Goal: Task Accomplishment & Management: Manage account settings

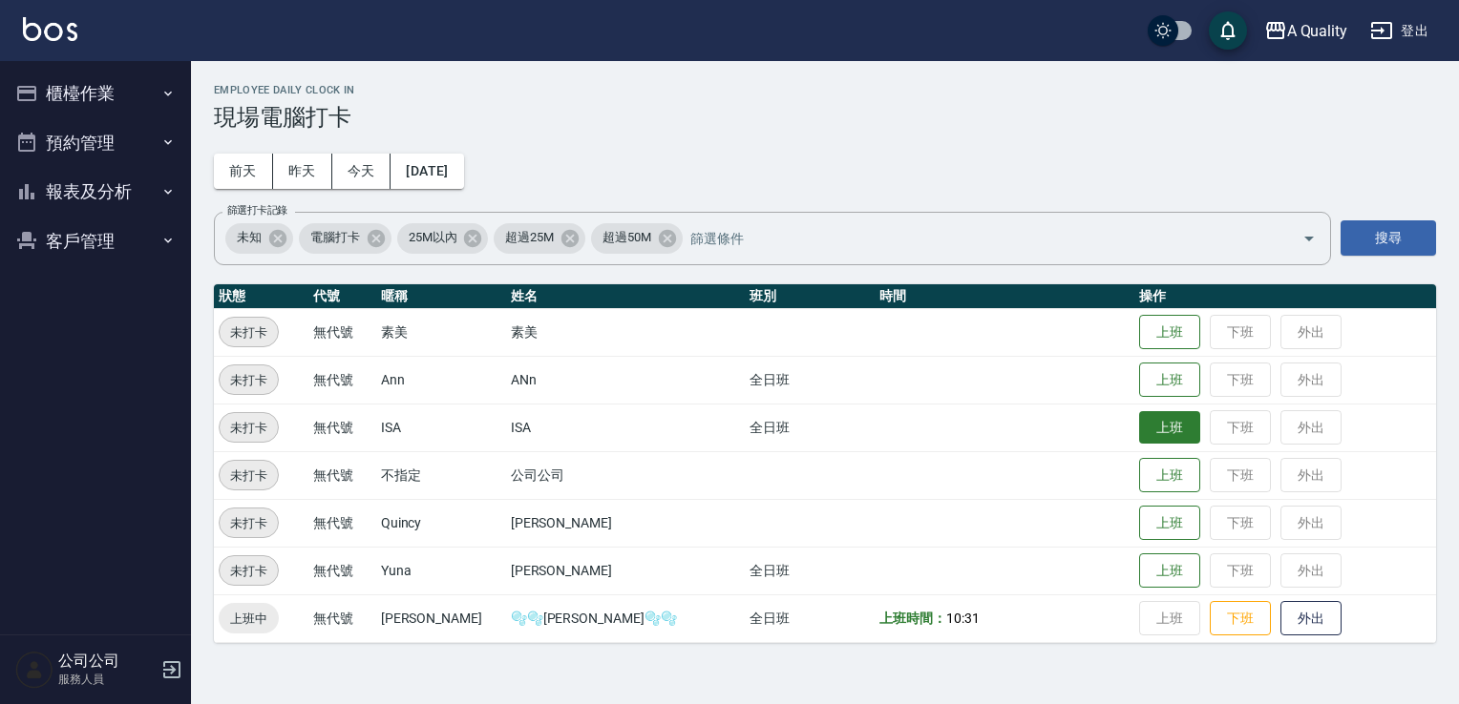
click at [1139, 433] on button "上班" at bounding box center [1169, 427] width 61 height 33
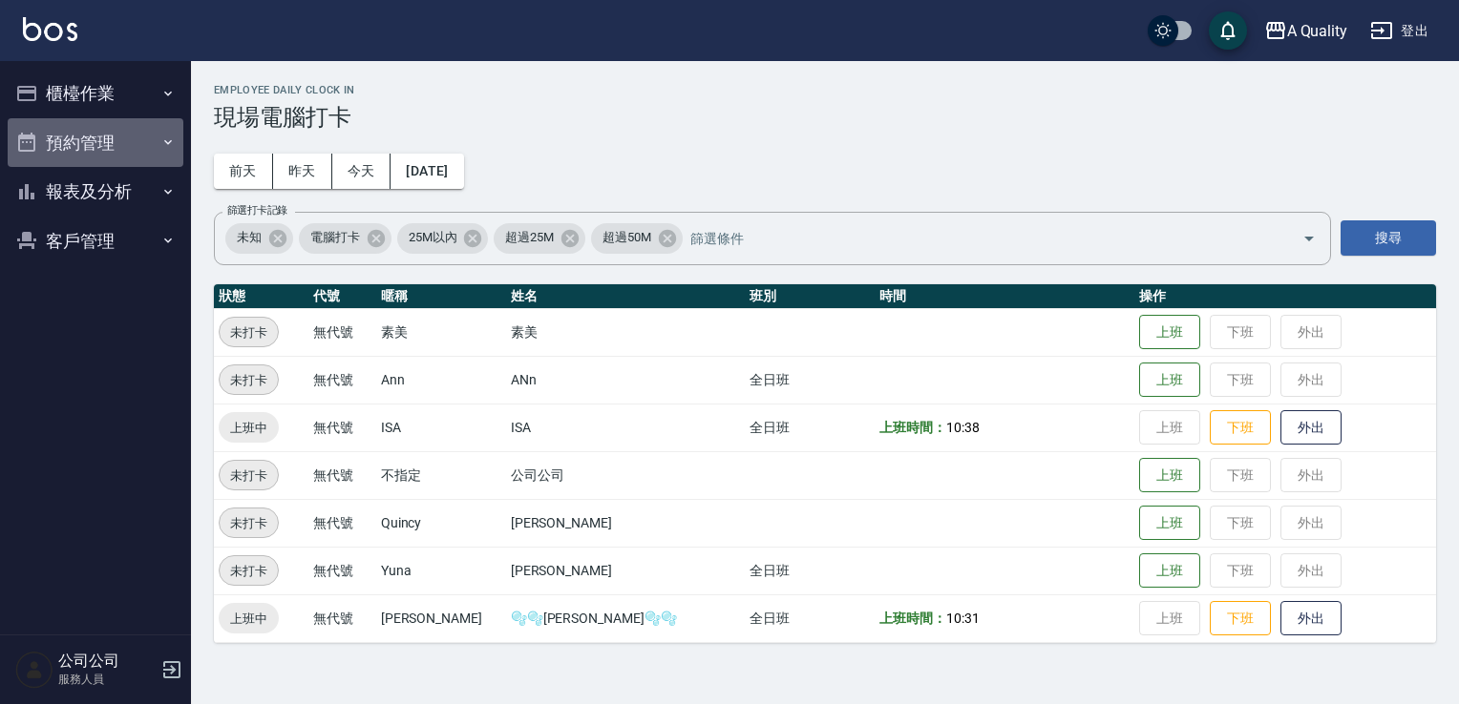
click at [79, 138] on button "預約管理" at bounding box center [96, 143] width 176 height 50
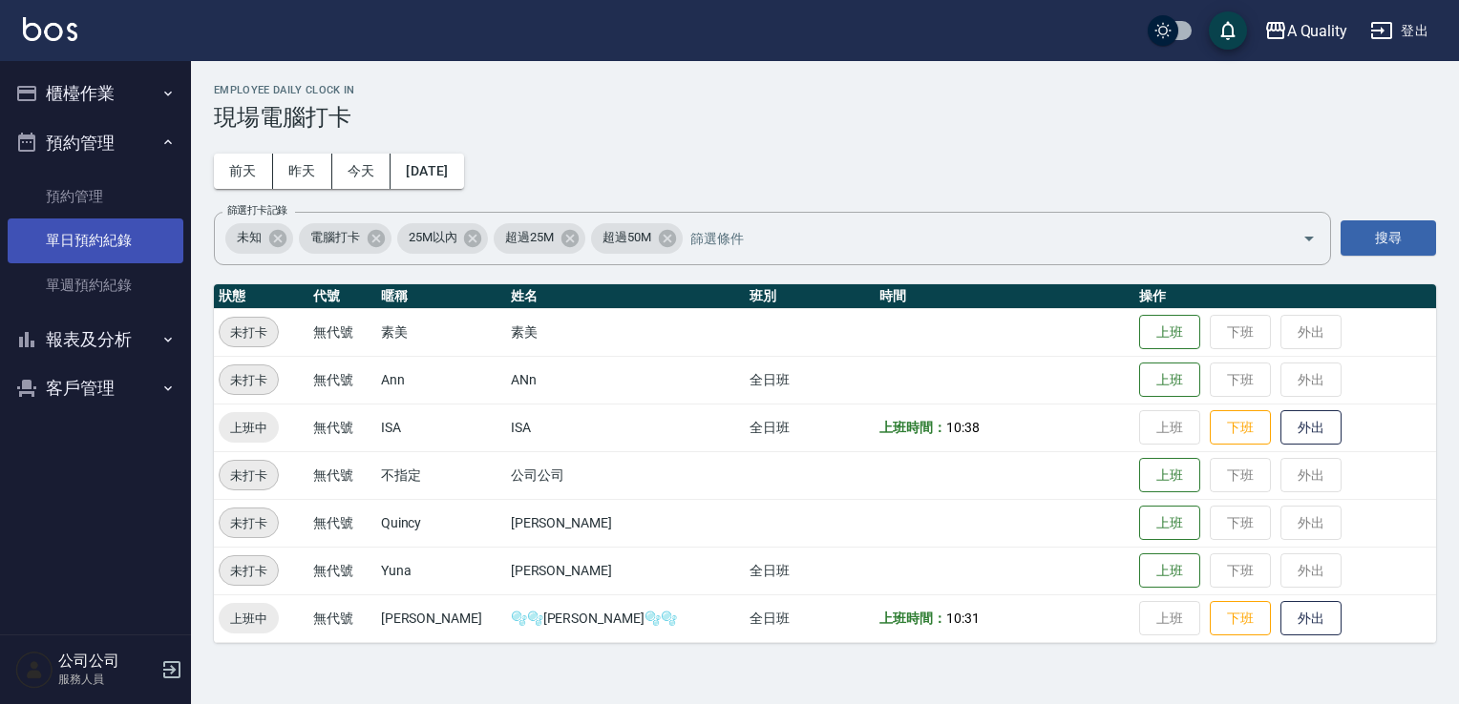
click at [150, 244] on link "單日預約紀錄" at bounding box center [96, 241] width 176 height 44
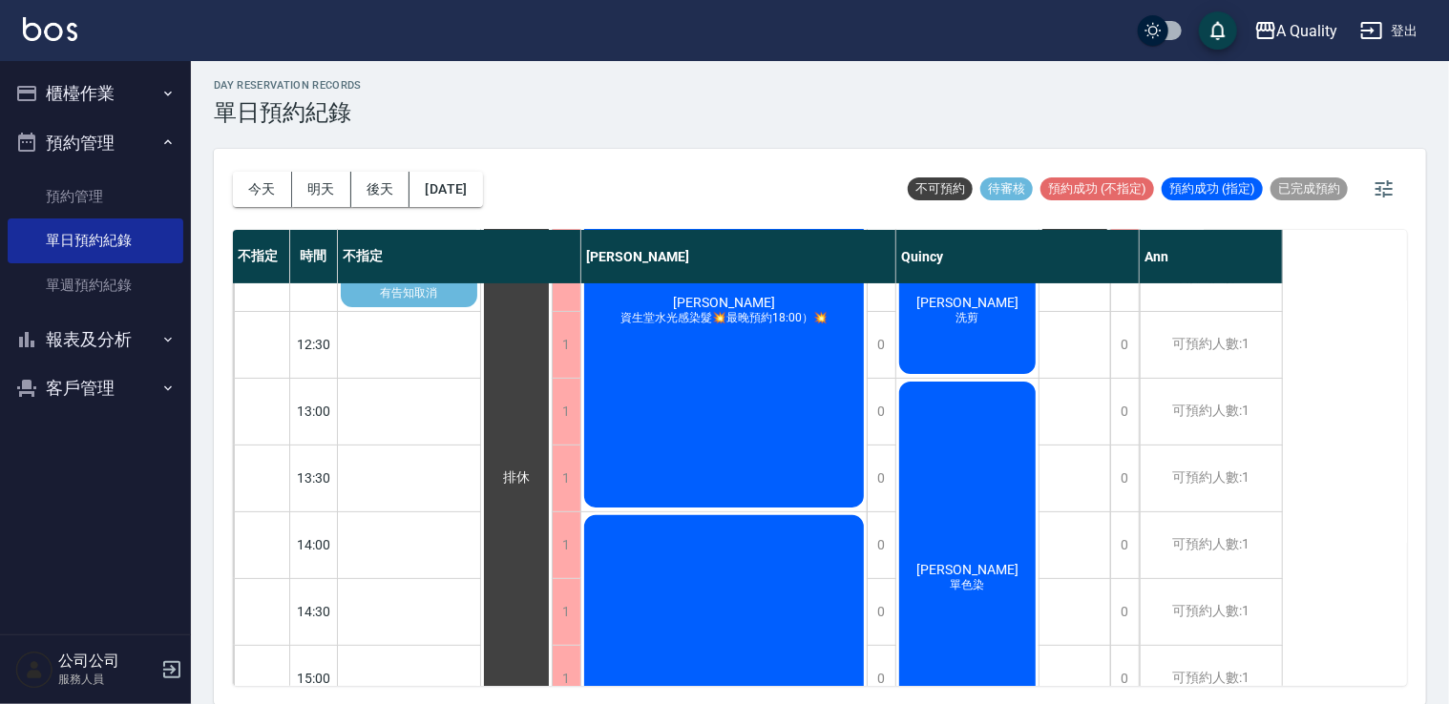
scroll to position [146, 0]
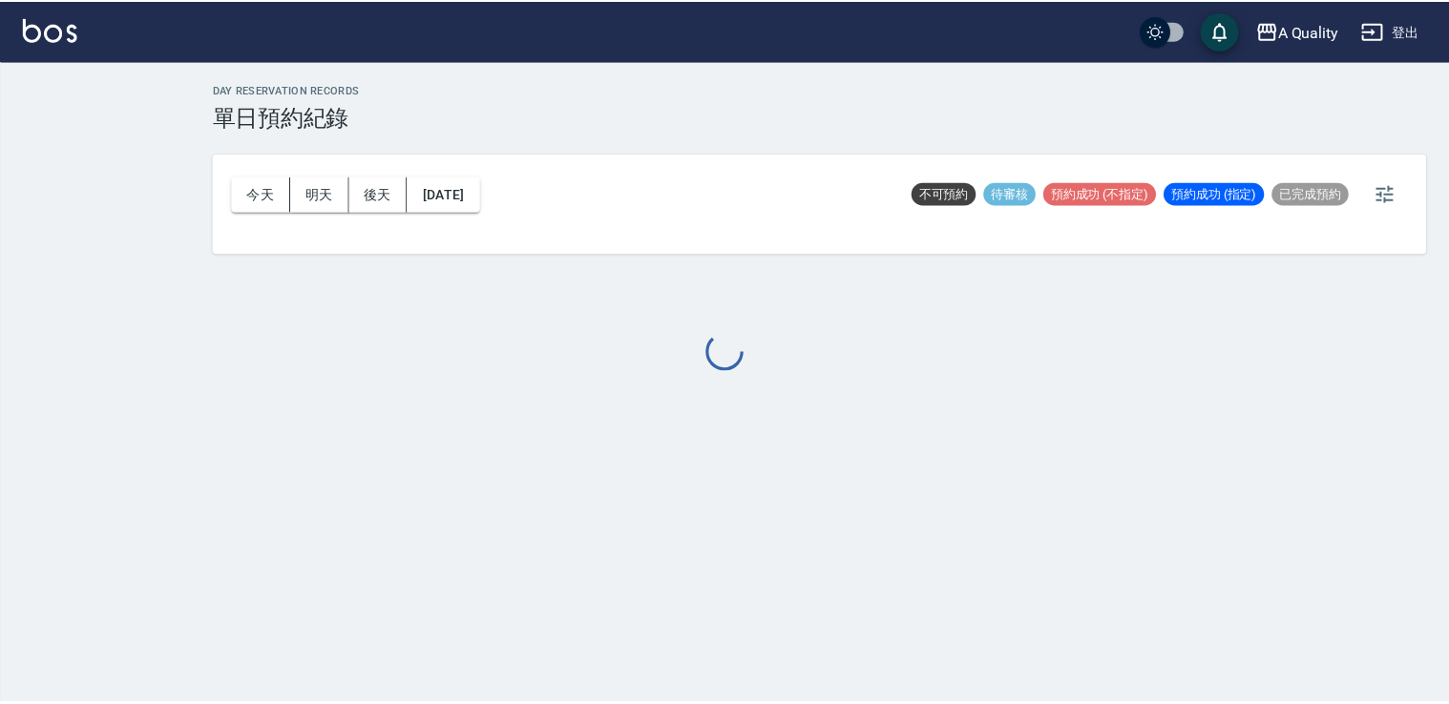
scroll to position [5, 0]
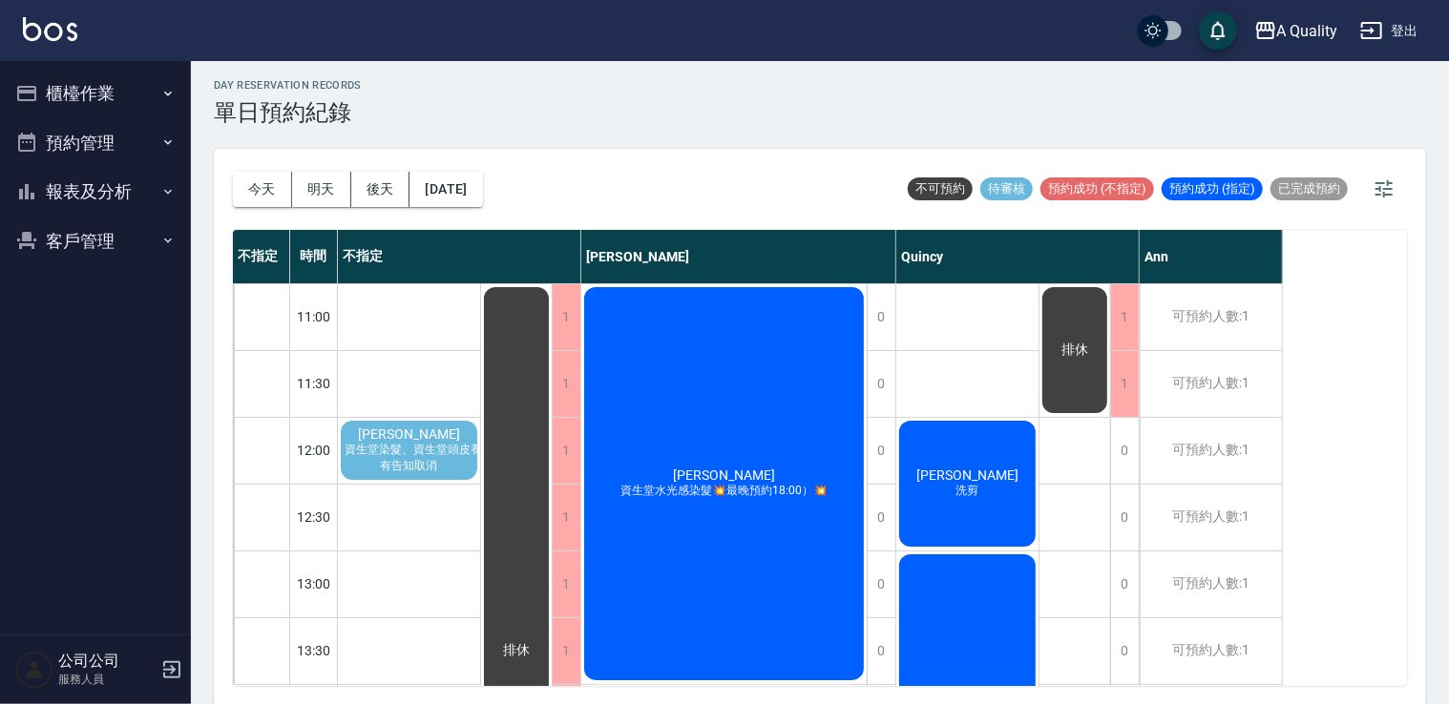
click at [120, 128] on button "預約管理" at bounding box center [96, 143] width 176 height 50
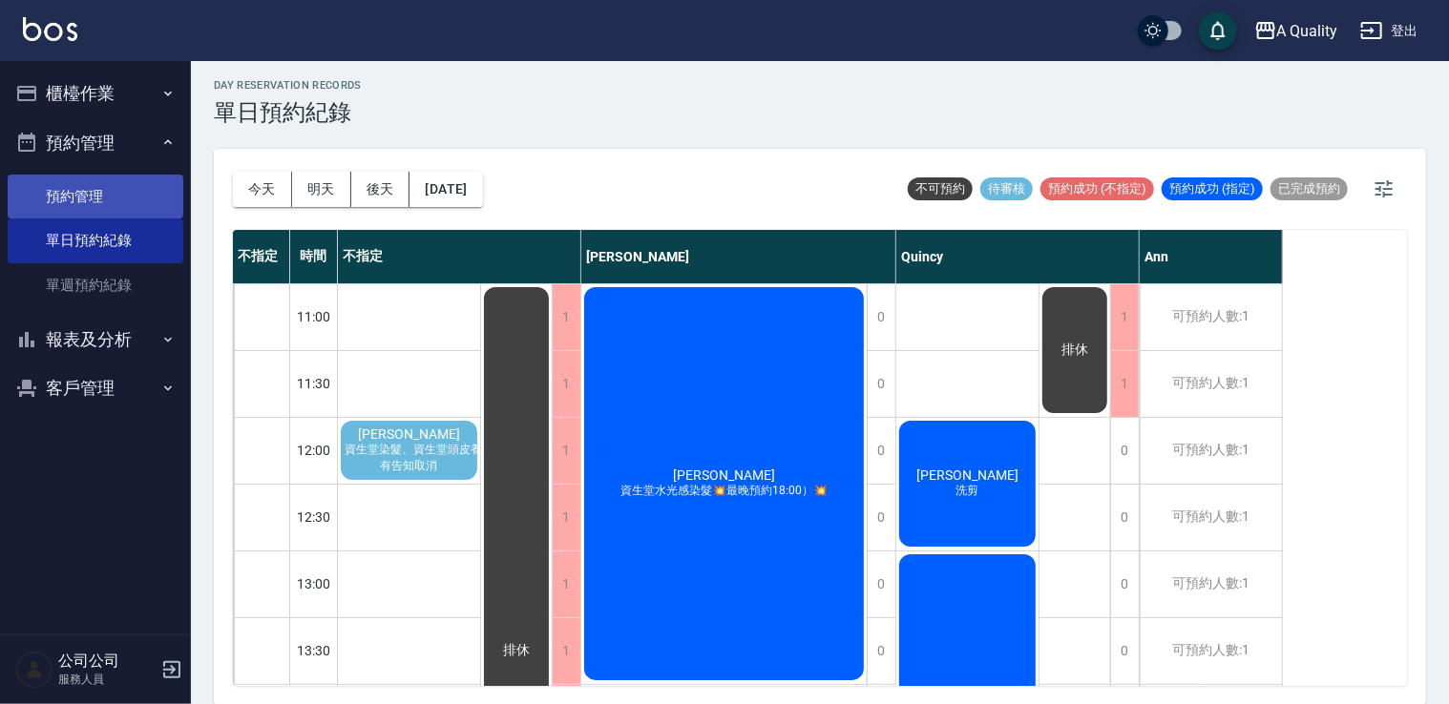
click at [112, 200] on link "預約管理" at bounding box center [96, 197] width 176 height 44
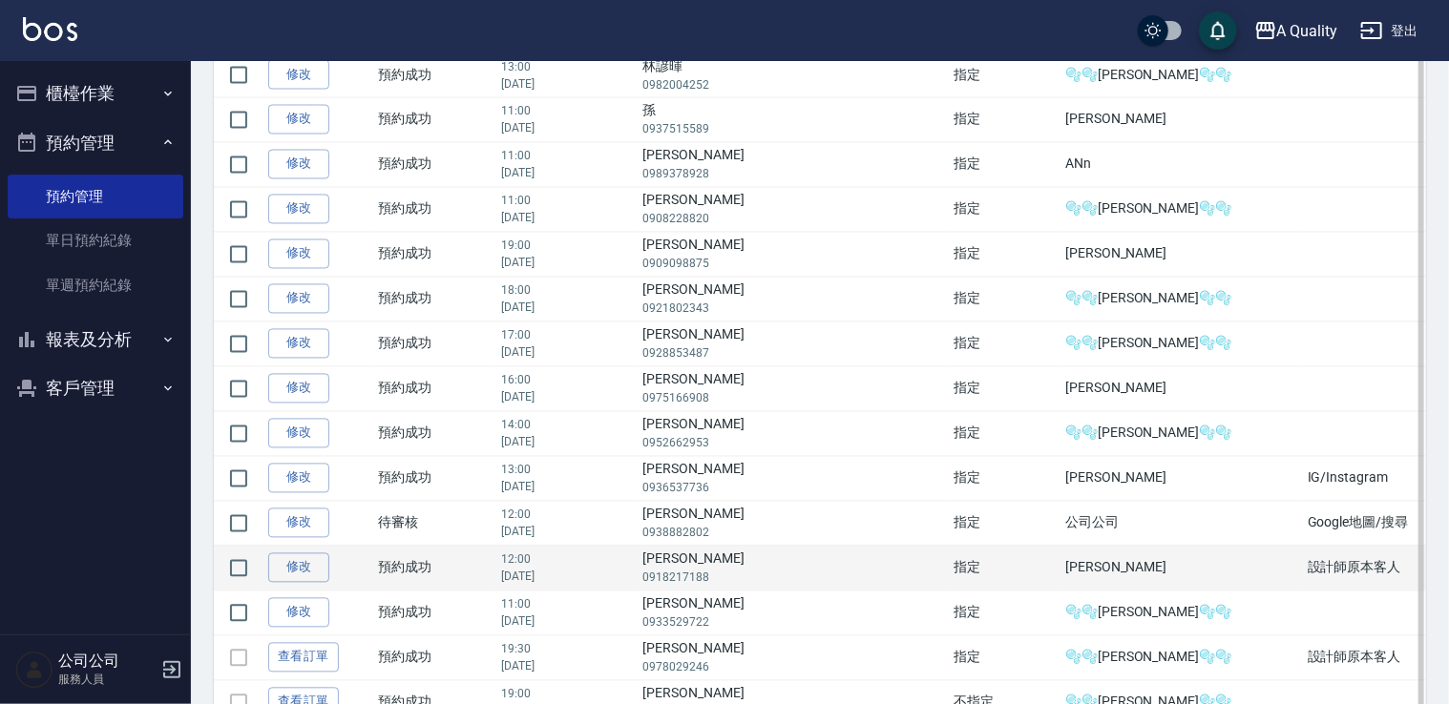
scroll to position [1729, 0]
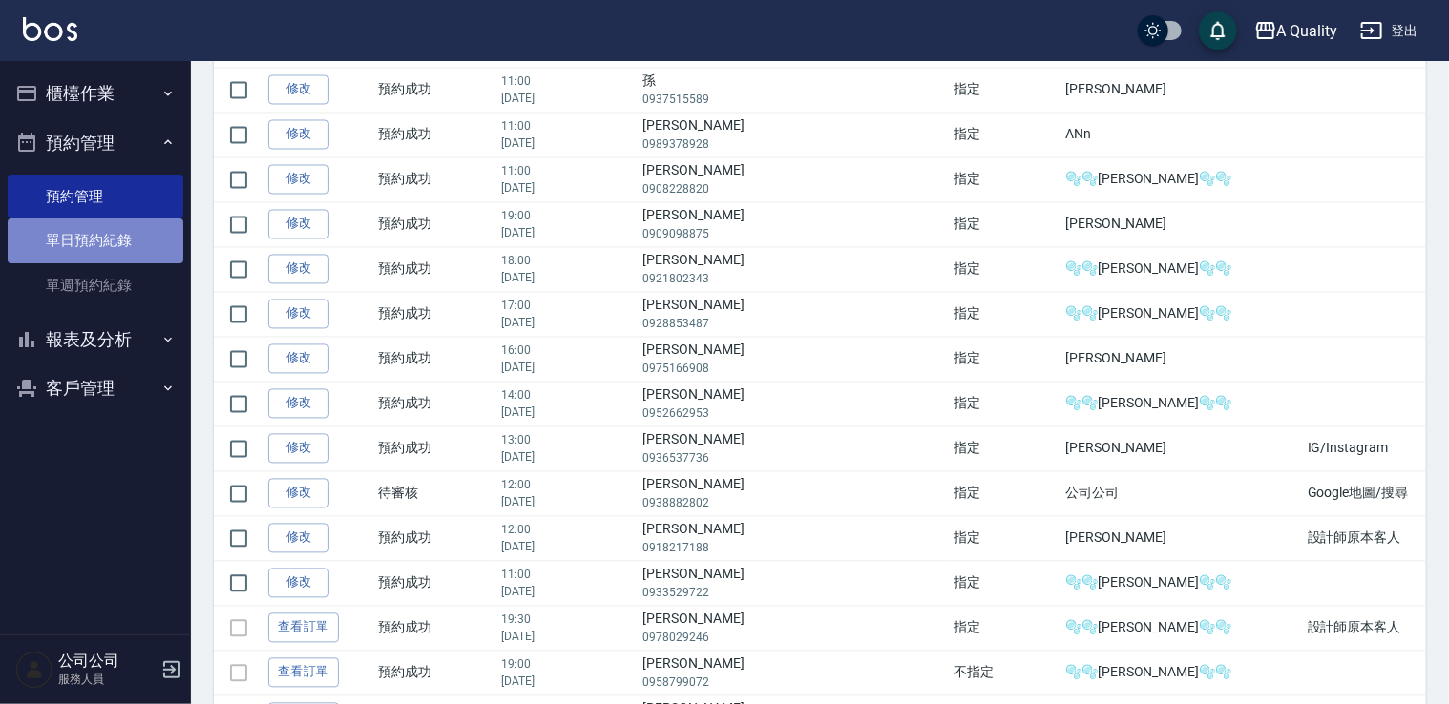
click at [126, 245] on link "單日預約紀錄" at bounding box center [96, 241] width 176 height 44
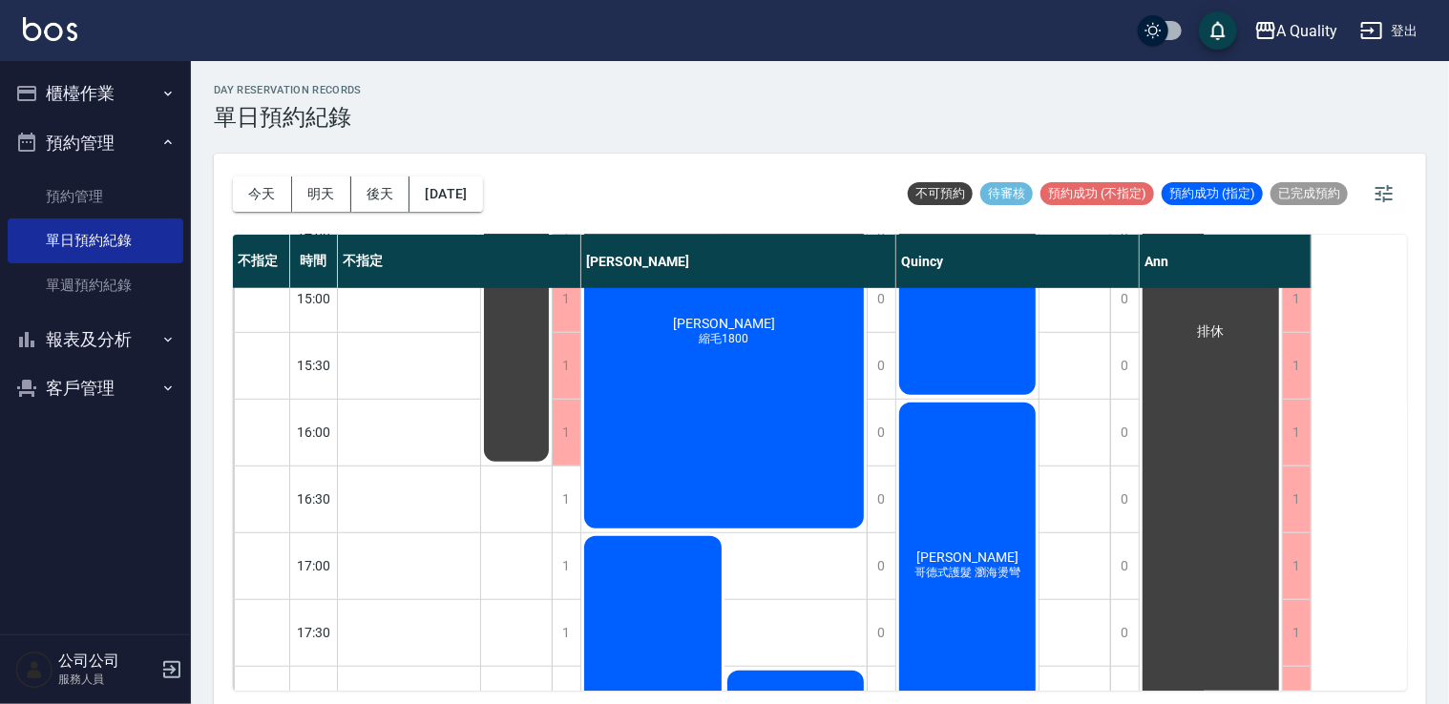
scroll to position [477, 0]
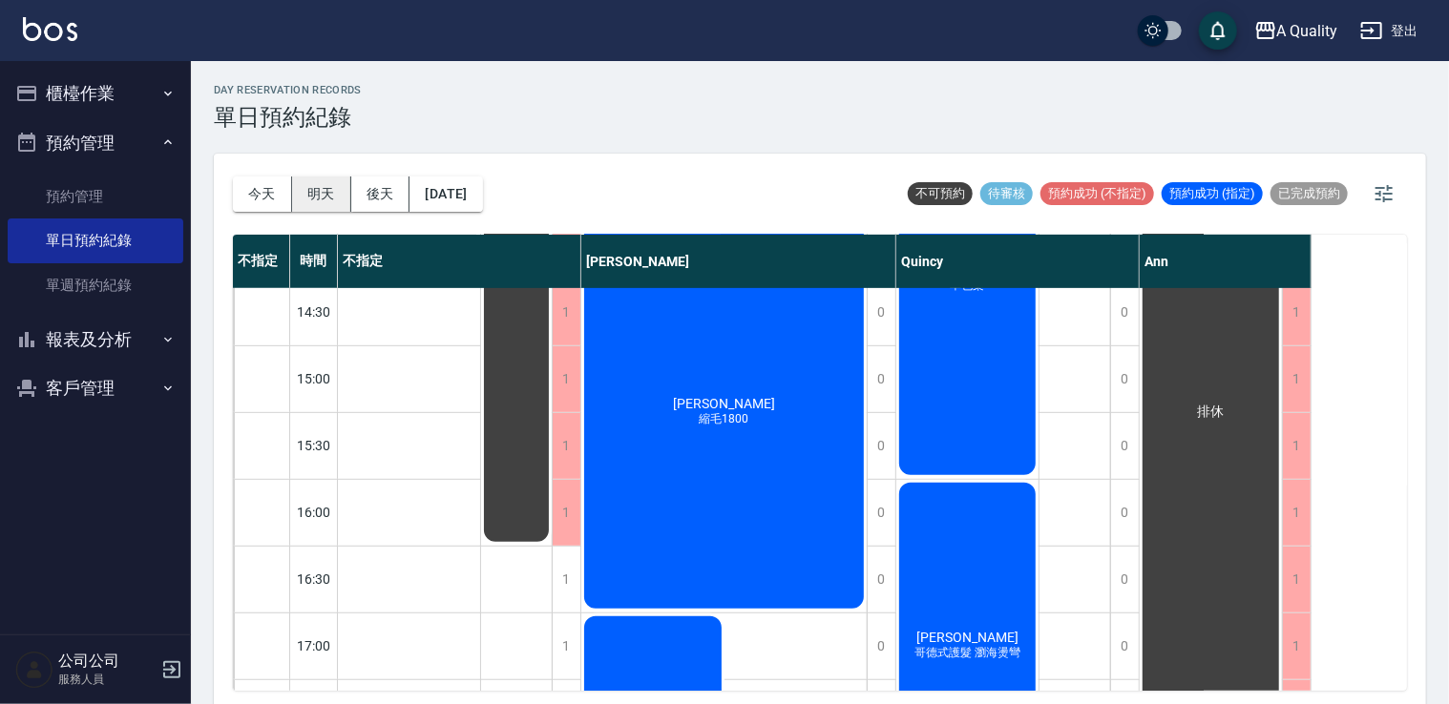
click at [313, 181] on button "明天" at bounding box center [321, 194] width 59 height 35
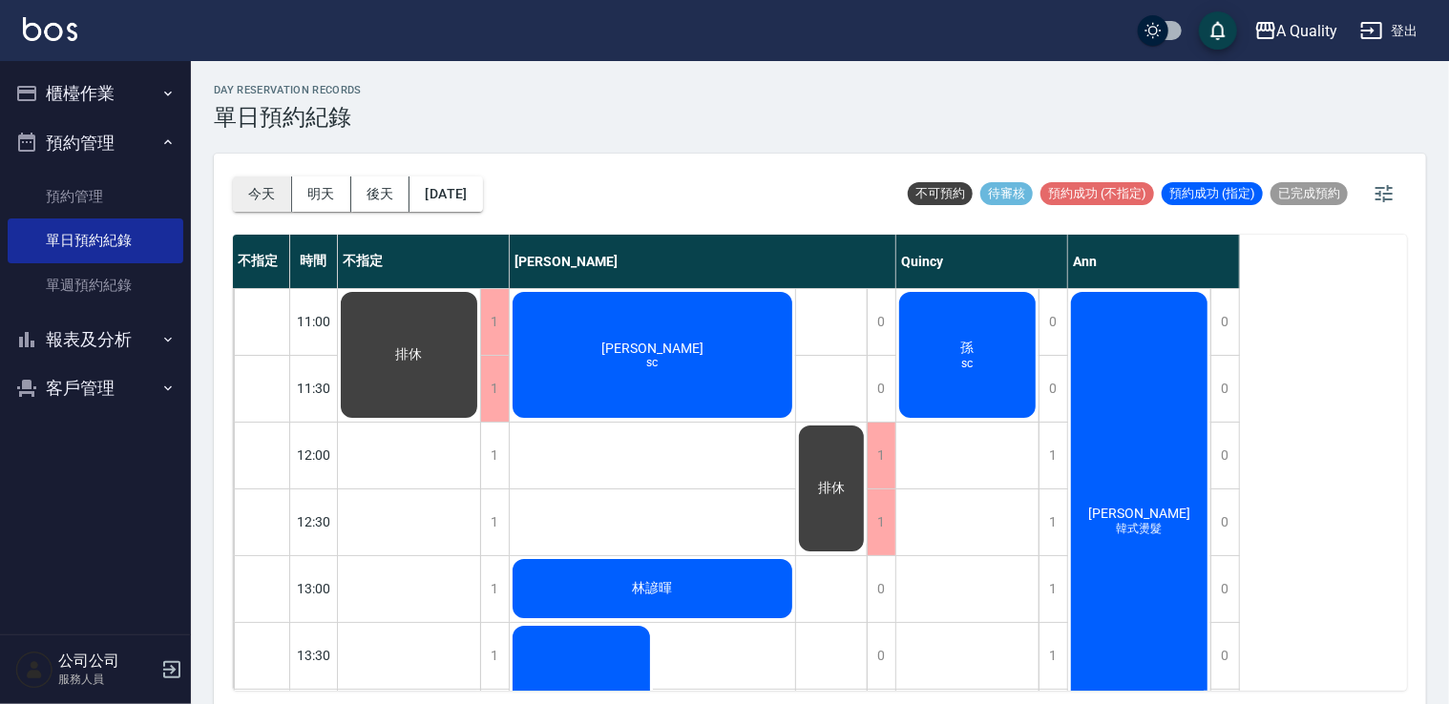
click at [253, 184] on button "今天" at bounding box center [262, 194] width 59 height 35
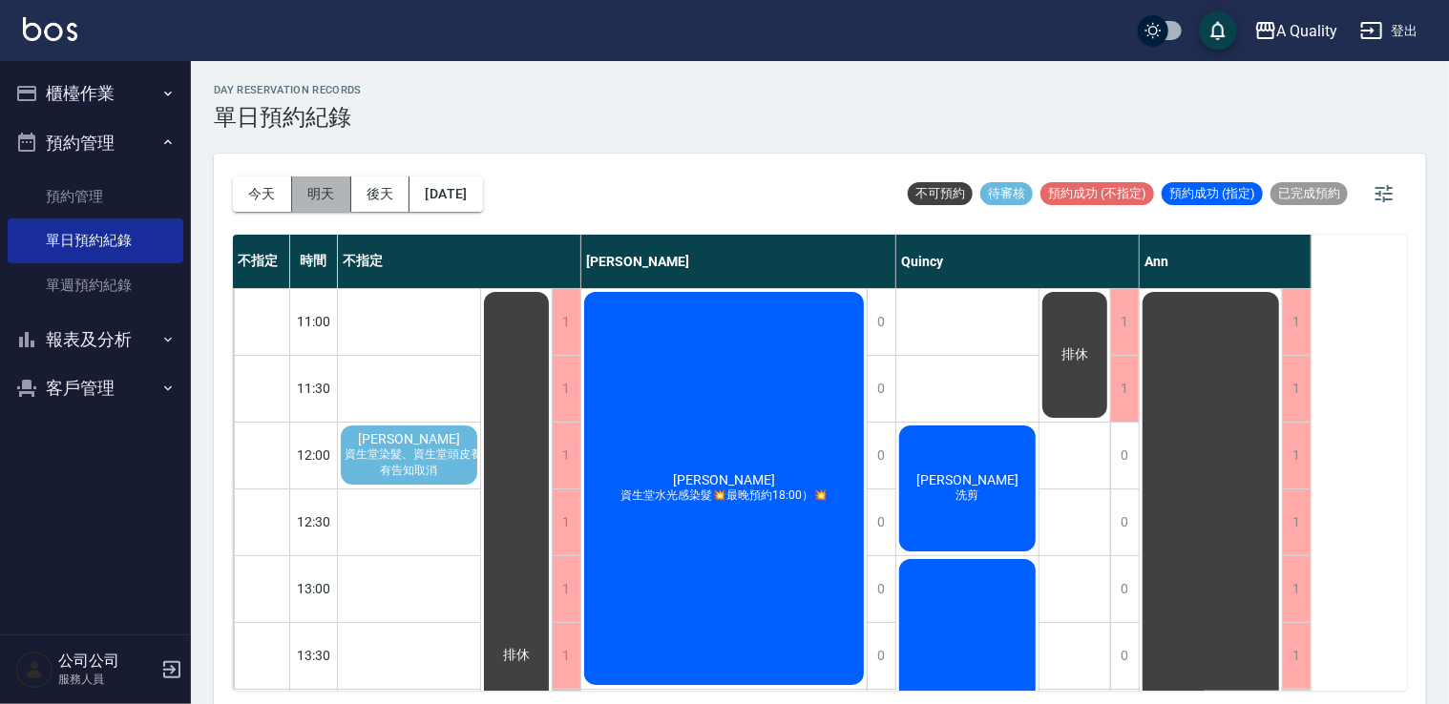
click at [312, 193] on button "明天" at bounding box center [321, 194] width 59 height 35
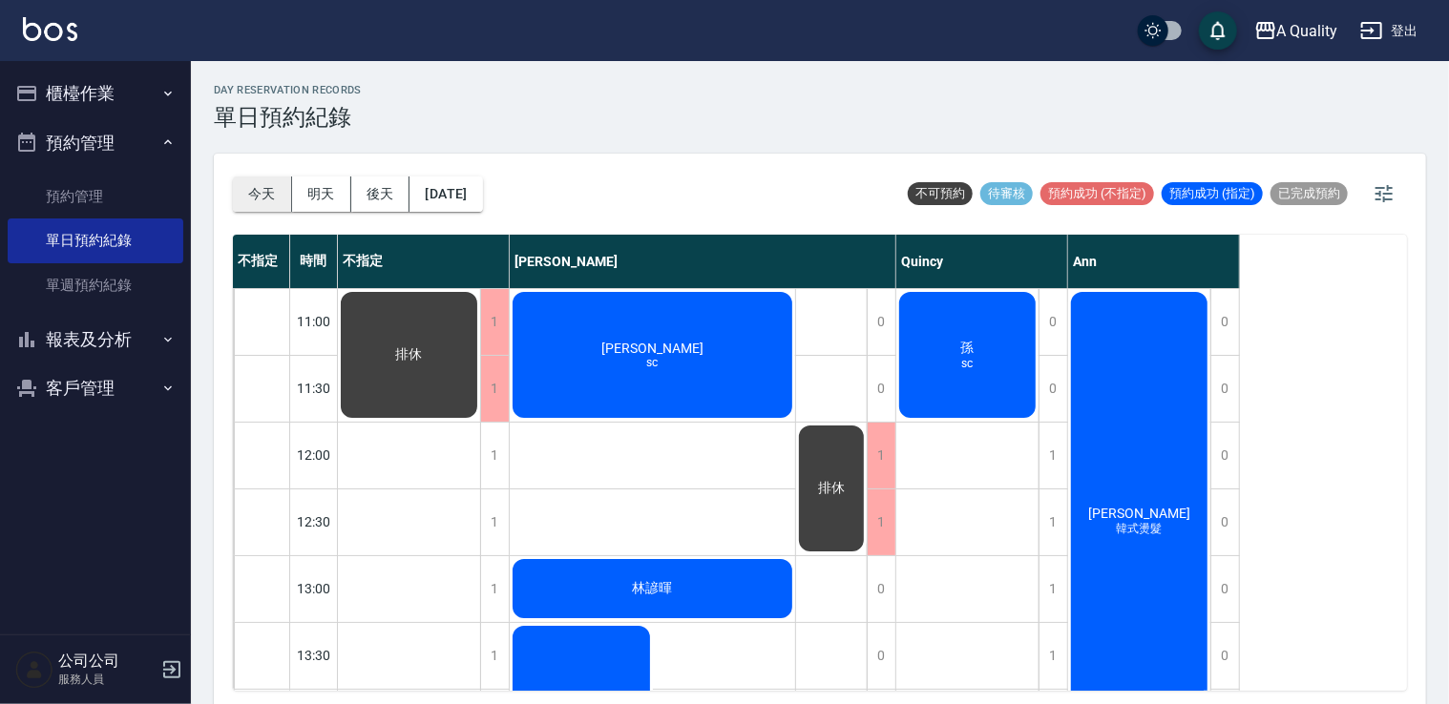
click at [248, 195] on button "今天" at bounding box center [262, 194] width 59 height 35
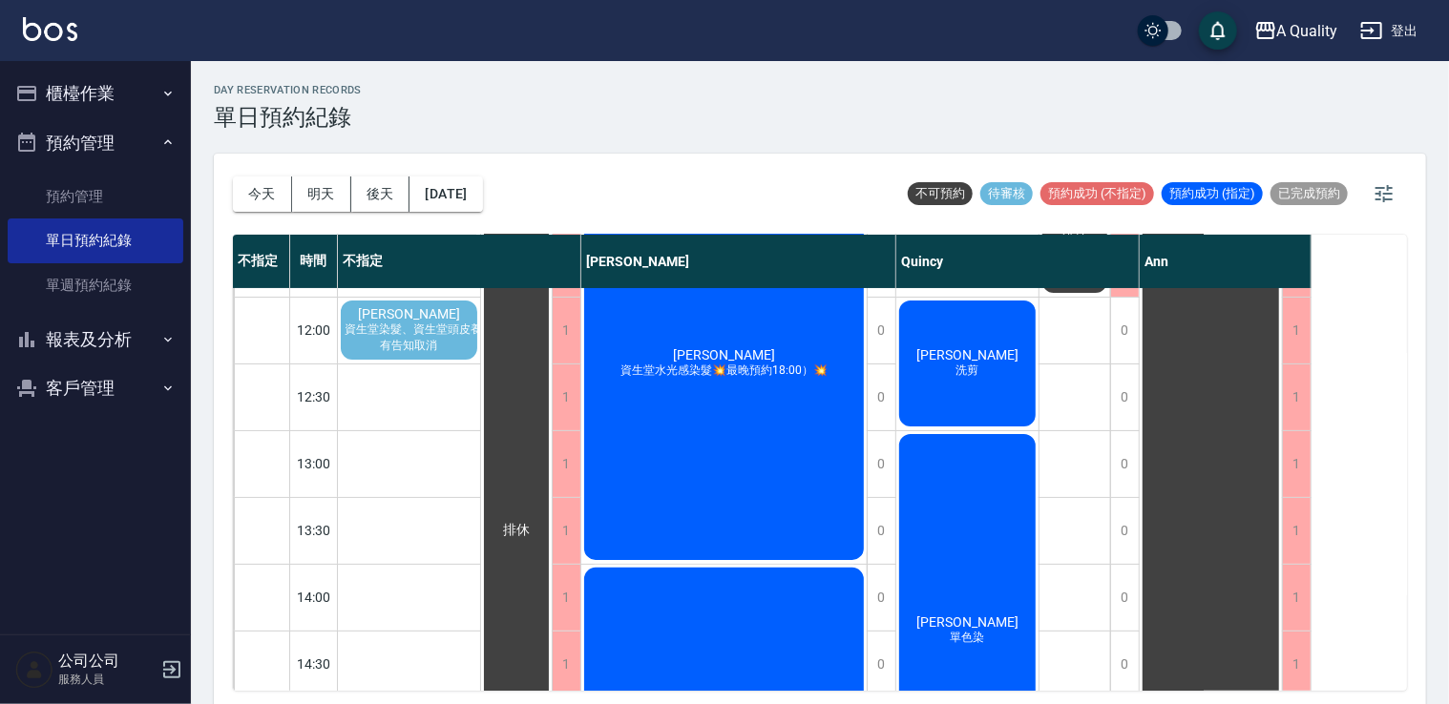
scroll to position [95, 0]
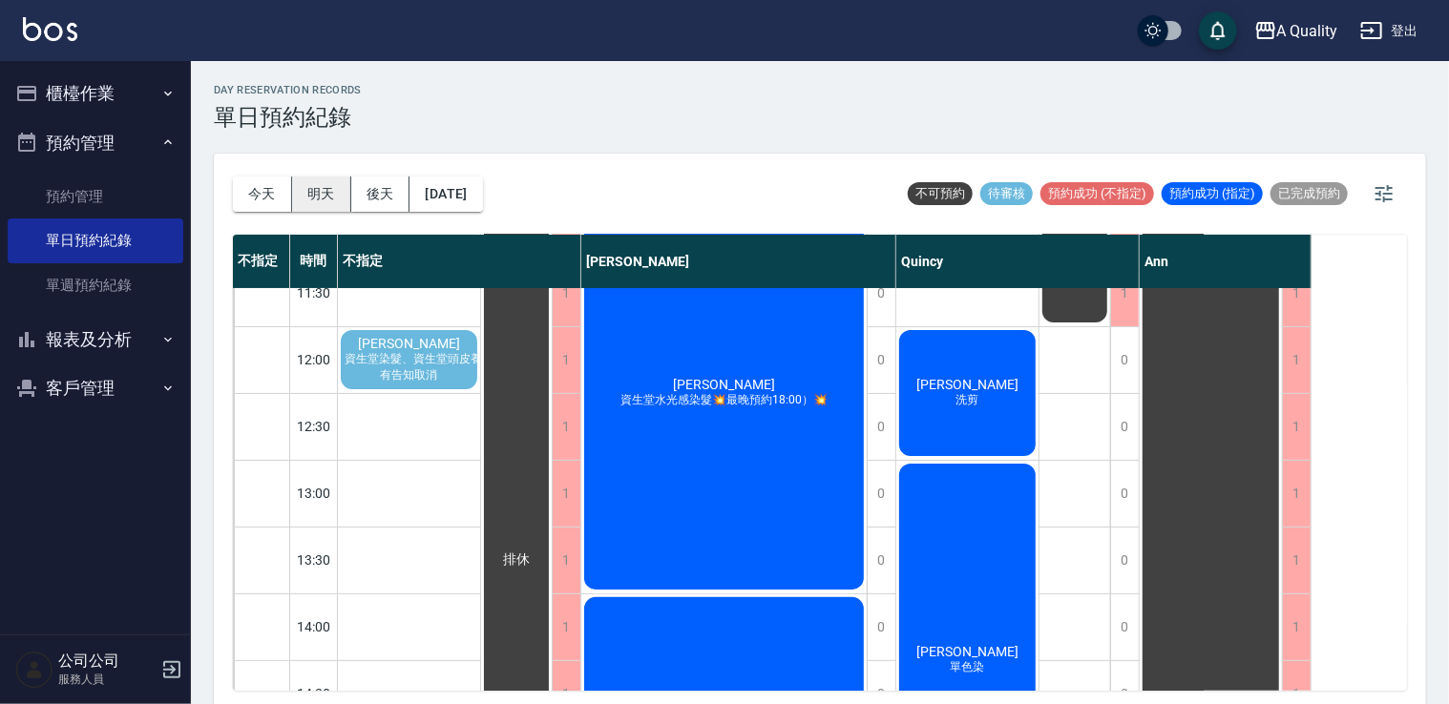
click at [301, 178] on button "明天" at bounding box center [321, 194] width 59 height 35
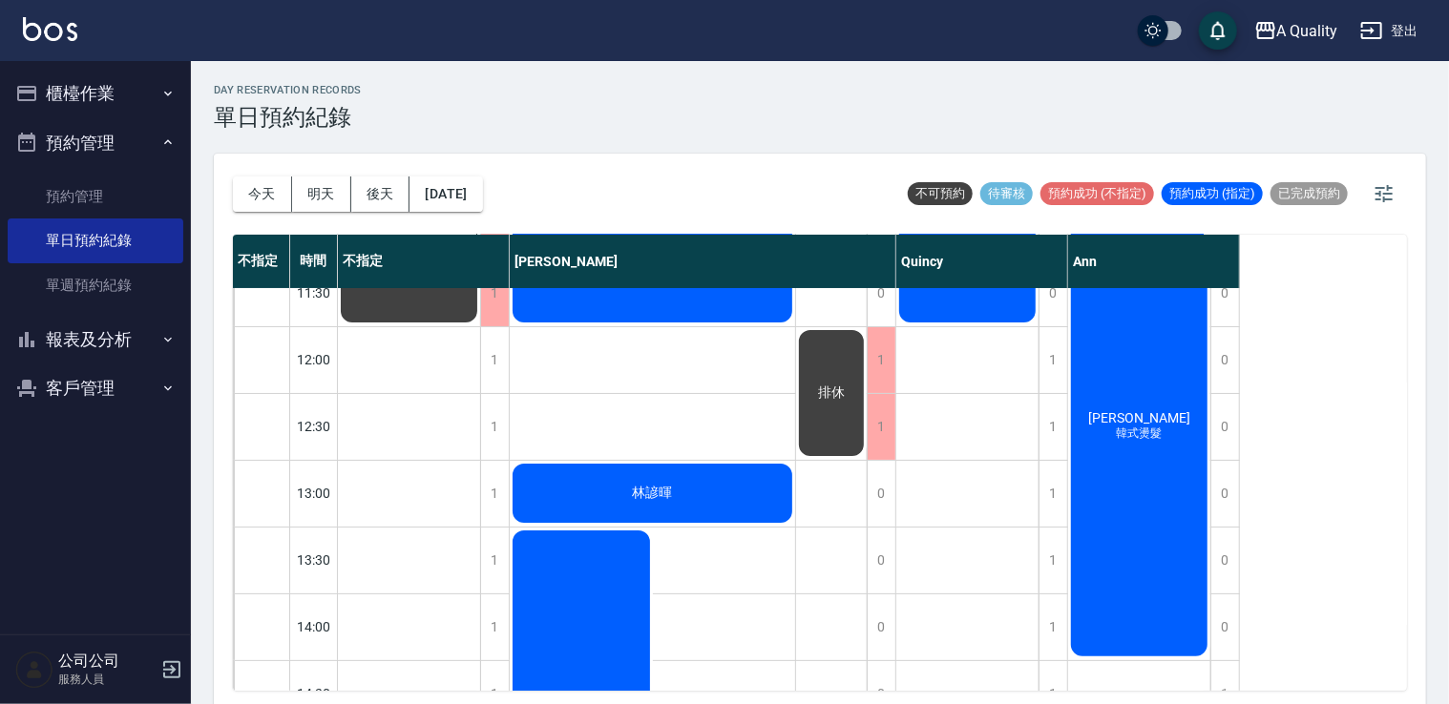
scroll to position [95, 0]
click at [1166, 384] on div "王芝庭 韓式燙髮" at bounding box center [1139, 427] width 142 height 466
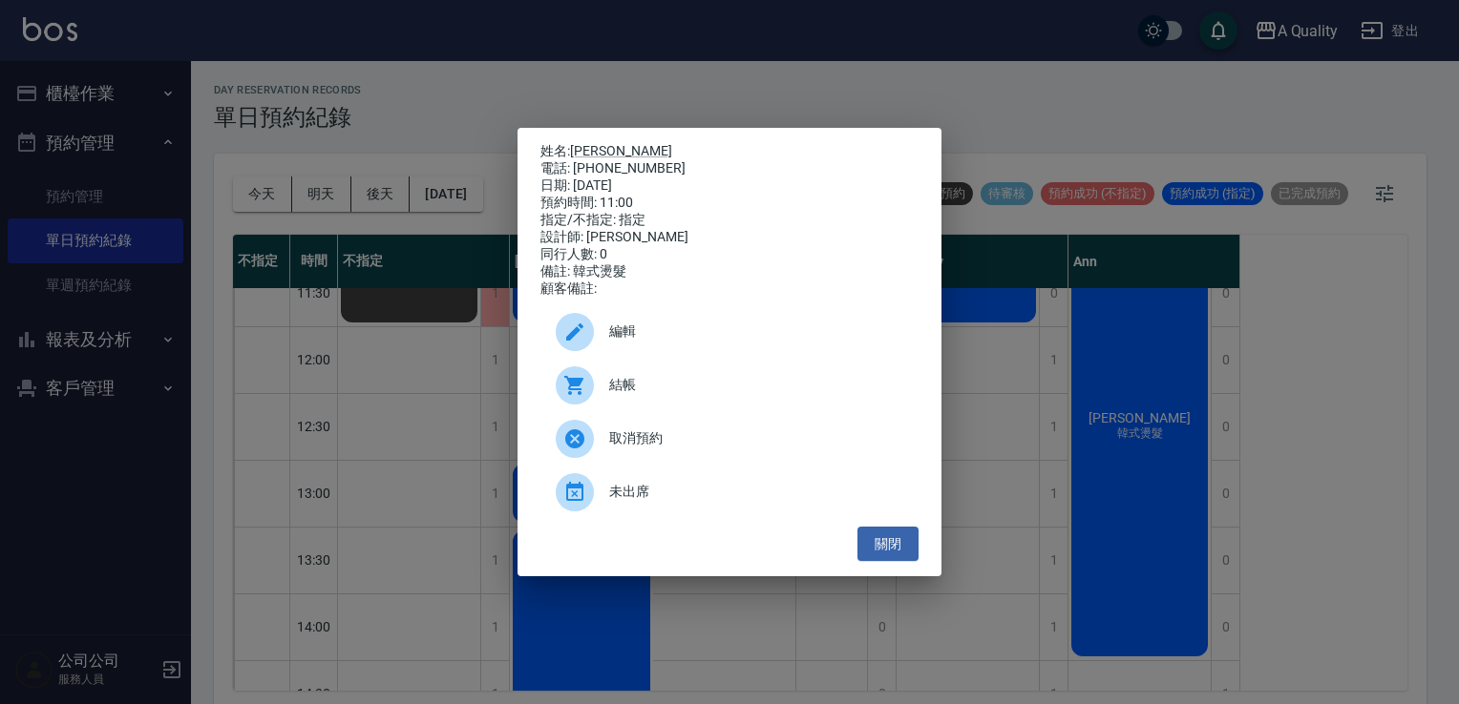
click at [687, 359] on div "編輯" at bounding box center [729, 331] width 378 height 53
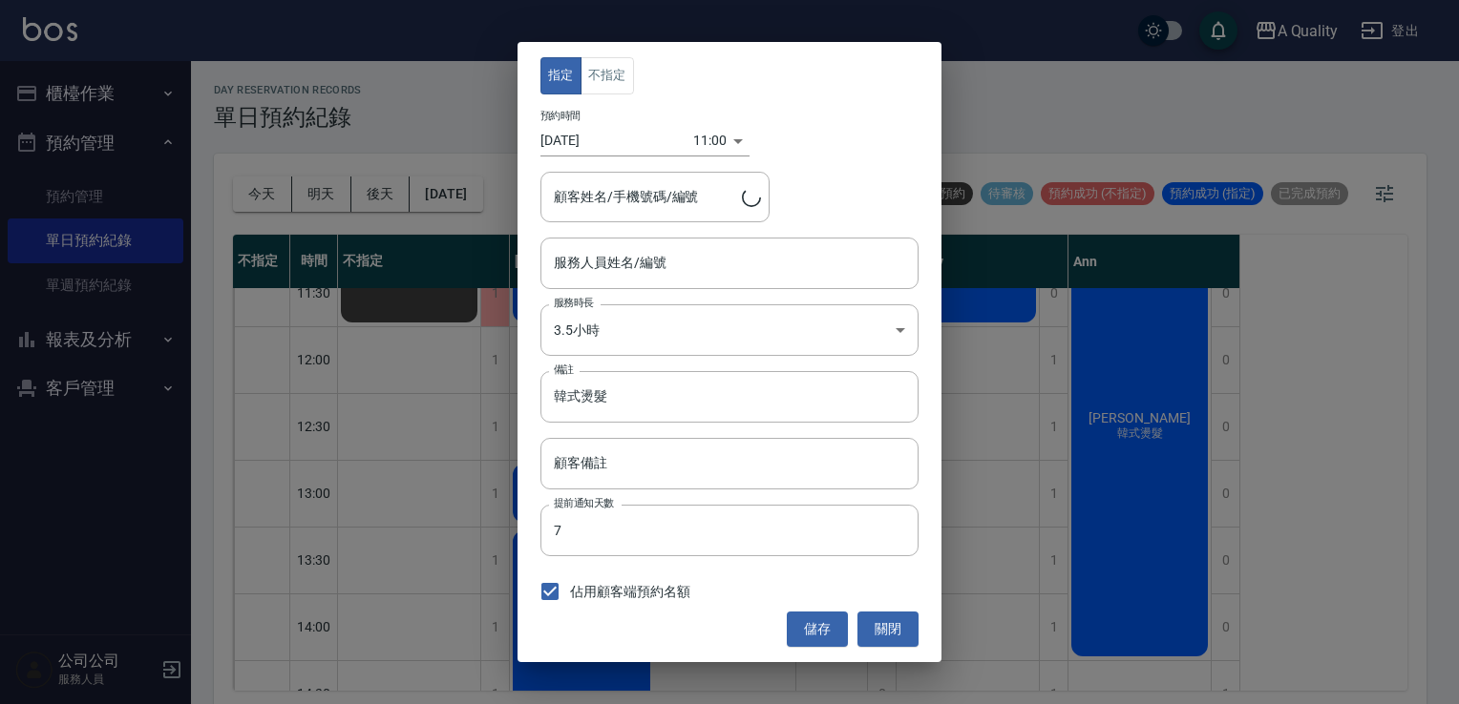
type input "Ann(無代號)"
type input "王芝庭/0989378928/"
click at [692, 339] on body "A Quality 登出 櫃檯作業 打帳單 帳單列表 營業儀表板 現金收支登錄 每日結帳 排班表 現場電腦打卡 預約管理 預約管理 單日預約紀錄 單週預約紀錄…" at bounding box center [729, 355] width 1459 height 710
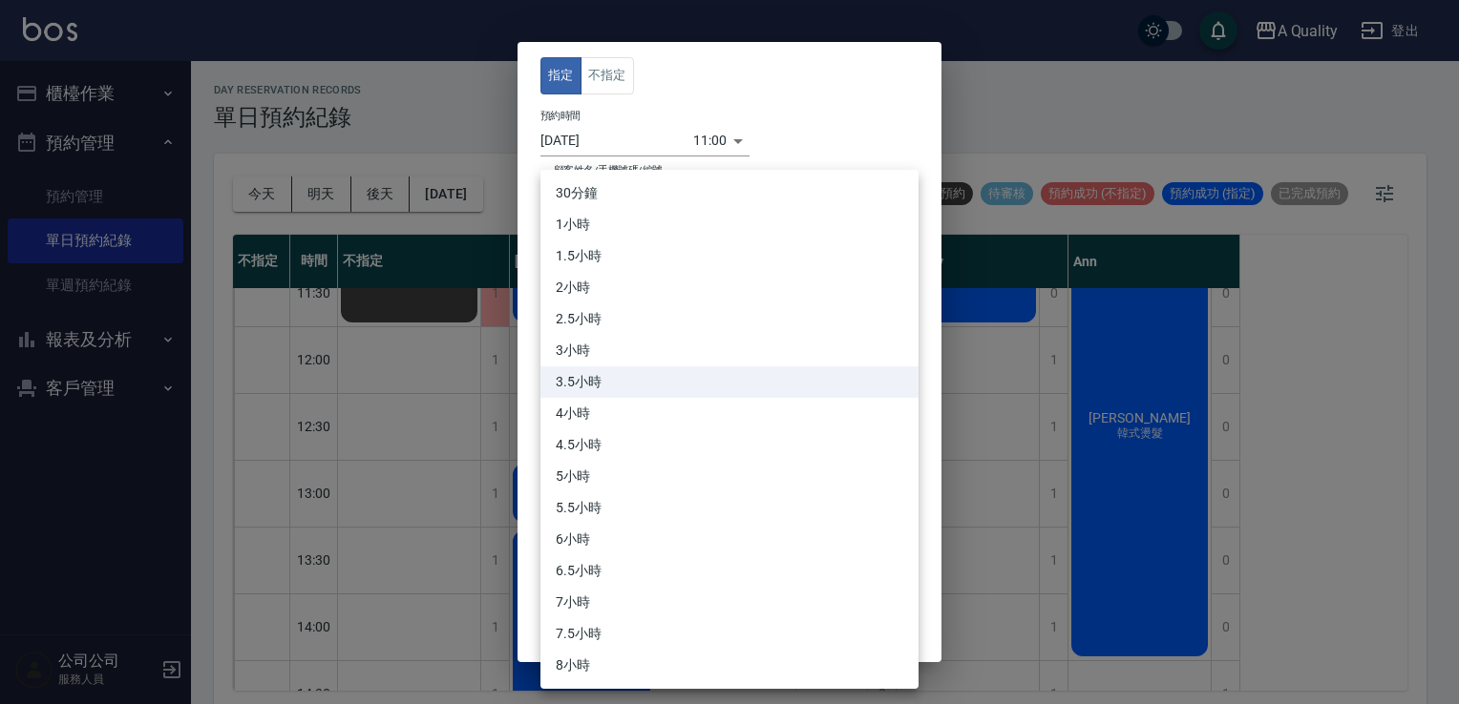
click at [626, 428] on li "4小時" at bounding box center [729, 414] width 378 height 32
type input "8"
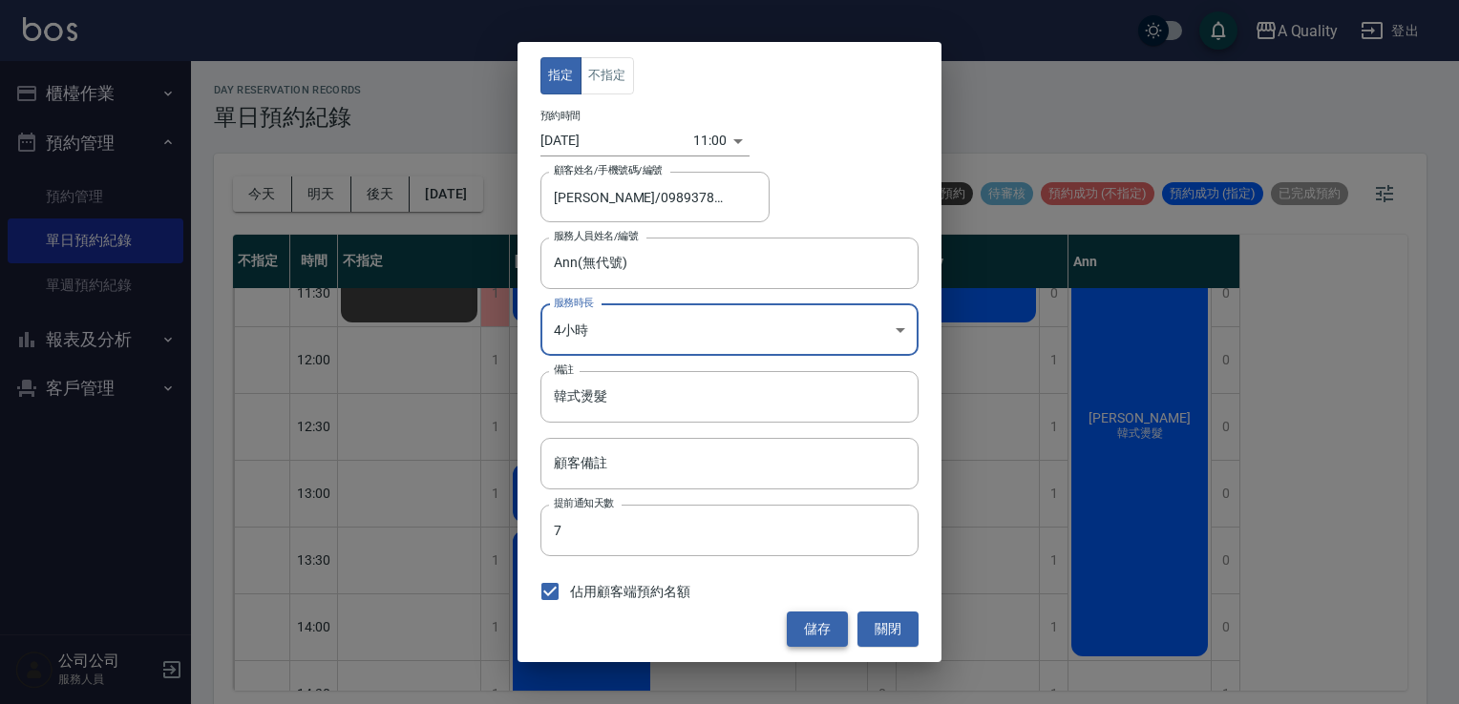
click at [816, 624] on button "儲存" at bounding box center [817, 629] width 61 height 35
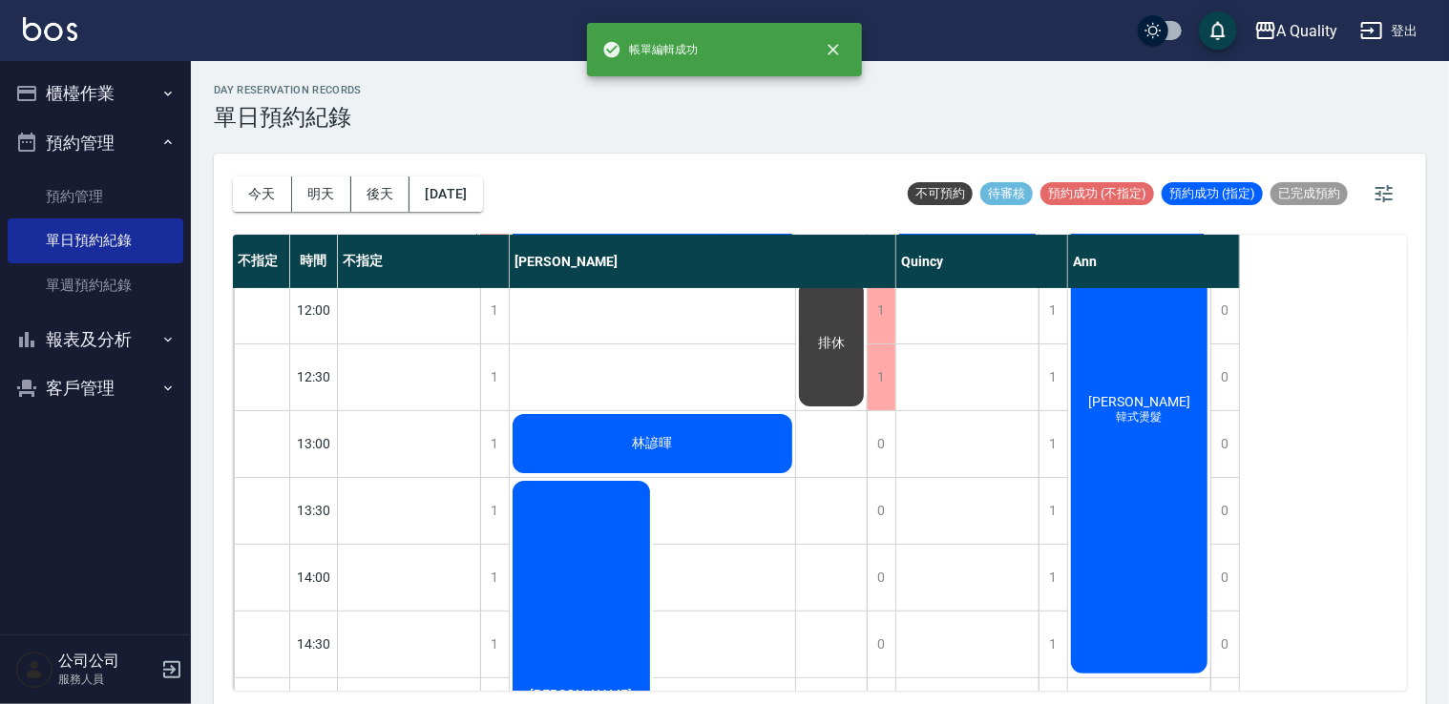
scroll to position [0, 0]
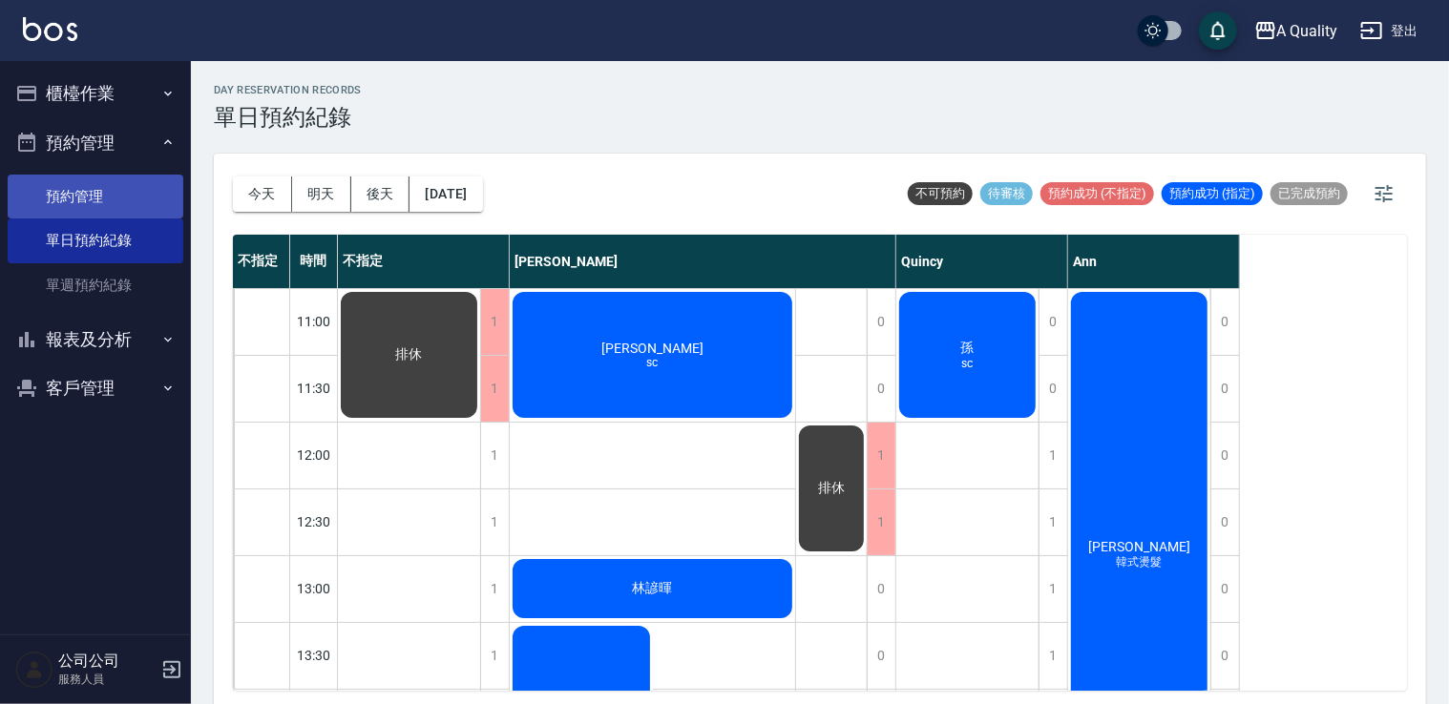
click at [56, 192] on link "預約管理" at bounding box center [96, 197] width 176 height 44
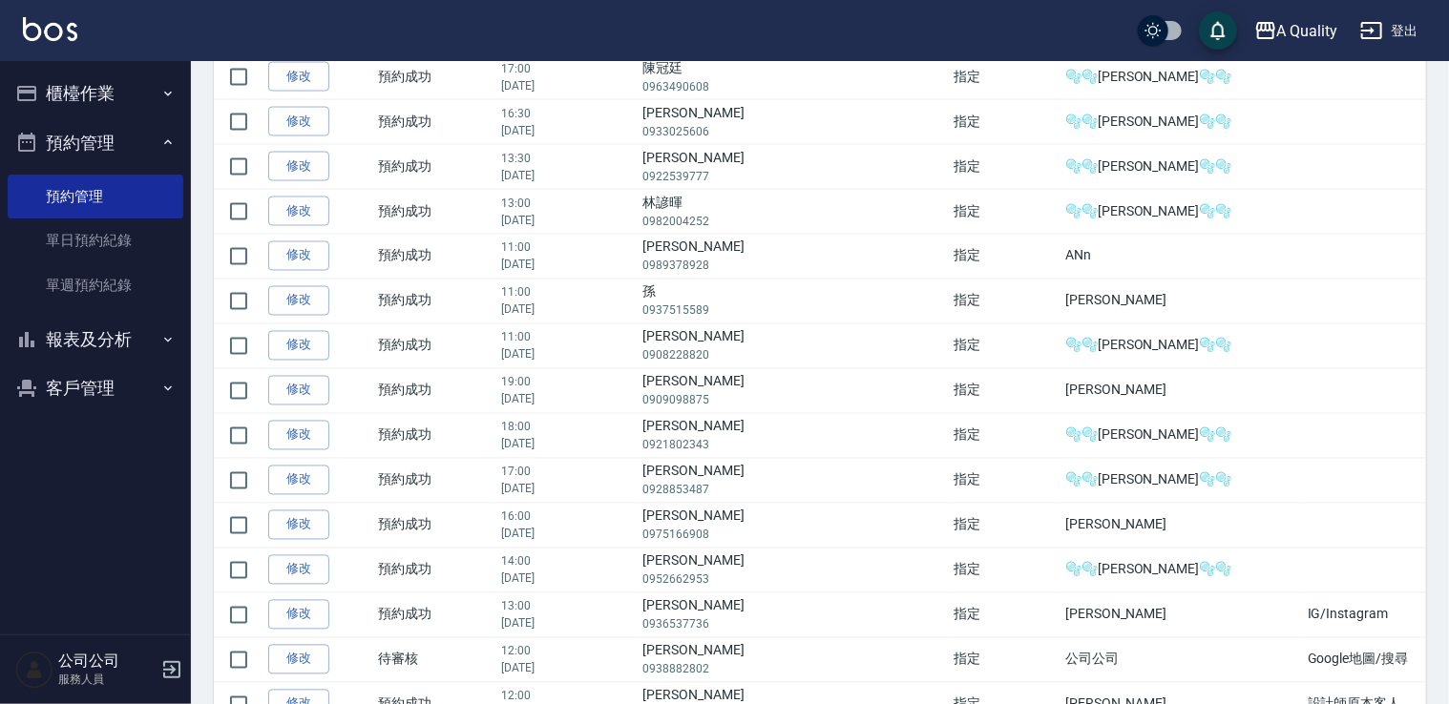
scroll to position [1538, 0]
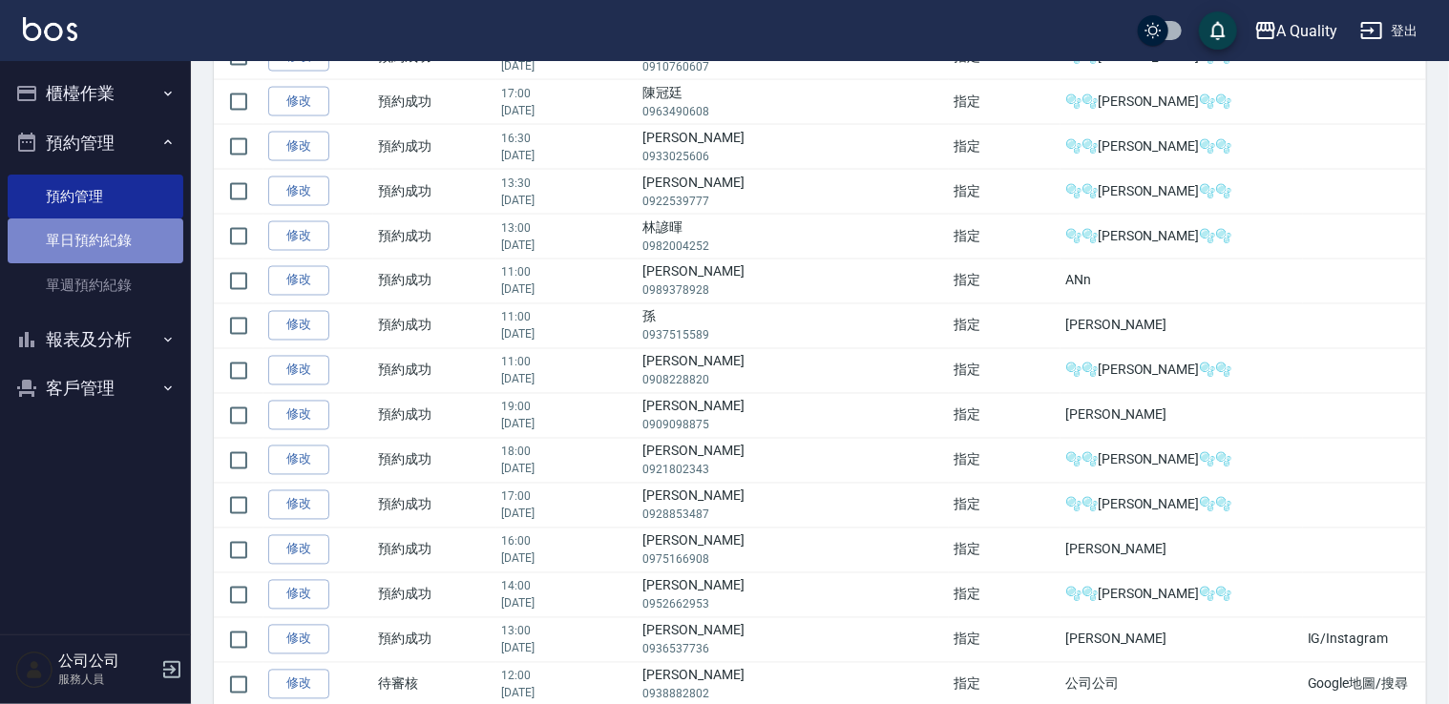
click at [148, 243] on link "單日預約紀錄" at bounding box center [96, 241] width 176 height 44
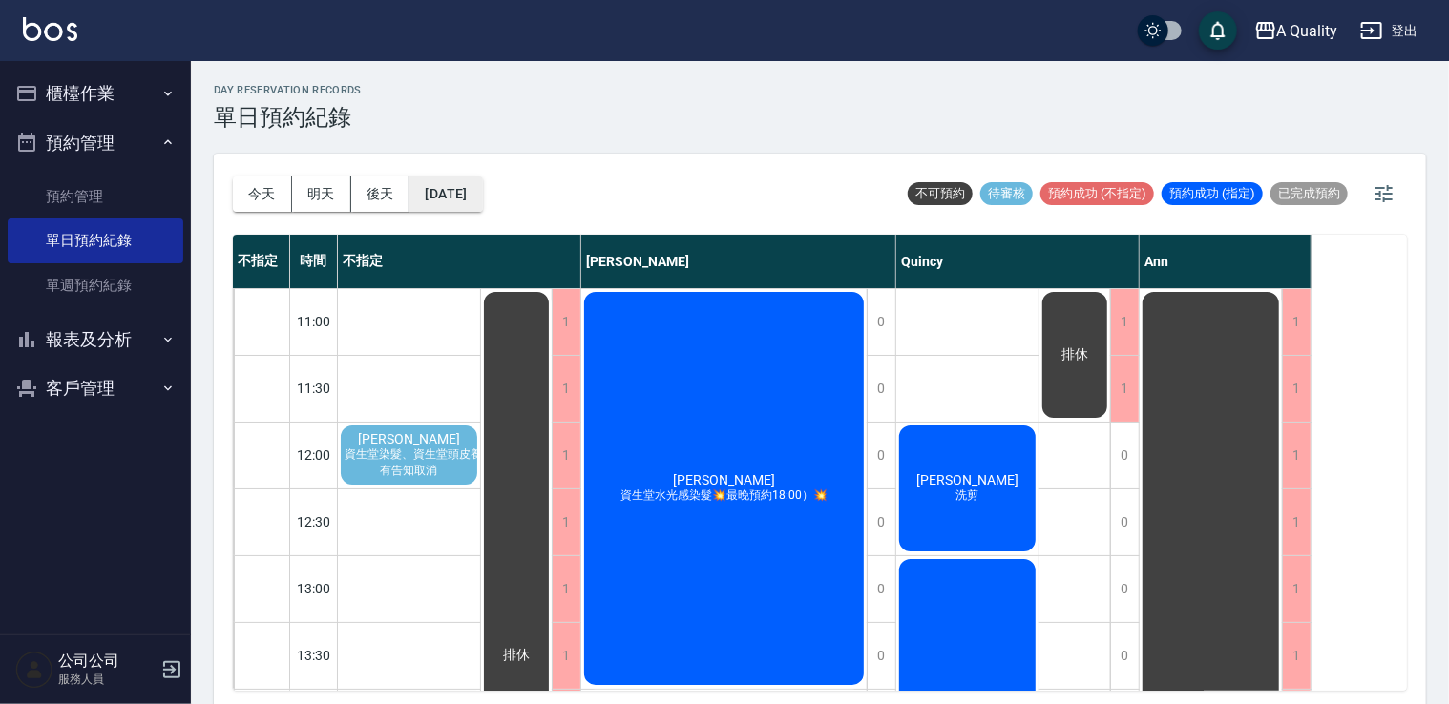
click at [469, 187] on button "[DATE]" at bounding box center [446, 194] width 73 height 35
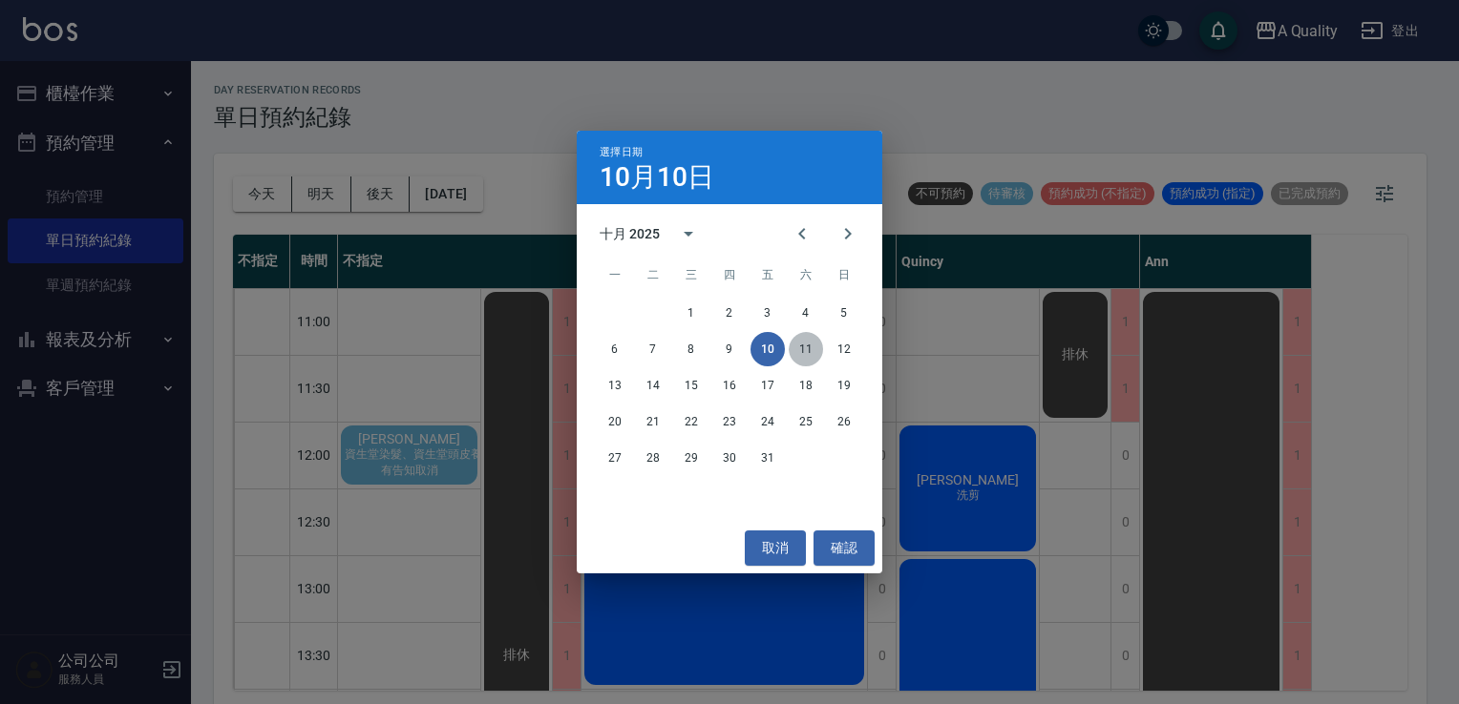
click at [817, 347] on button "11" at bounding box center [805, 349] width 34 height 34
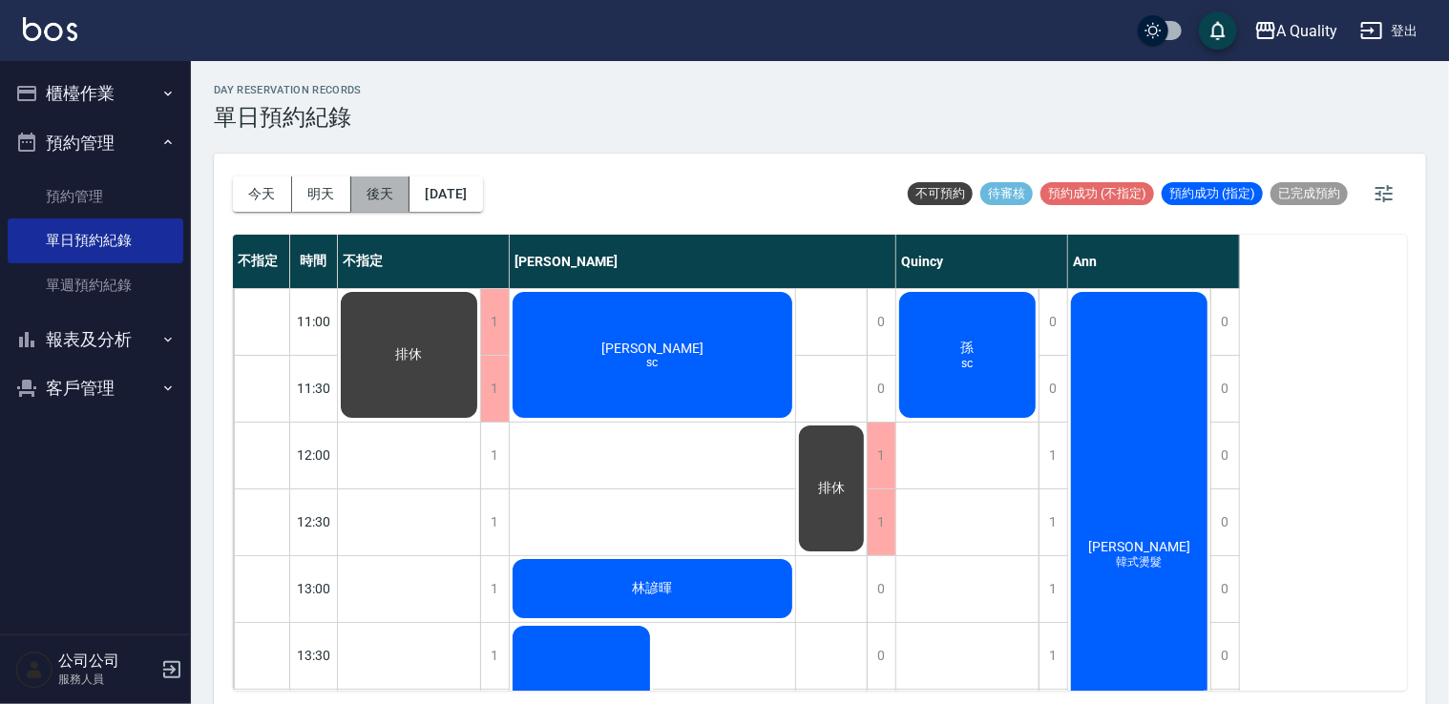
click at [376, 179] on button "後天" at bounding box center [380, 194] width 59 height 35
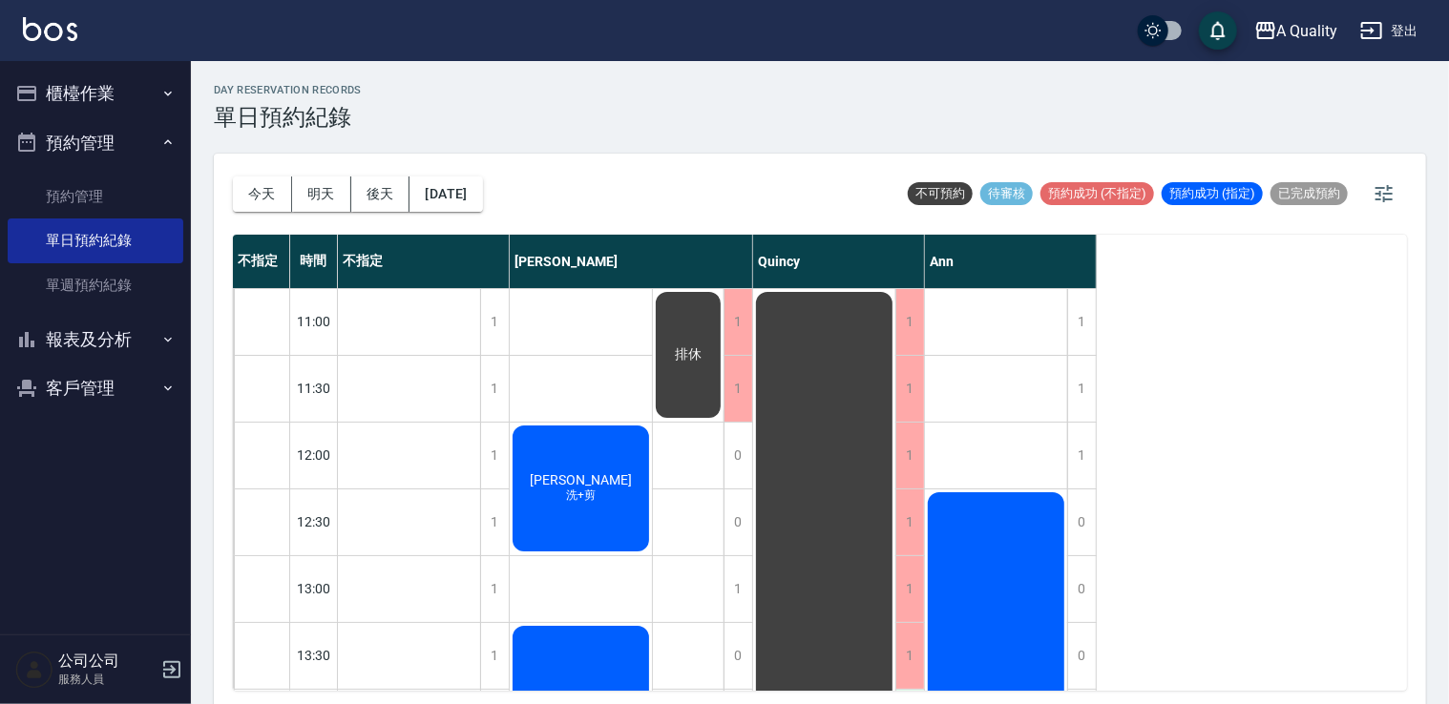
scroll to position [286, 0]
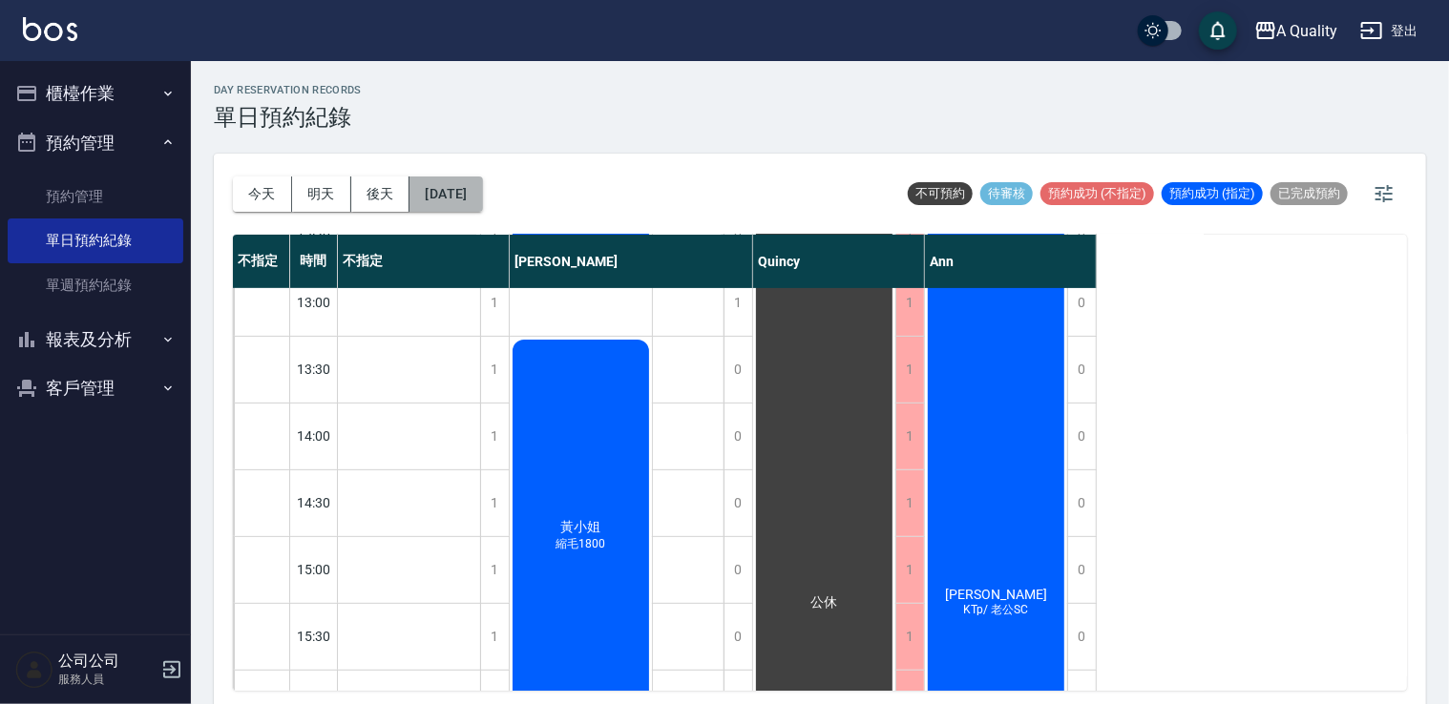
click at [451, 200] on button "[DATE]" at bounding box center [446, 194] width 73 height 35
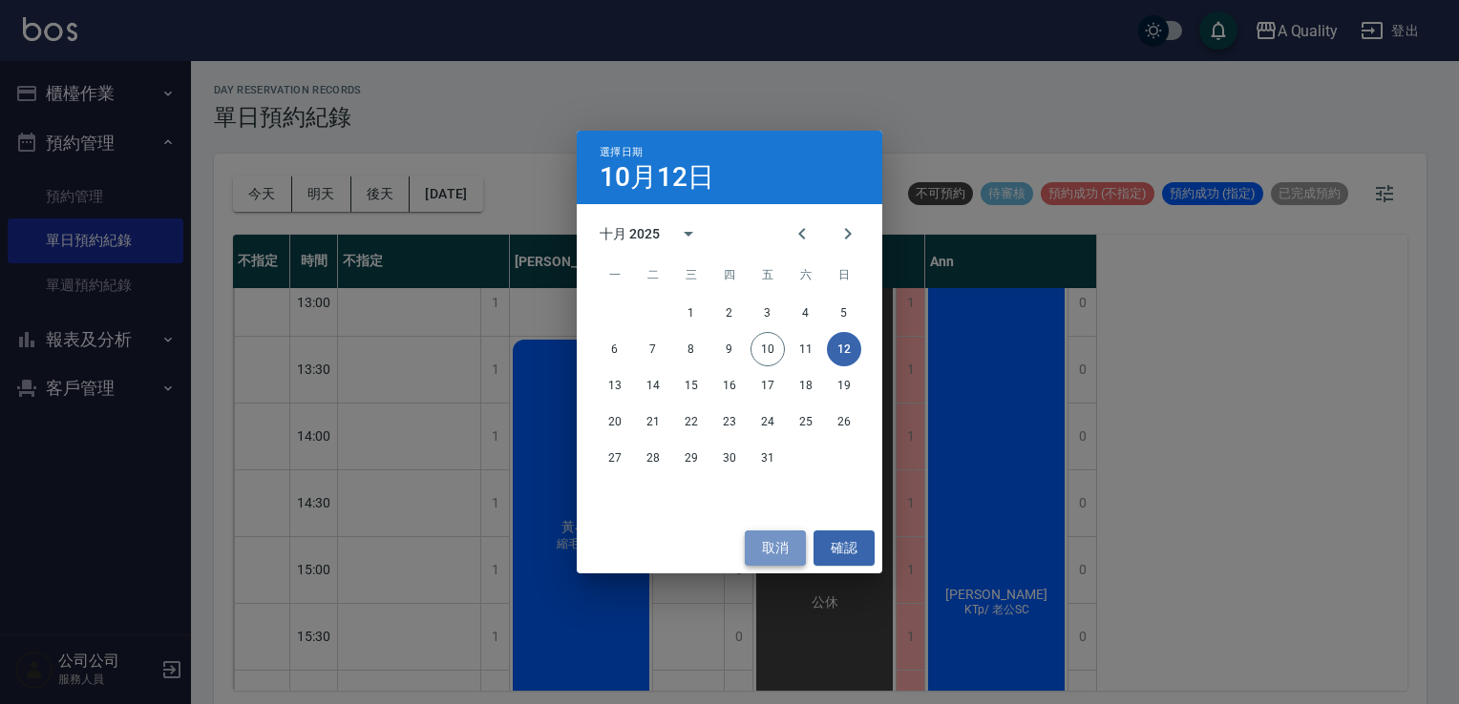
click at [775, 554] on button "取消" at bounding box center [775, 548] width 61 height 35
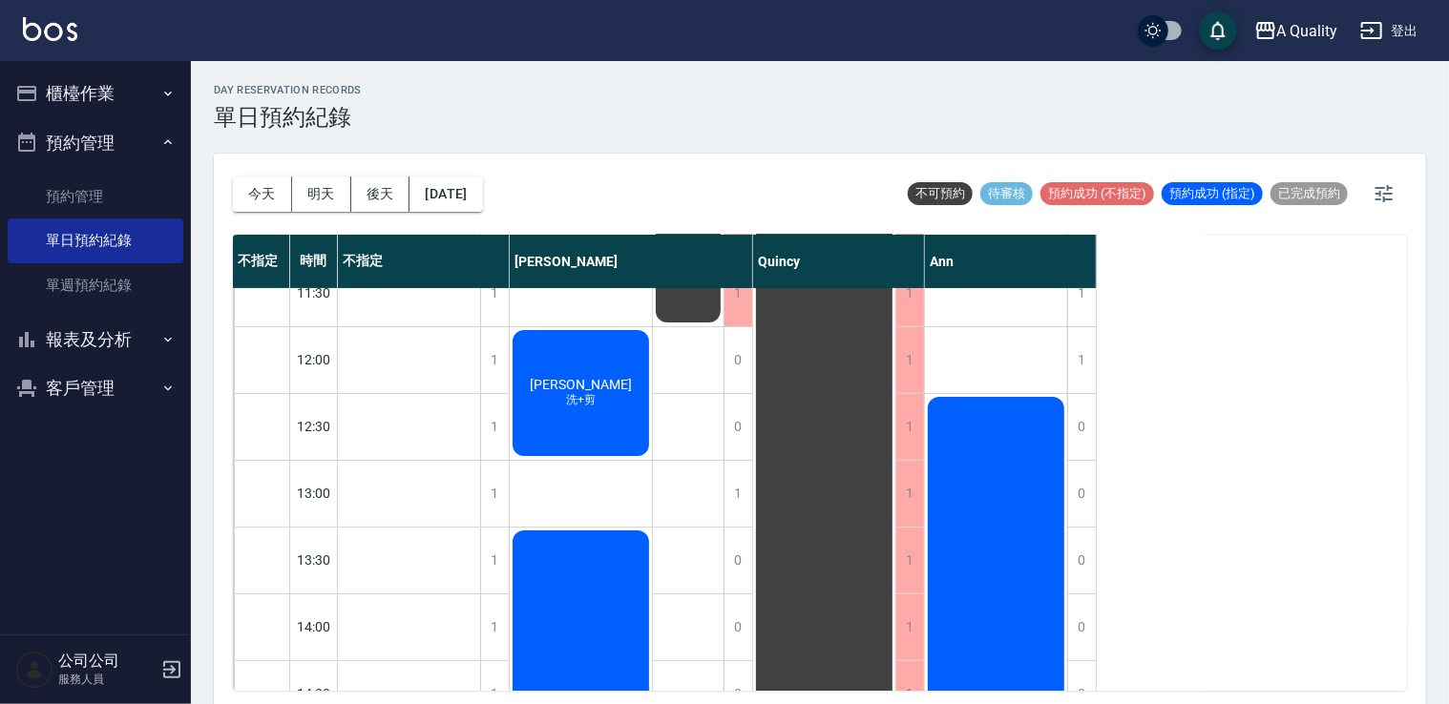
scroll to position [0, 0]
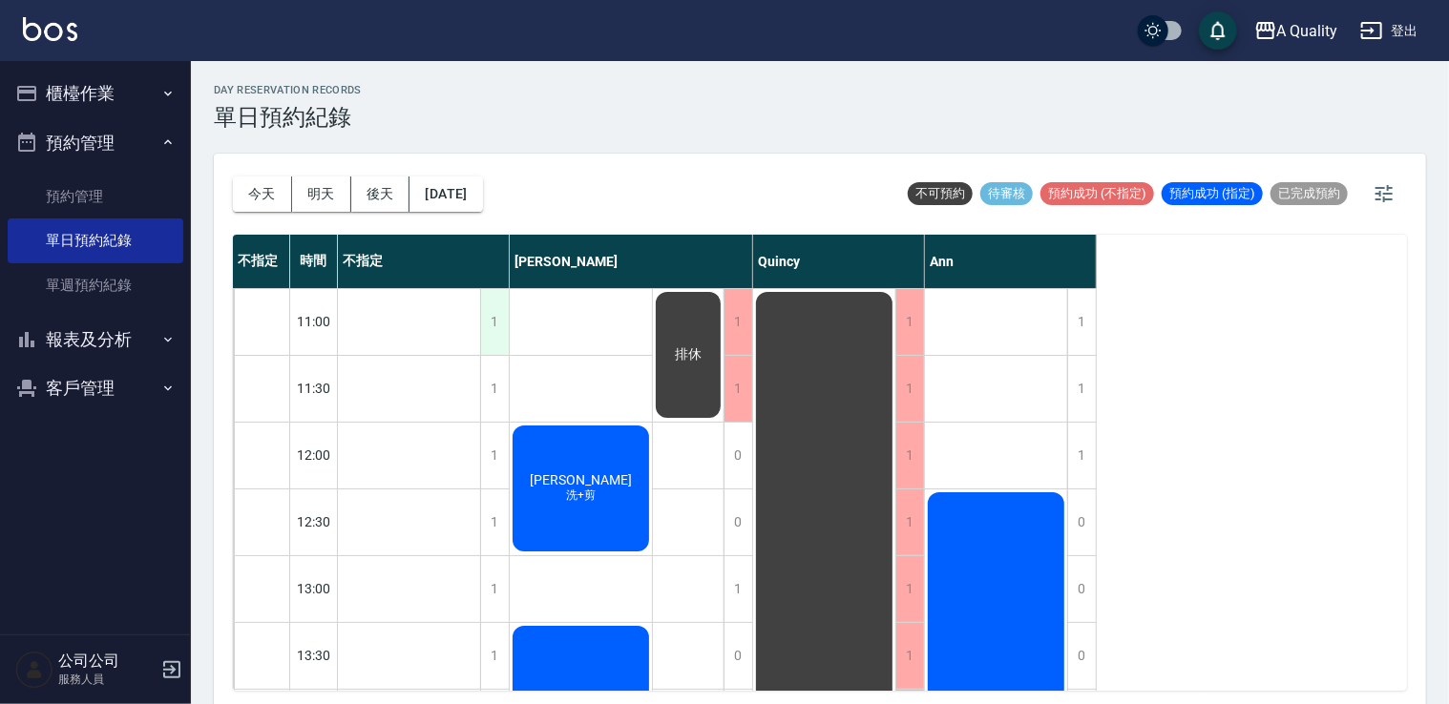
click at [496, 309] on div "1" at bounding box center [494, 322] width 29 height 66
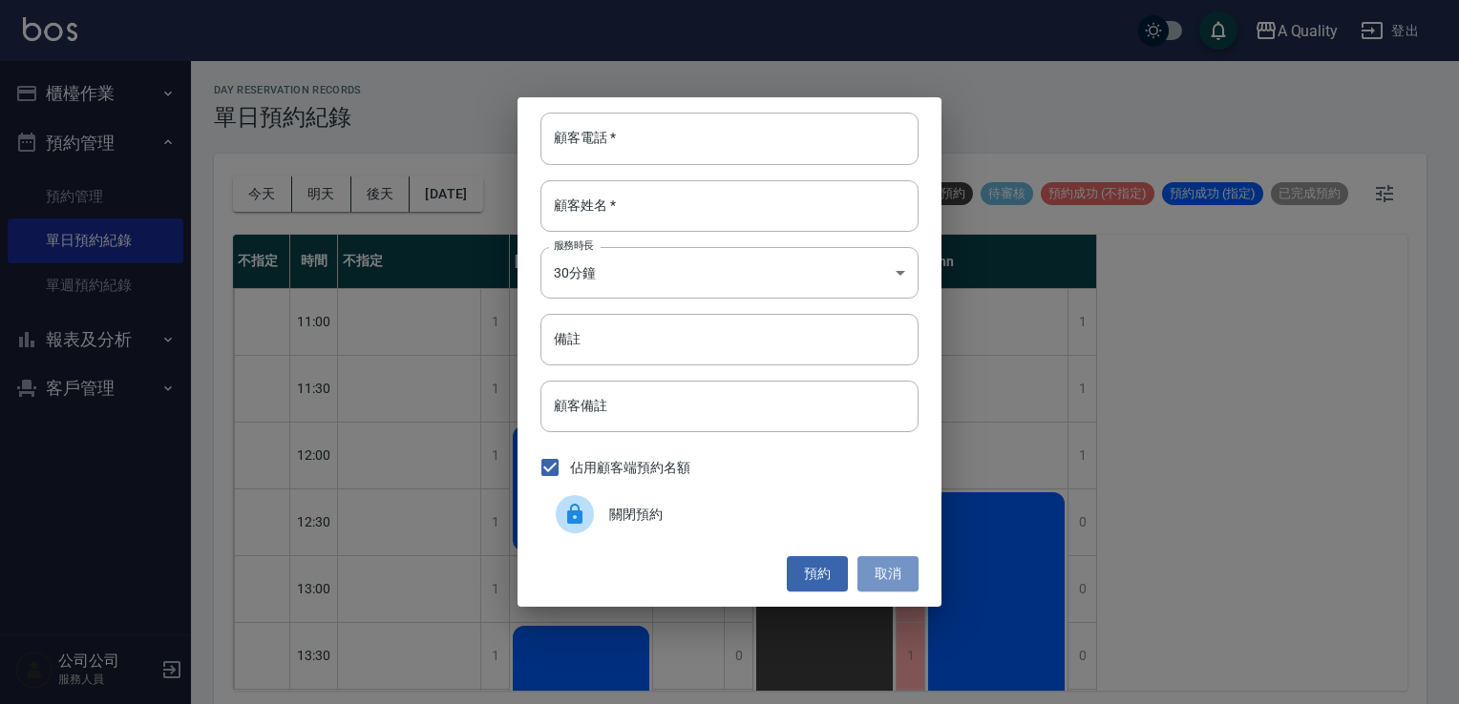
drag, startPoint x: 892, startPoint y: 578, endPoint x: 746, endPoint y: 531, distance: 152.4
click at [882, 579] on button "取消" at bounding box center [887, 574] width 61 height 35
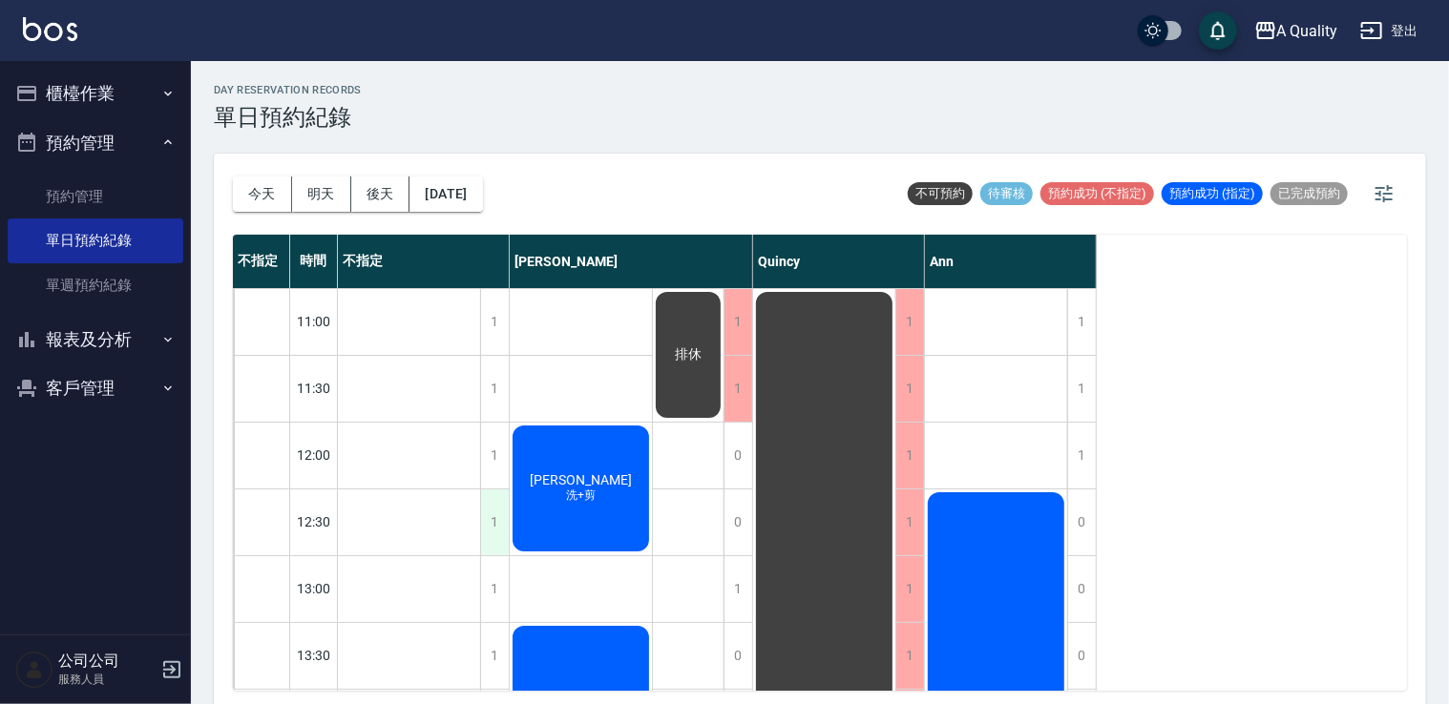
click at [494, 517] on div "1" at bounding box center [494, 523] width 29 height 66
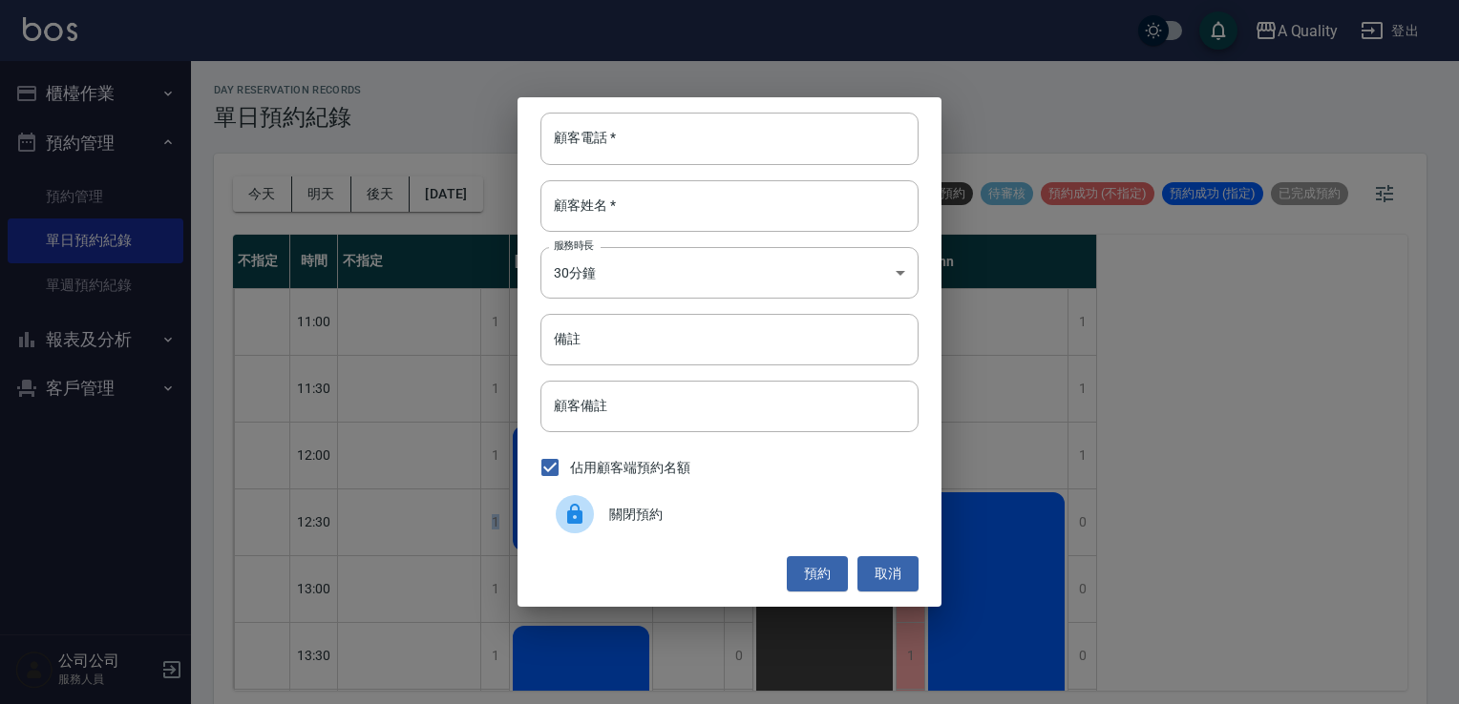
drag, startPoint x: 494, startPoint y: 517, endPoint x: 626, endPoint y: 511, distance: 132.9
click at [626, 511] on span "關閉預約" at bounding box center [756, 515] width 294 height 20
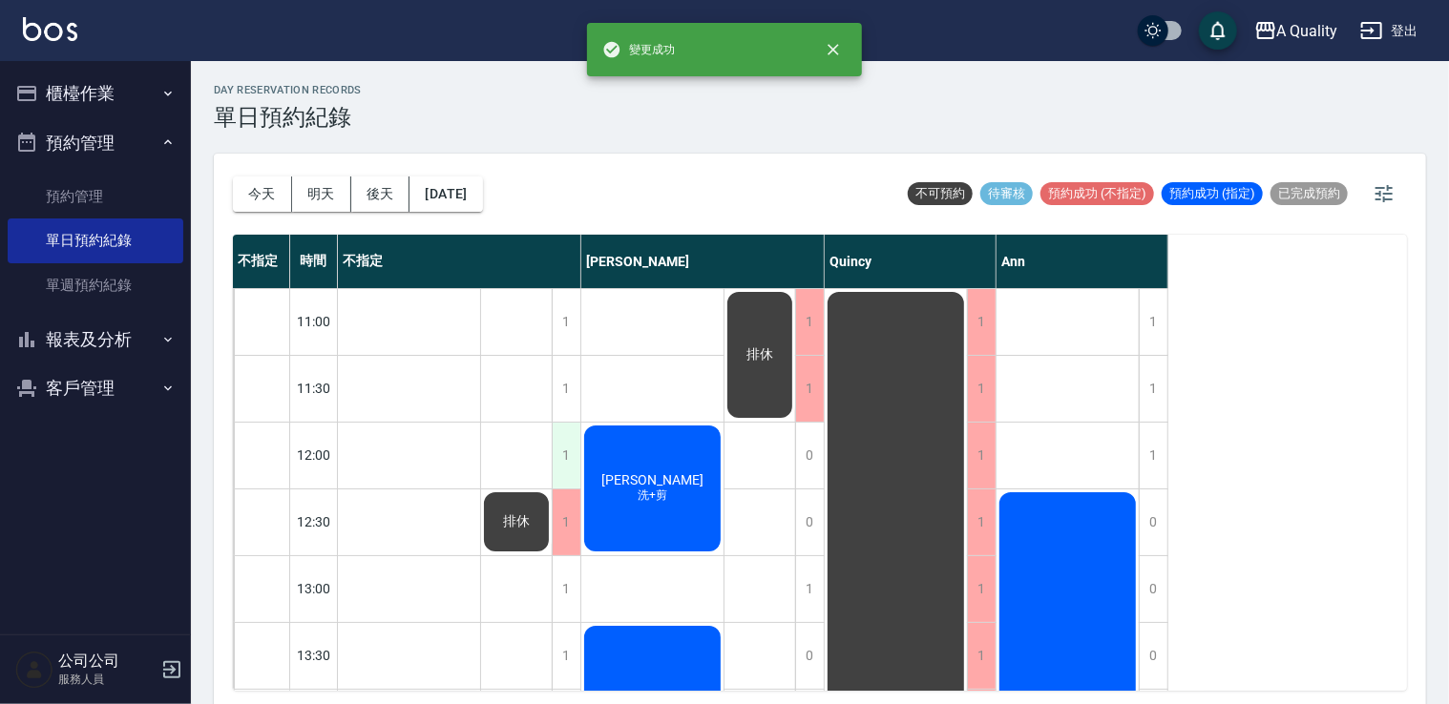
click at [561, 451] on div "1" at bounding box center [566, 456] width 29 height 66
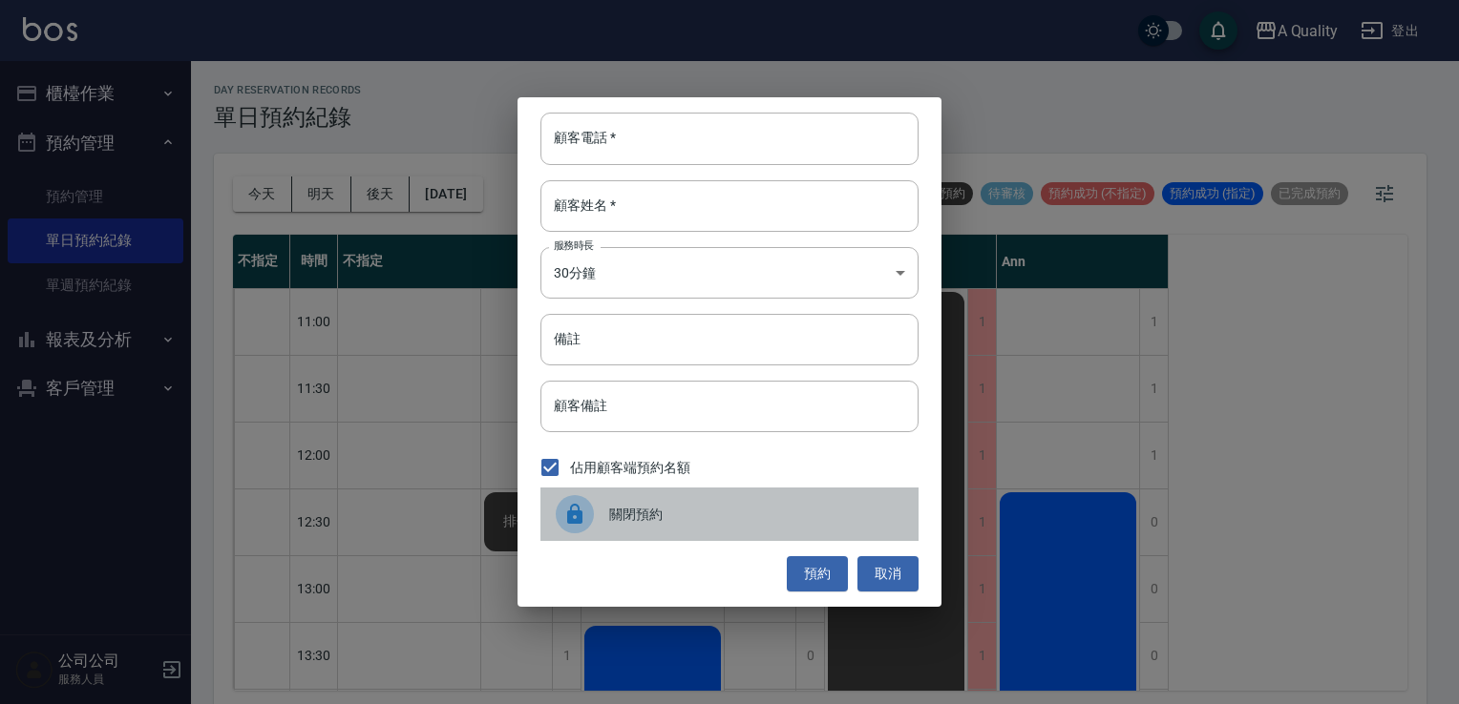
drag, startPoint x: 679, startPoint y: 529, endPoint x: 619, endPoint y: 552, distance: 64.4
click at [667, 540] on div "關閉預約" at bounding box center [729, 514] width 378 height 53
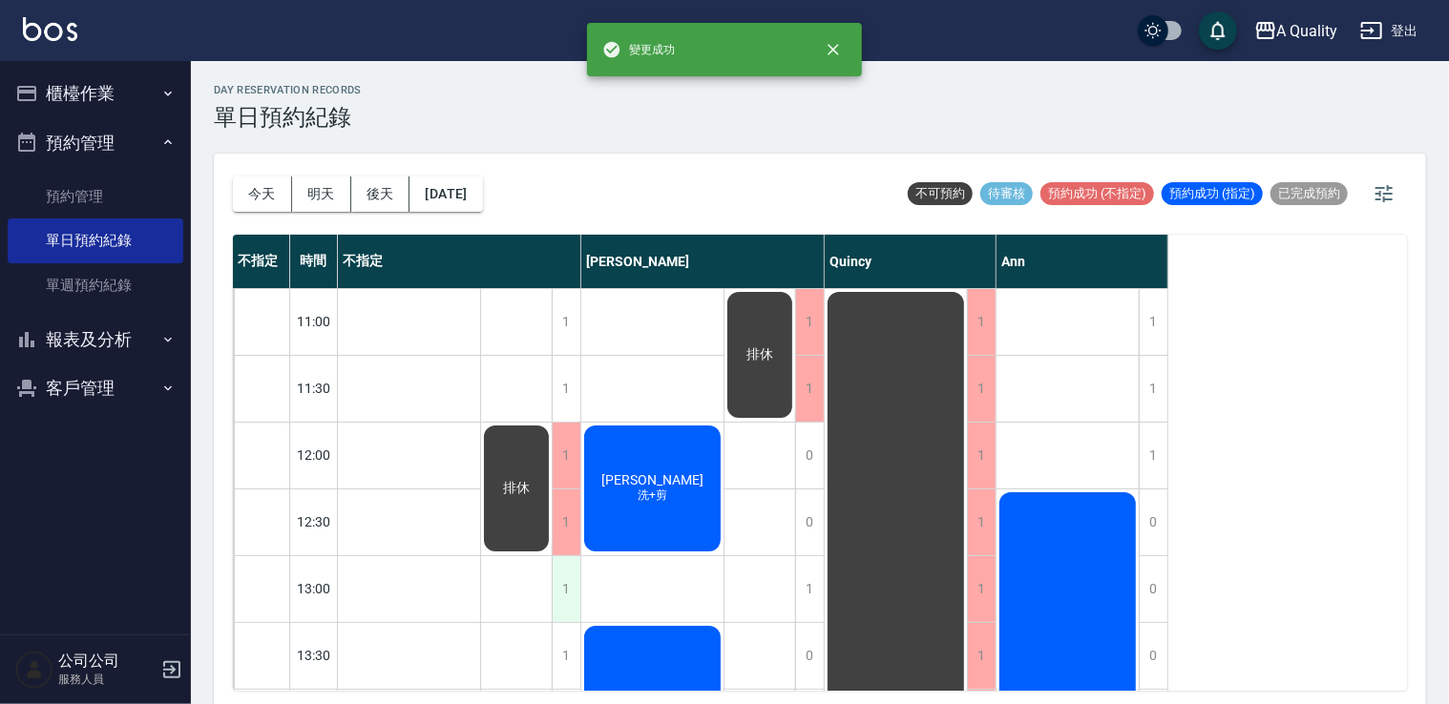
click at [559, 587] on div "1" at bounding box center [566, 590] width 29 height 66
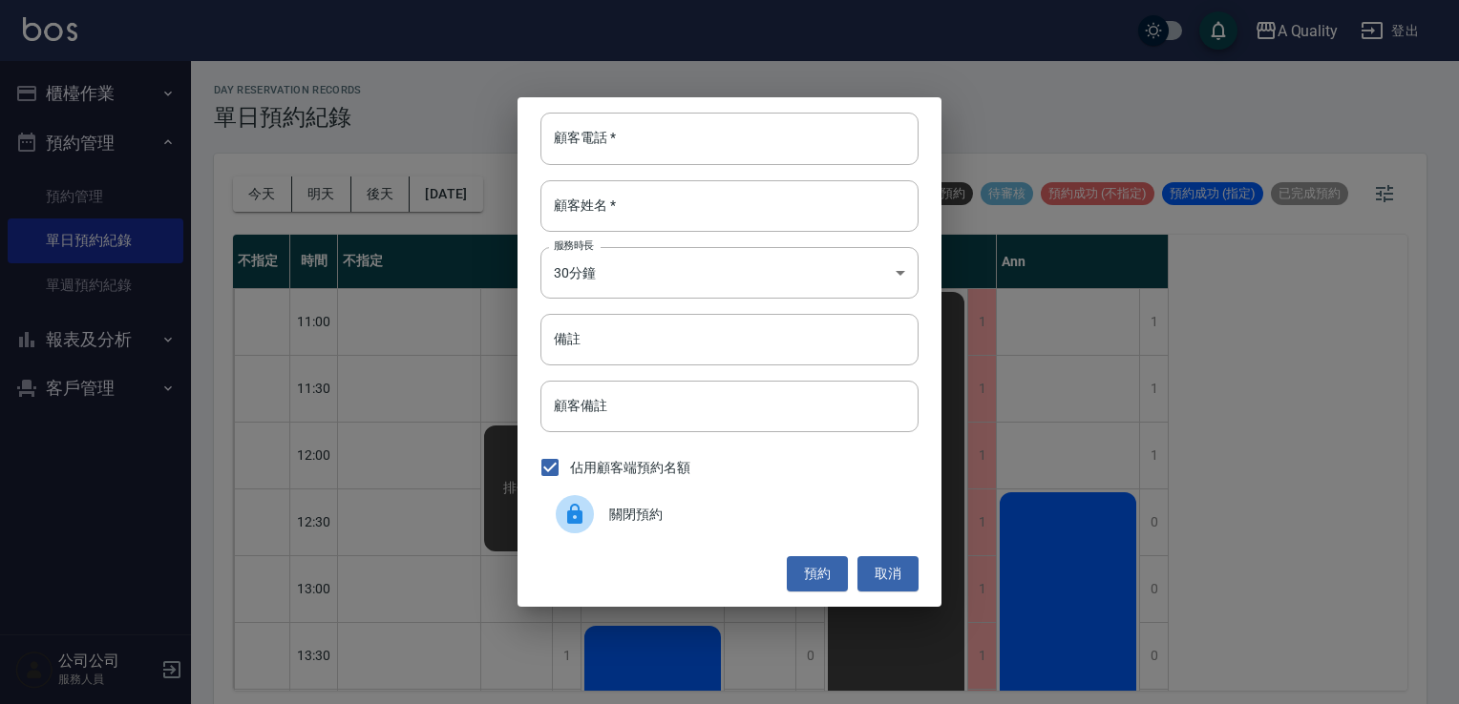
drag, startPoint x: 625, startPoint y: 517, endPoint x: 603, endPoint y: 535, distance: 27.9
click at [620, 520] on span "關閉預約" at bounding box center [756, 515] width 294 height 20
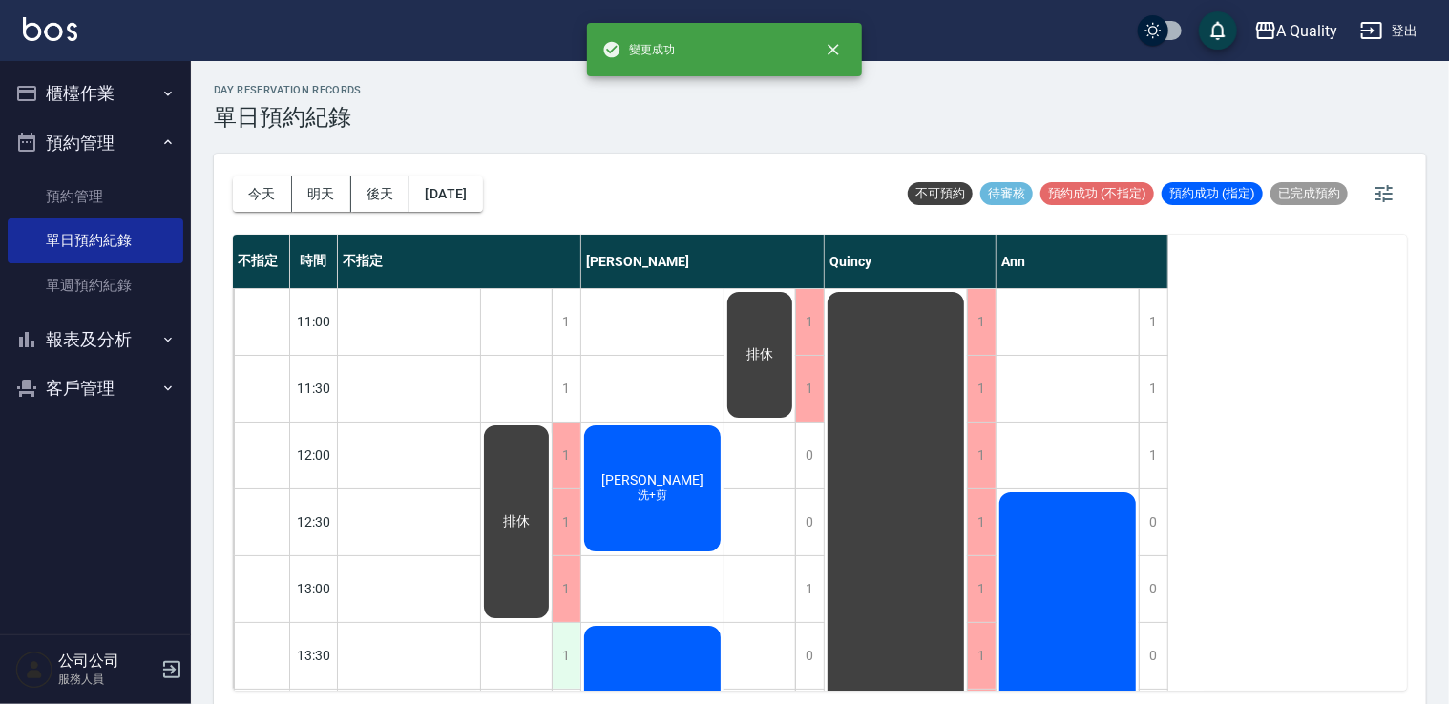
click at [573, 645] on div "1" at bounding box center [566, 656] width 29 height 66
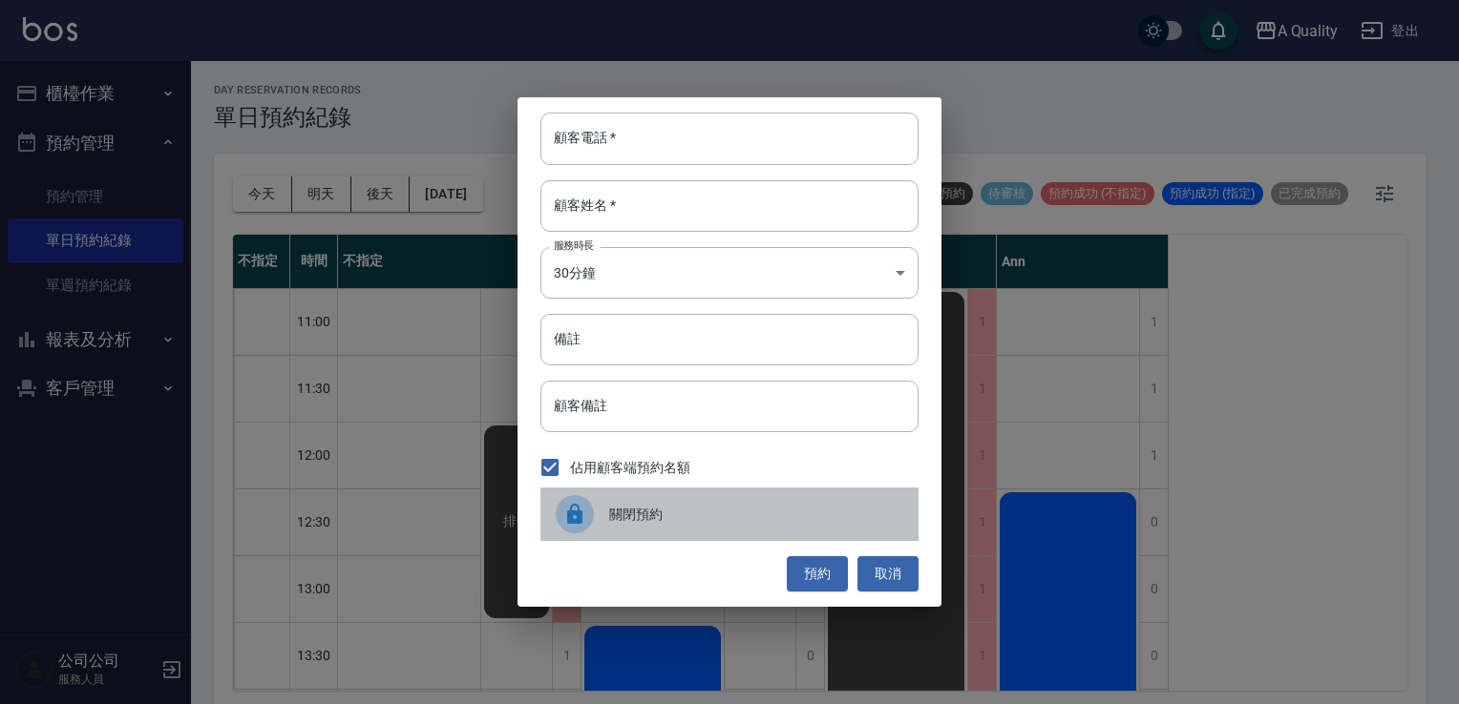
click at [619, 518] on span "關閉預約" at bounding box center [756, 515] width 294 height 20
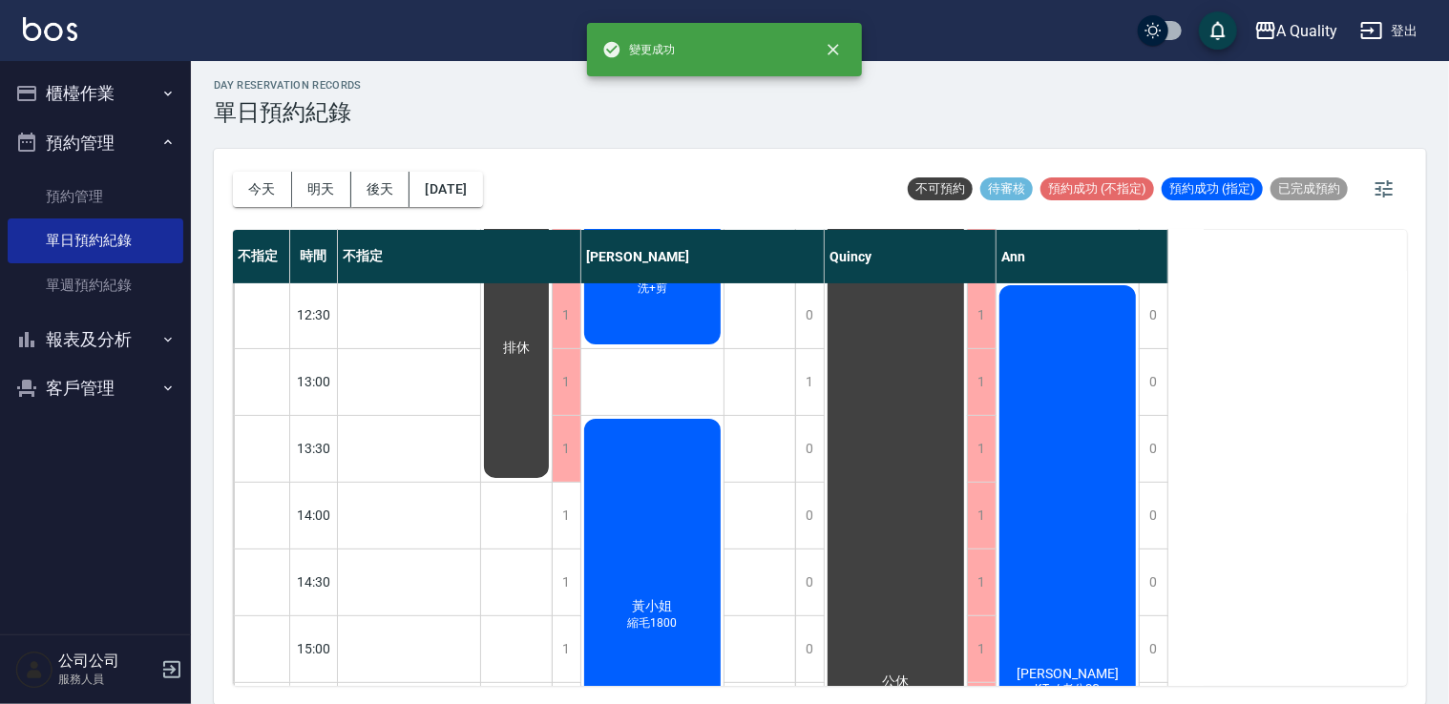
scroll to position [191, 0]
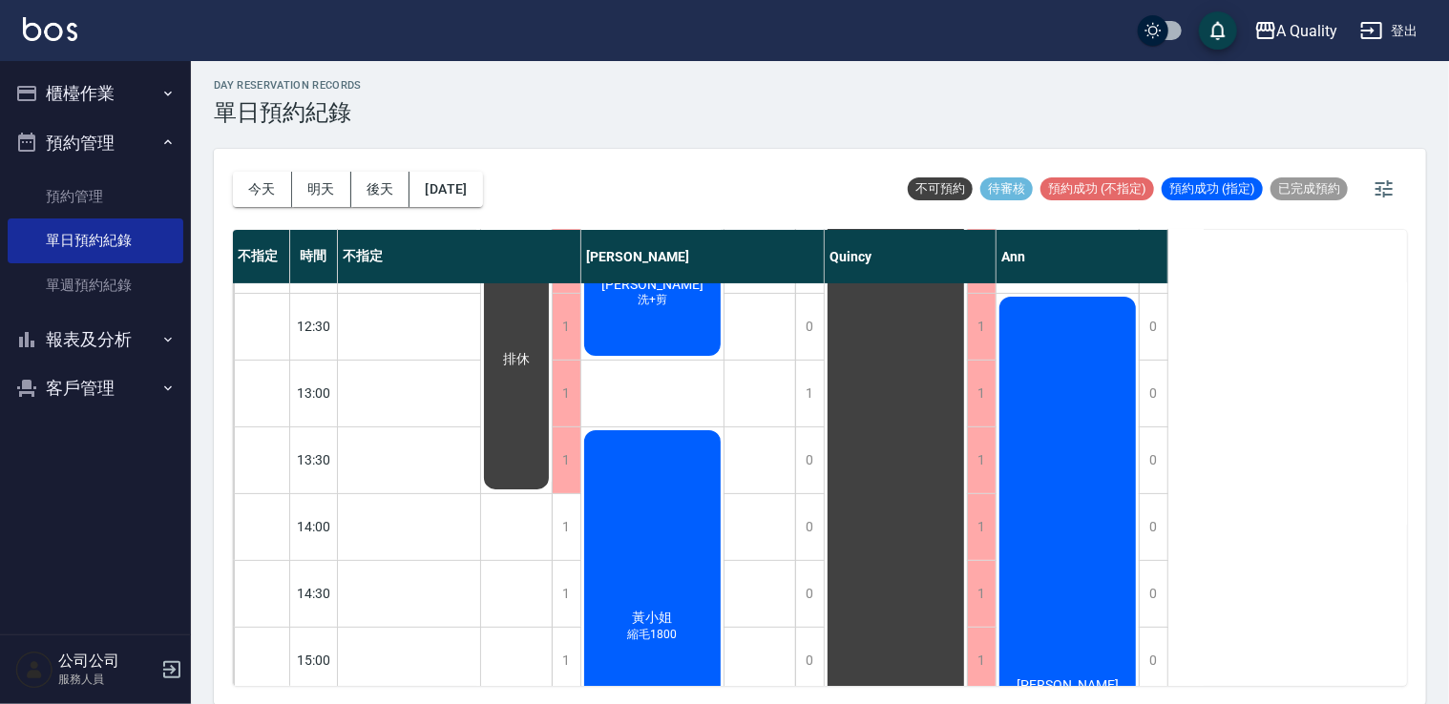
click at [650, 346] on div "Trista鄭雅丹 洗+剪" at bounding box center [652, 293] width 142 height 132
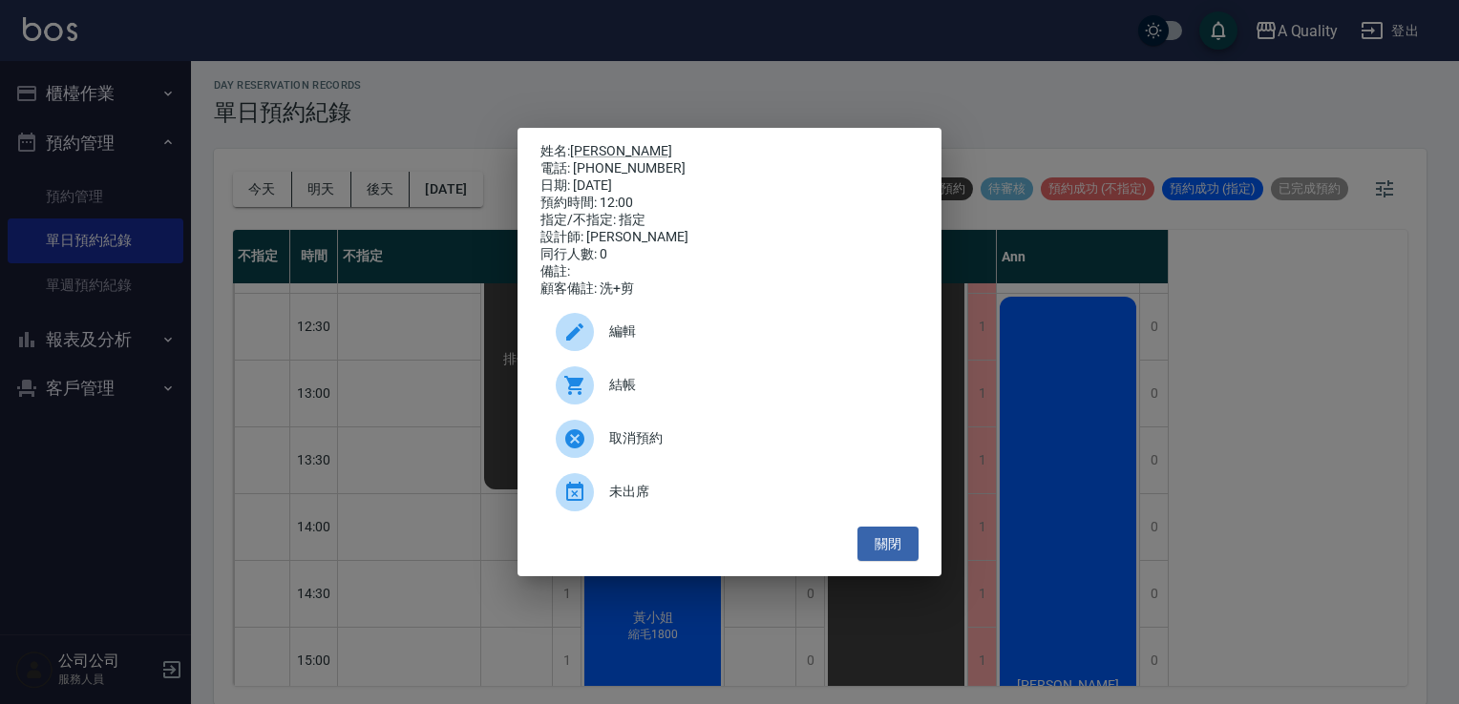
click at [713, 359] on div "編輯" at bounding box center [729, 331] width 378 height 53
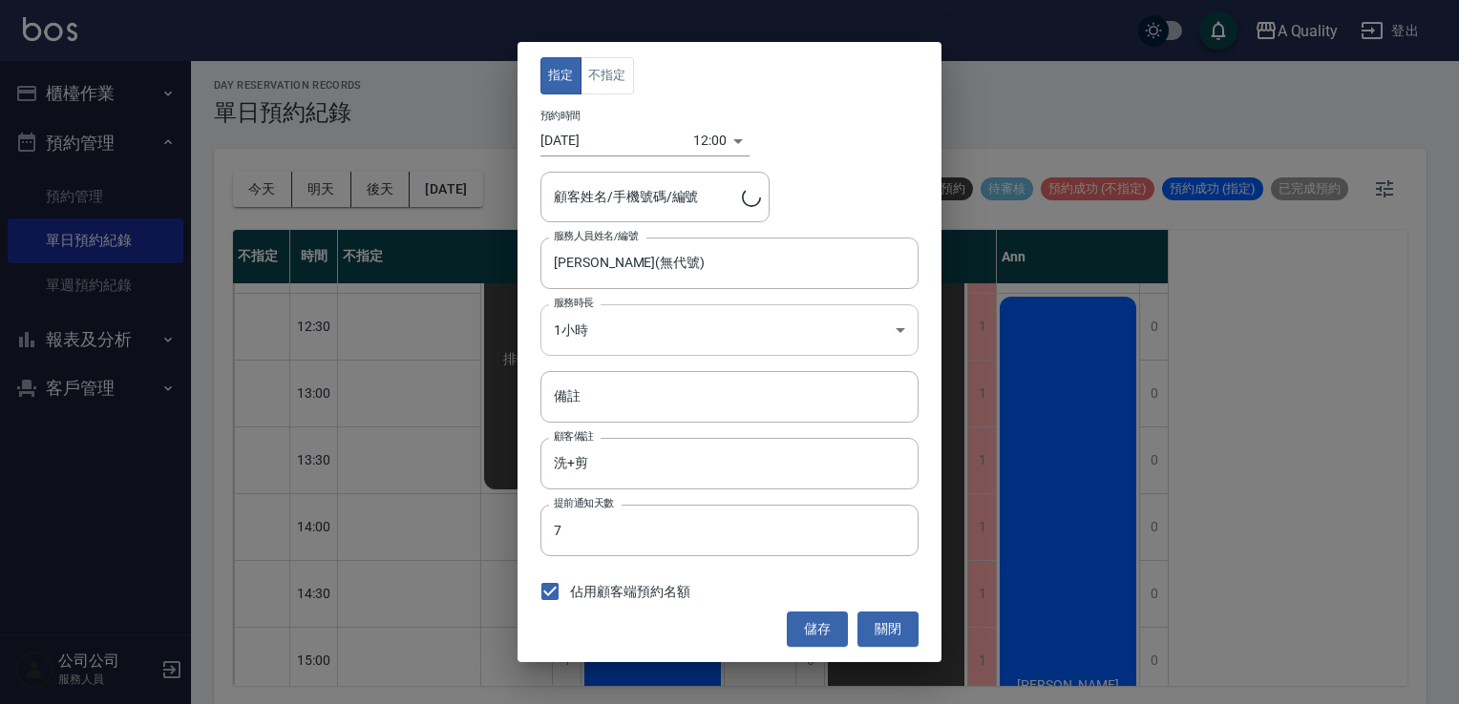
type input "Trista鄭雅丹/0918814925/000562"
click at [661, 338] on body "A Quality 登出 櫃檯作業 打帳單 帳單列表 營業儀表板 現金收支登錄 每日結帳 排班表 現場電腦打卡 預約管理 預約管理 單日預約紀錄 單週預約紀錄…" at bounding box center [729, 350] width 1459 height 710
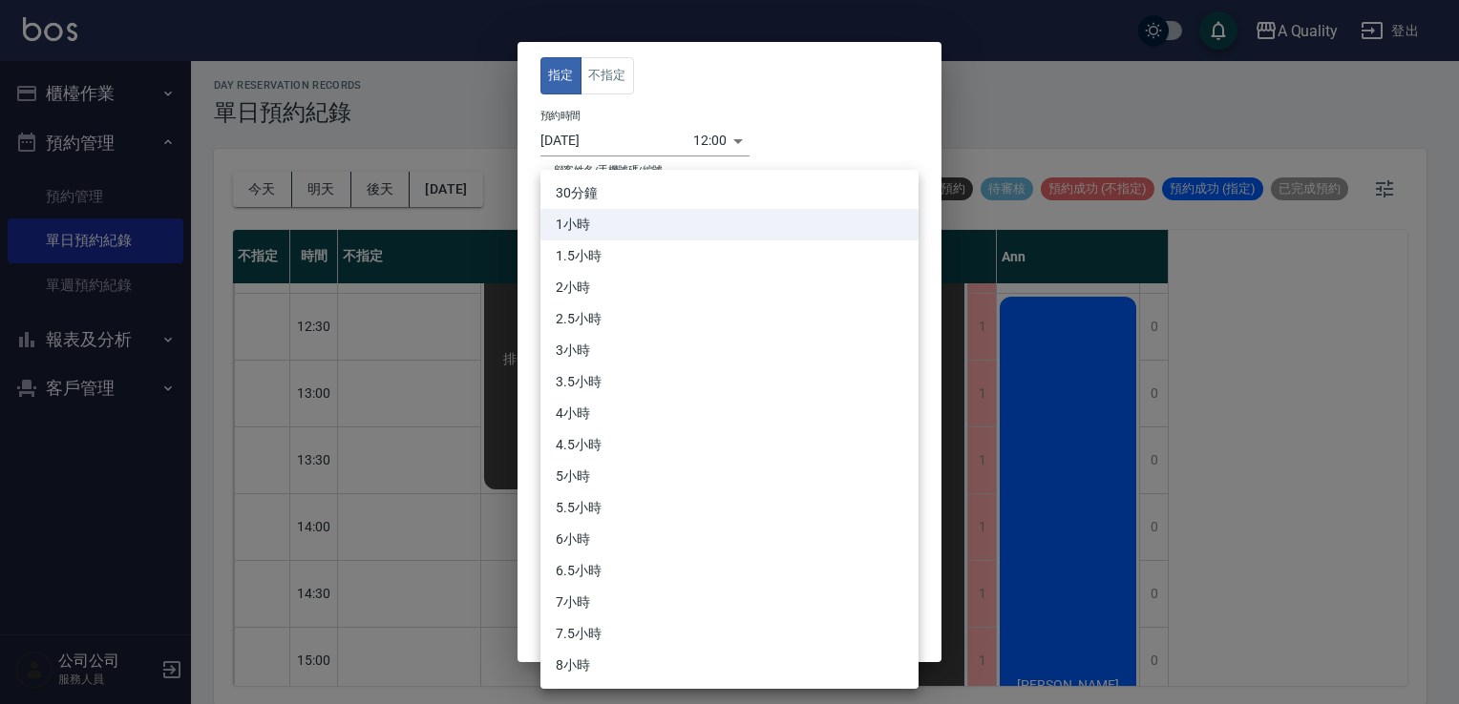
click at [1046, 292] on div at bounding box center [729, 352] width 1459 height 704
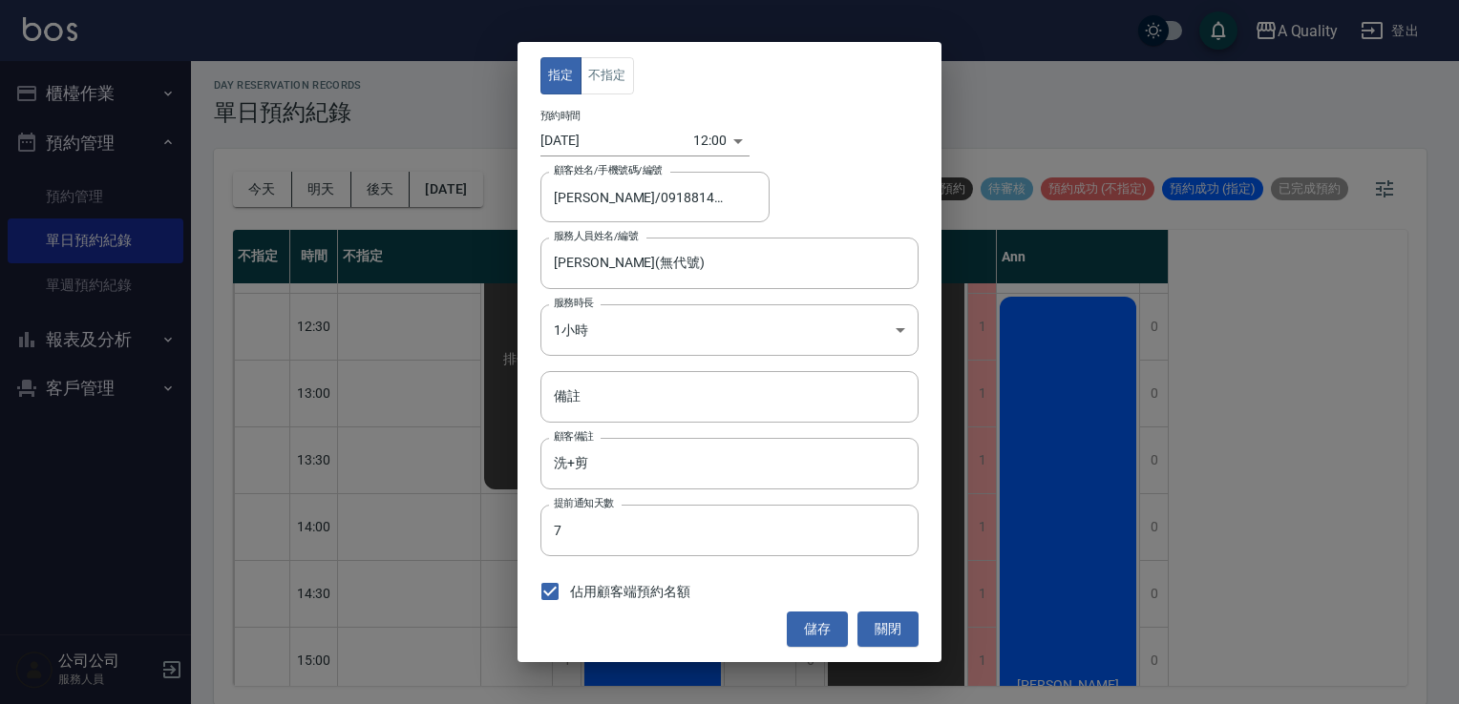
click at [924, 514] on div "指定 不指定 預約時間 2025/10/12 12:00 1760241600000 顧客姓名/手機號碼/編號 Trista鄭雅丹/0918814925/00…" at bounding box center [729, 352] width 424 height 620
drag, startPoint x: 937, startPoint y: 498, endPoint x: 920, endPoint y: 500, distance: 17.3
click at [935, 498] on div "指定 不指定 預約時間 2025/10/12 12:00 1760241600000 顧客姓名/手機號碼/編號 Trista鄭雅丹/0918814925/00…" at bounding box center [729, 352] width 424 height 620
drag, startPoint x: 893, startPoint y: 628, endPoint x: 592, endPoint y: 513, distance: 323.0
click at [890, 628] on button "關閉" at bounding box center [887, 629] width 61 height 35
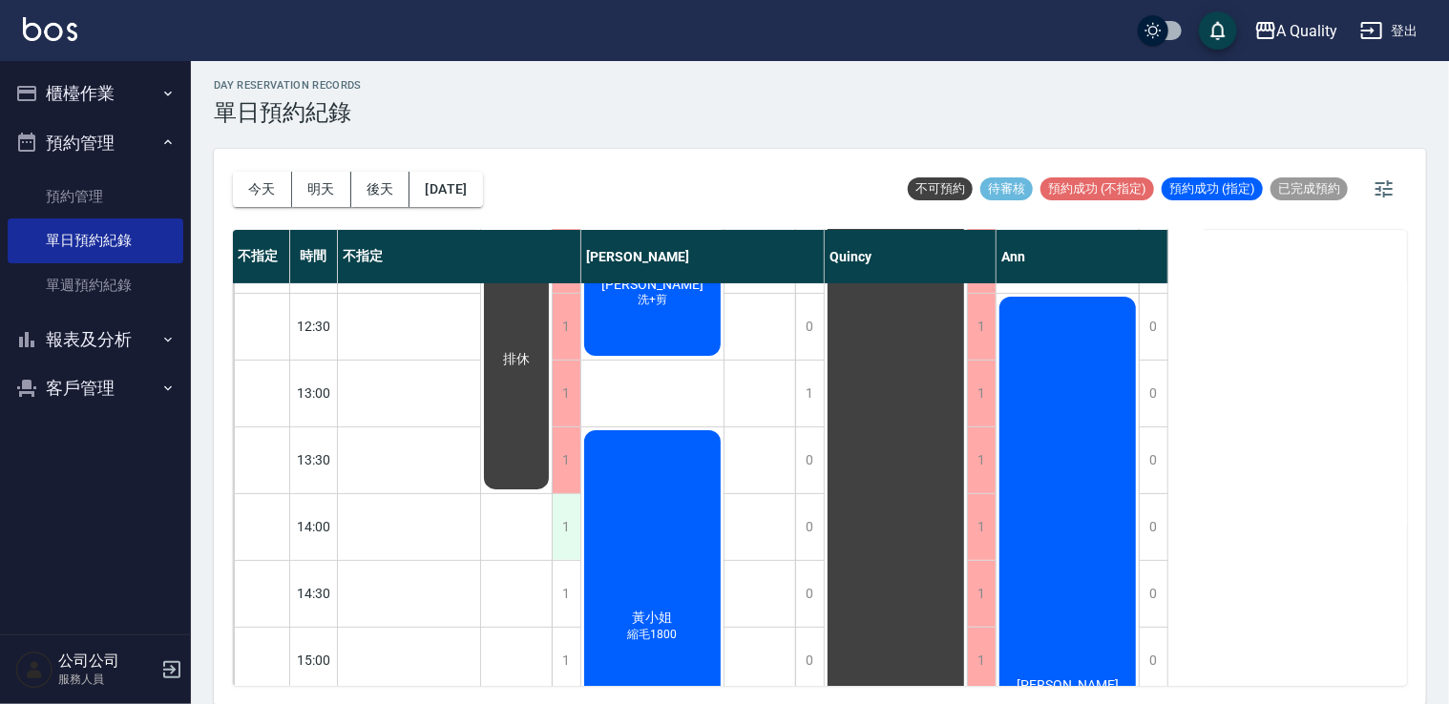
click at [571, 532] on div "1" at bounding box center [566, 527] width 29 height 66
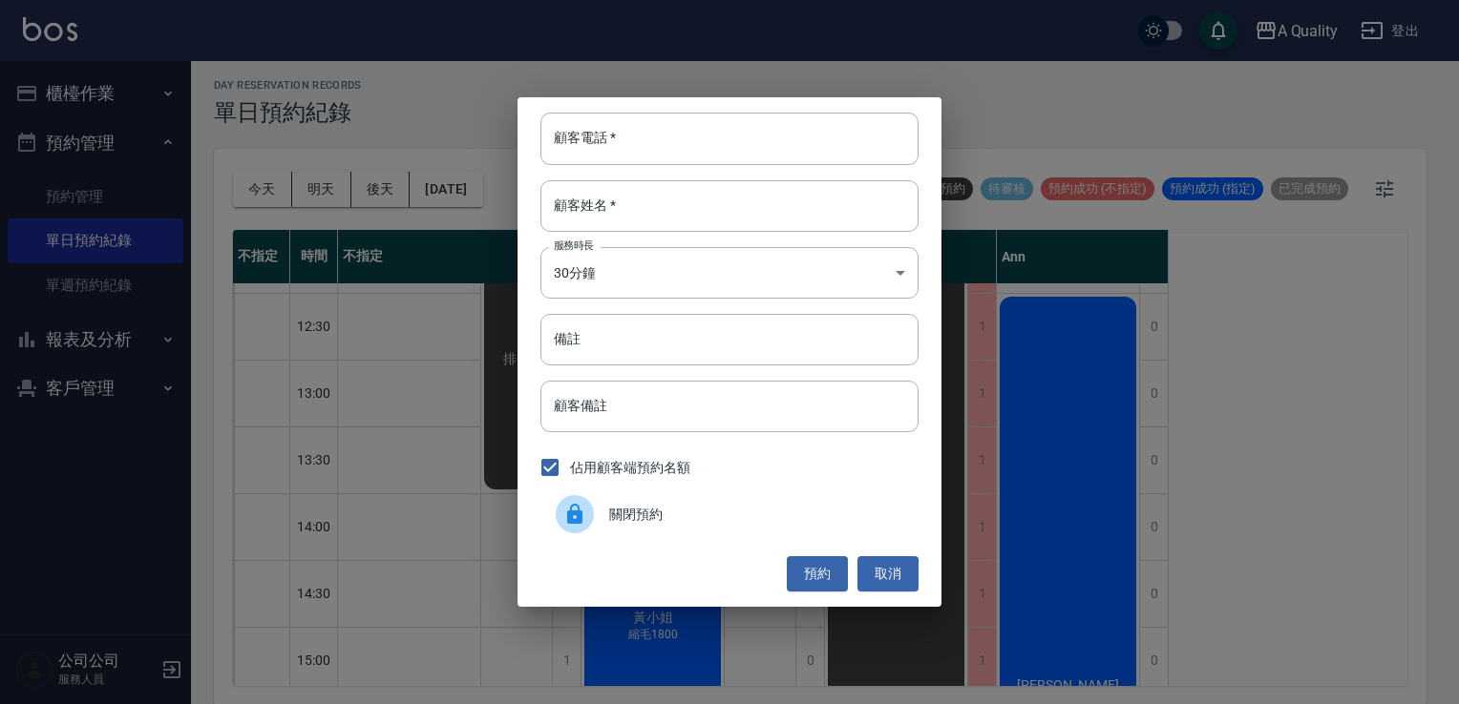
click at [653, 522] on span "關閉預約" at bounding box center [756, 515] width 294 height 20
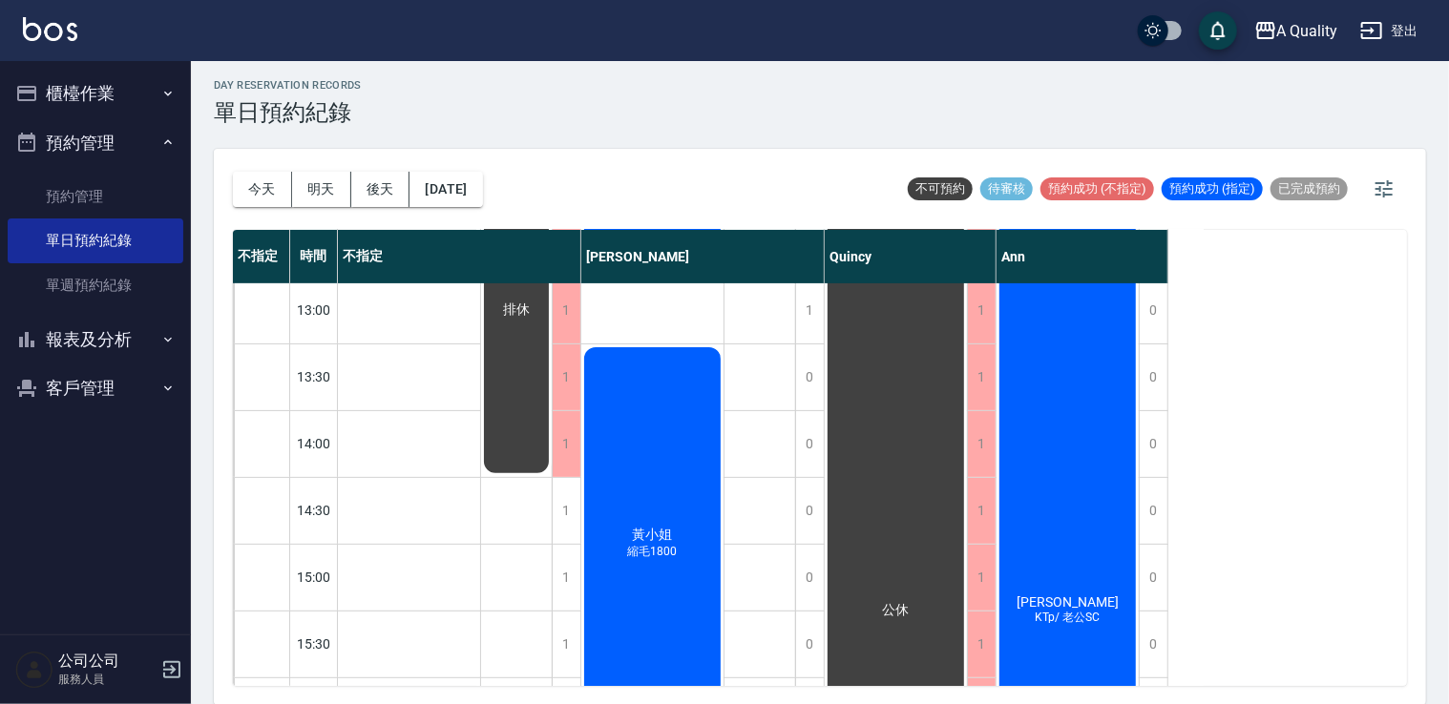
scroll to position [382, 0]
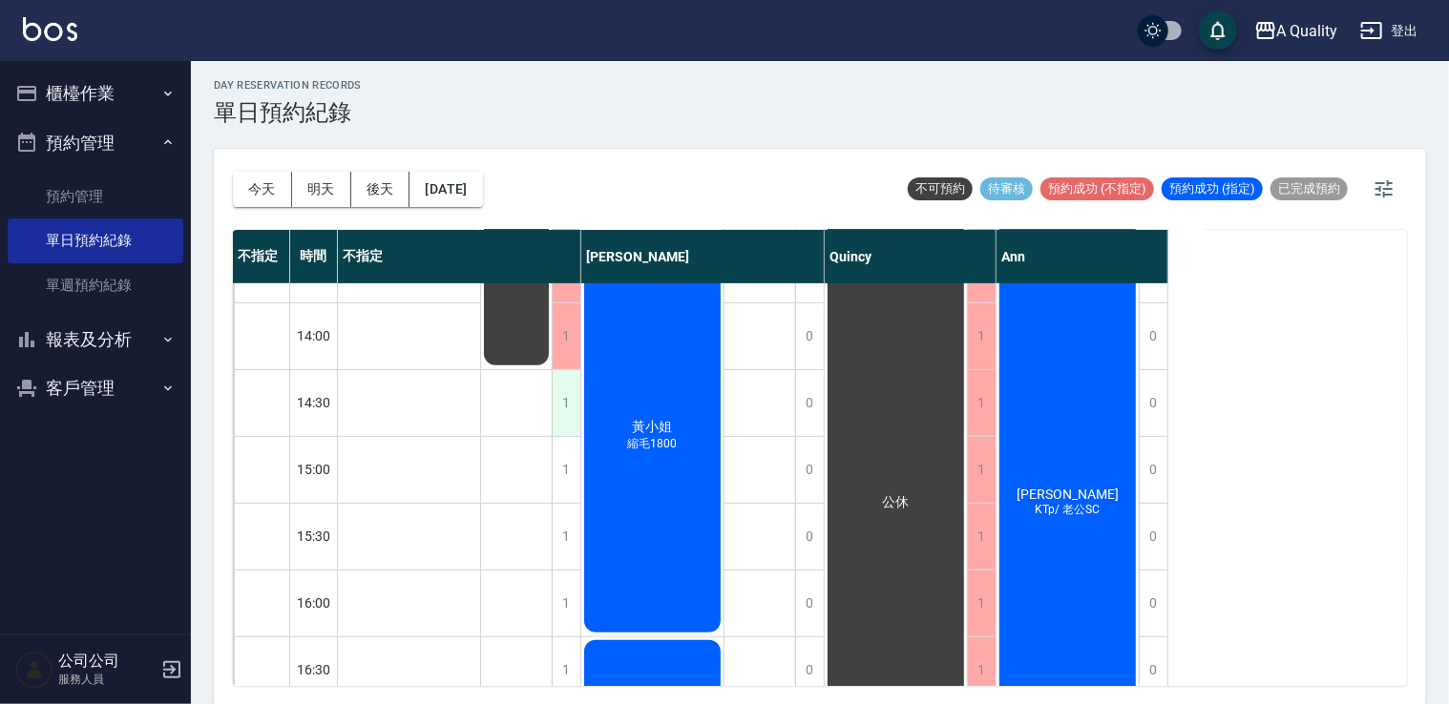
click at [565, 399] on div "1" at bounding box center [566, 403] width 29 height 66
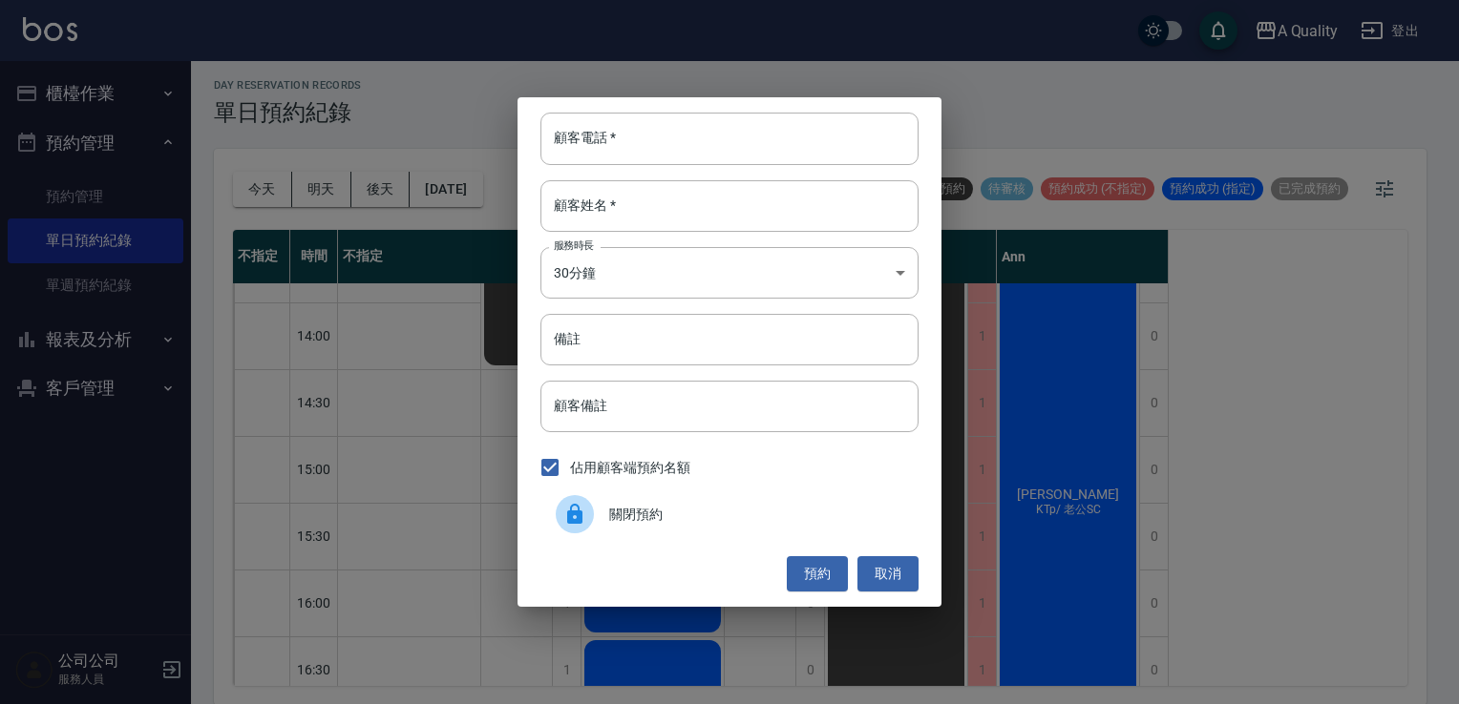
drag, startPoint x: 632, startPoint y: 514, endPoint x: 612, endPoint y: 509, distance: 20.6
click at [630, 514] on span "關閉預約" at bounding box center [756, 515] width 294 height 20
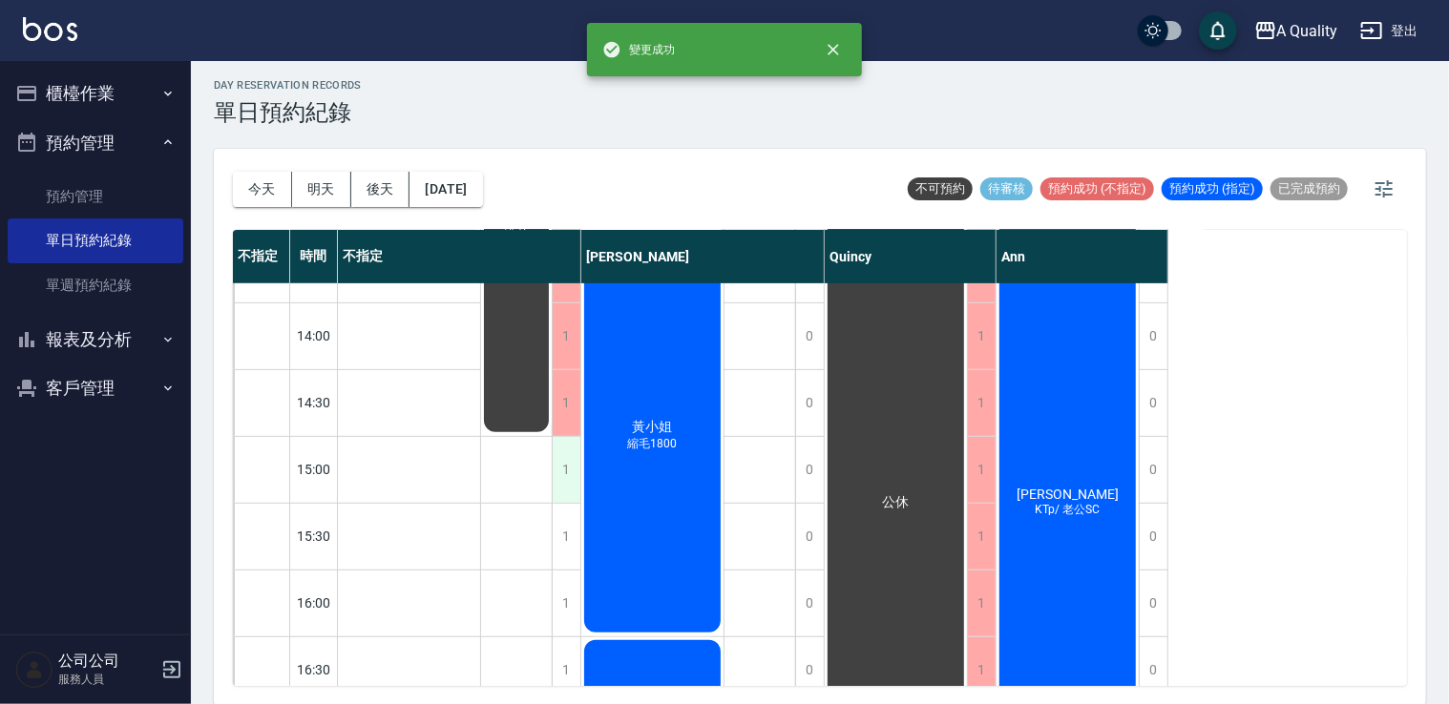
click at [564, 486] on div "1" at bounding box center [566, 470] width 29 height 66
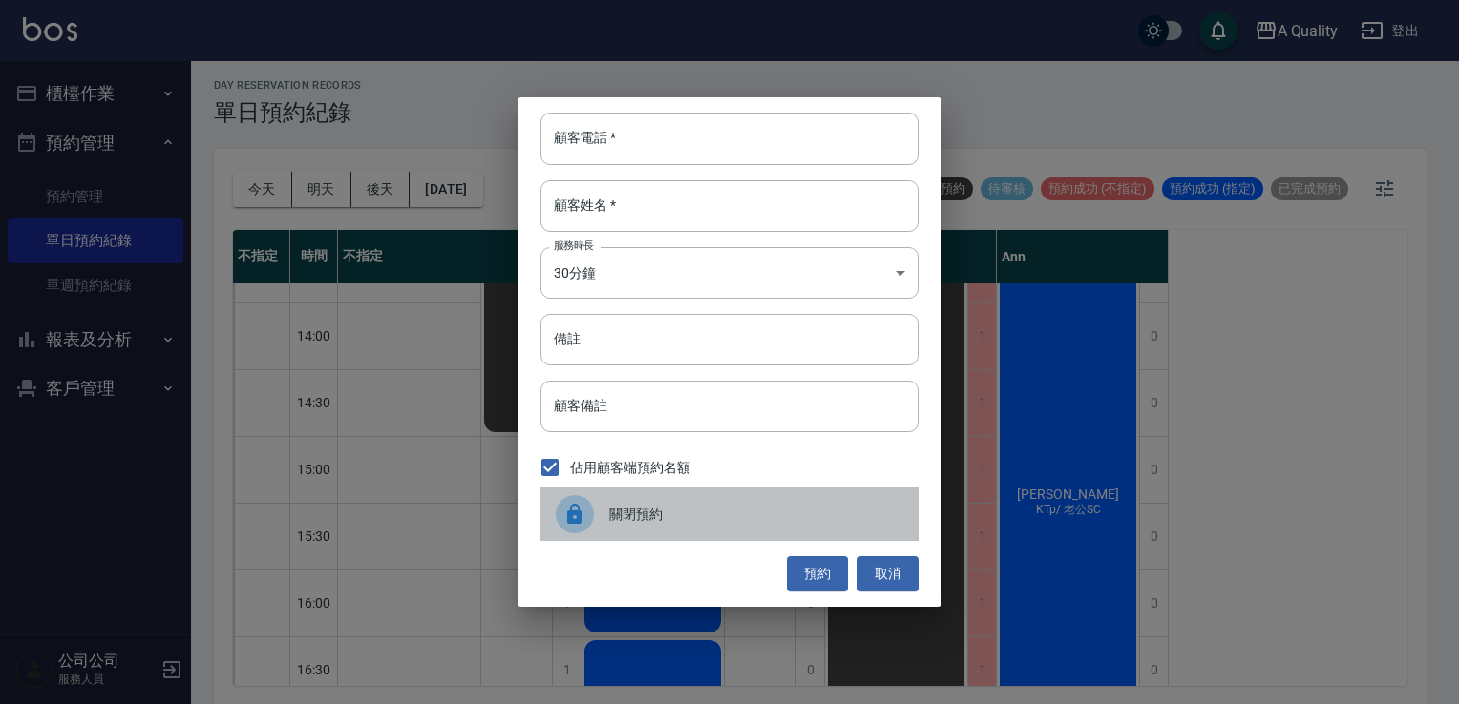
click at [630, 540] on div "關閉預約" at bounding box center [729, 514] width 378 height 53
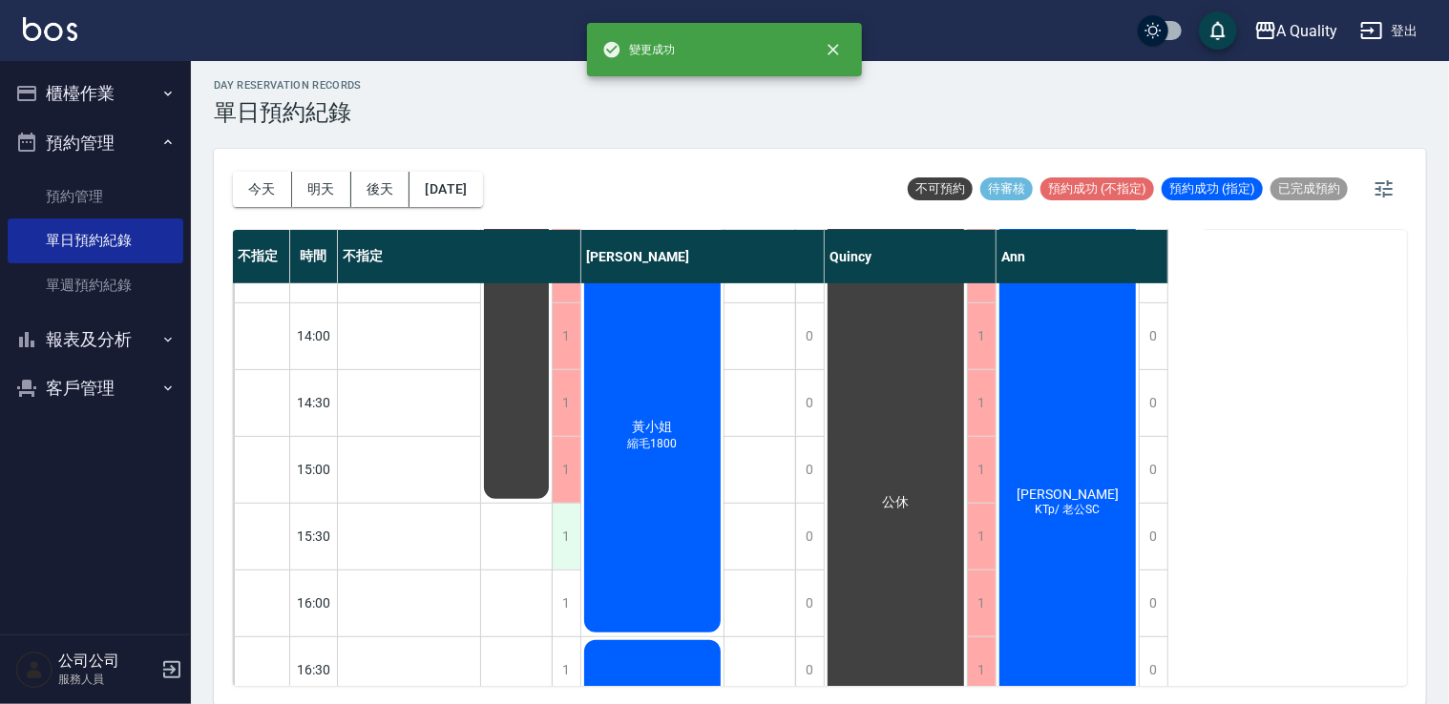
click at [570, 536] on div "1" at bounding box center [566, 537] width 29 height 66
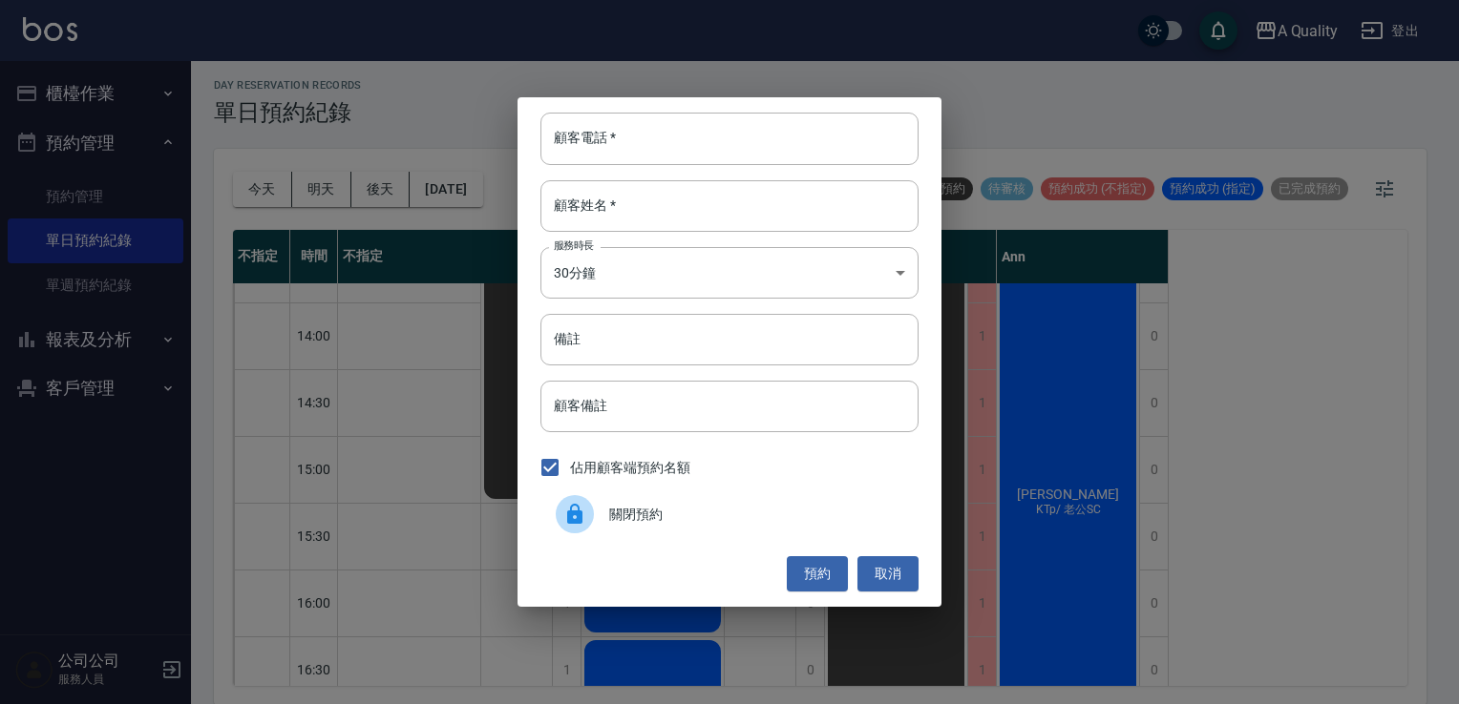
click at [634, 531] on div "關閉預約" at bounding box center [729, 514] width 378 height 53
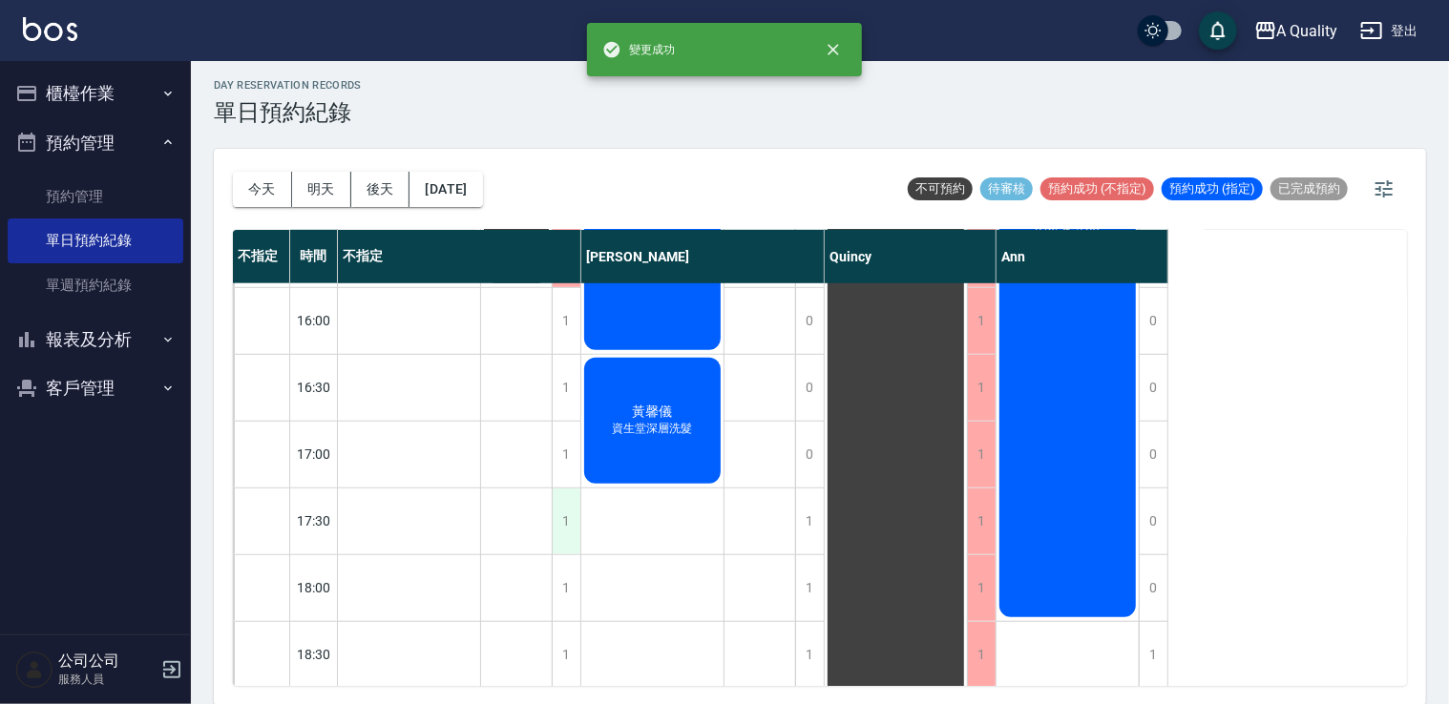
scroll to position [668, 0]
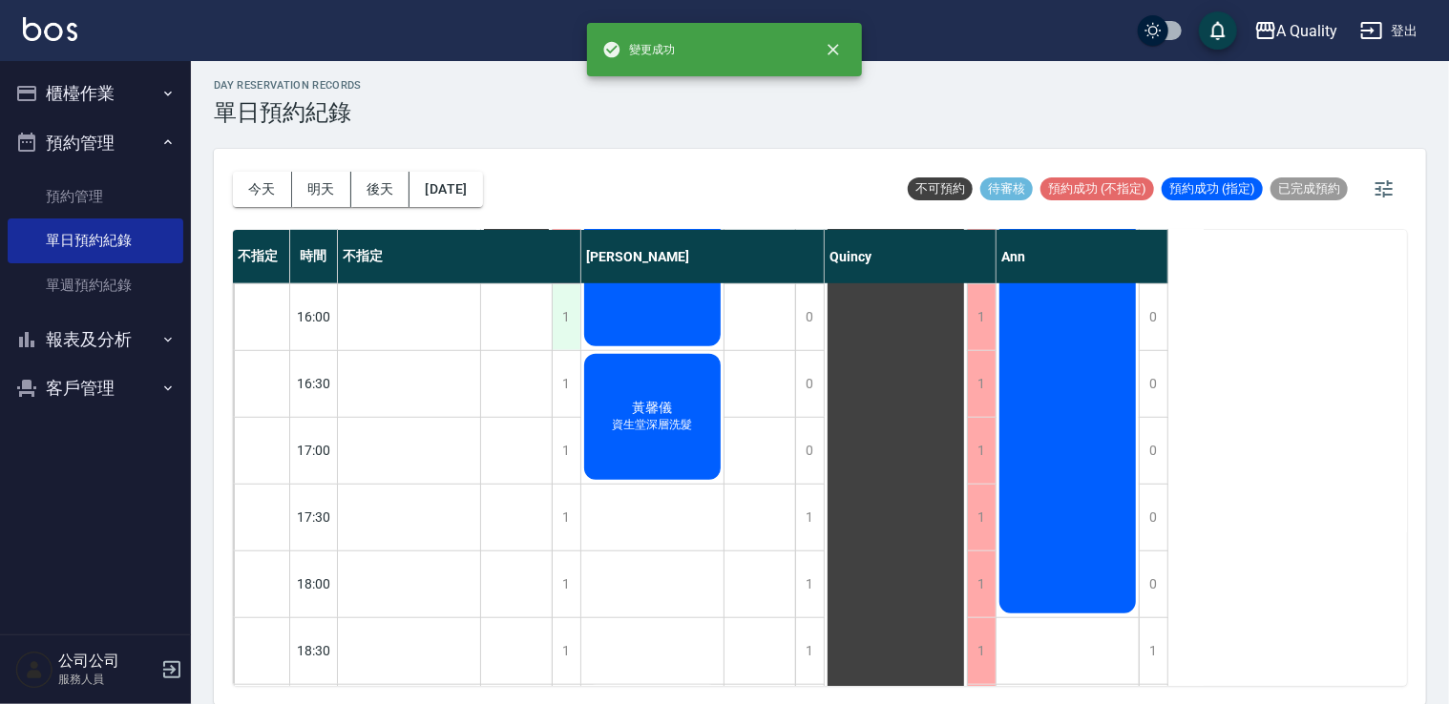
click at [567, 318] on div "1" at bounding box center [566, 317] width 29 height 66
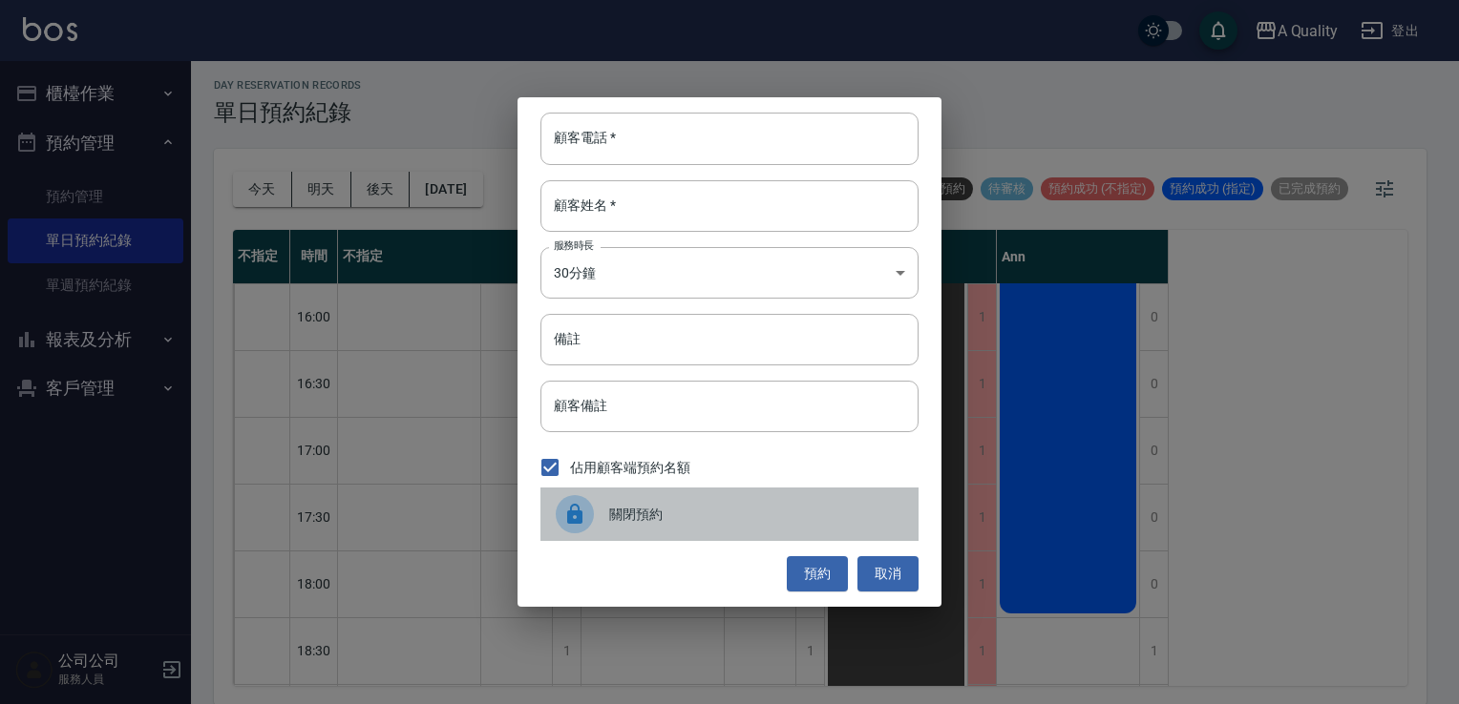
click at [607, 515] on div at bounding box center [582, 514] width 53 height 38
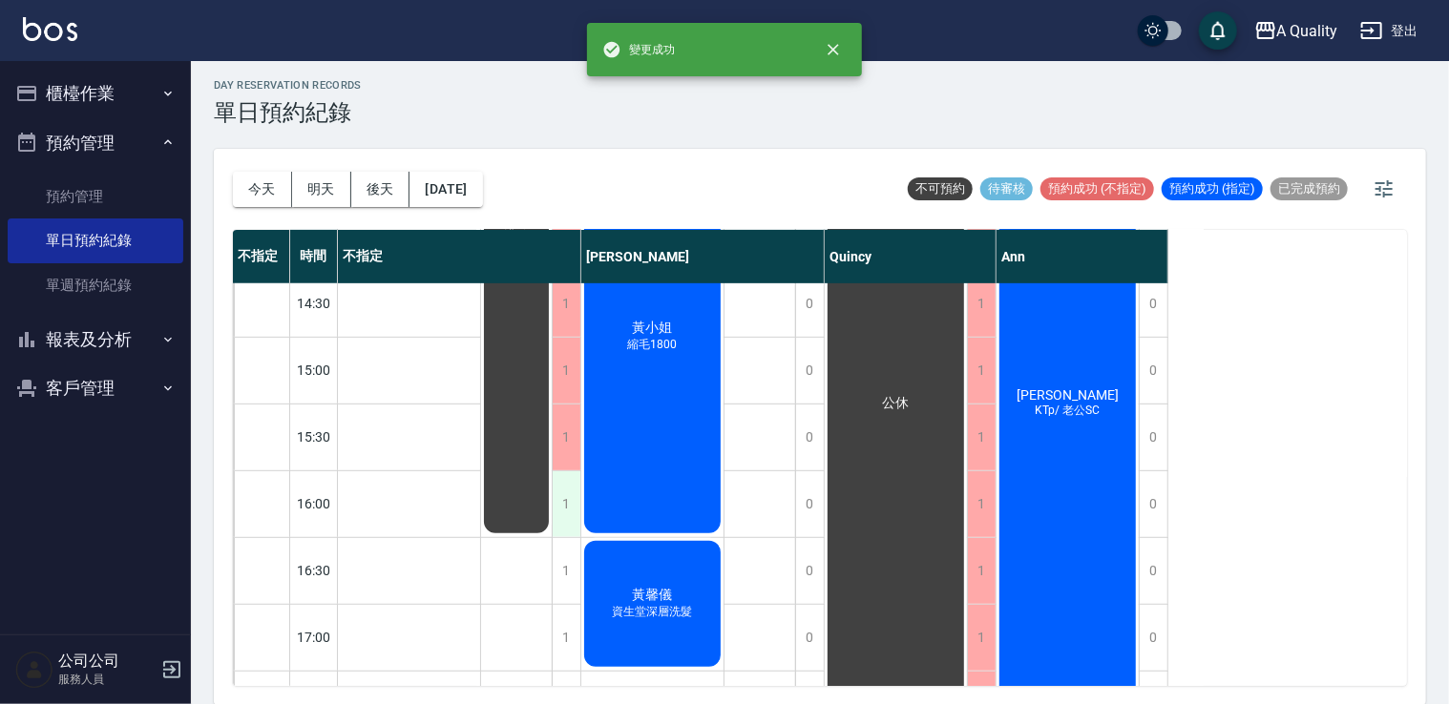
scroll to position [477, 0]
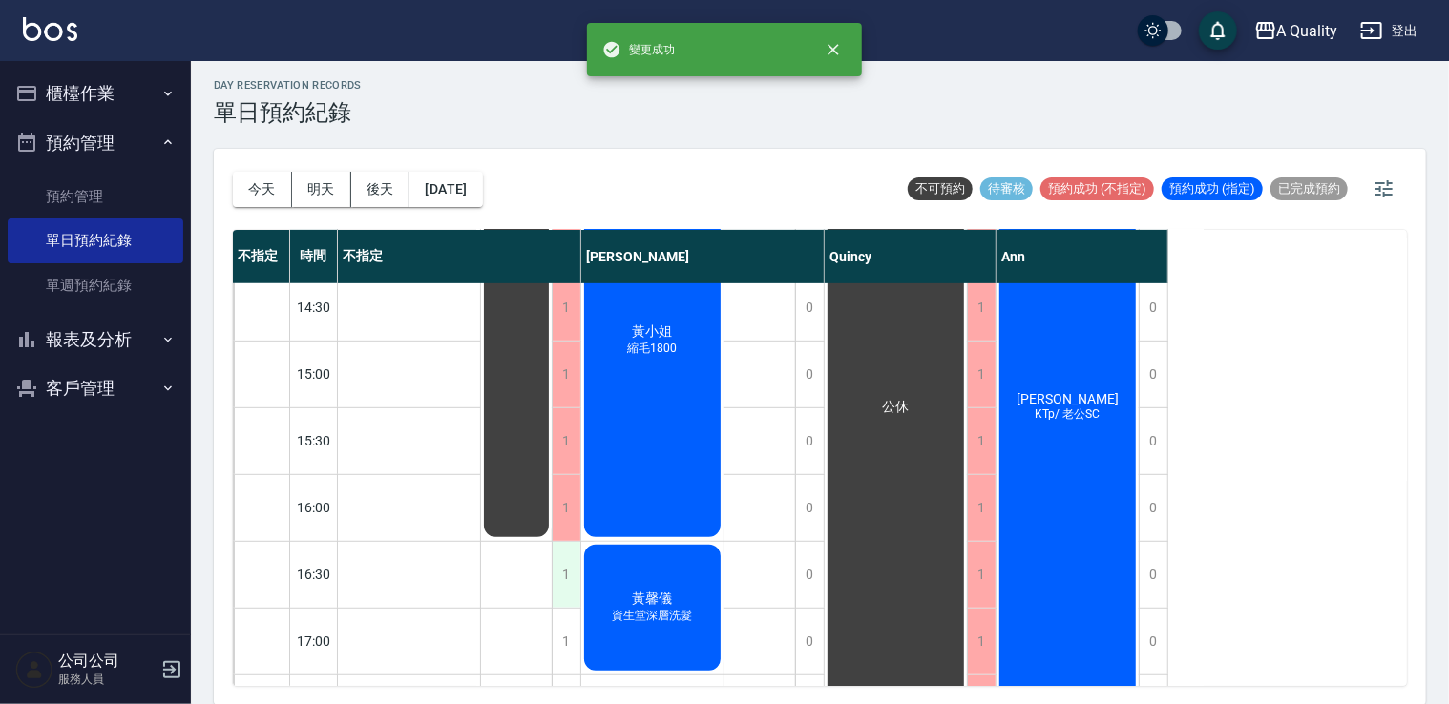
click at [573, 570] on div "1" at bounding box center [566, 575] width 29 height 66
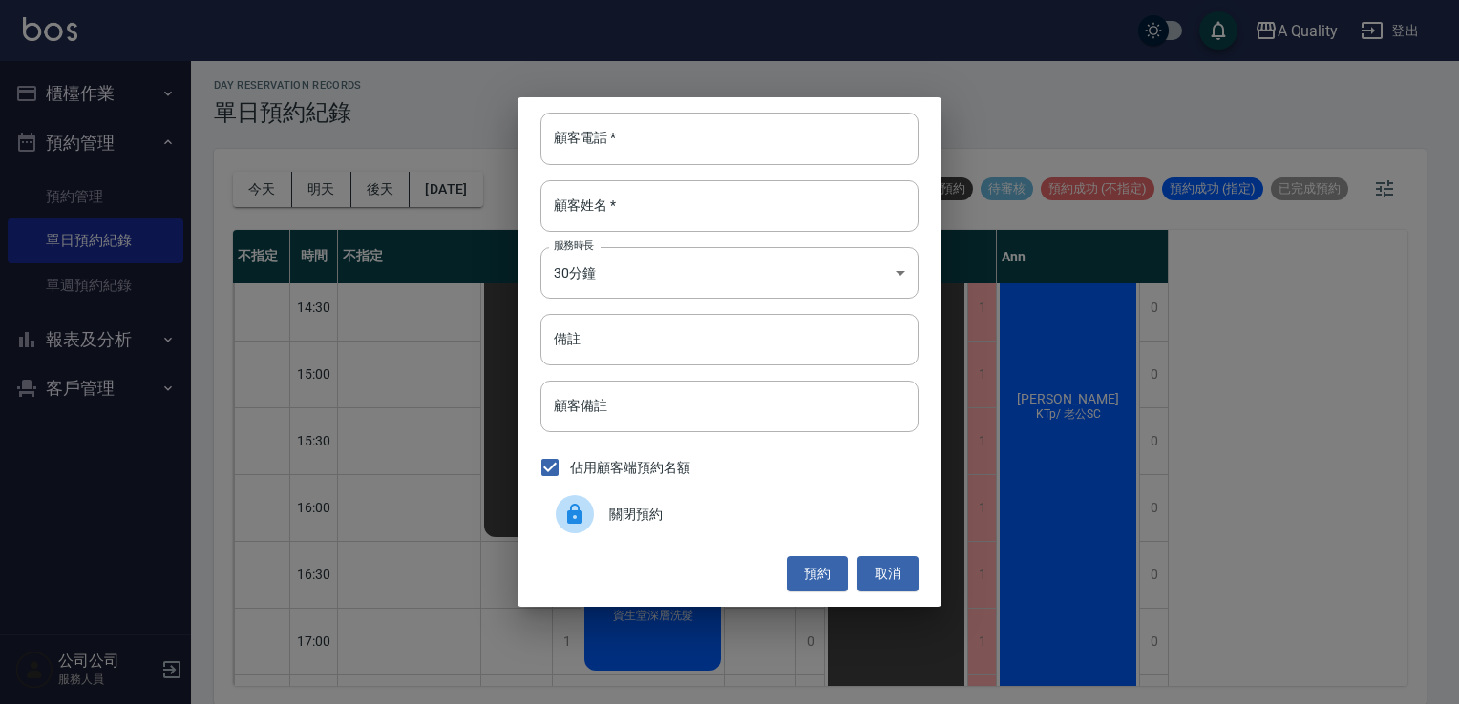
drag, startPoint x: 631, startPoint y: 520, endPoint x: 563, endPoint y: 571, distance: 84.6
click at [630, 521] on span "關閉預約" at bounding box center [756, 515] width 294 height 20
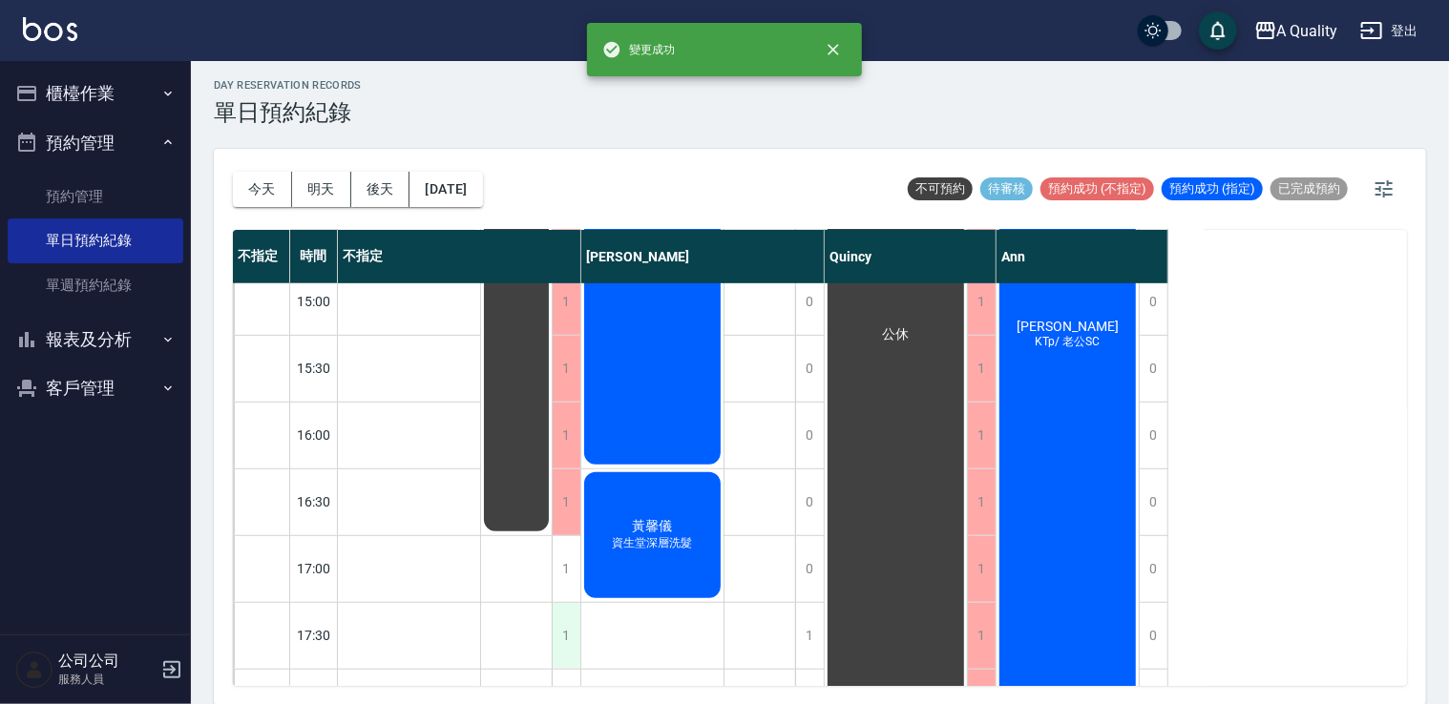
scroll to position [668, 0]
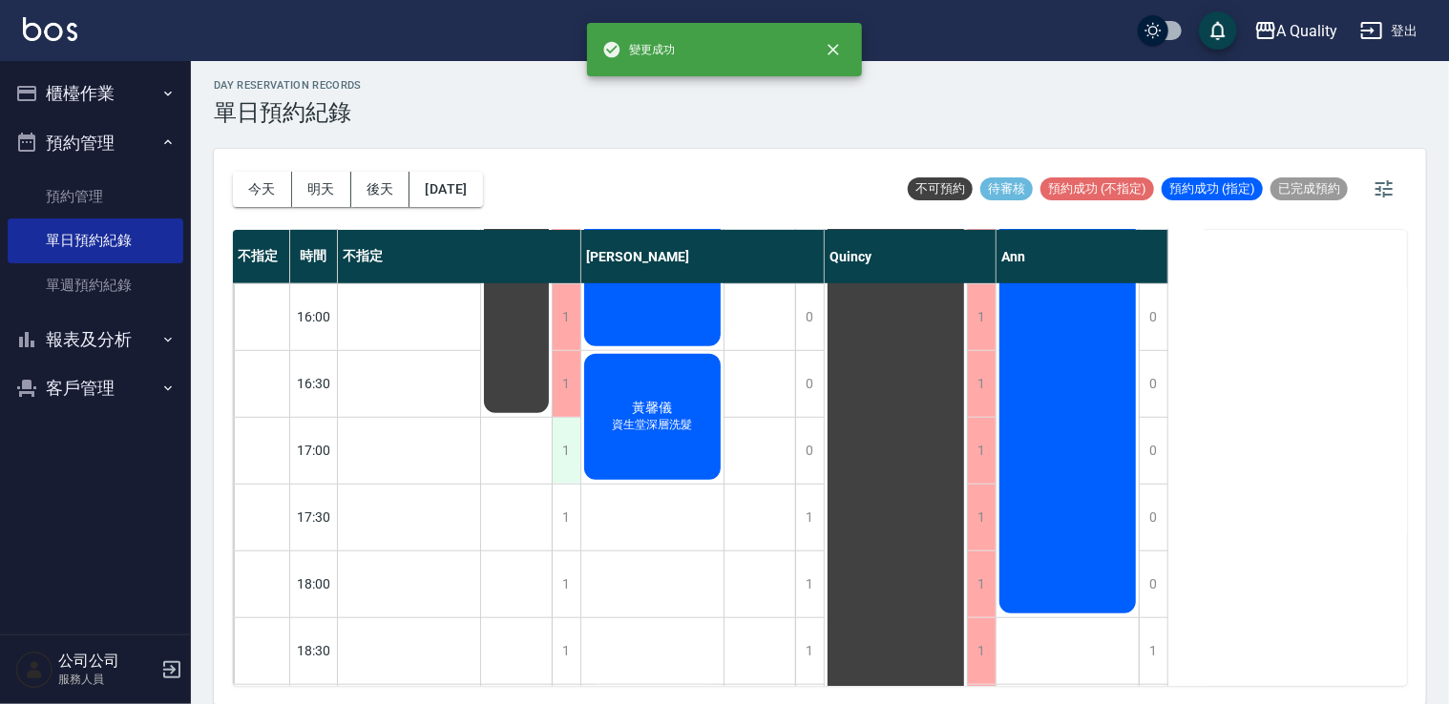
click at [573, 460] on div "1" at bounding box center [566, 451] width 29 height 66
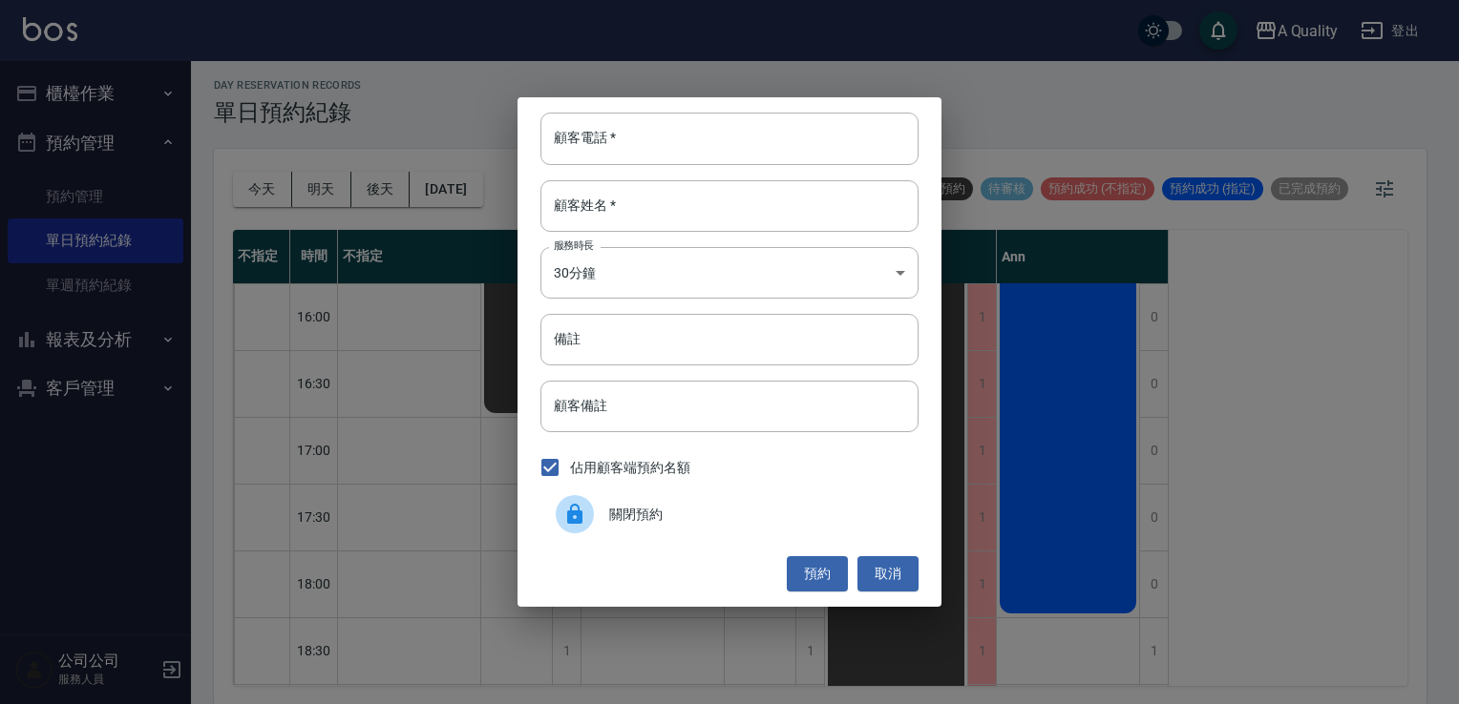
drag, startPoint x: 625, startPoint y: 523, endPoint x: 588, endPoint y: 509, distance: 39.9
click at [622, 523] on span "關閉預約" at bounding box center [756, 515] width 294 height 20
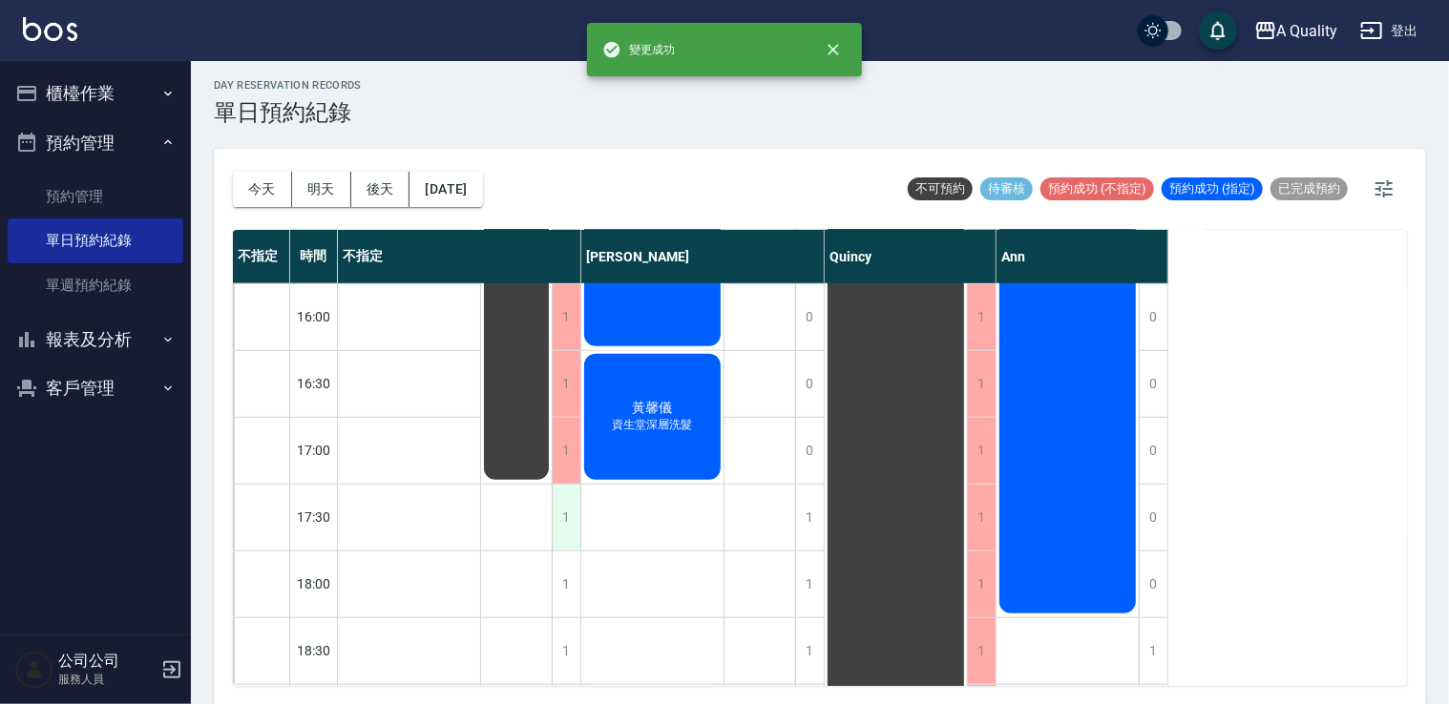
click at [565, 514] on div "1" at bounding box center [566, 518] width 29 height 66
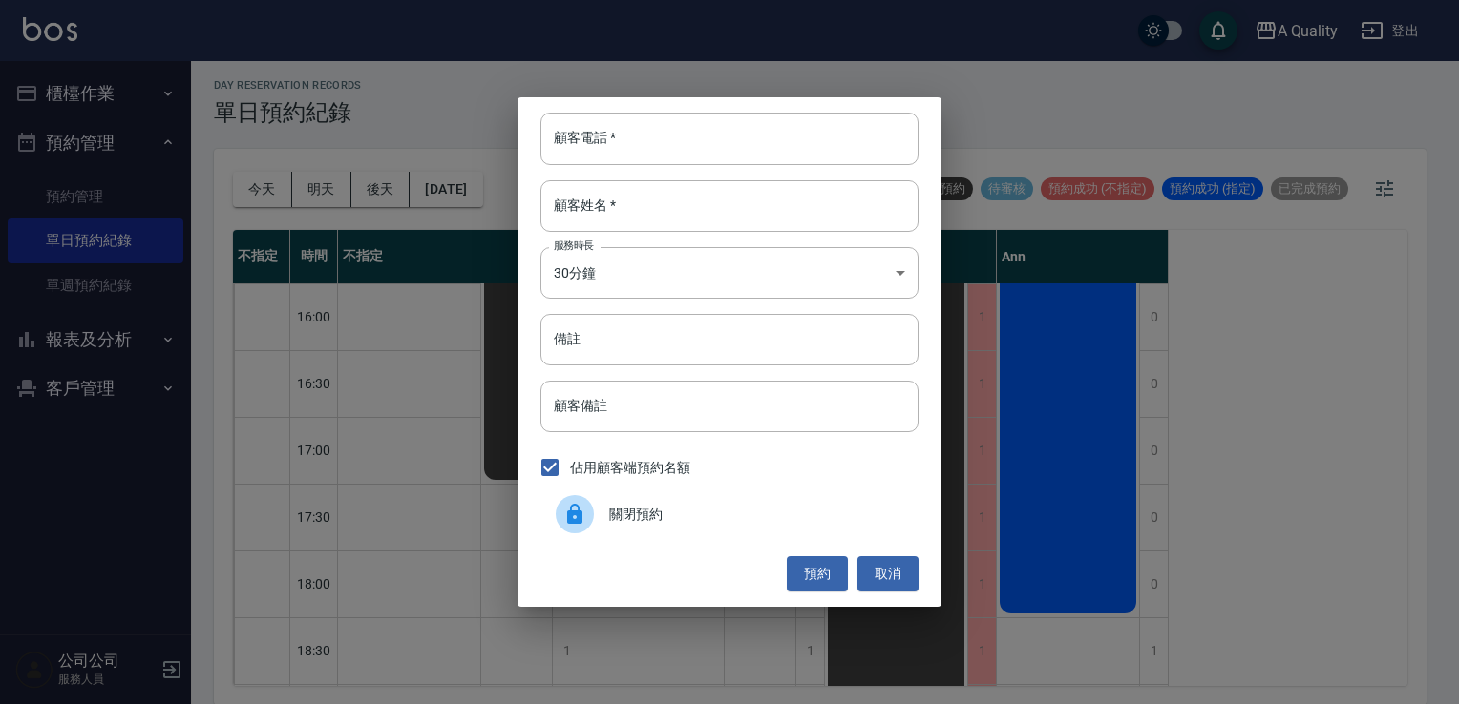
click at [600, 511] on div at bounding box center [582, 514] width 53 height 38
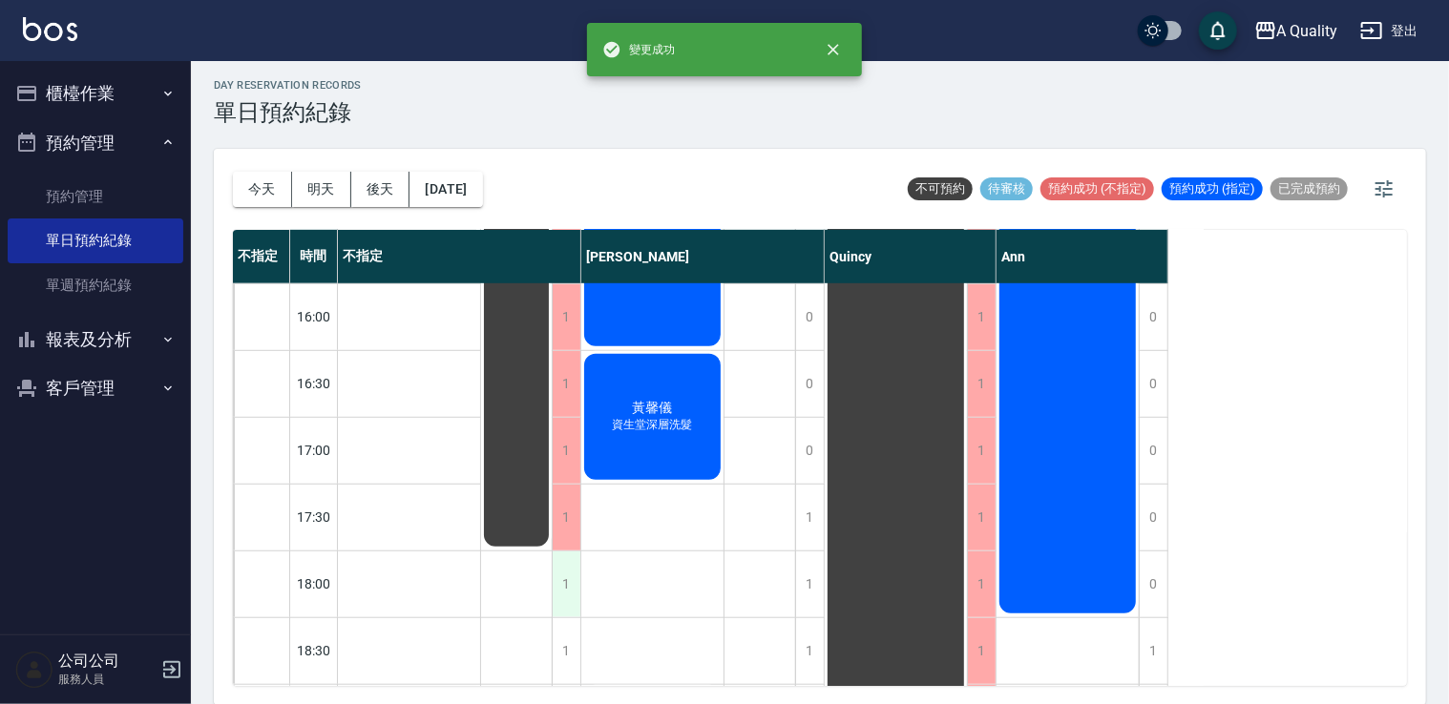
click at [561, 575] on div "1" at bounding box center [566, 585] width 29 height 66
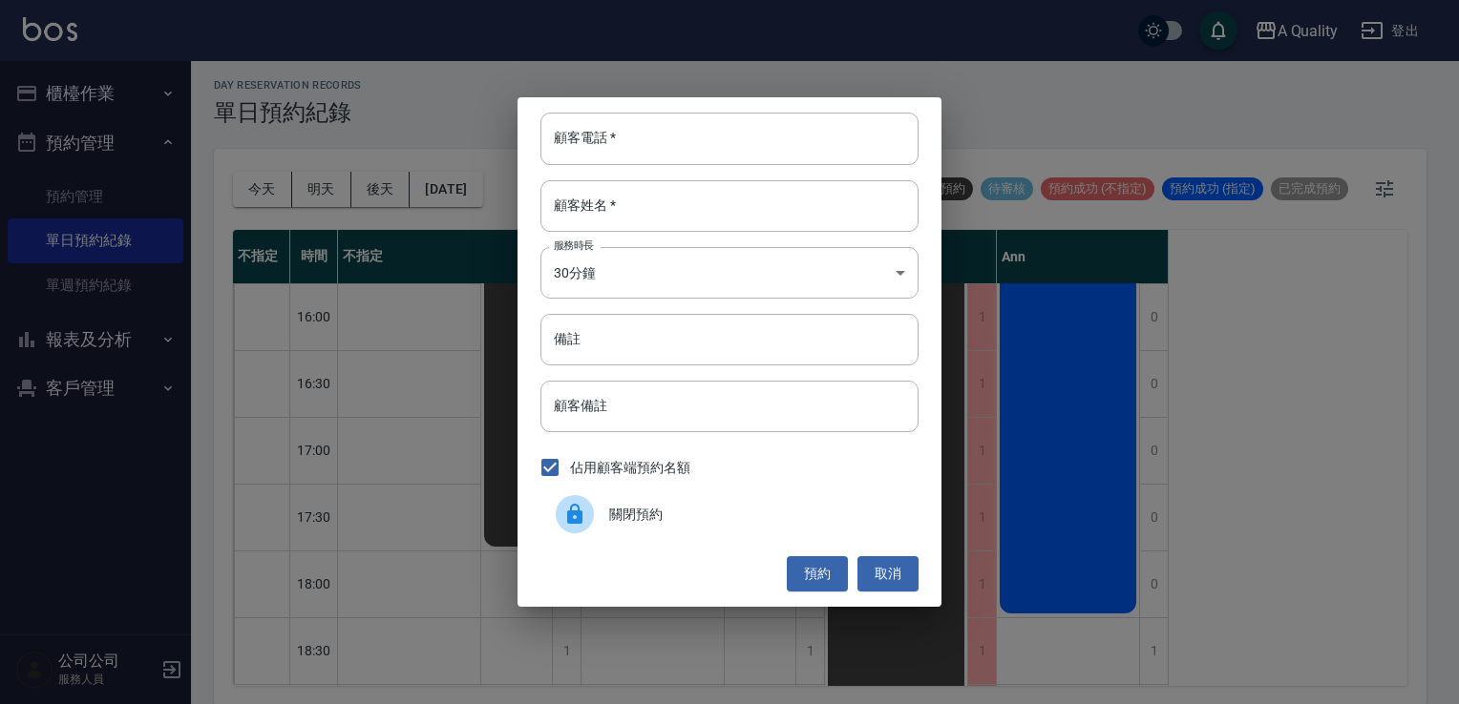
click at [606, 525] on div at bounding box center [582, 514] width 53 height 38
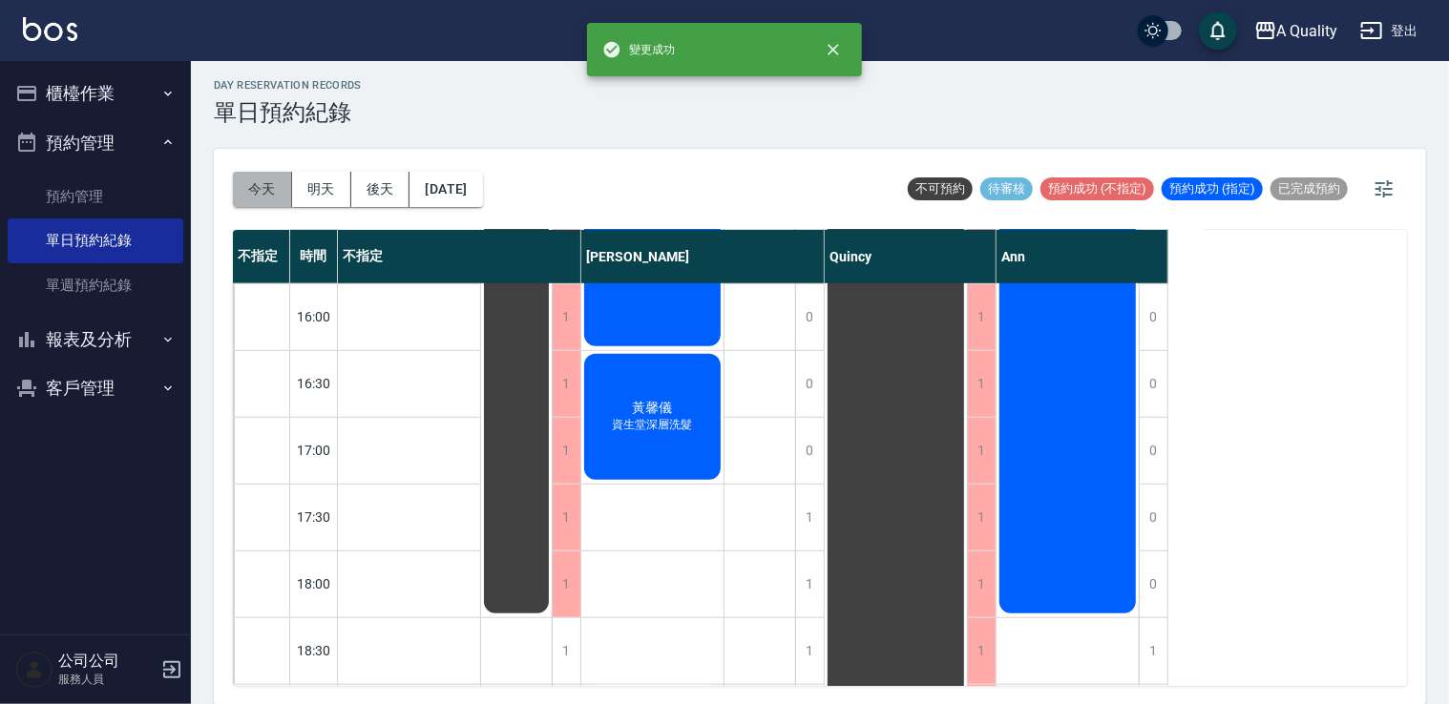
click at [275, 177] on button "今天" at bounding box center [262, 189] width 59 height 35
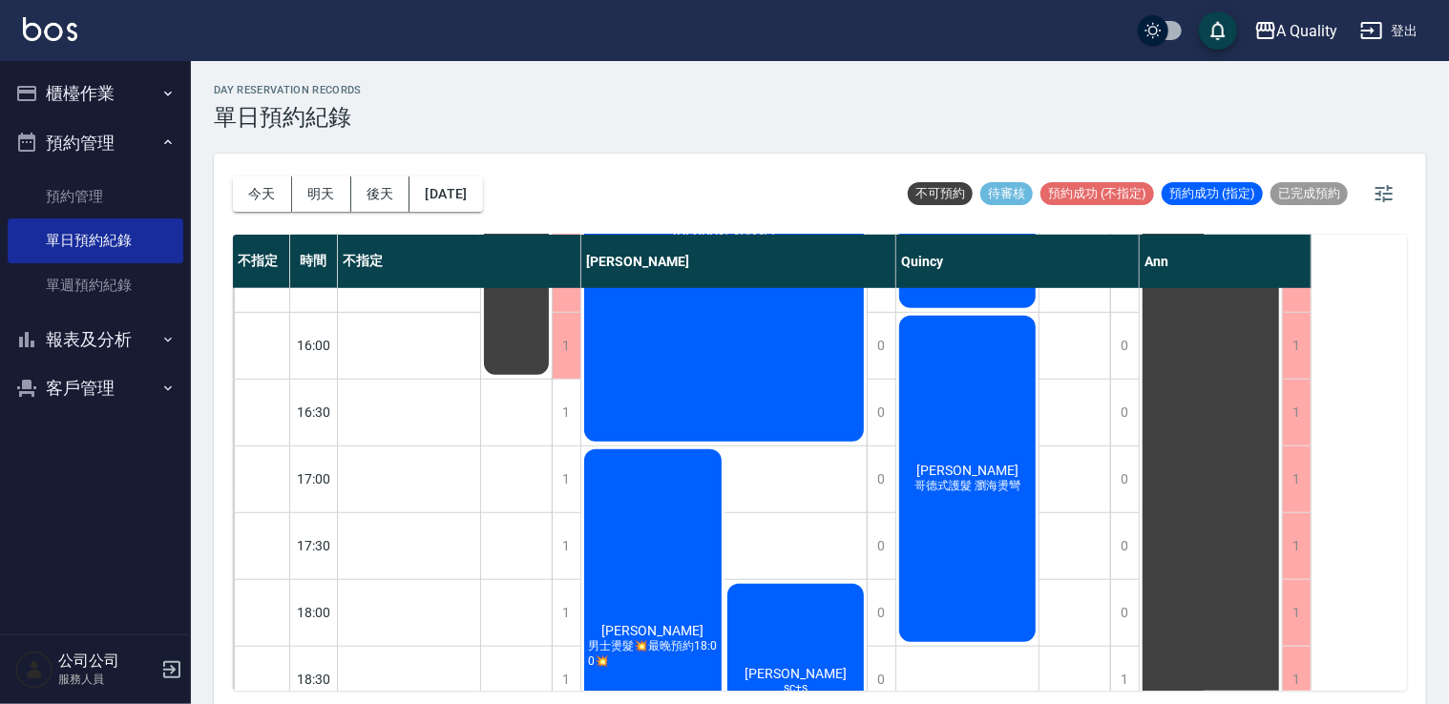
scroll to position [764, 0]
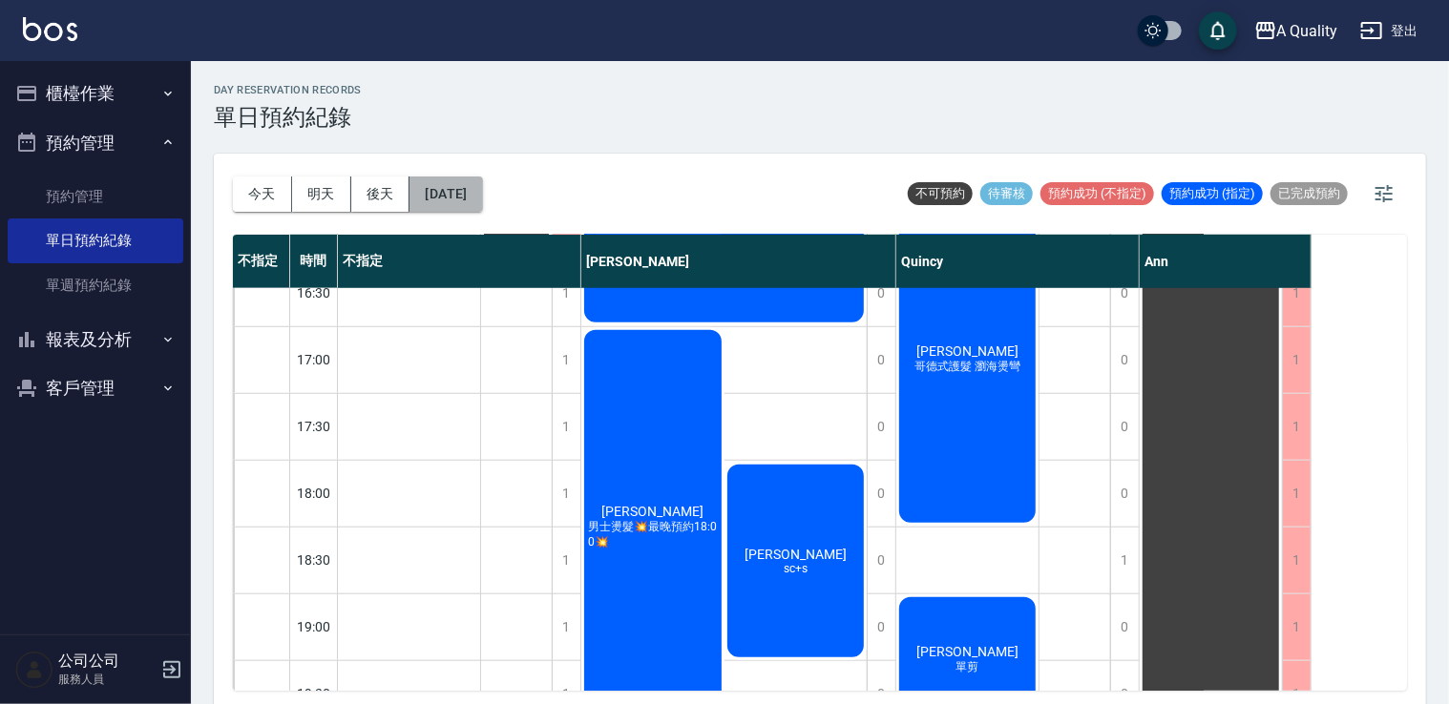
click at [444, 190] on button "[DATE]" at bounding box center [446, 194] width 73 height 35
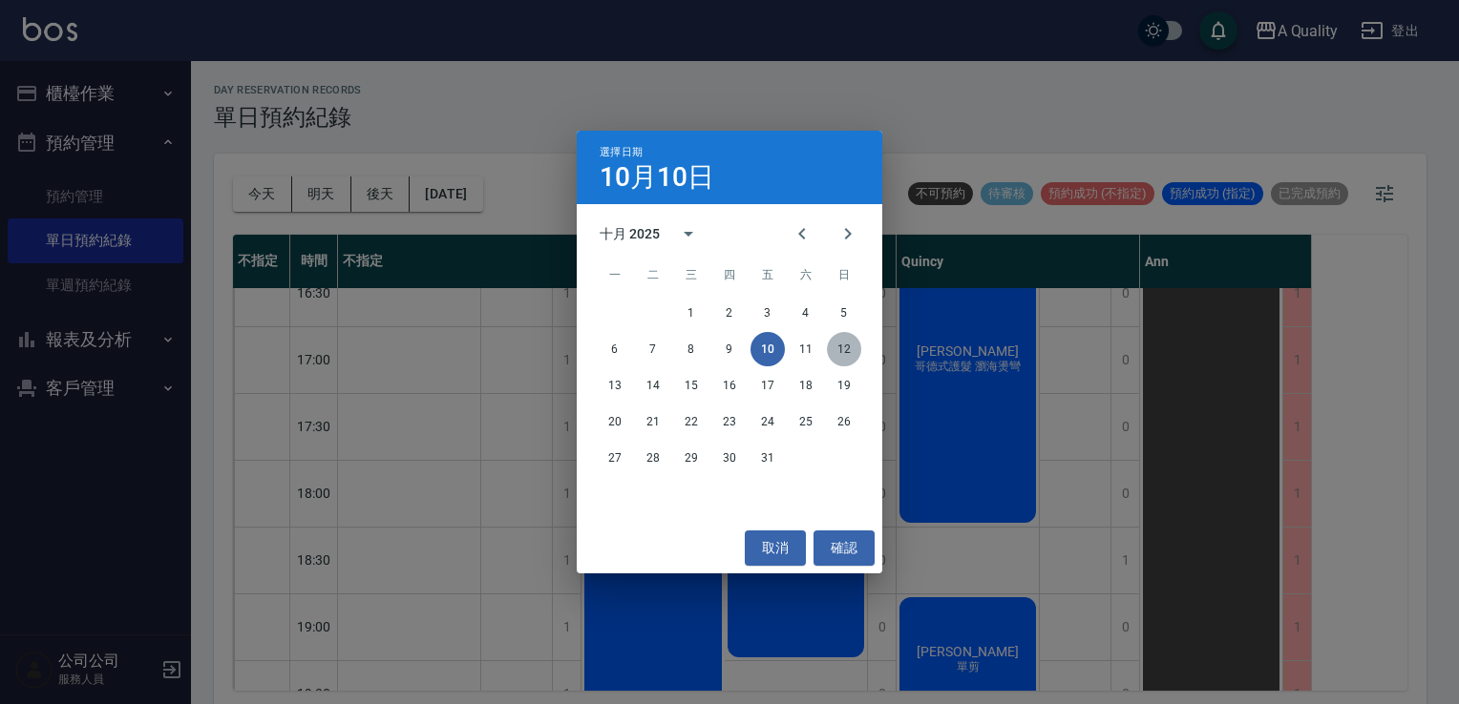
click at [851, 363] on button "12" at bounding box center [844, 349] width 34 height 34
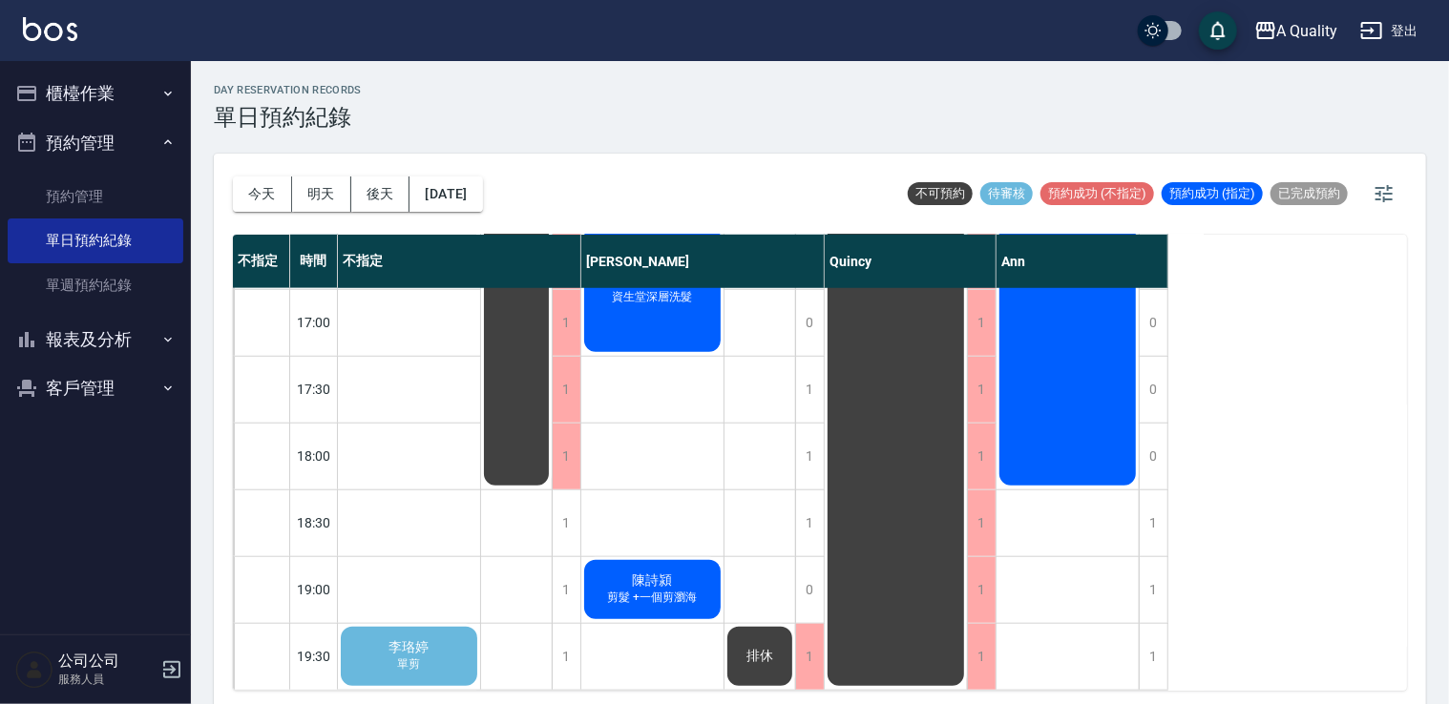
scroll to position [432, 0]
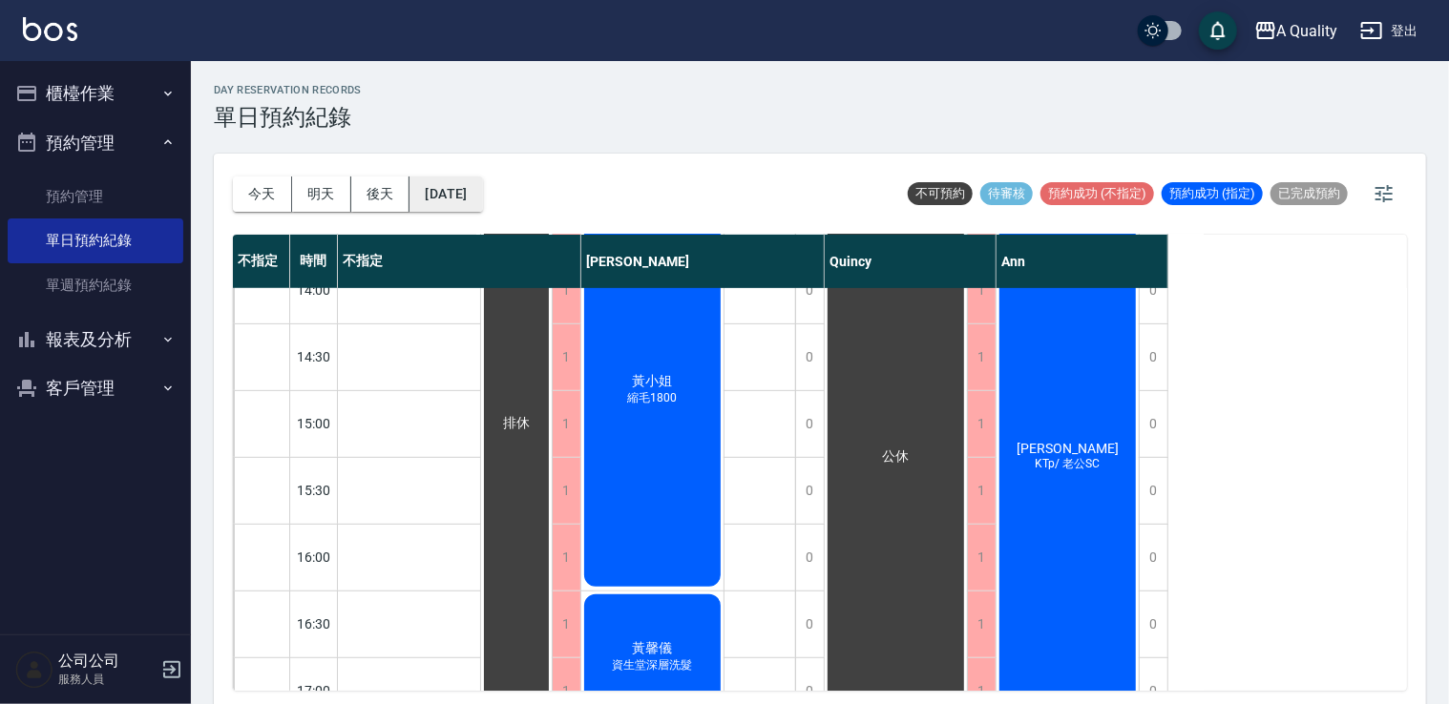
click at [482, 190] on button "2025/10/12" at bounding box center [446, 194] width 73 height 35
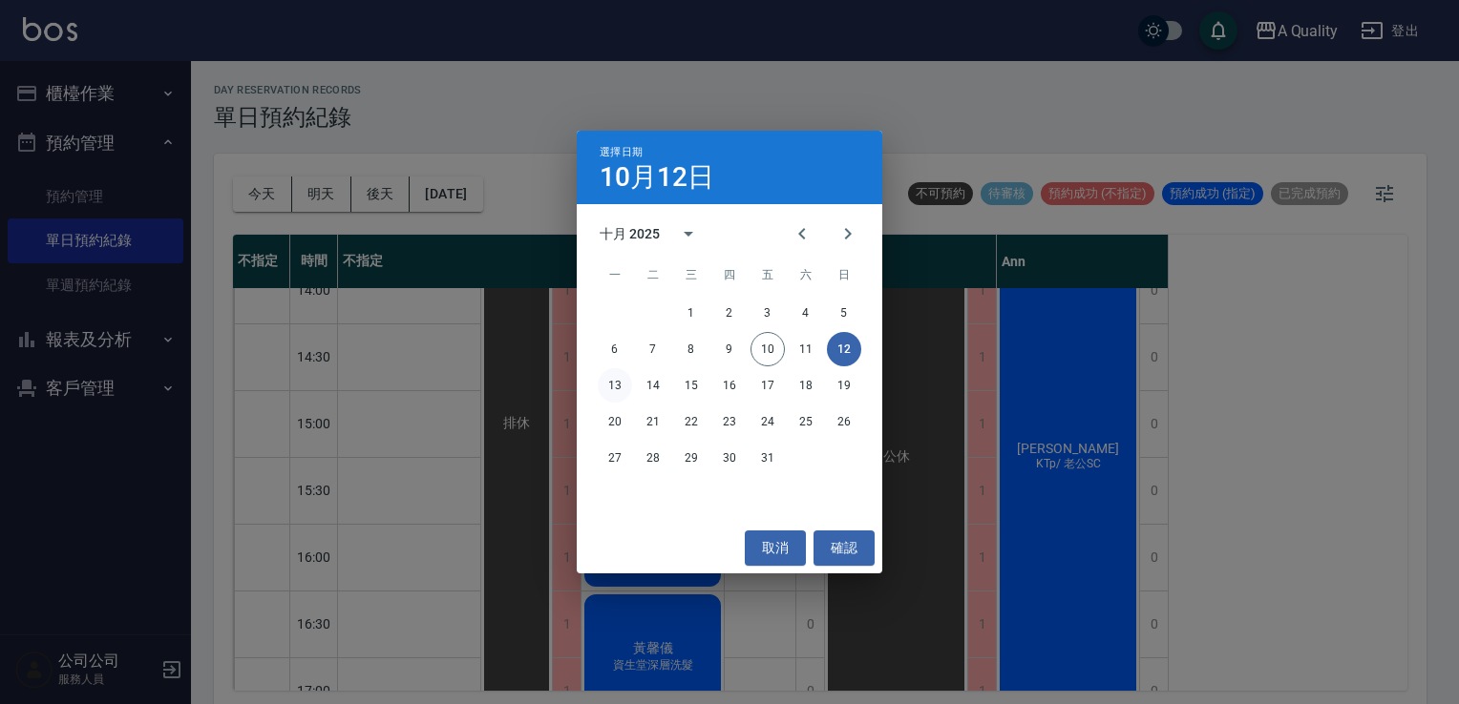
click at [617, 382] on button "13" at bounding box center [615, 385] width 34 height 34
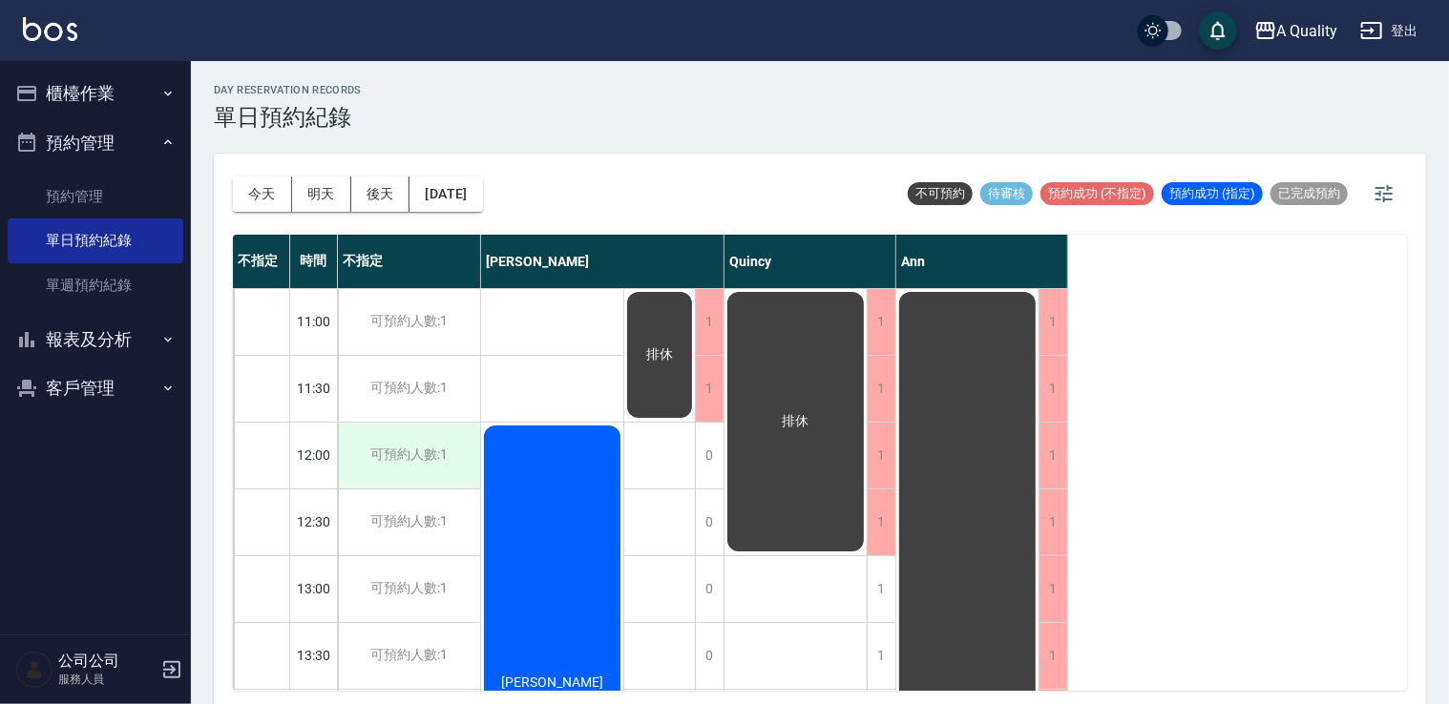
click at [474, 451] on div "可預約人數:1" at bounding box center [409, 456] width 142 height 66
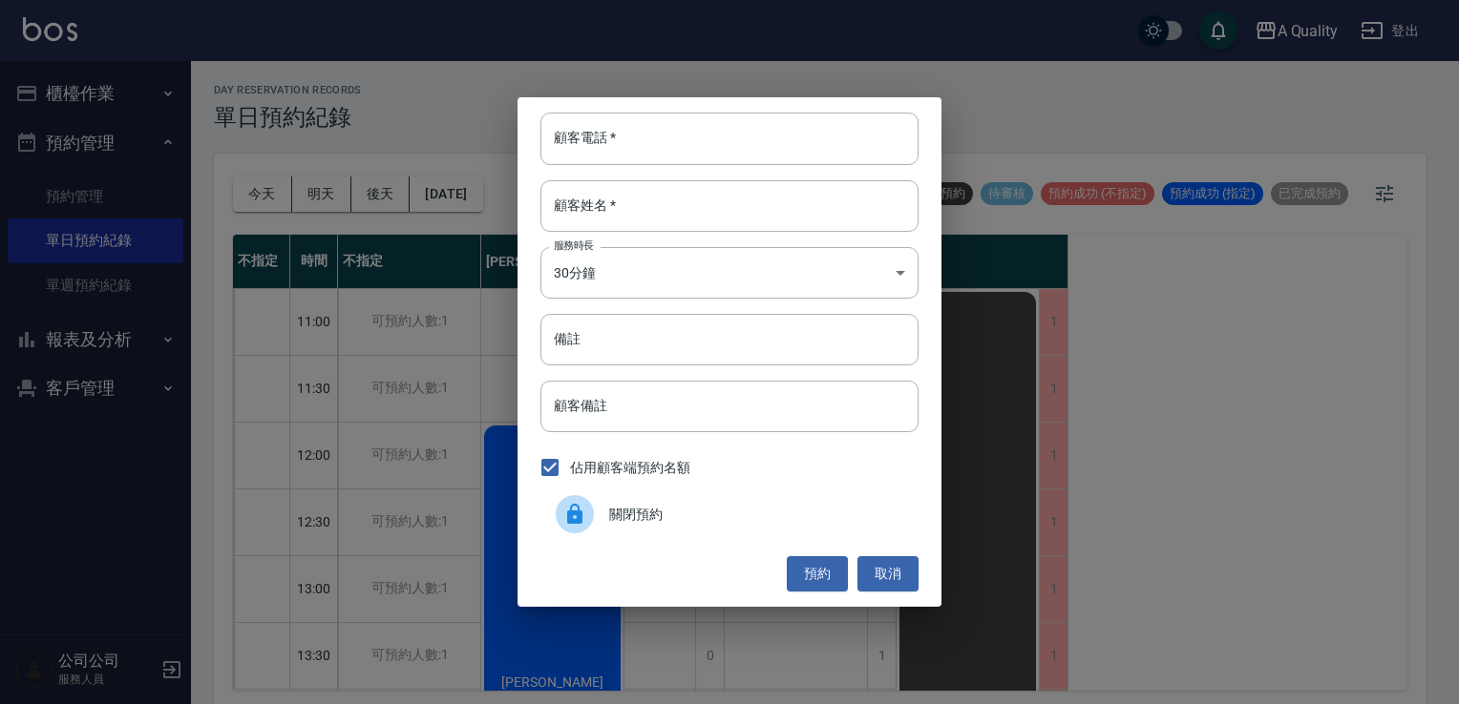
click at [569, 510] on icon at bounding box center [574, 514] width 23 height 23
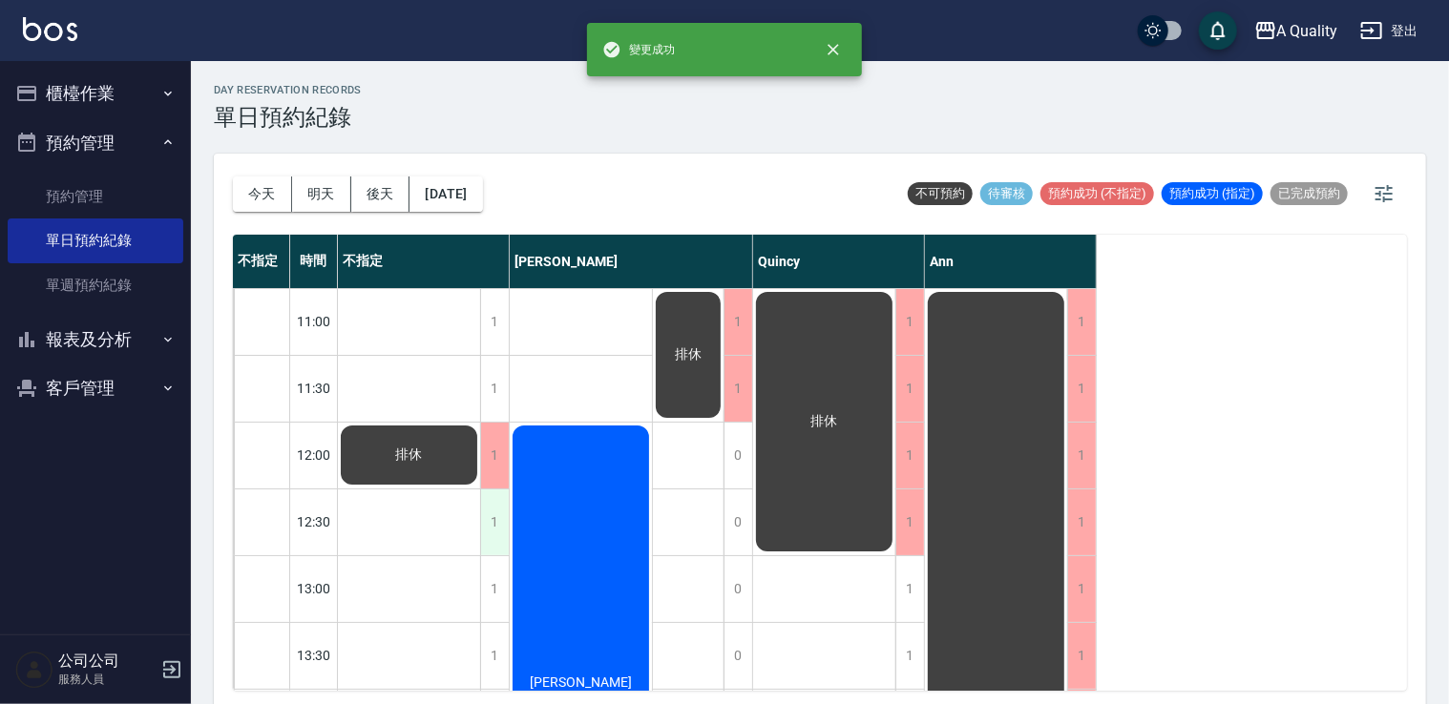
click at [494, 516] on div "1" at bounding box center [494, 523] width 29 height 66
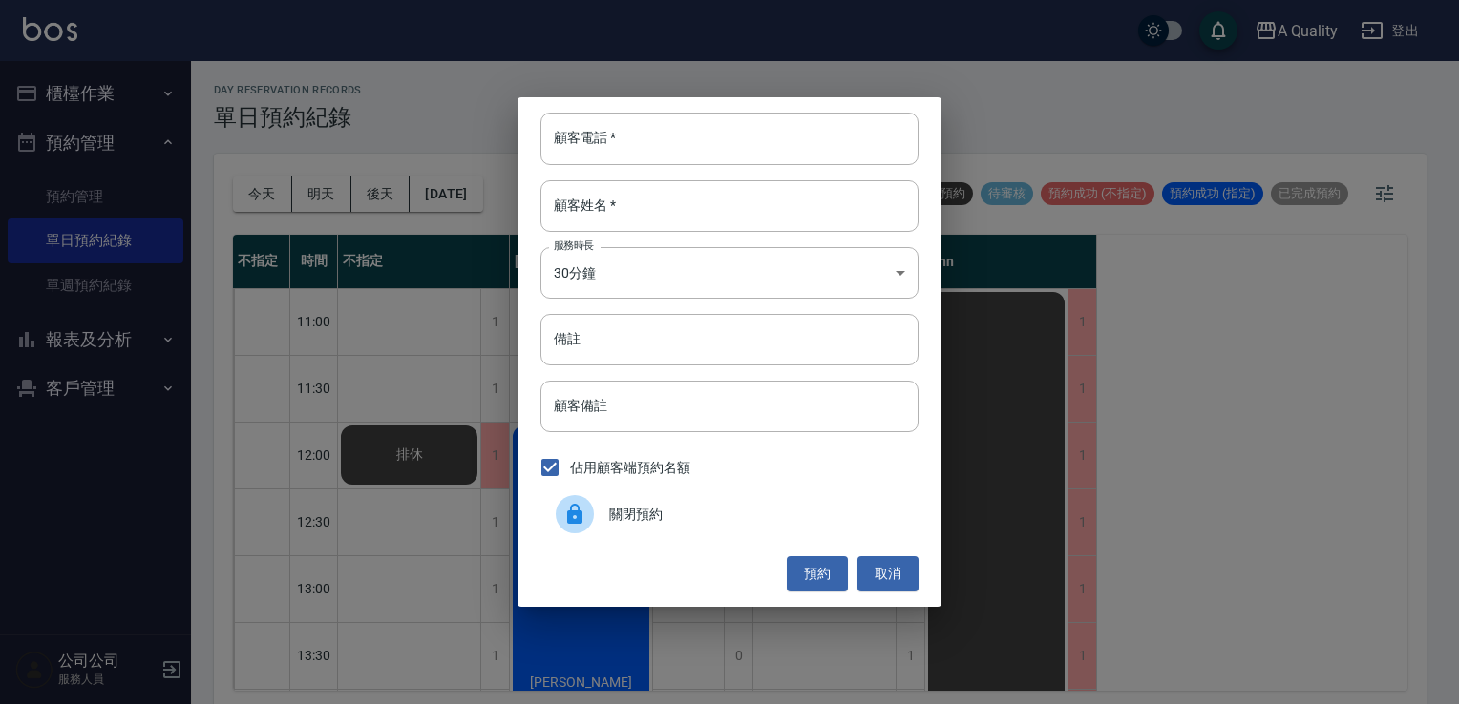
click at [639, 502] on div "關閉預約" at bounding box center [729, 514] width 378 height 53
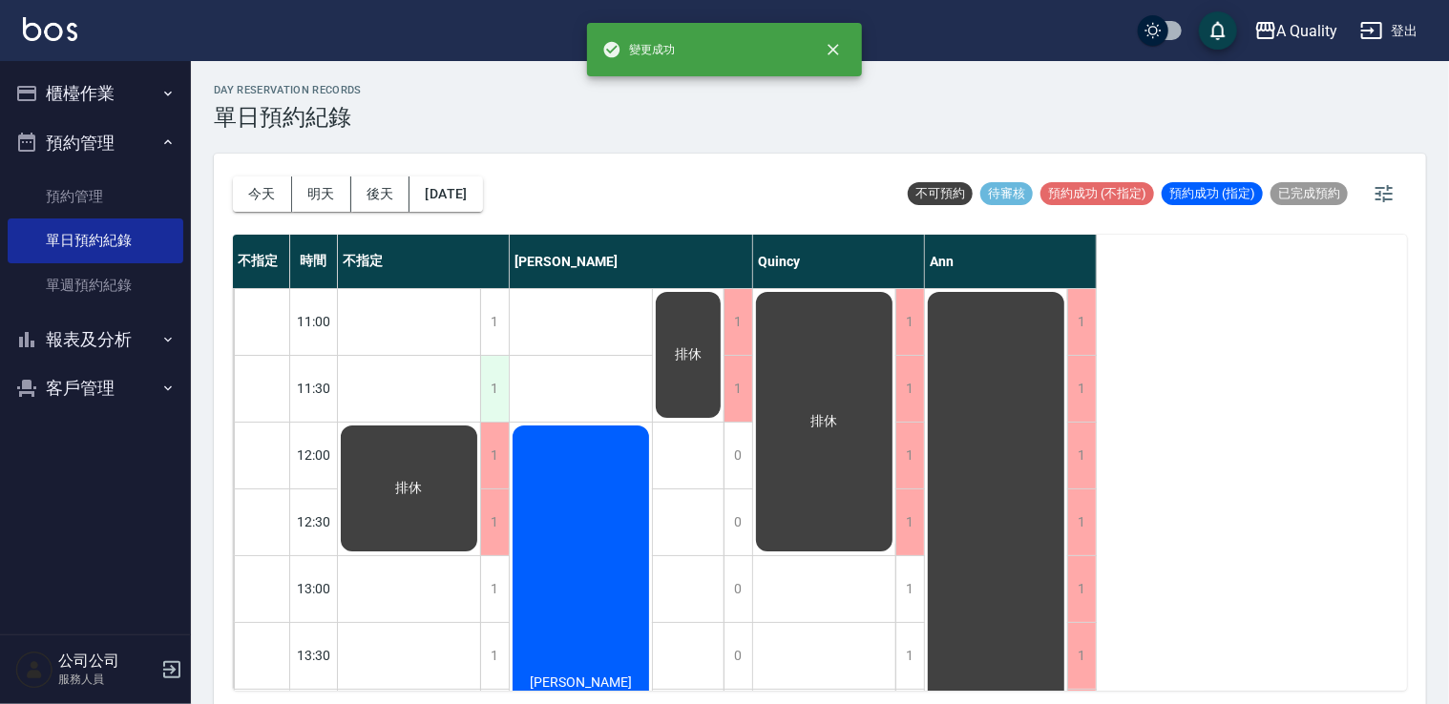
click at [496, 397] on div "1" at bounding box center [494, 389] width 29 height 66
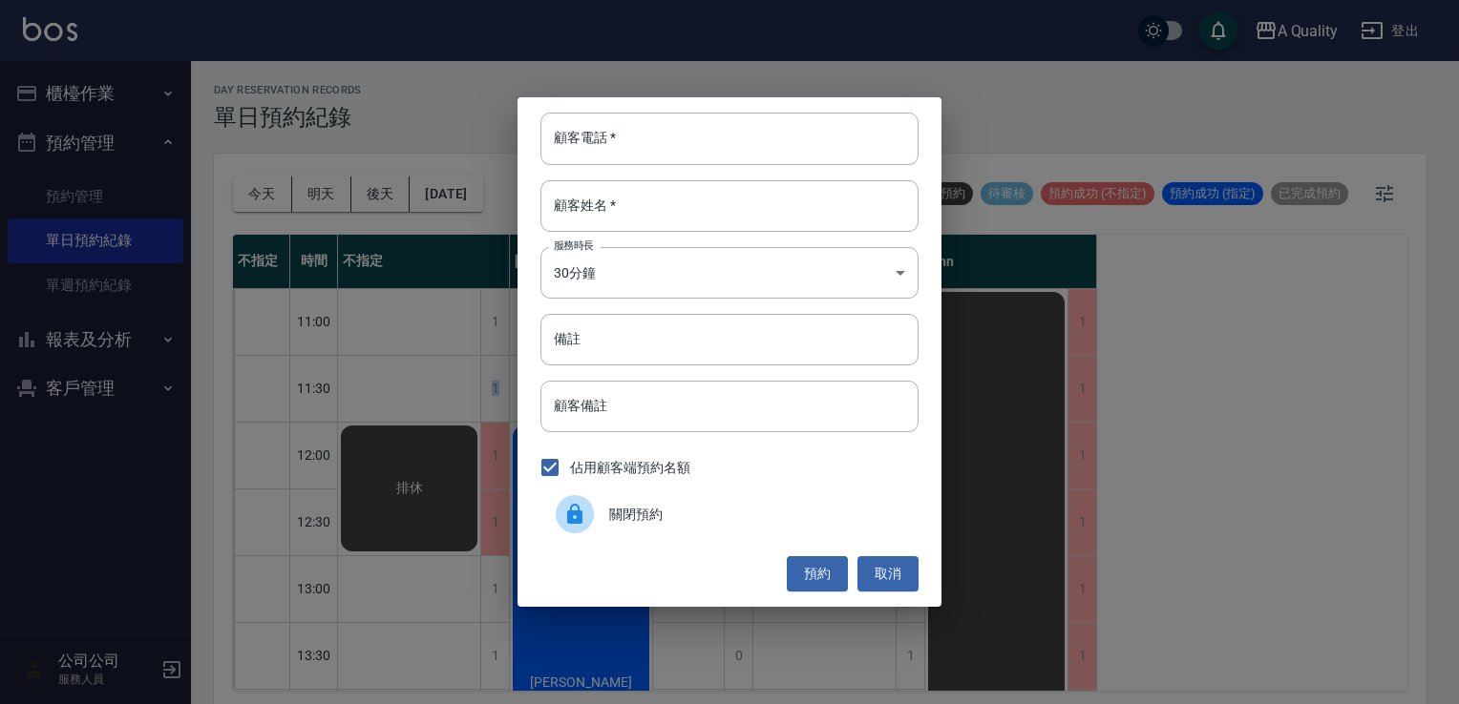
drag, startPoint x: 496, startPoint y: 397, endPoint x: 579, endPoint y: 480, distance: 117.4
click at [599, 500] on div at bounding box center [582, 514] width 53 height 38
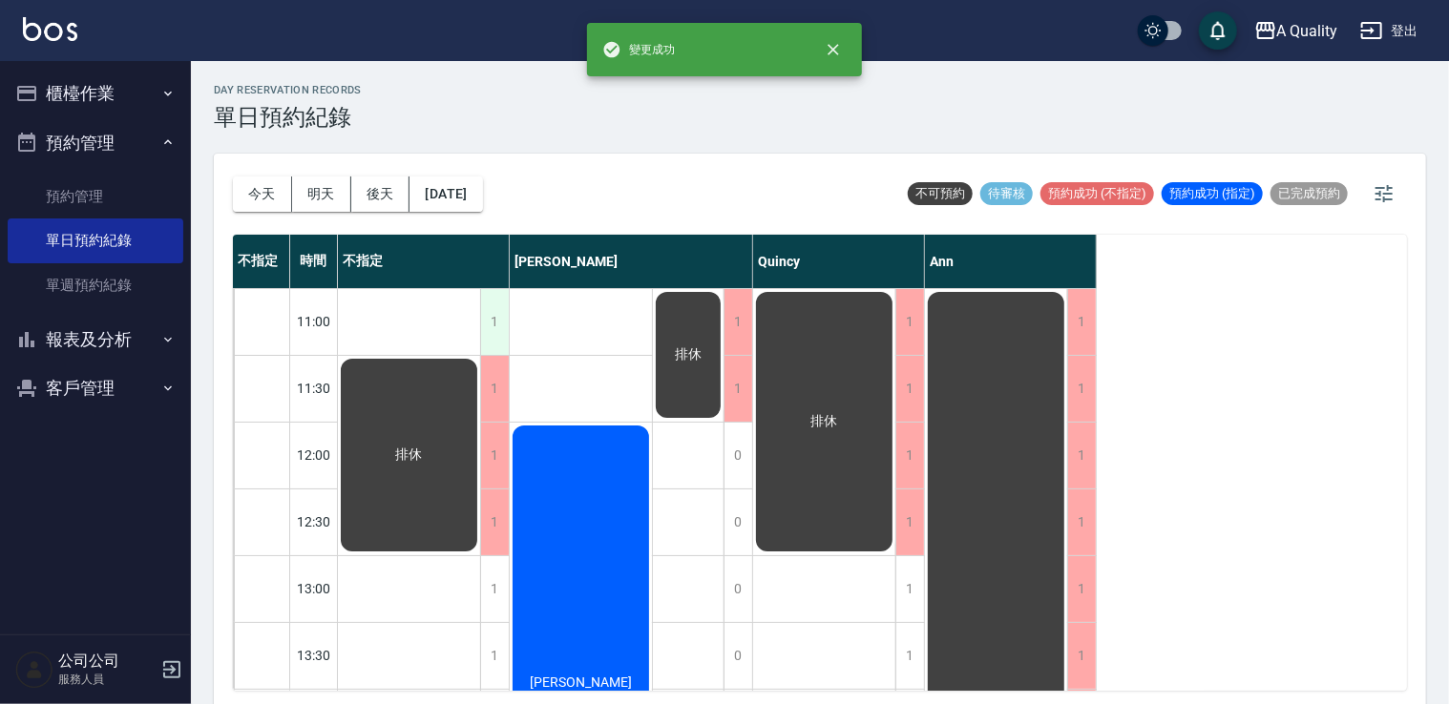
click at [494, 323] on div "1" at bounding box center [494, 322] width 29 height 66
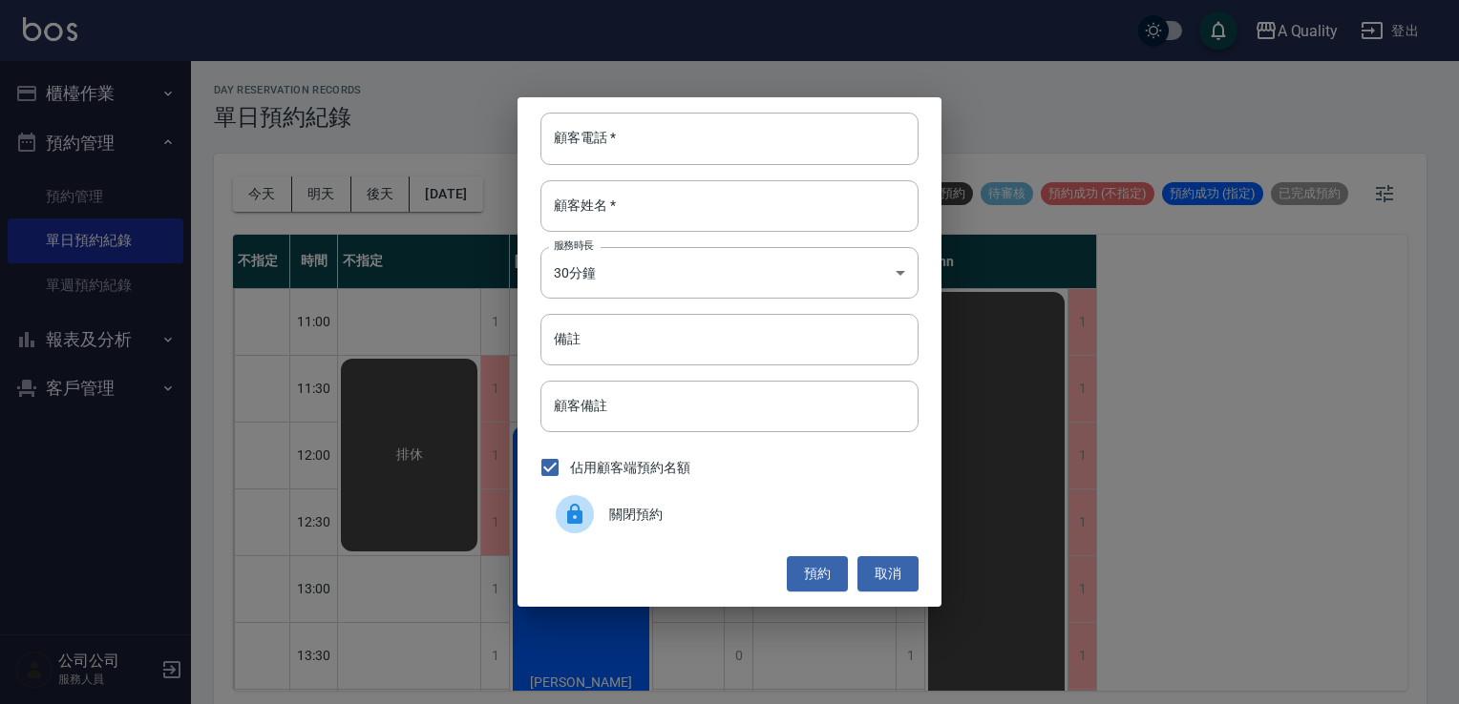
click at [659, 493] on div "關閉預約" at bounding box center [729, 514] width 378 height 53
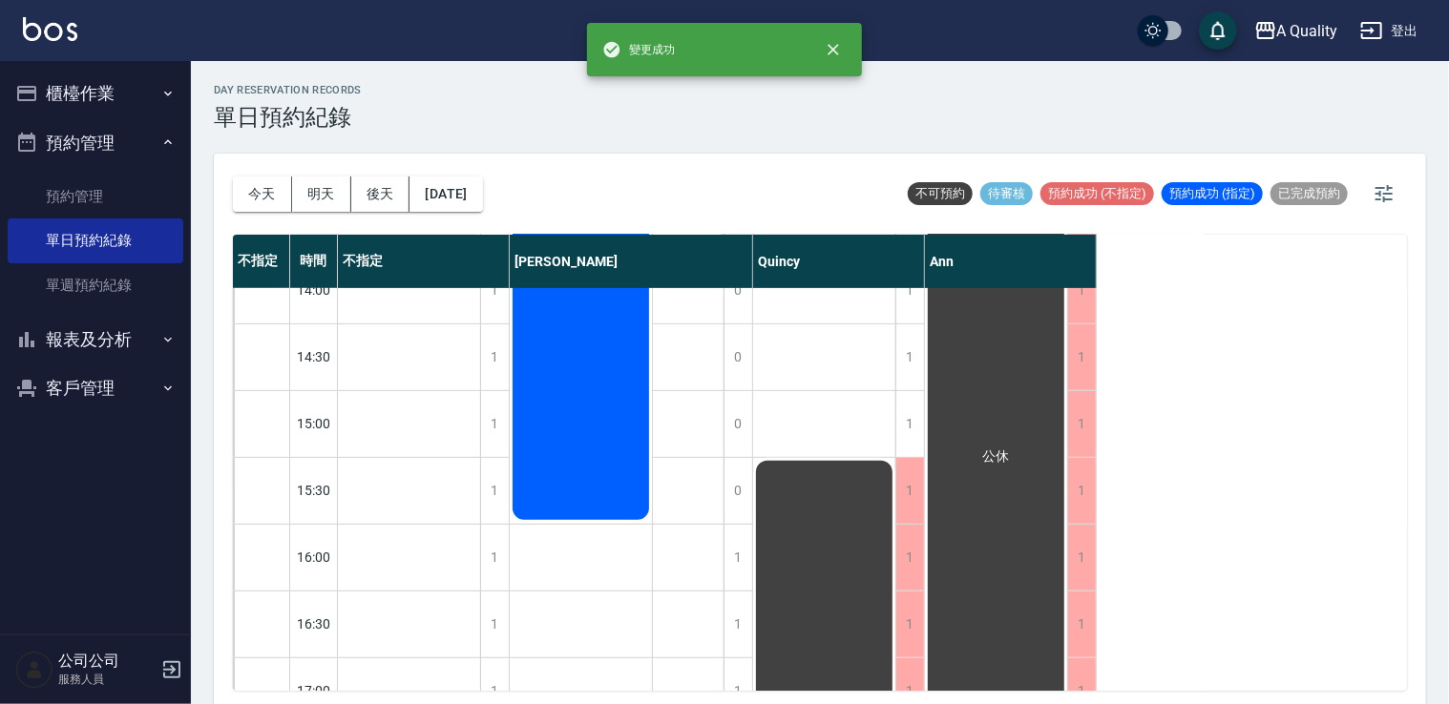
scroll to position [242, 0]
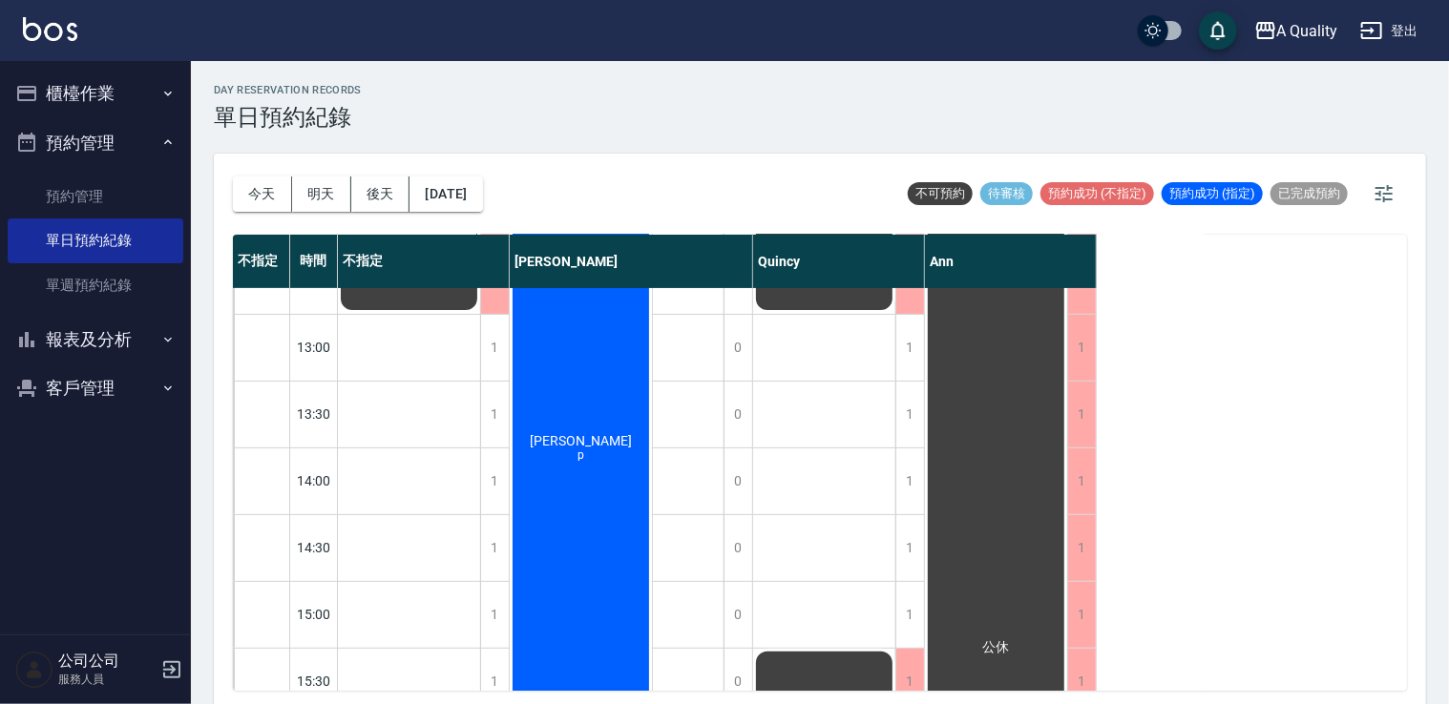
click at [263, 197] on button "今天" at bounding box center [262, 194] width 59 height 35
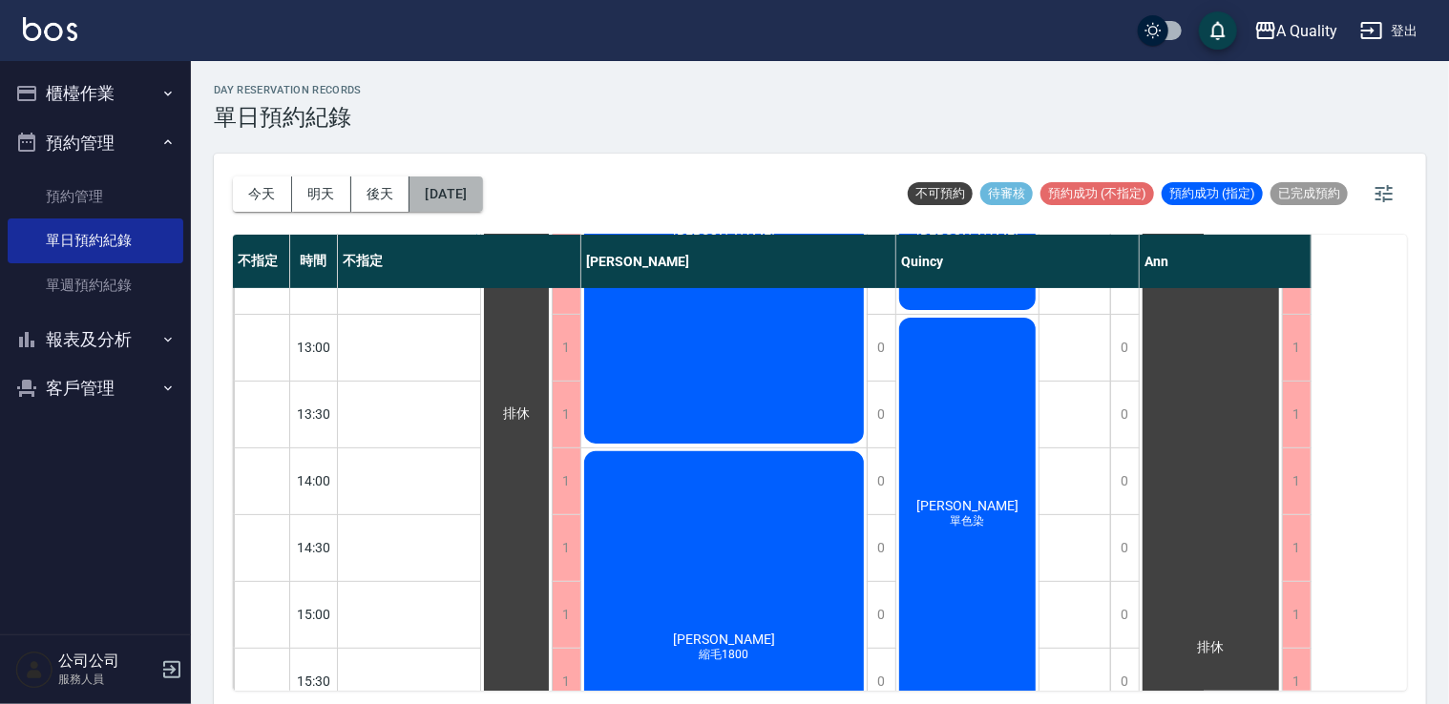
click at [443, 190] on button "[DATE]" at bounding box center [446, 194] width 73 height 35
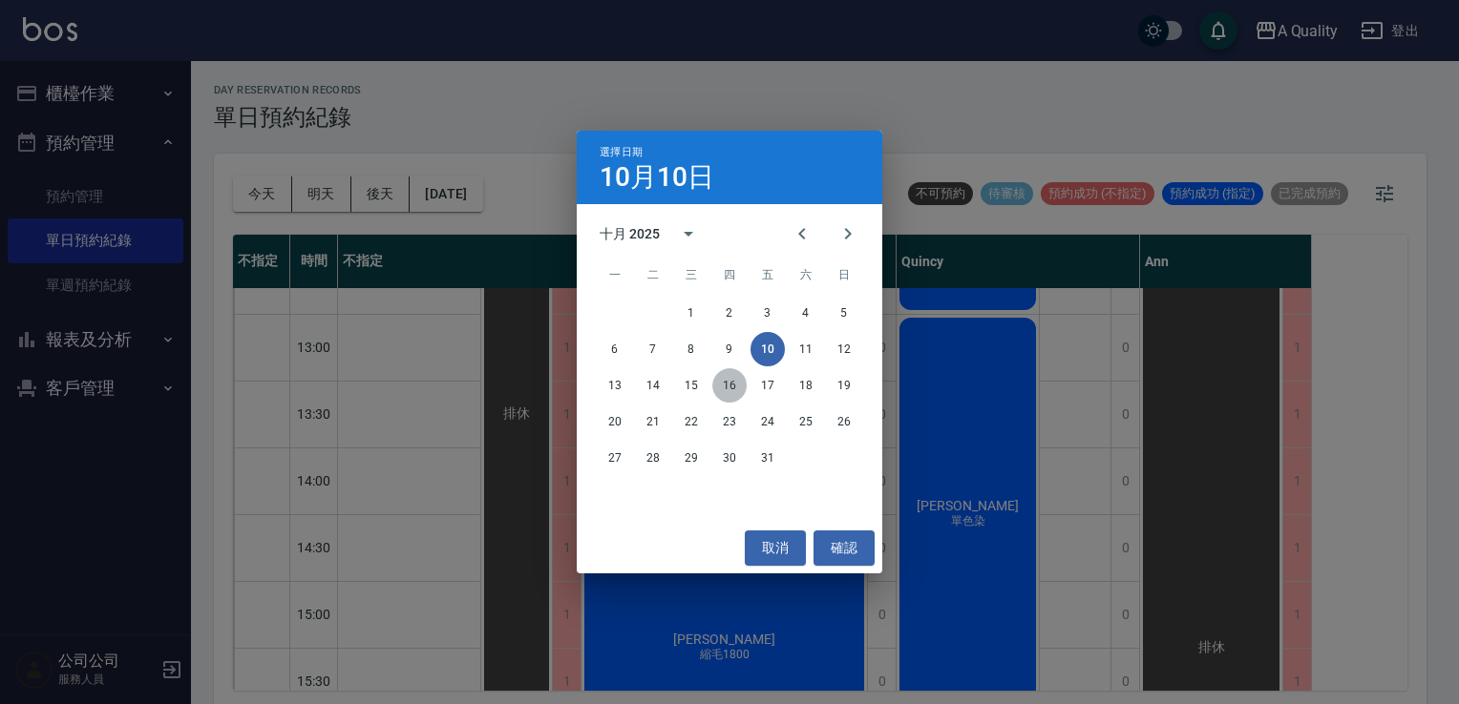
click at [732, 389] on button "16" at bounding box center [729, 385] width 34 height 34
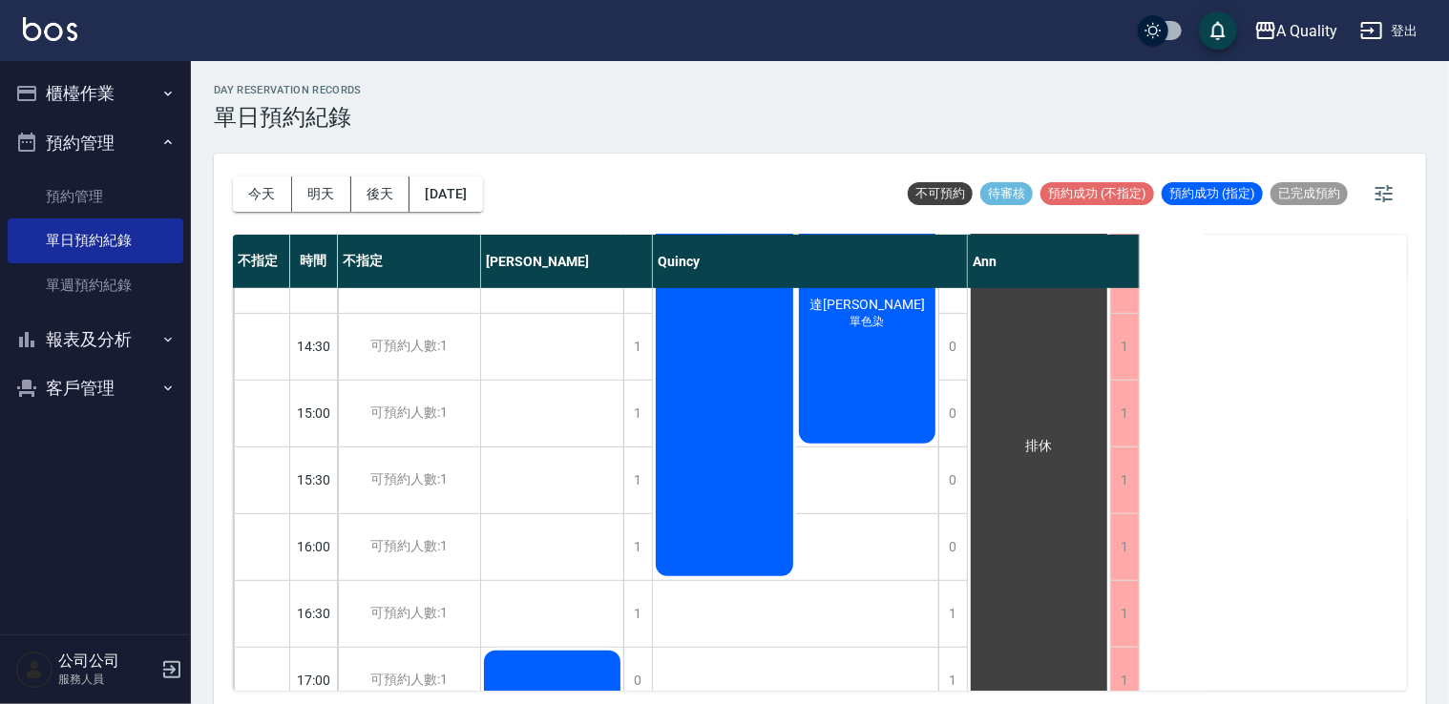
scroll to position [668, 0]
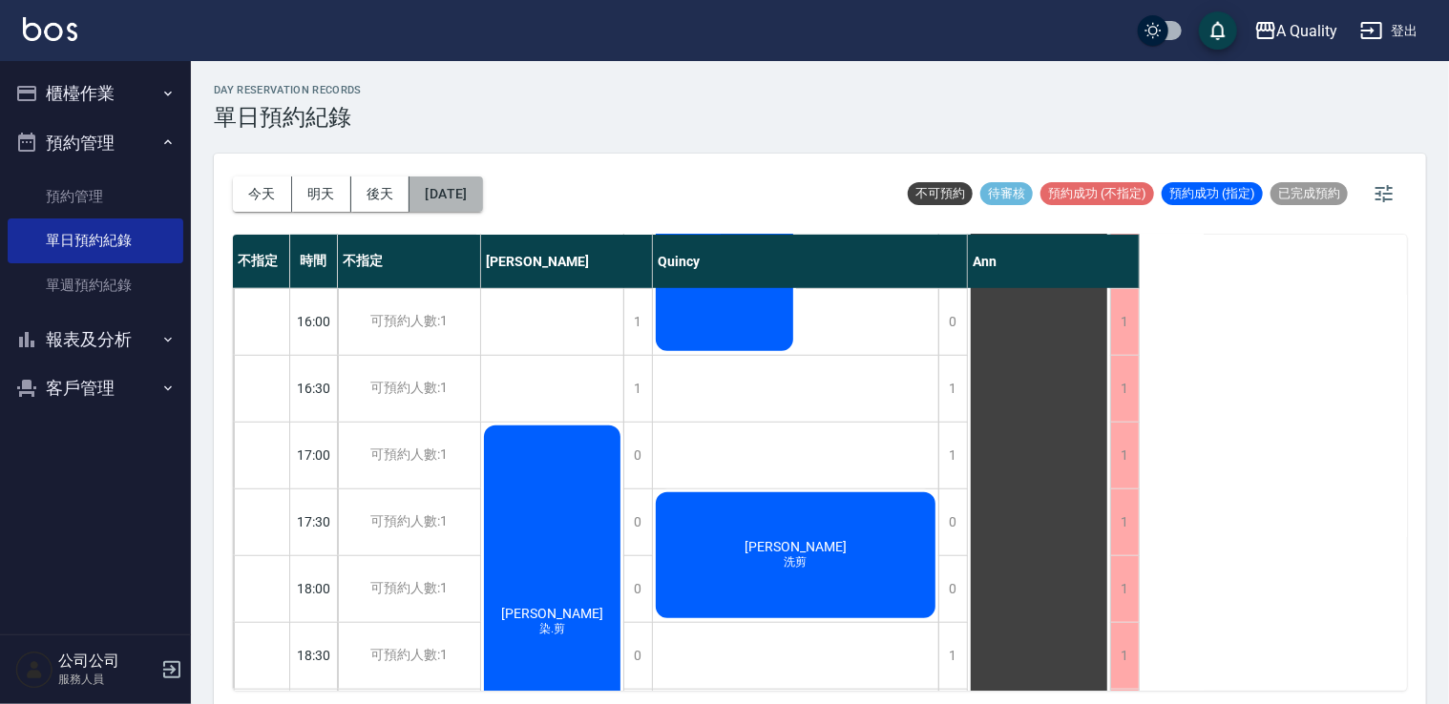
click at [482, 191] on button "2025/10/16" at bounding box center [446, 194] width 73 height 35
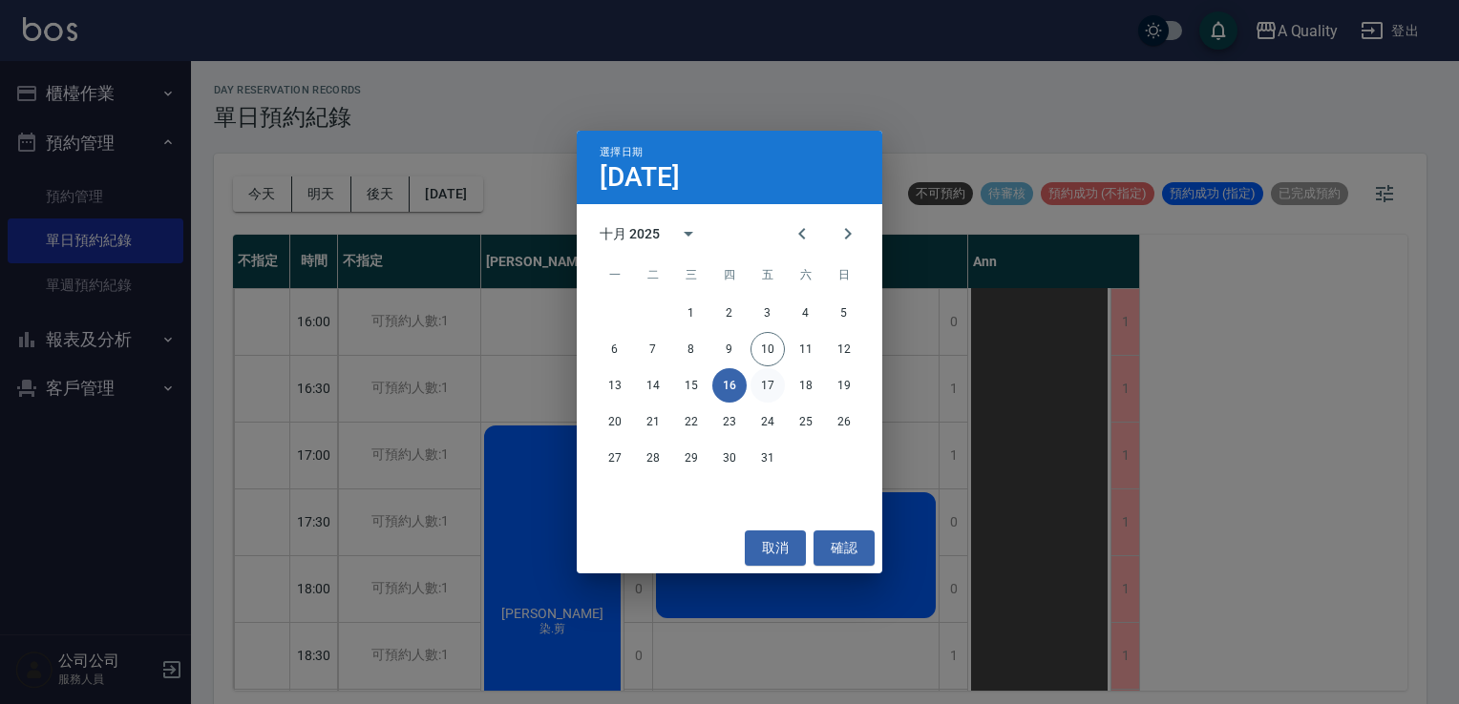
click at [764, 385] on button "17" at bounding box center [767, 385] width 34 height 34
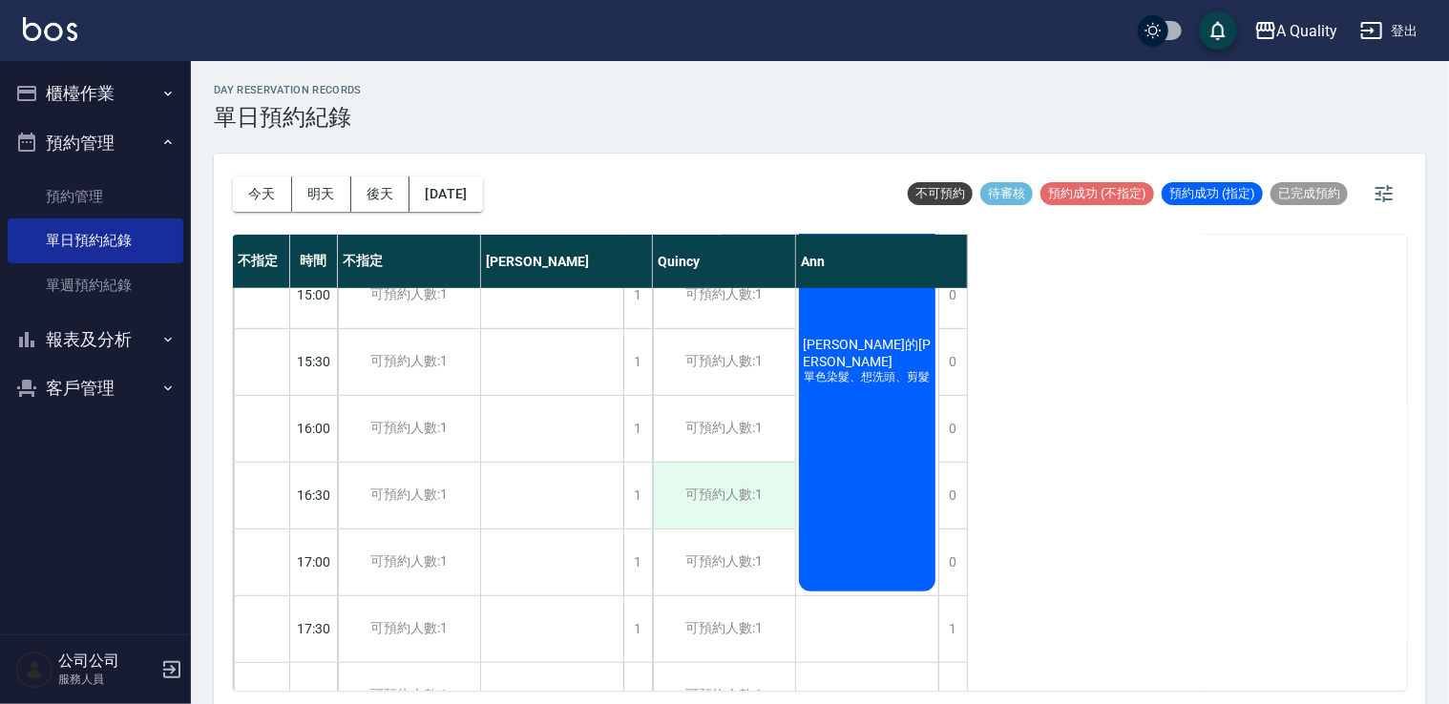
scroll to position [528, 0]
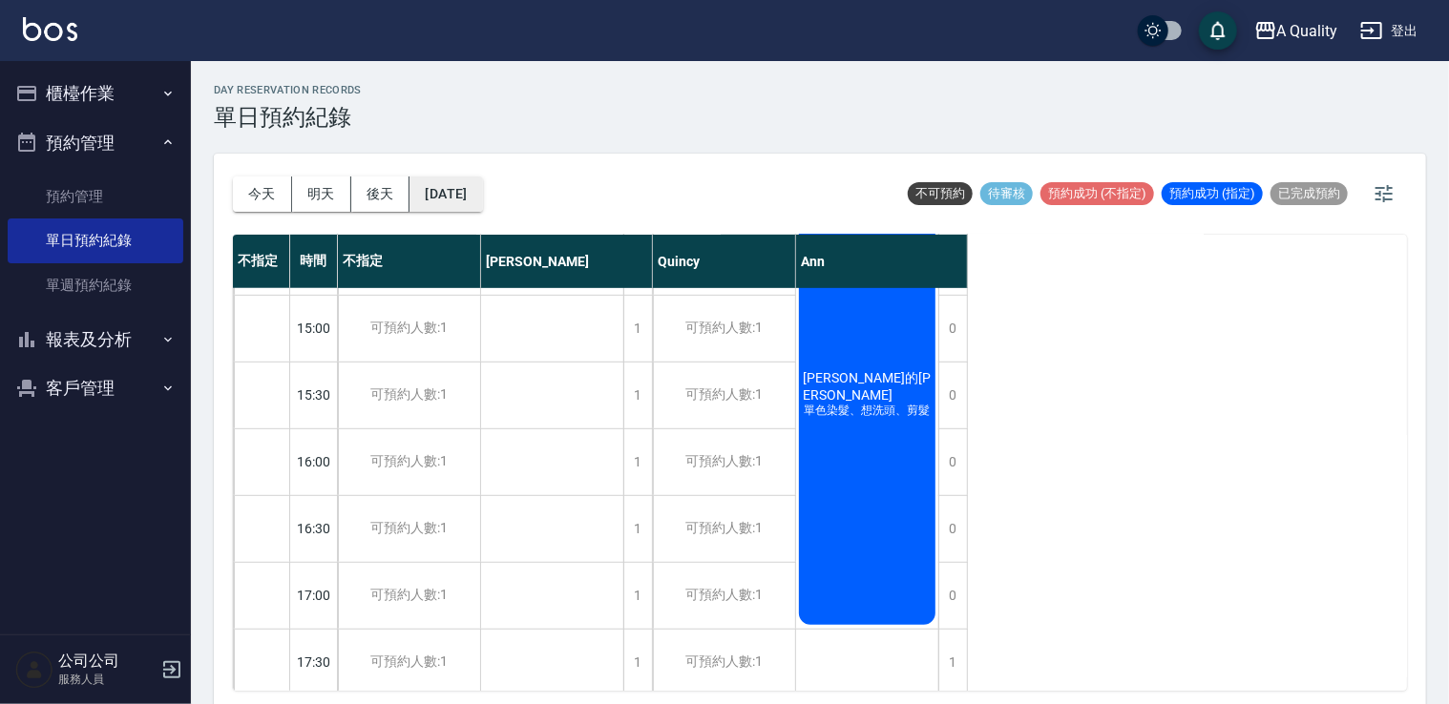
click at [447, 189] on button "2025/10/17" at bounding box center [446, 194] width 73 height 35
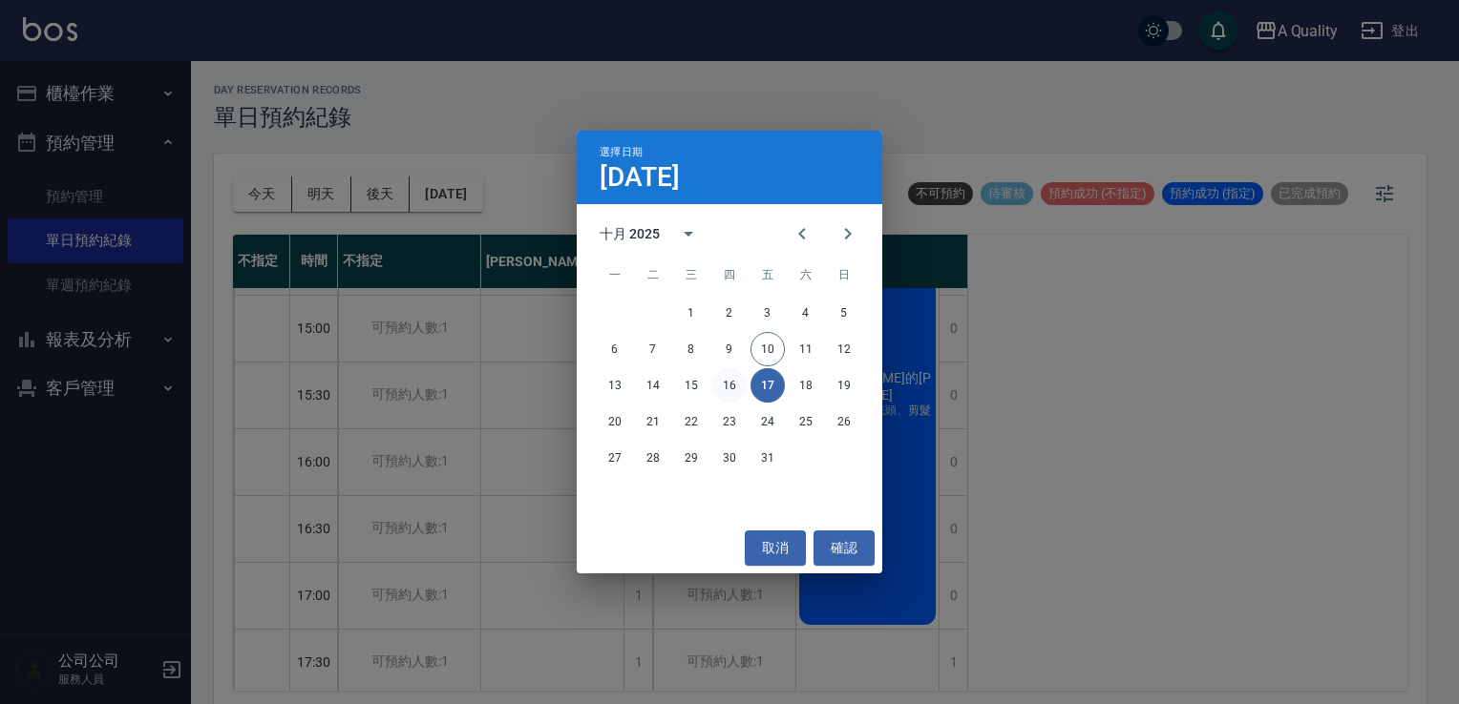
click at [731, 392] on button "16" at bounding box center [729, 385] width 34 height 34
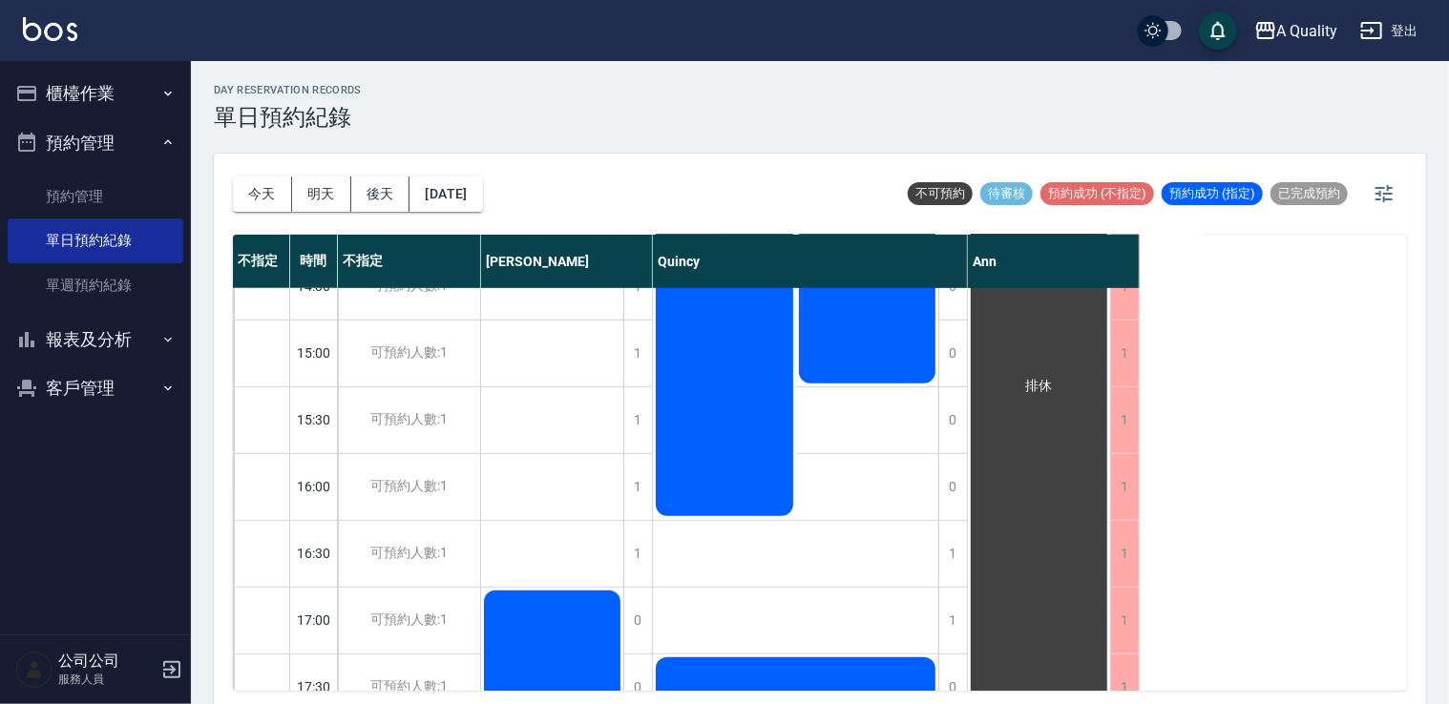
scroll to position [528, 0]
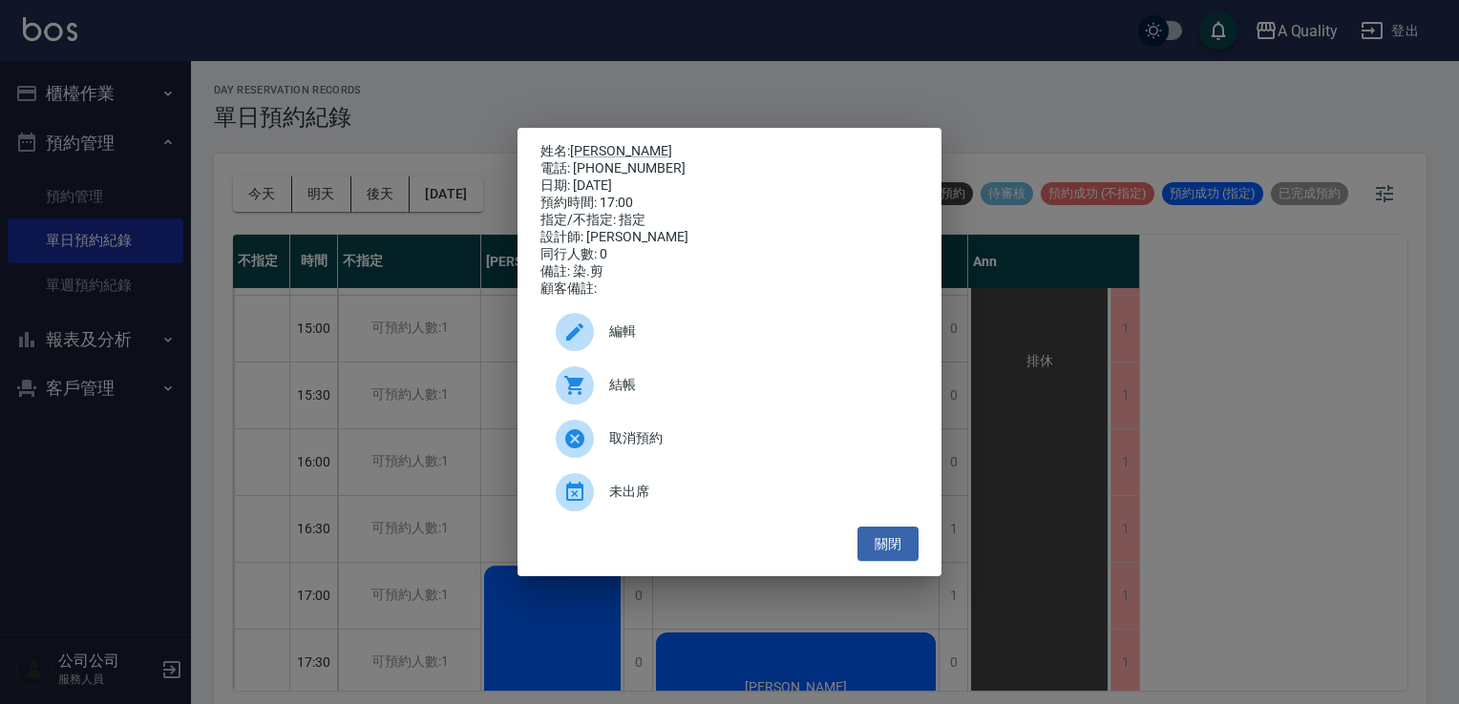
click at [653, 342] on span "編輯" at bounding box center [756, 332] width 294 height 20
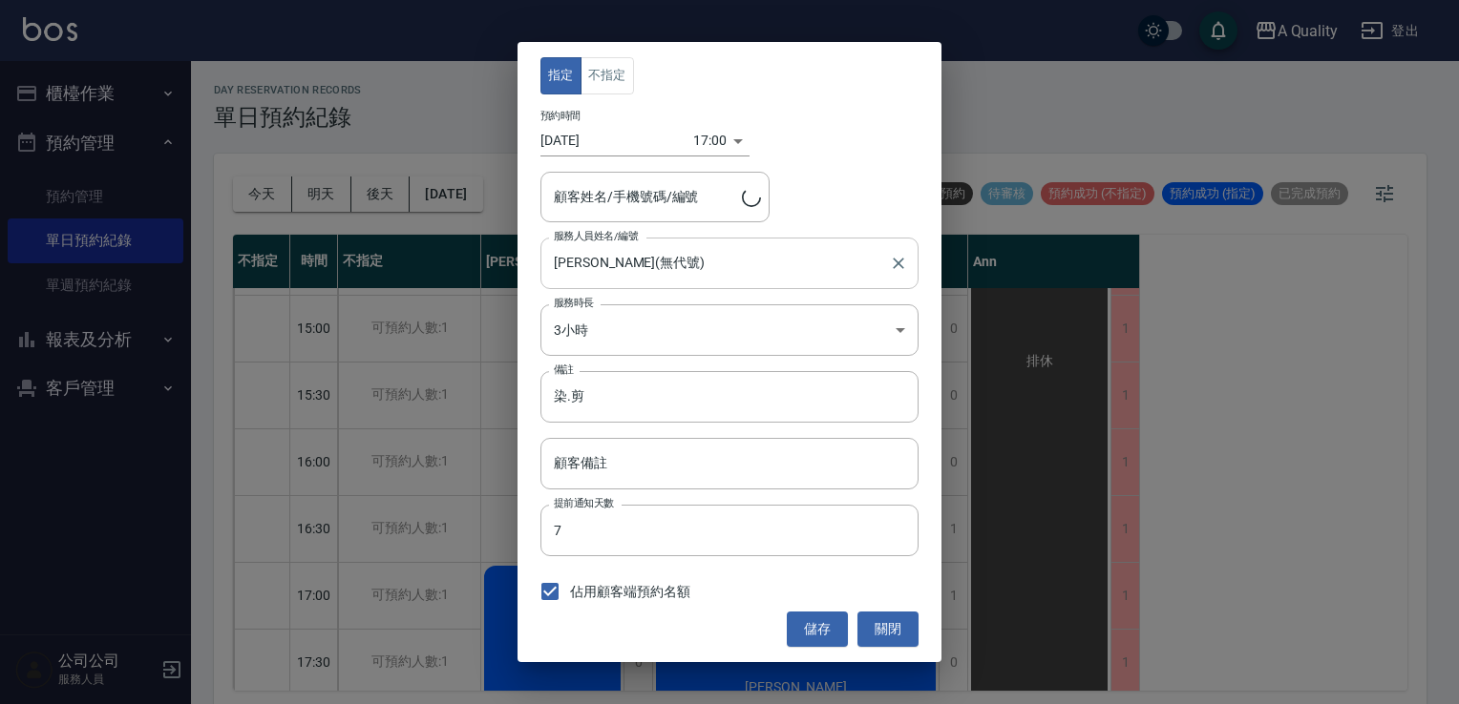
type input "陳韶羽/0918439259/"
click at [578, 136] on input "2025/10/16" at bounding box center [616, 141] width 153 height 32
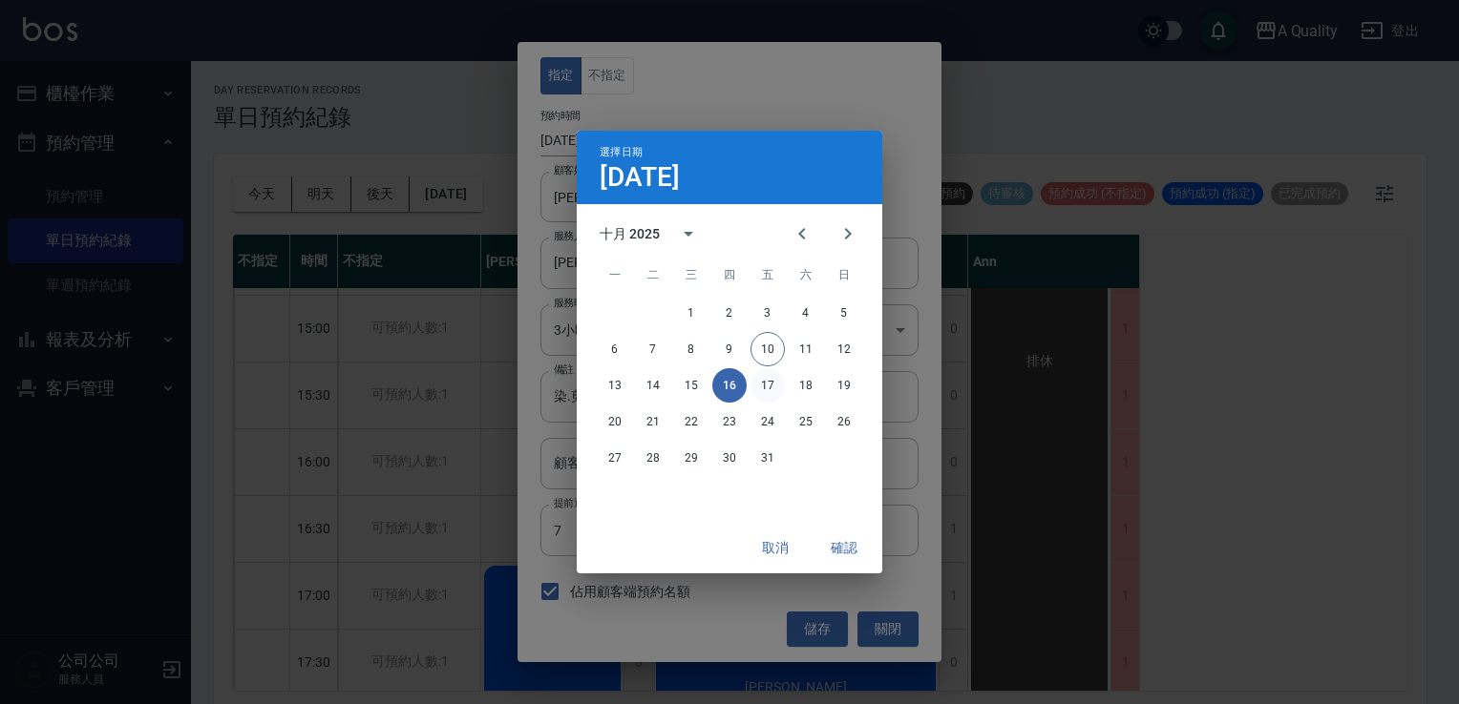
click at [767, 399] on button "17" at bounding box center [767, 385] width 34 height 34
type input "2025/10/17"
type input "1760691600000"
drag, startPoint x: 851, startPoint y: 548, endPoint x: 840, endPoint y: 541, distance: 13.3
click at [851, 548] on button "確認" at bounding box center [843, 548] width 61 height 35
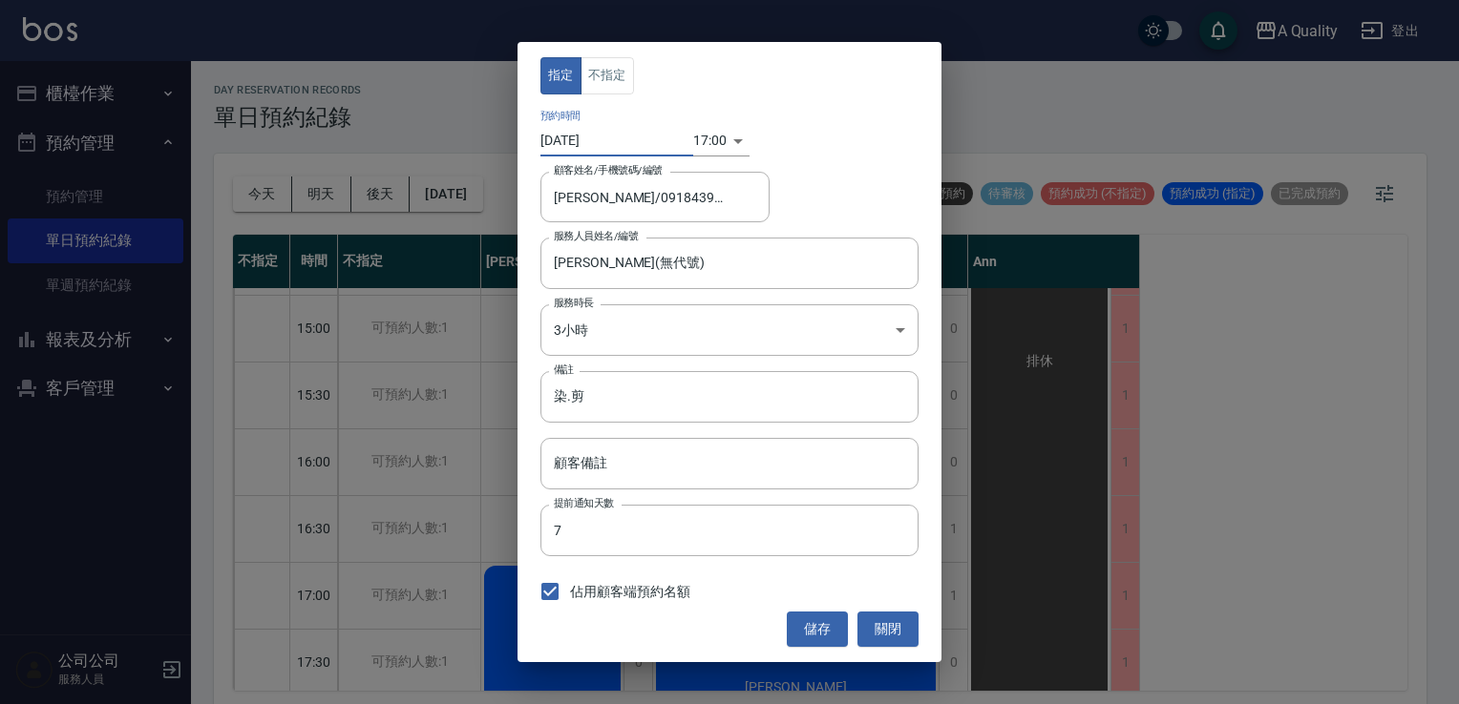
click at [817, 632] on button "儲存" at bounding box center [817, 629] width 61 height 35
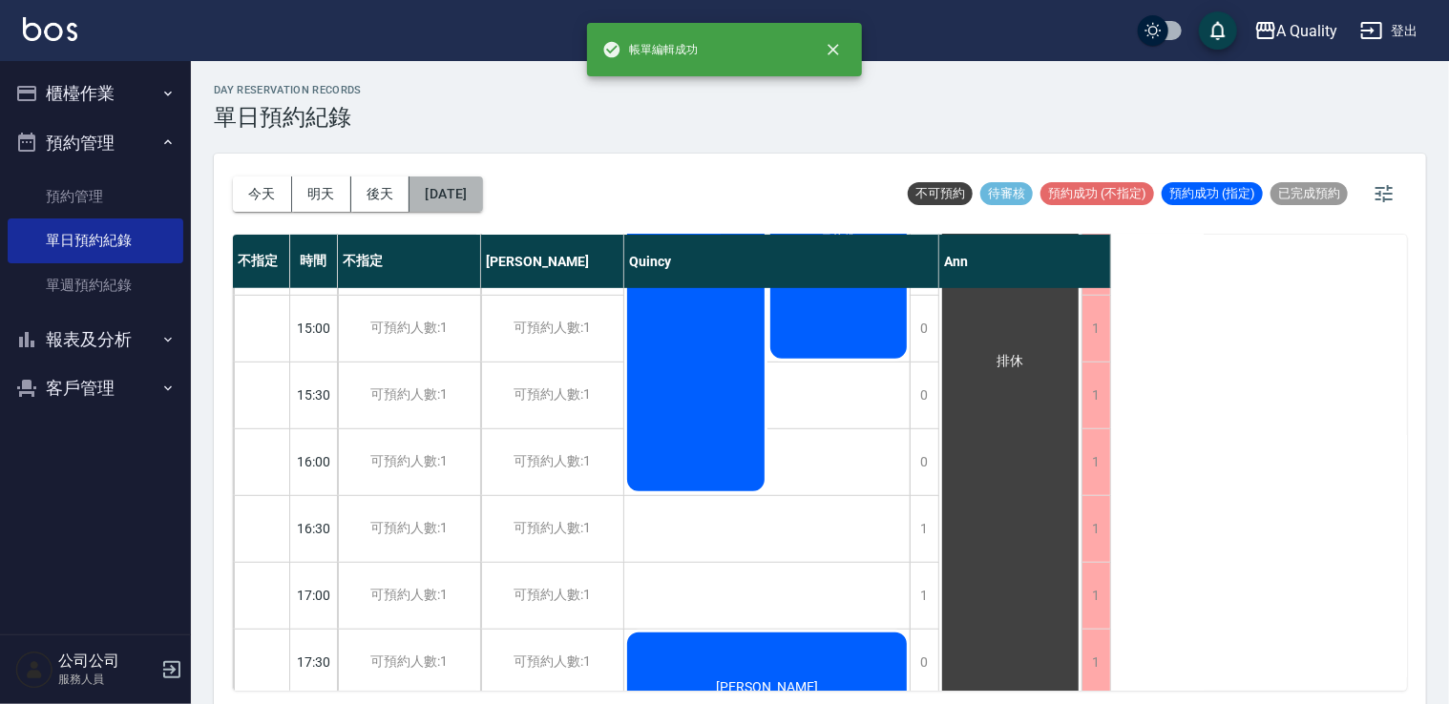
click at [469, 198] on button "2025/10/16" at bounding box center [446, 194] width 73 height 35
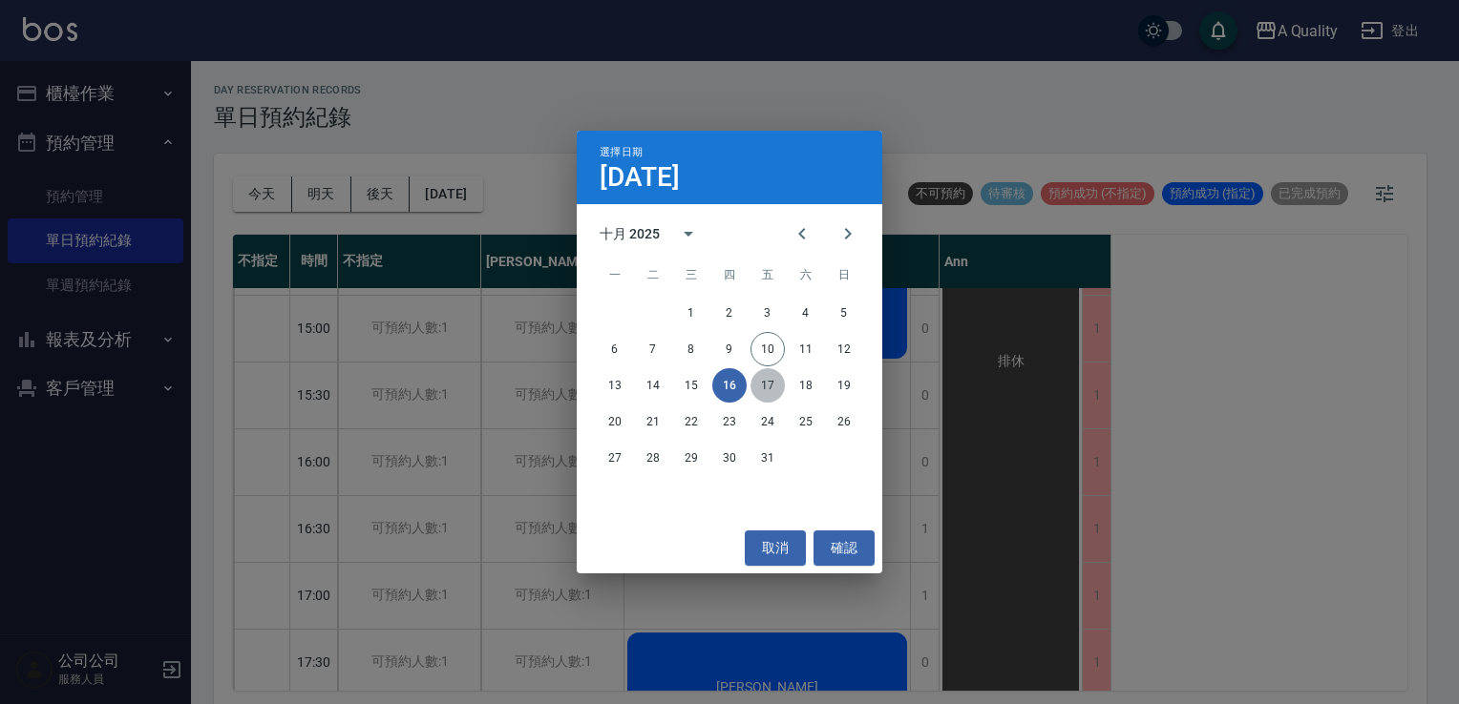
click at [768, 389] on button "17" at bounding box center [767, 385] width 34 height 34
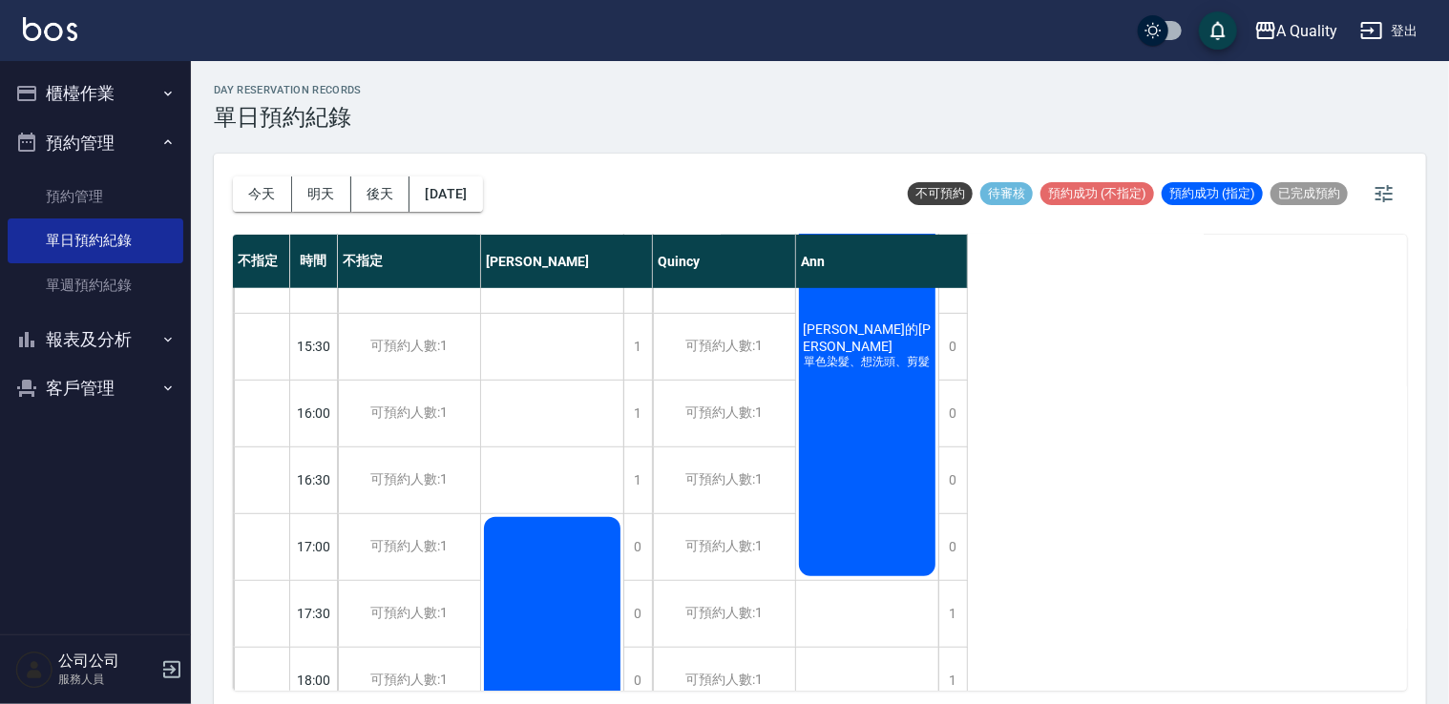
scroll to position [337, 0]
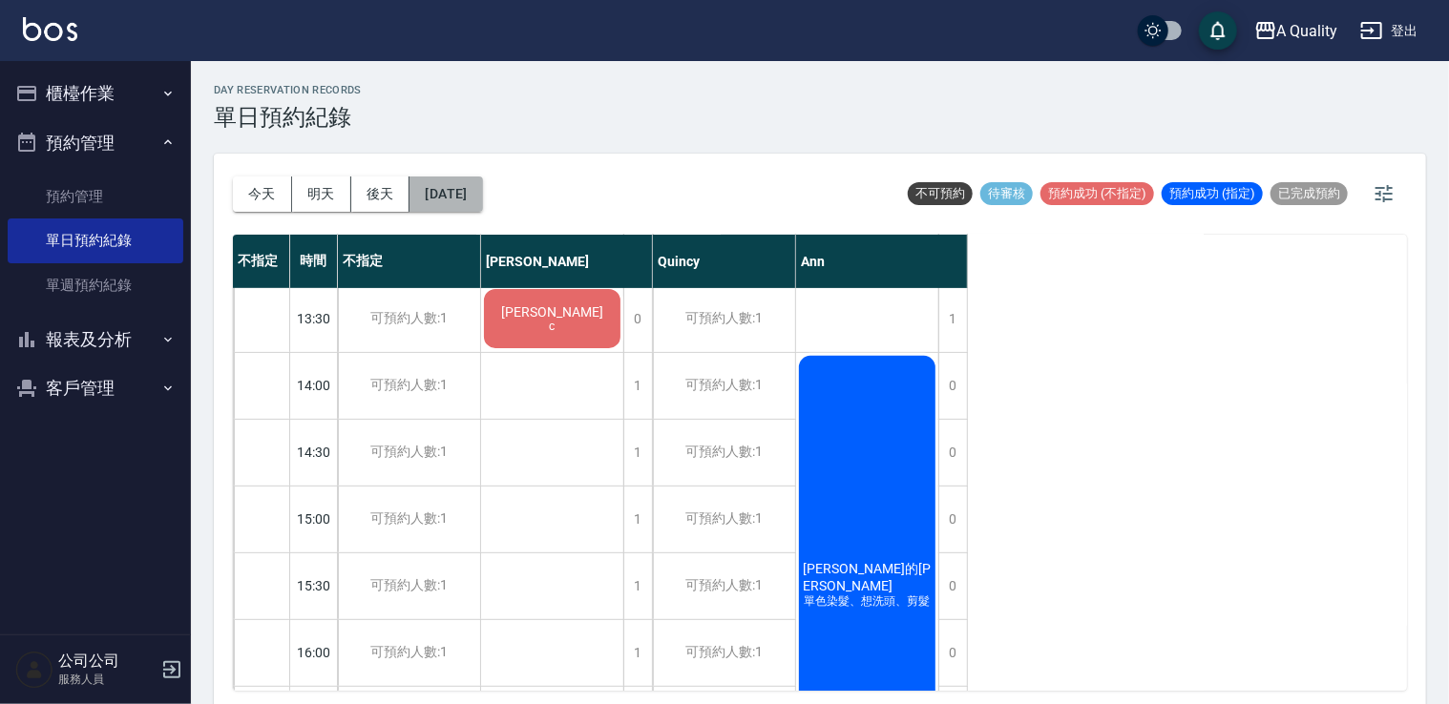
click at [482, 198] on button "2025/10/17" at bounding box center [446, 194] width 73 height 35
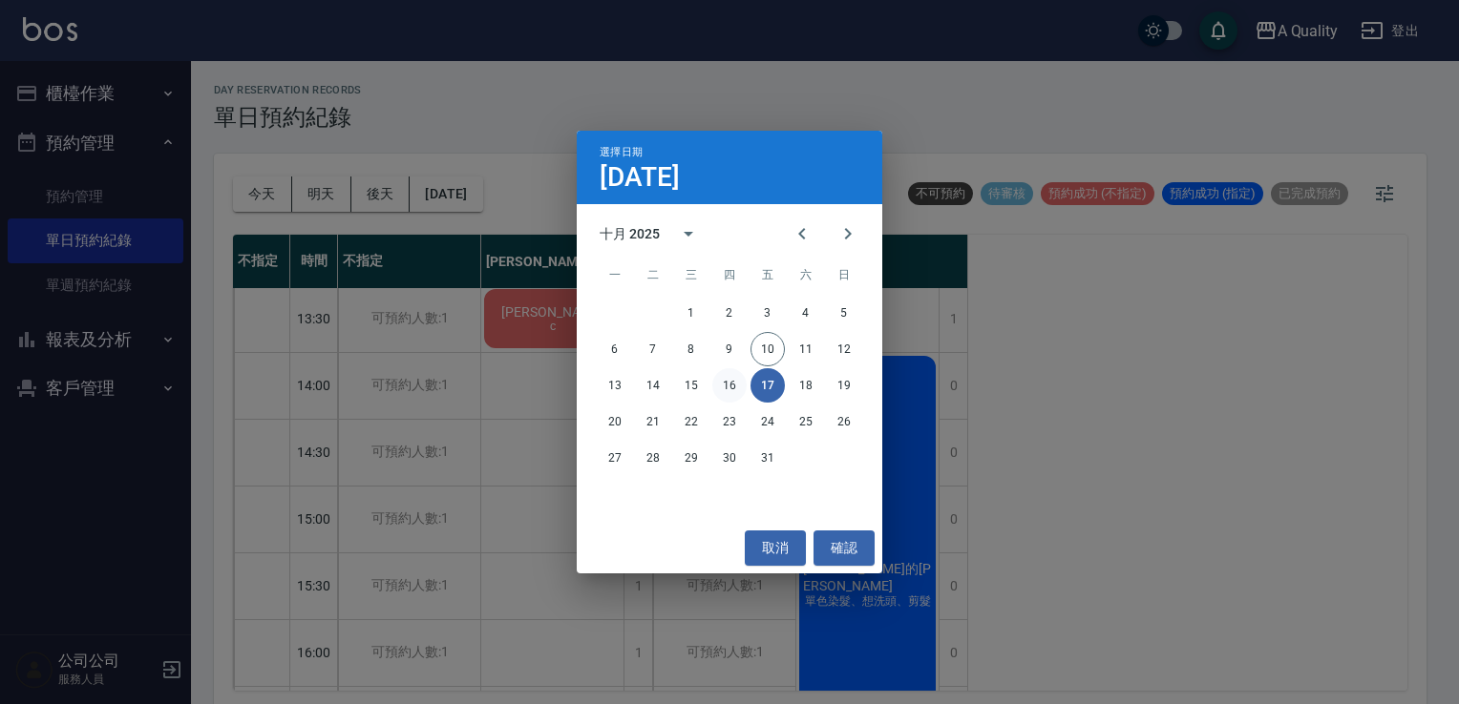
click at [725, 384] on button "16" at bounding box center [729, 385] width 34 height 34
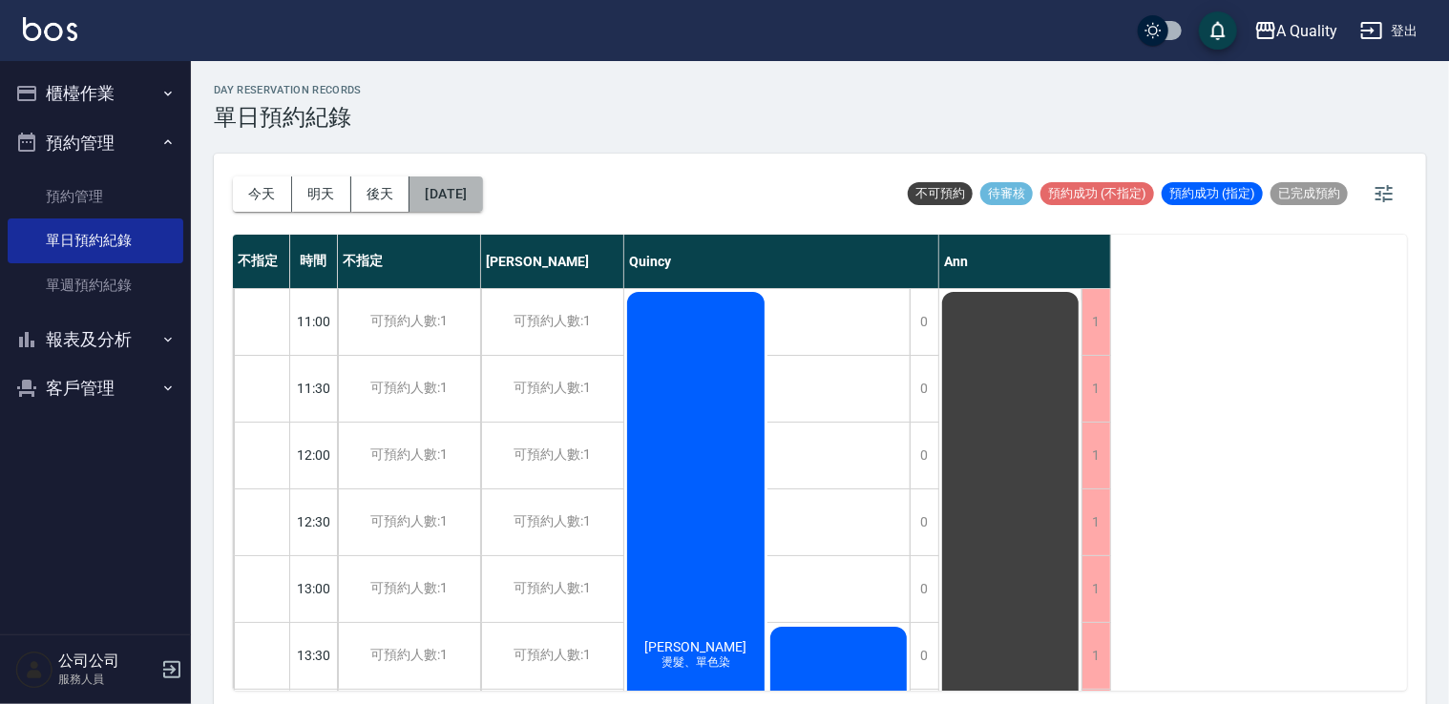
click at [458, 179] on button "2025/10/16" at bounding box center [446, 194] width 73 height 35
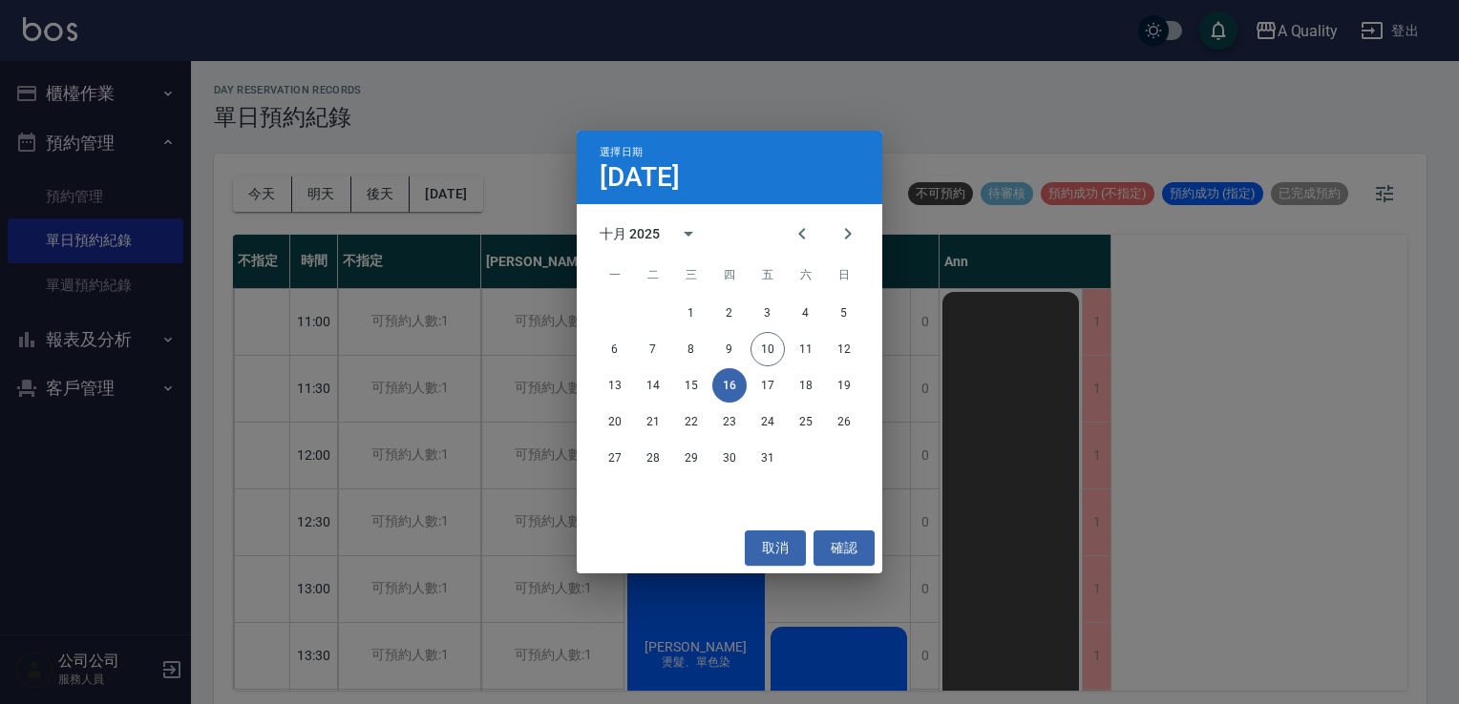
drag, startPoint x: 787, startPoint y: 544, endPoint x: 756, endPoint y: 498, distance: 55.1
click at [782, 540] on button "取消" at bounding box center [775, 548] width 61 height 35
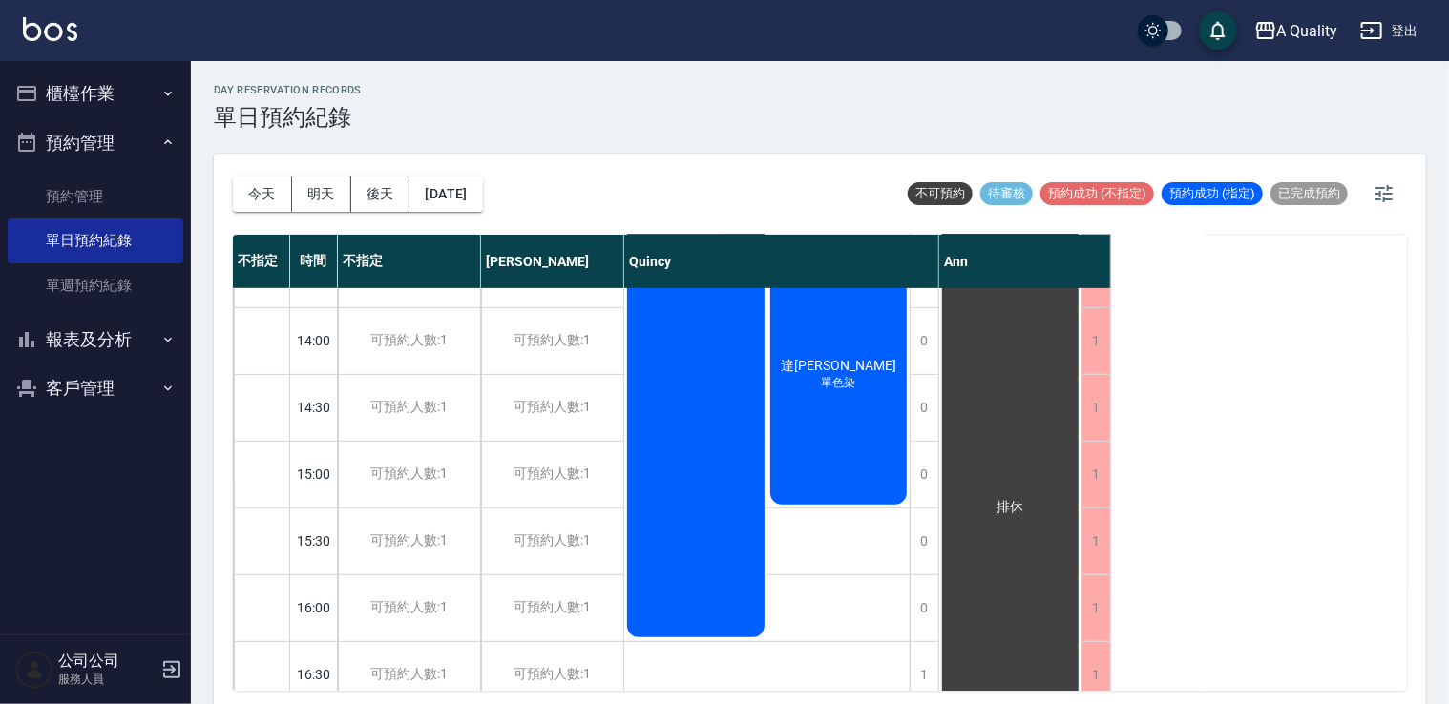
scroll to position [95, 0]
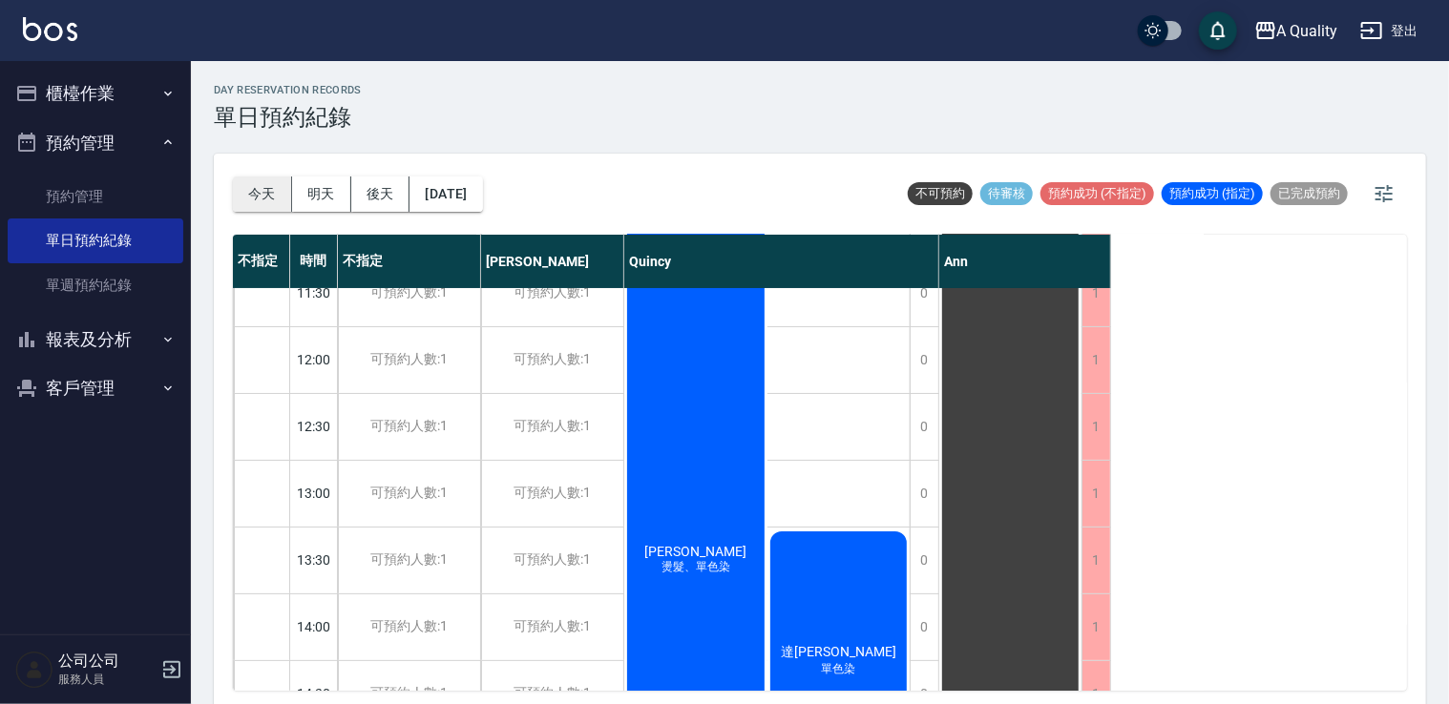
click at [272, 194] on button "今天" at bounding box center [262, 194] width 59 height 35
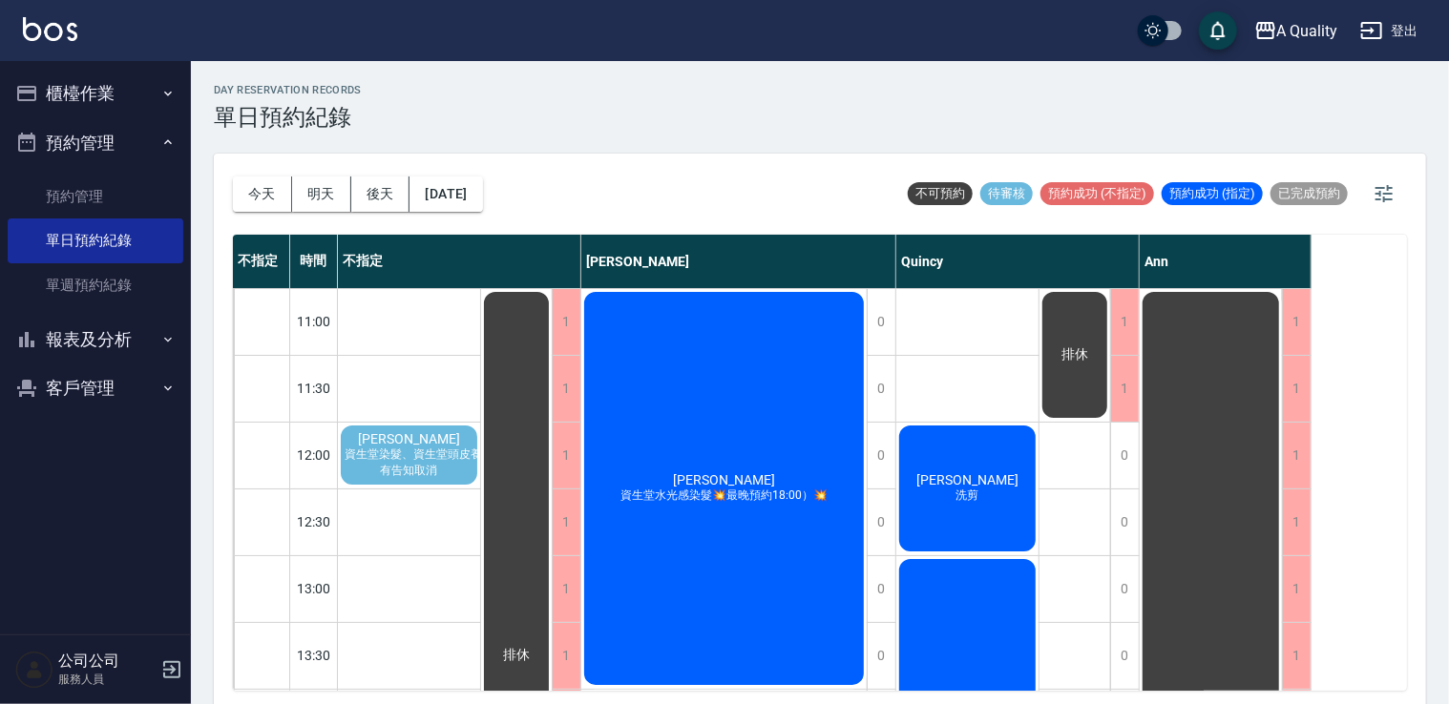
drag, startPoint x: 733, startPoint y: 531, endPoint x: 675, endPoint y: 502, distance: 64.9
click at [98, 97] on button "櫃檯作業" at bounding box center [96, 94] width 176 height 50
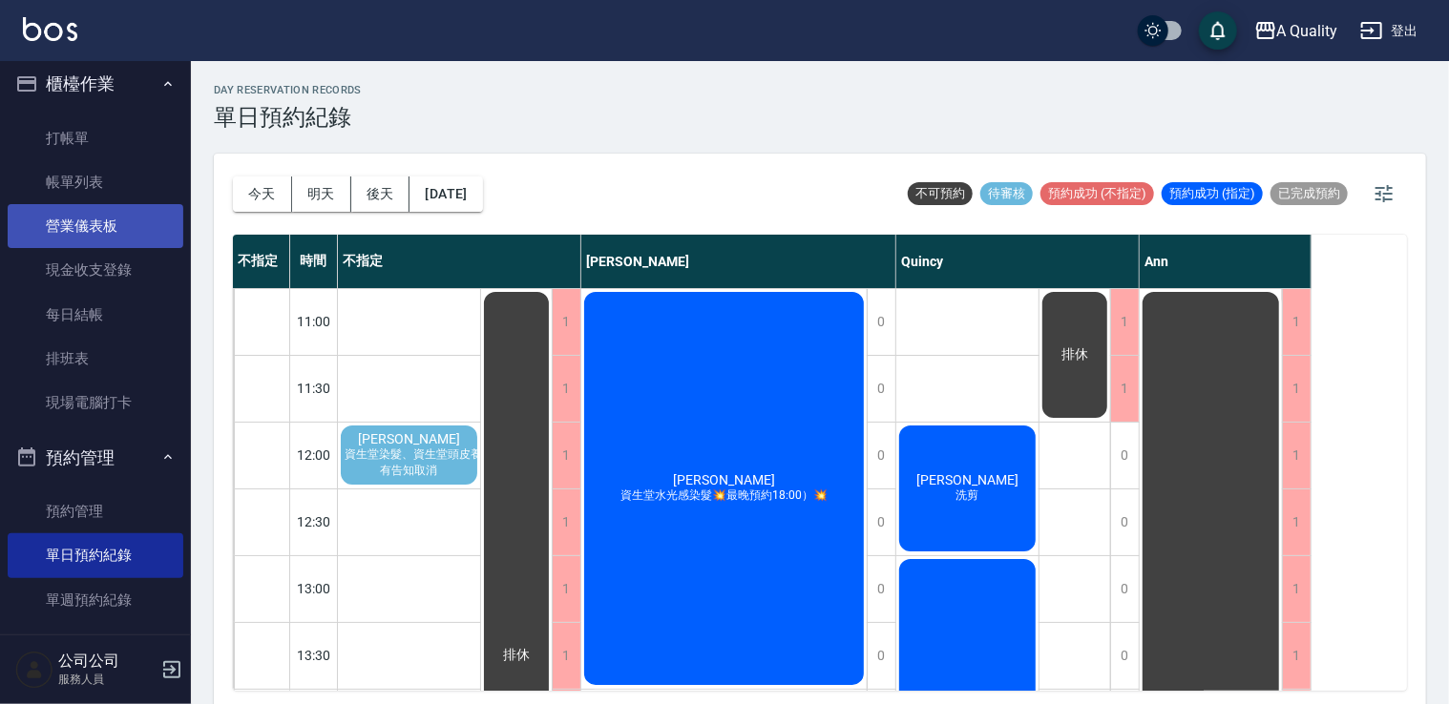
scroll to position [26, 0]
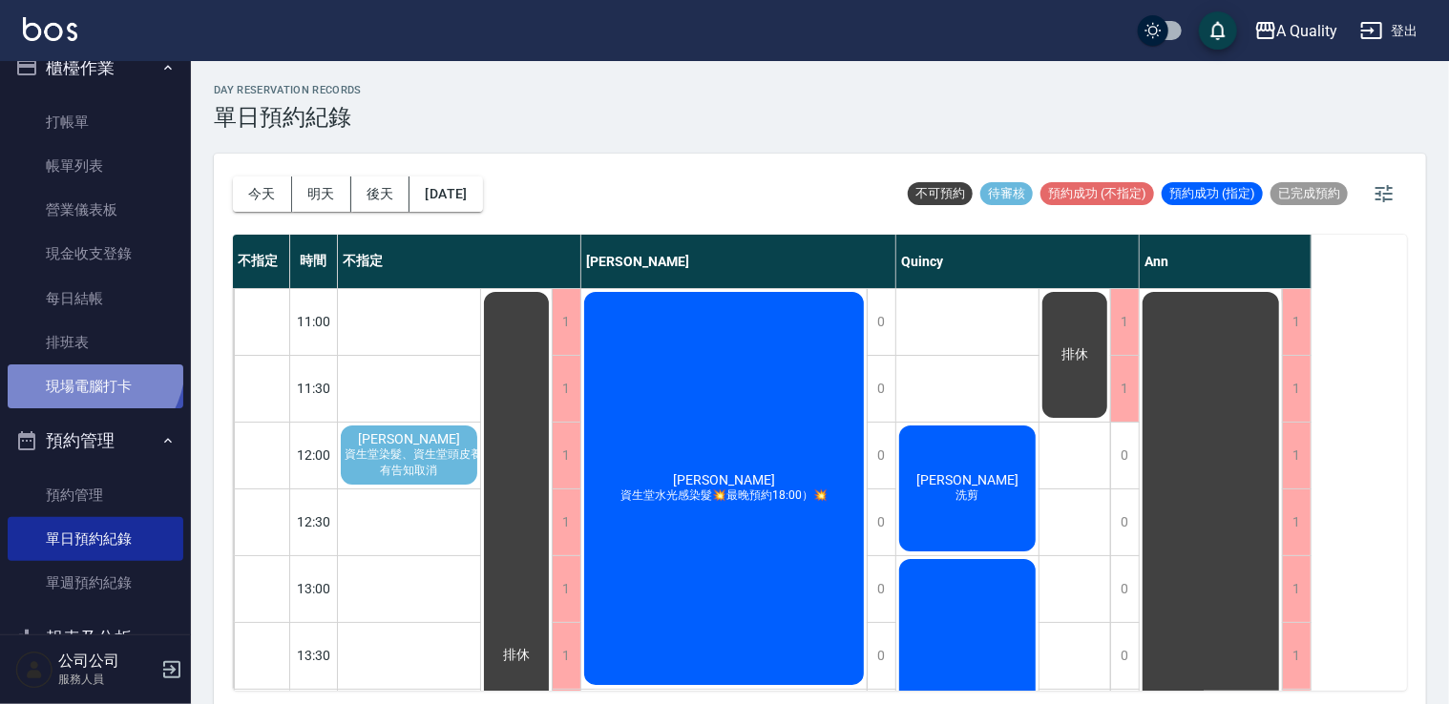
click at [88, 366] on link "現場電腦打卡" at bounding box center [96, 387] width 176 height 44
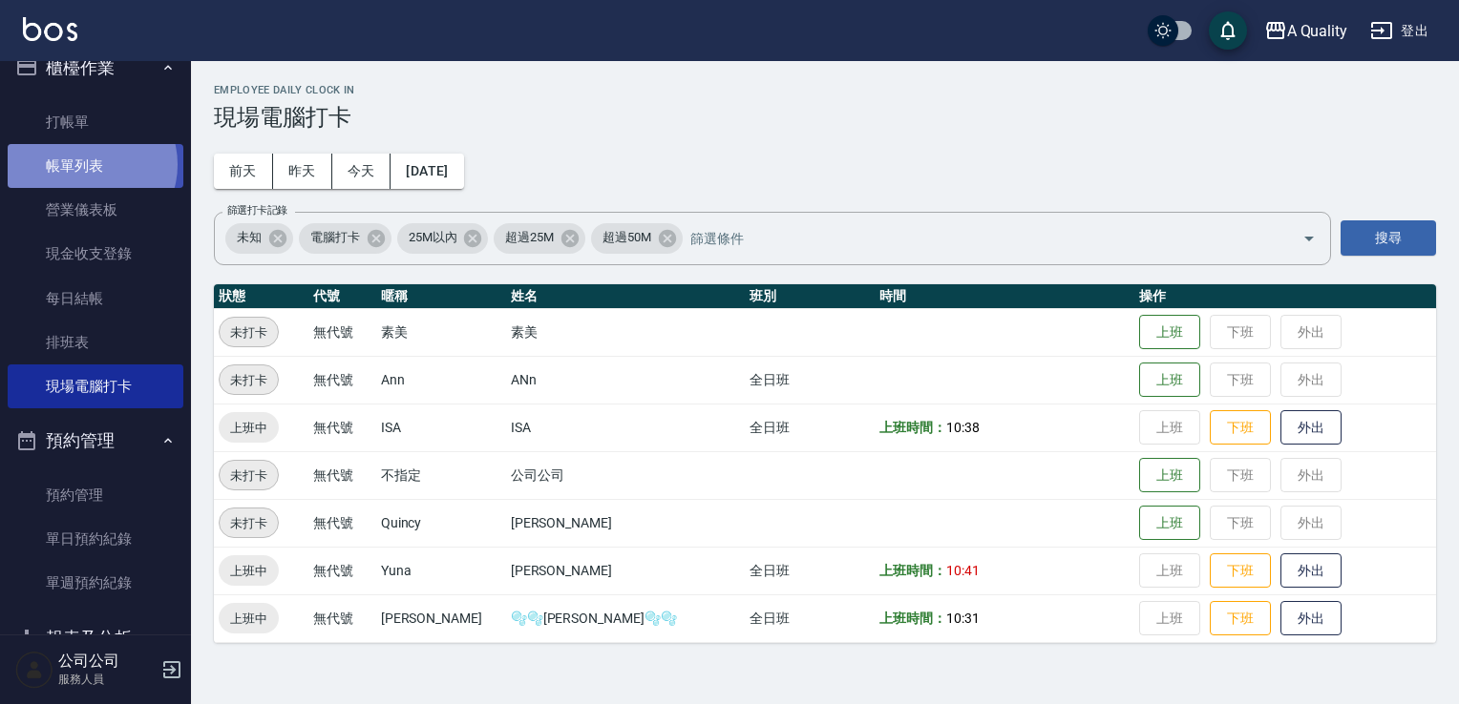
click at [91, 165] on link "帳單列表" at bounding box center [96, 166] width 176 height 44
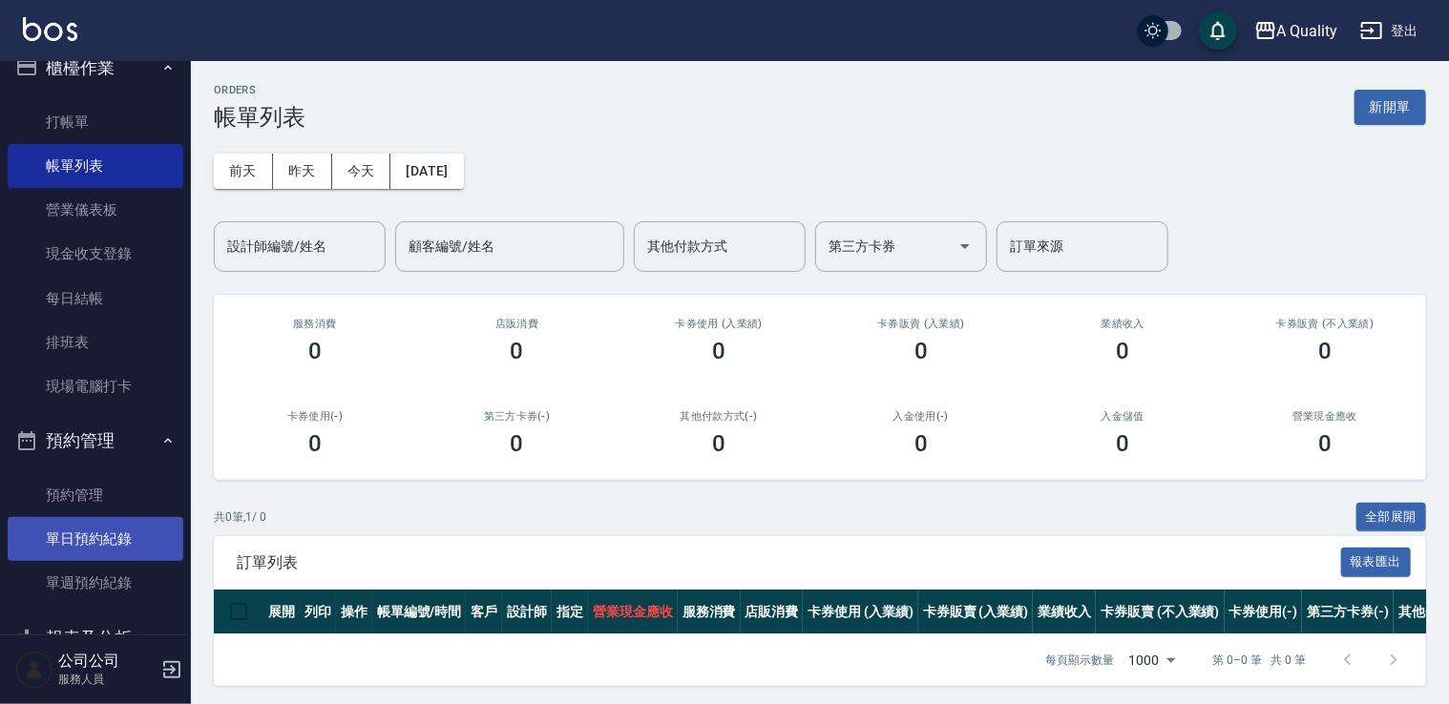
click at [110, 517] on link "單日預約紀錄" at bounding box center [96, 539] width 176 height 44
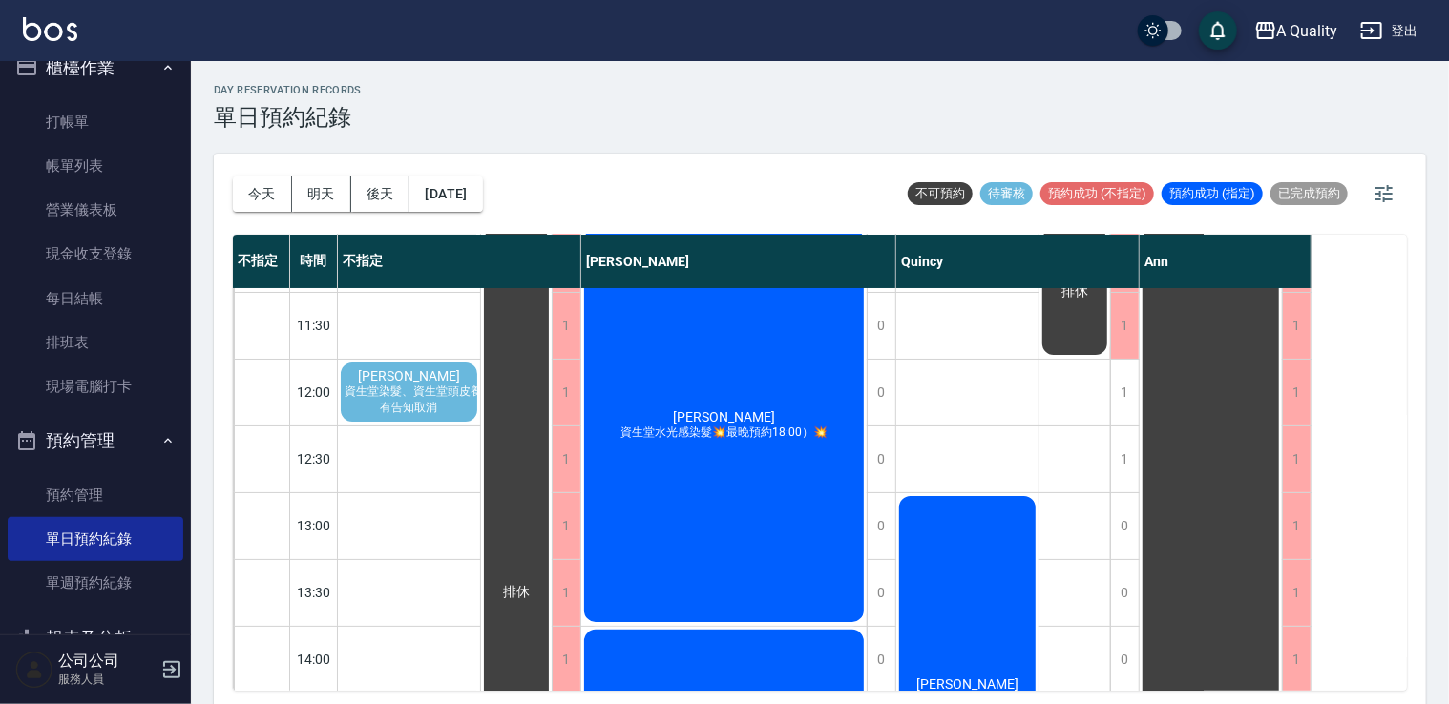
scroll to position [95, 0]
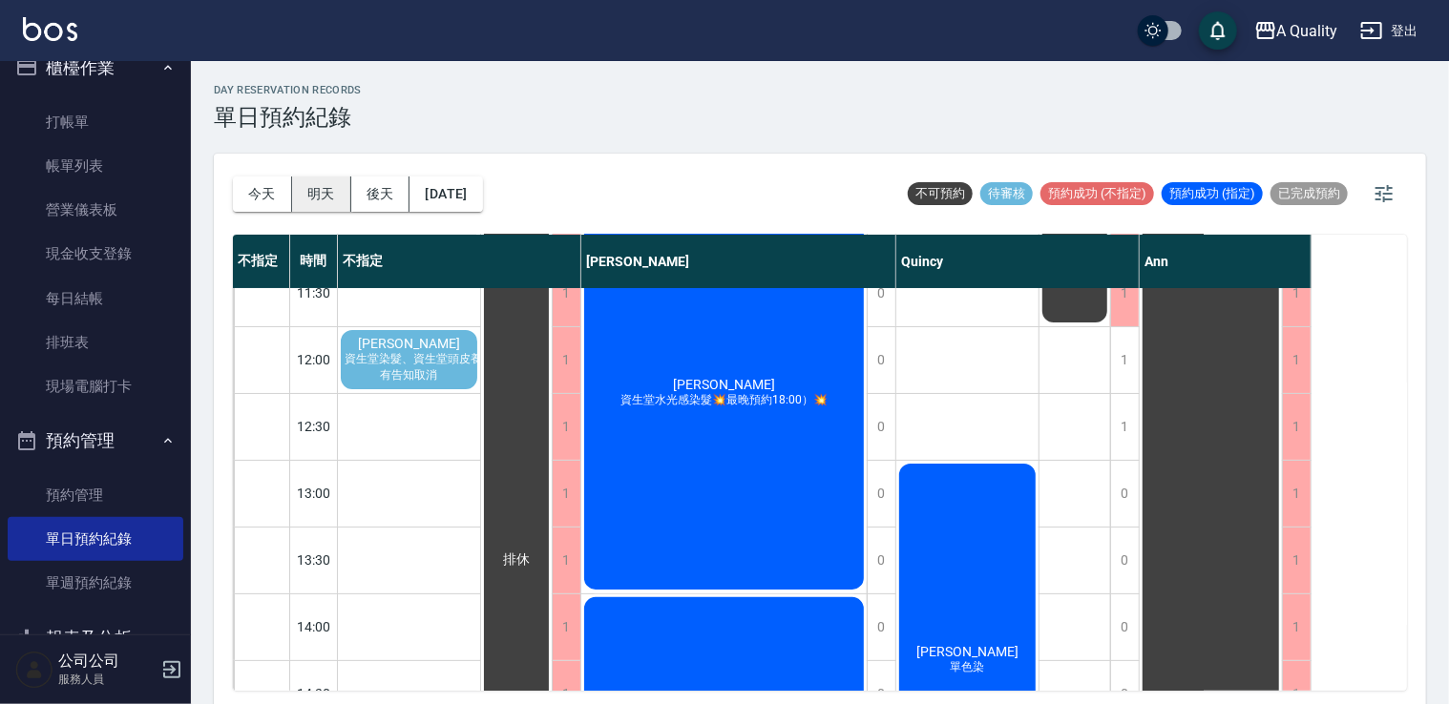
click at [326, 202] on button "明天" at bounding box center [321, 194] width 59 height 35
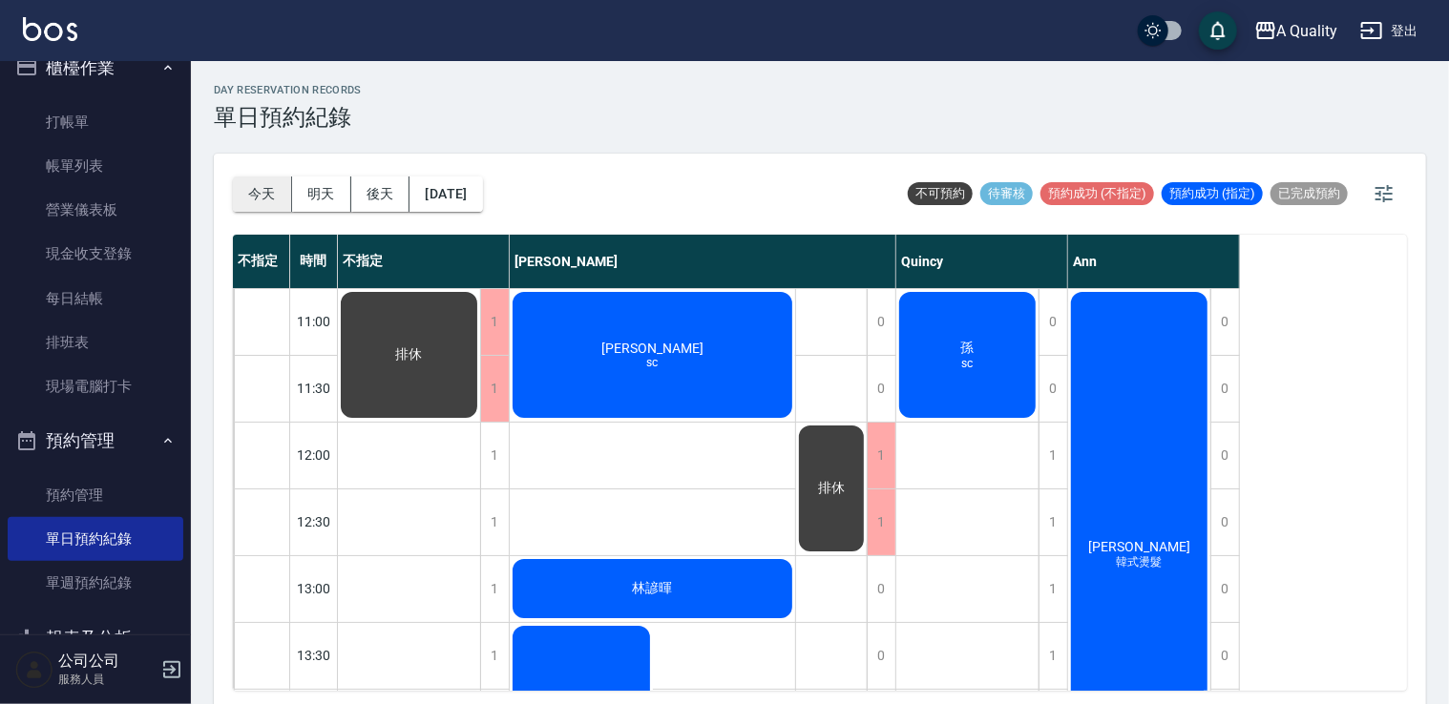
click at [276, 195] on button "今天" at bounding box center [262, 194] width 59 height 35
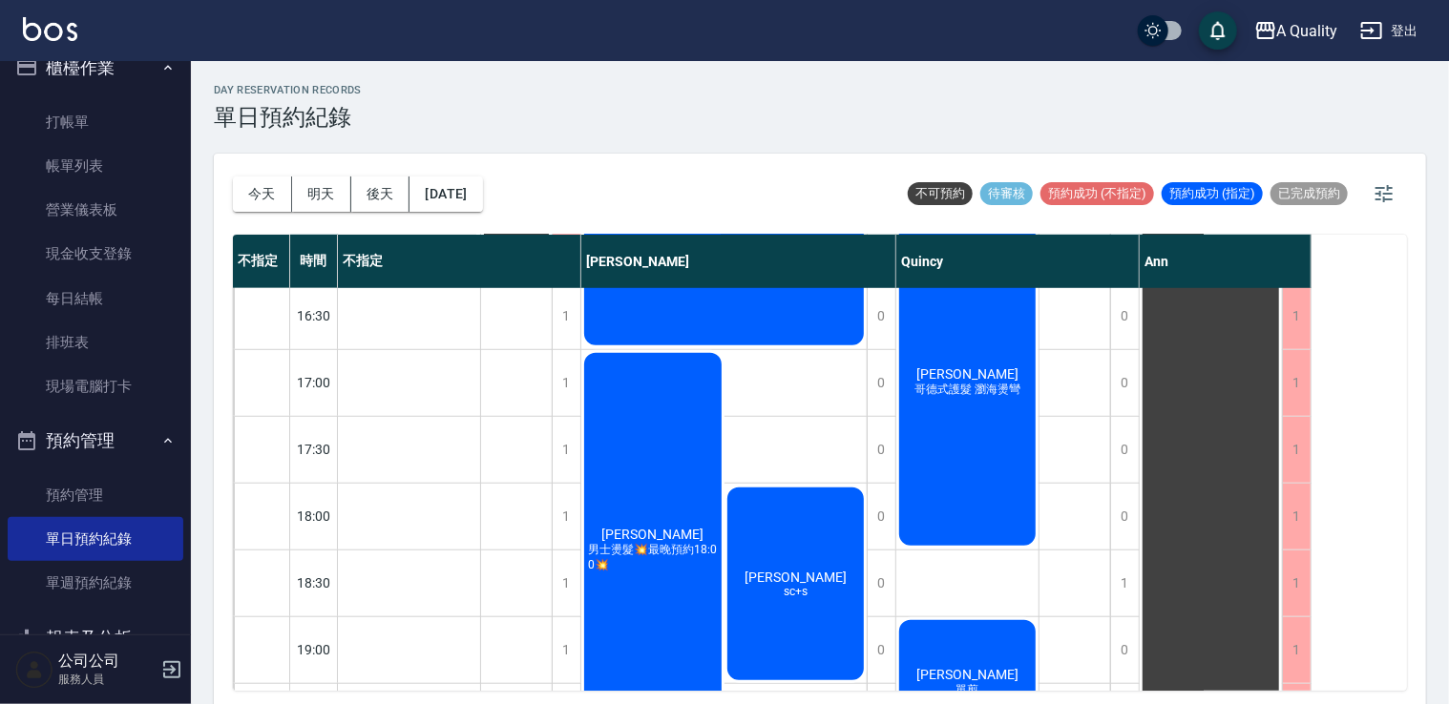
scroll to position [814, 0]
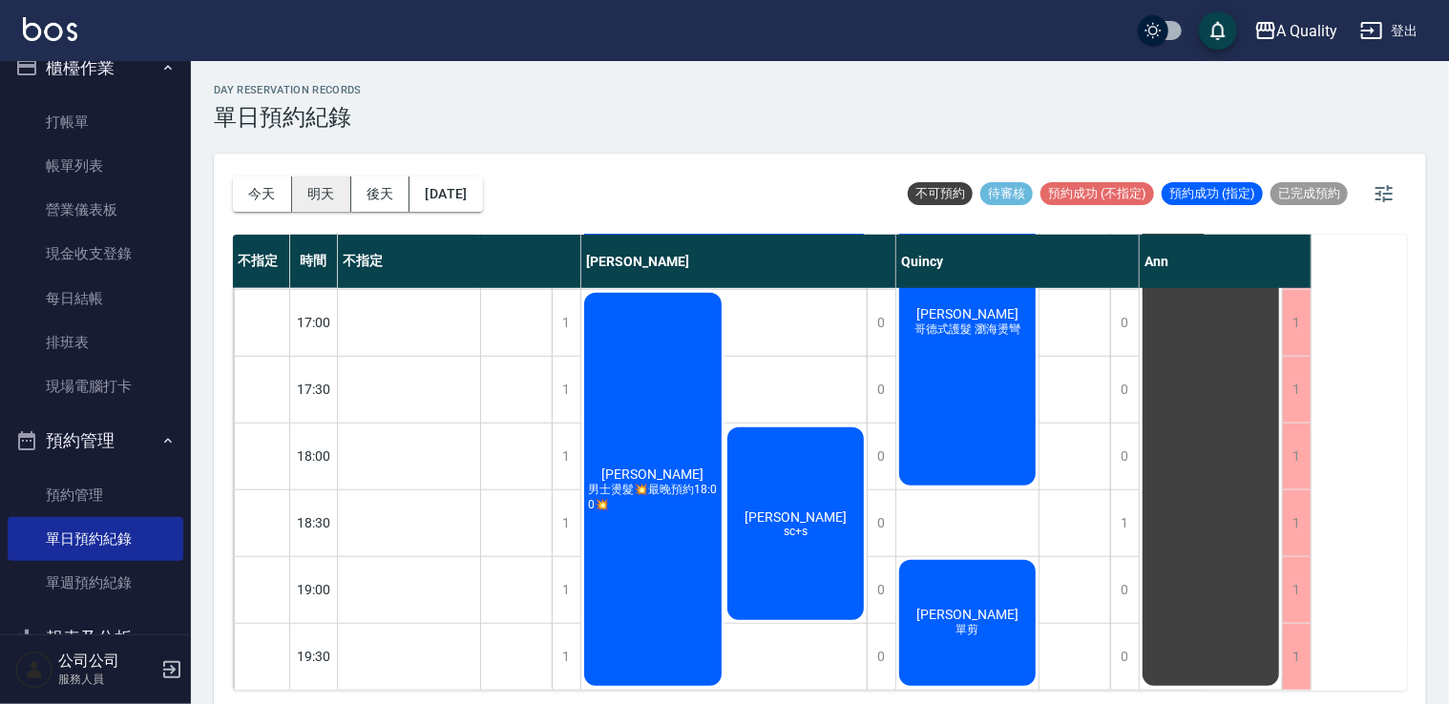
click at [318, 194] on button "明天" at bounding box center [321, 194] width 59 height 35
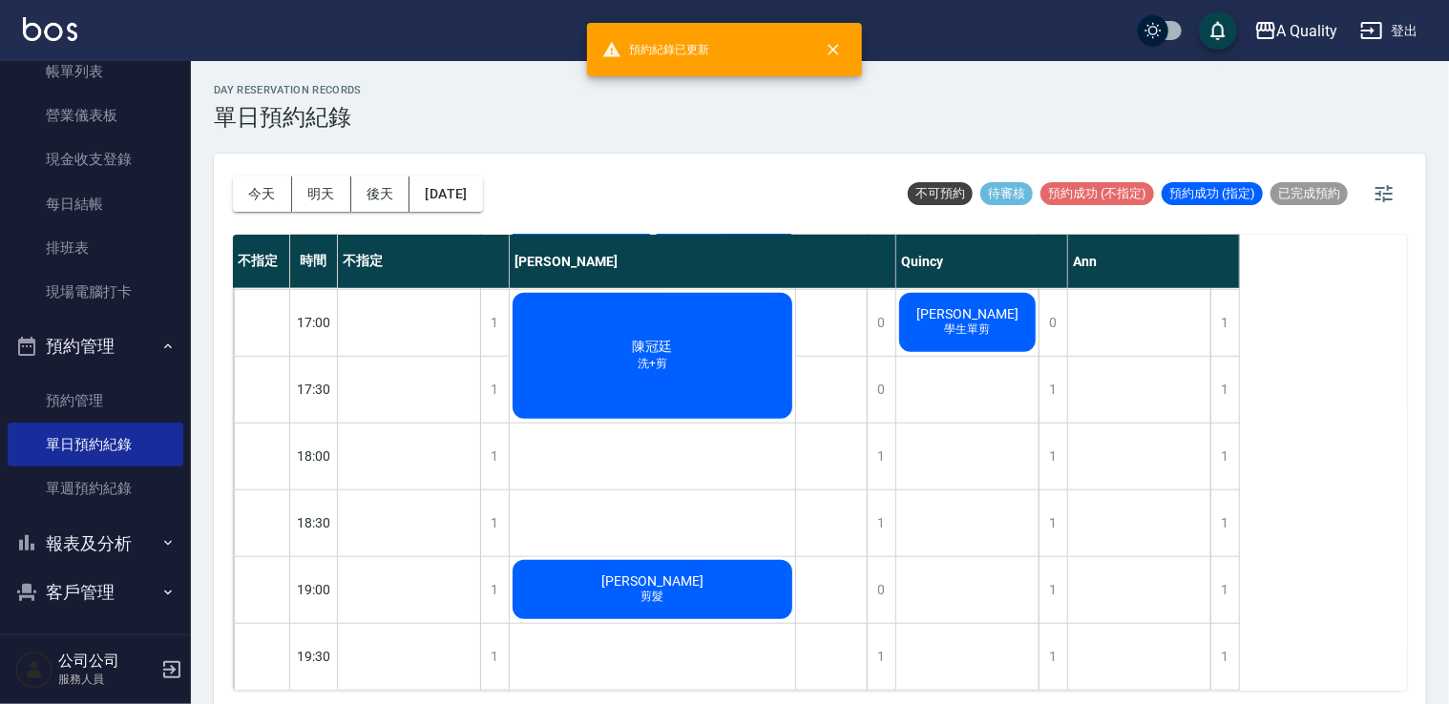
scroll to position [121, 0]
click at [458, 184] on button "[DATE]" at bounding box center [446, 194] width 73 height 35
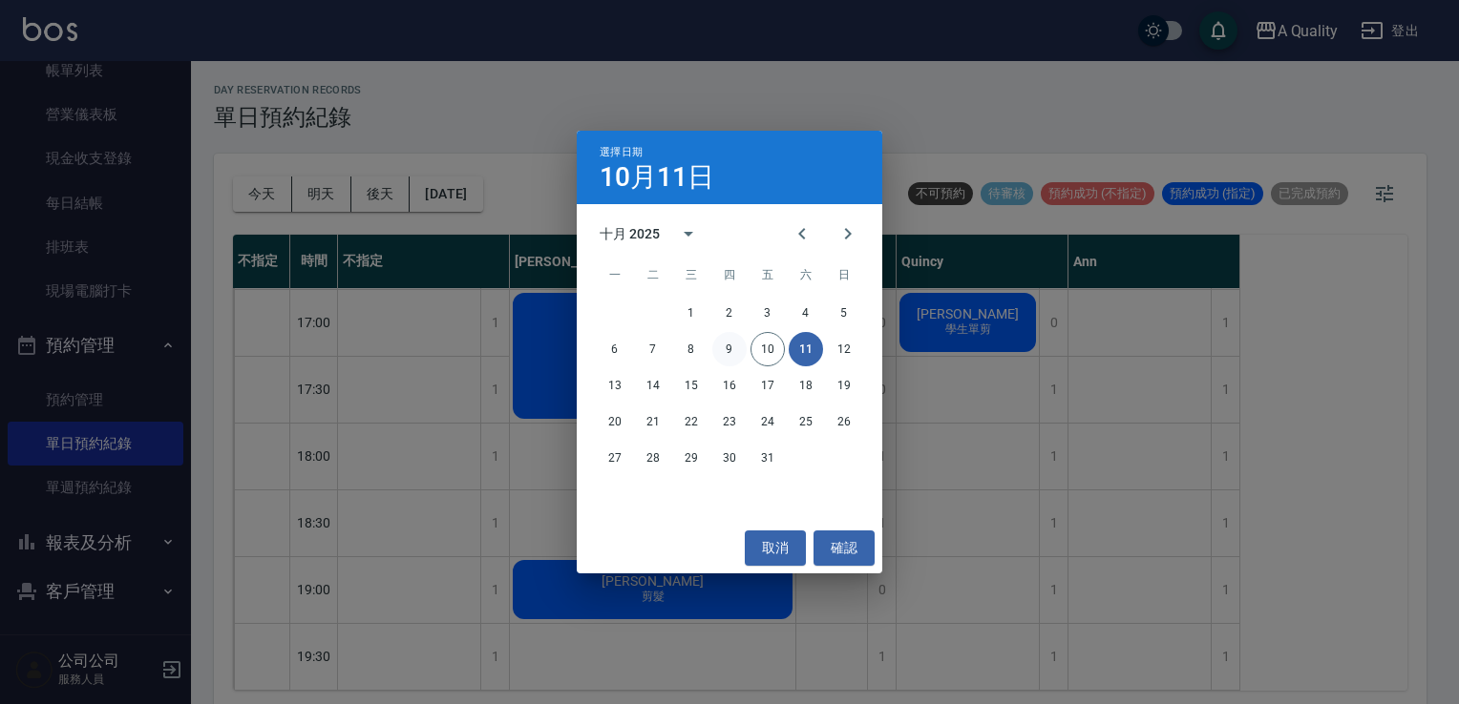
click at [731, 345] on button "9" at bounding box center [729, 349] width 34 height 34
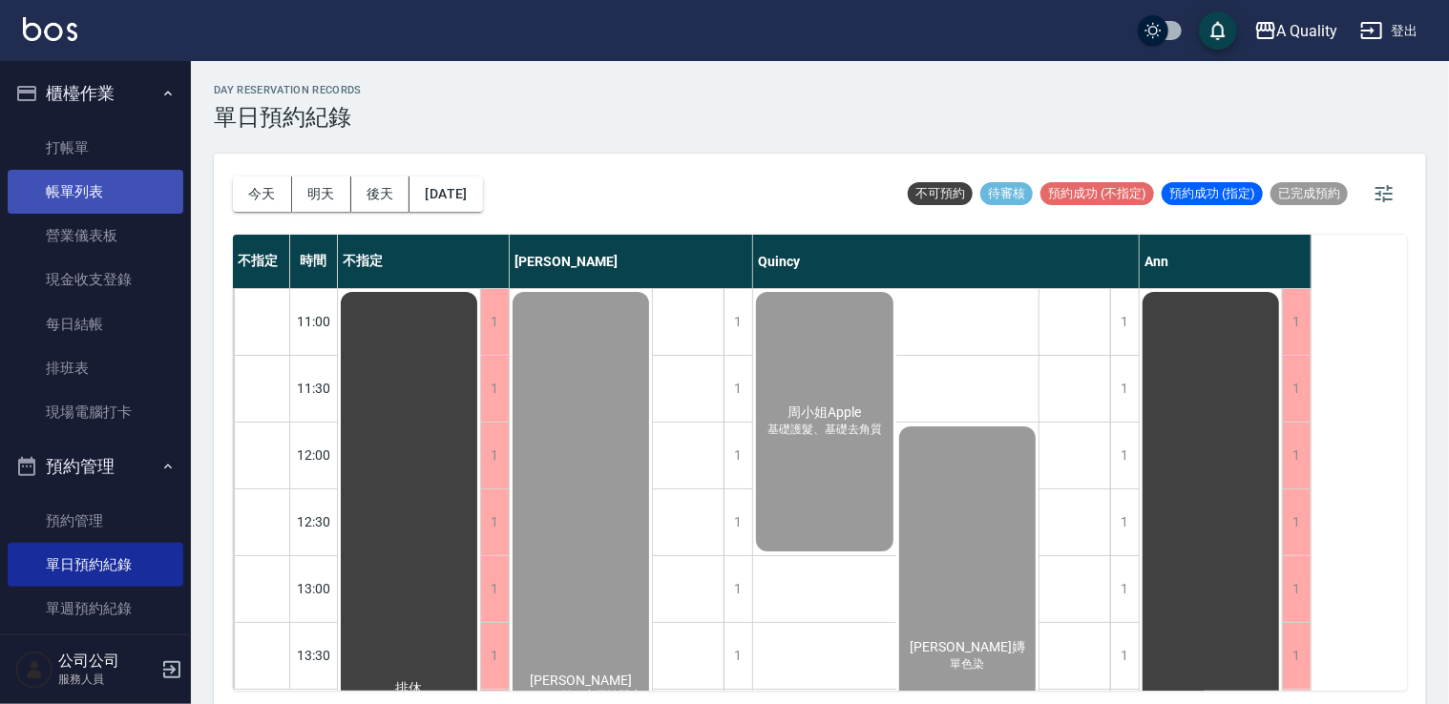
click at [100, 188] on link "帳單列表" at bounding box center [96, 192] width 176 height 44
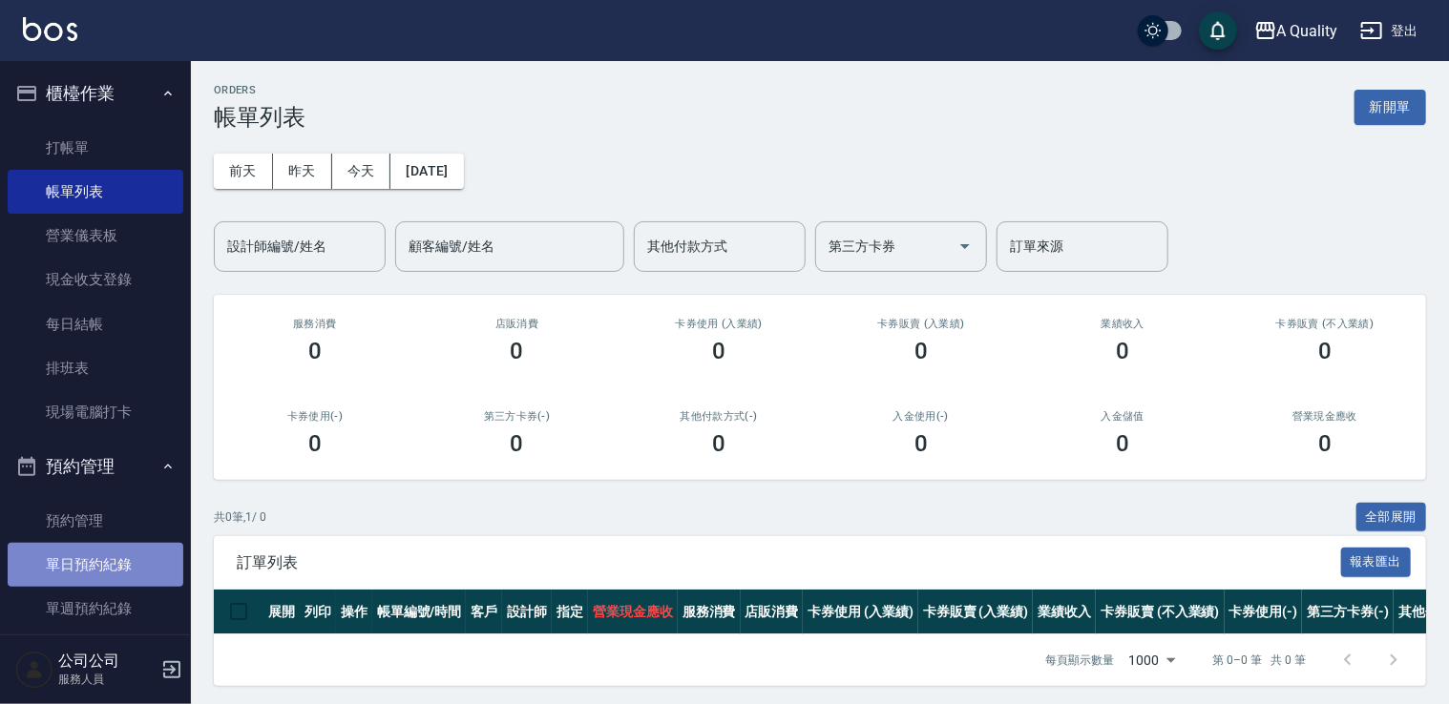
click at [110, 573] on link "單日預約紀錄" at bounding box center [96, 565] width 176 height 44
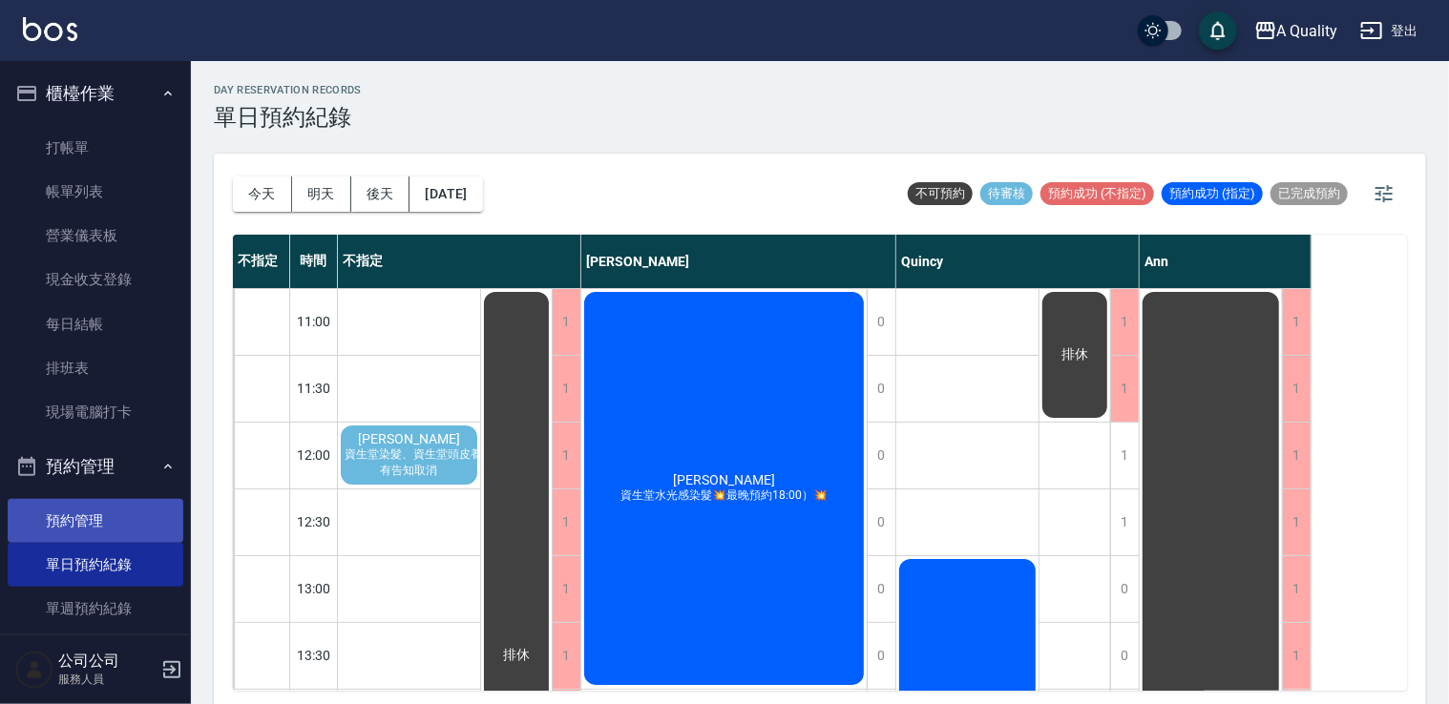
click at [83, 514] on link "預約管理" at bounding box center [96, 521] width 176 height 44
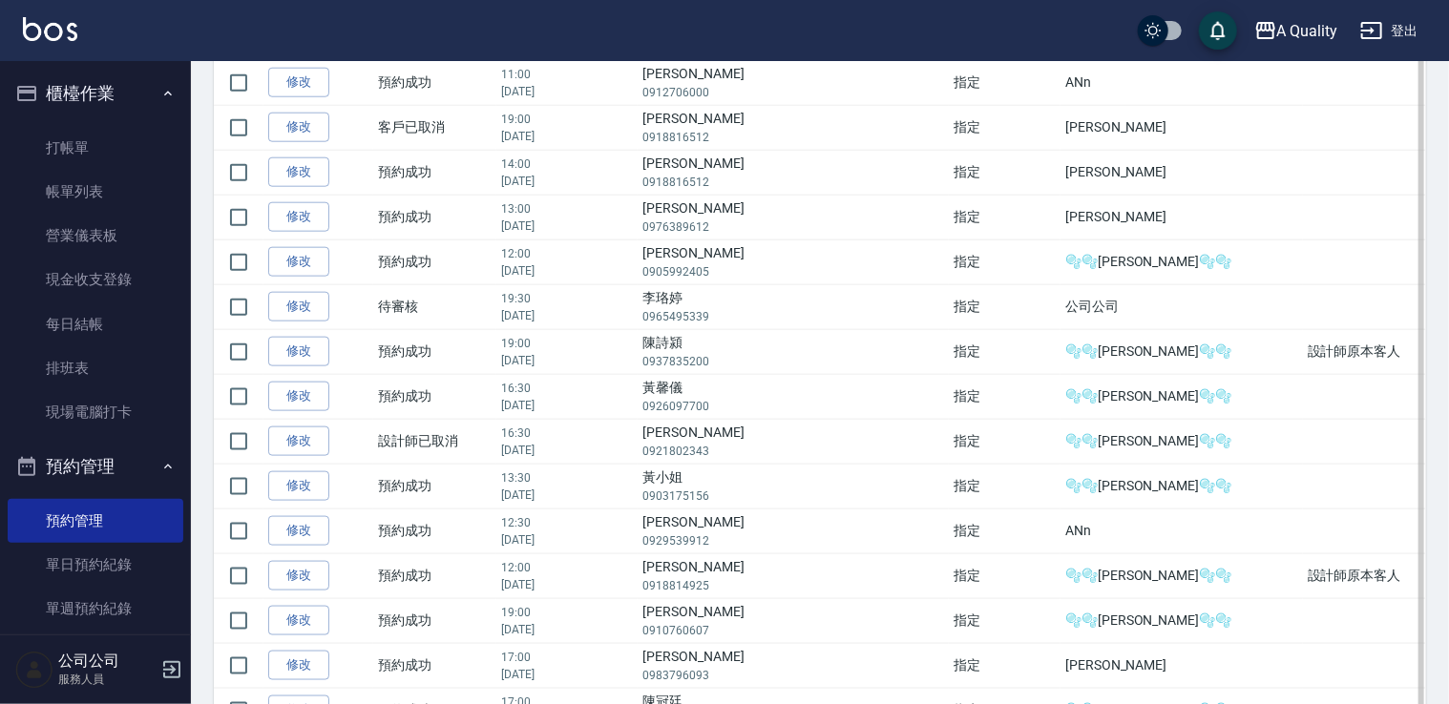
scroll to position [870, 0]
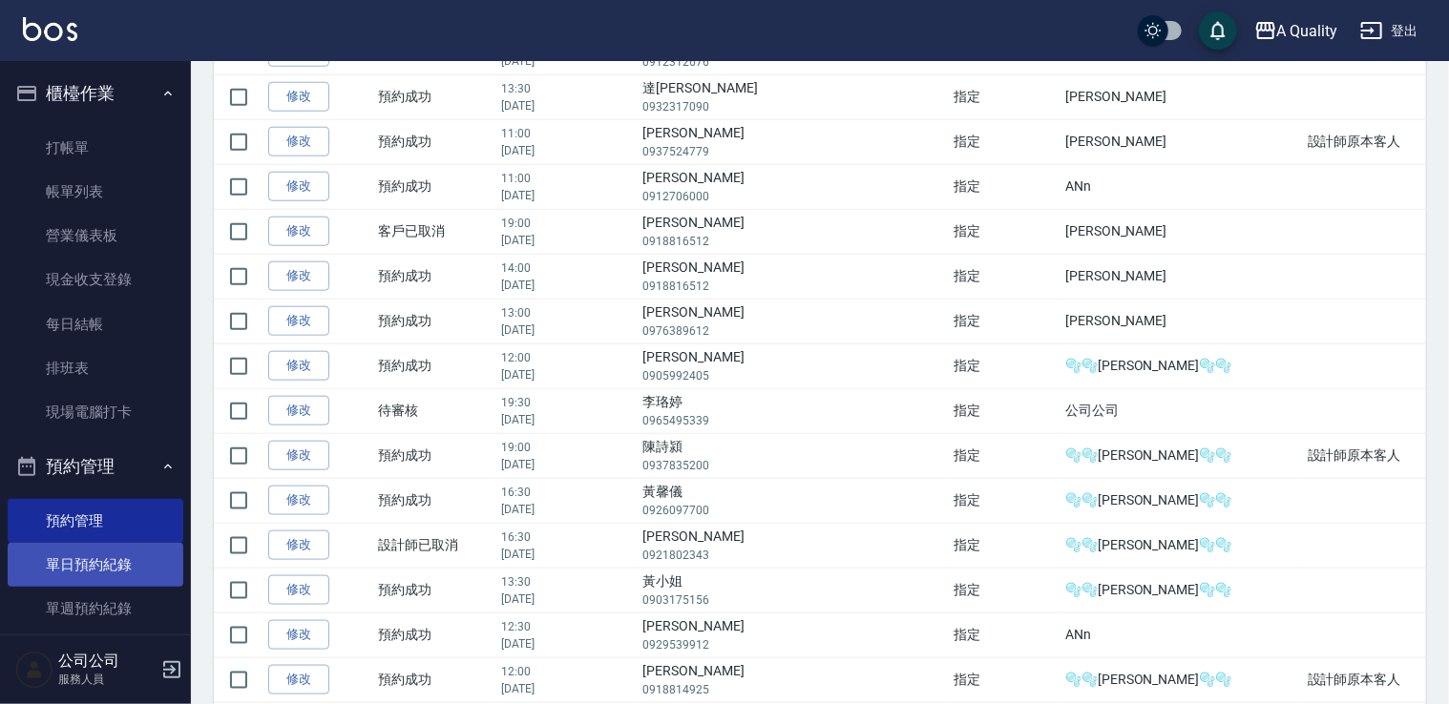
click at [115, 564] on link "單日預約紀錄" at bounding box center [96, 565] width 176 height 44
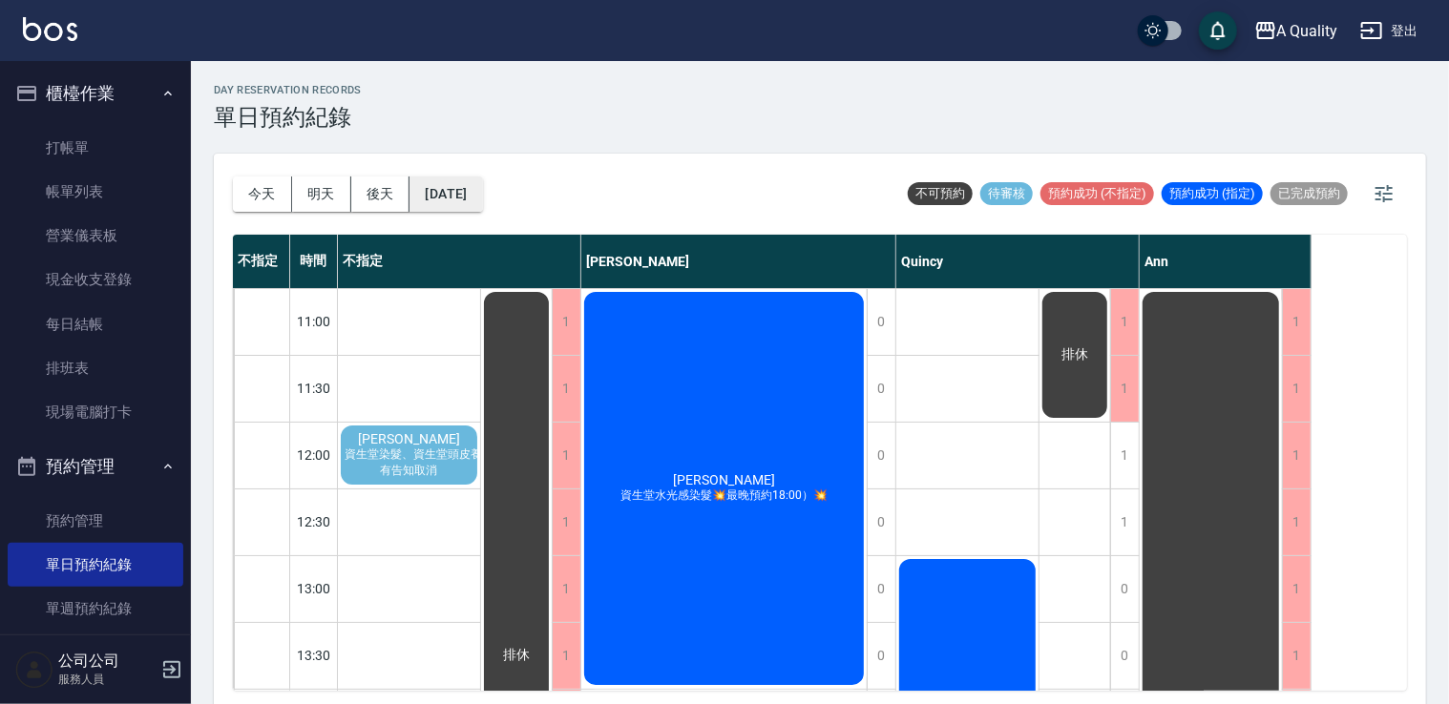
click at [456, 210] on button "[DATE]" at bounding box center [446, 194] width 73 height 35
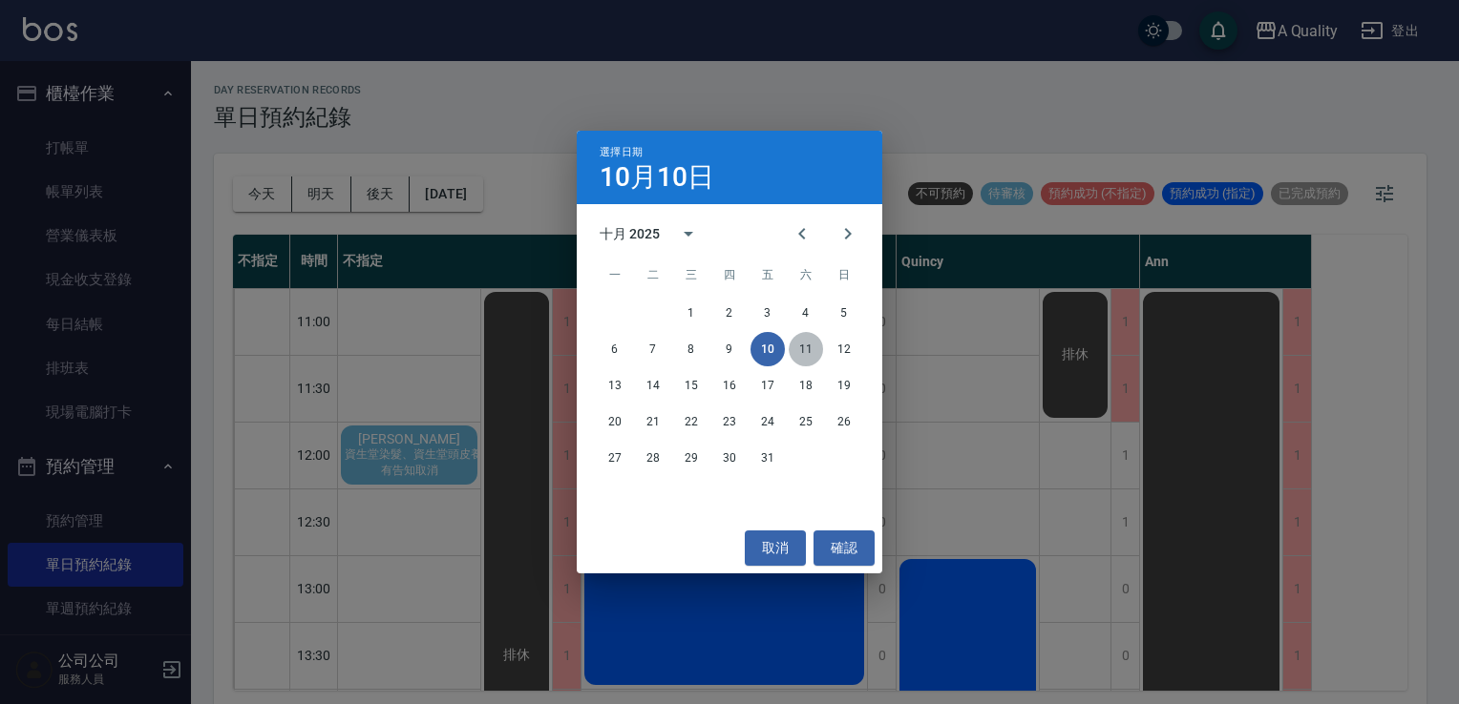
click at [808, 352] on button "11" at bounding box center [805, 349] width 34 height 34
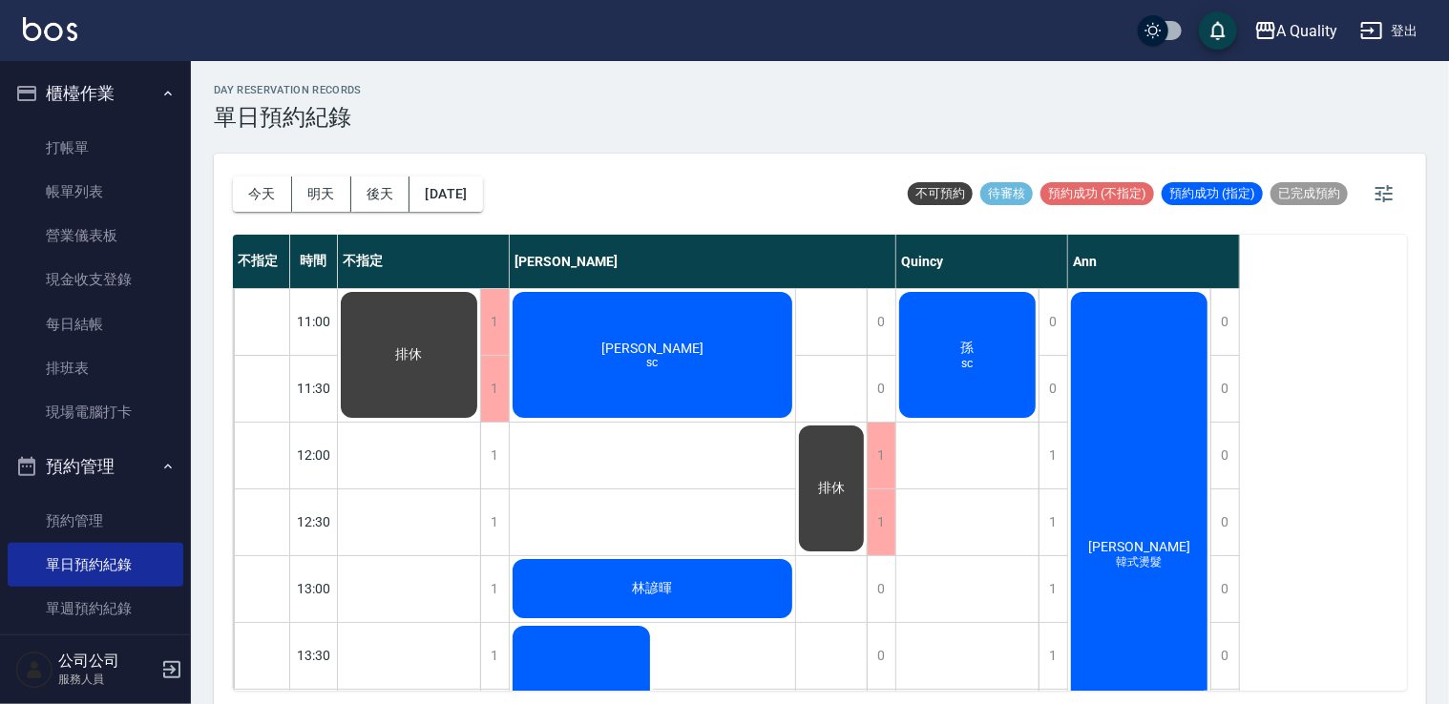
click at [1000, 316] on div "孫 sc" at bounding box center [967, 355] width 142 height 132
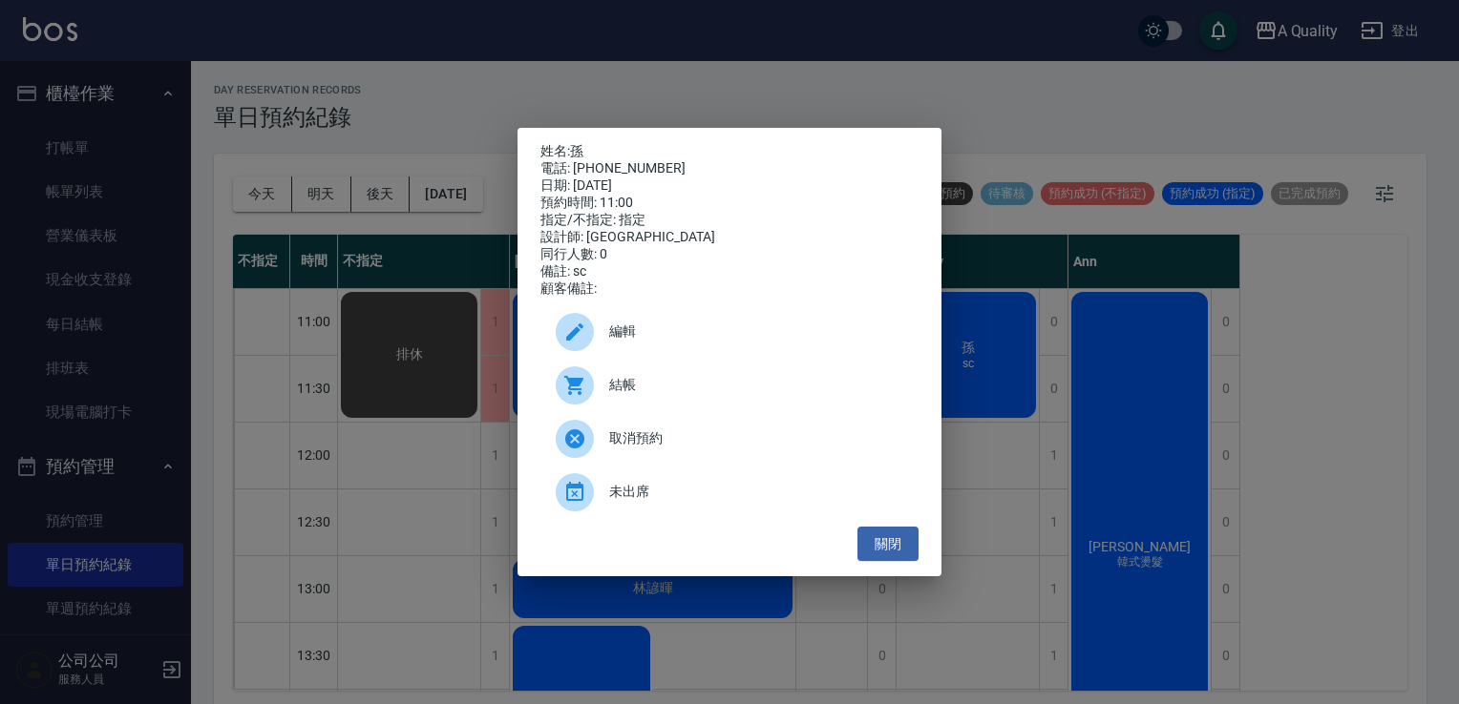
click at [633, 342] on span "編輯" at bounding box center [756, 332] width 294 height 20
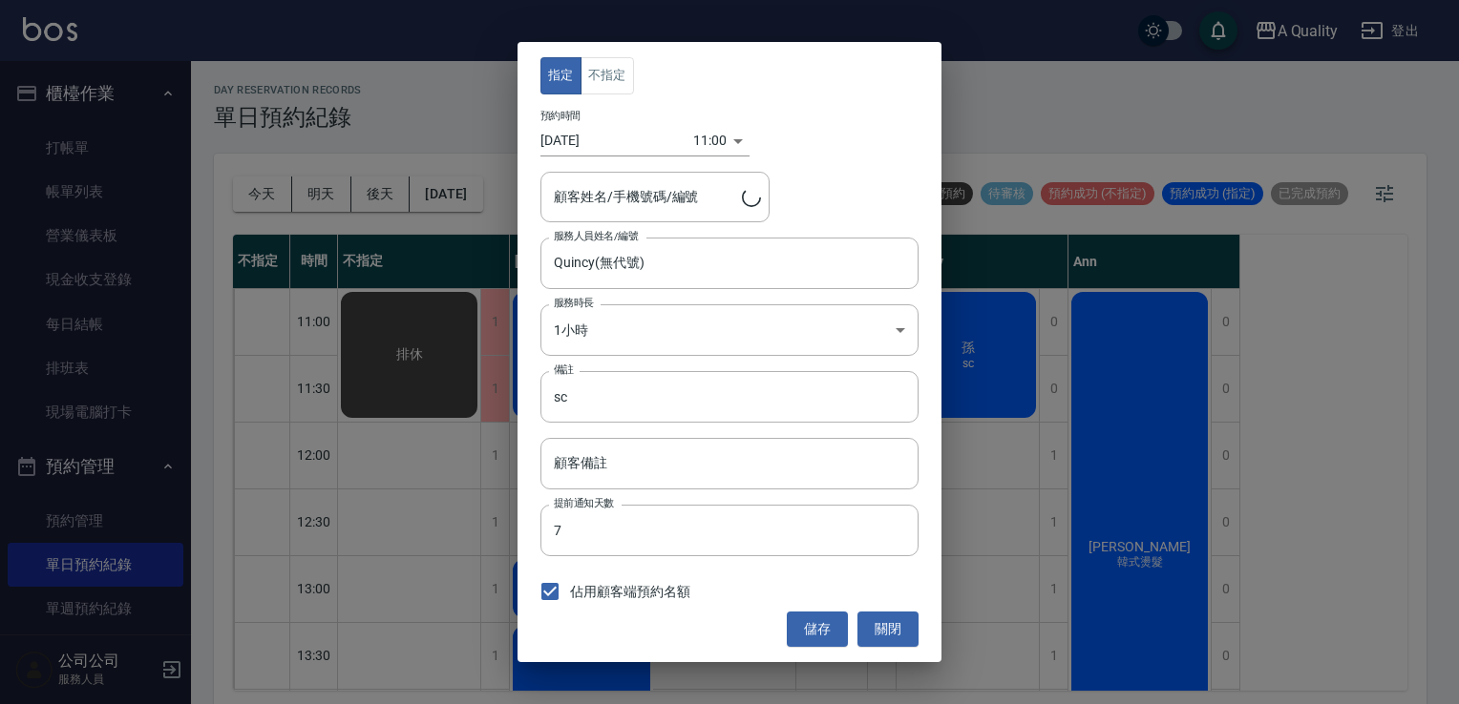
type input "孫/0937515589"
click at [896, 631] on button "關閉" at bounding box center [887, 629] width 61 height 35
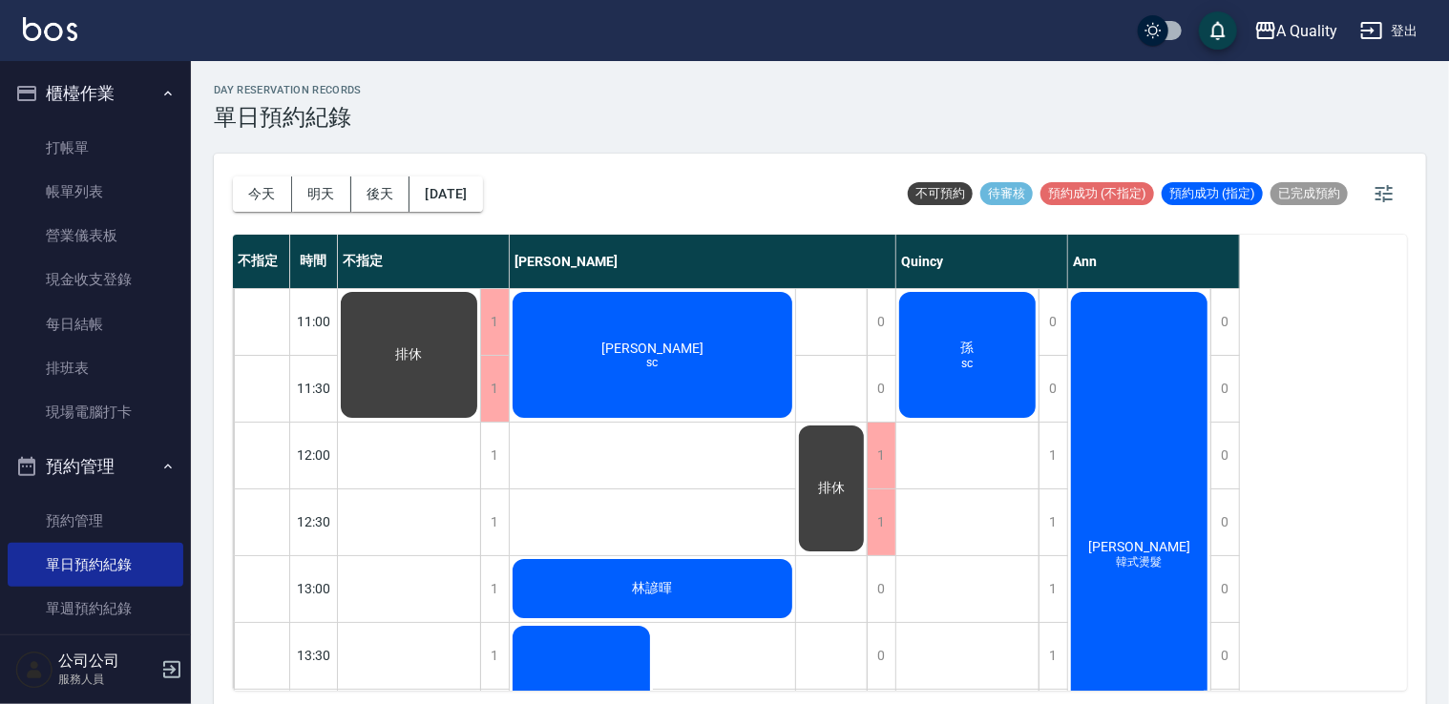
drag, startPoint x: 977, startPoint y: 353, endPoint x: 961, endPoint y: 354, distance: 16.3
click at [961, 354] on div "孫 sc" at bounding box center [967, 355] width 142 height 132
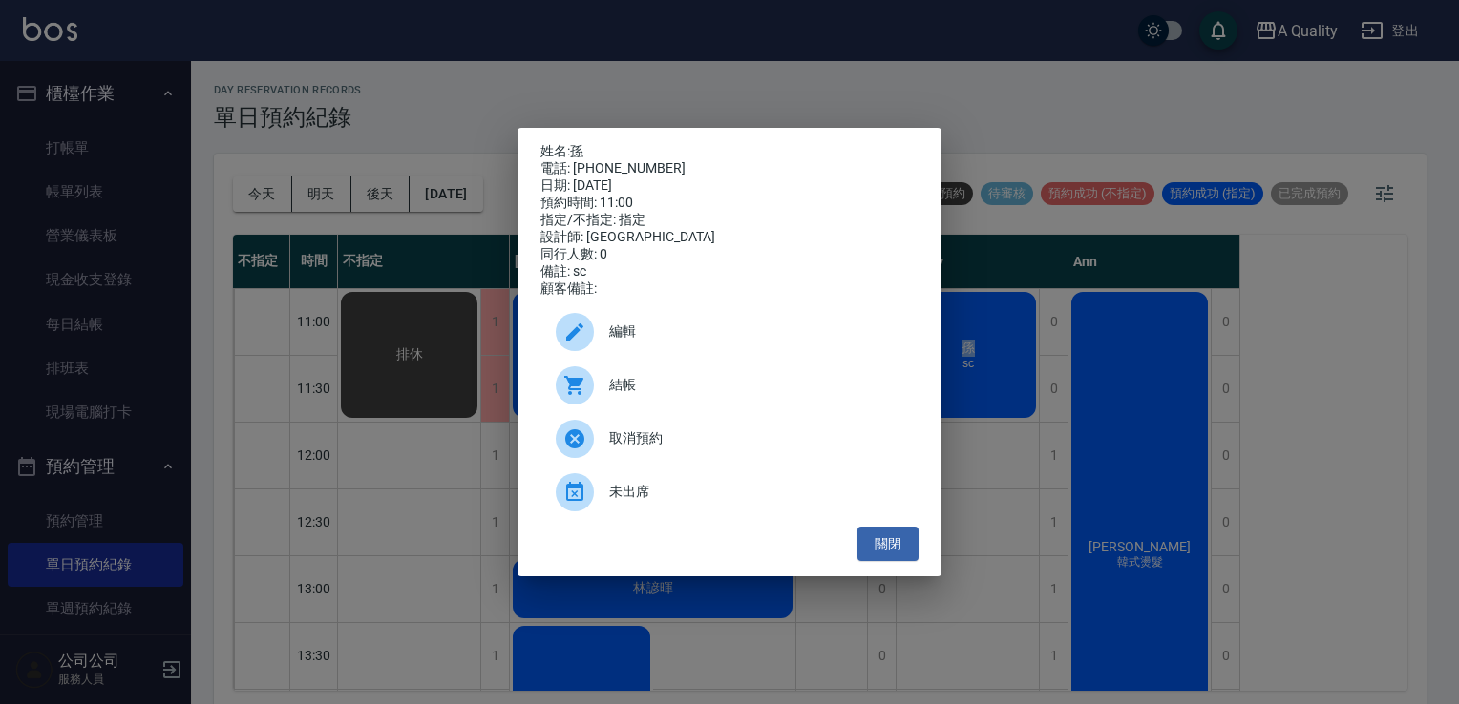
click at [672, 358] on div "編輯" at bounding box center [729, 331] width 378 height 53
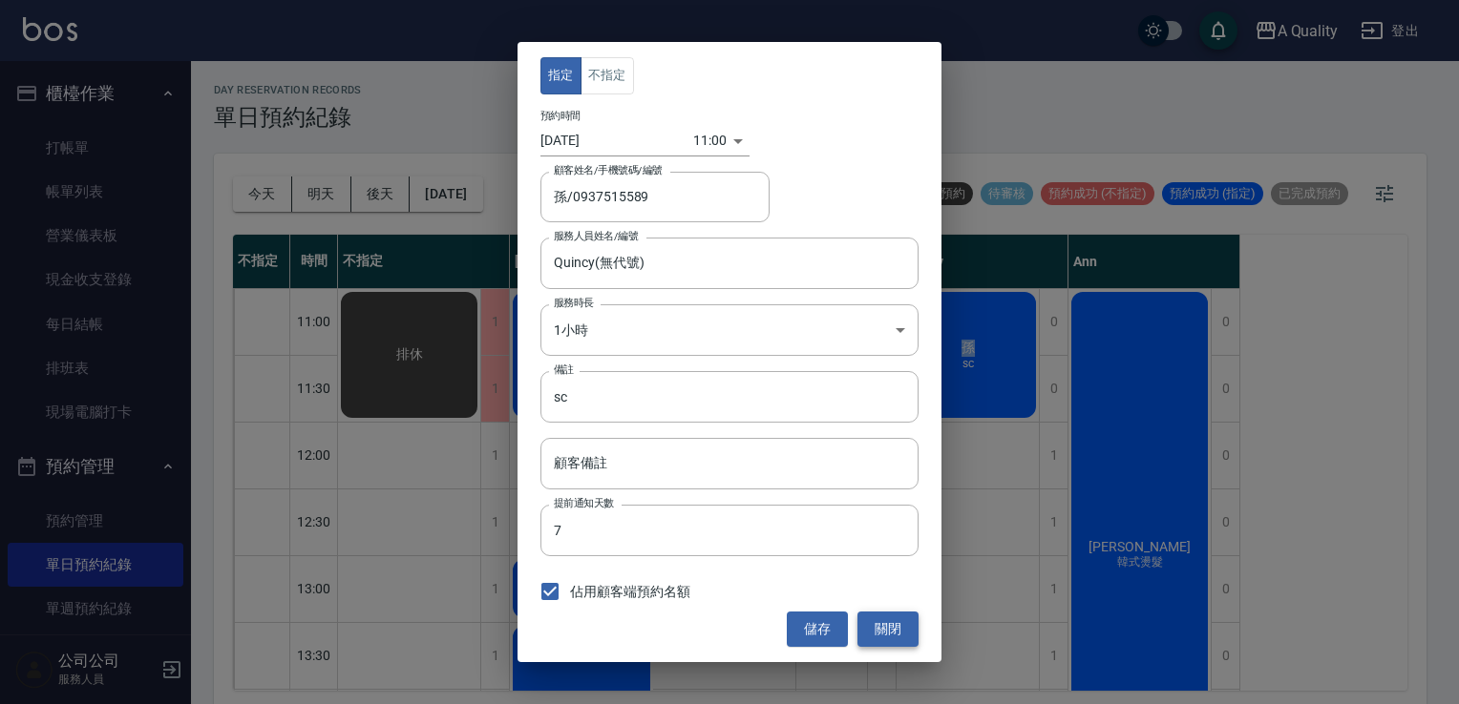
drag, startPoint x: 895, startPoint y: 621, endPoint x: 863, endPoint y: 586, distance: 48.0
click at [894, 621] on button "關閉" at bounding box center [887, 629] width 61 height 35
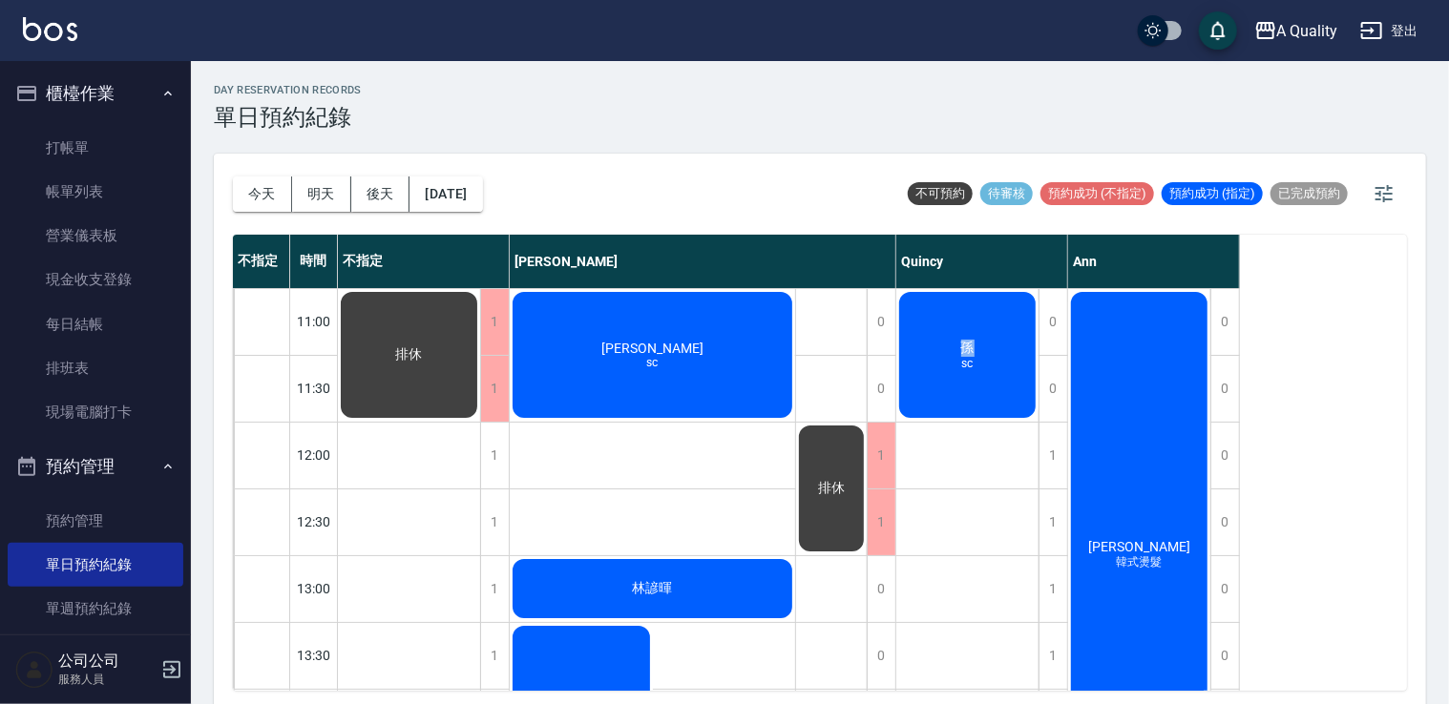
click at [977, 320] on div "孫 sc" at bounding box center [967, 355] width 142 height 132
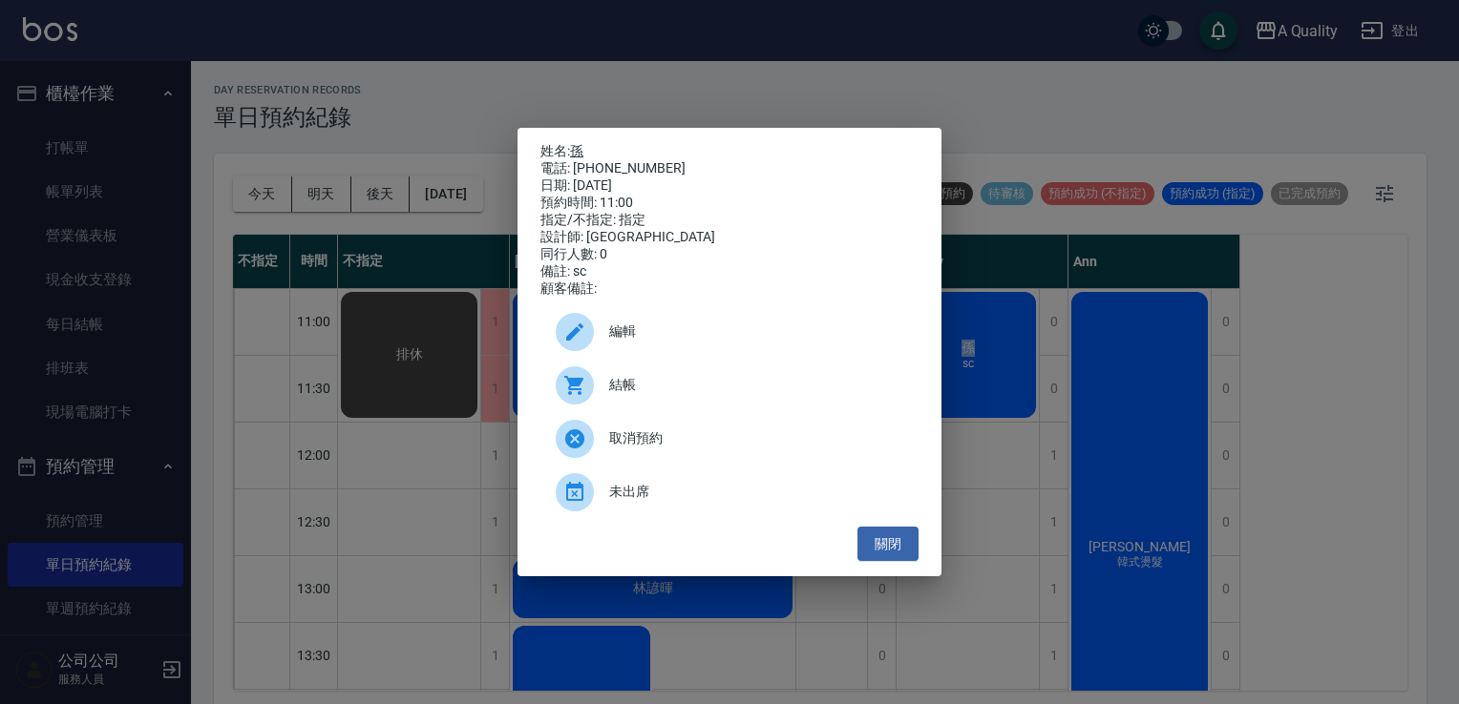
click at [580, 150] on link "孫" at bounding box center [576, 150] width 13 height 15
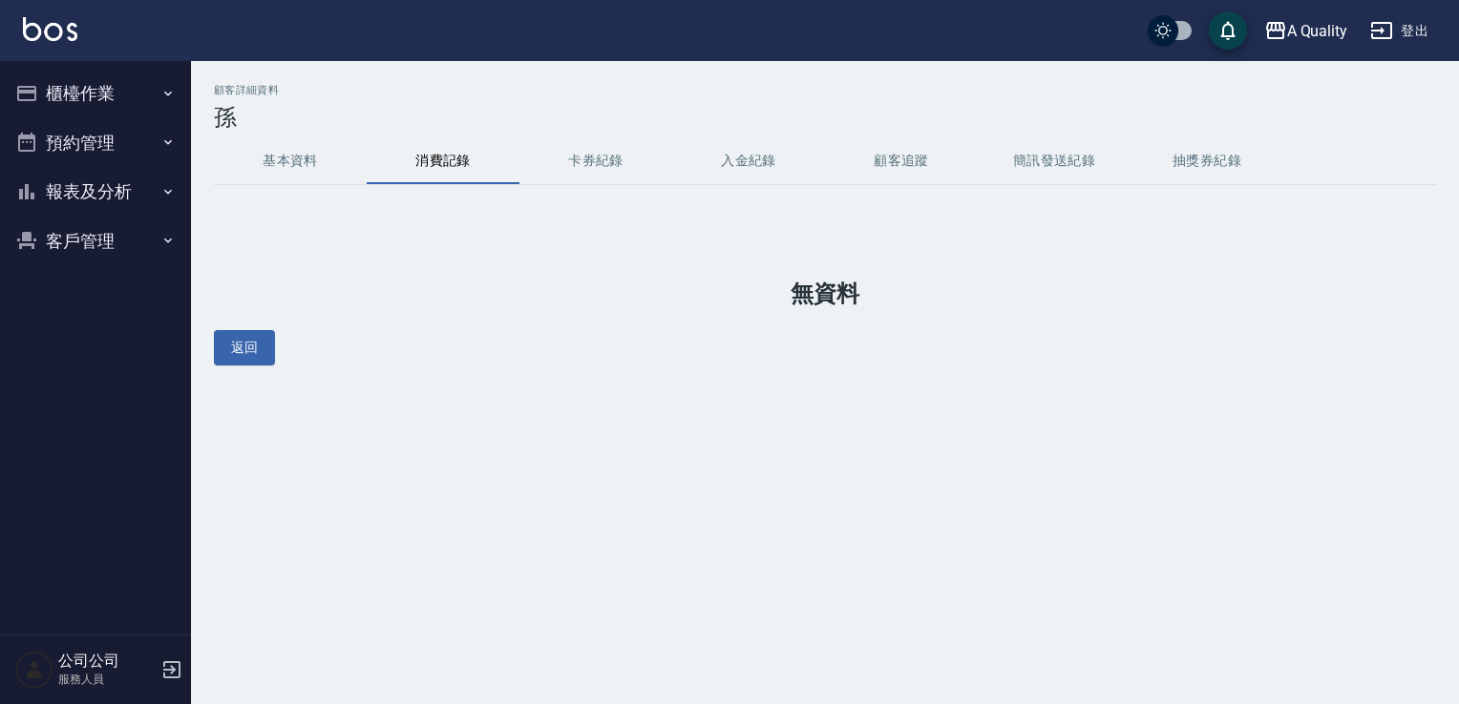
click at [279, 163] on button "基本資料" at bounding box center [290, 161] width 153 height 46
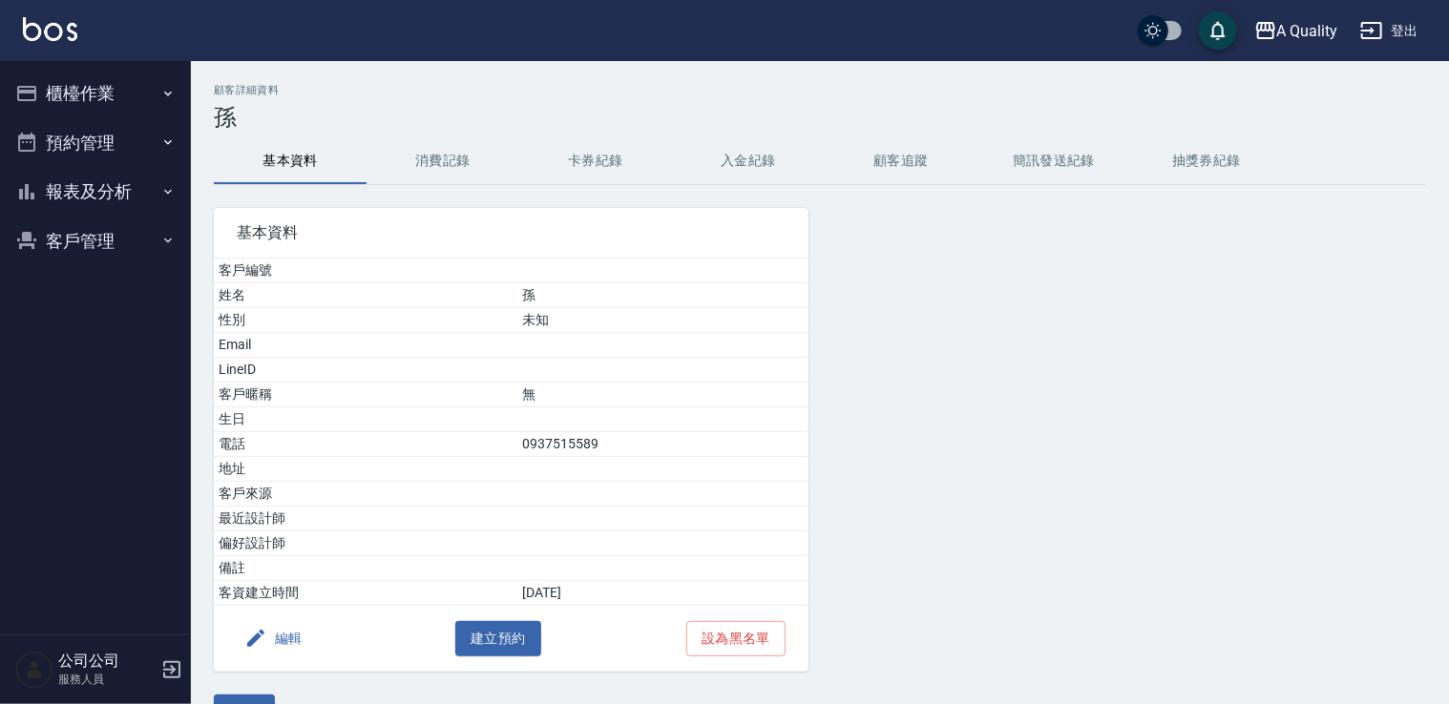
click at [276, 631] on button "編輯" at bounding box center [274, 638] width 74 height 35
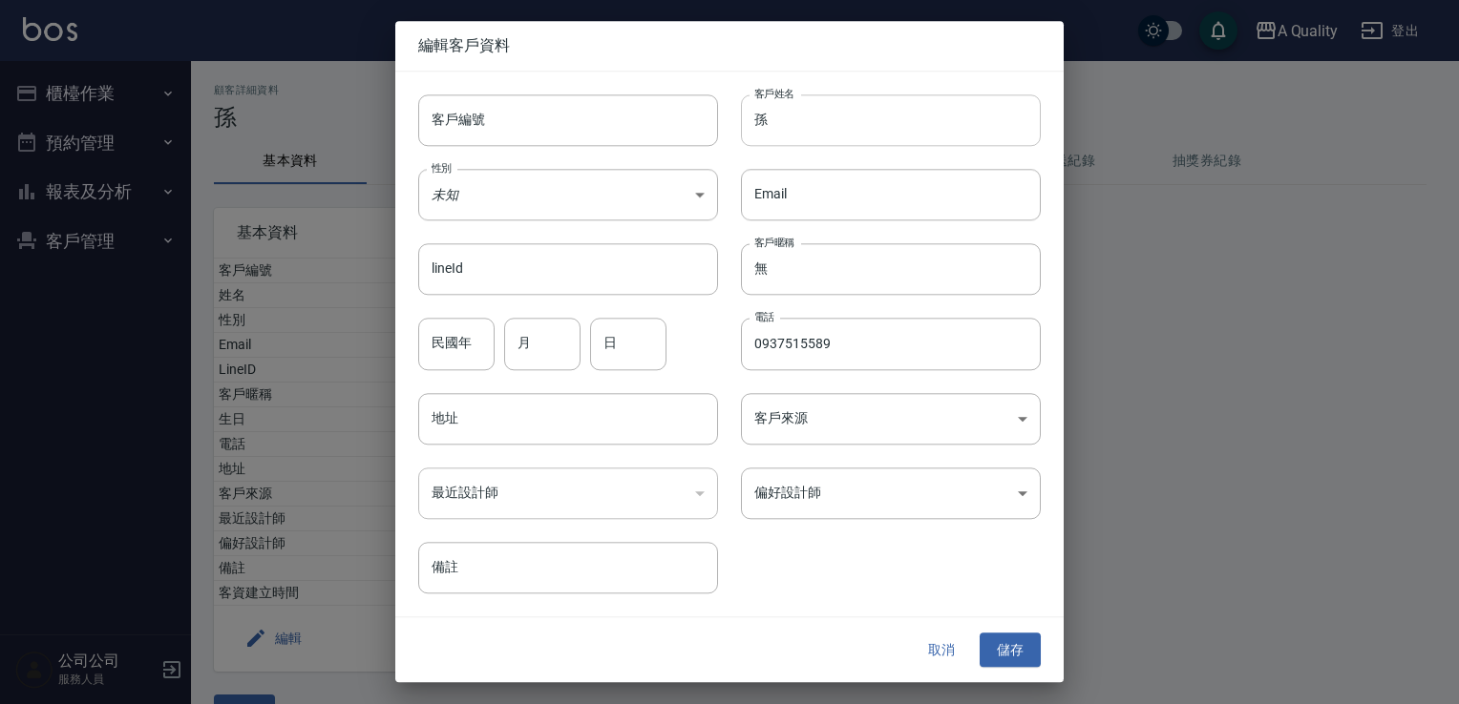
click at [813, 129] on input "孫" at bounding box center [891, 121] width 300 height 52
type input "[PERSON_NAME]"
drag, startPoint x: 1003, startPoint y: 661, endPoint x: 993, endPoint y: 659, distance: 10.7
click at [1004, 661] on button "儲存" at bounding box center [1009, 650] width 61 height 35
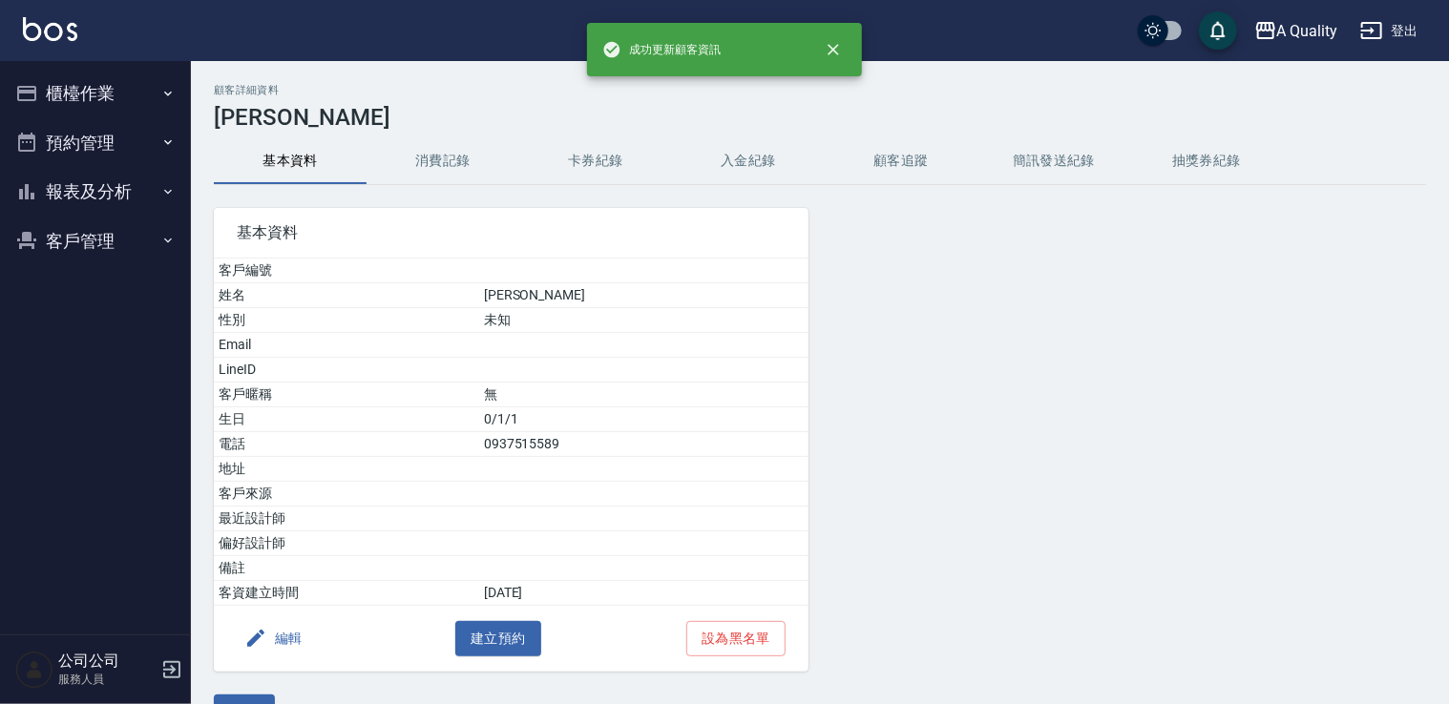
click at [101, 142] on button "預約管理" at bounding box center [96, 143] width 176 height 50
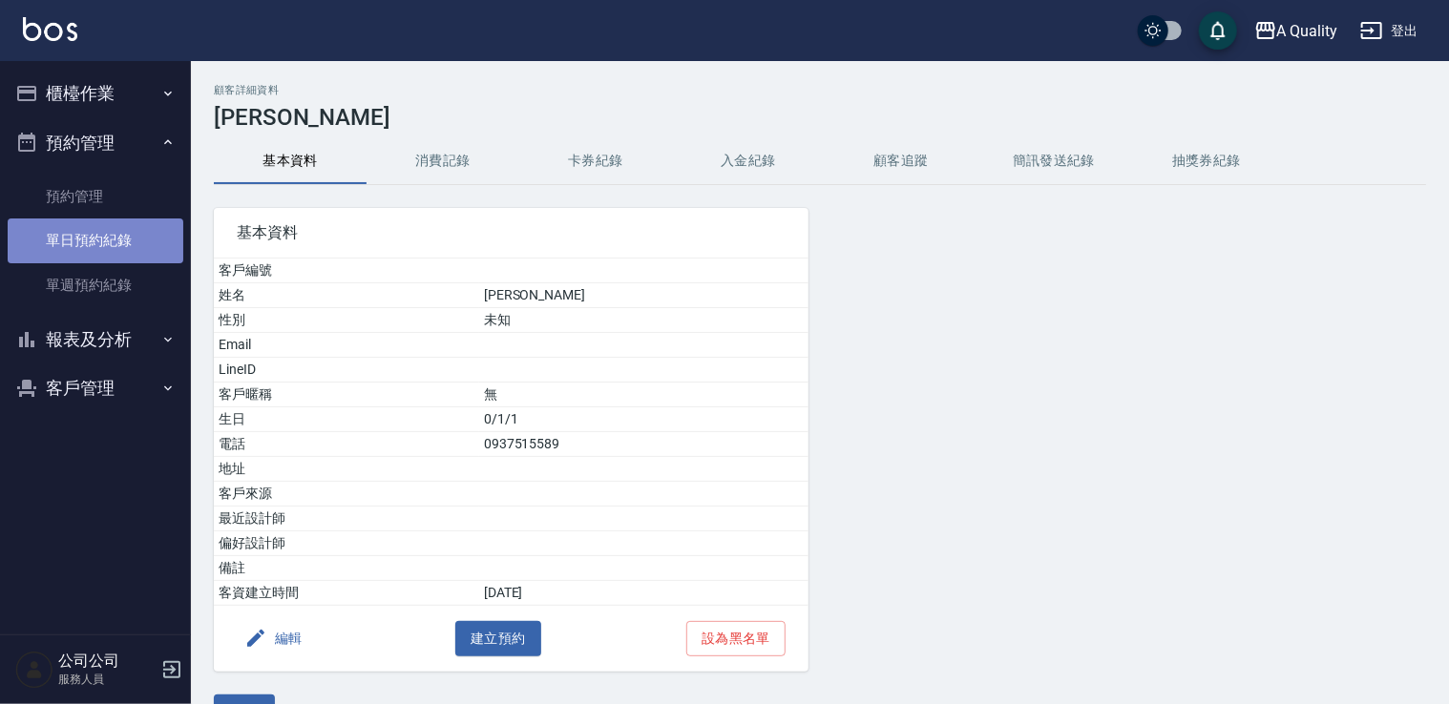
drag, startPoint x: 127, startPoint y: 239, endPoint x: 139, endPoint y: 224, distance: 18.9
click at [125, 239] on link "單日預約紀錄" at bounding box center [96, 241] width 176 height 44
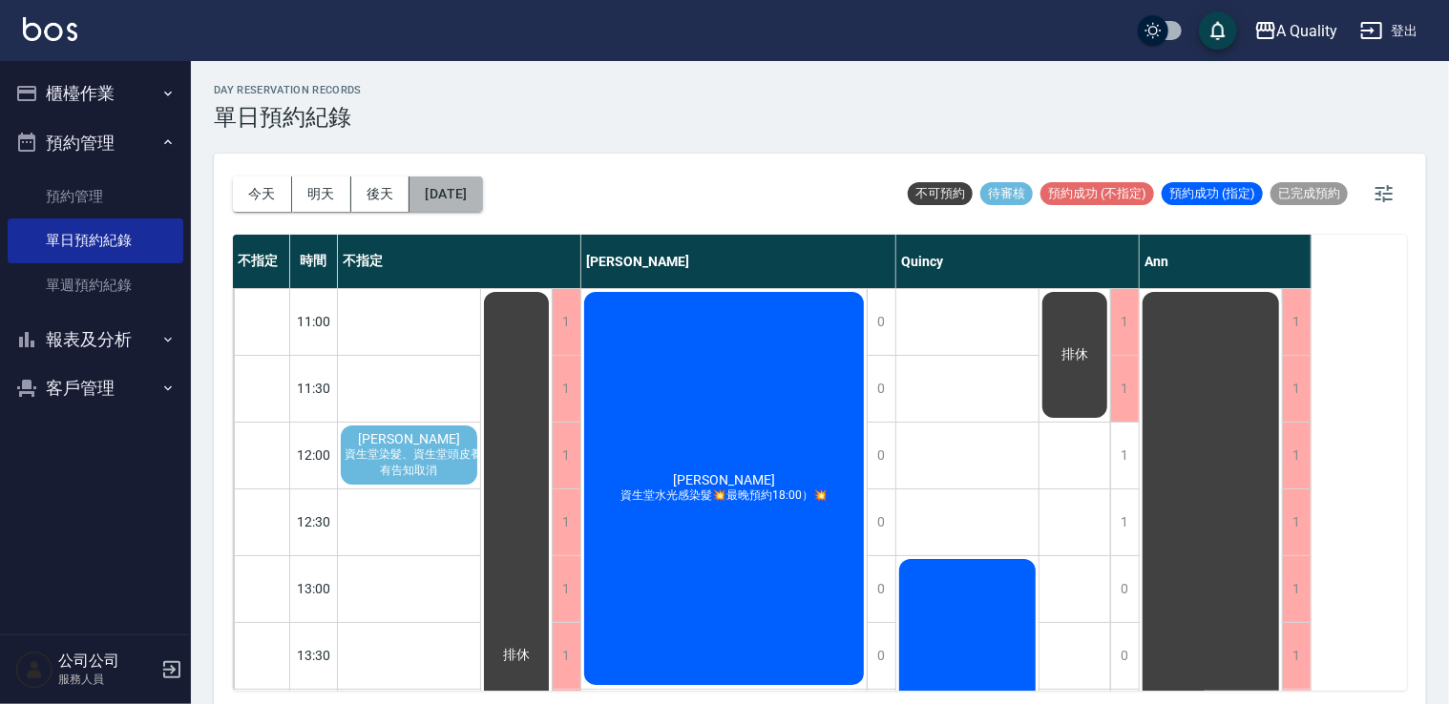
drag, startPoint x: 446, startPoint y: 179, endPoint x: 455, endPoint y: 182, distance: 10.0
click at [455, 182] on button "[DATE]" at bounding box center [446, 194] width 73 height 35
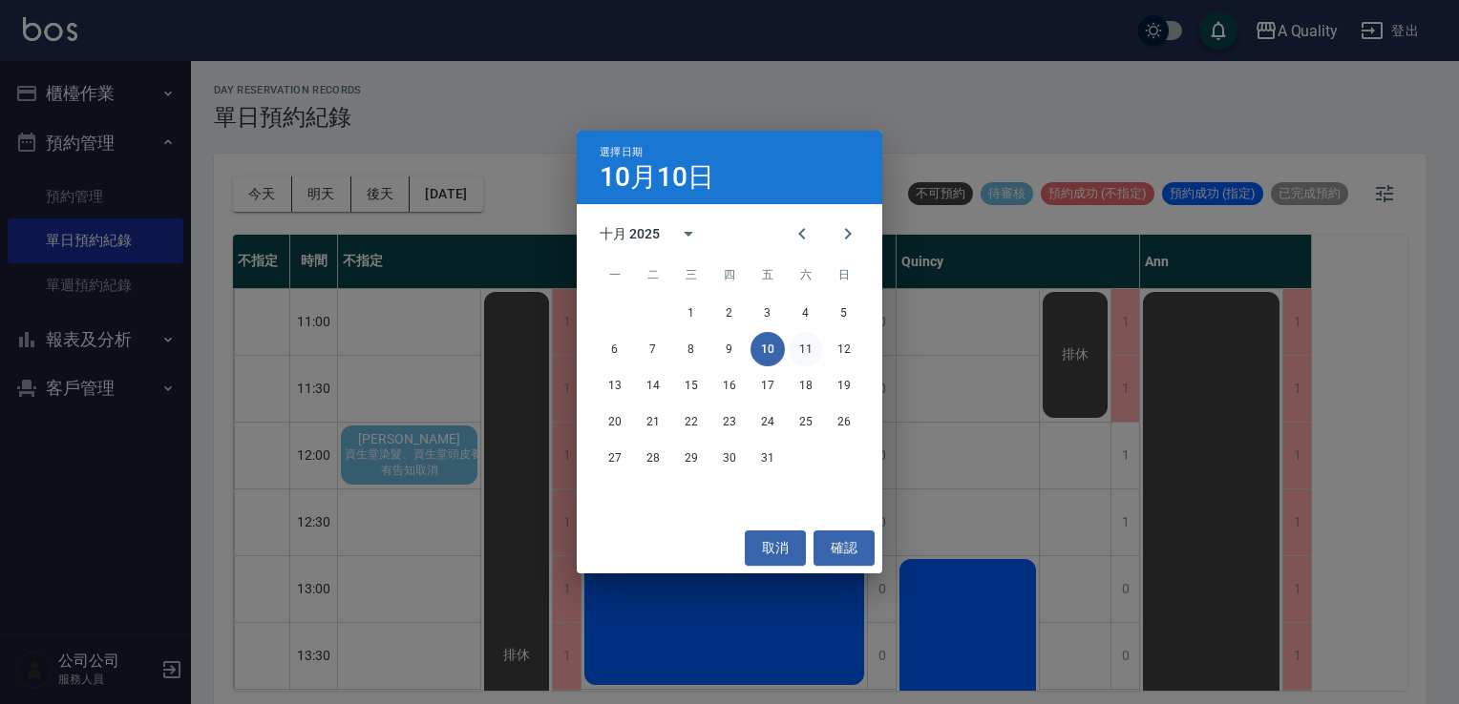
click at [810, 352] on button "11" at bounding box center [805, 349] width 34 height 34
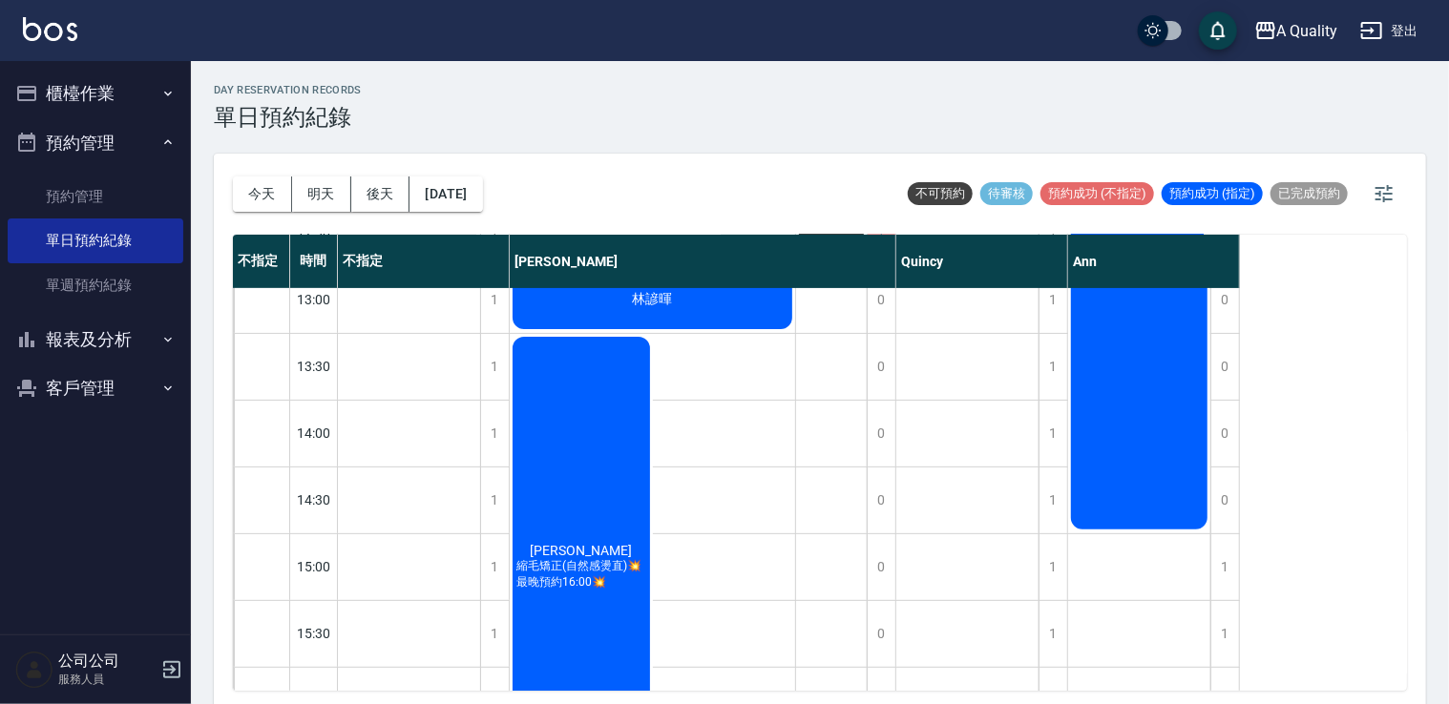
scroll to position [286, 0]
click at [560, 414] on div "鄭S 縮毛矯正(自然感燙直)💥最晚預約16:00💥" at bounding box center [581, 570] width 143 height 466
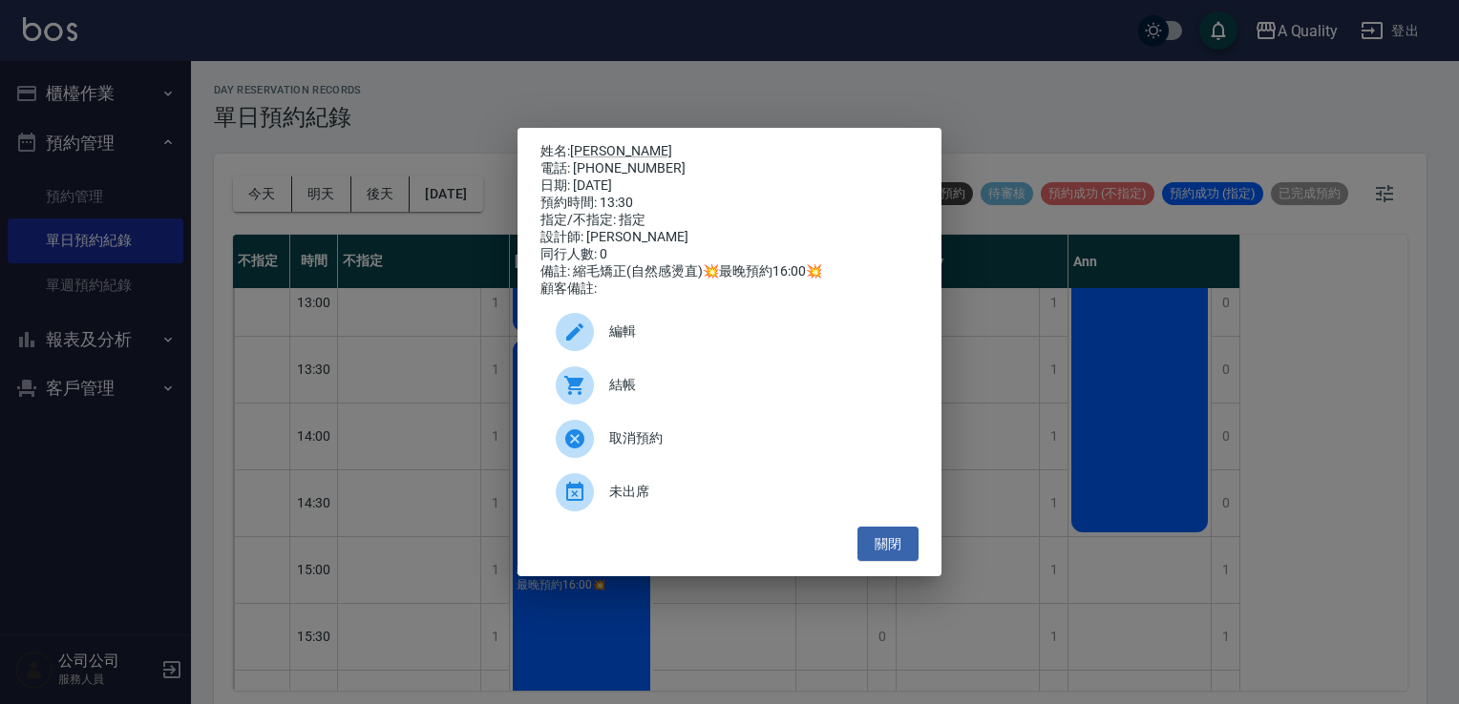
click at [688, 339] on span "編輯" at bounding box center [756, 332] width 294 height 20
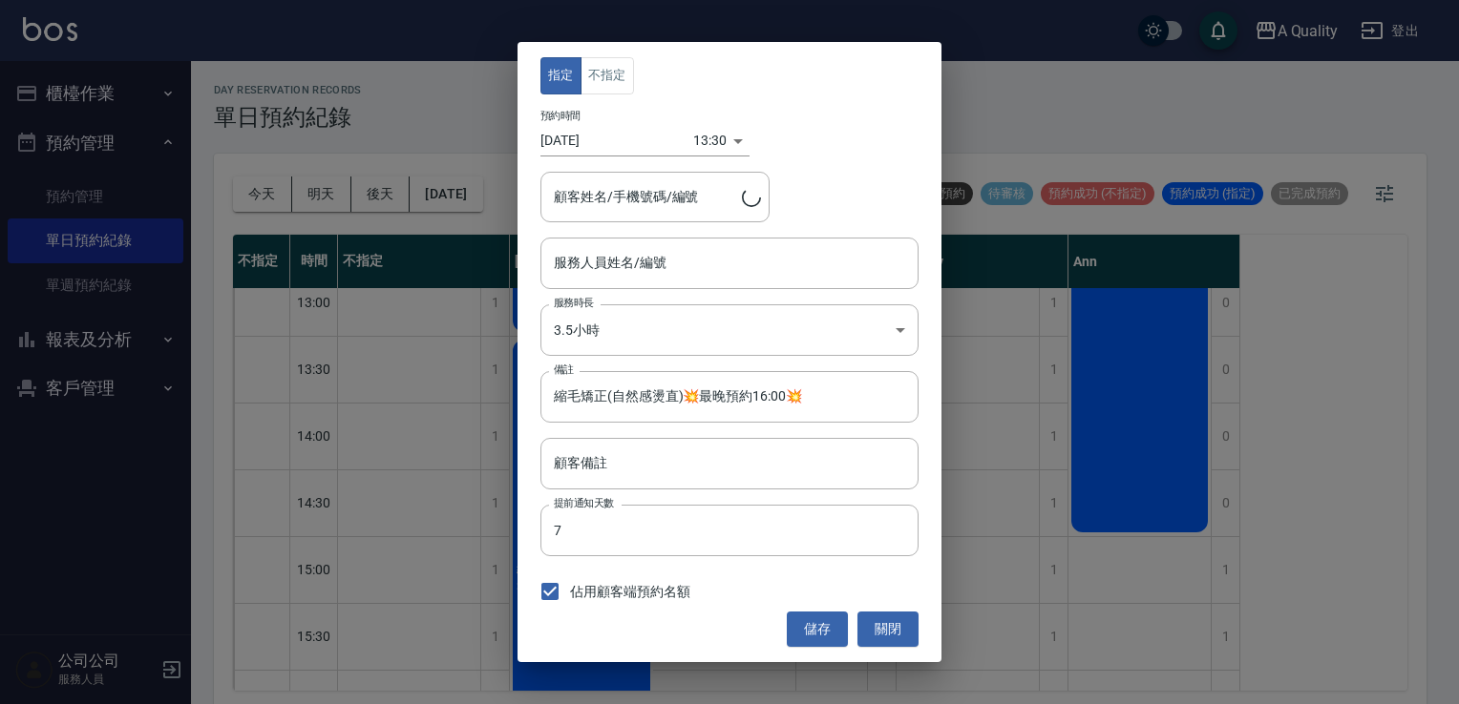
type input "Taylor(無代號)"
type input "鄭S/0922539777"
drag, startPoint x: 885, startPoint y: 636, endPoint x: 830, endPoint y: 575, distance: 82.4
click at [883, 632] on button "關閉" at bounding box center [887, 629] width 61 height 35
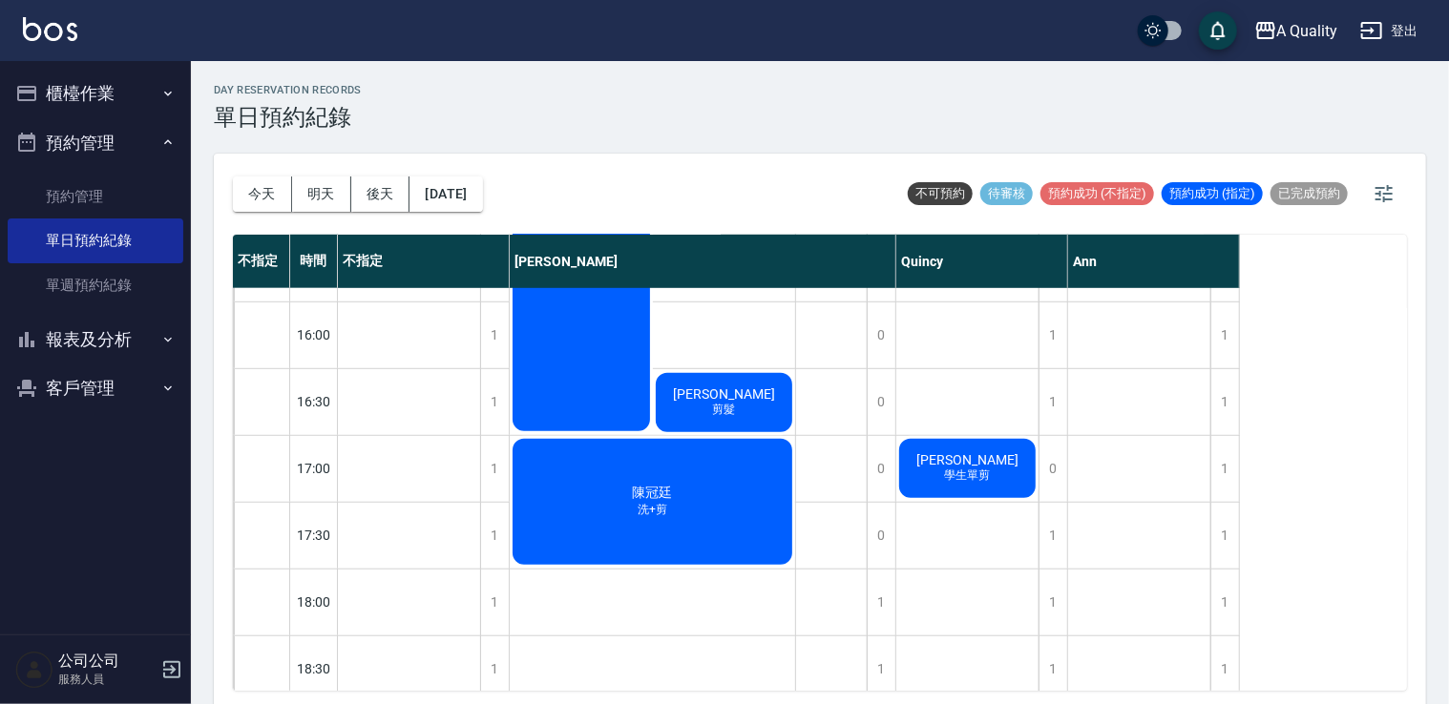
scroll to position [668, 0]
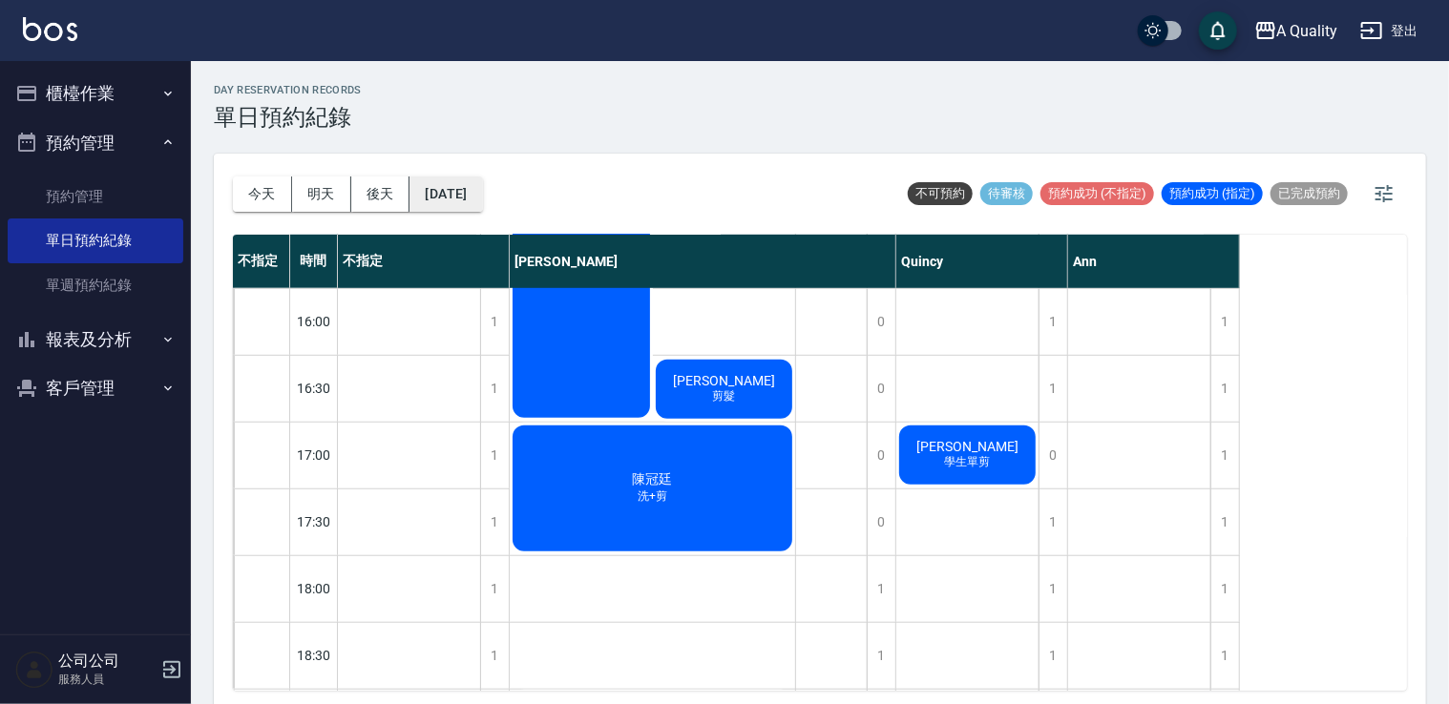
click at [482, 192] on button "[DATE]" at bounding box center [446, 194] width 73 height 35
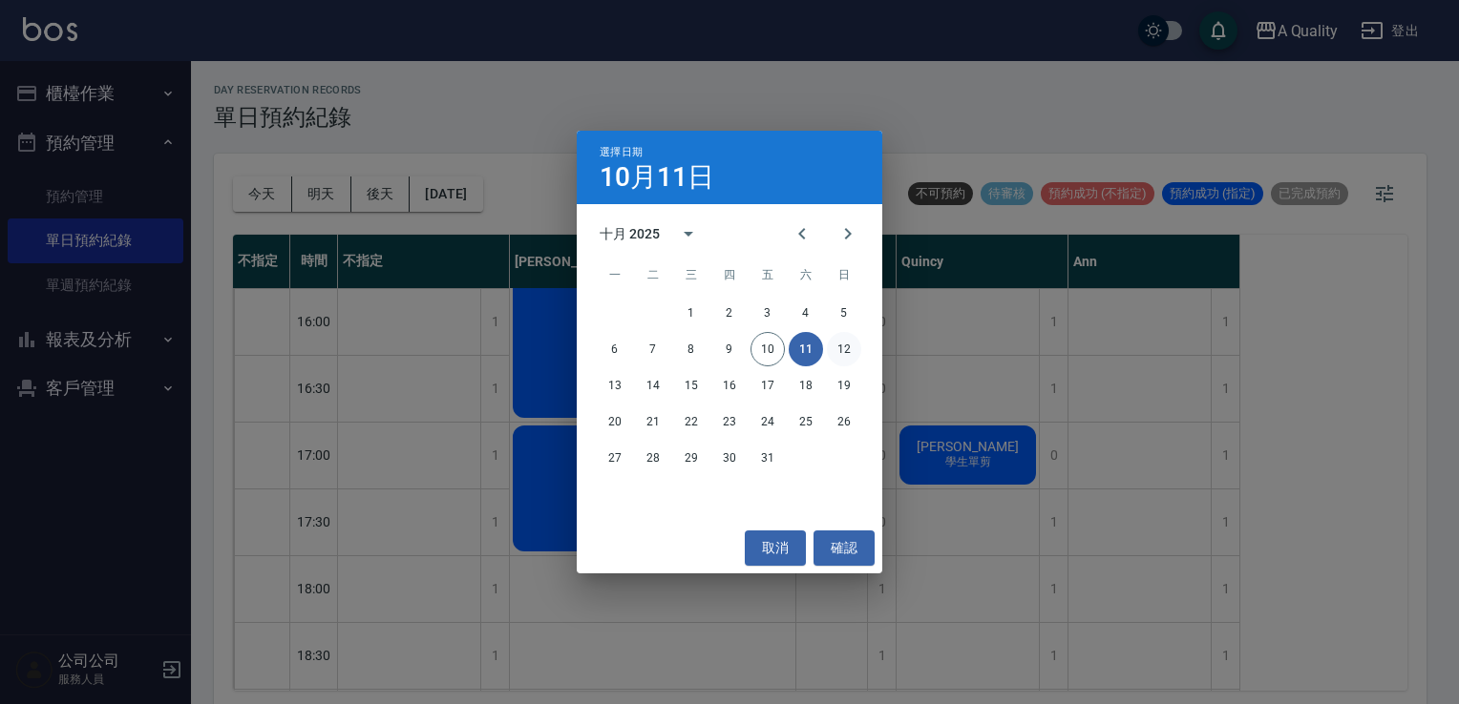
click at [833, 352] on button "12" at bounding box center [844, 349] width 34 height 34
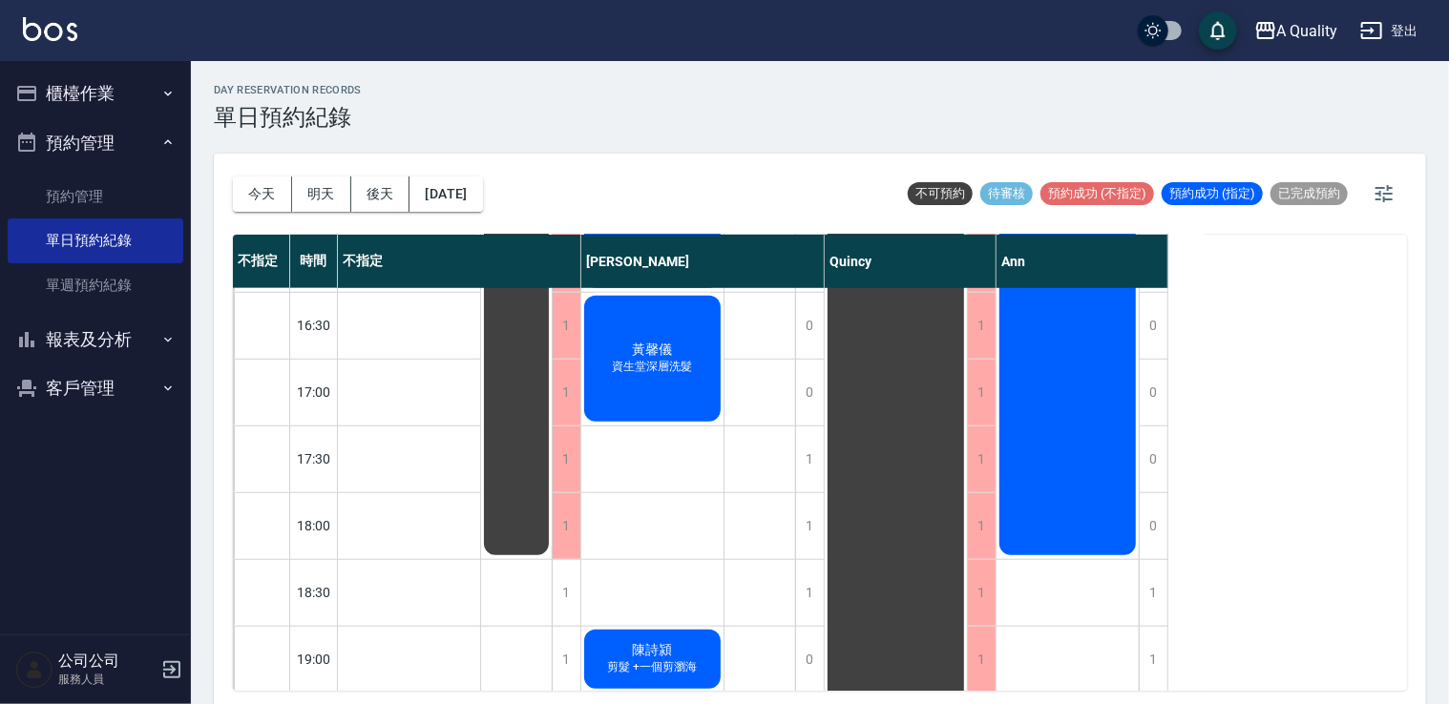
scroll to position [814, 0]
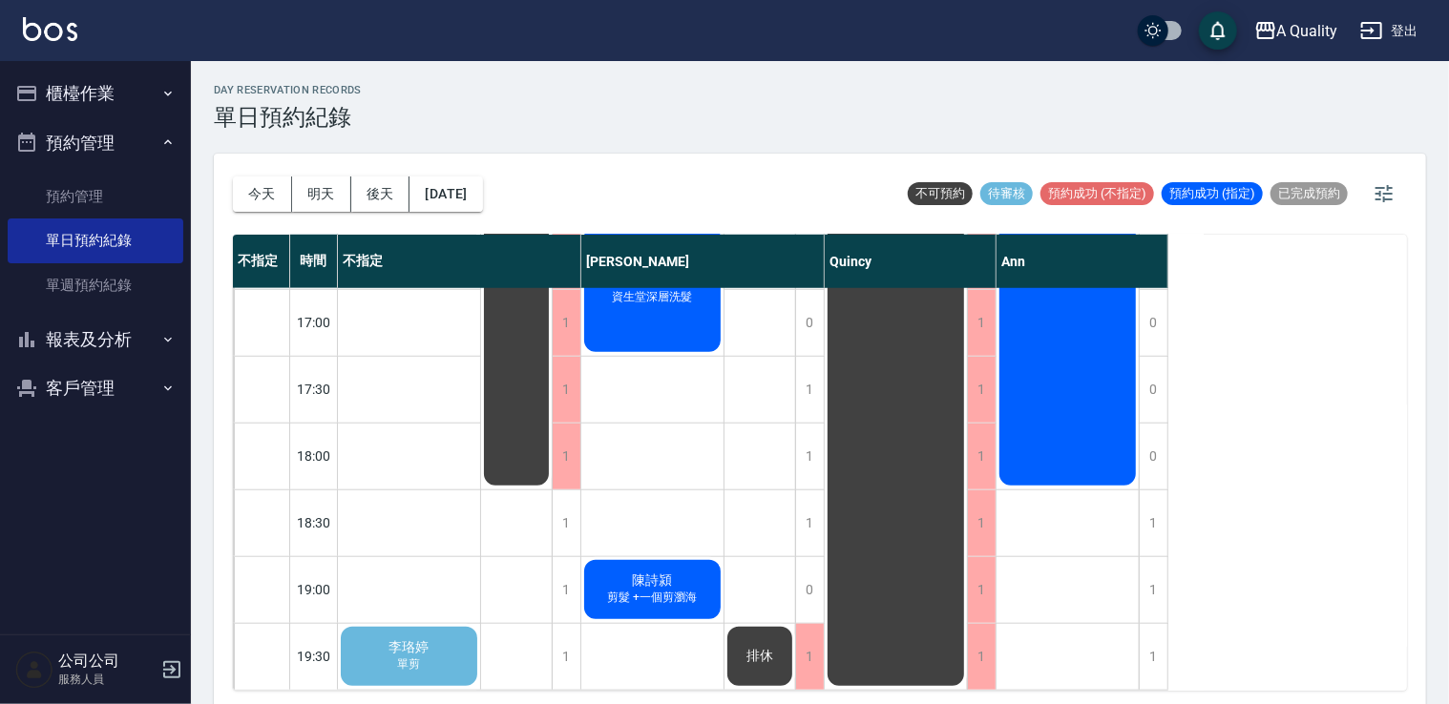
click at [446, 640] on div "李珞婷 單剪" at bounding box center [409, 656] width 142 height 65
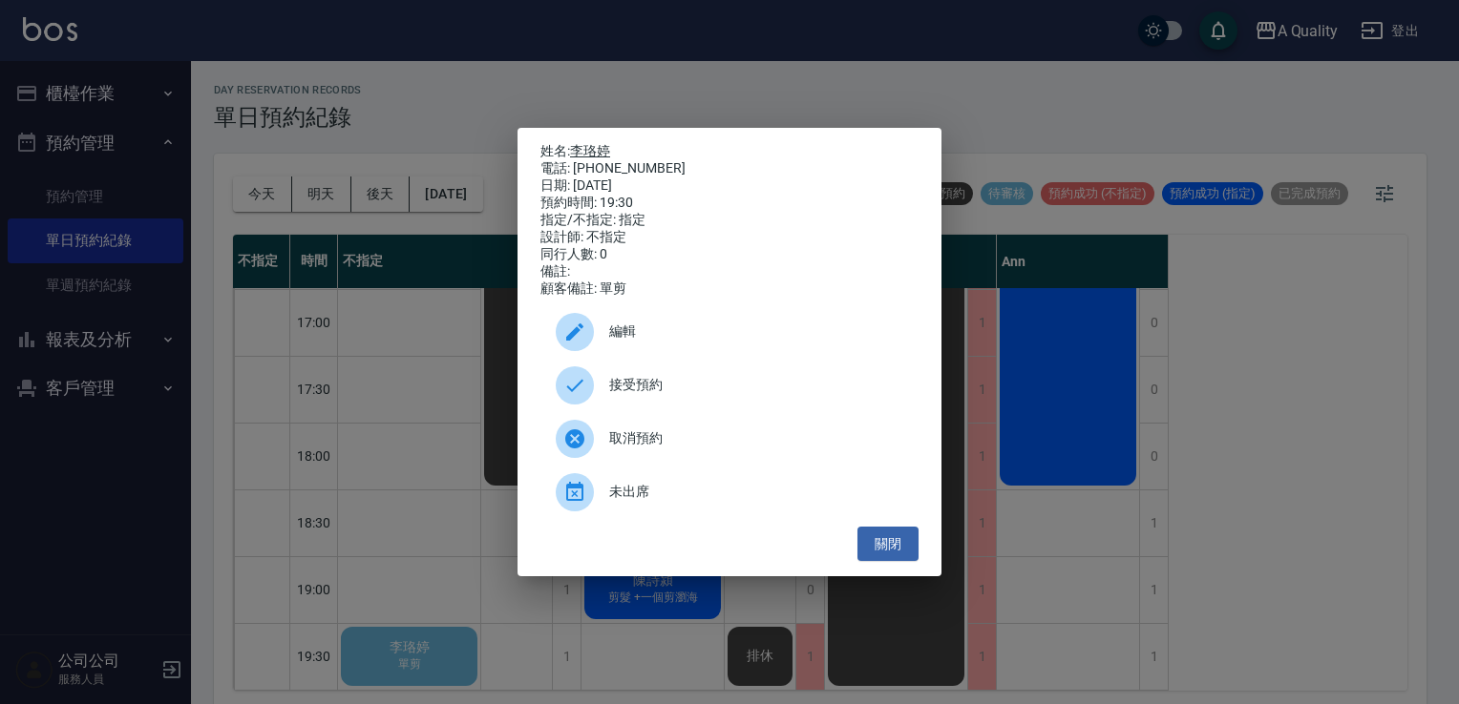
click at [599, 147] on link "李珞婷" at bounding box center [590, 150] width 40 height 15
click at [893, 540] on button "關閉" at bounding box center [887, 544] width 61 height 35
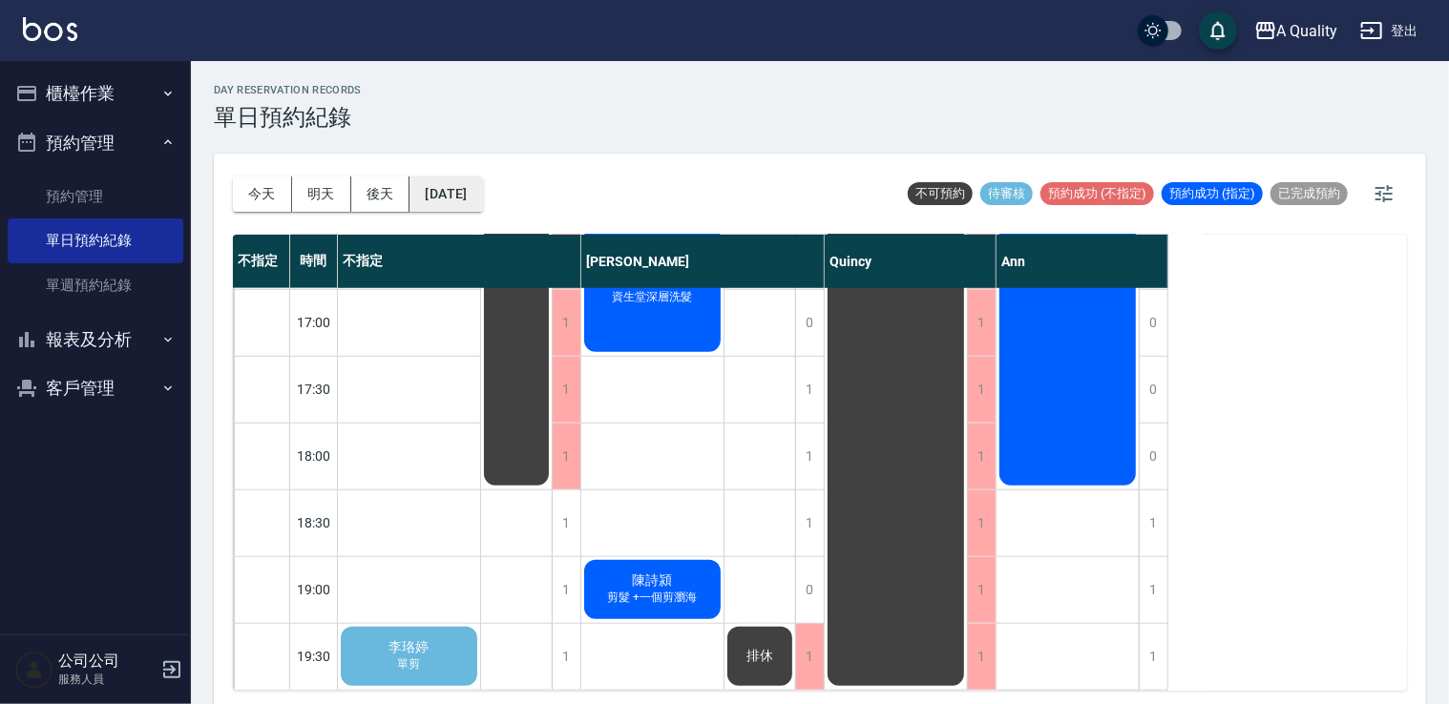
click at [482, 196] on button "[DATE]" at bounding box center [446, 194] width 73 height 35
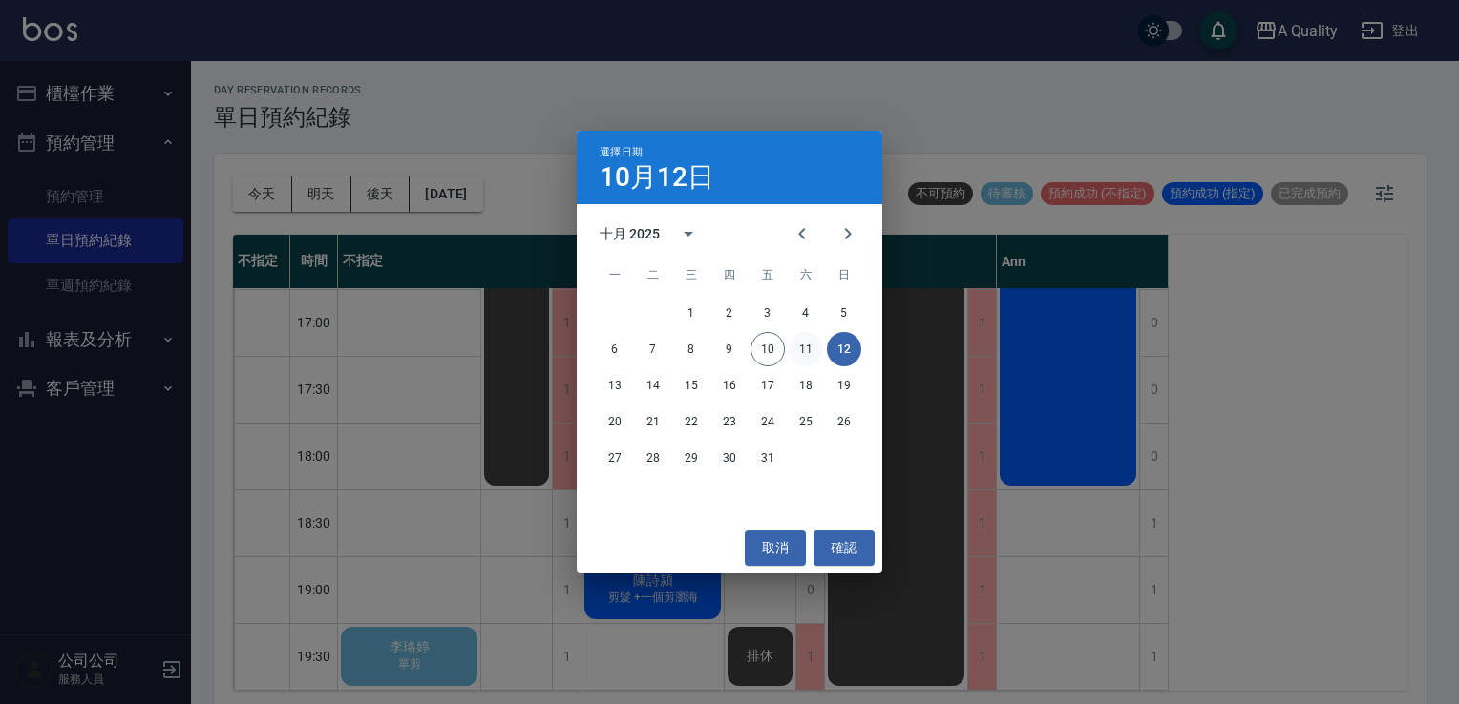
click at [801, 352] on button "11" at bounding box center [805, 349] width 34 height 34
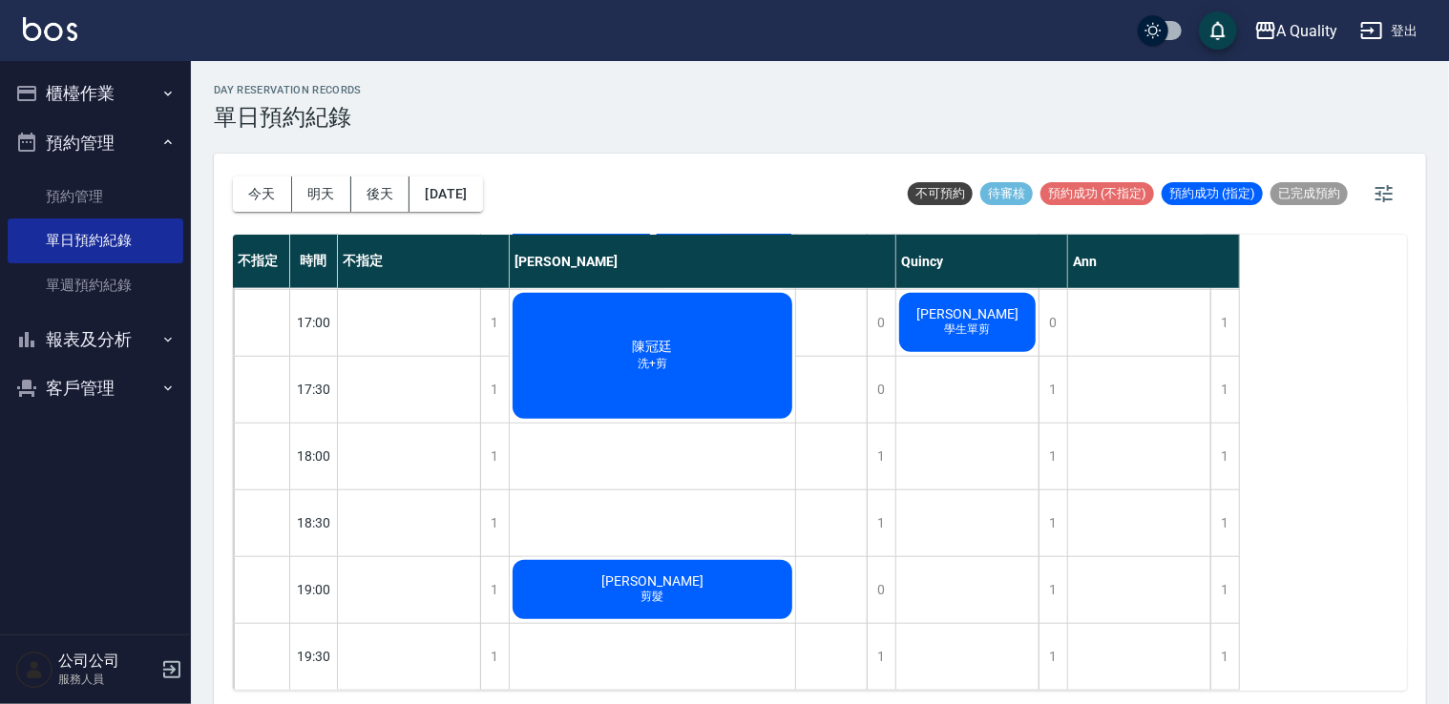
scroll to position [623, 0]
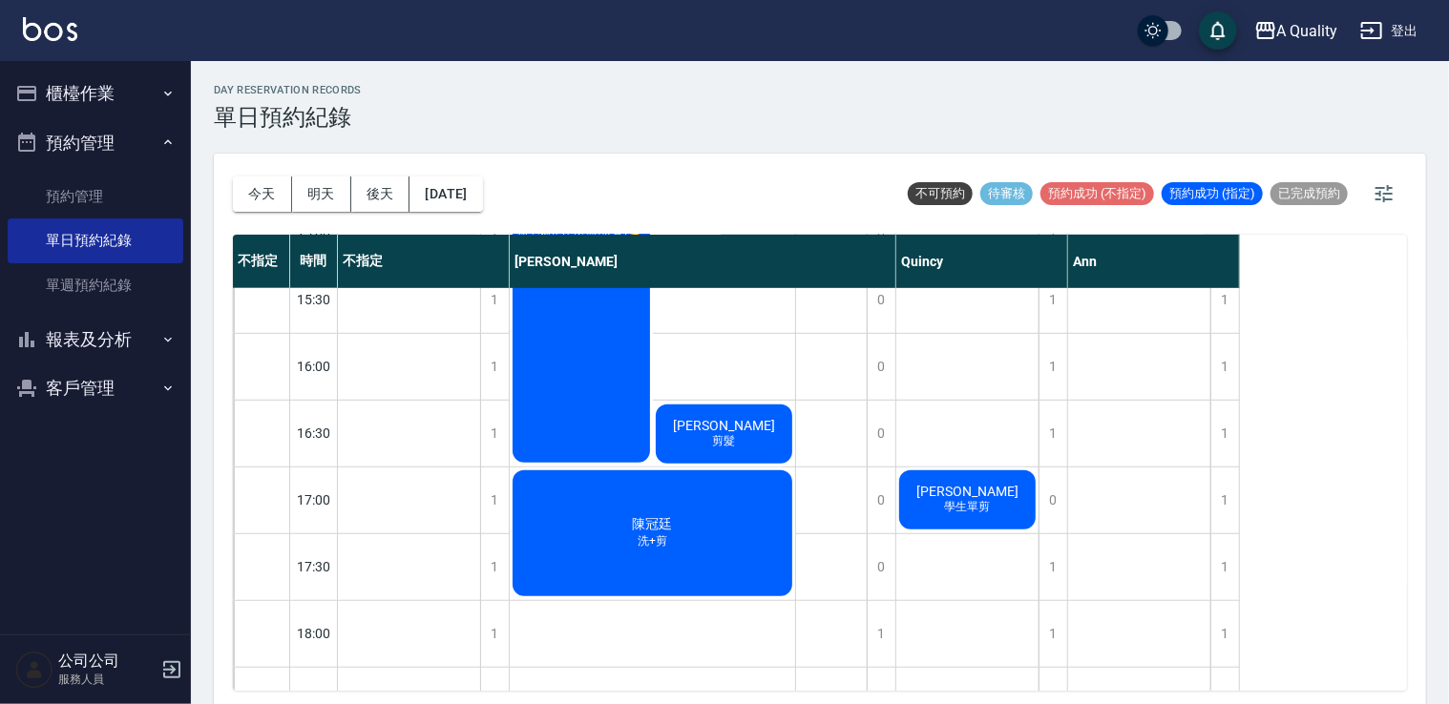
click at [992, 494] on div "童瑞洋 學生單剪" at bounding box center [967, 500] width 142 height 65
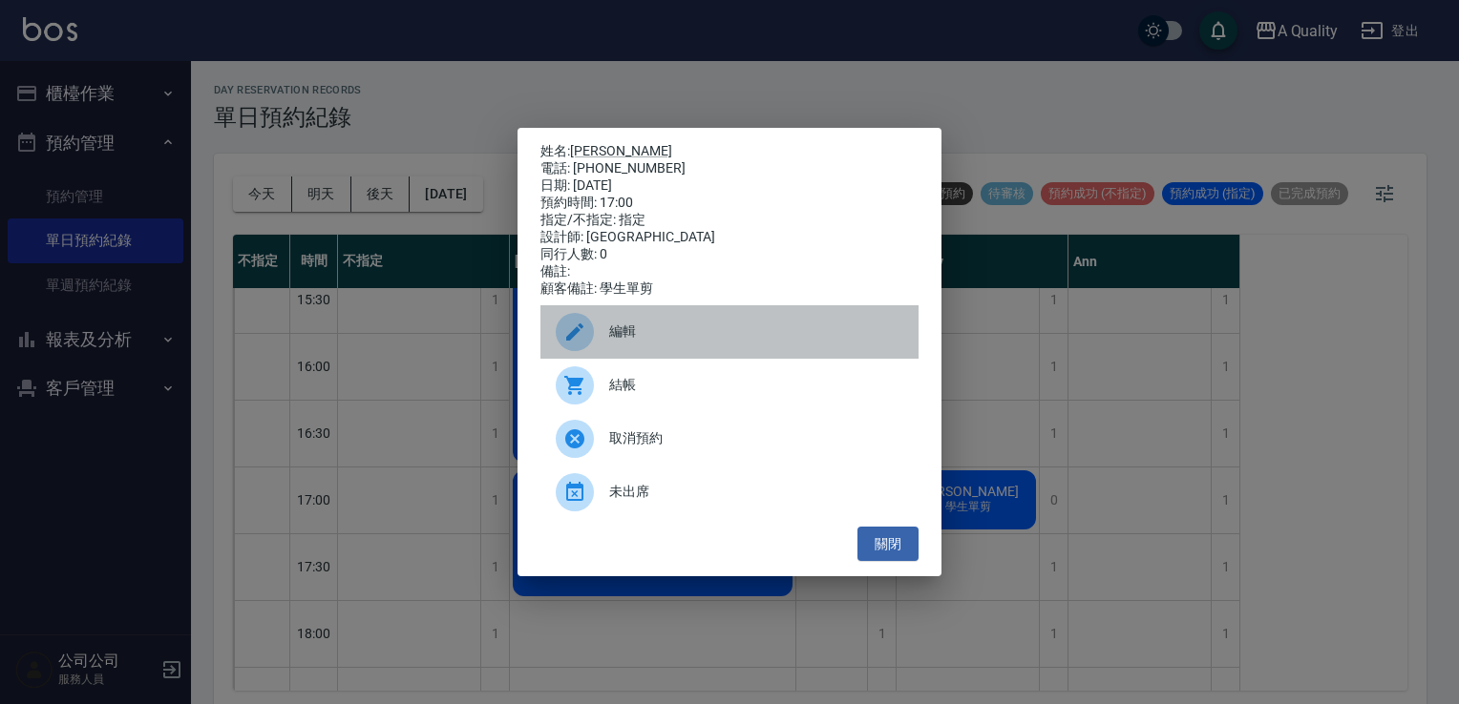
click at [731, 326] on div "編輯" at bounding box center [729, 331] width 378 height 53
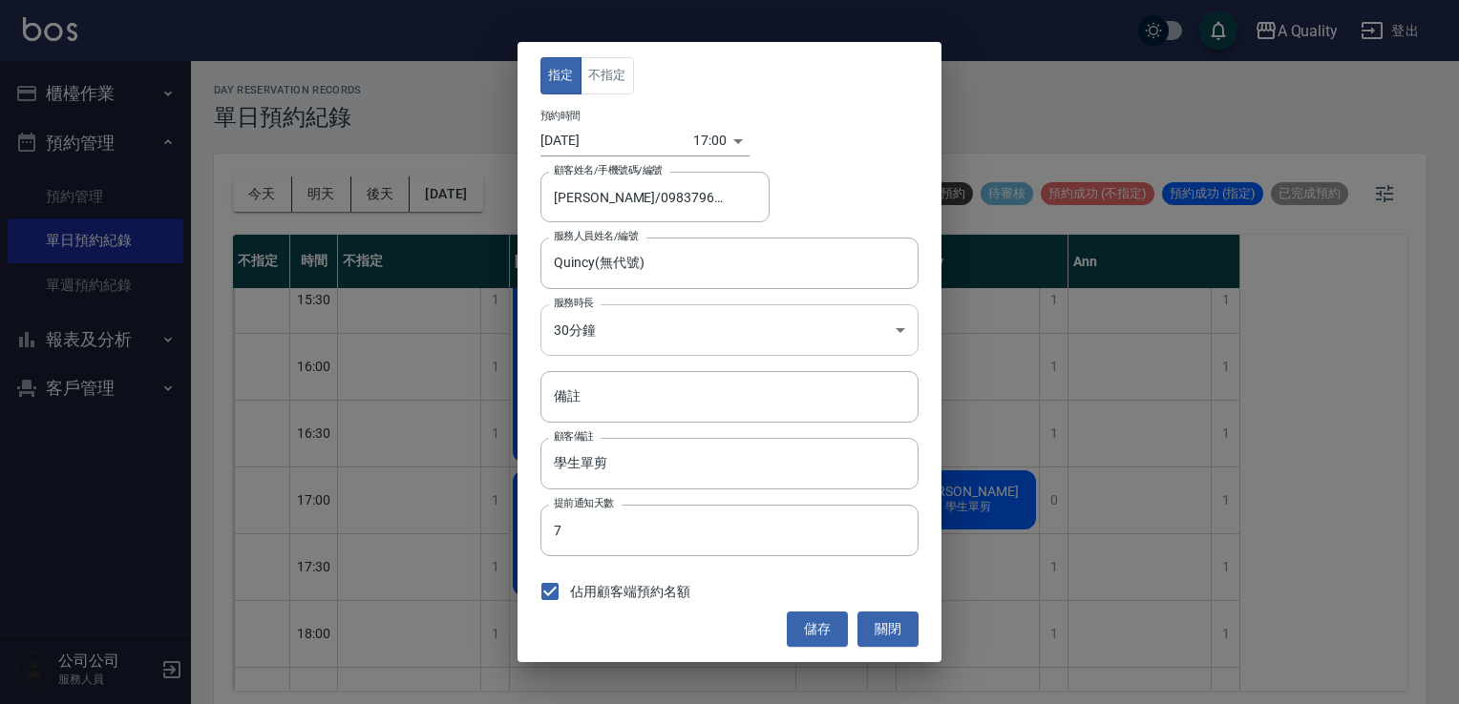
click at [633, 320] on body "A Quality 登出 櫃檯作業 打帳單 帳單列表 營業儀表板 現金收支登錄 每日結帳 排班表 現場電腦打卡 預約管理 預約管理 單日預約紀錄 單週預約紀錄…" at bounding box center [729, 355] width 1459 height 710
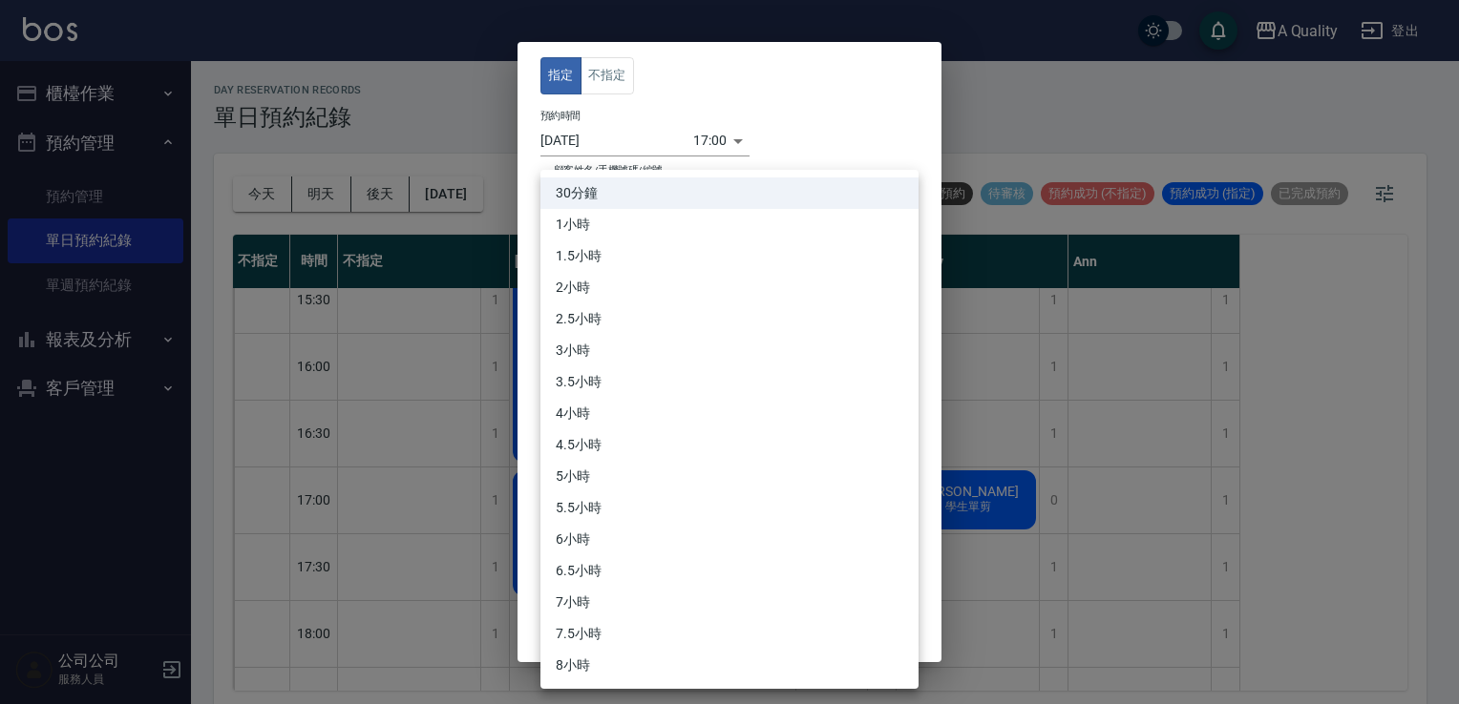
drag, startPoint x: 598, startPoint y: 211, endPoint x: 611, endPoint y: 220, distance: 15.9
click at [601, 214] on li "1小時" at bounding box center [729, 225] width 378 height 32
type input "2"
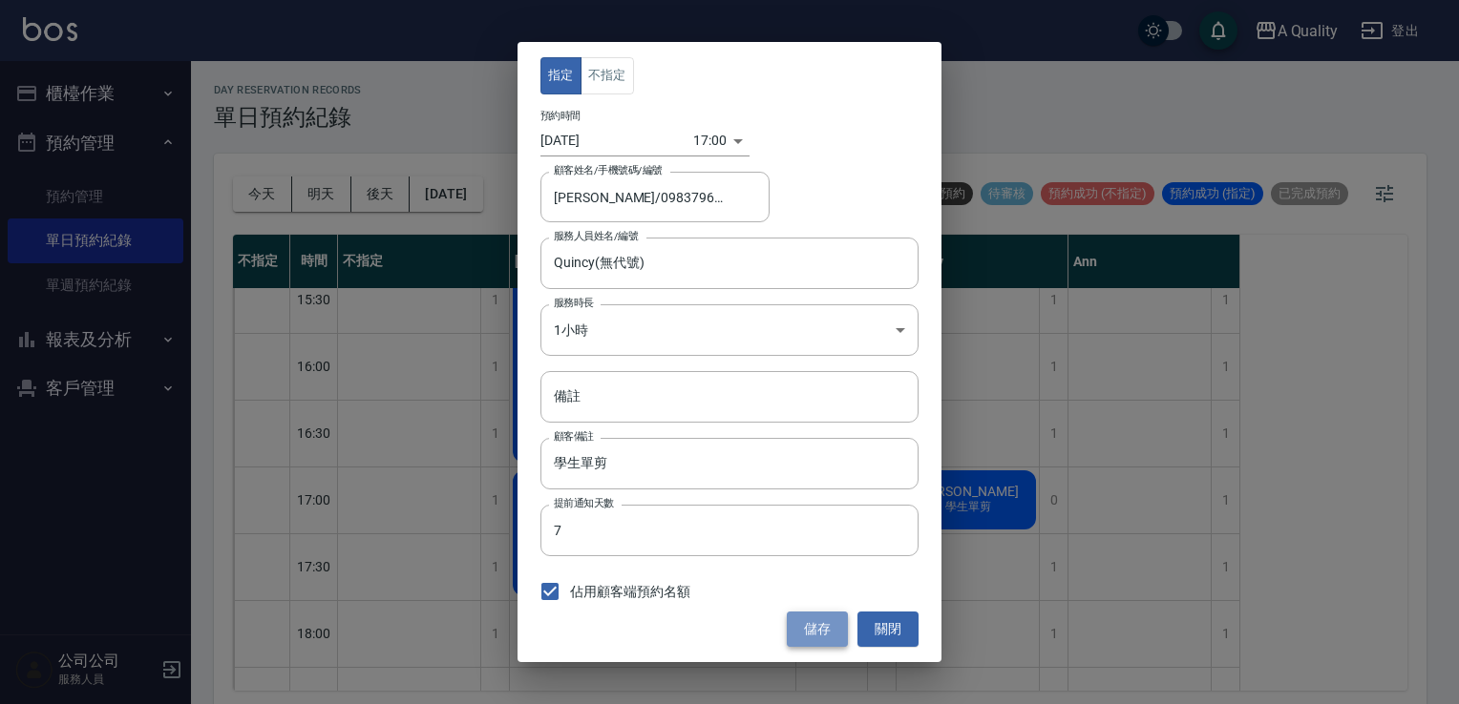
click at [811, 640] on button "儲存" at bounding box center [817, 629] width 61 height 35
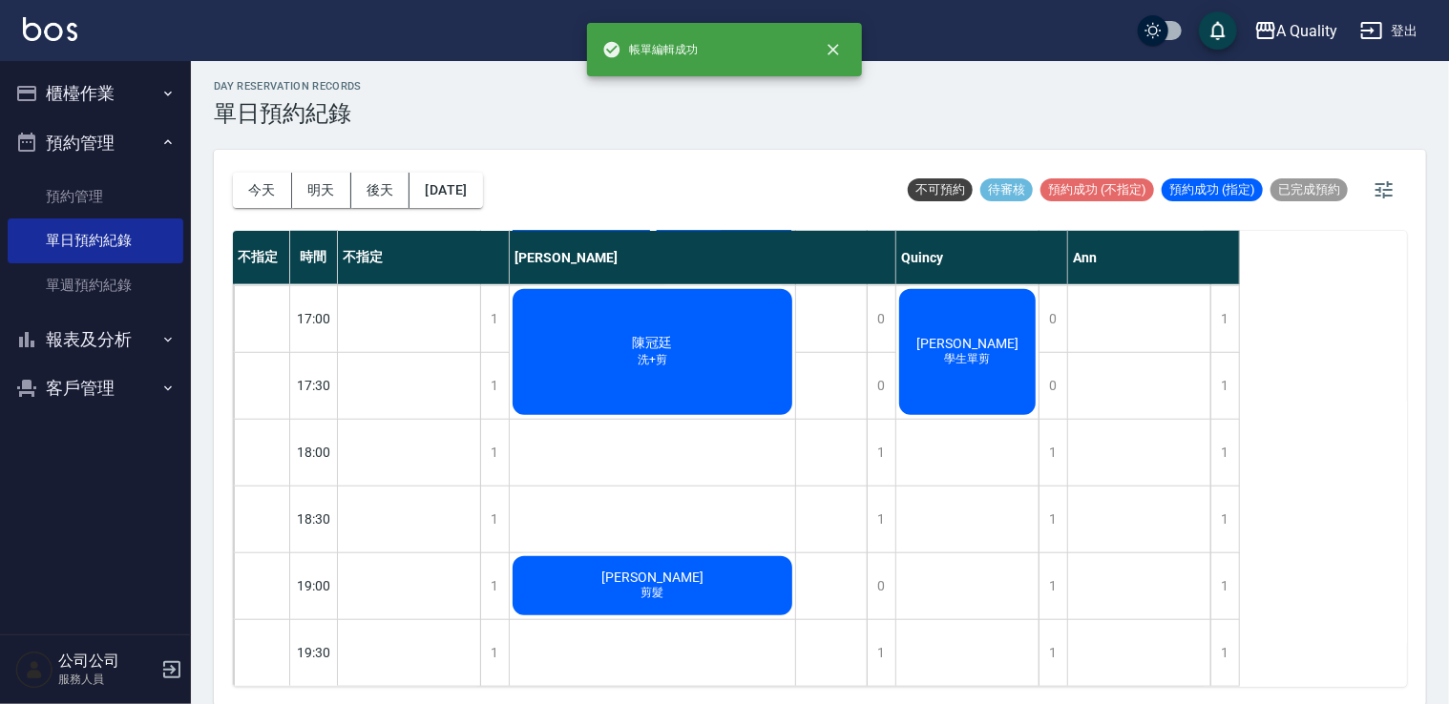
scroll to position [5, 0]
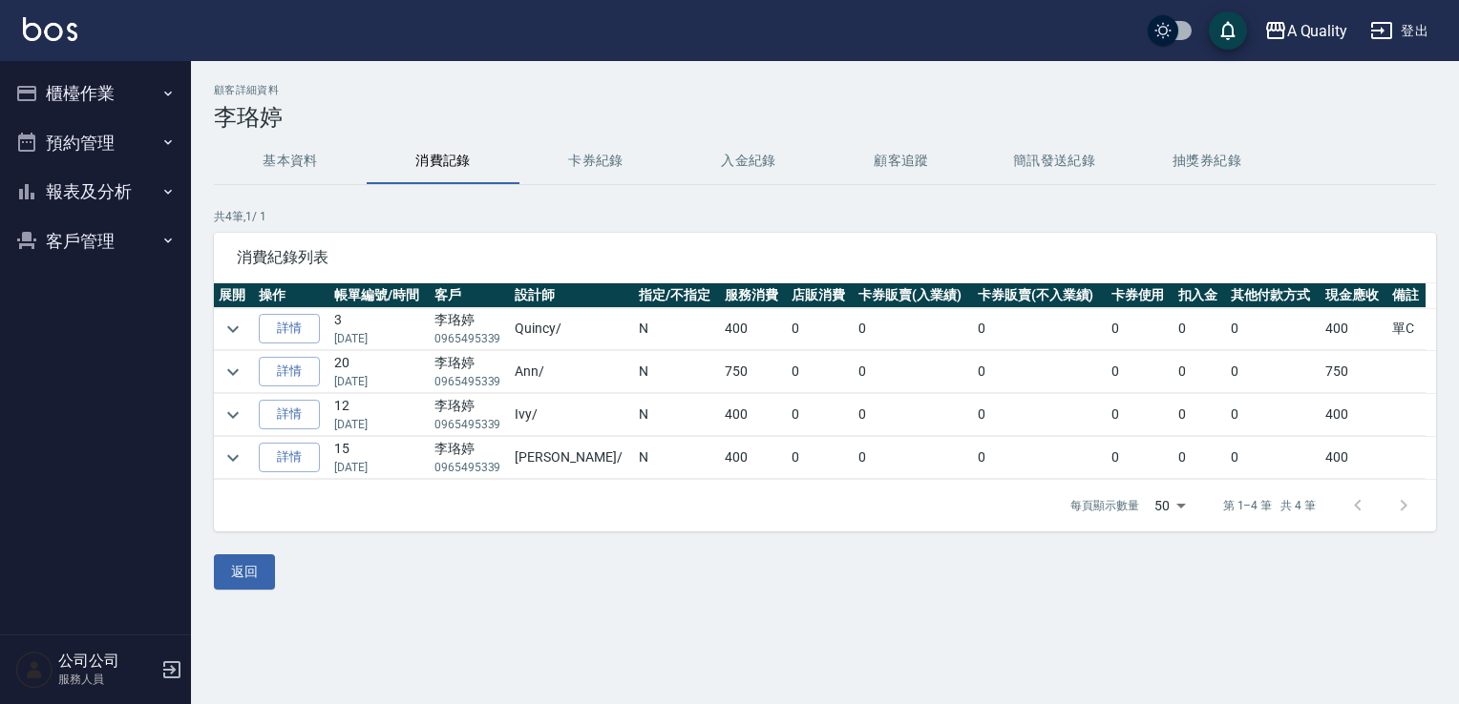
click at [74, 154] on button "預約管理" at bounding box center [96, 143] width 176 height 50
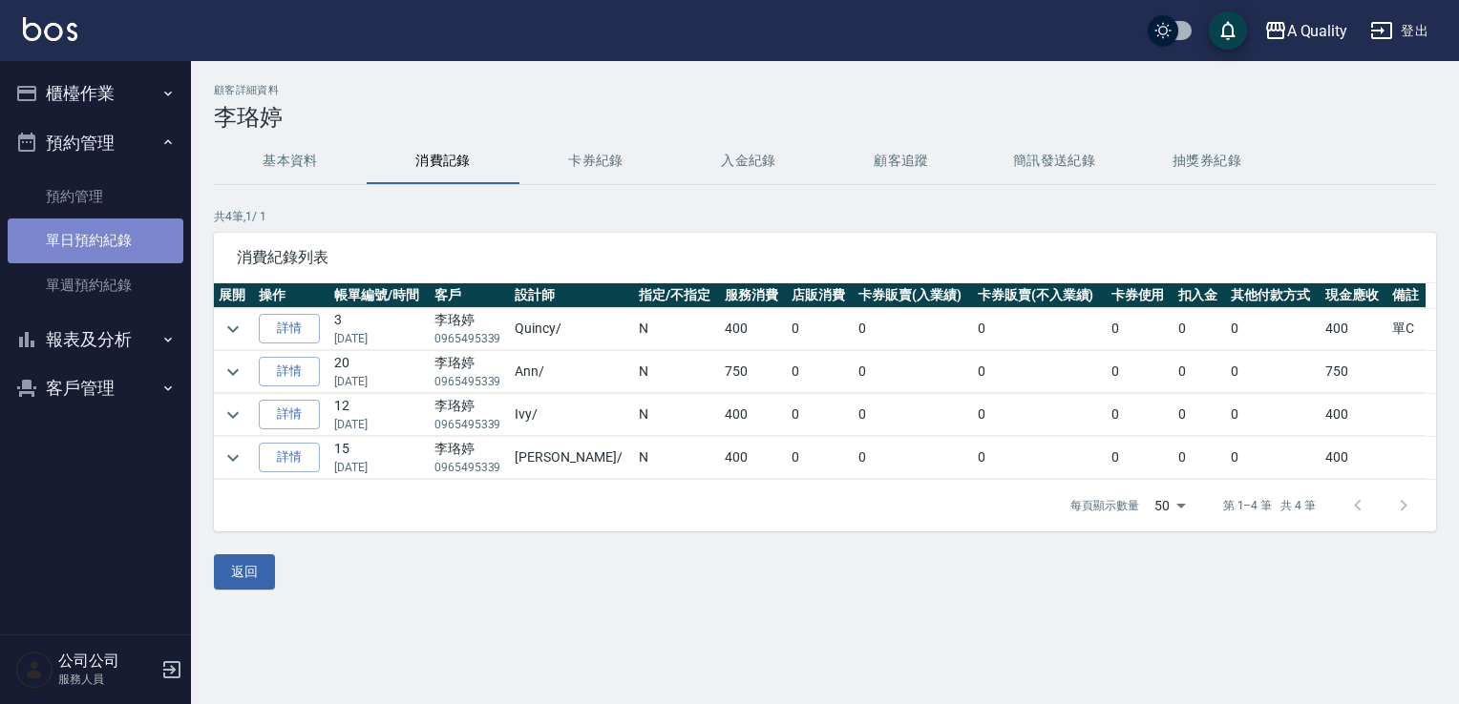
click at [85, 236] on link "單日預約紀錄" at bounding box center [96, 241] width 176 height 44
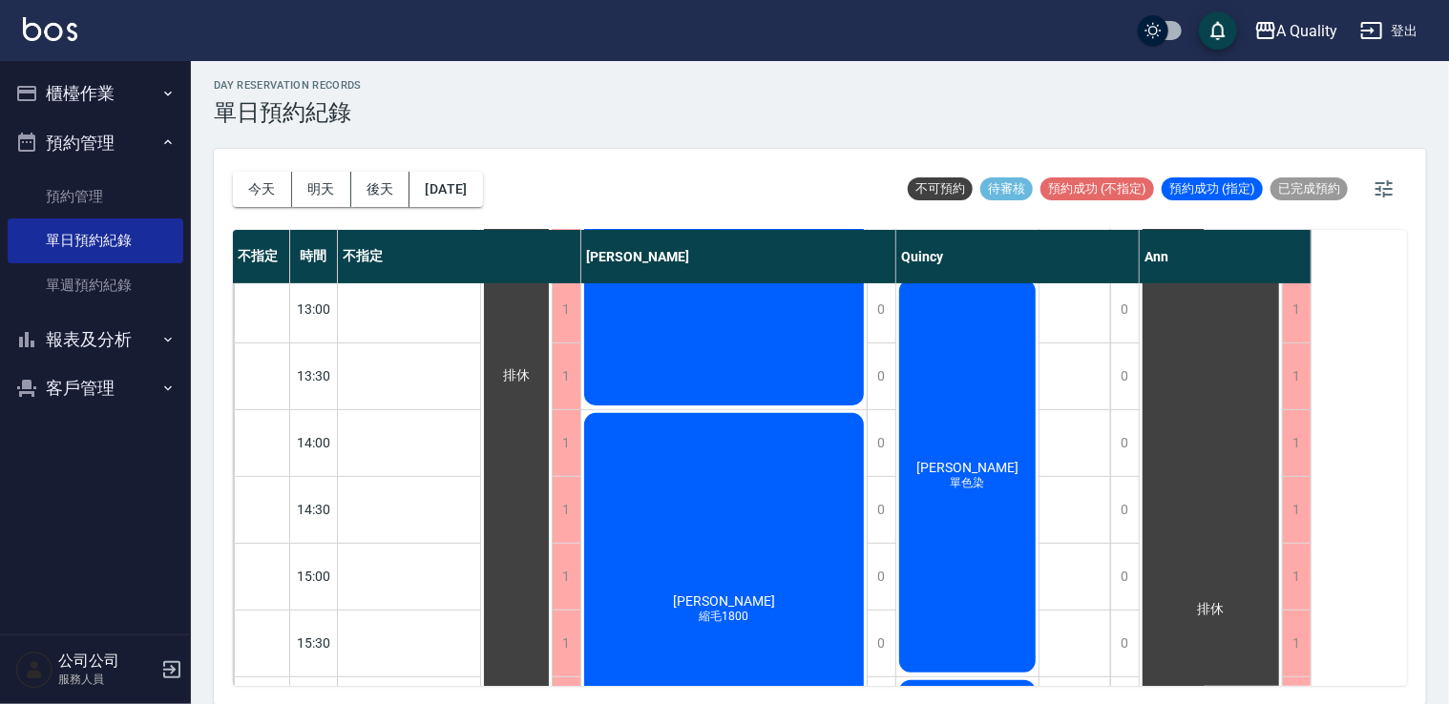
scroll to position [286, 0]
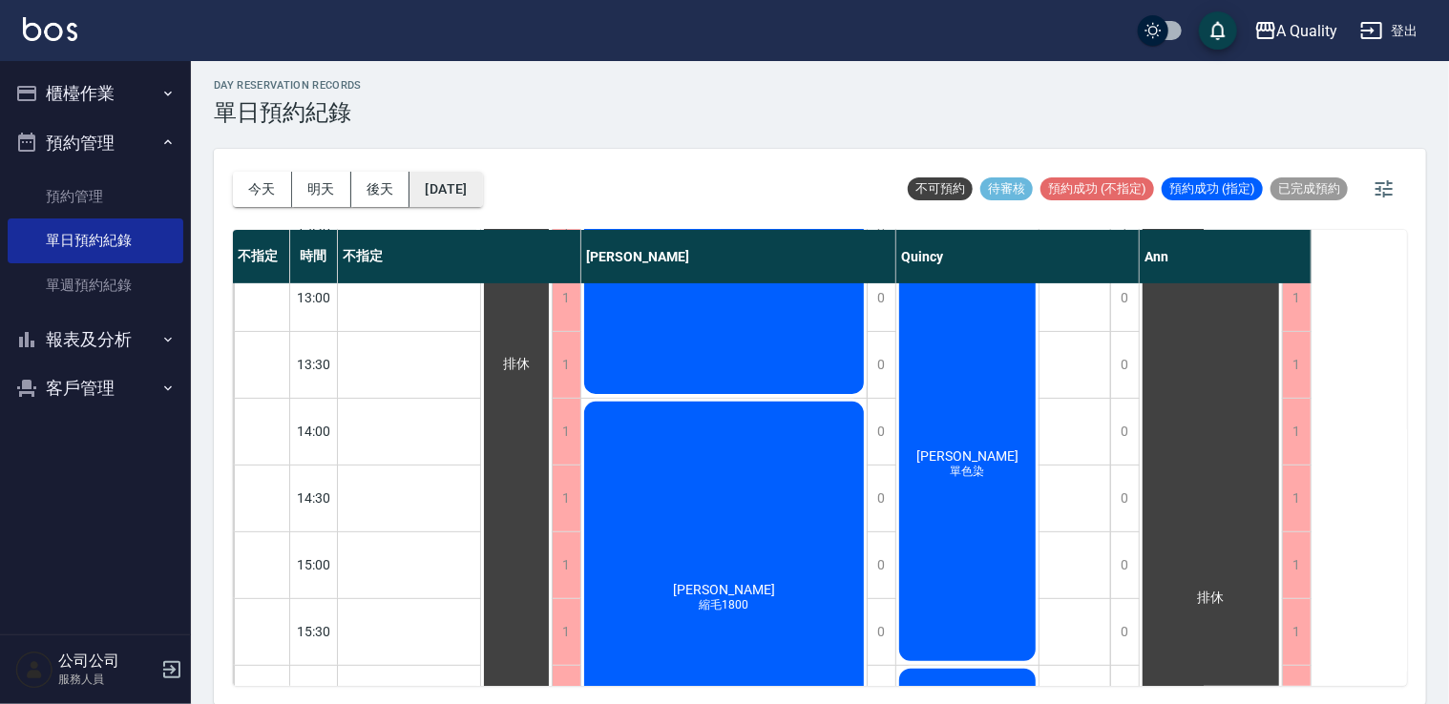
click at [434, 172] on button "[DATE]" at bounding box center [446, 189] width 73 height 35
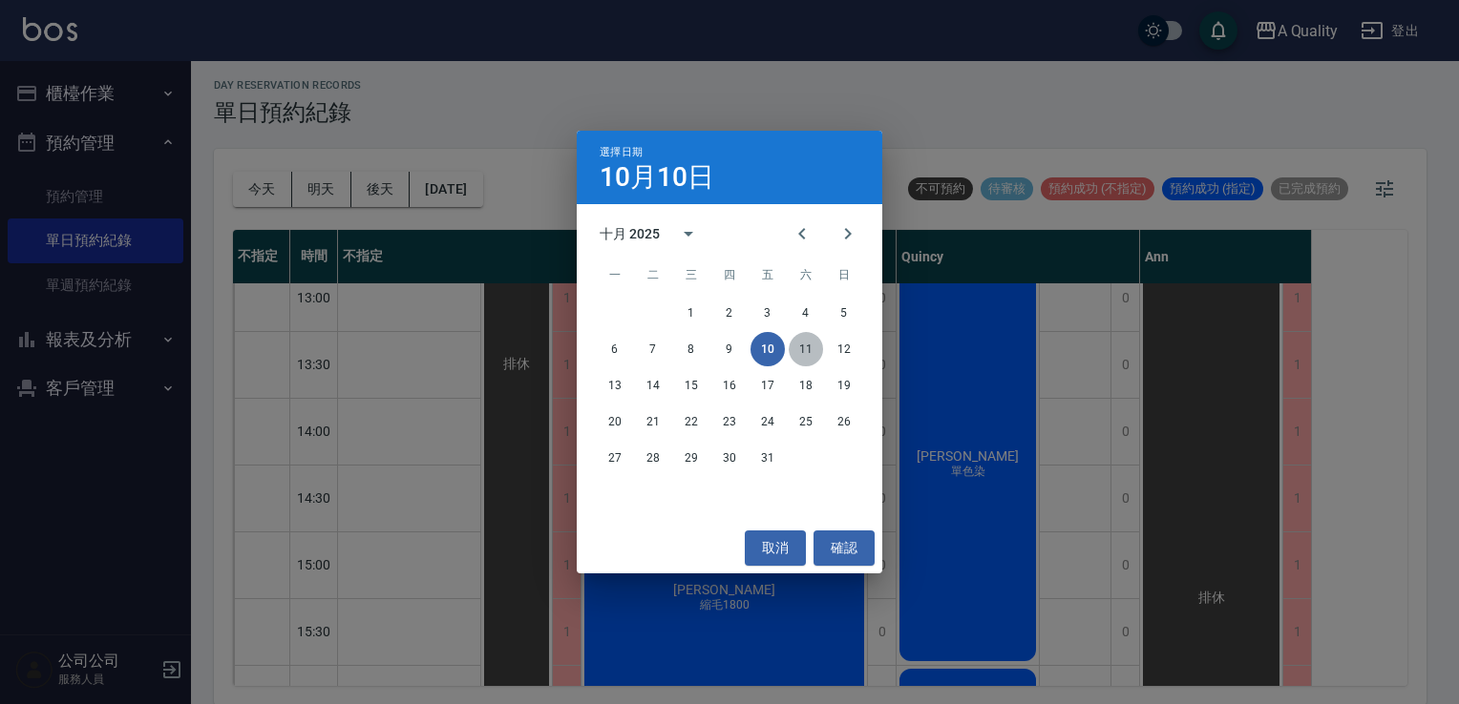
click at [805, 352] on button "11" at bounding box center [805, 349] width 34 height 34
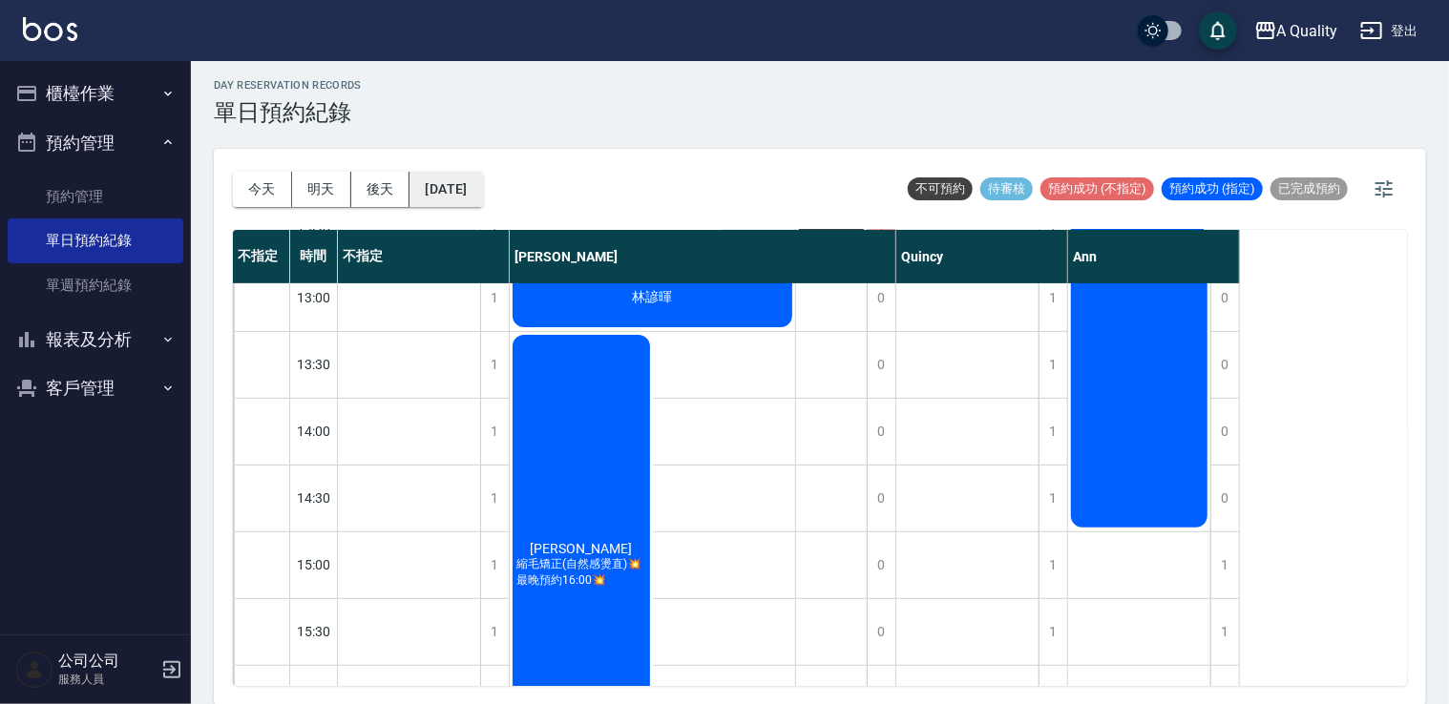
click at [478, 185] on button "[DATE]" at bounding box center [446, 189] width 73 height 35
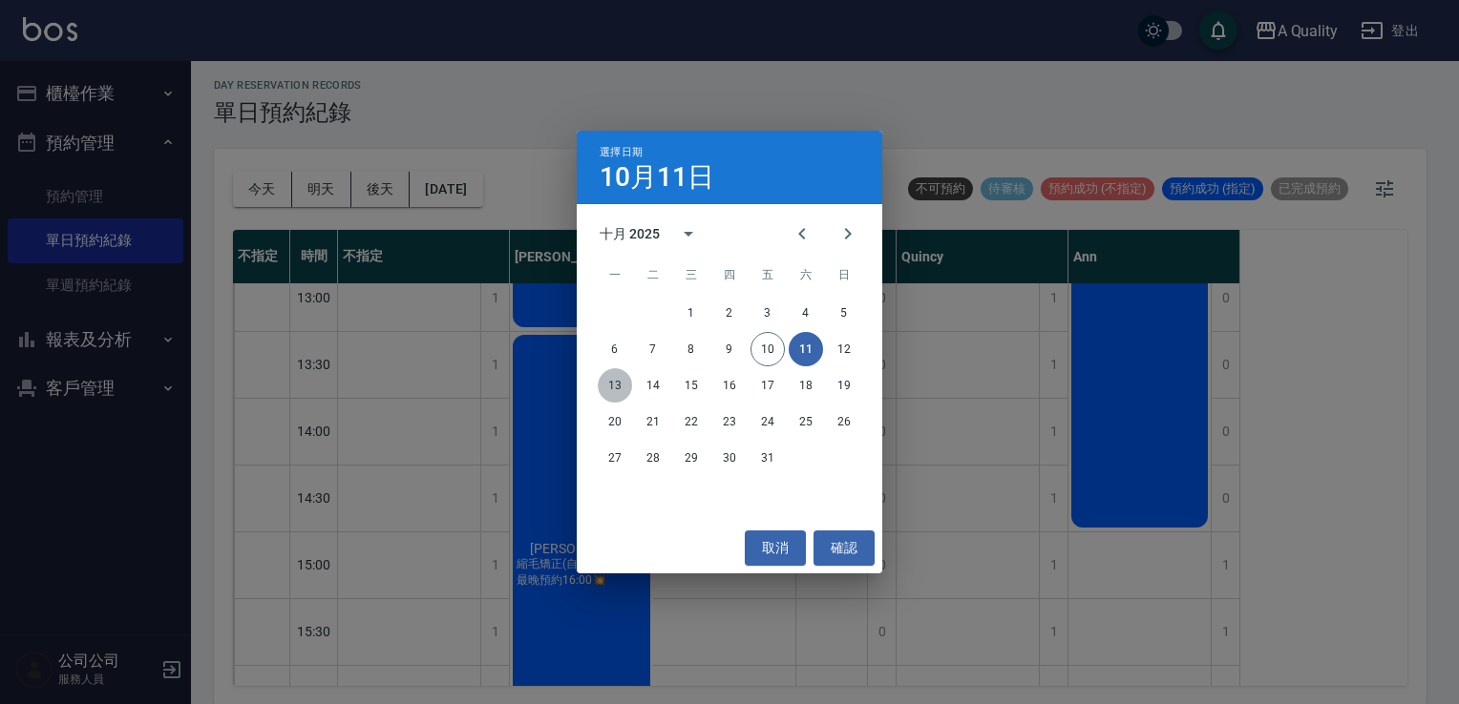
click at [601, 385] on button "13" at bounding box center [615, 385] width 34 height 34
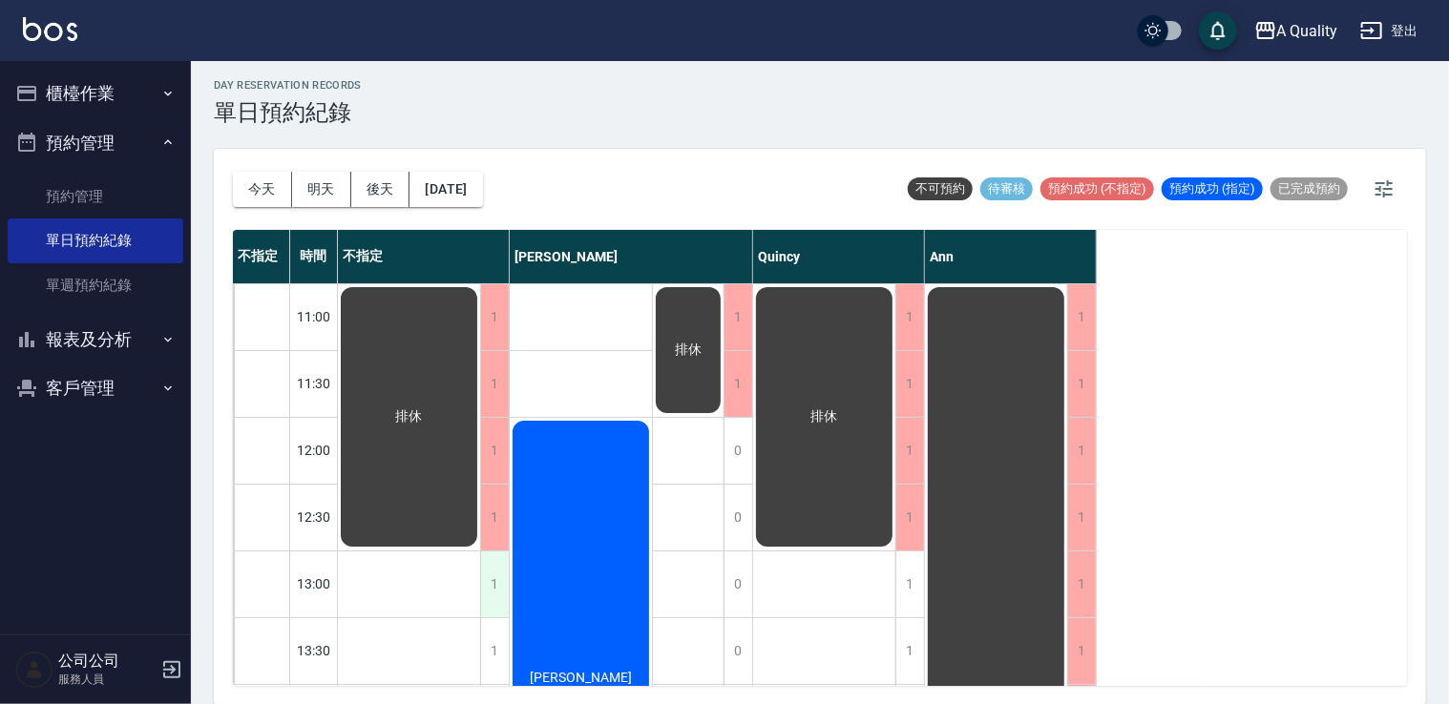
click at [488, 573] on div "1" at bounding box center [494, 585] width 29 height 66
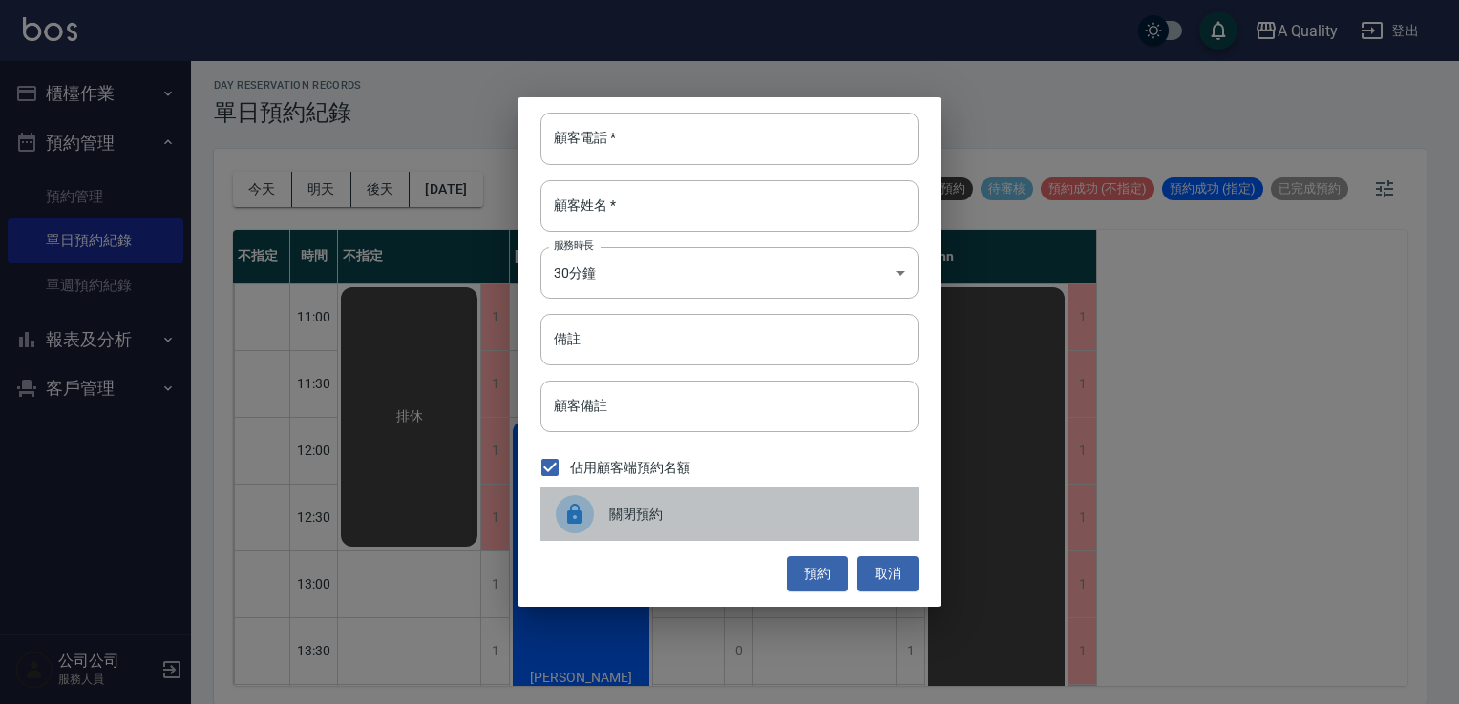
click at [628, 512] on span "關閉預約" at bounding box center [756, 515] width 294 height 20
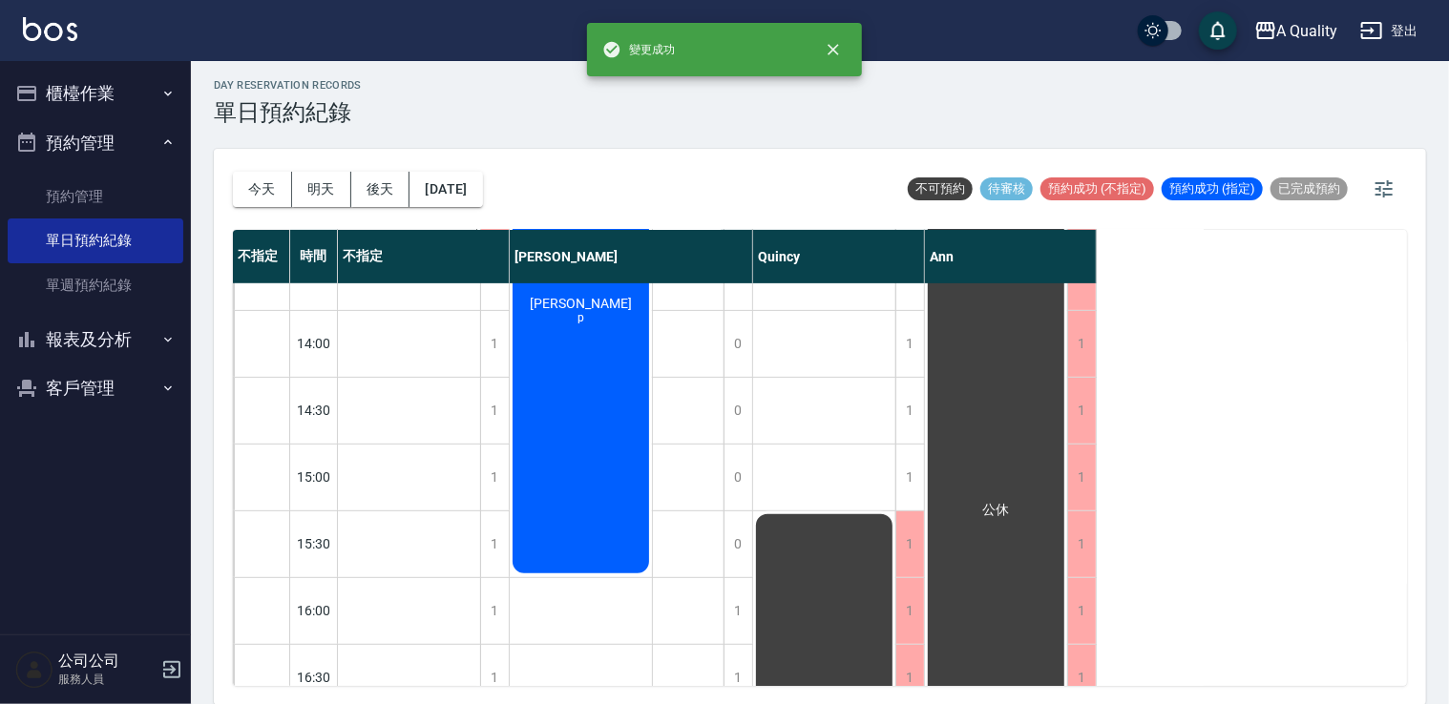
scroll to position [477, 0]
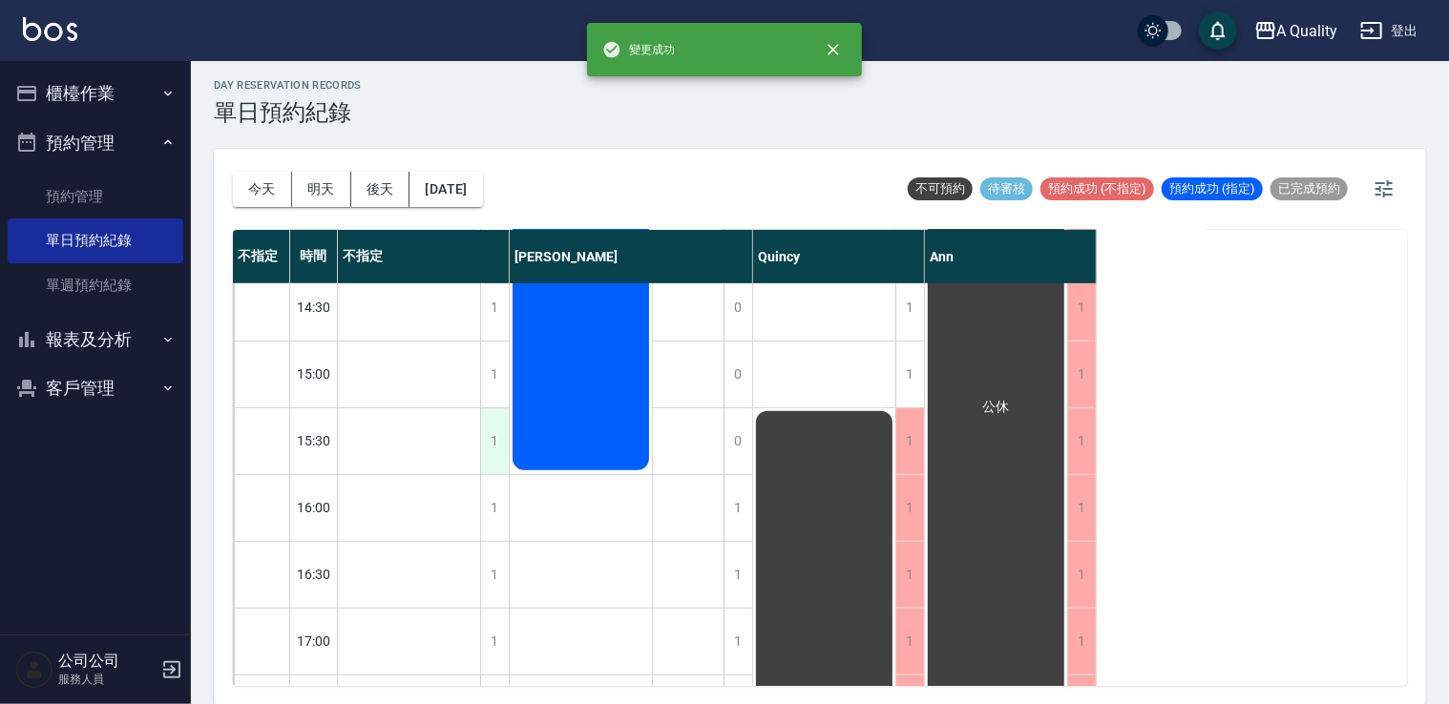
click at [484, 414] on div "1" at bounding box center [494, 442] width 29 height 66
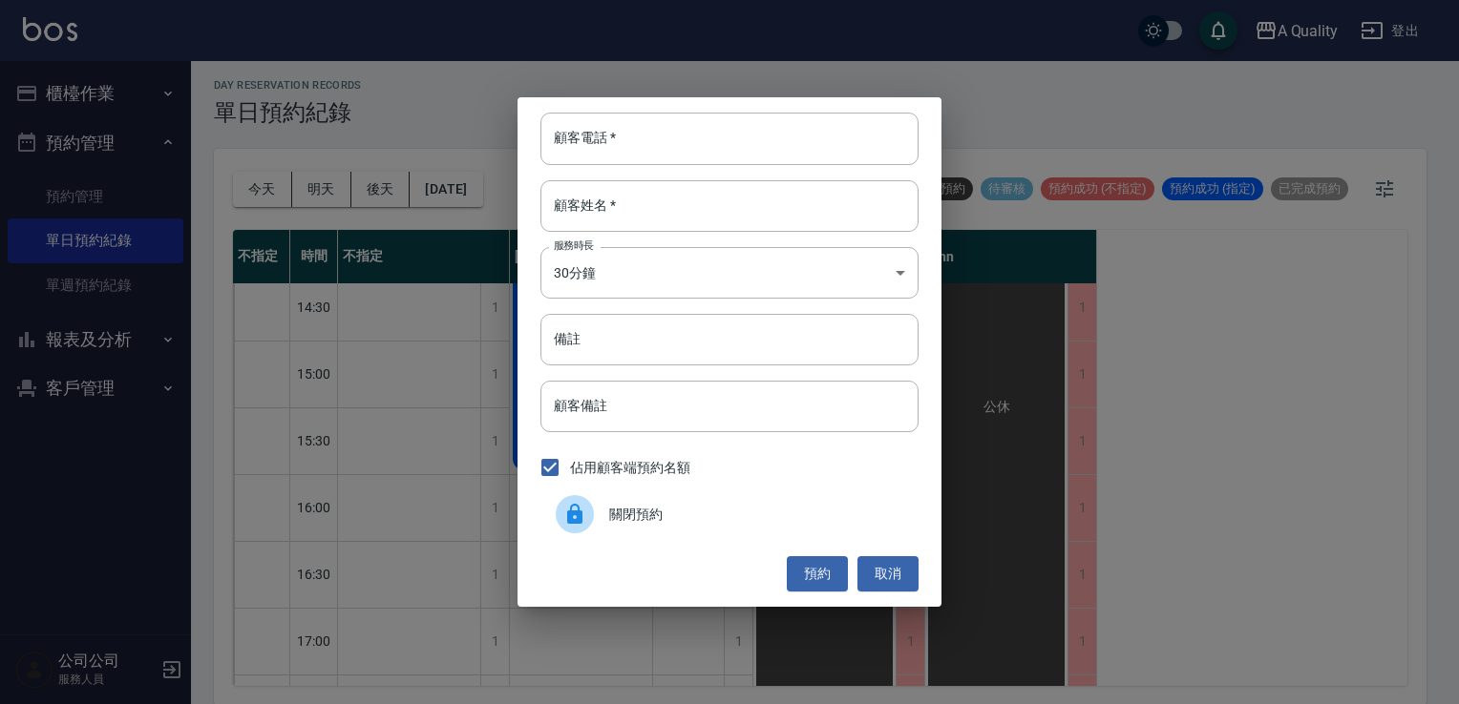
click at [593, 514] on div at bounding box center [575, 514] width 38 height 38
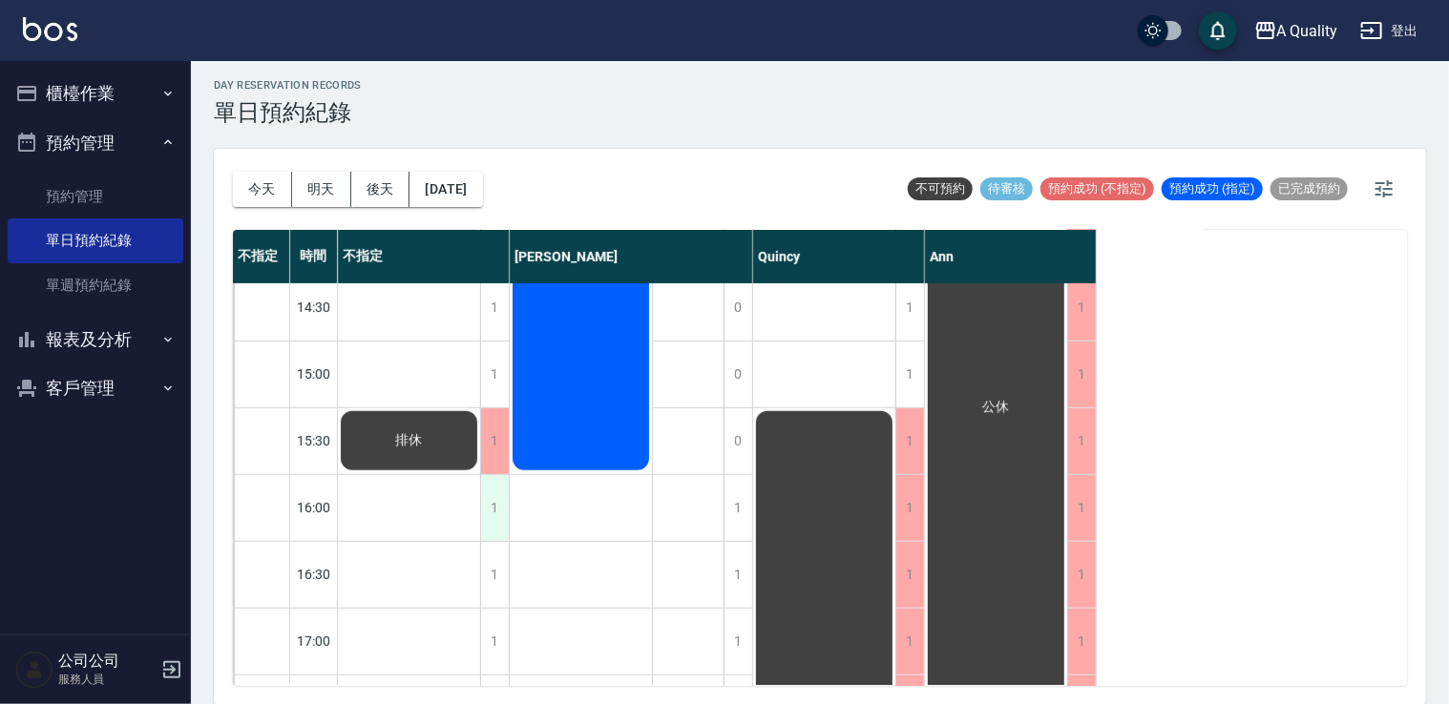
click at [494, 491] on div "1" at bounding box center [494, 508] width 29 height 66
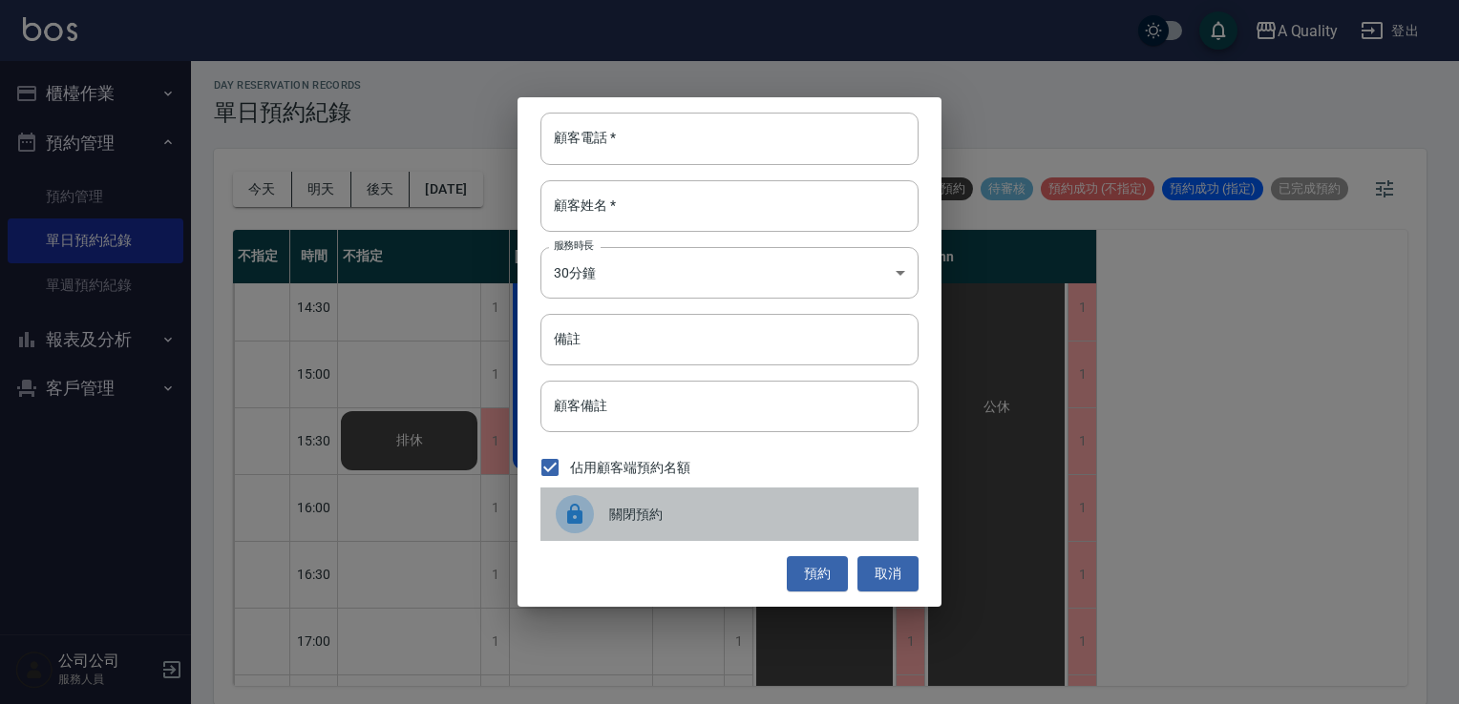
click at [546, 504] on div "關閉預約" at bounding box center [729, 514] width 378 height 53
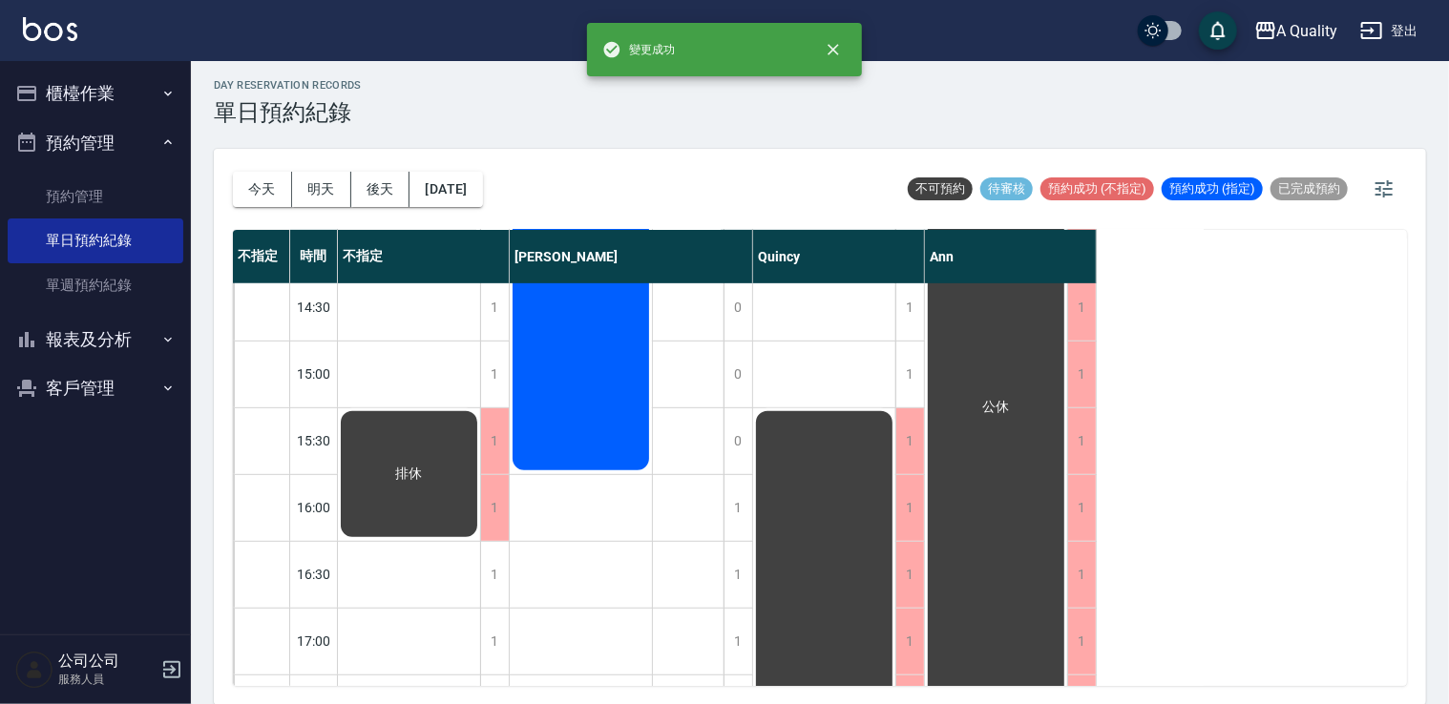
click at [495, 370] on div "1" at bounding box center [494, 375] width 29 height 66
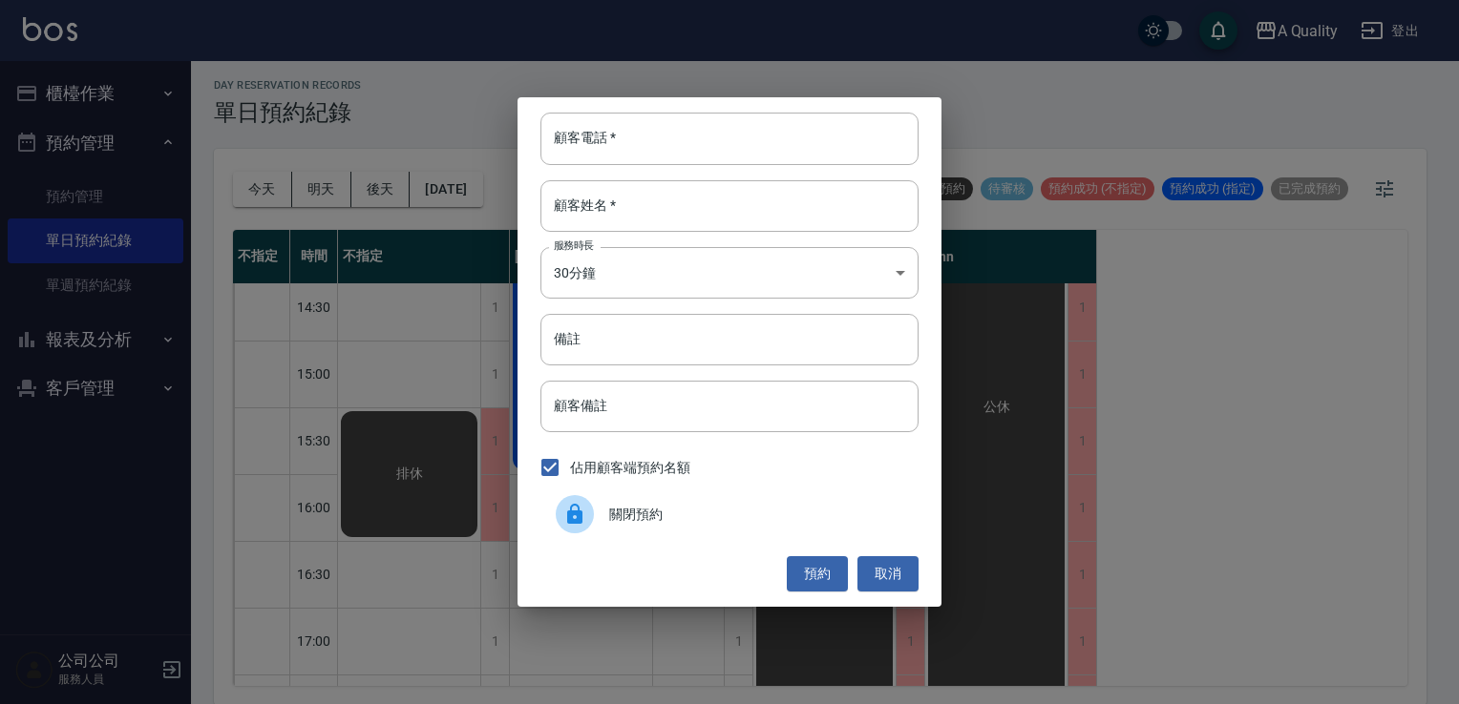
click at [613, 515] on span "關閉預約" at bounding box center [756, 515] width 294 height 20
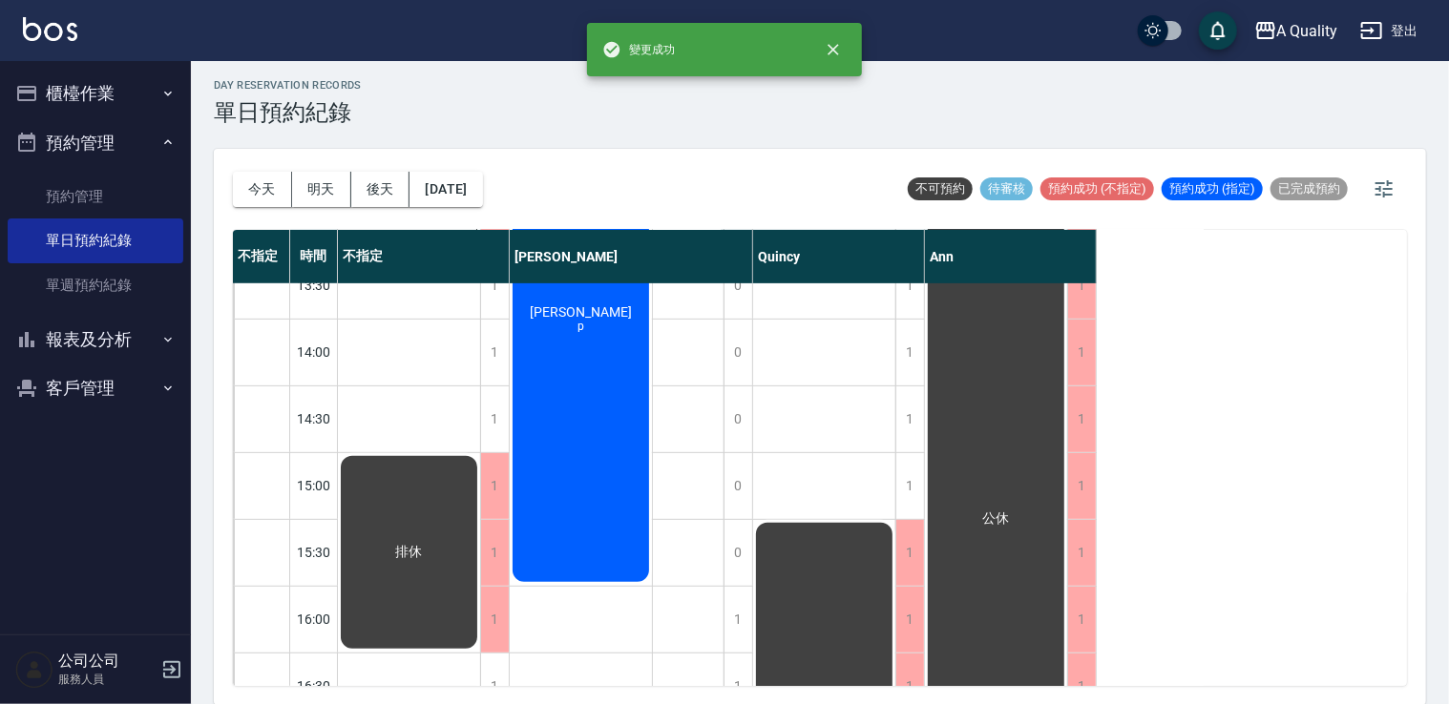
scroll to position [191, 0]
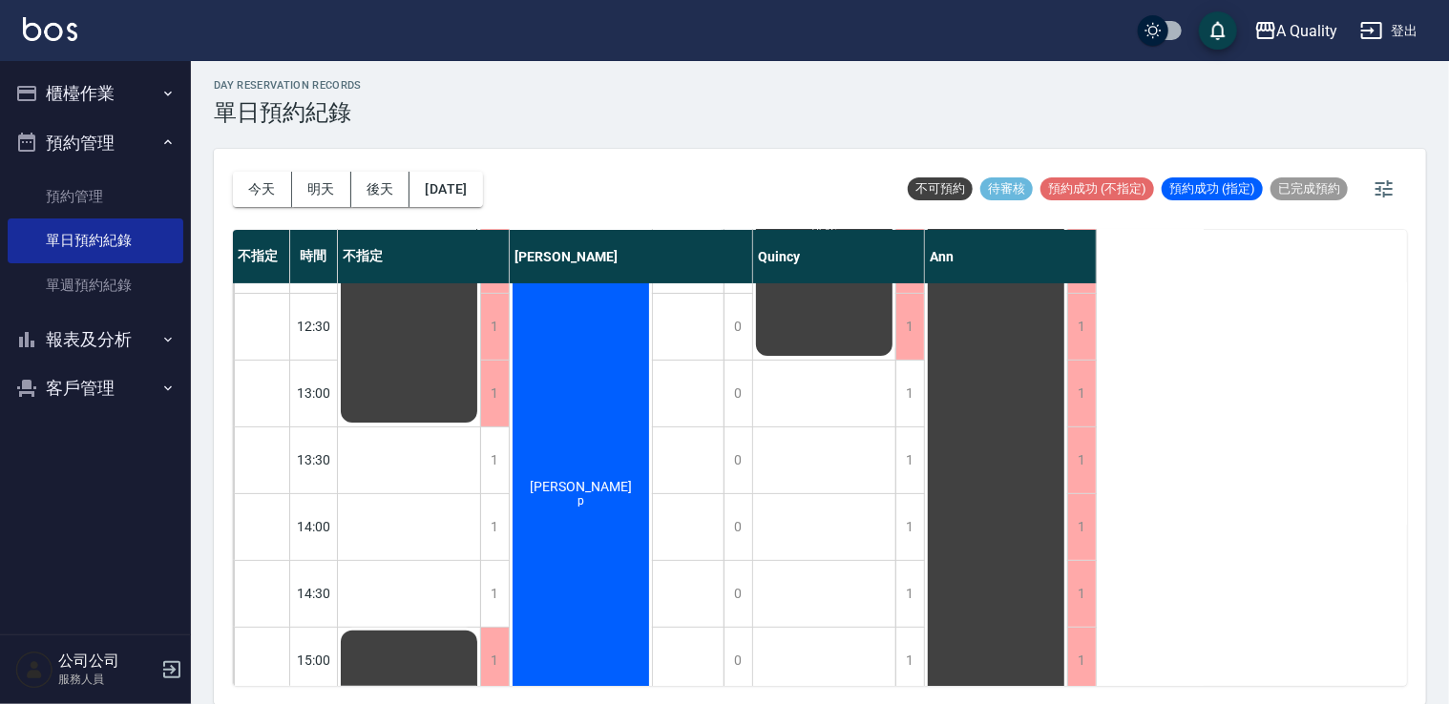
click at [271, 201] on button "今天" at bounding box center [262, 189] width 59 height 35
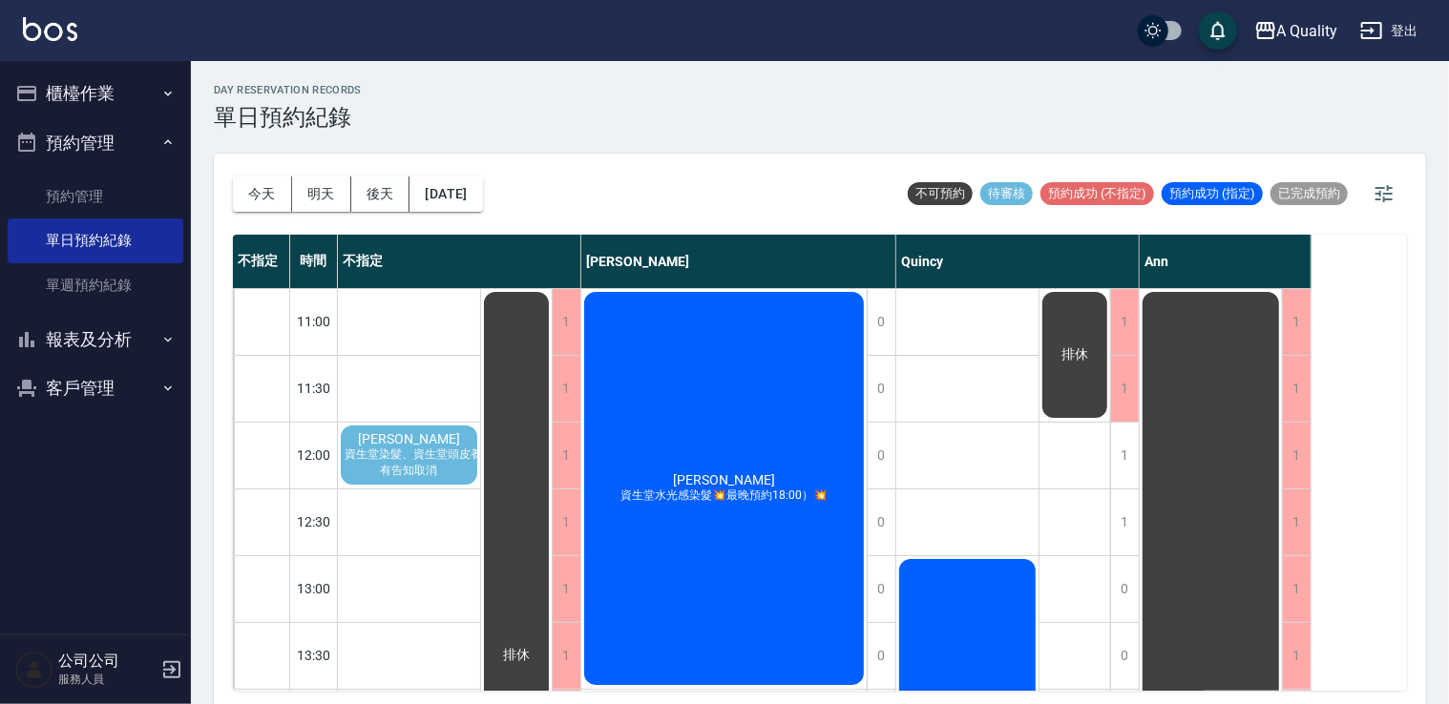
click at [704, 431] on div "宋啟暄 資生堂水光感染髮💥最晚預約18:00）💥" at bounding box center [723, 488] width 285 height 399
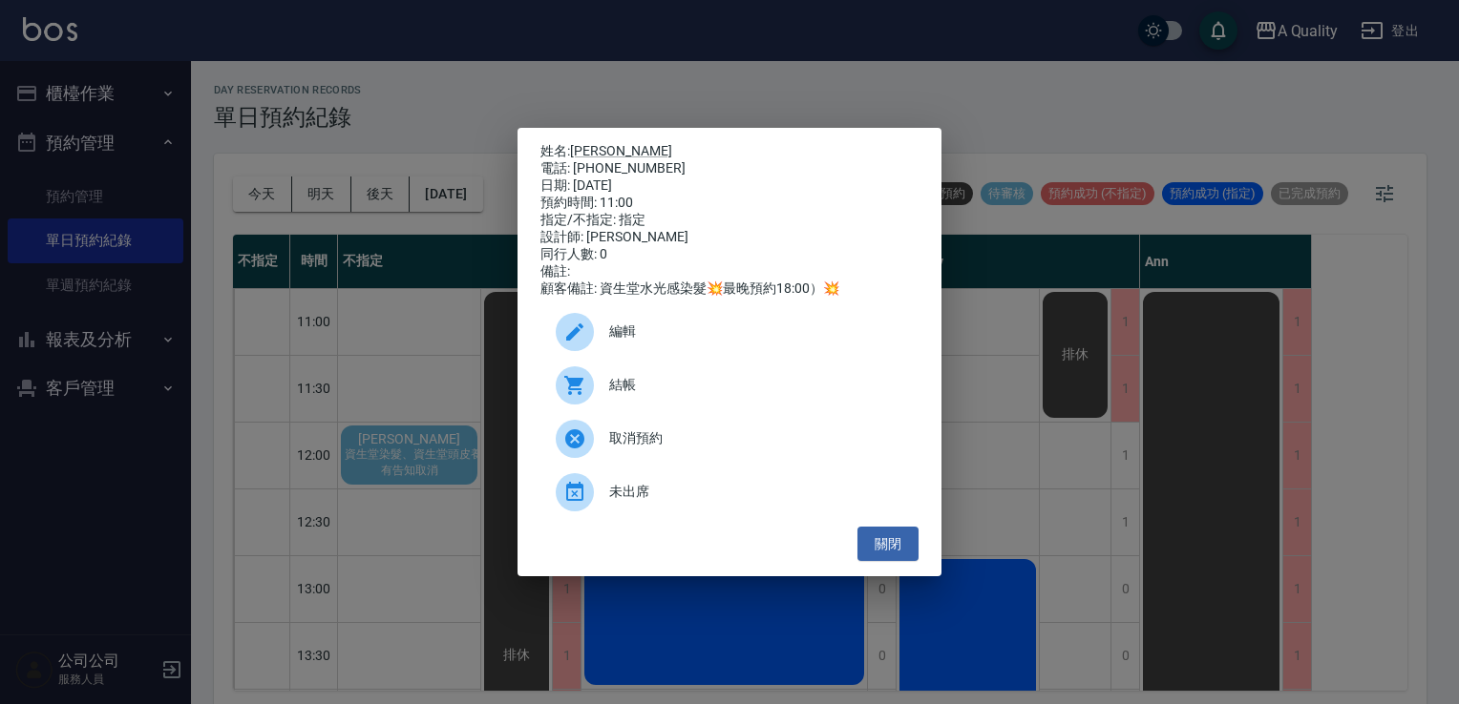
click at [630, 395] on span "結帳" at bounding box center [756, 385] width 294 height 20
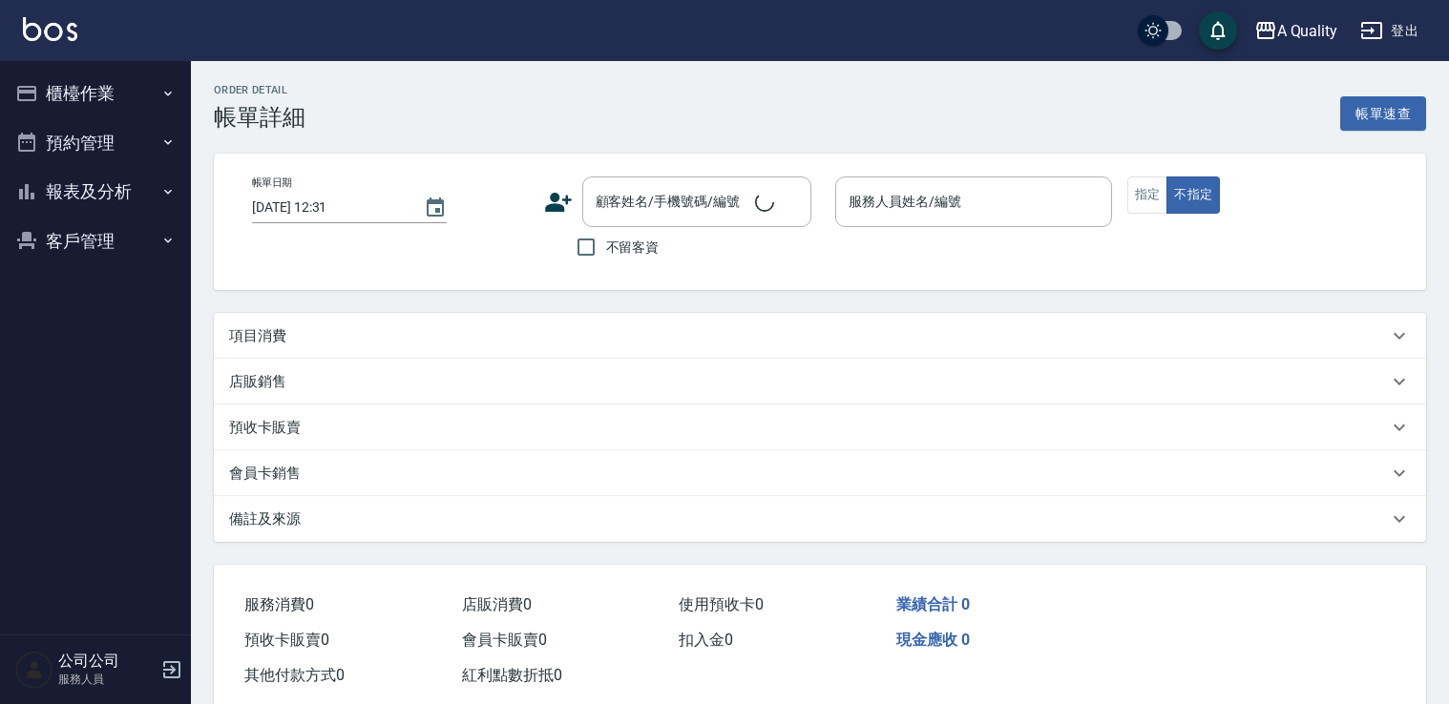
type input "[DATE] 11:00"
type input "[PERSON_NAME](無代號)"
type input "[PERSON_NAME]/0933529722/"
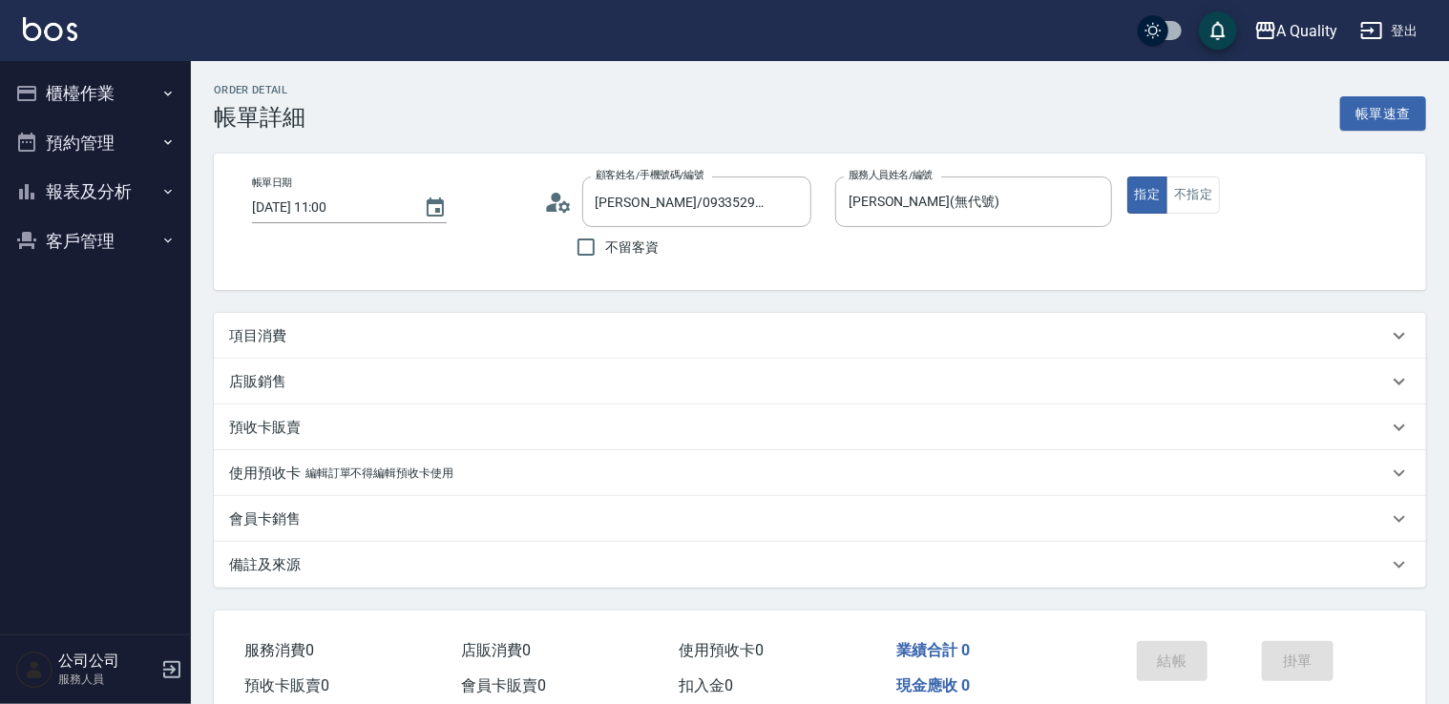
click at [462, 334] on div "項目消費" at bounding box center [808, 336] width 1159 height 20
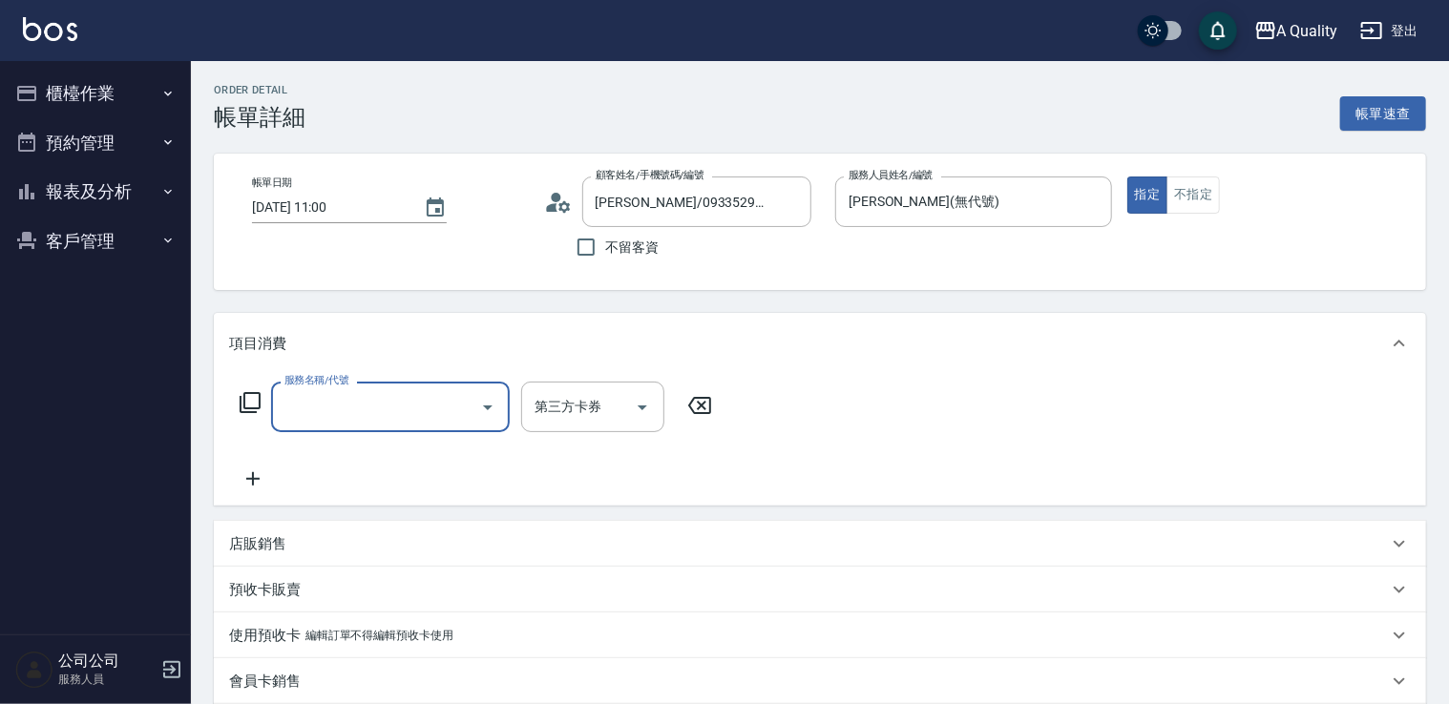
click at [402, 401] on input "服務名稱/代號" at bounding box center [376, 406] width 193 height 33
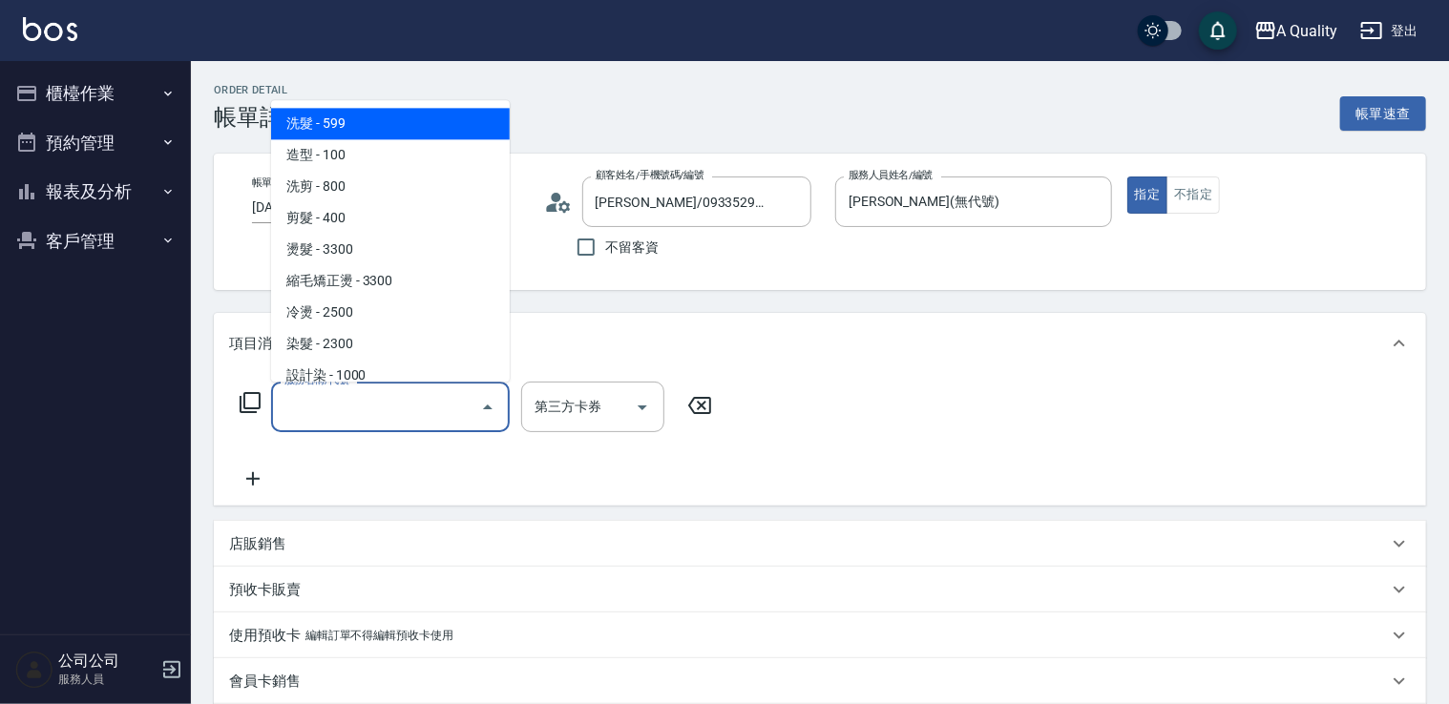
click at [406, 120] on span "洗髮 - 599" at bounding box center [390, 124] width 239 height 32
type input "洗髮(101)"
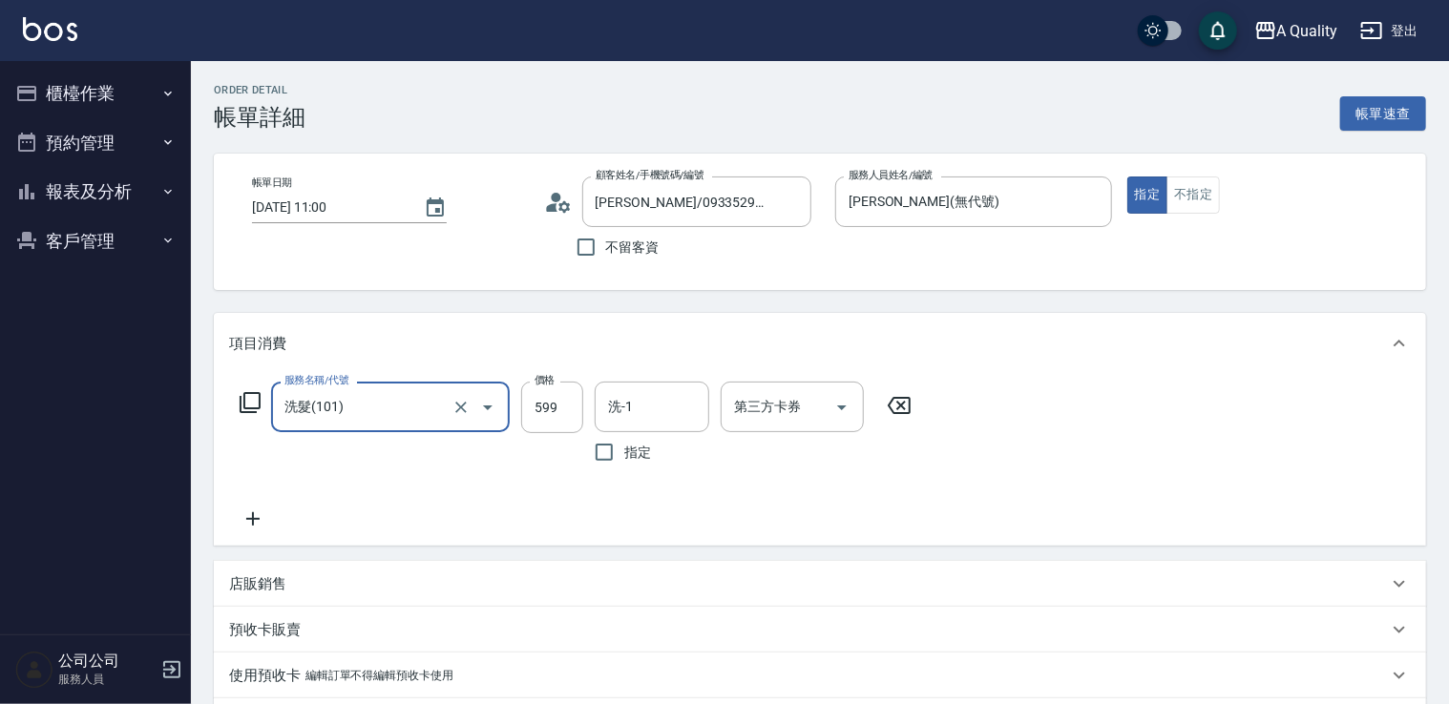
click at [528, 373] on div "項目消費" at bounding box center [820, 343] width 1212 height 61
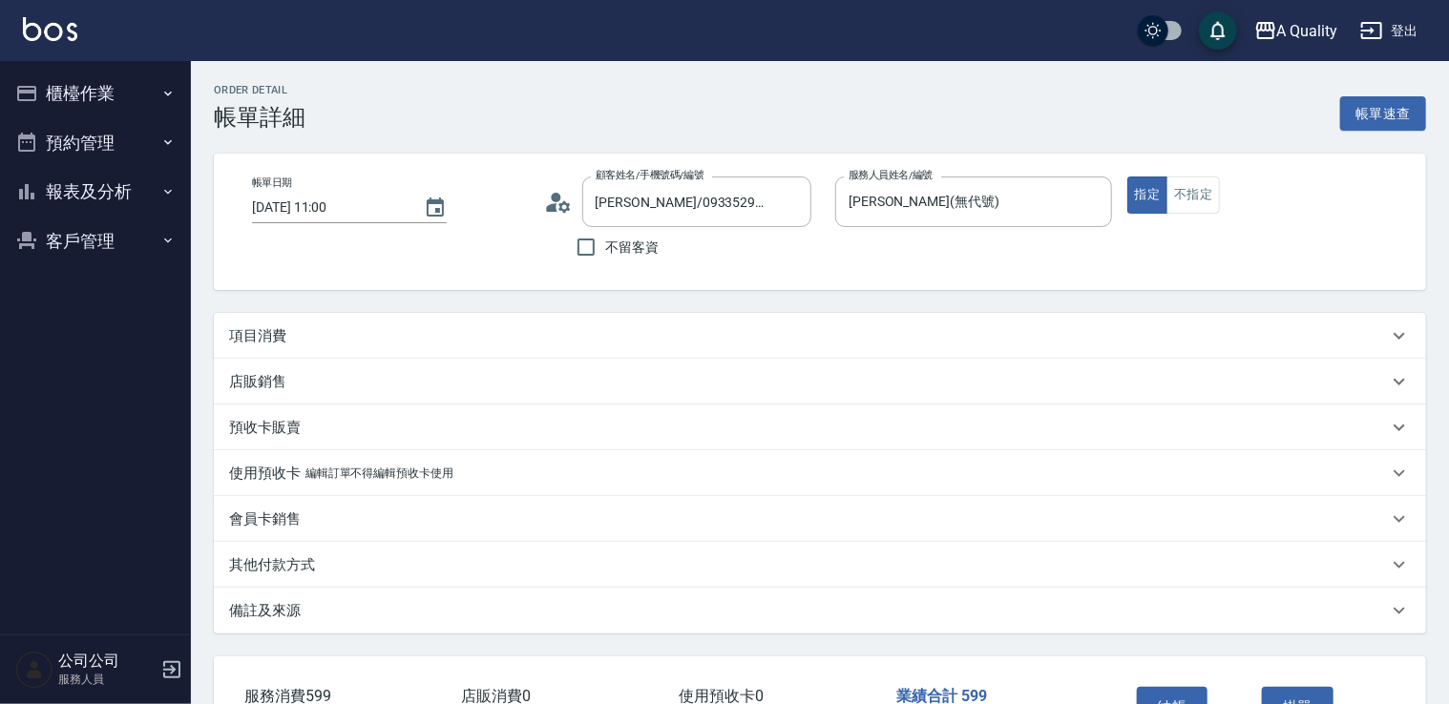
drag, startPoint x: 463, startPoint y: 325, endPoint x: 478, endPoint y: 356, distance: 35.0
click at [462, 326] on div "項目消費" at bounding box center [820, 336] width 1212 height 46
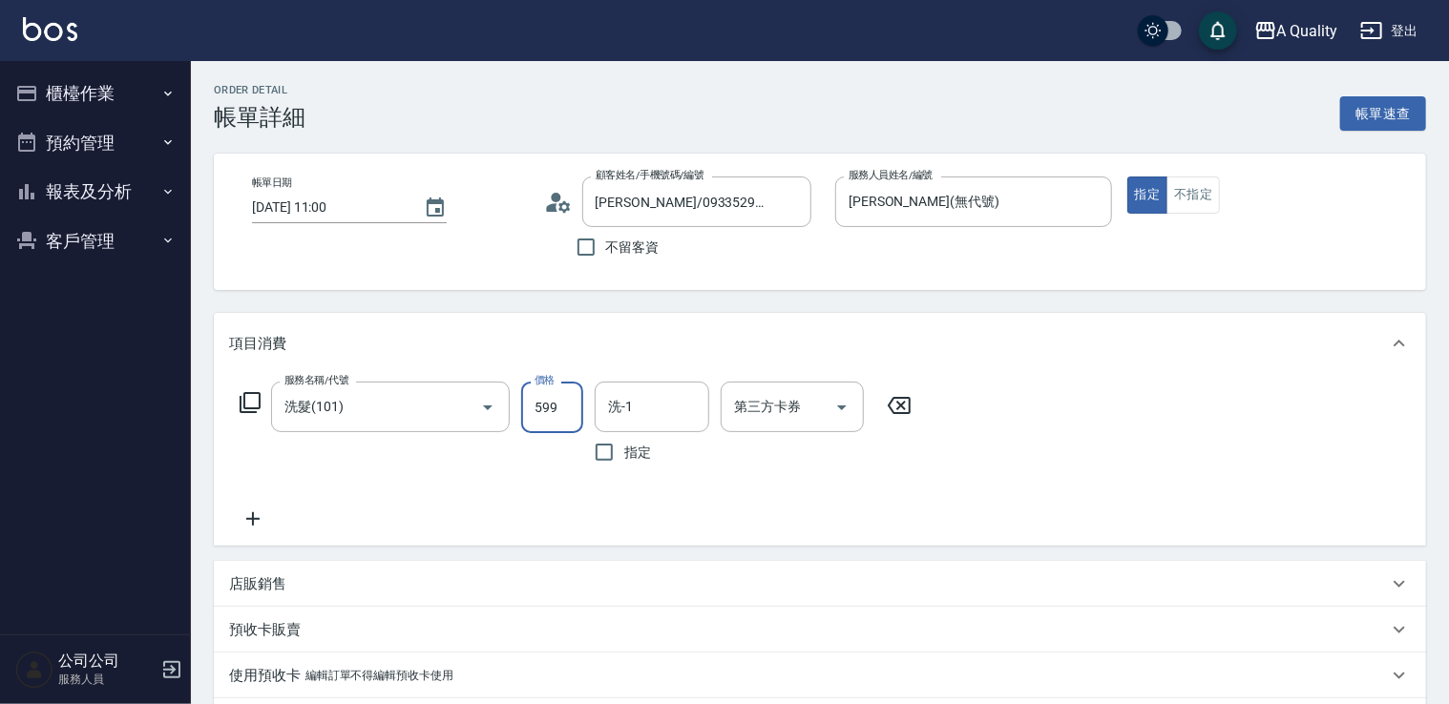
click at [542, 413] on input "599" at bounding box center [552, 408] width 62 height 52
type input "400"
click at [267, 521] on icon at bounding box center [253, 519] width 48 height 23
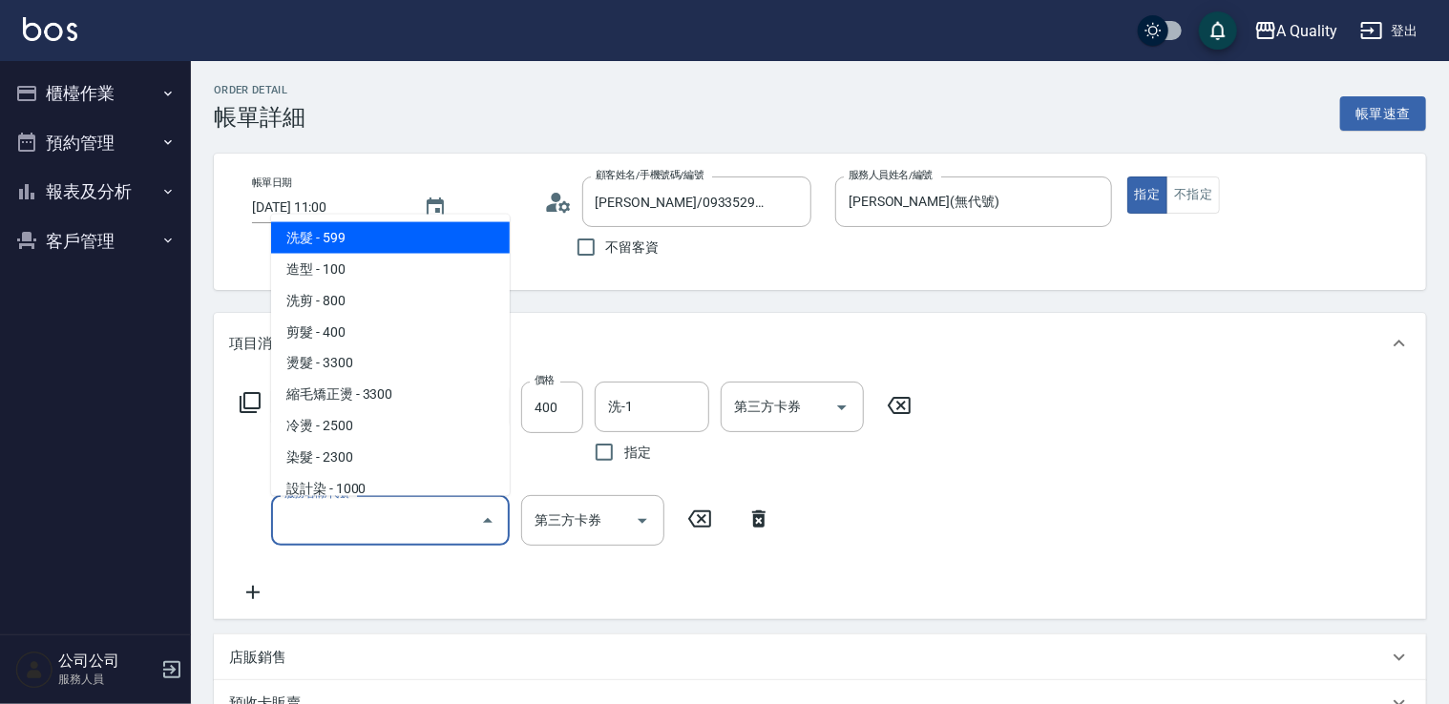
click at [328, 522] on input "服務名稱/代號" at bounding box center [376, 520] width 193 height 33
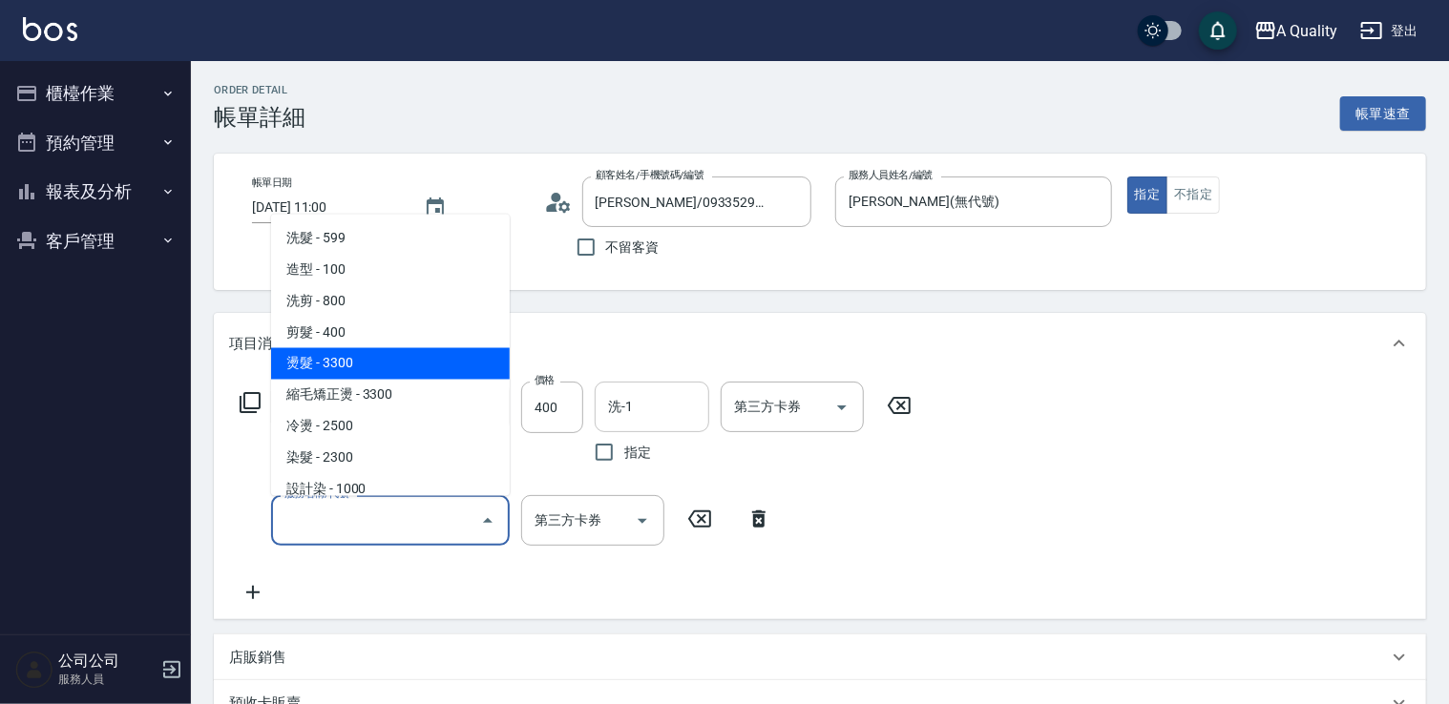
click at [664, 400] on input "洗-1" at bounding box center [651, 406] width 97 height 33
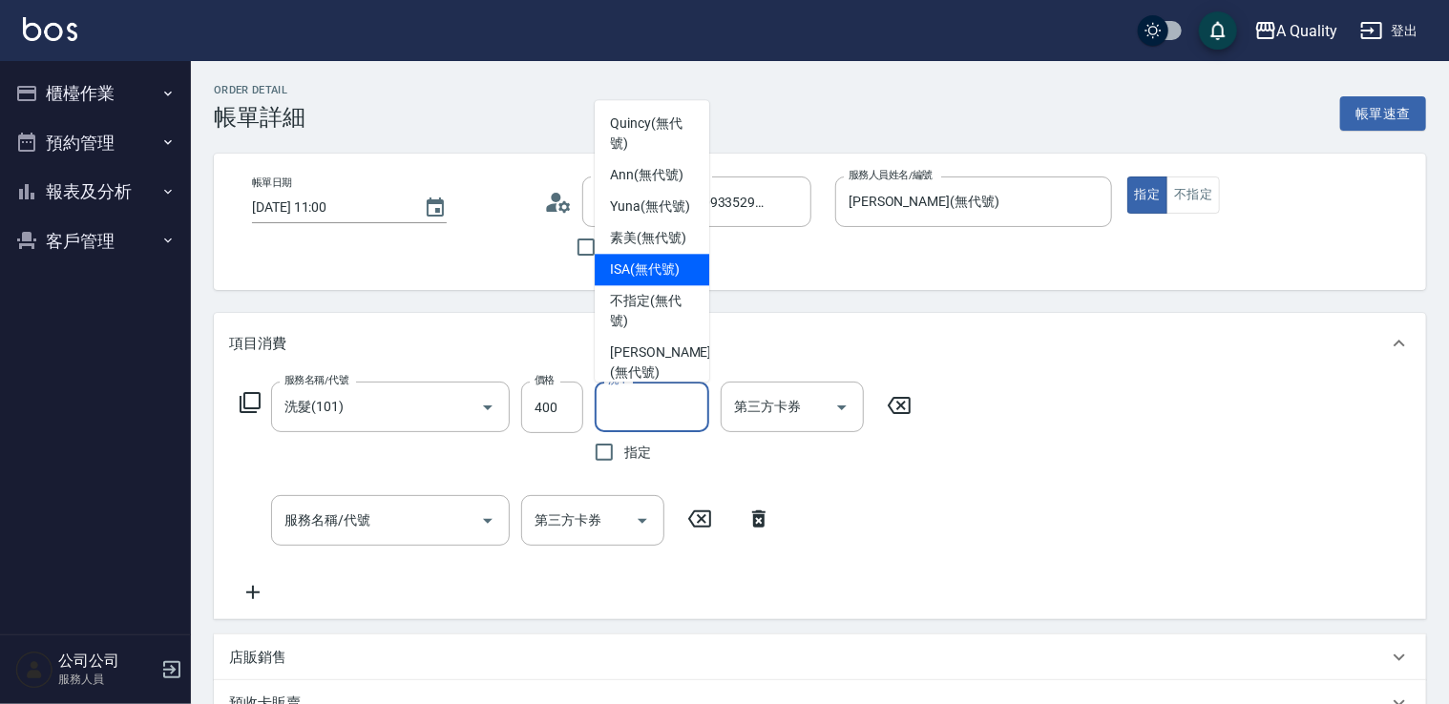
drag, startPoint x: 650, startPoint y: 316, endPoint x: 637, endPoint y: 323, distance: 14.9
click at [645, 280] on span "ISA (無代號)" at bounding box center [645, 270] width 70 height 20
type input "ISA(無代號)"
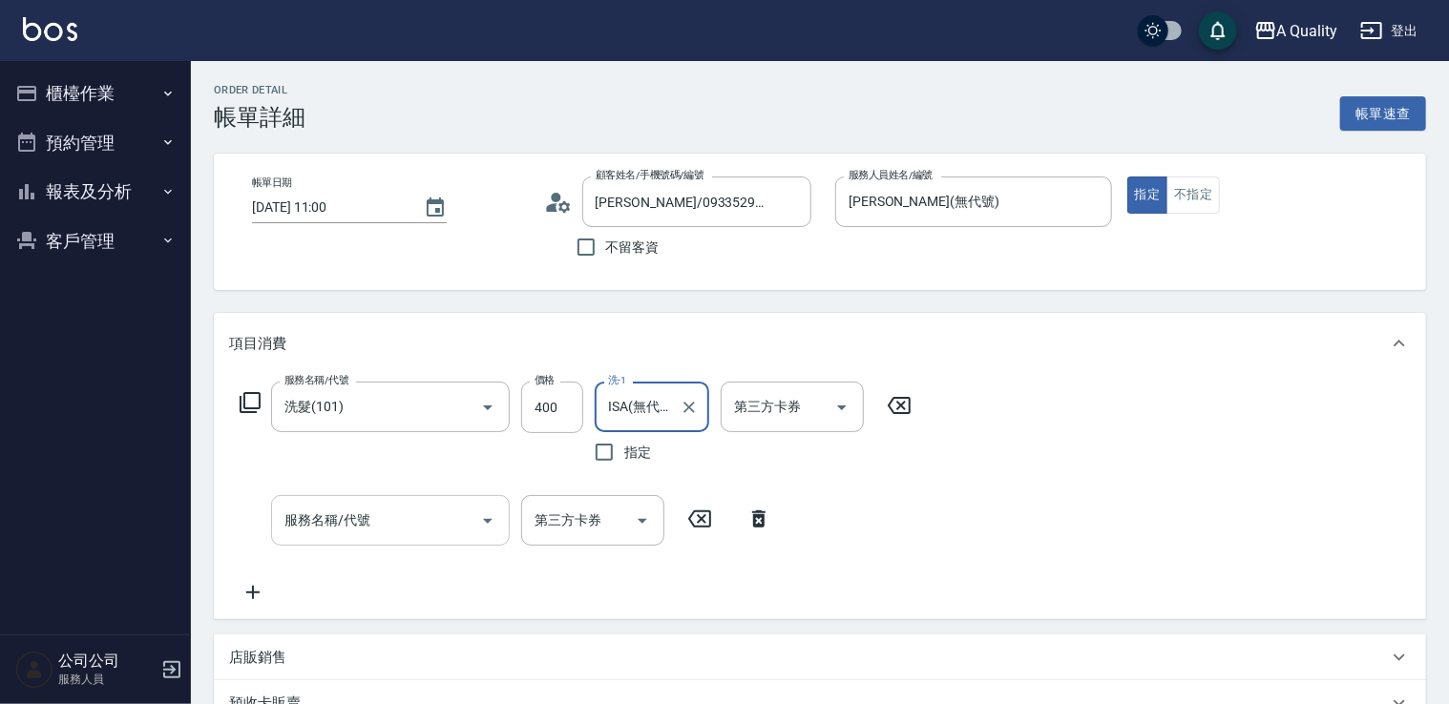
click at [315, 536] on div "服務名稱/代號" at bounding box center [390, 520] width 239 height 51
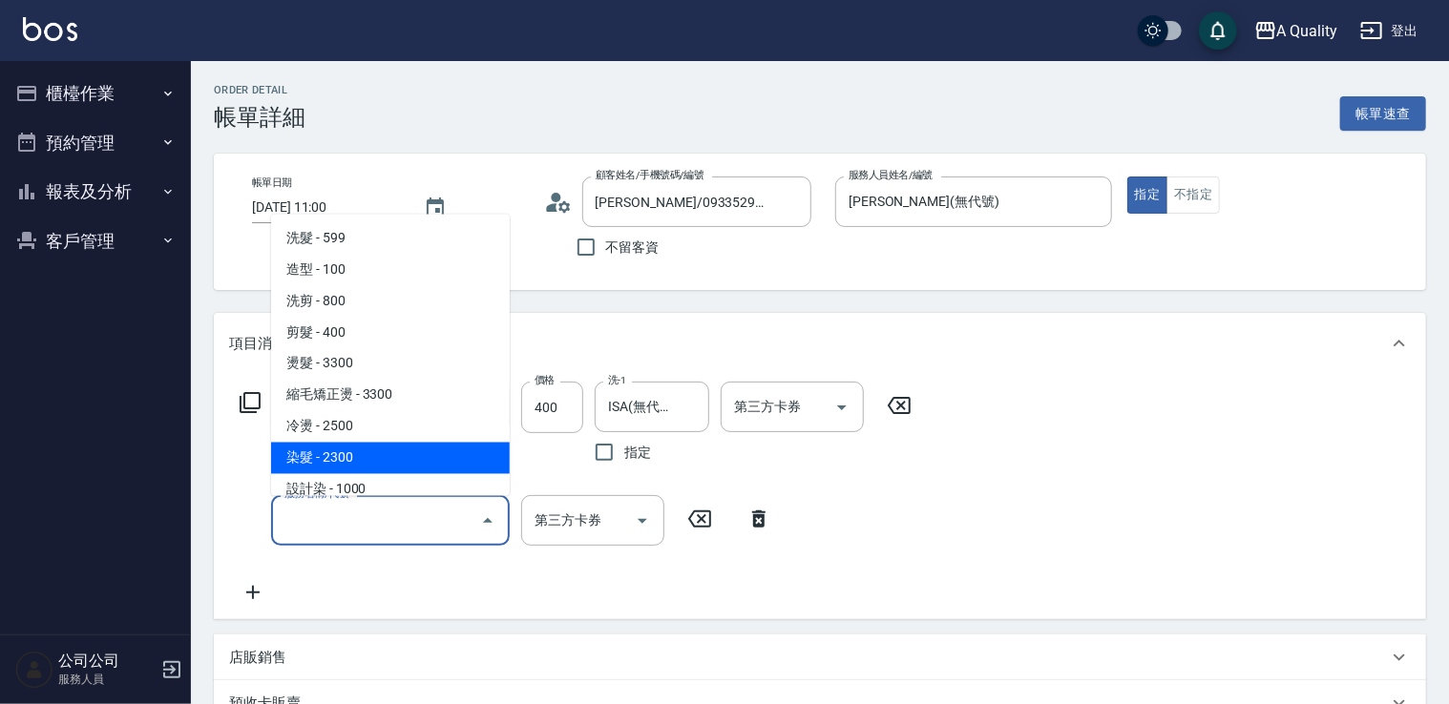
click at [345, 454] on span "染髮 - 2300" at bounding box center [390, 458] width 239 height 32
type input "染髮(401)"
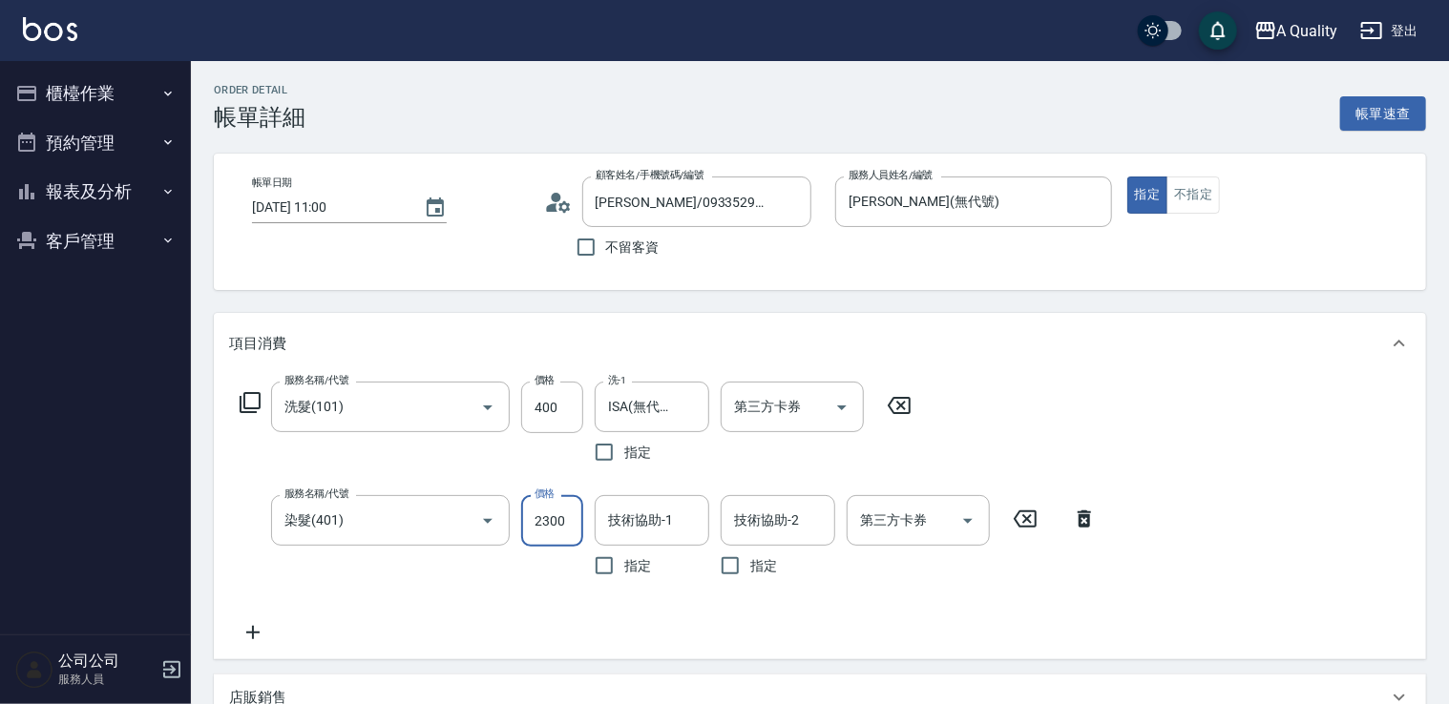
click at [577, 525] on input "2300" at bounding box center [552, 521] width 62 height 52
type input "1000"
click at [645, 510] on div "技術協助-1 技術協助-1" at bounding box center [652, 520] width 115 height 51
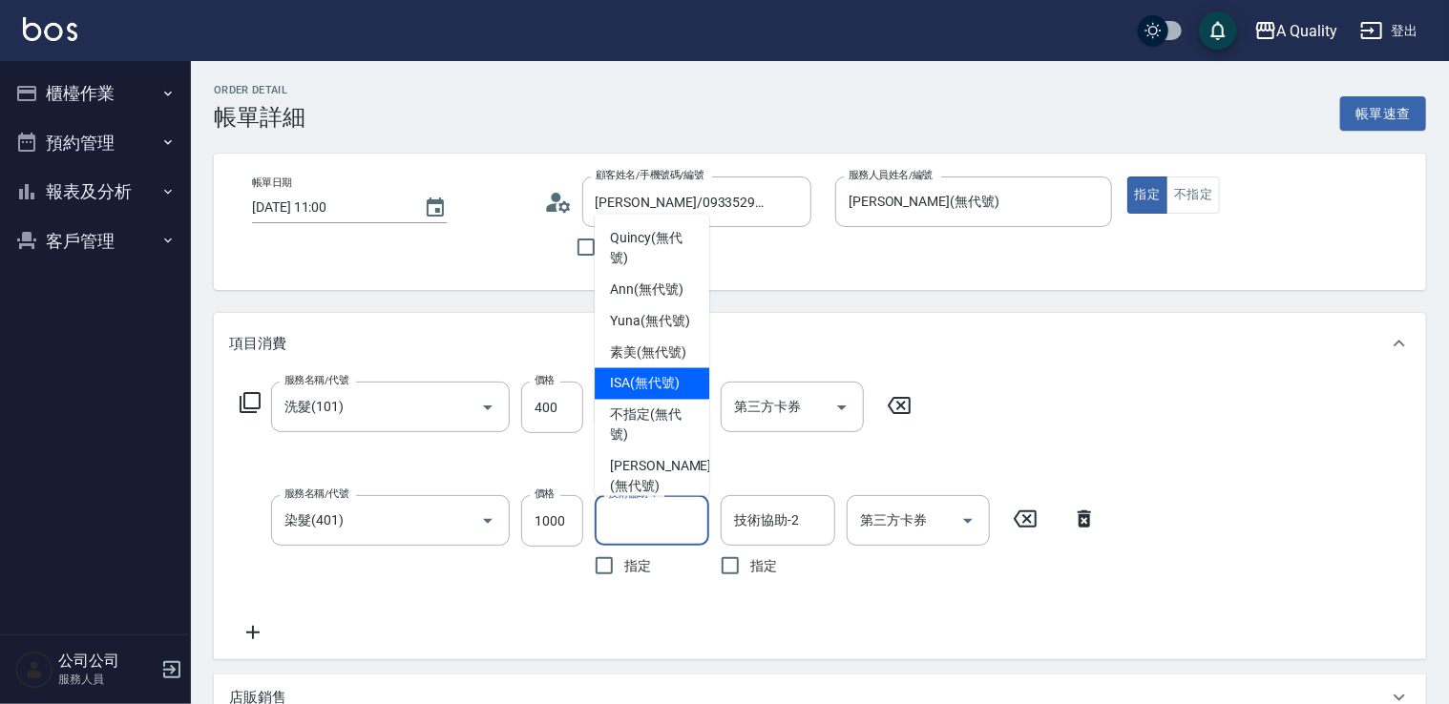
drag, startPoint x: 634, startPoint y: 426, endPoint x: 366, endPoint y: 500, distance: 278.4
click at [633, 393] on span "ISA (無代號)" at bounding box center [645, 383] width 70 height 20
type input "ISA(無代號)"
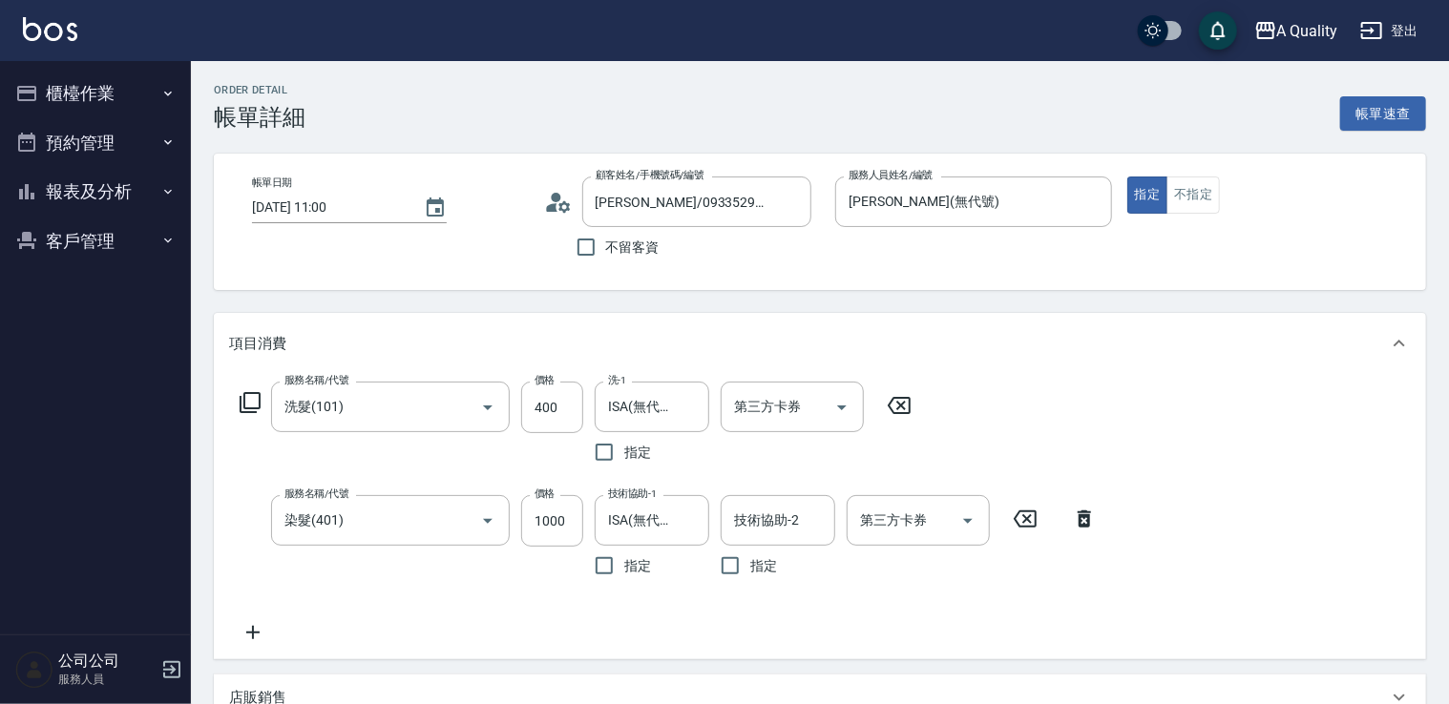
click at [256, 632] on icon at bounding box center [253, 632] width 48 height 23
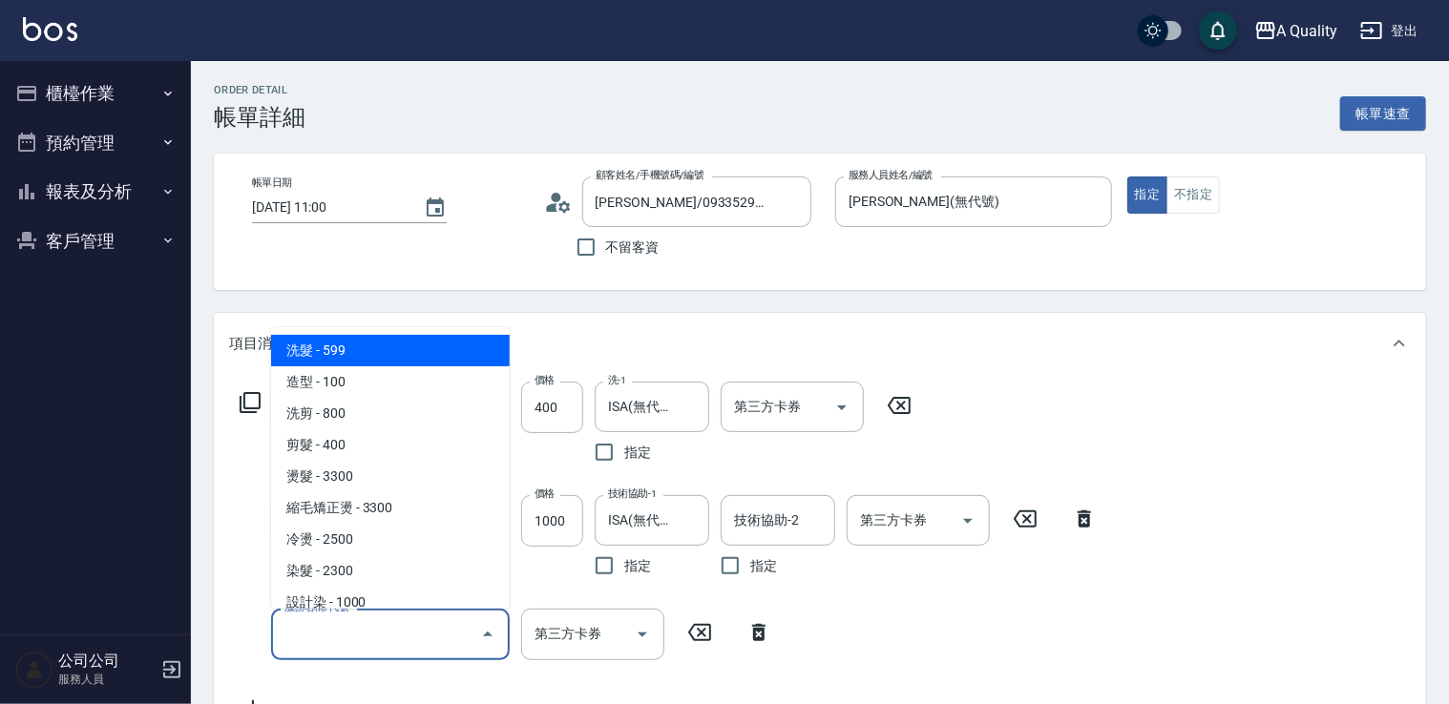
click at [322, 632] on input "服務名稱/代號" at bounding box center [376, 634] width 193 height 33
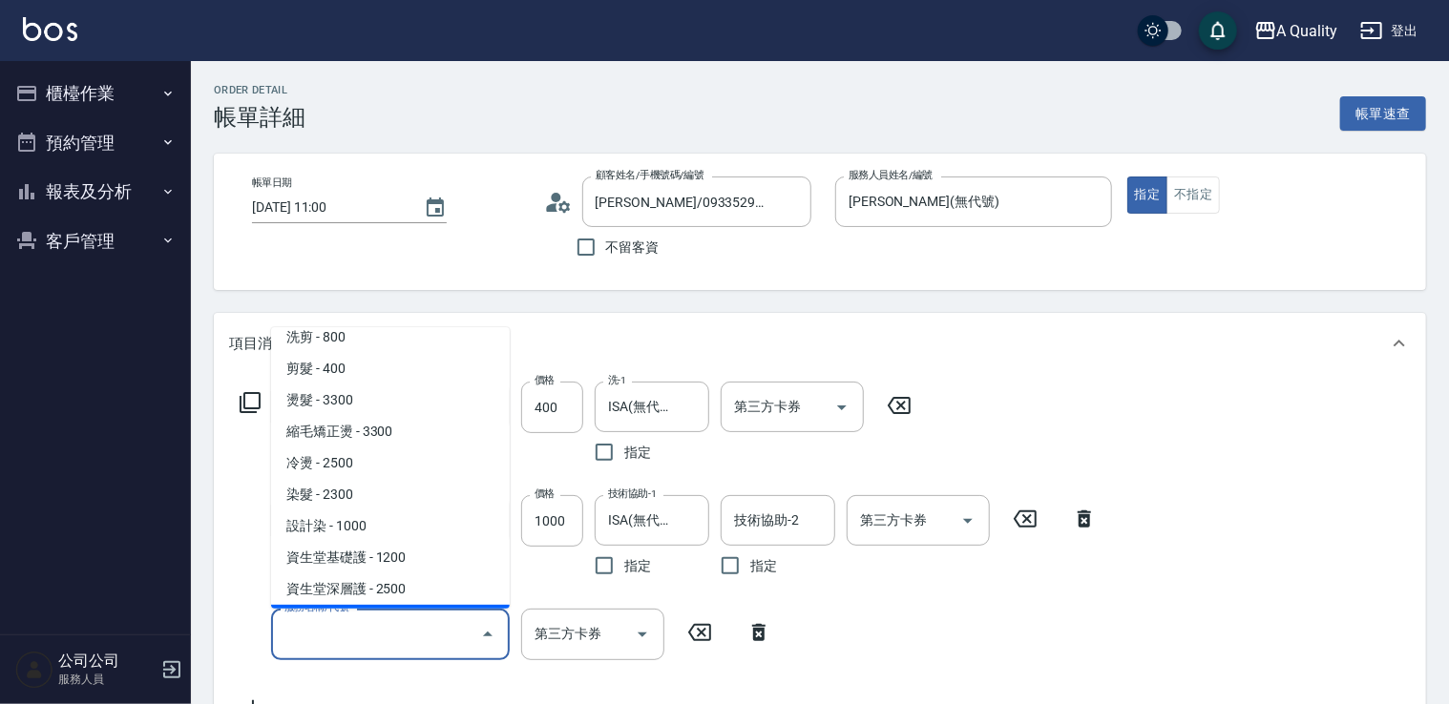
scroll to position [191, 0]
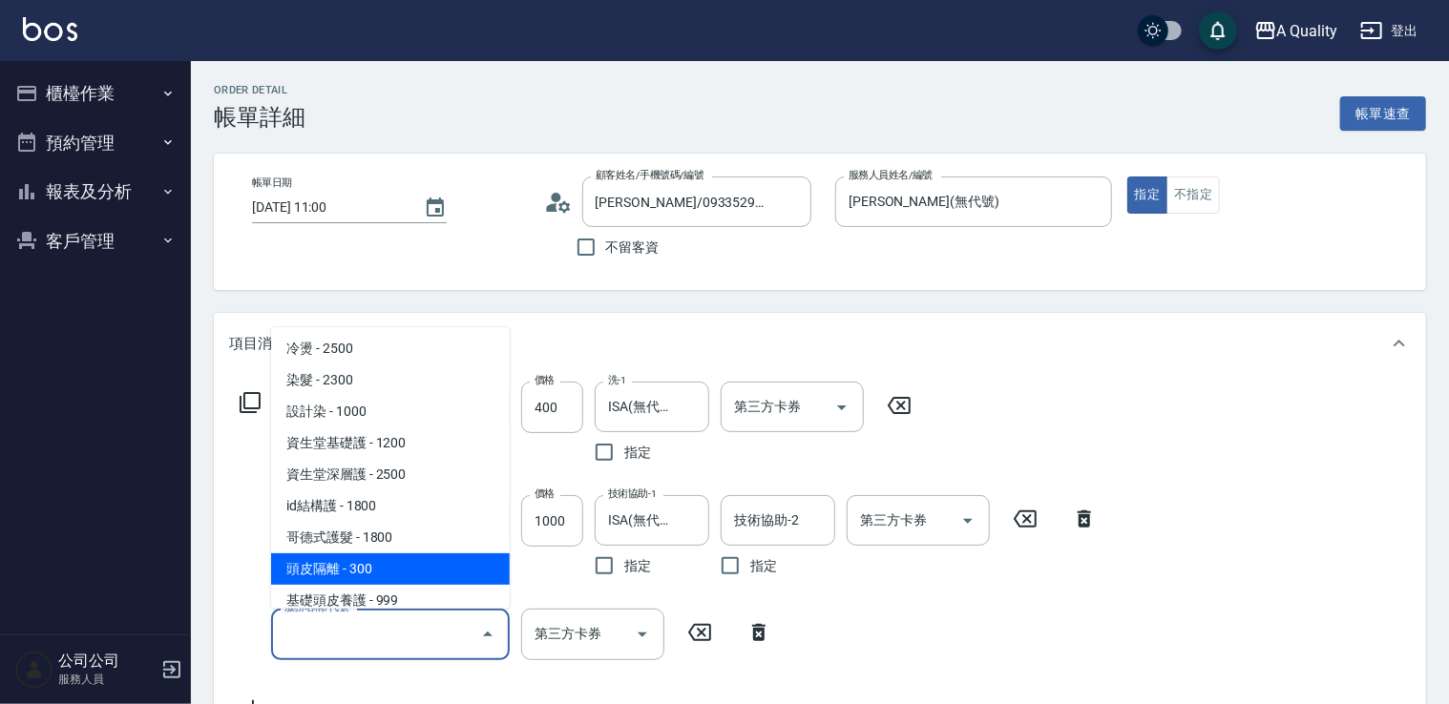
click at [382, 575] on span "頭皮隔離 - 300" at bounding box center [390, 570] width 239 height 32
type input "頭皮隔離(600)"
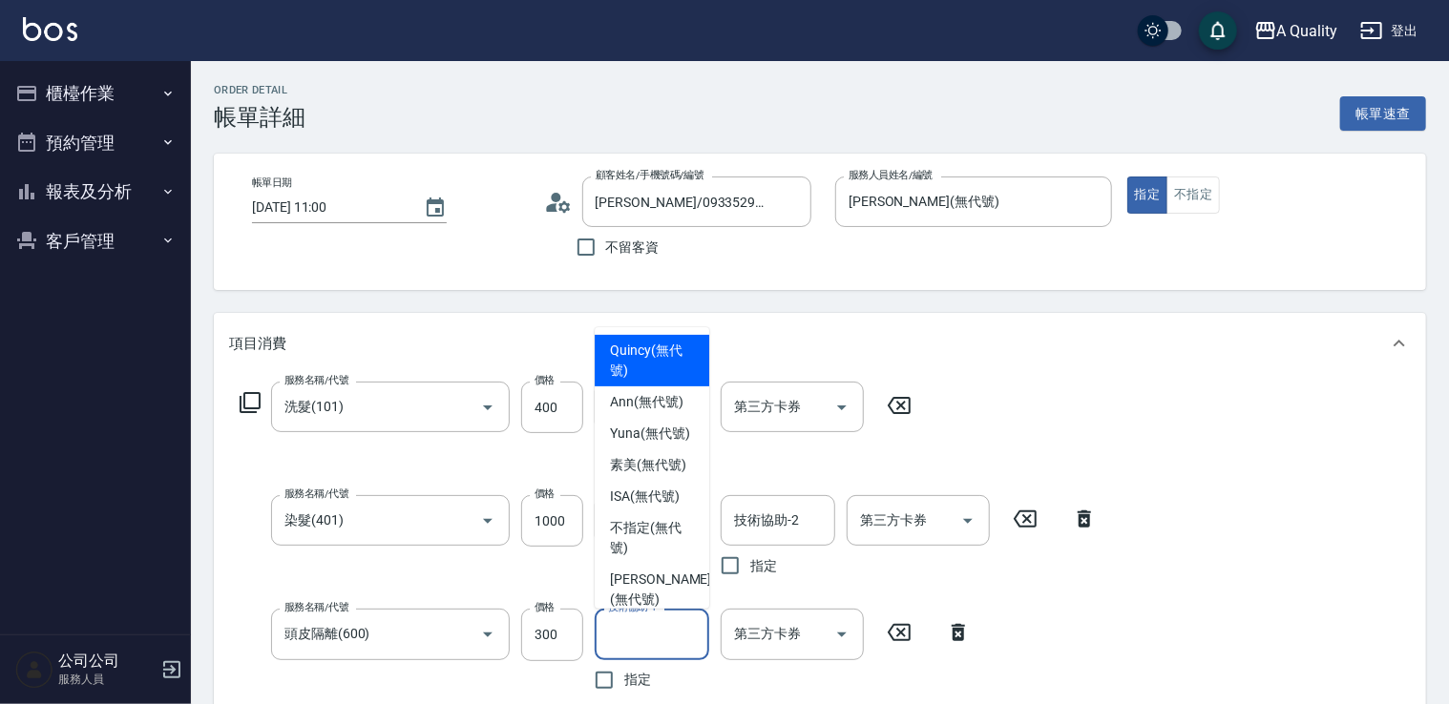
click at [622, 624] on input "技術協助-1" at bounding box center [651, 634] width 97 height 33
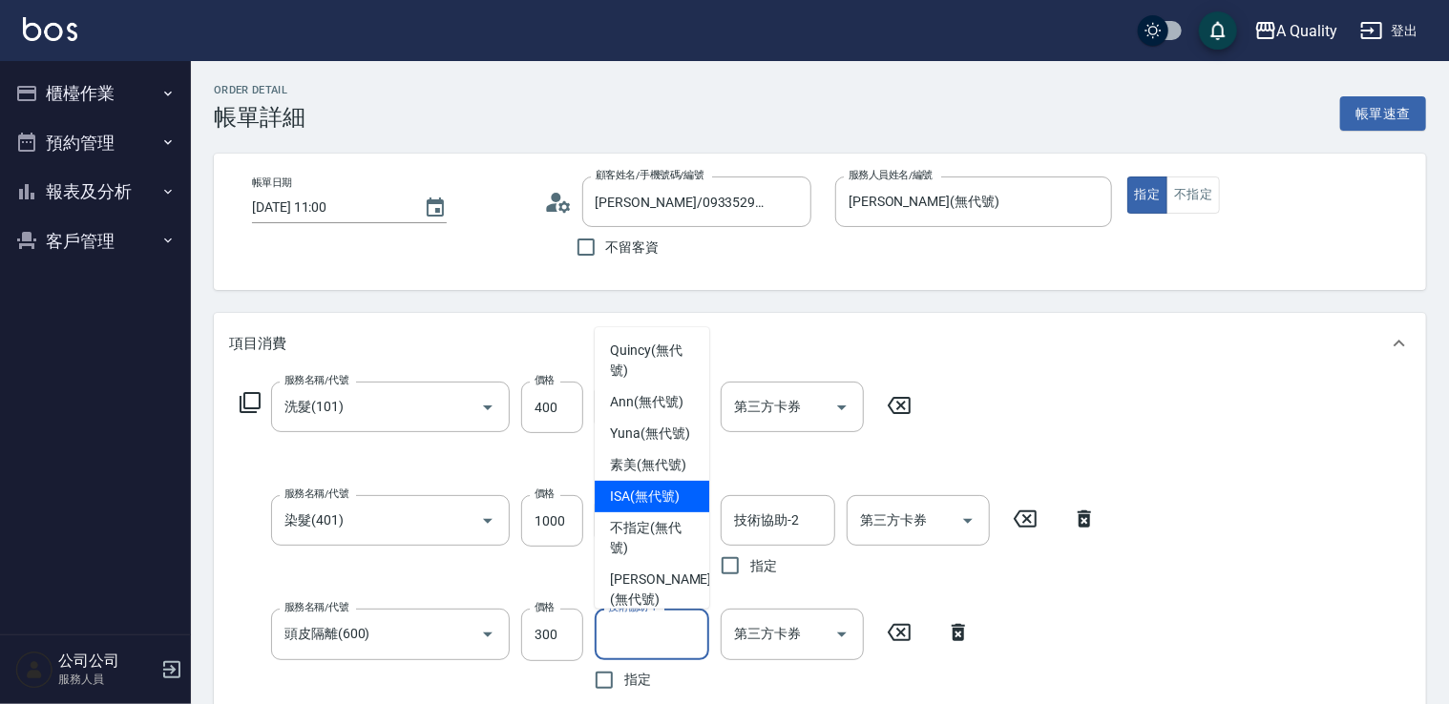
click at [641, 507] on span "ISA (無代號)" at bounding box center [645, 497] width 70 height 20
type input "ISA(無代號)"
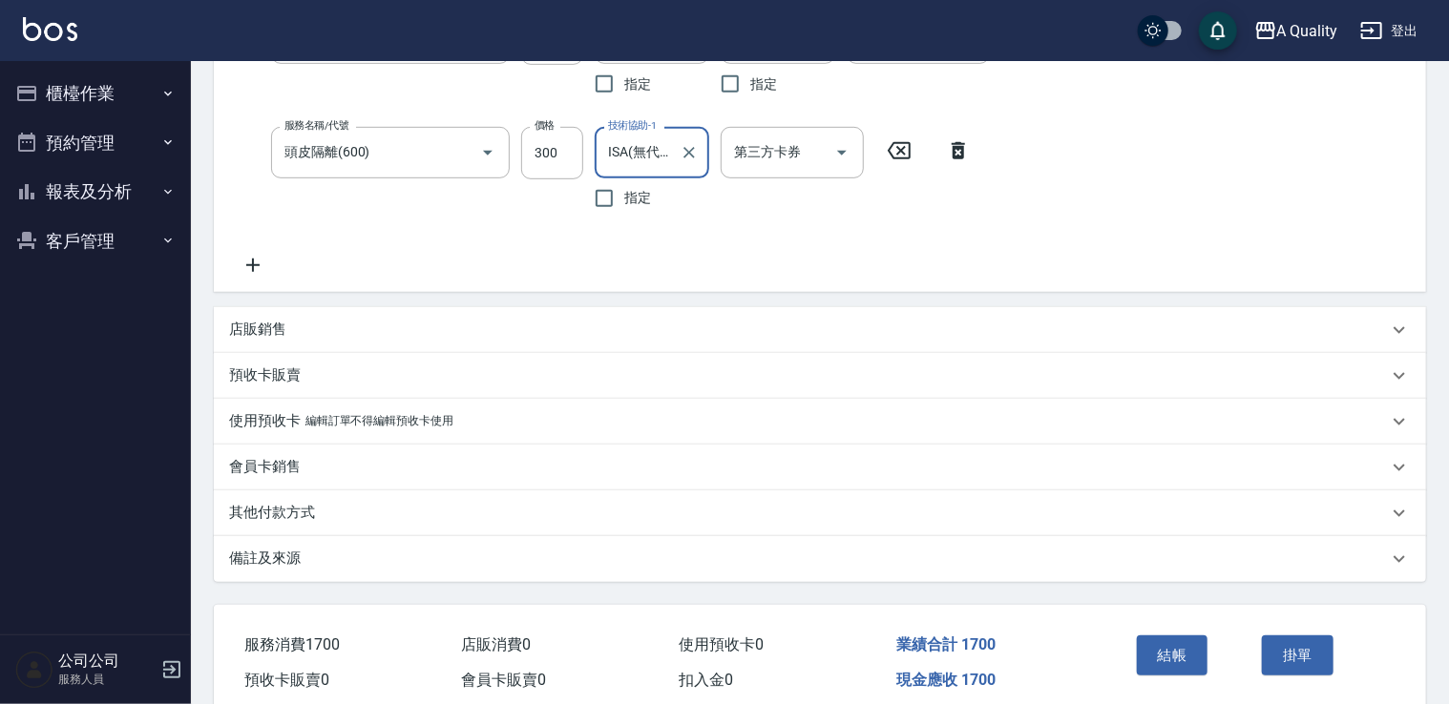
scroll to position [562, 0]
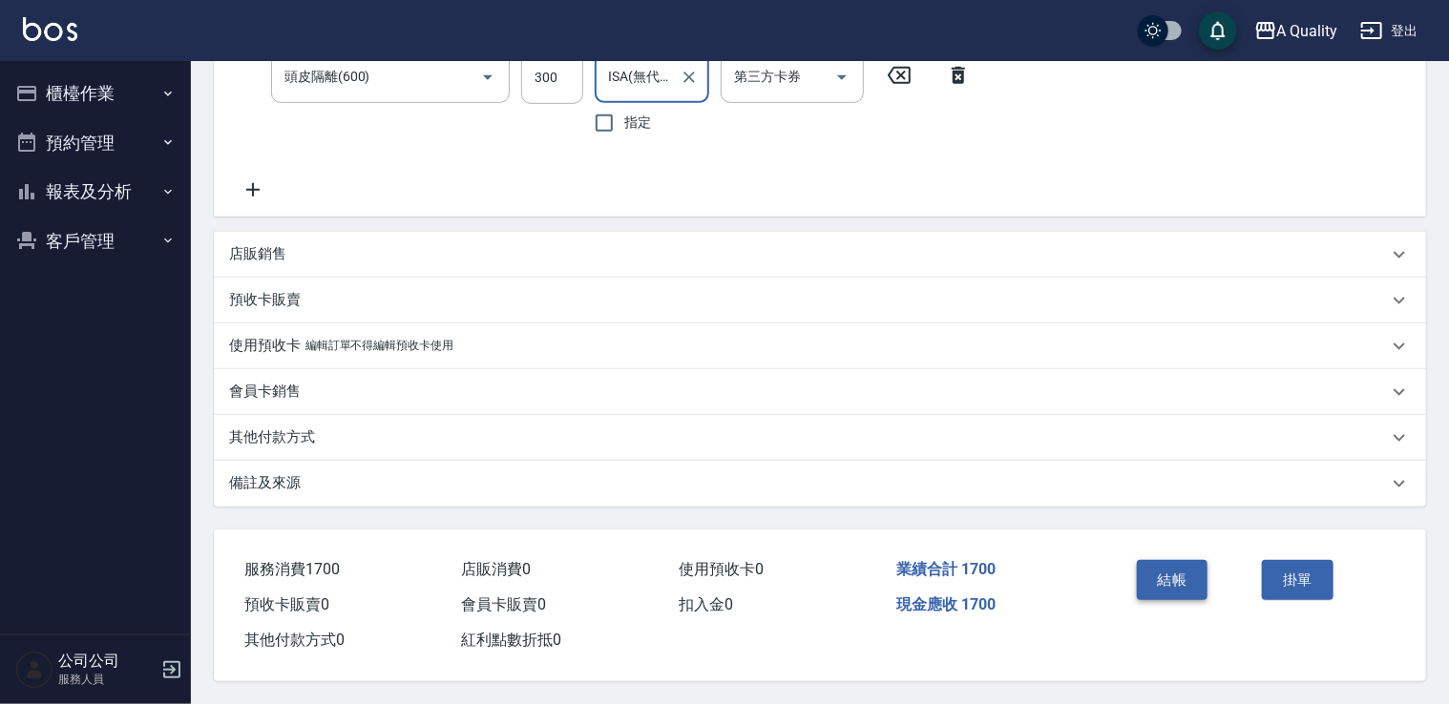
click at [1163, 565] on button "結帳" at bounding box center [1173, 580] width 72 height 40
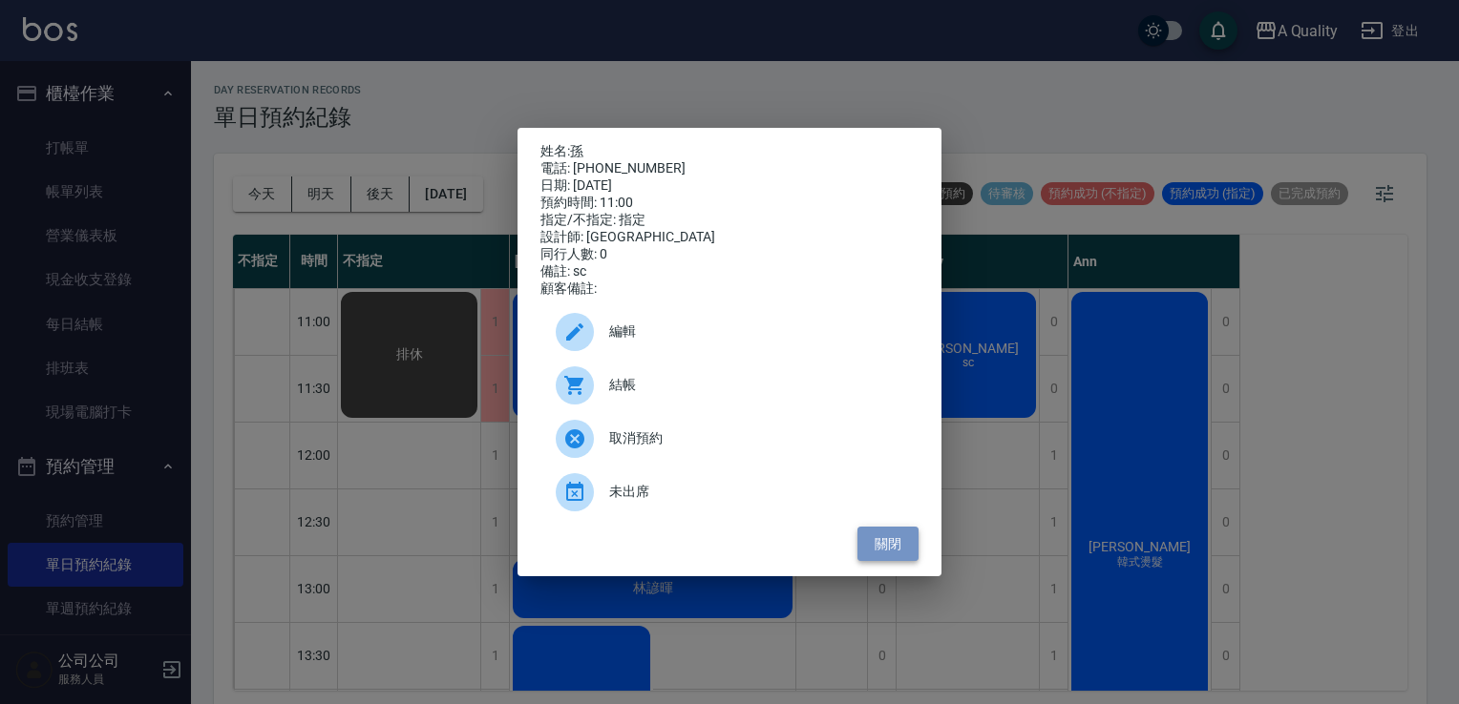
click at [890, 540] on button "關閉" at bounding box center [887, 544] width 61 height 35
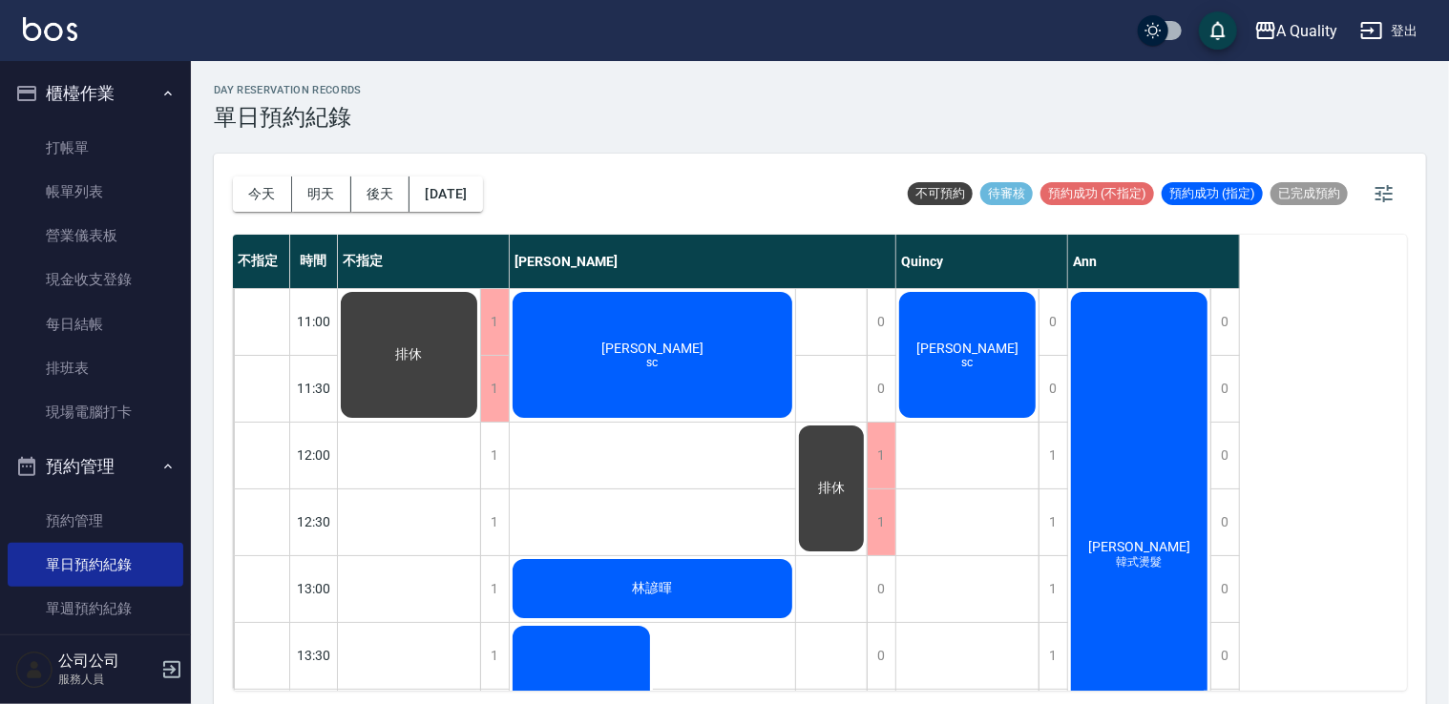
click at [269, 183] on button "今天" at bounding box center [262, 194] width 59 height 35
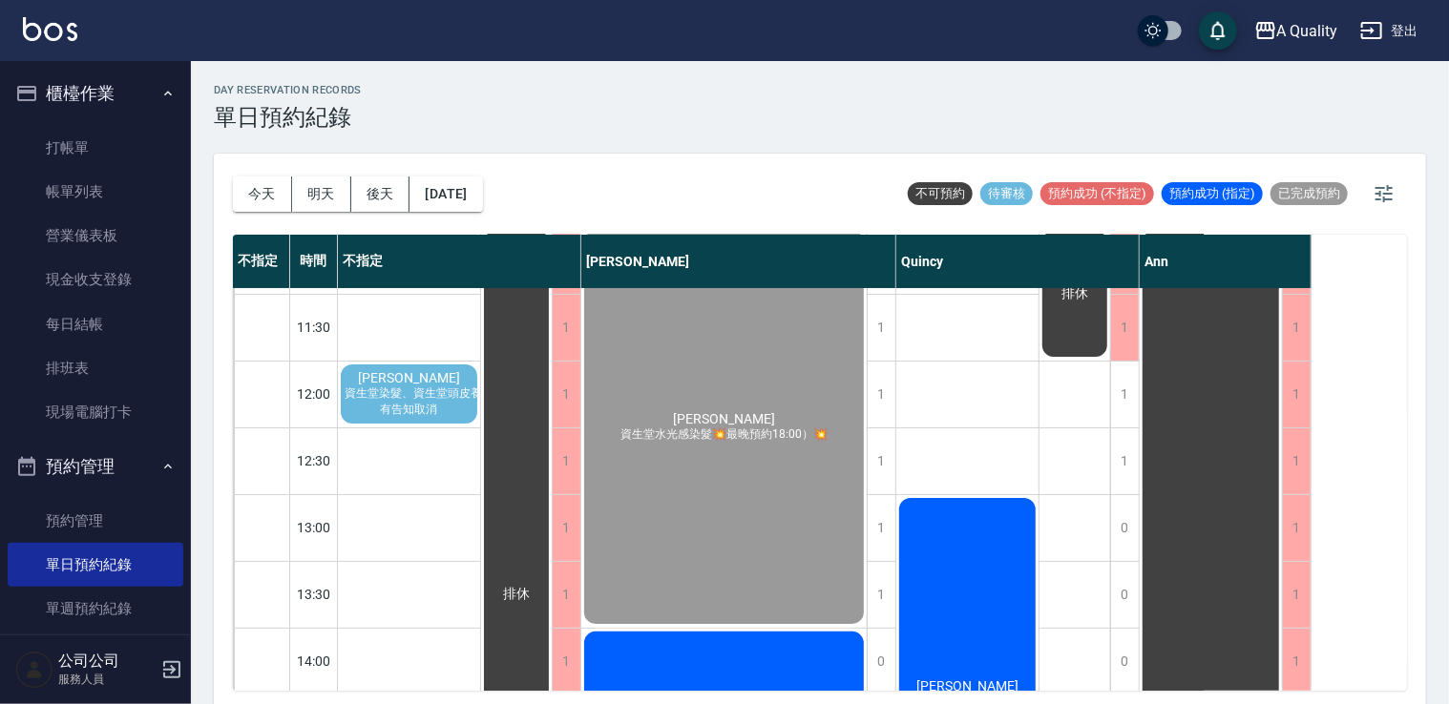
scroll to position [191, 0]
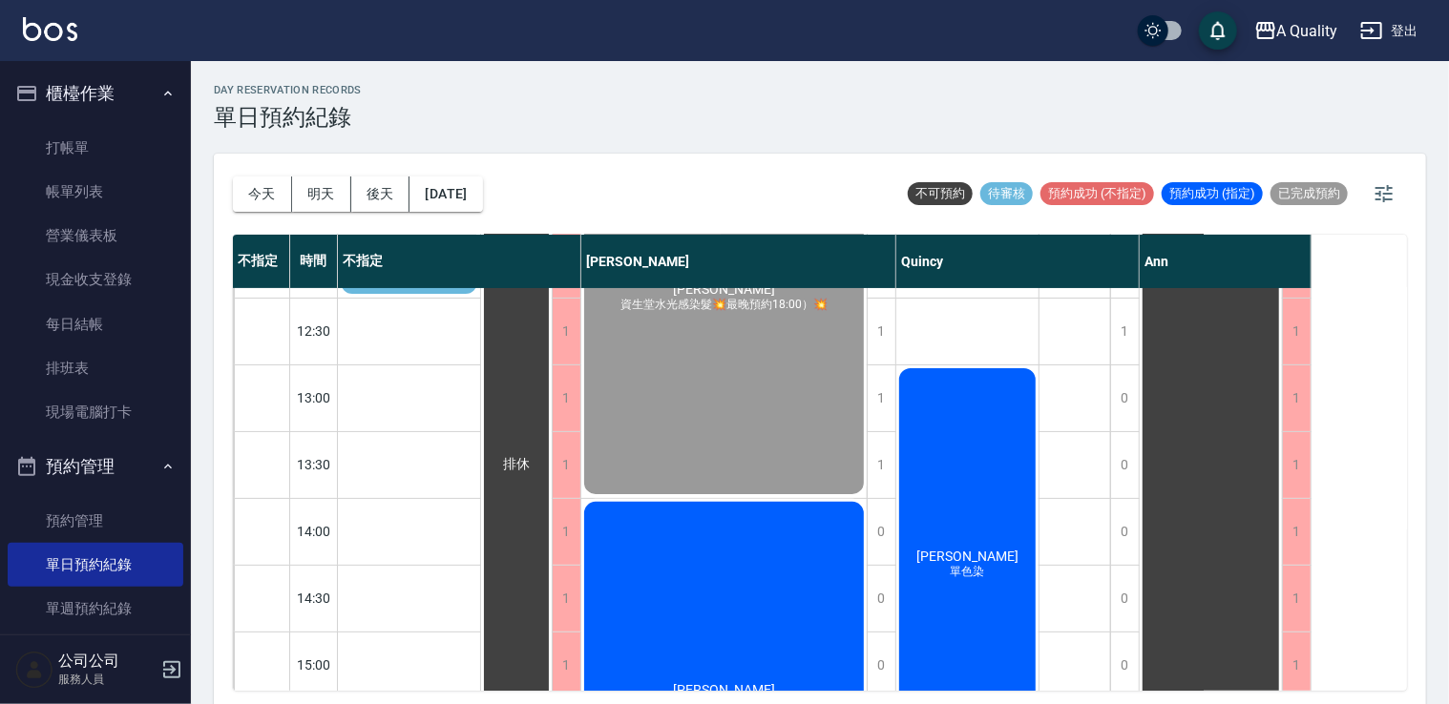
click at [959, 481] on div "[PERSON_NAME] 單色染" at bounding box center [967, 565] width 142 height 399
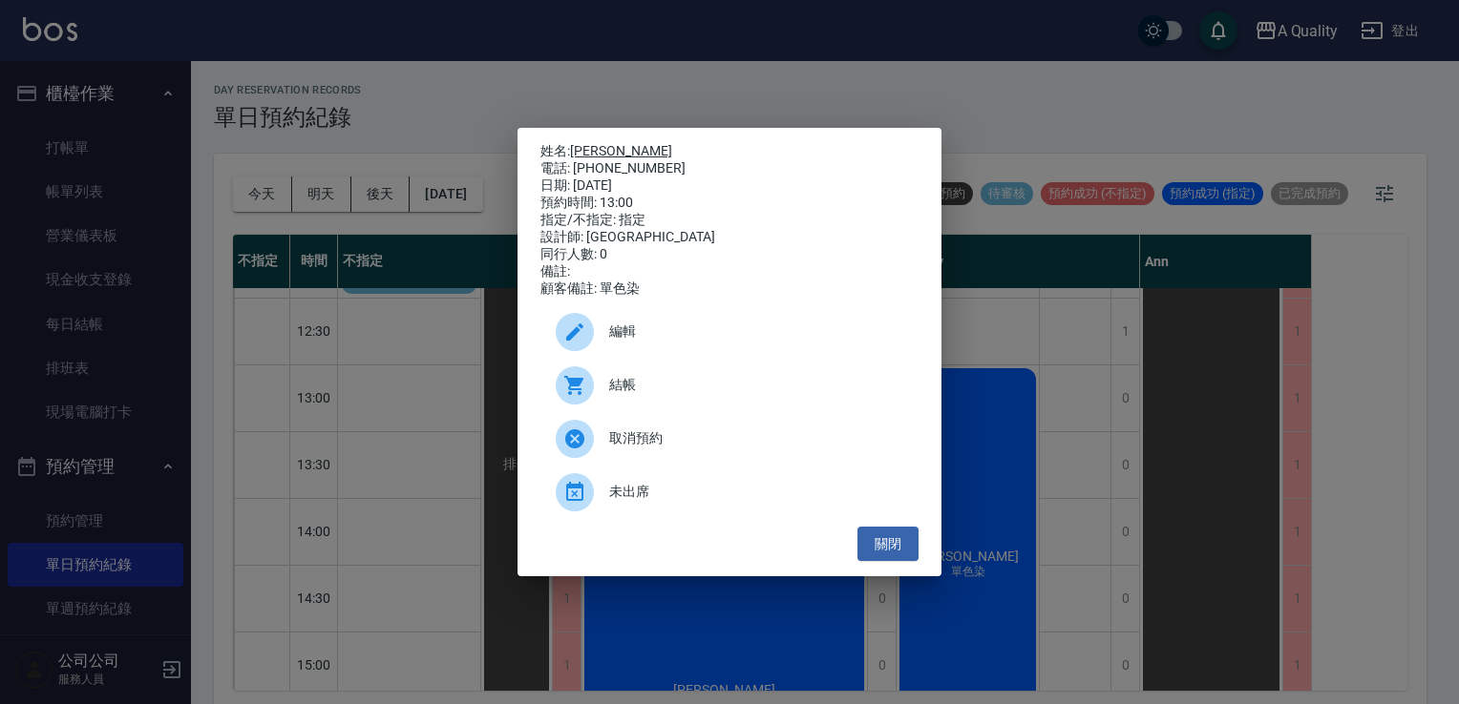
click at [596, 143] on link "[PERSON_NAME]" at bounding box center [621, 150] width 102 height 15
click at [874, 545] on button "關閉" at bounding box center [887, 544] width 61 height 35
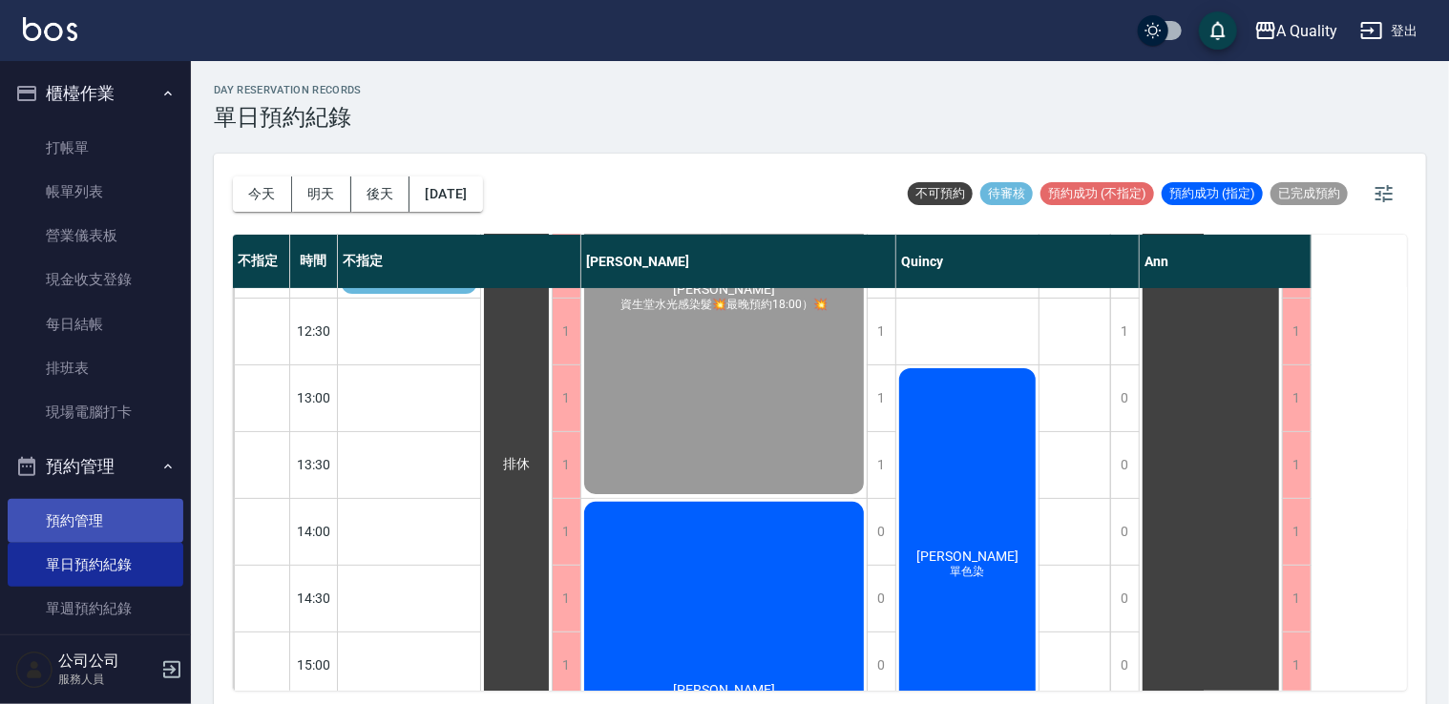
drag, startPoint x: 115, startPoint y: 512, endPoint x: 136, endPoint y: 511, distance: 21.0
click at [115, 512] on link "預約管理" at bounding box center [96, 521] width 176 height 44
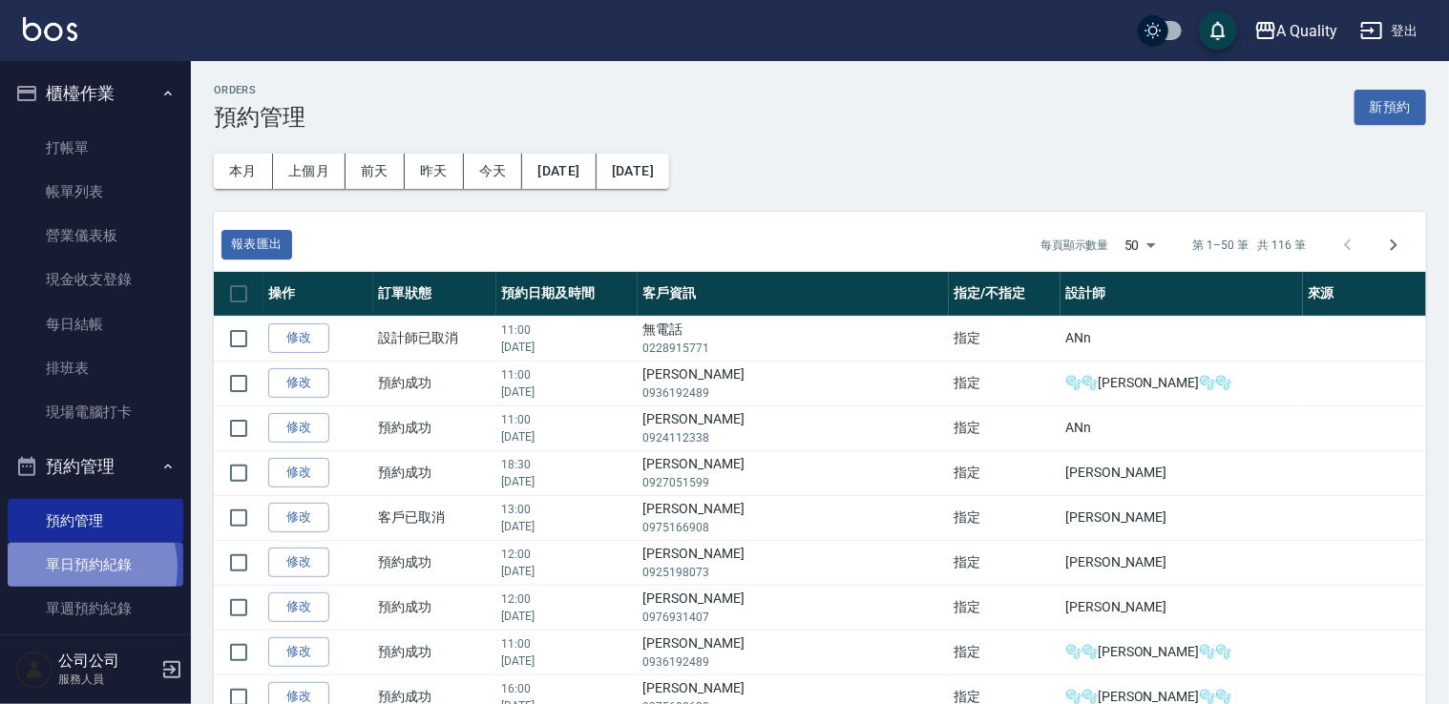
click at [76, 570] on link "單日預約紀錄" at bounding box center [96, 565] width 176 height 44
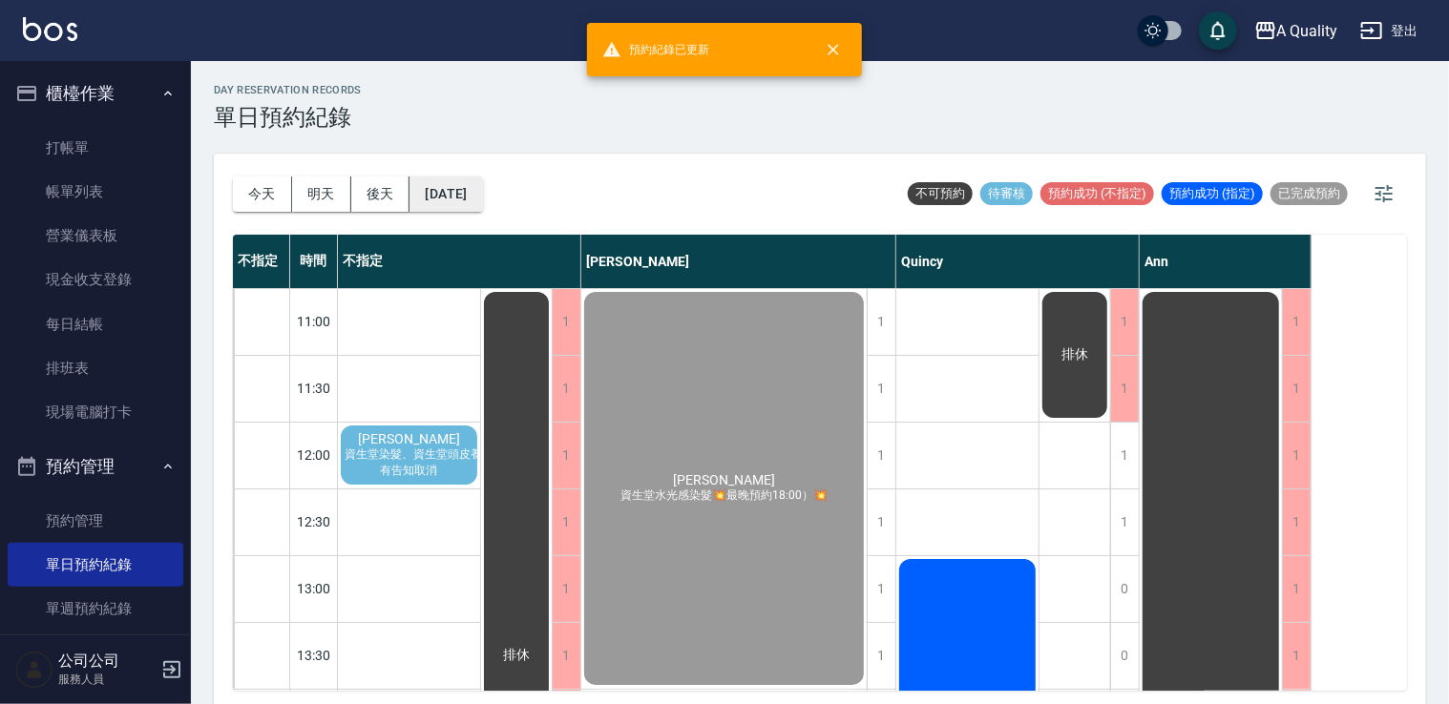
click at [410, 191] on button "[DATE]" at bounding box center [446, 194] width 73 height 35
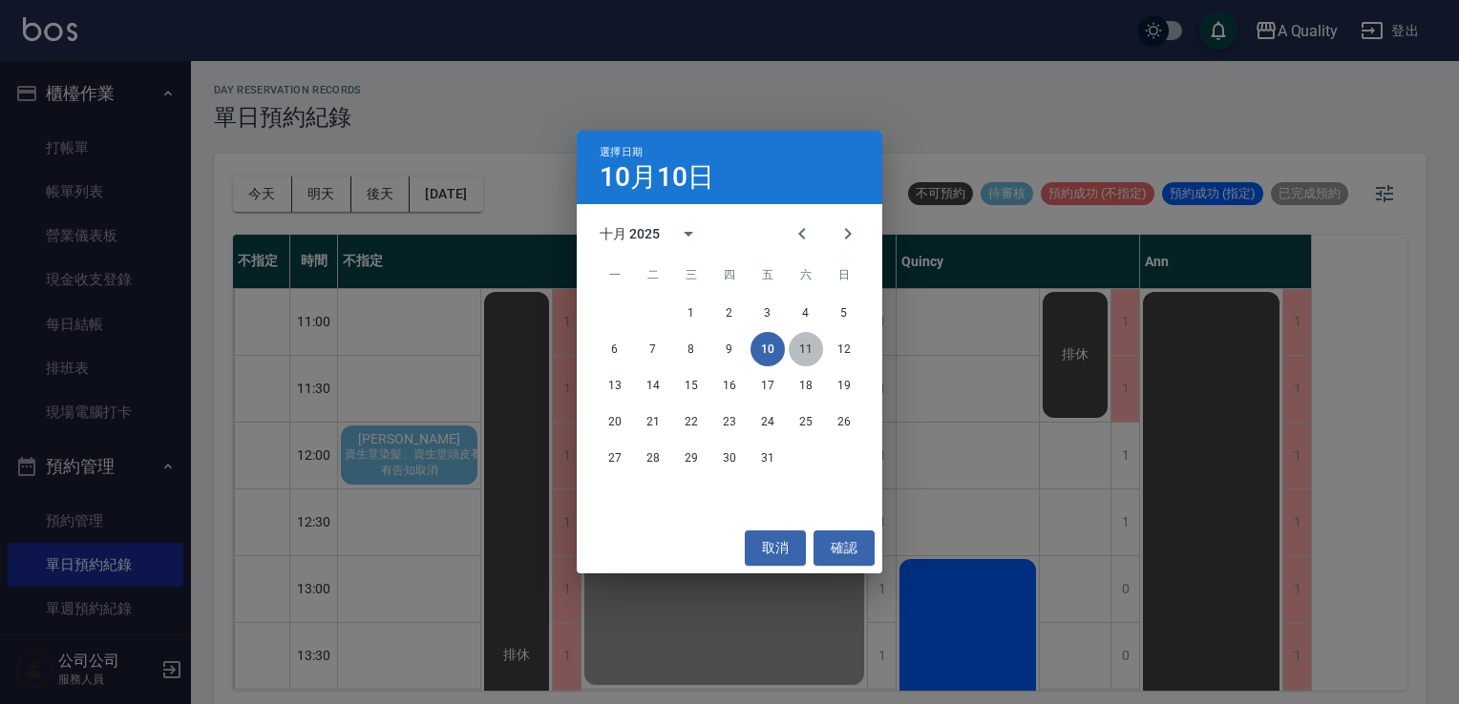
click at [808, 354] on button "11" at bounding box center [805, 349] width 34 height 34
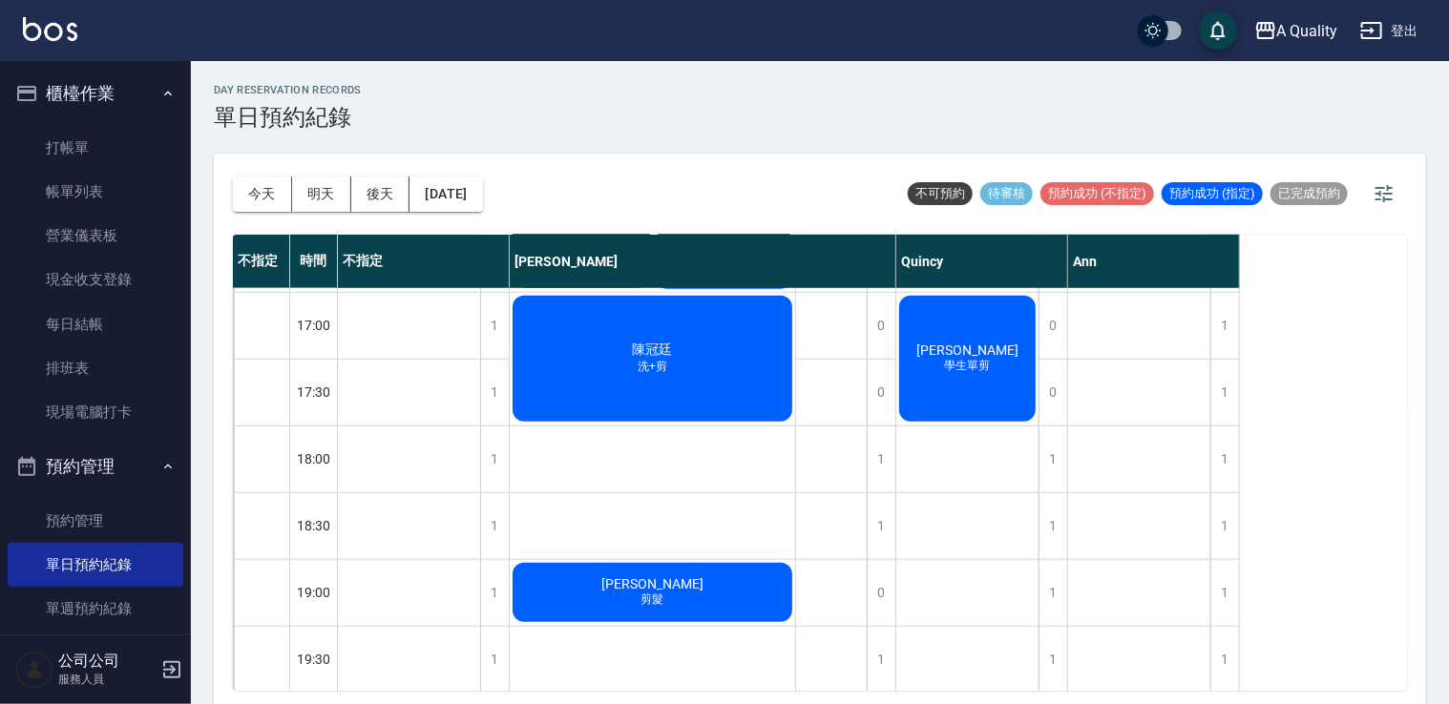
scroll to position [814, 0]
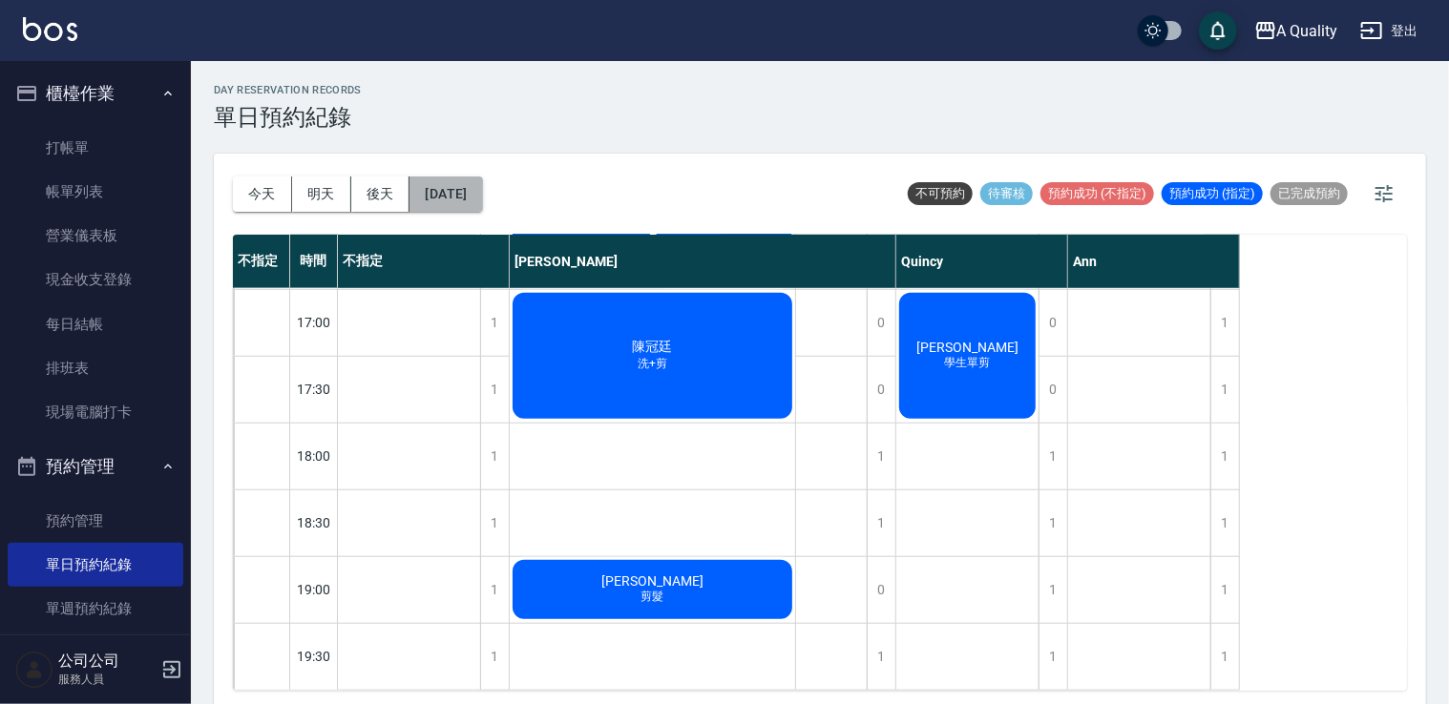
click at [478, 190] on button "[DATE]" at bounding box center [446, 194] width 73 height 35
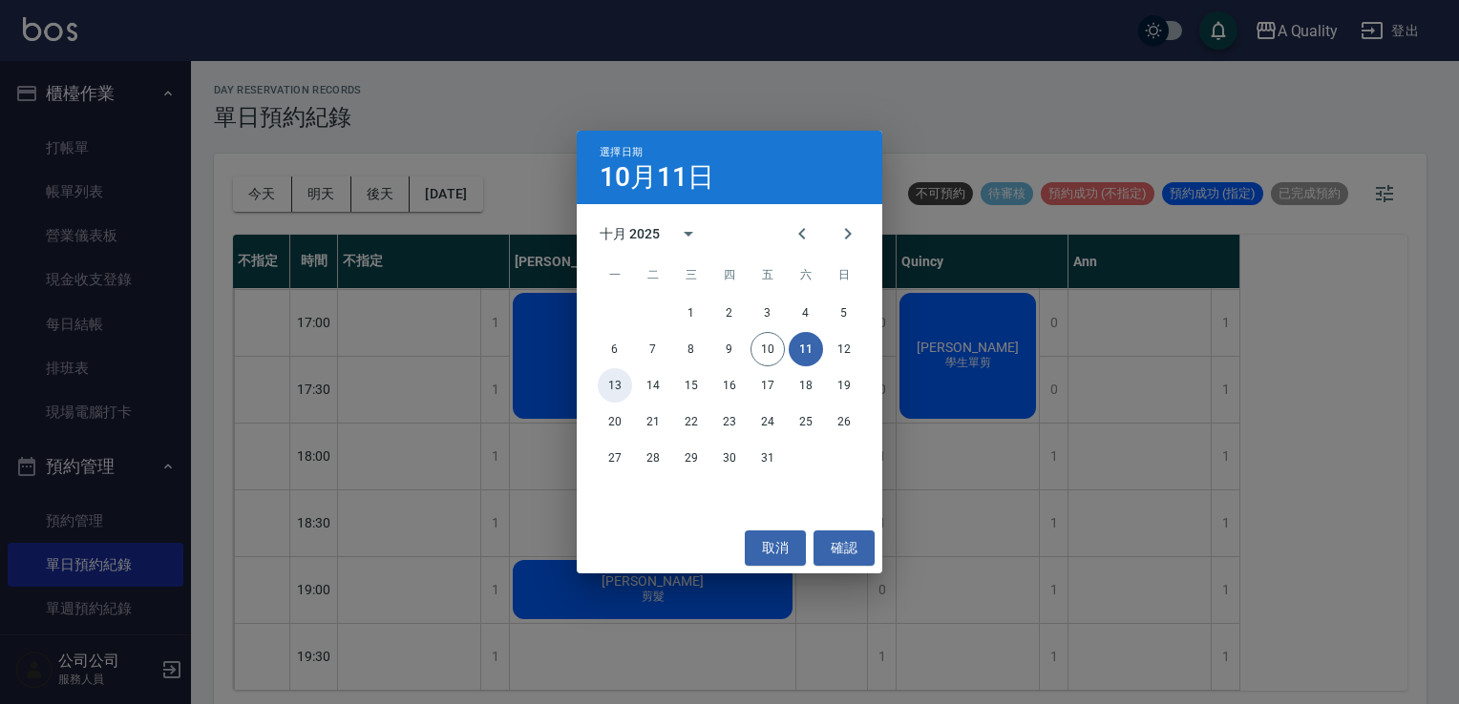
click at [609, 392] on button "13" at bounding box center [615, 385] width 34 height 34
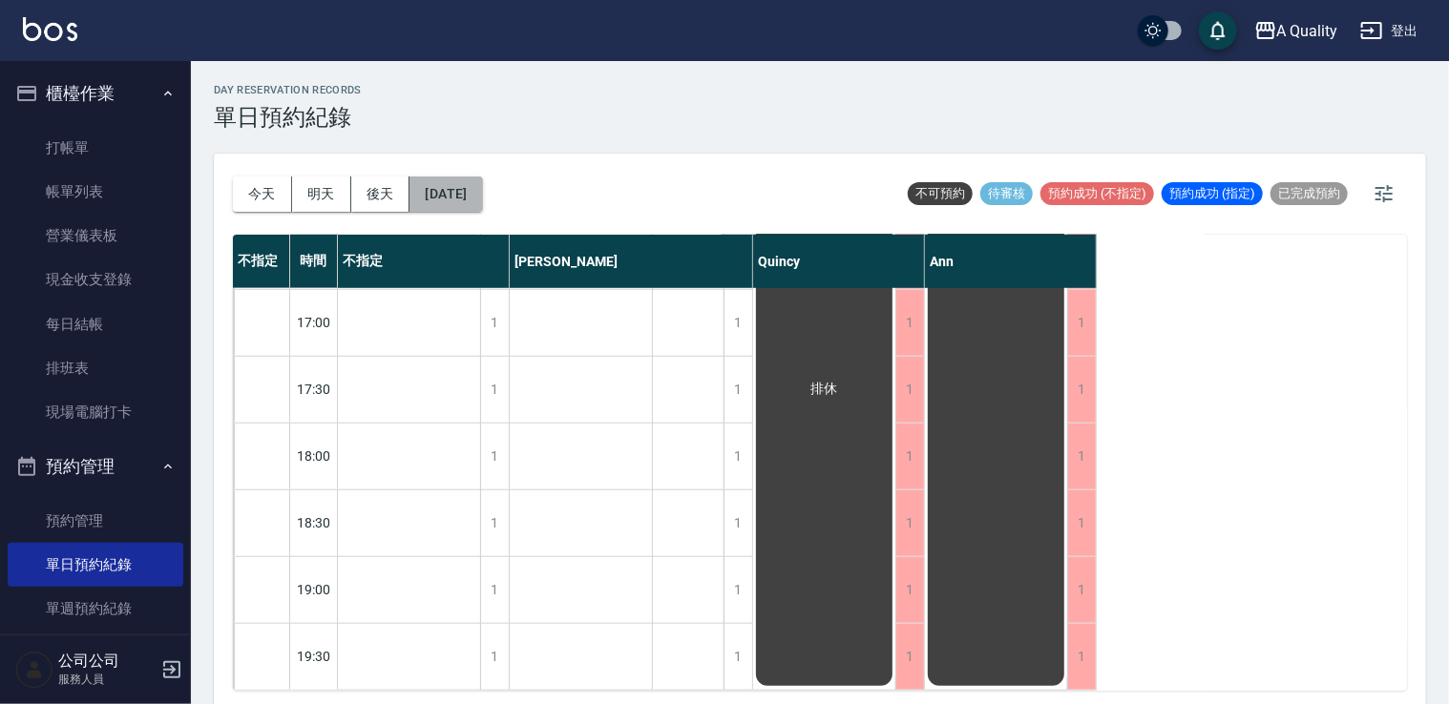
click at [477, 197] on button "[DATE]" at bounding box center [446, 194] width 73 height 35
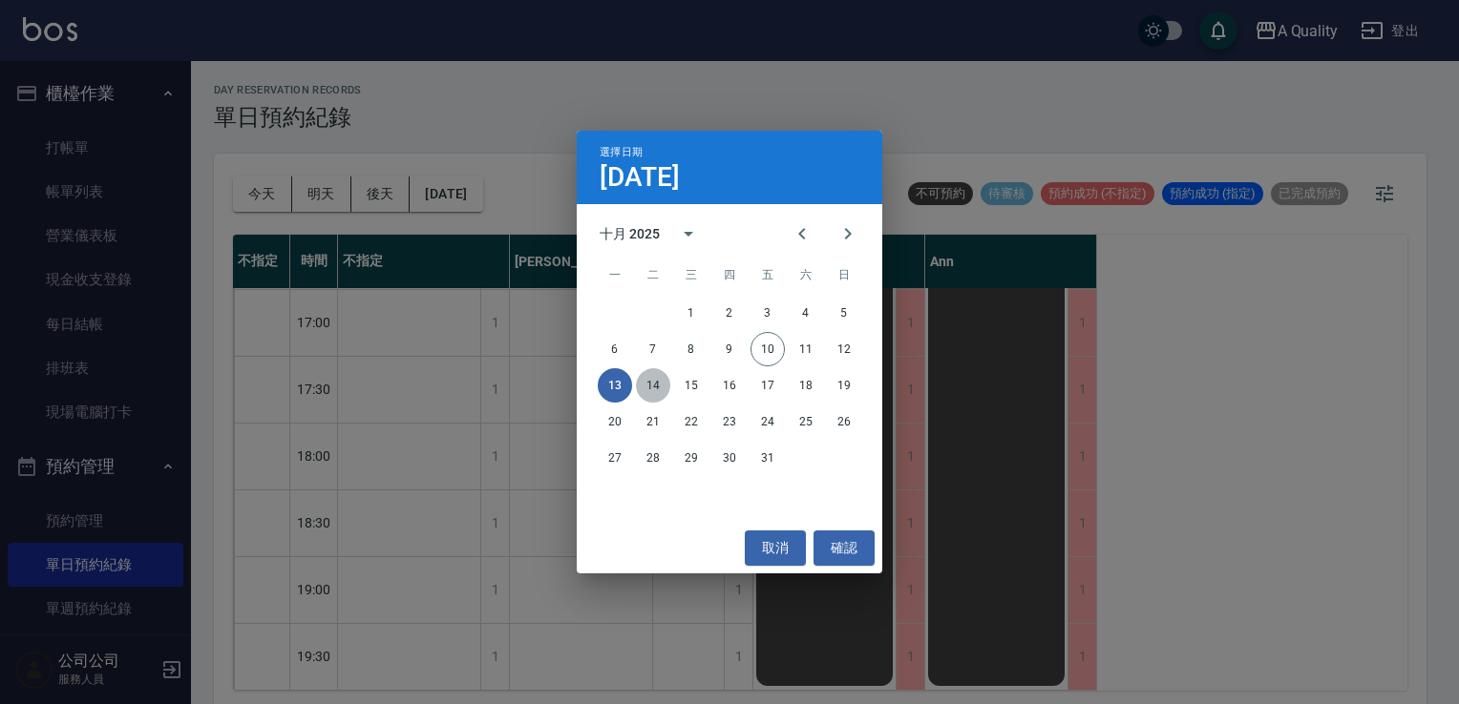
click at [662, 383] on button "14" at bounding box center [653, 385] width 34 height 34
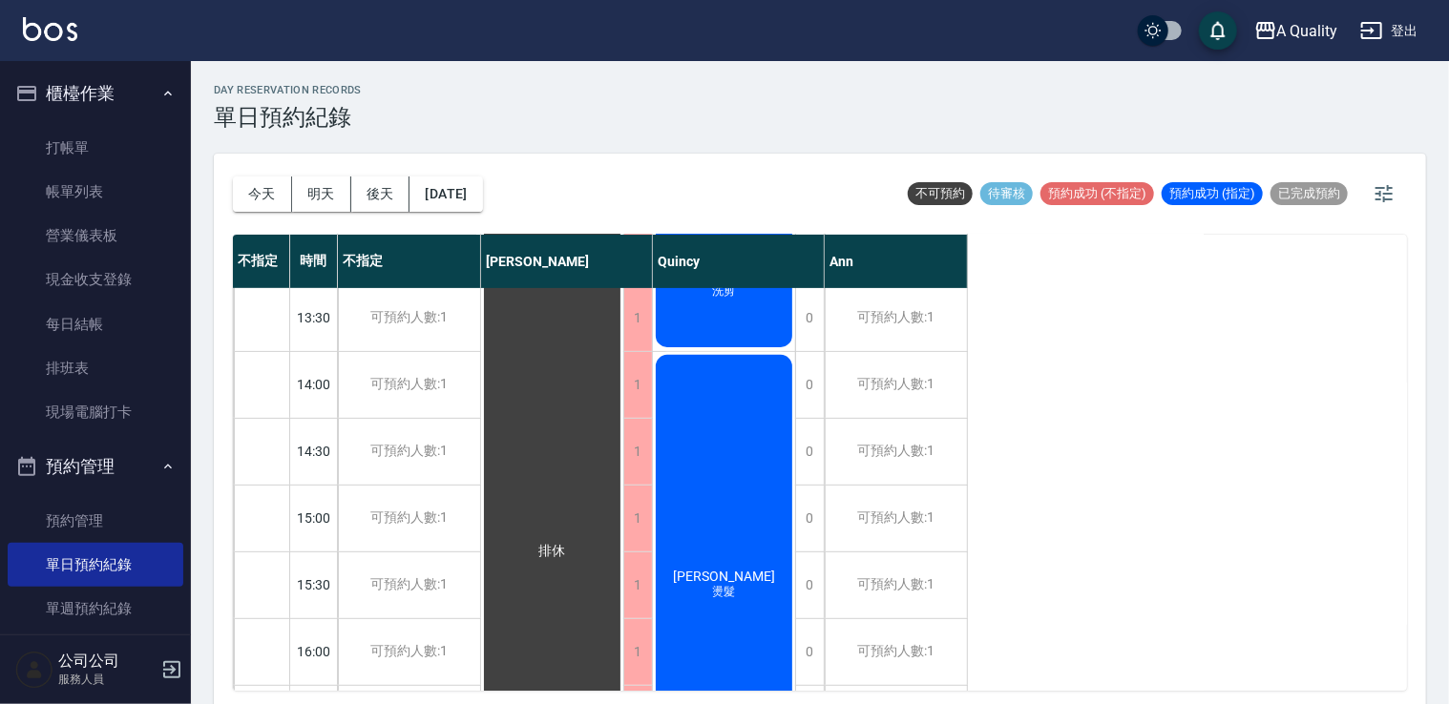
scroll to position [146, 0]
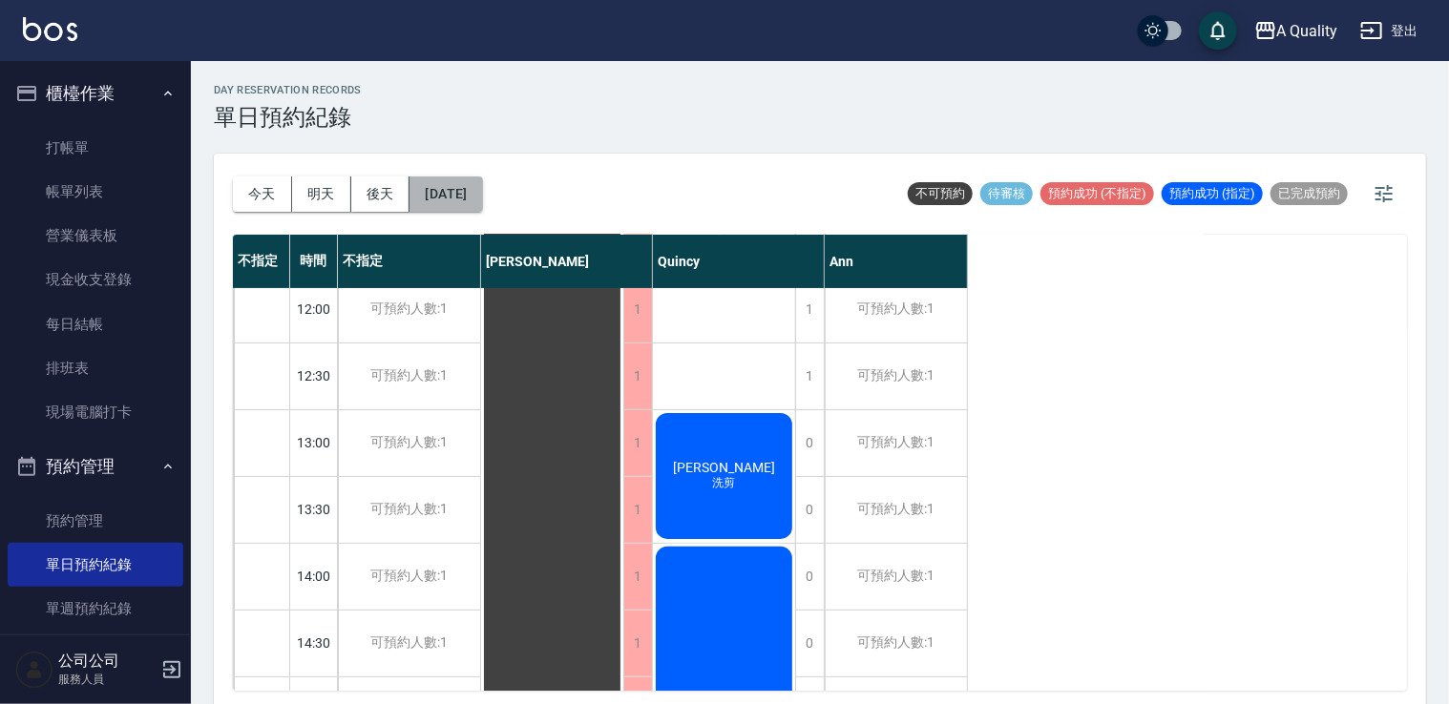
click at [482, 201] on button "[DATE]" at bounding box center [446, 194] width 73 height 35
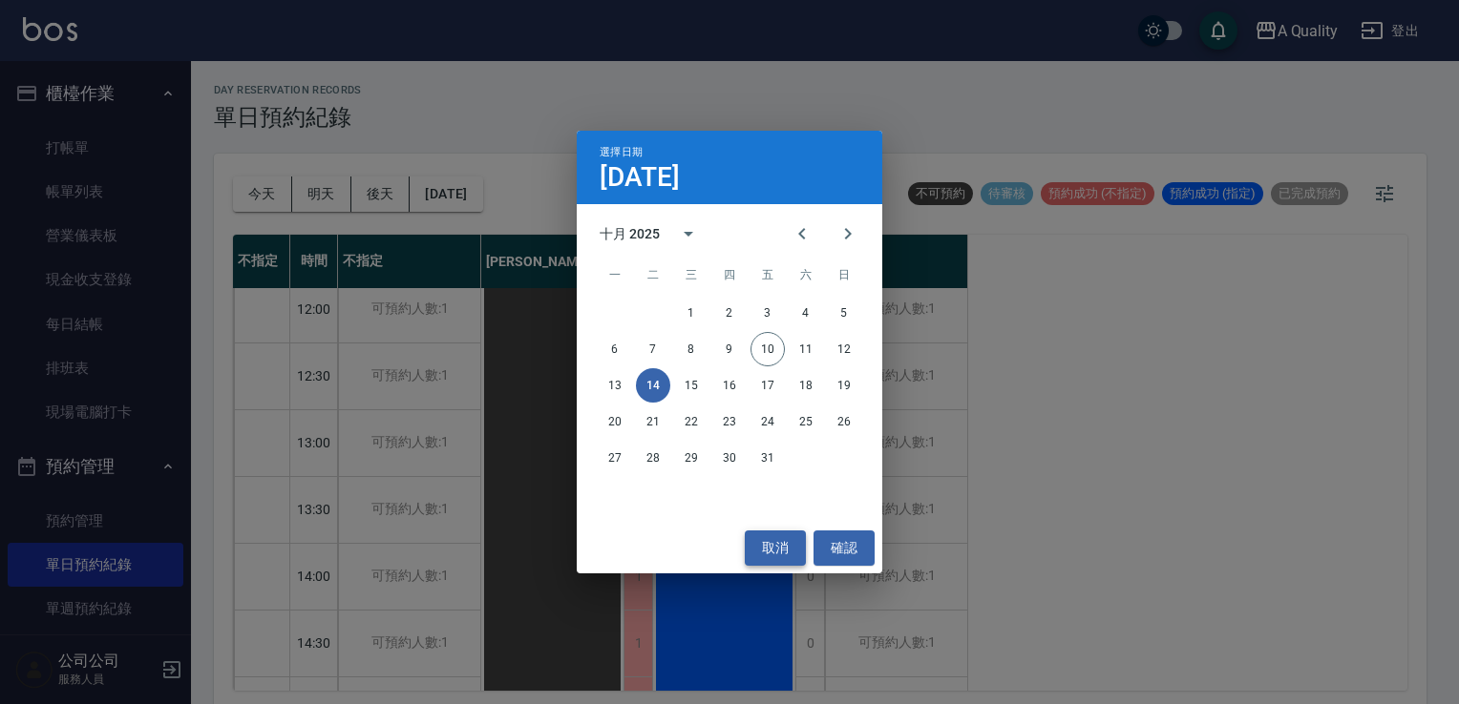
click at [769, 543] on button "取消" at bounding box center [775, 548] width 61 height 35
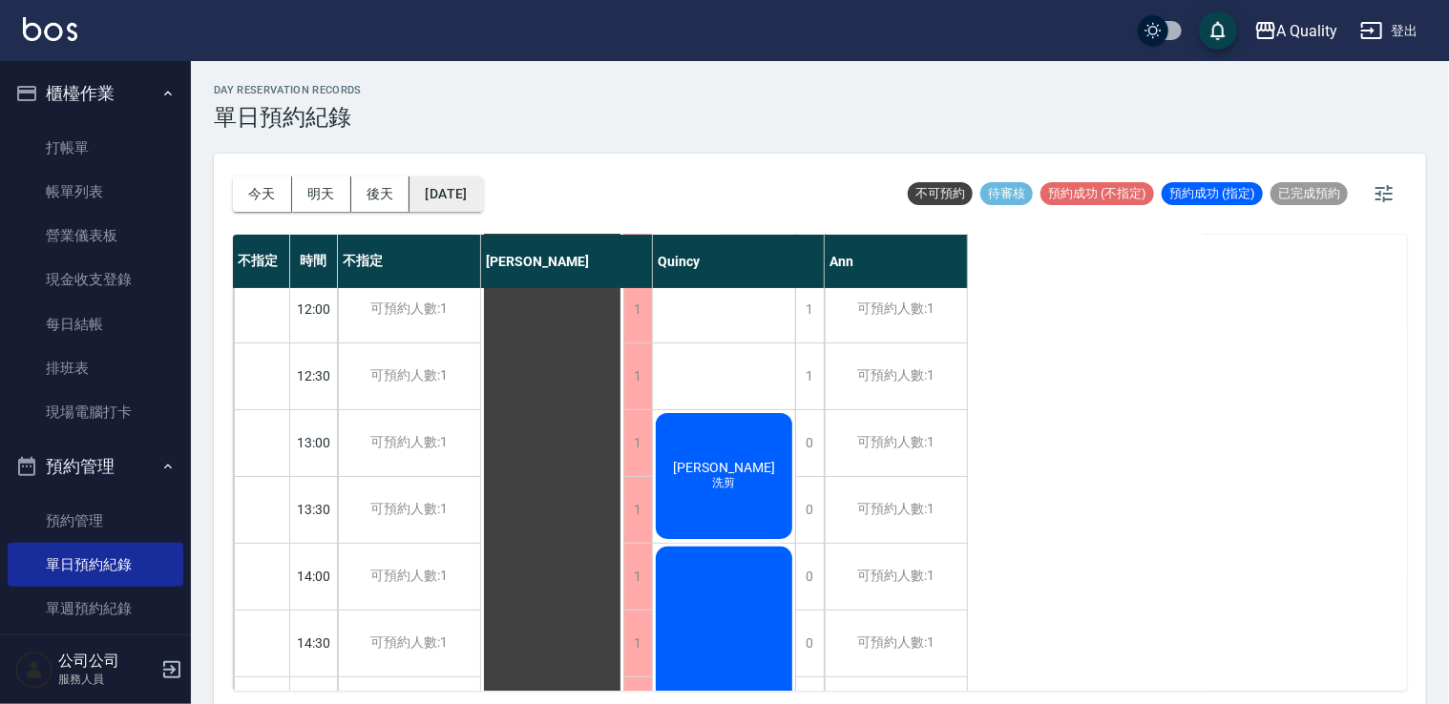
drag, startPoint x: 493, startPoint y: 174, endPoint x: 501, endPoint y: 192, distance: 20.1
click at [483, 180] on div "[DATE] [DATE] [DATE] [DATE]" at bounding box center [358, 194] width 250 height 81
click at [482, 202] on button "[DATE]" at bounding box center [446, 194] width 73 height 35
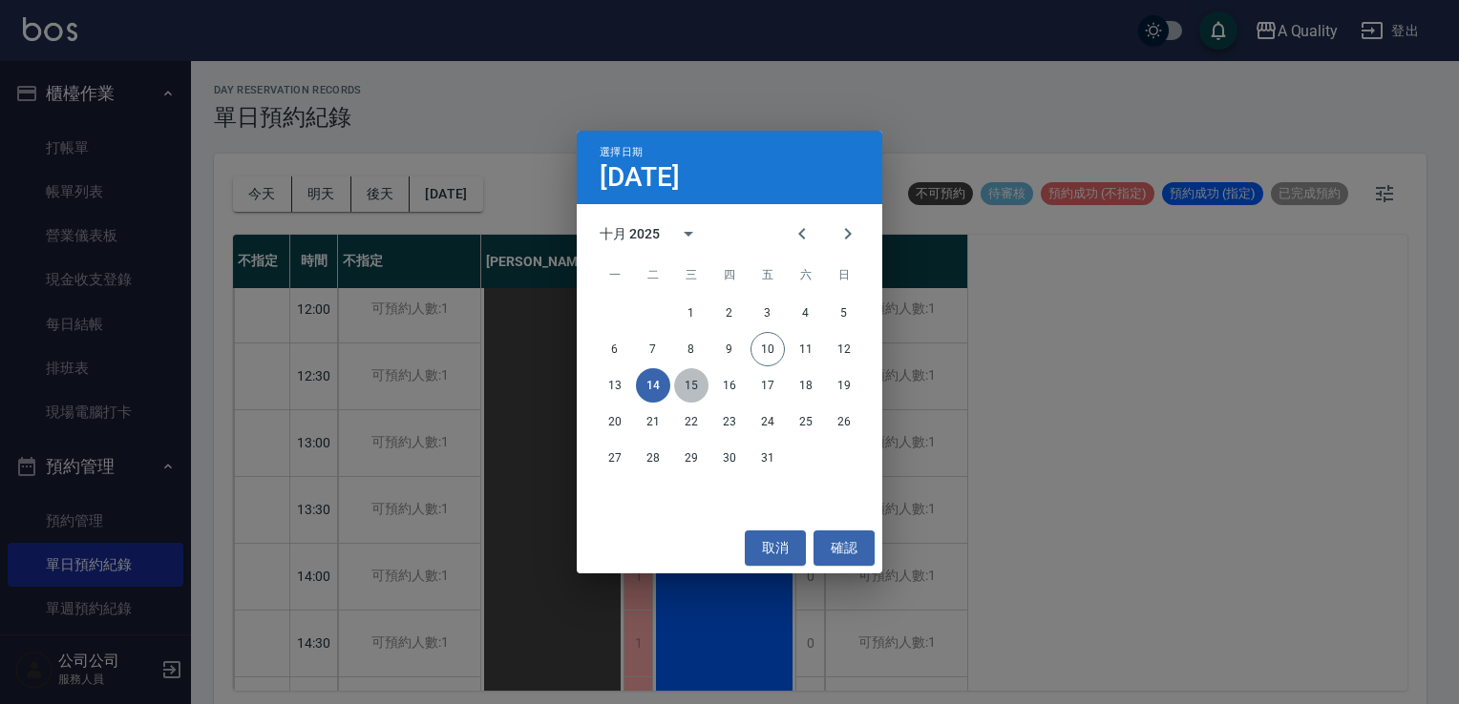
click at [683, 389] on button "15" at bounding box center [691, 385] width 34 height 34
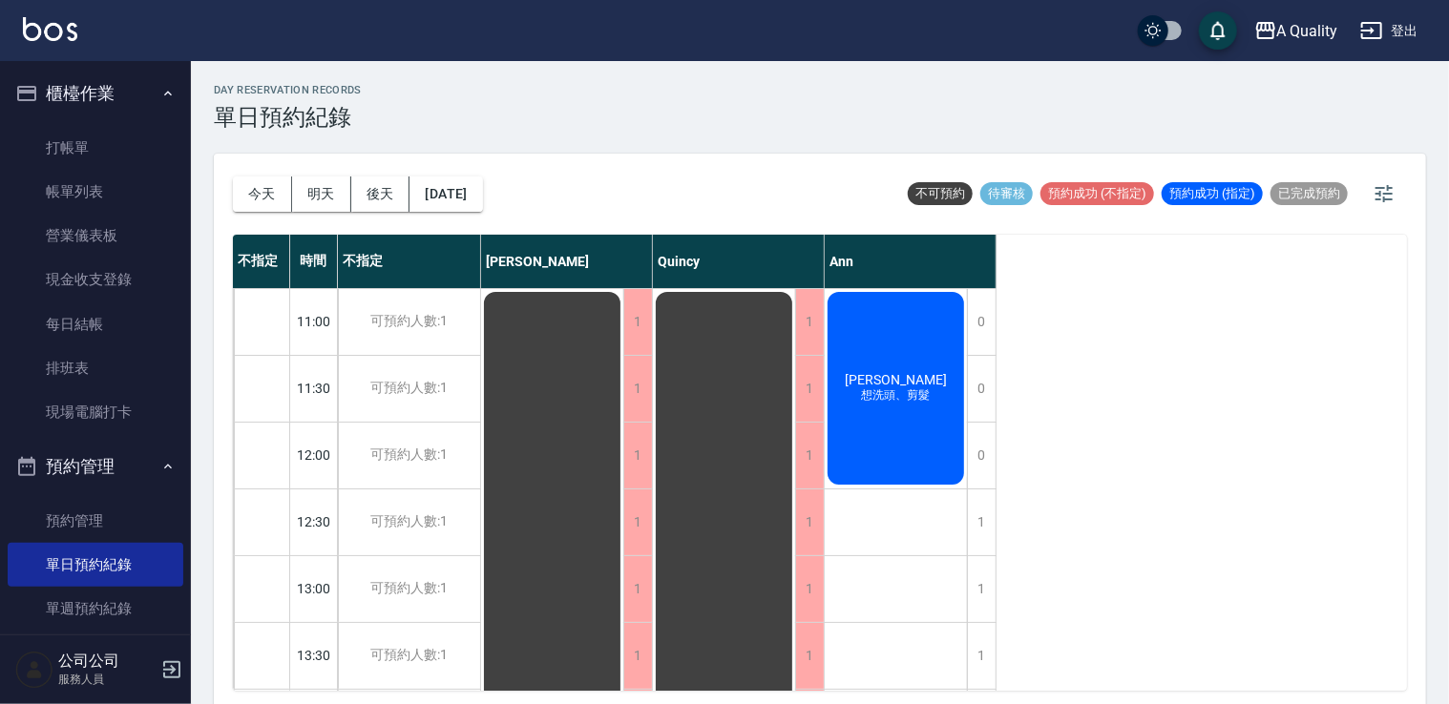
click at [479, 173] on div "[DATE] [DATE] [DATE] [DATE]" at bounding box center [358, 194] width 250 height 81
drag, startPoint x: 479, startPoint y: 173, endPoint x: 466, endPoint y: 310, distance: 138.1
click at [466, 310] on div "可預約人數:1" at bounding box center [409, 322] width 142 height 66
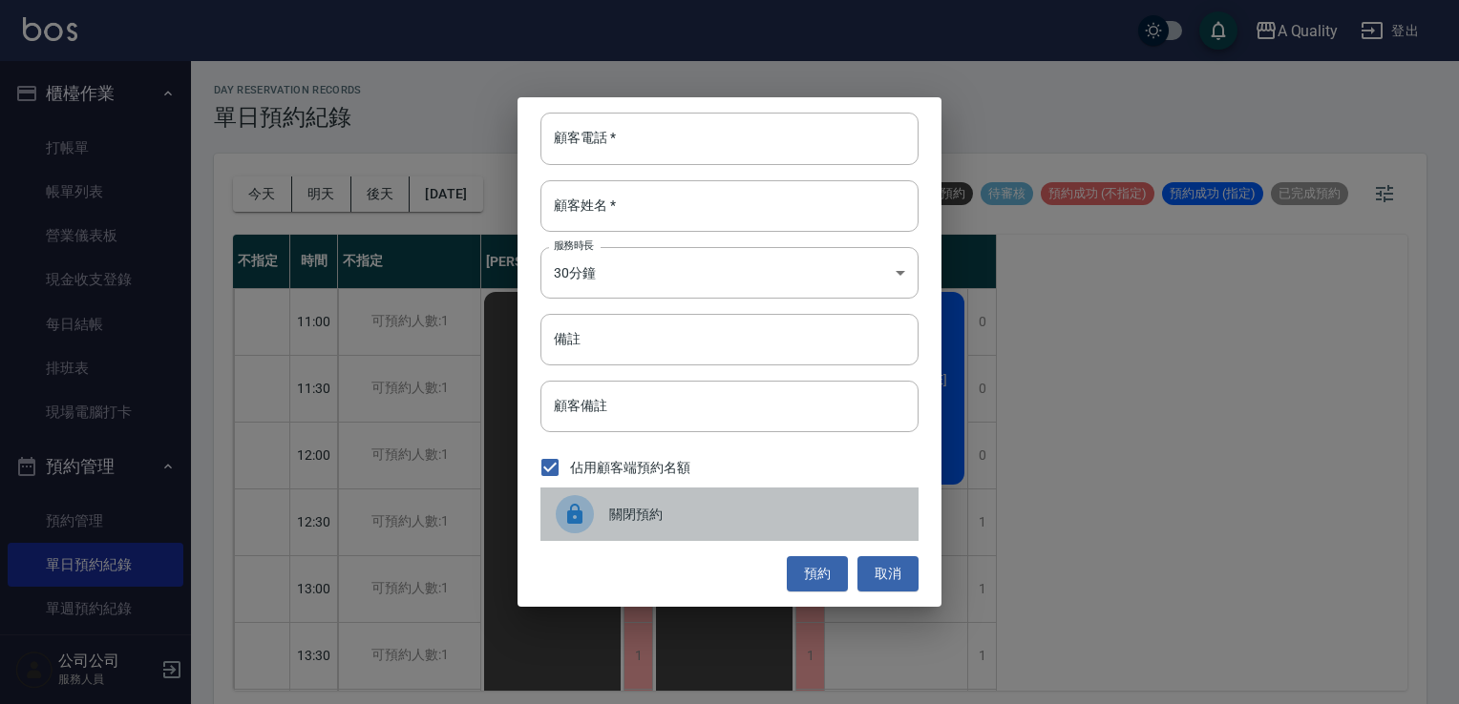
drag, startPoint x: 603, startPoint y: 514, endPoint x: 578, endPoint y: 510, distance: 25.1
click at [599, 516] on div at bounding box center [582, 514] width 53 height 38
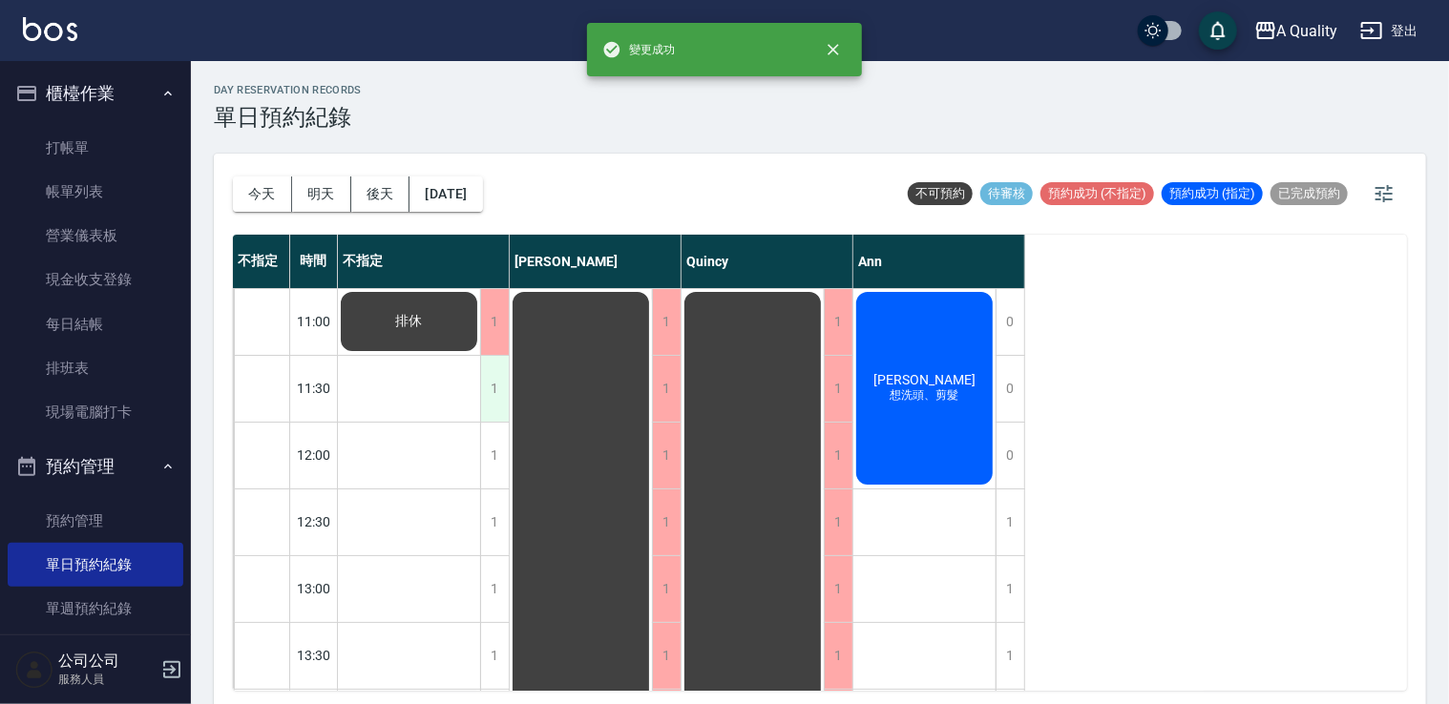
click at [496, 395] on div "1" at bounding box center [494, 389] width 29 height 66
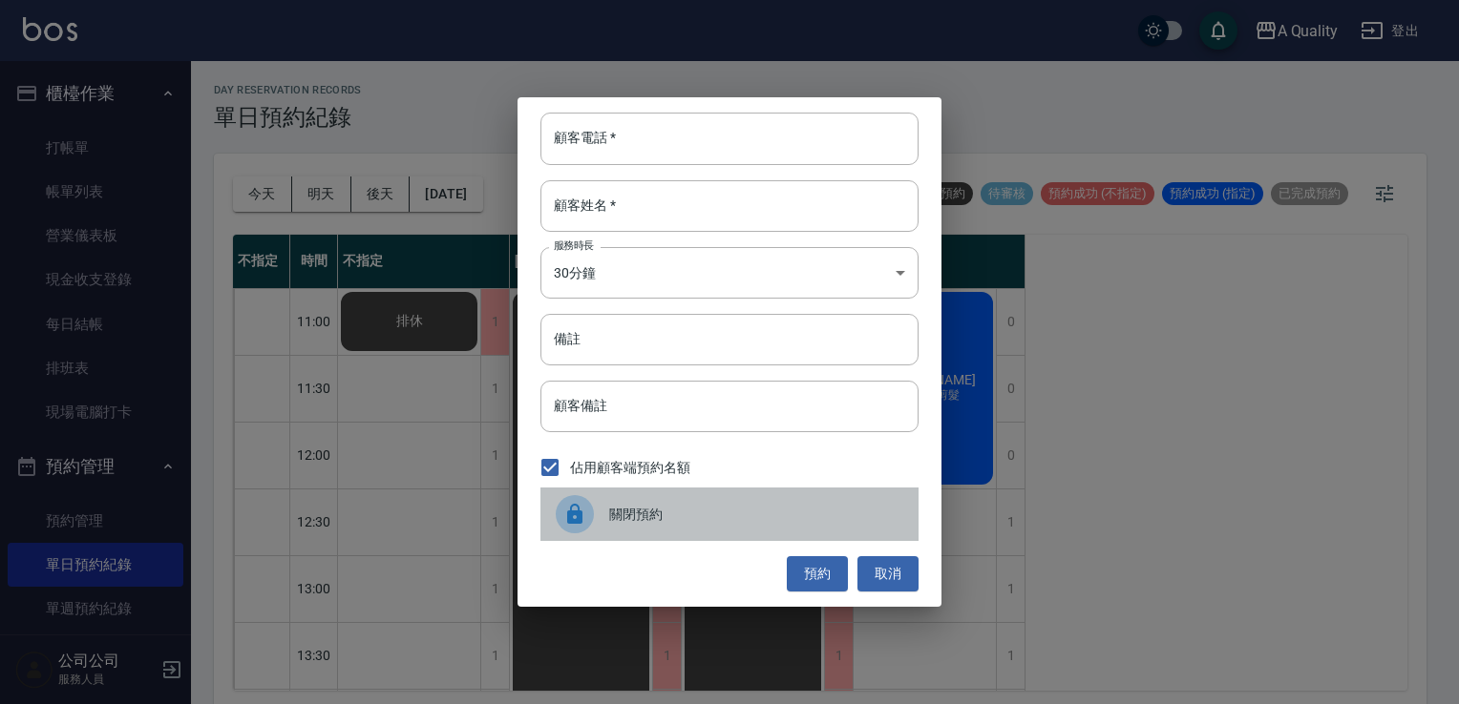
click at [563, 513] on icon at bounding box center [574, 514] width 23 height 23
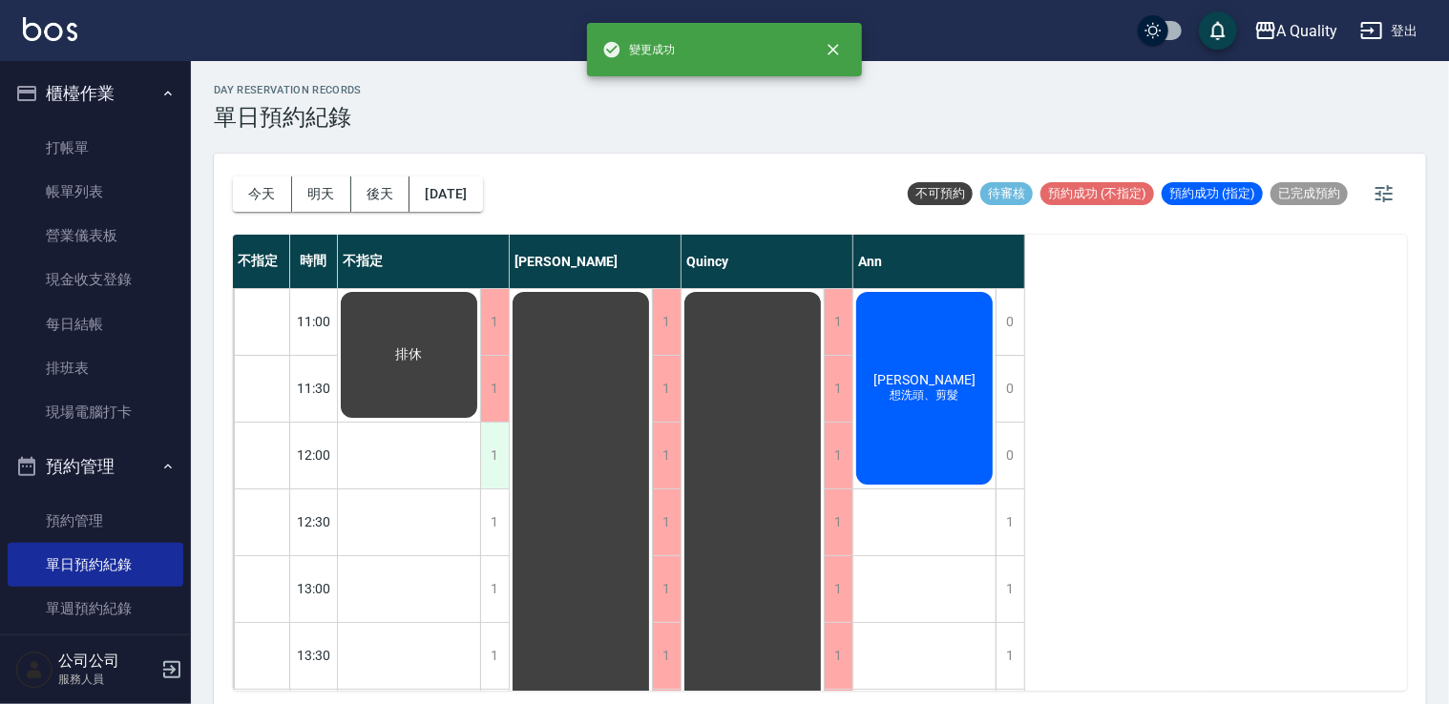
click at [503, 447] on div "1" at bounding box center [494, 456] width 29 height 66
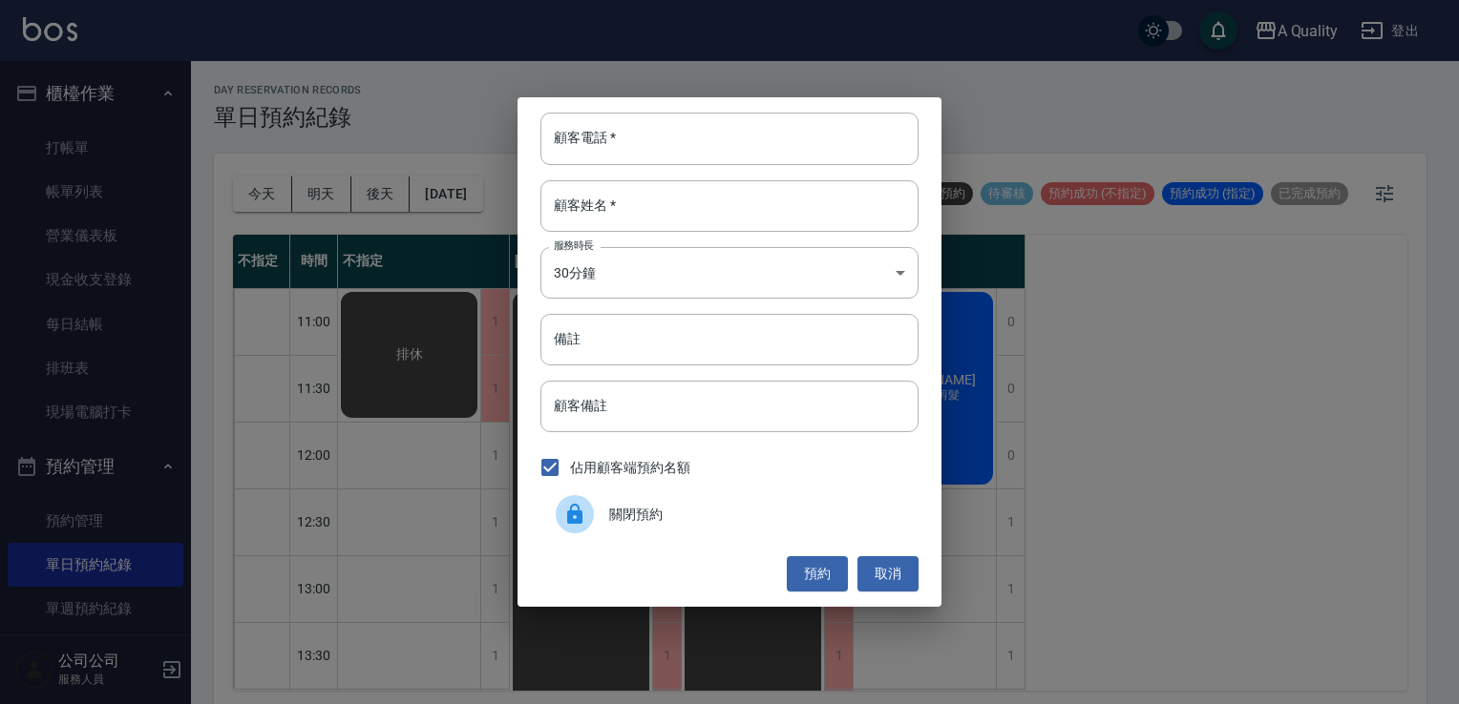
click at [589, 508] on div at bounding box center [575, 514] width 38 height 38
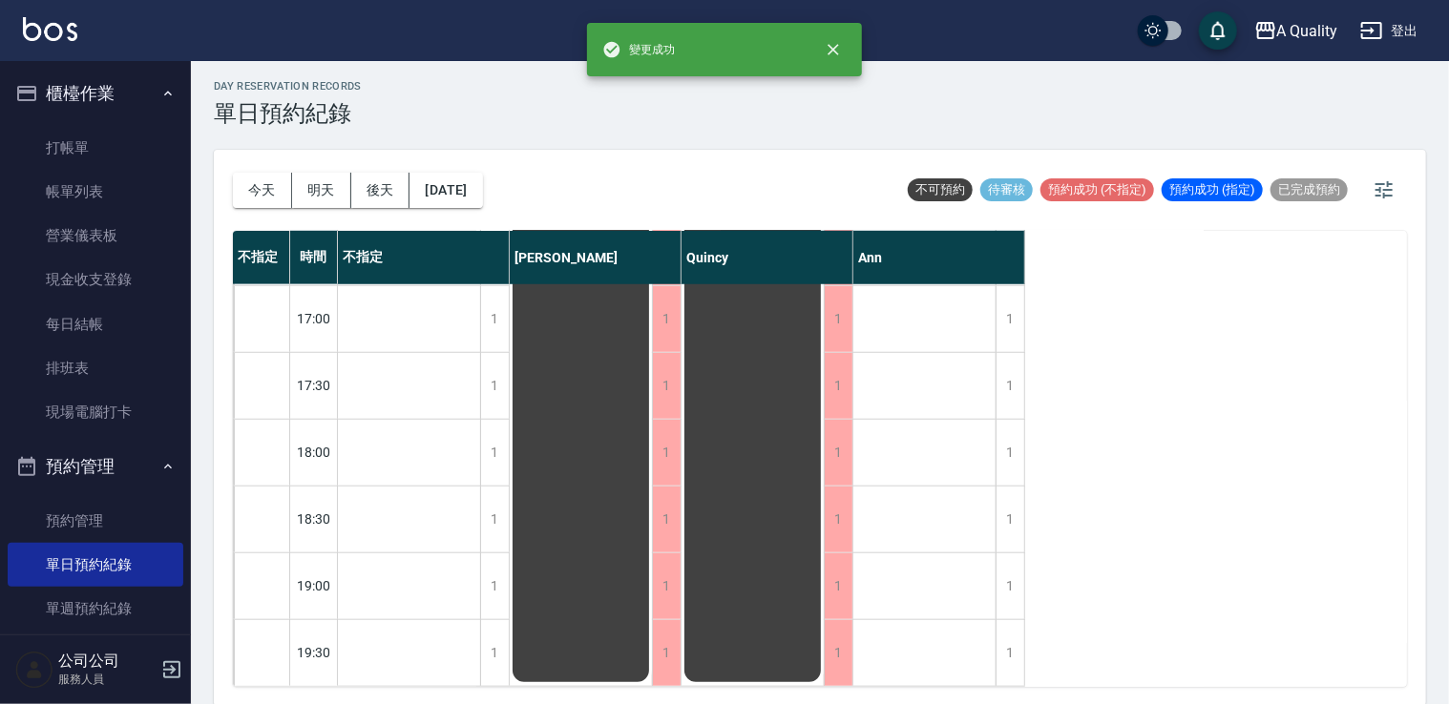
scroll to position [5, 0]
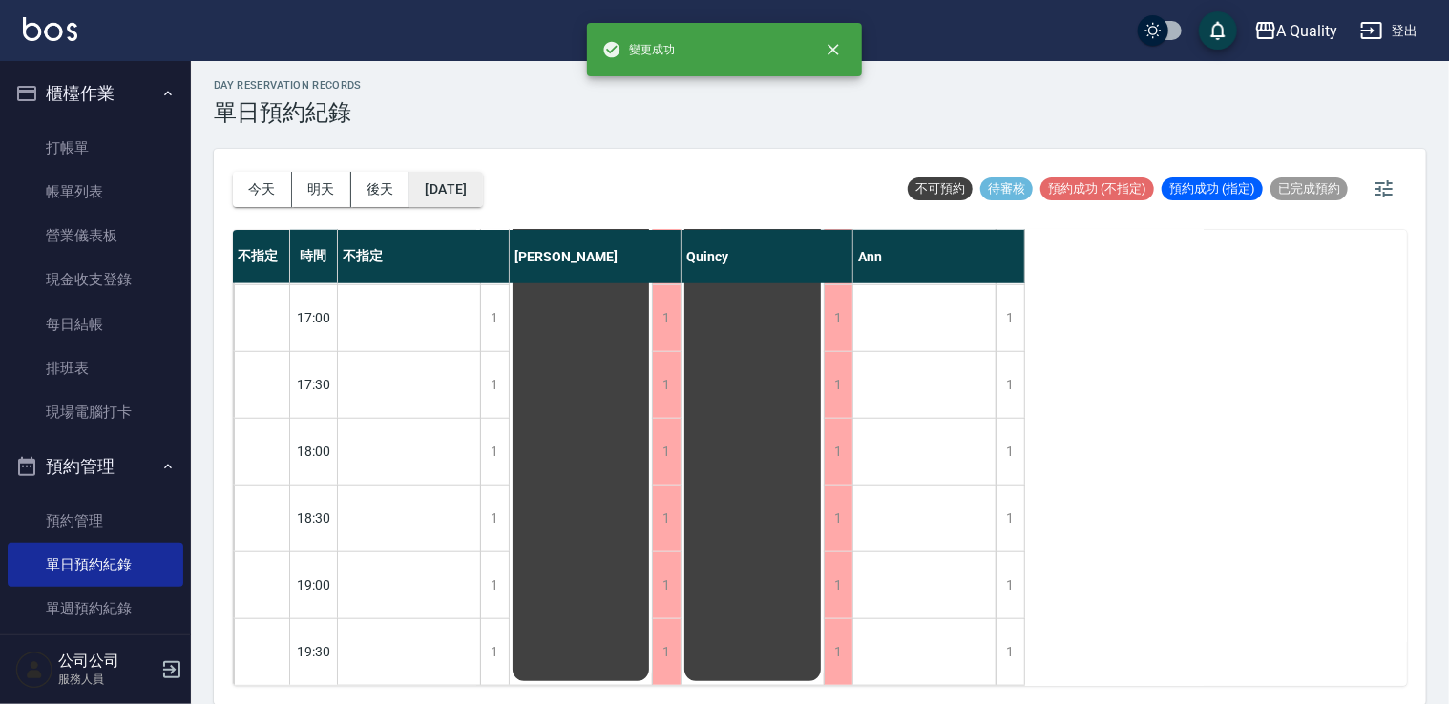
click at [482, 185] on button "[DATE]" at bounding box center [446, 189] width 73 height 35
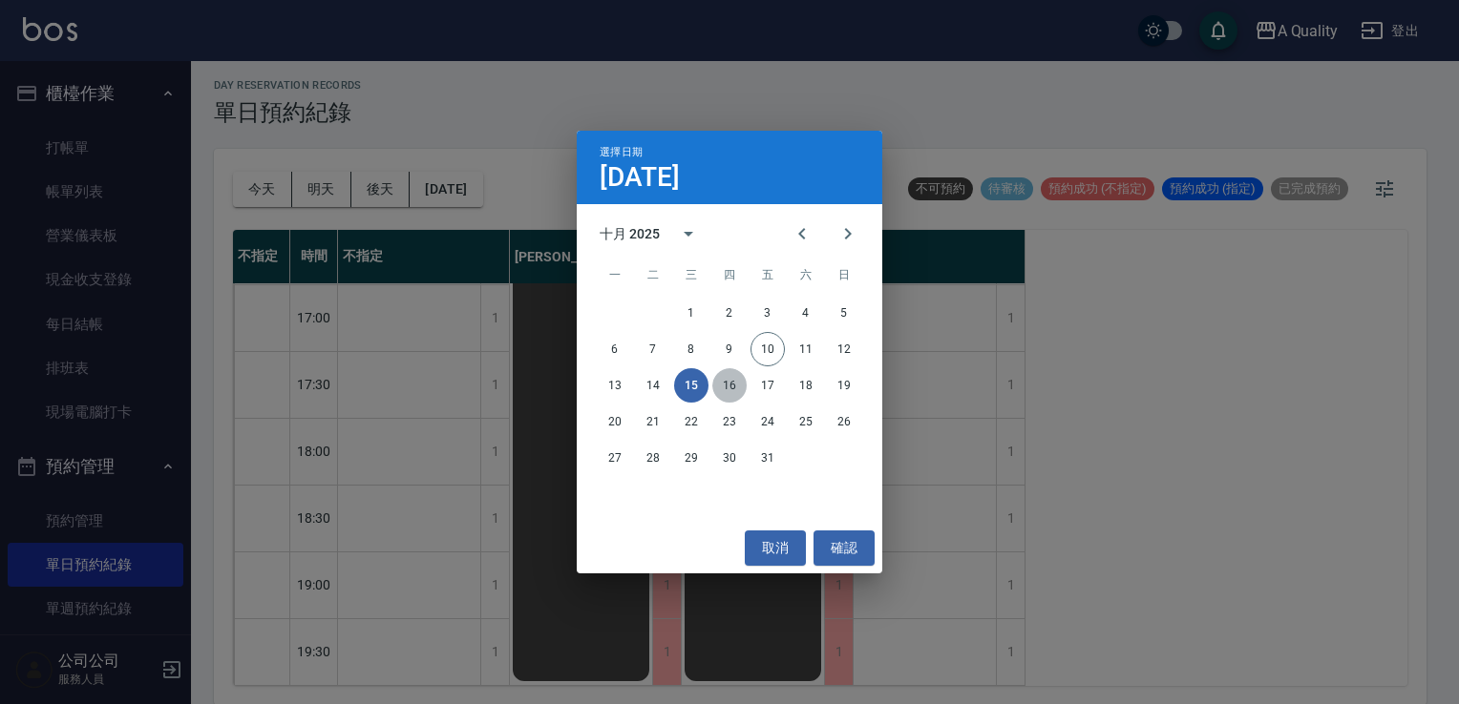
click at [732, 388] on button "16" at bounding box center [729, 385] width 34 height 34
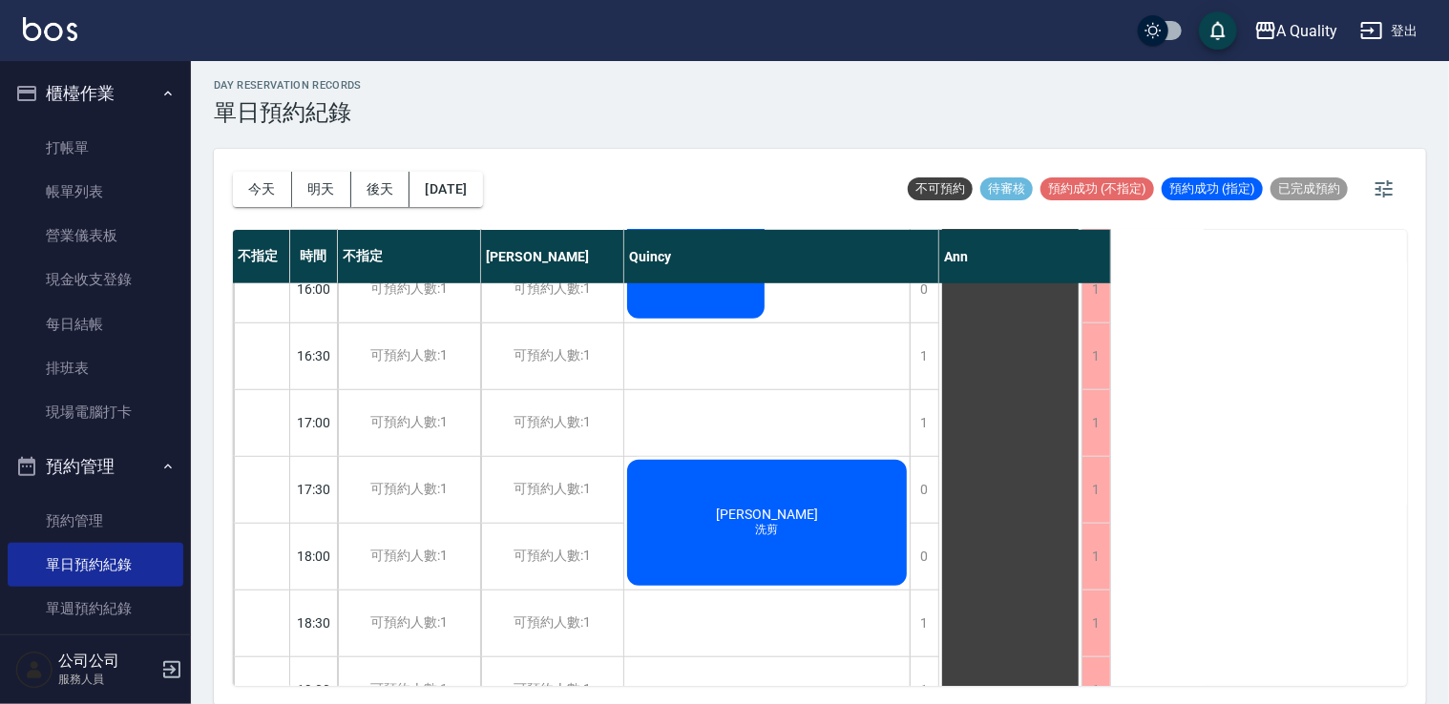
scroll to position [477, 0]
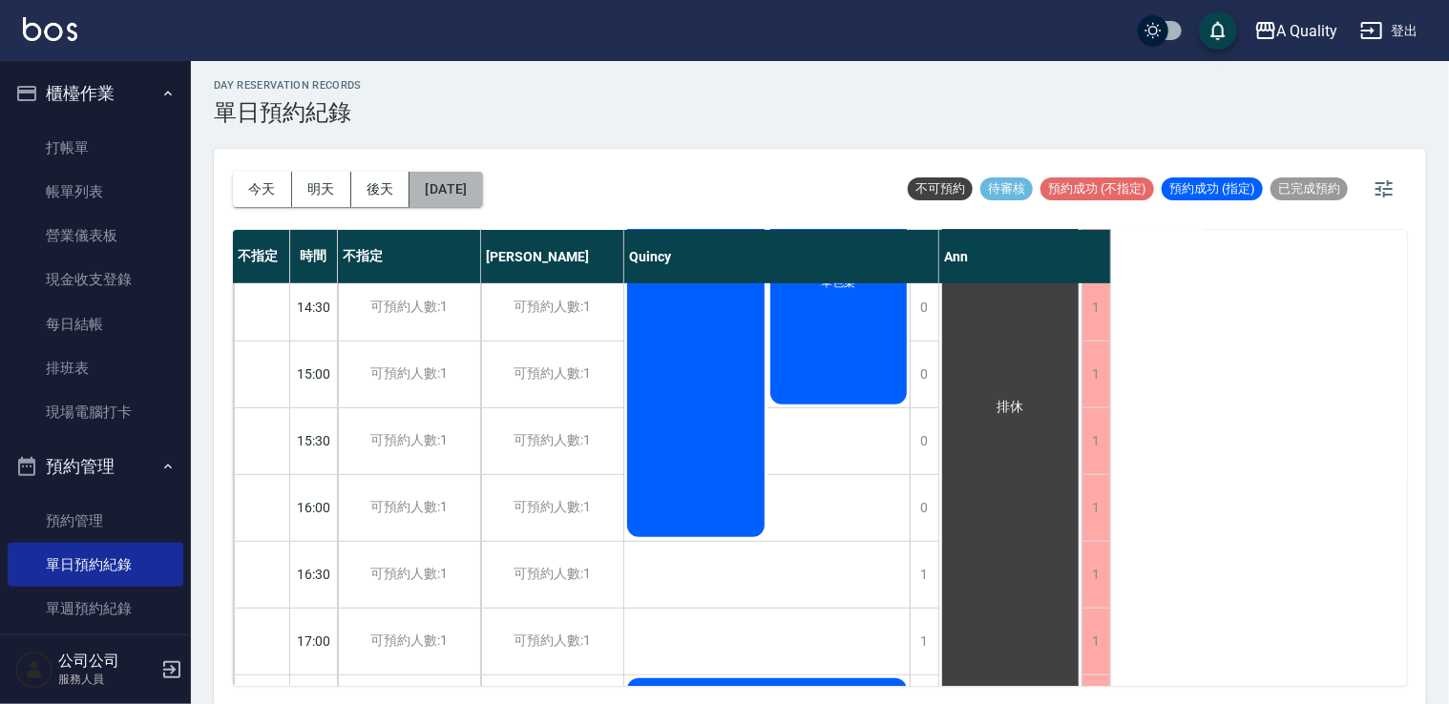
drag, startPoint x: 458, startPoint y: 177, endPoint x: 469, endPoint y: 178, distance: 10.5
click at [469, 178] on button "[DATE]" at bounding box center [446, 189] width 73 height 35
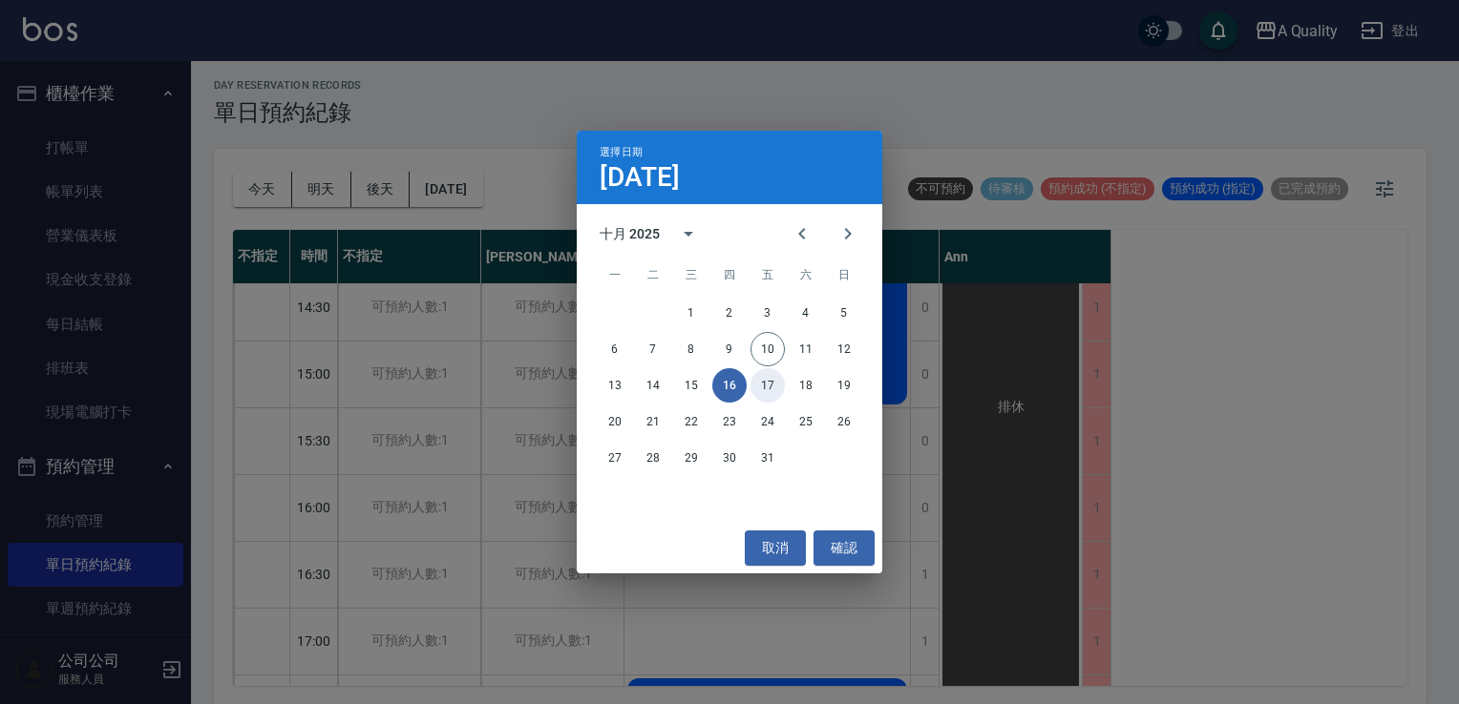
drag, startPoint x: 770, startPoint y: 376, endPoint x: 752, endPoint y: 388, distance: 21.5
click at [767, 379] on button "17" at bounding box center [767, 385] width 34 height 34
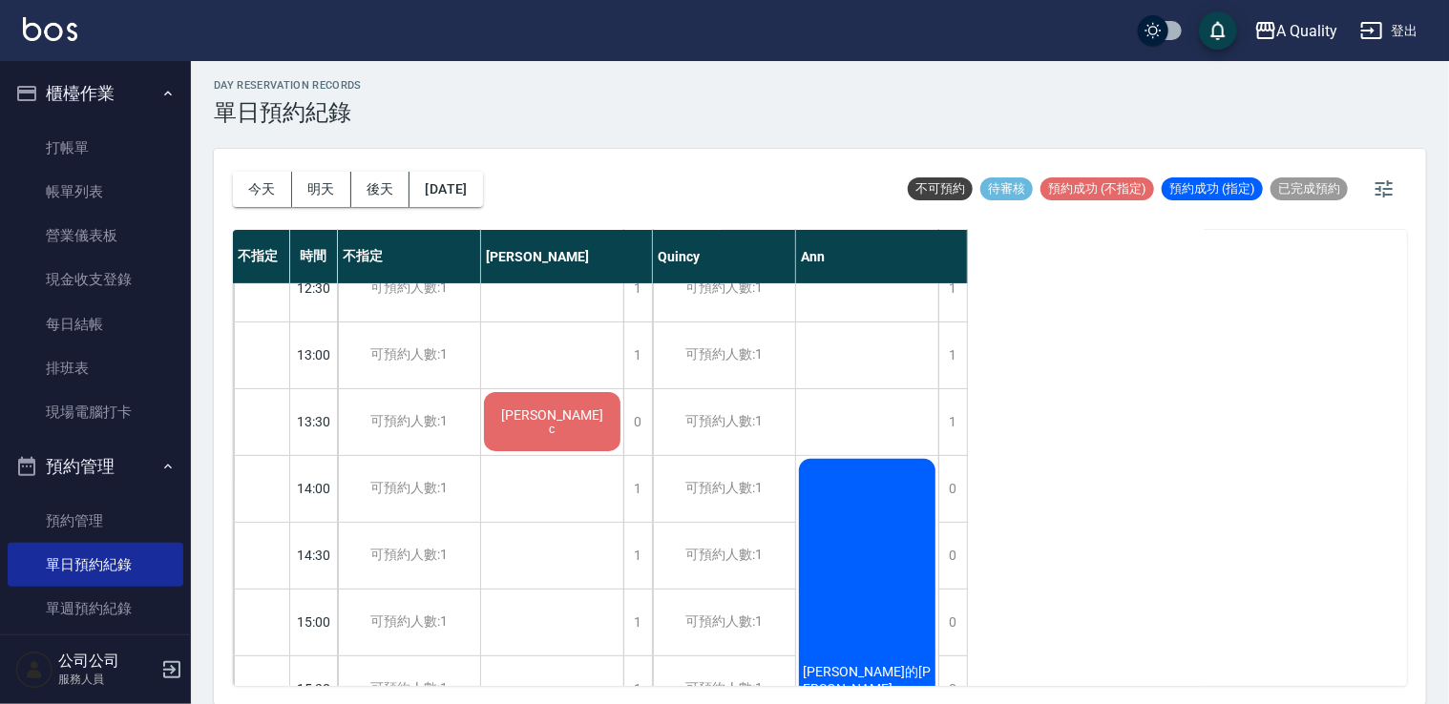
scroll to position [146, 0]
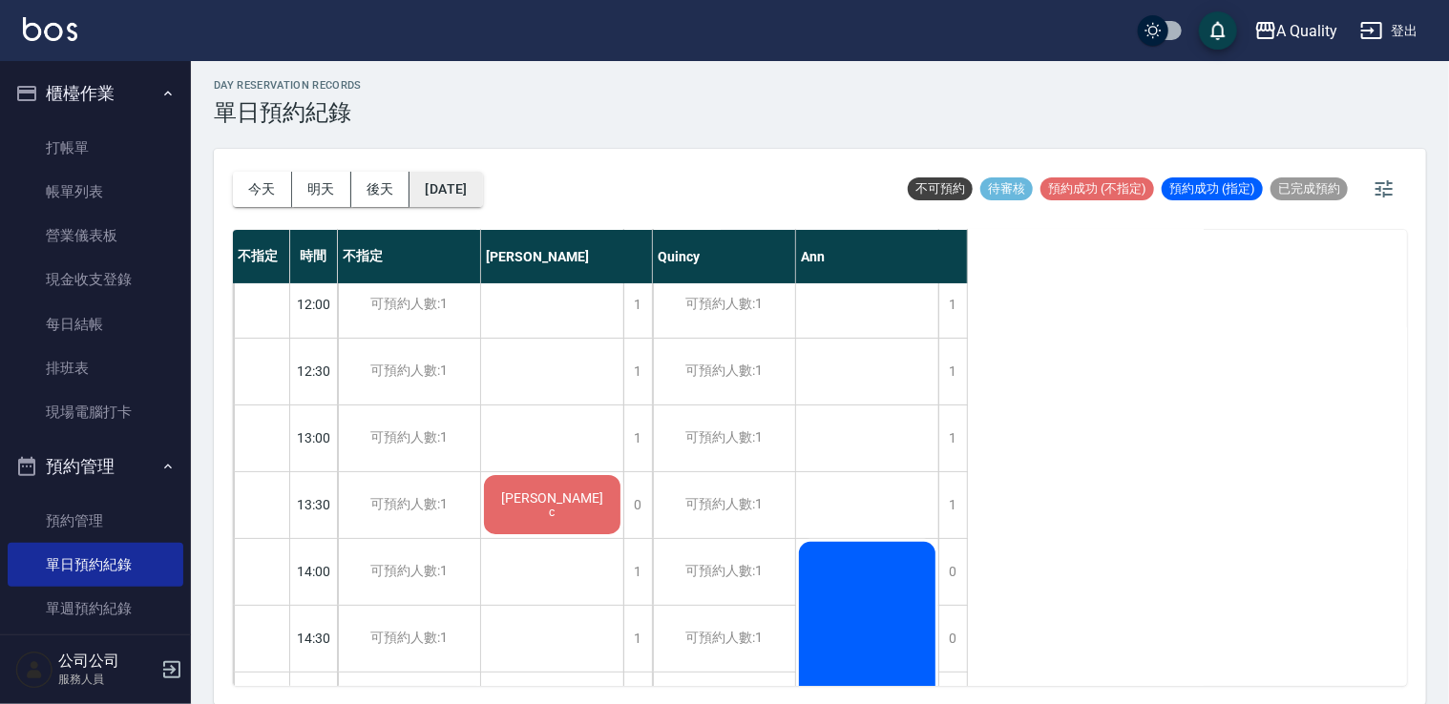
click at [463, 200] on button "[DATE]" at bounding box center [446, 189] width 73 height 35
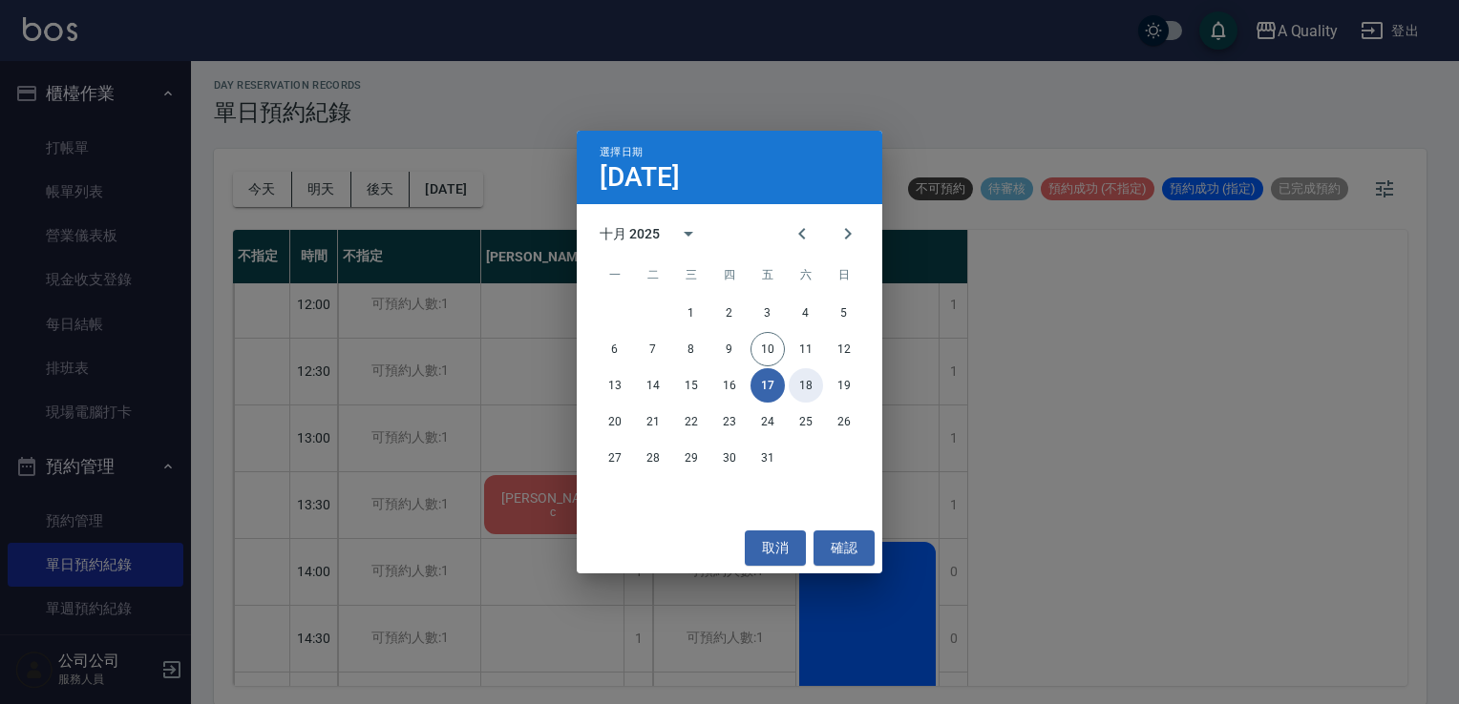
click at [789, 384] on button "18" at bounding box center [805, 385] width 34 height 34
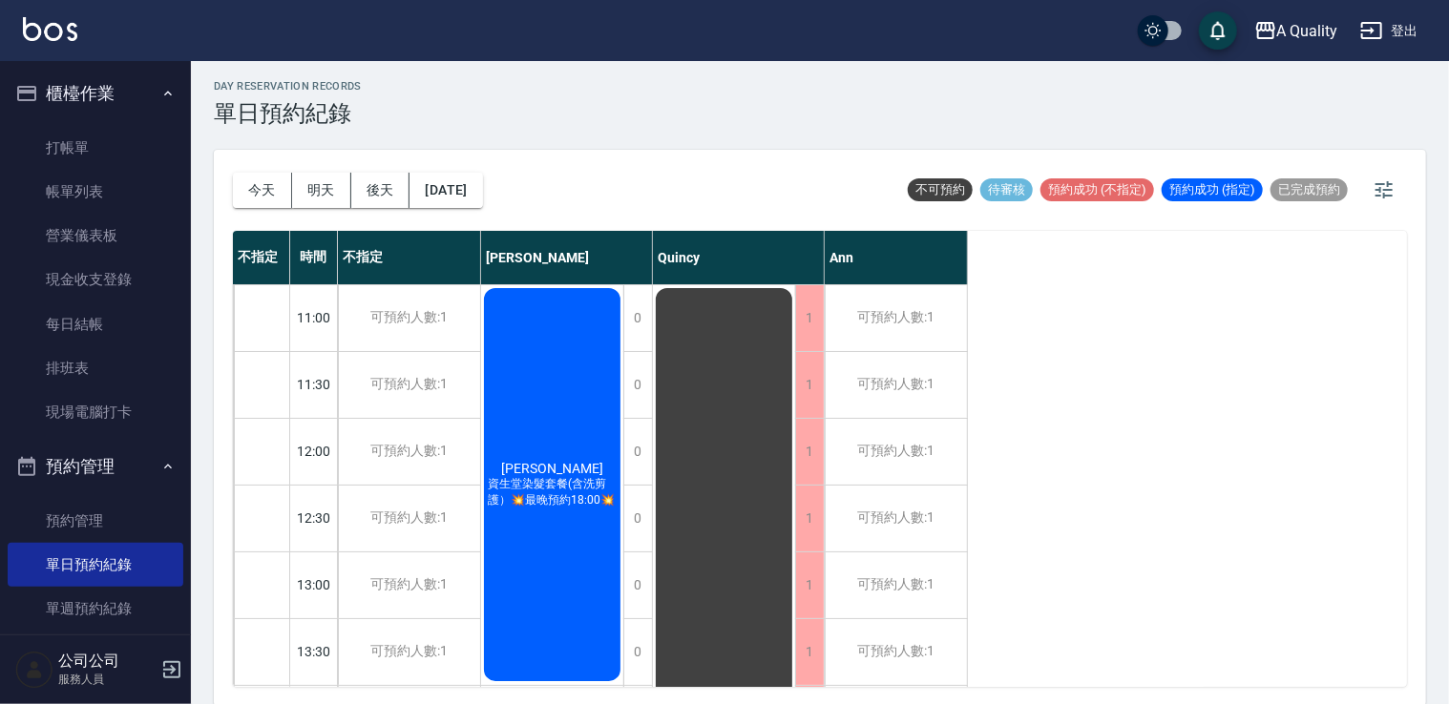
scroll to position [5, 0]
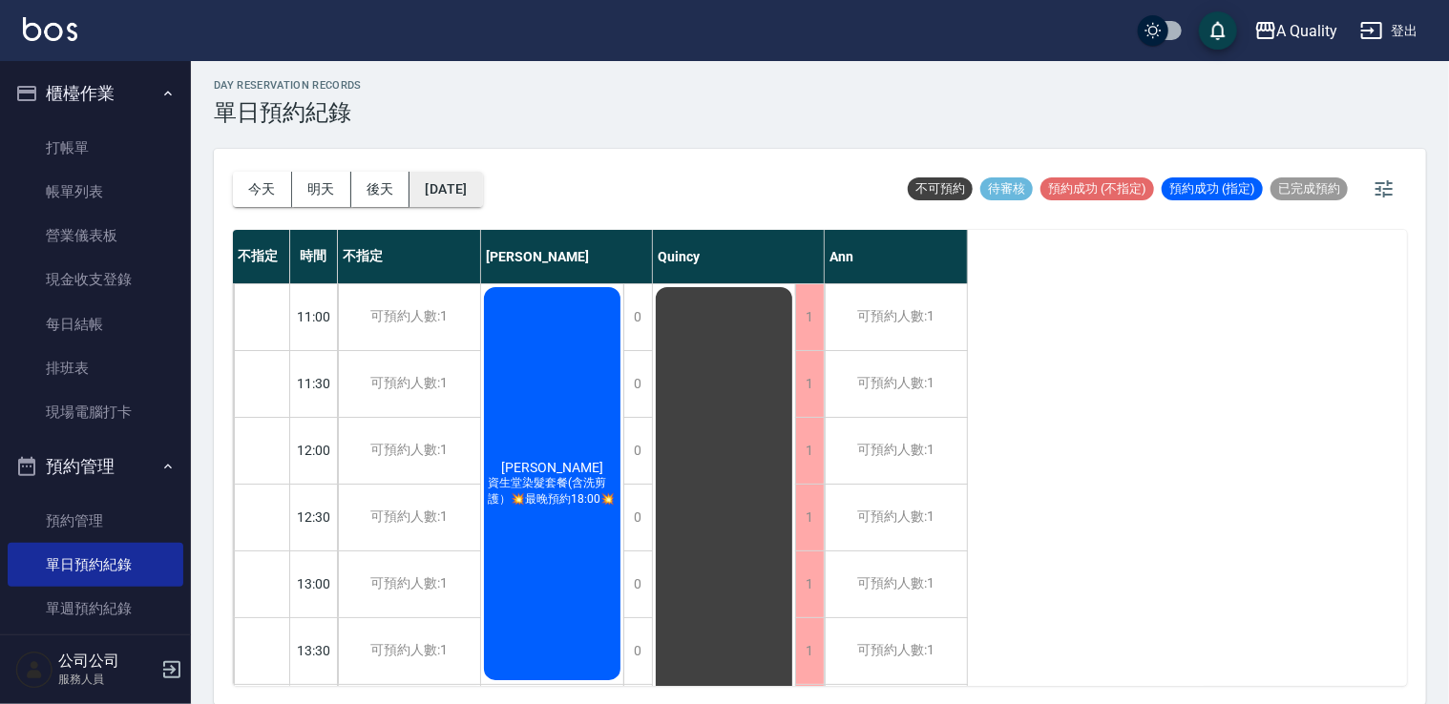
click at [482, 186] on button "[DATE]" at bounding box center [446, 189] width 73 height 35
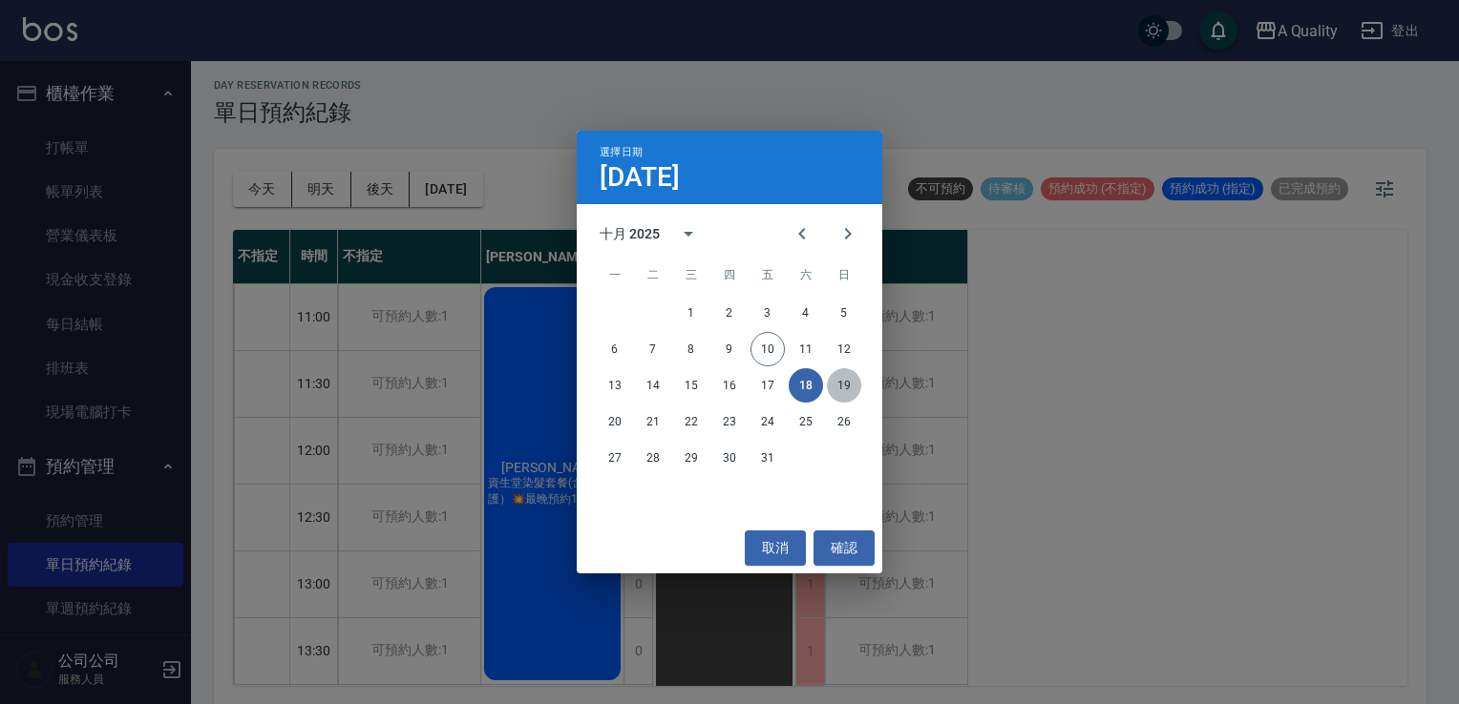
click at [841, 387] on button "19" at bounding box center [844, 385] width 34 height 34
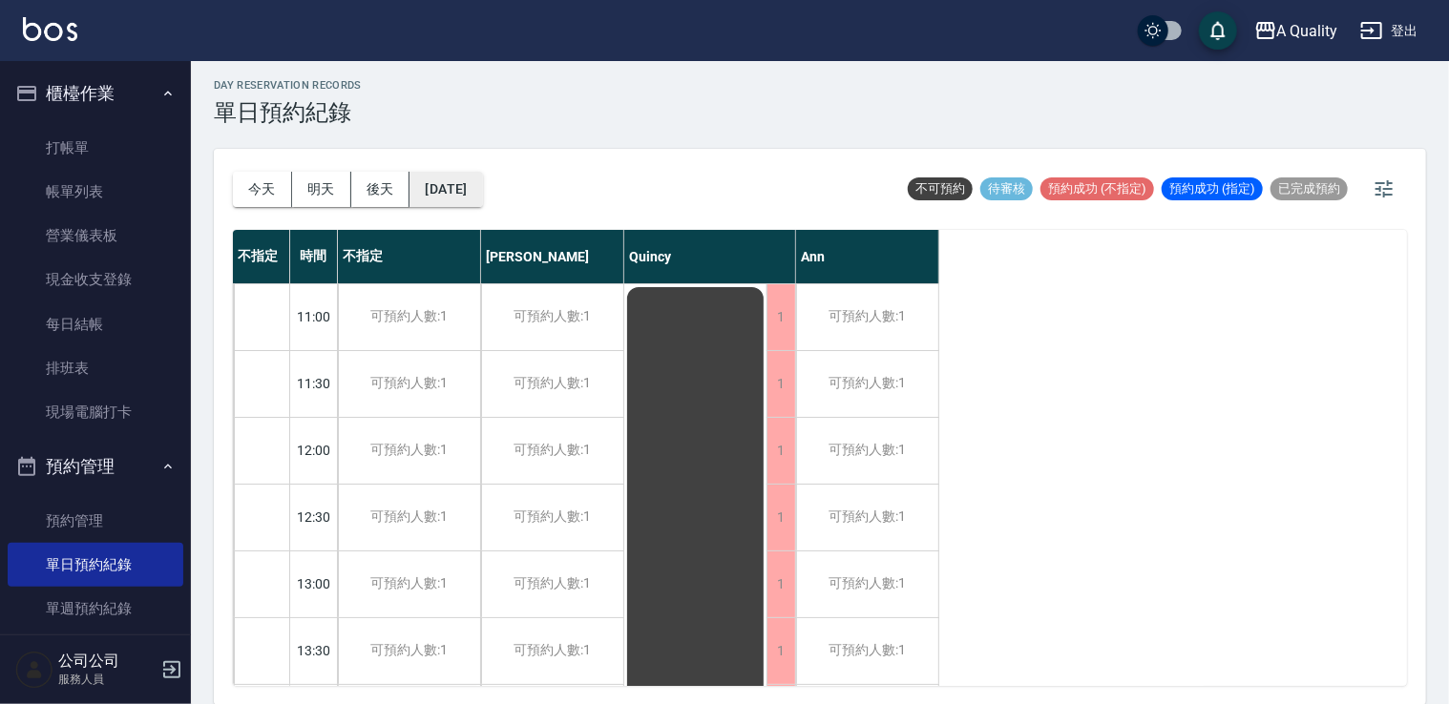
drag, startPoint x: 476, startPoint y: 193, endPoint x: 488, endPoint y: 197, distance: 12.1
click at [482, 197] on button "[DATE]" at bounding box center [446, 189] width 73 height 35
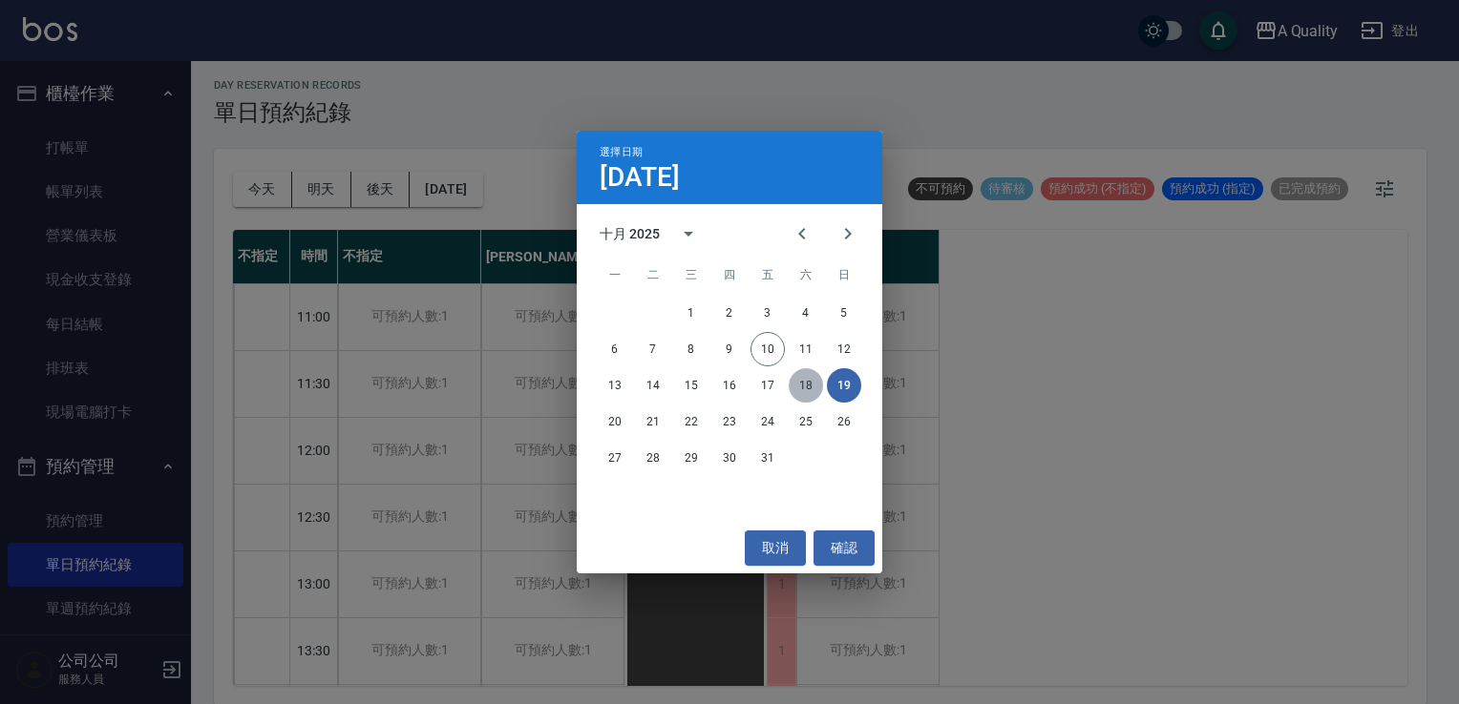
click at [794, 382] on button "18" at bounding box center [805, 385] width 34 height 34
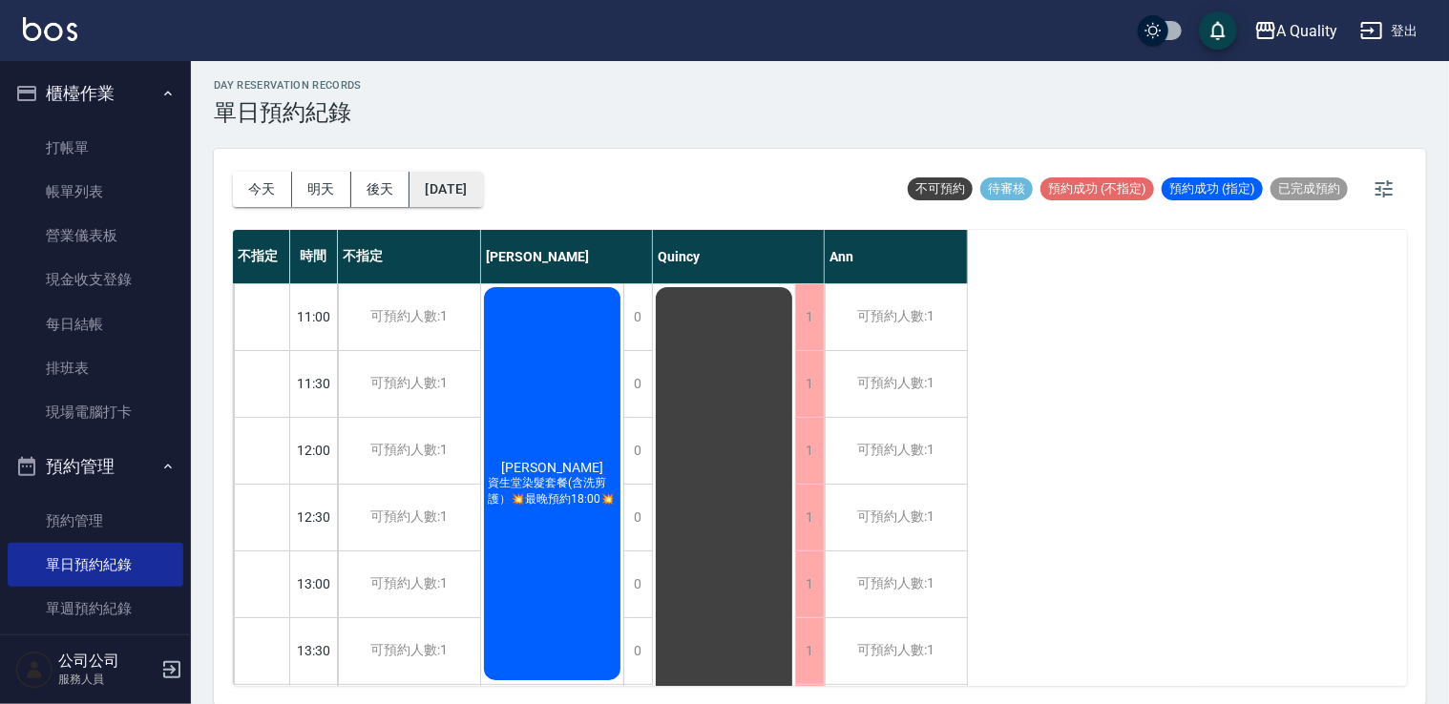
click at [472, 199] on button "[DATE]" at bounding box center [446, 189] width 73 height 35
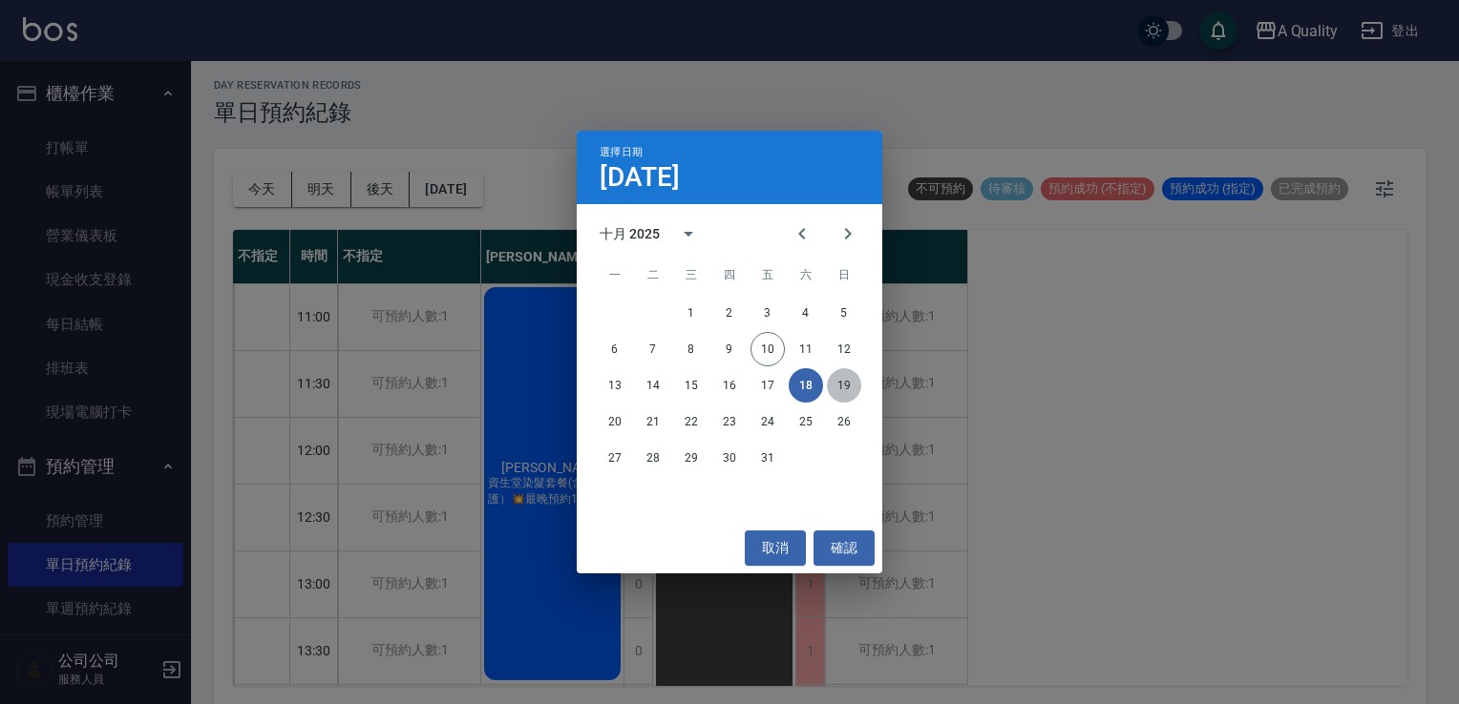
click at [837, 381] on button "19" at bounding box center [844, 385] width 34 height 34
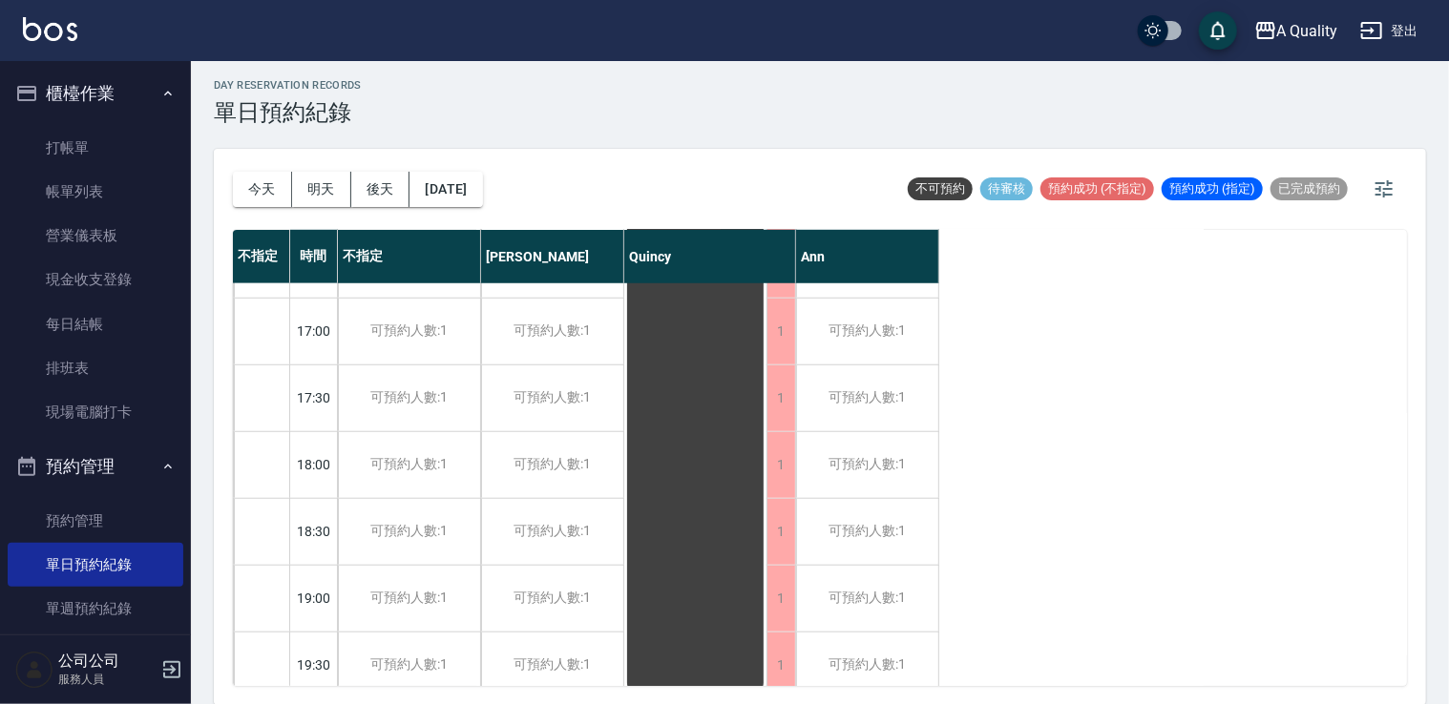
scroll to position [814, 0]
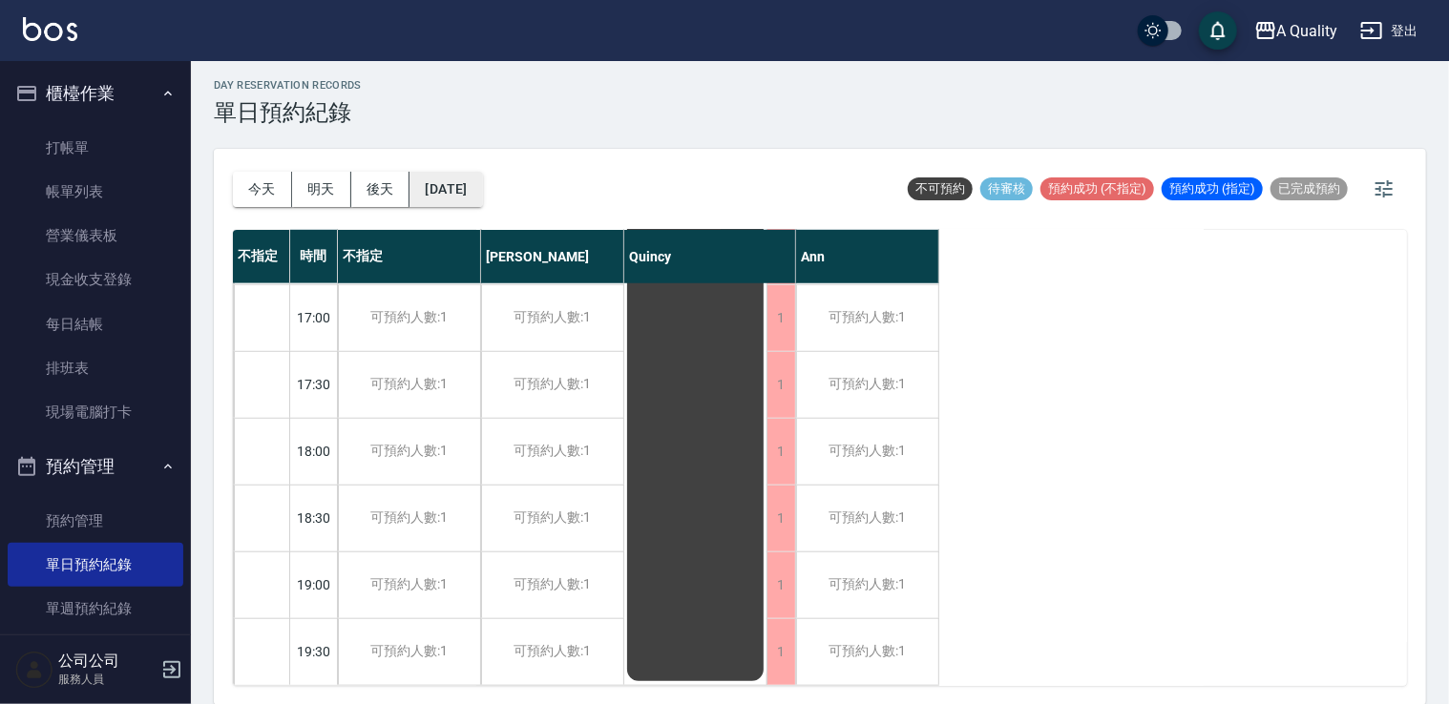
click at [482, 189] on button "[DATE]" at bounding box center [446, 189] width 73 height 35
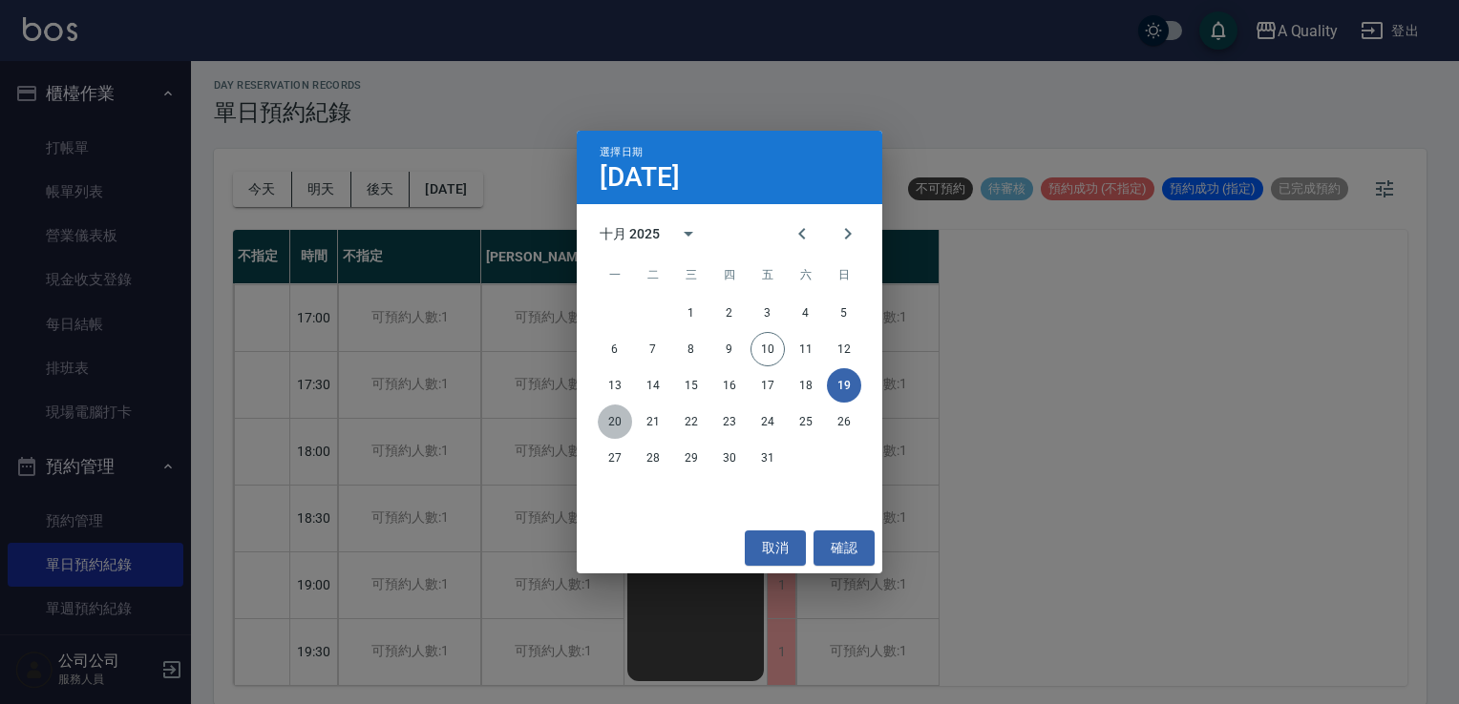
click at [611, 422] on button "20" at bounding box center [615, 422] width 34 height 34
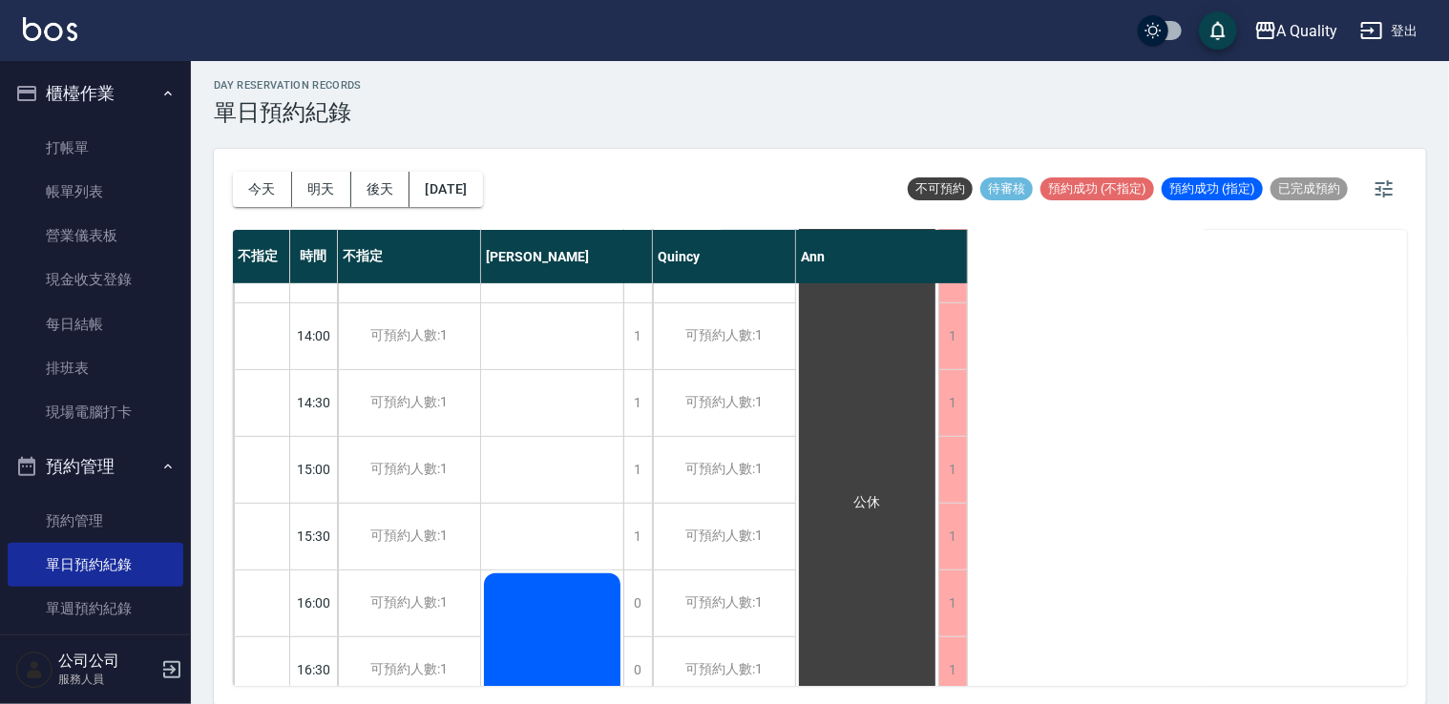
scroll to position [623, 0]
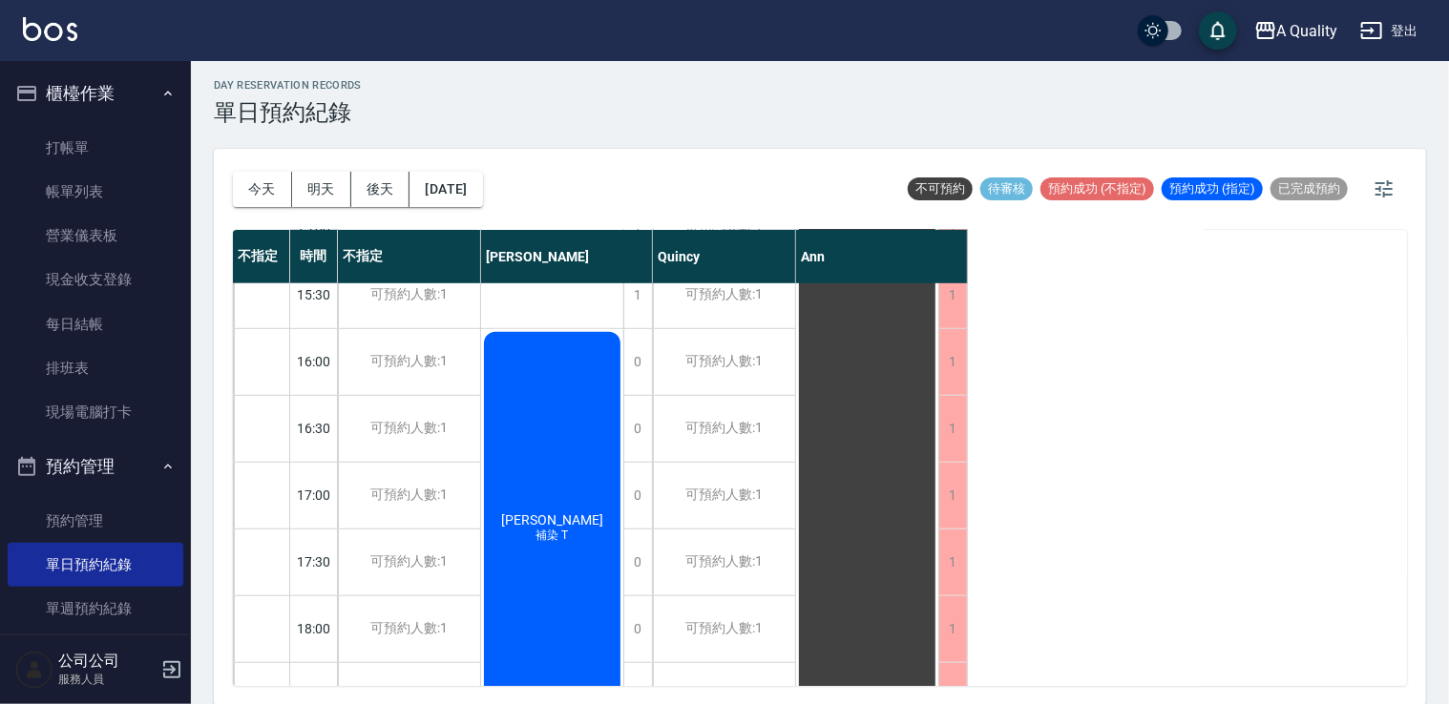
click at [583, 458] on div "[PERSON_NAME] 補染 T" at bounding box center [552, 528] width 142 height 399
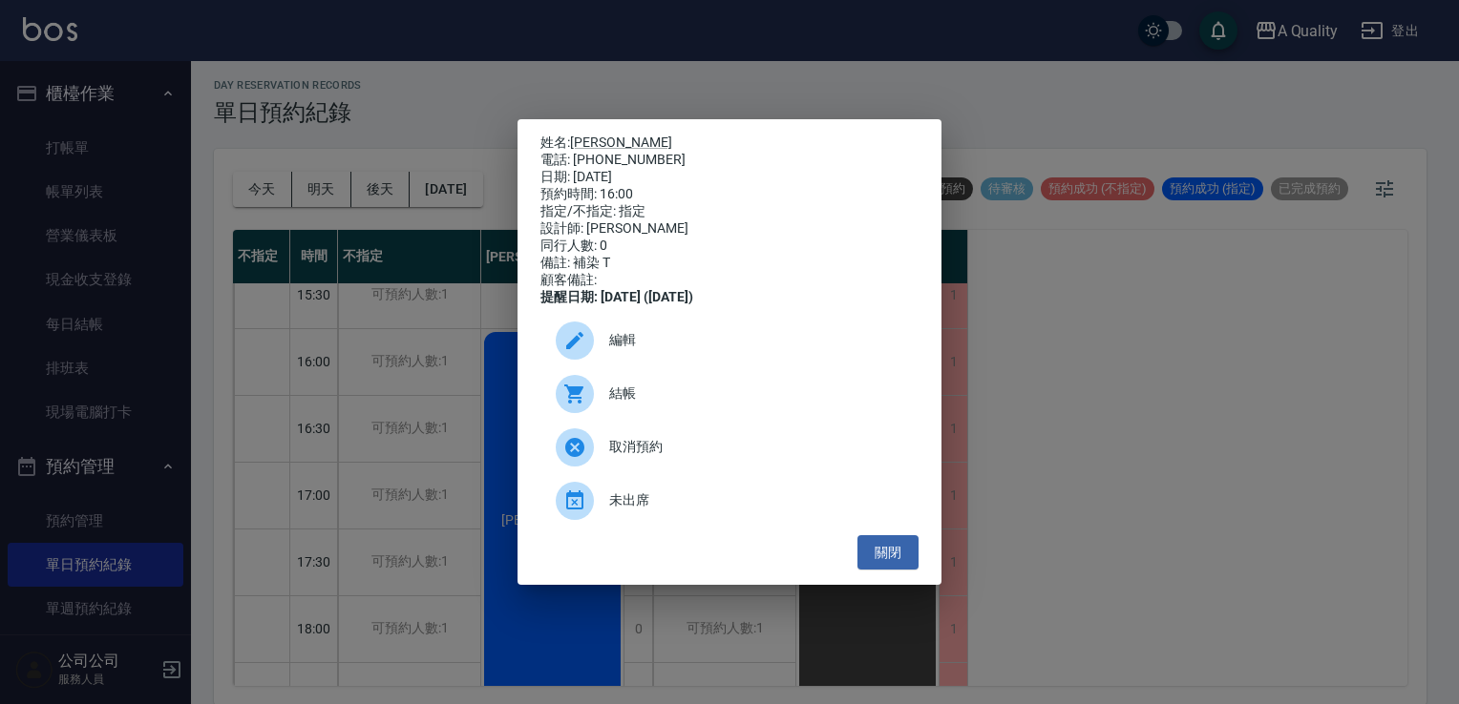
click at [607, 360] on div at bounding box center [582, 341] width 53 height 38
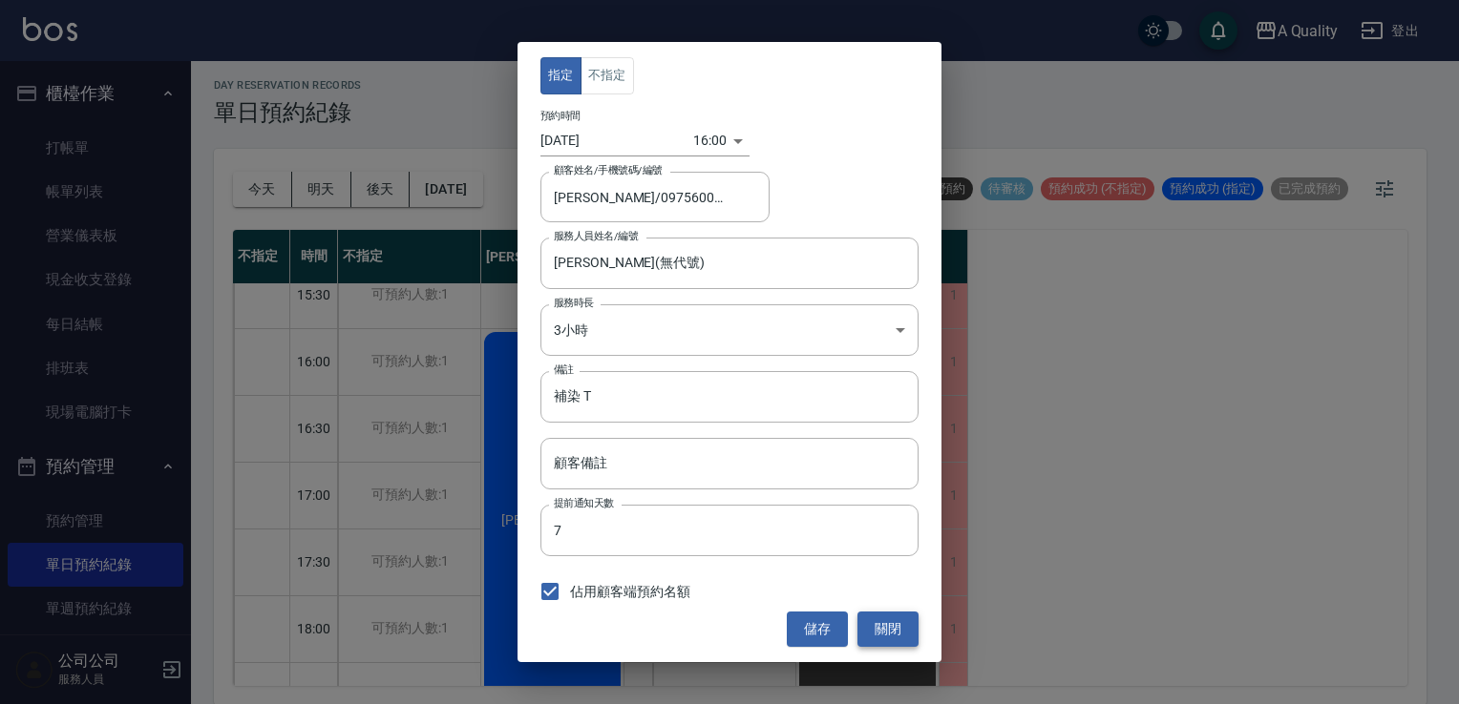
click at [902, 642] on button "關閉" at bounding box center [887, 629] width 61 height 35
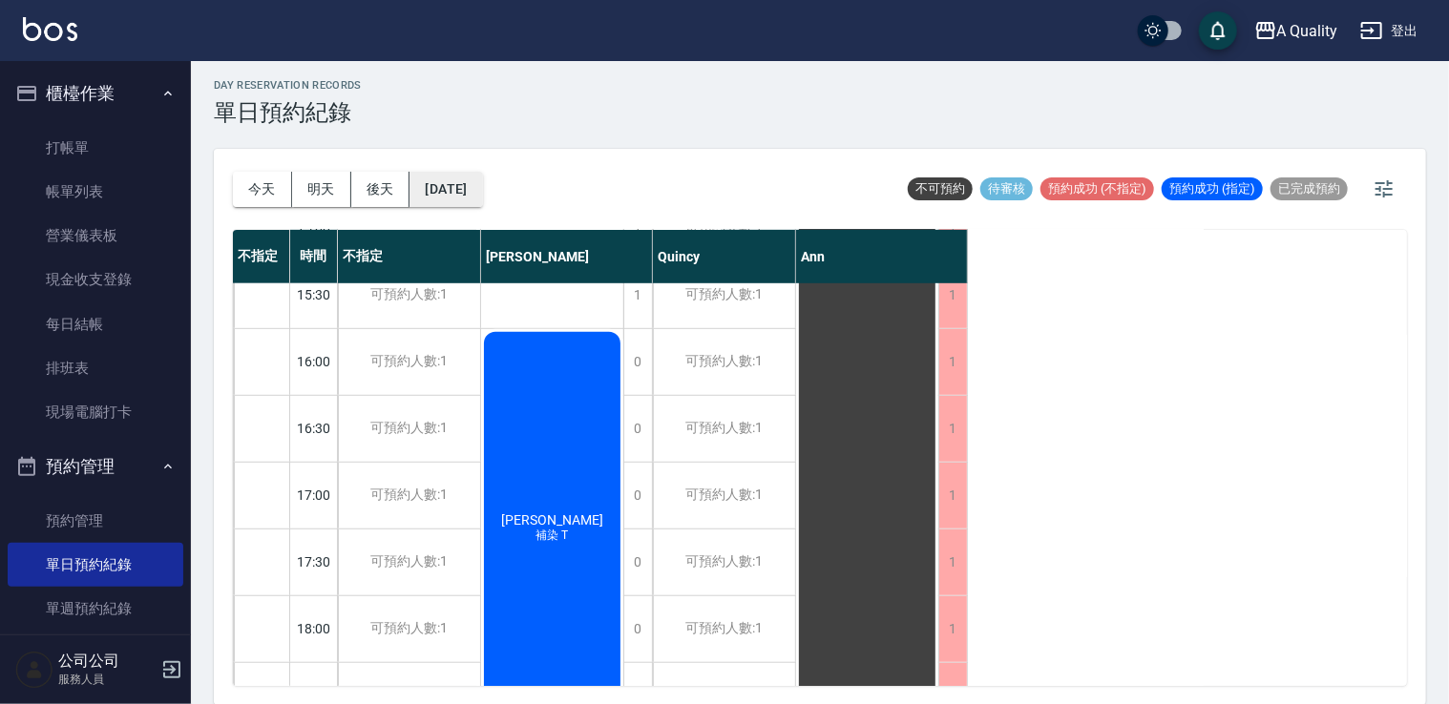
click at [458, 173] on div "[DATE] [DATE] [DATE] [DATE]" at bounding box center [358, 189] width 250 height 81
click at [482, 200] on button "[DATE]" at bounding box center [446, 189] width 73 height 35
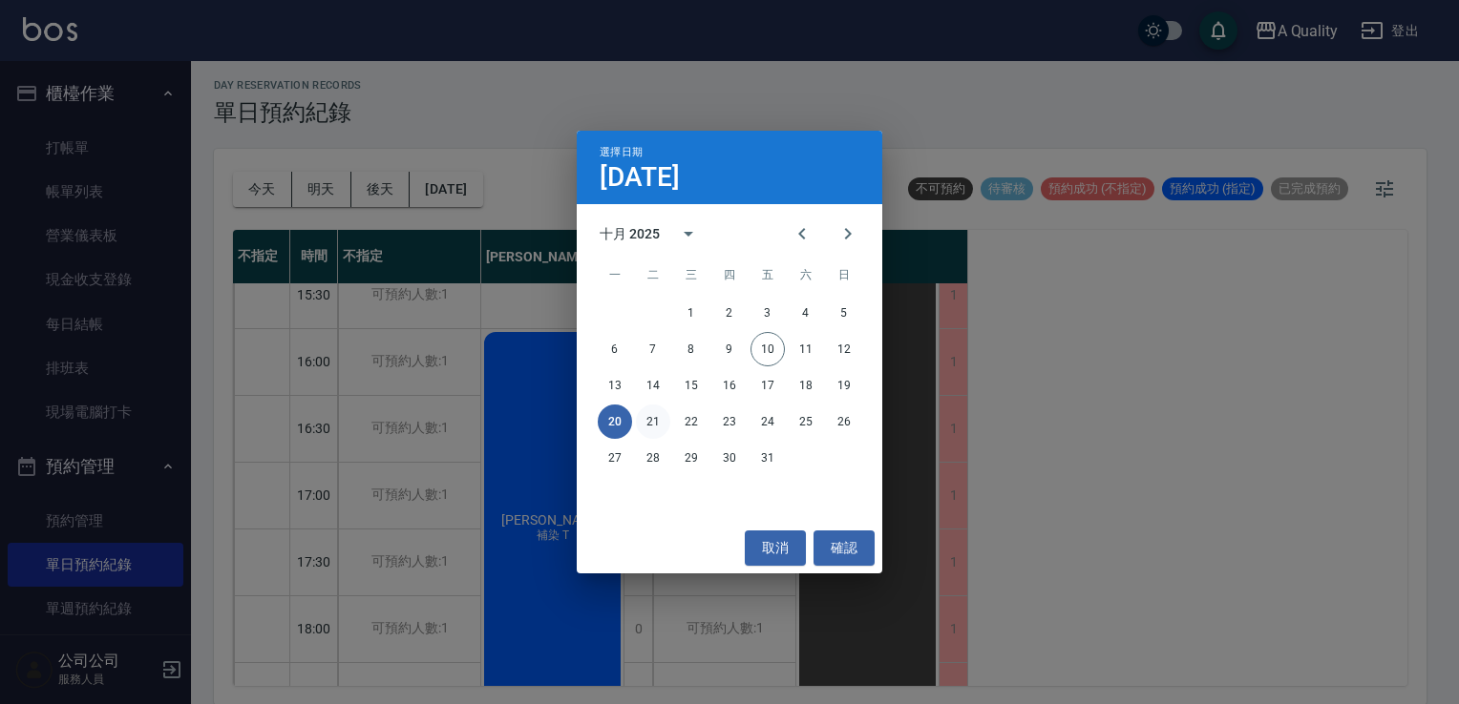
click at [653, 428] on button "21" at bounding box center [653, 422] width 34 height 34
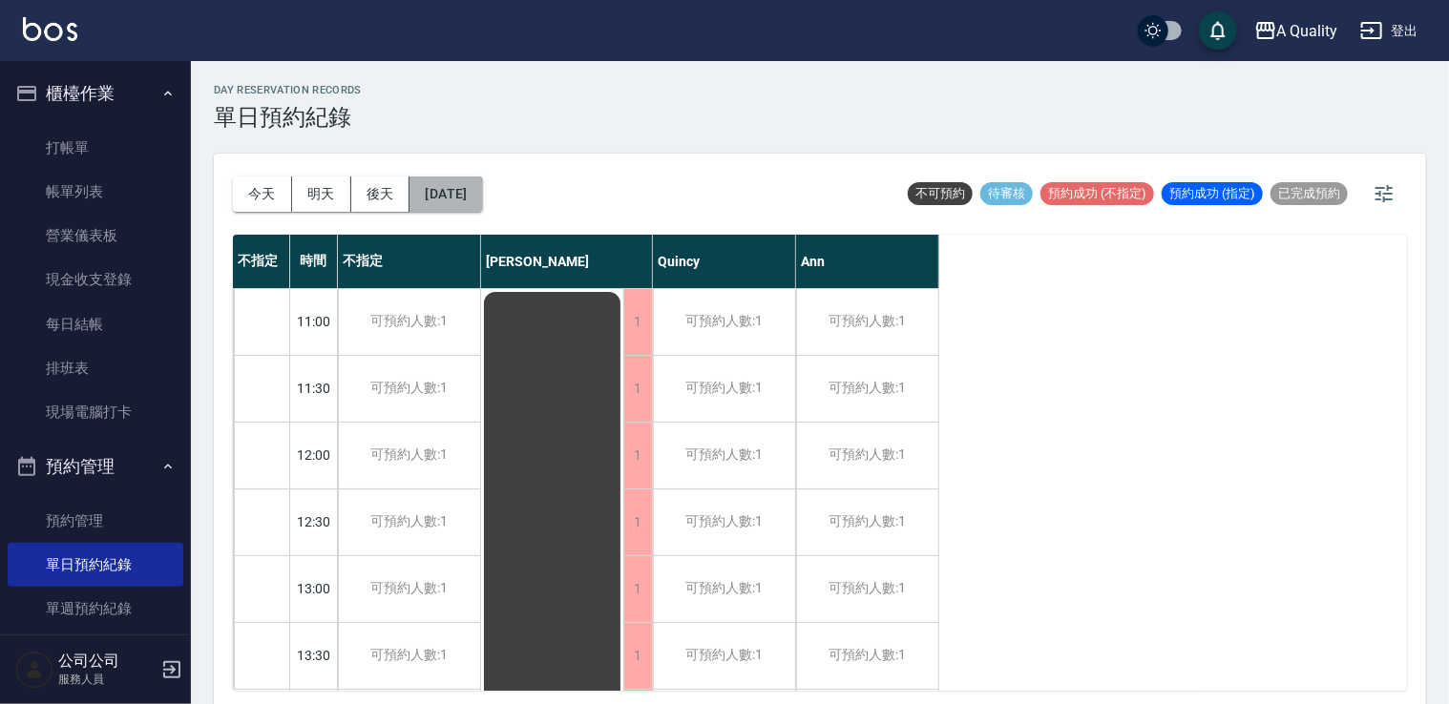
click at [468, 197] on button "[DATE]" at bounding box center [446, 194] width 73 height 35
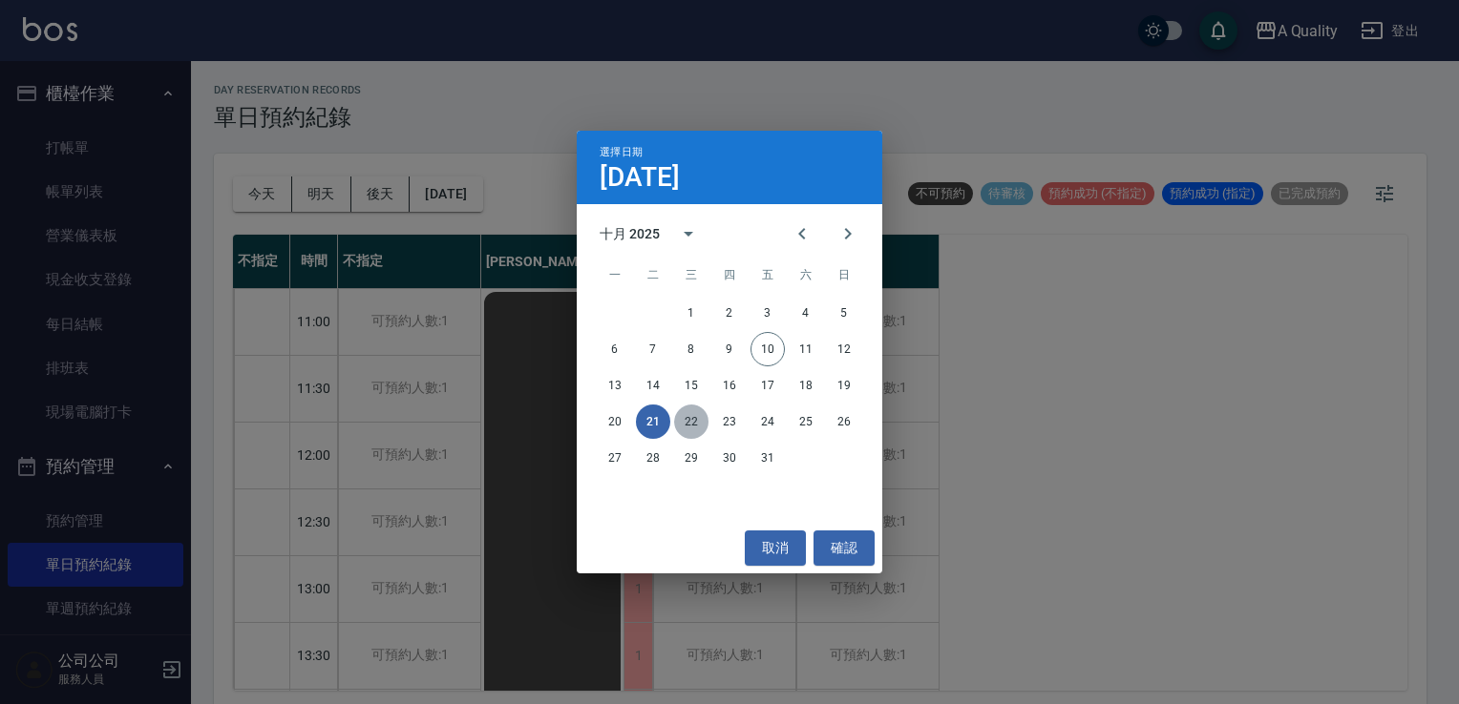
click at [702, 428] on button "22" at bounding box center [691, 422] width 34 height 34
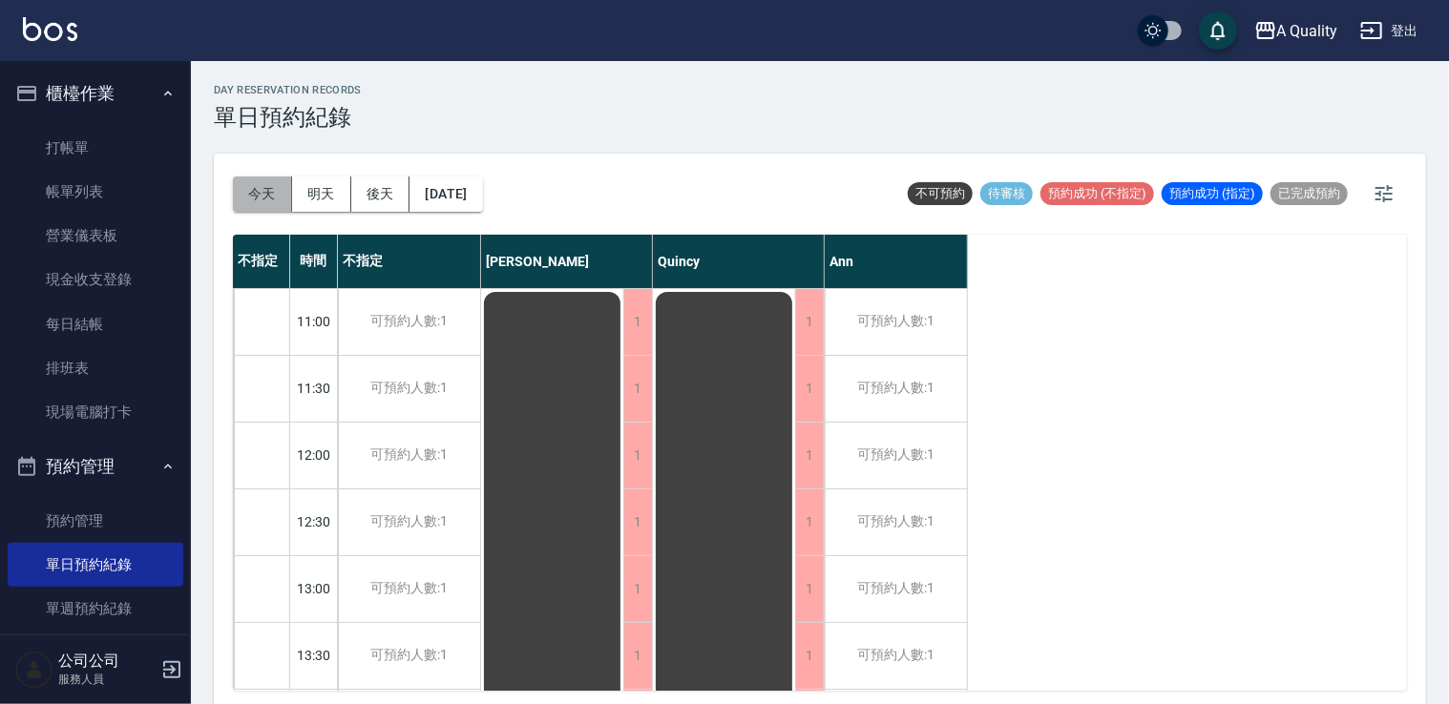
click at [245, 200] on button "今天" at bounding box center [262, 194] width 59 height 35
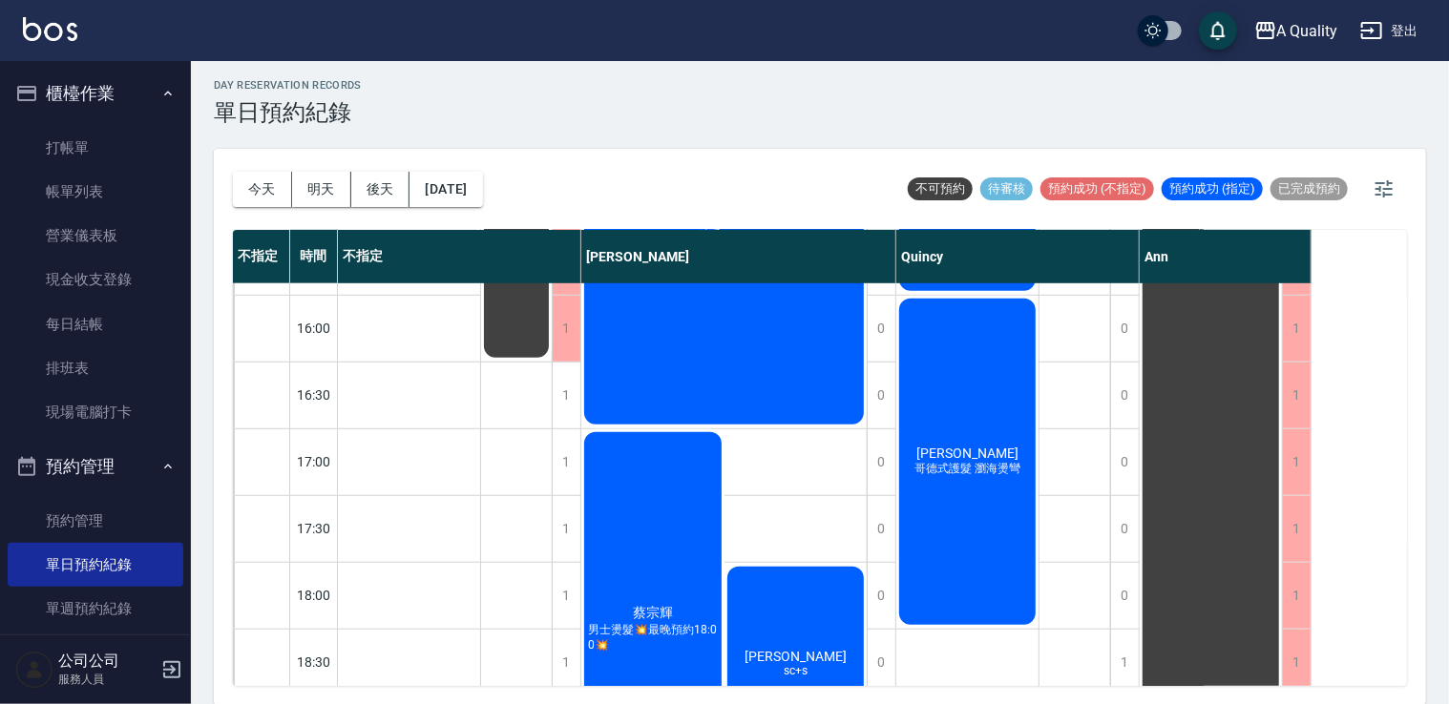
scroll to position [623, 0]
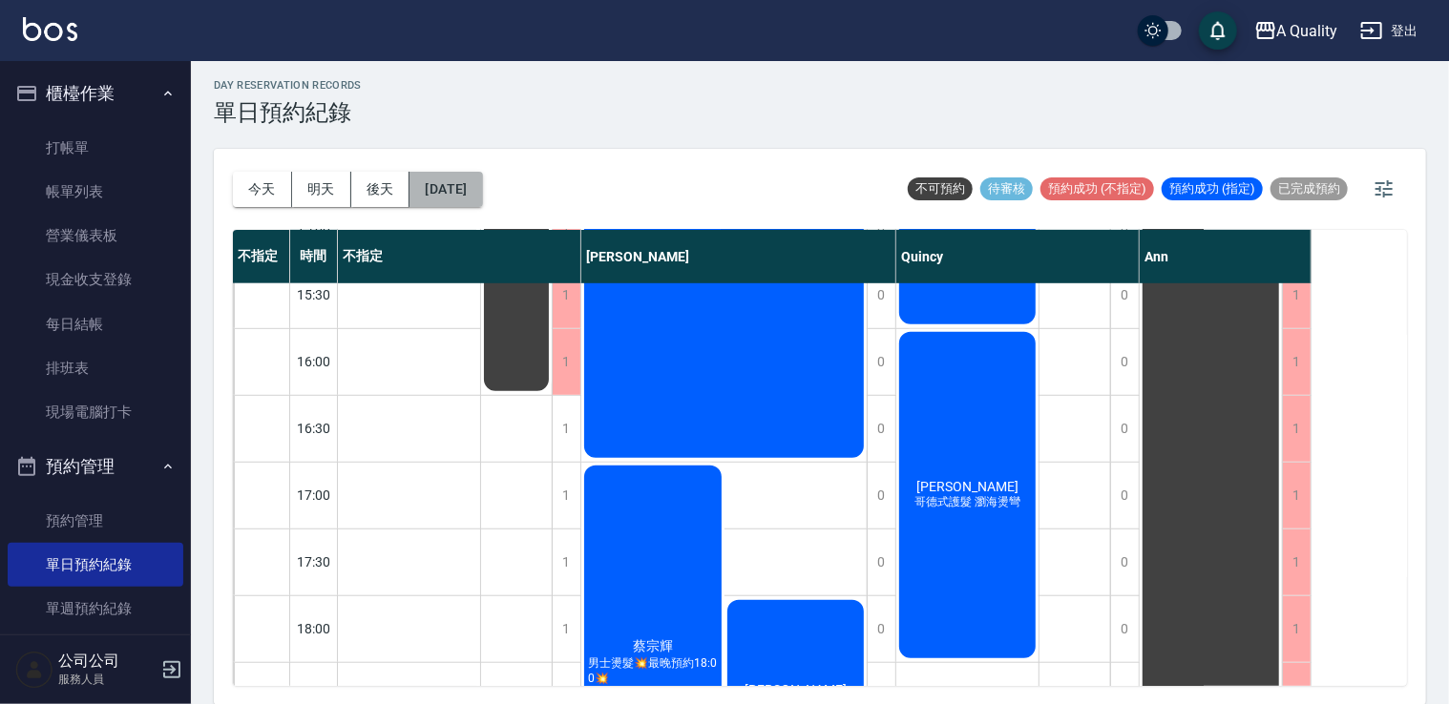
click at [456, 179] on button "[DATE]" at bounding box center [446, 189] width 73 height 35
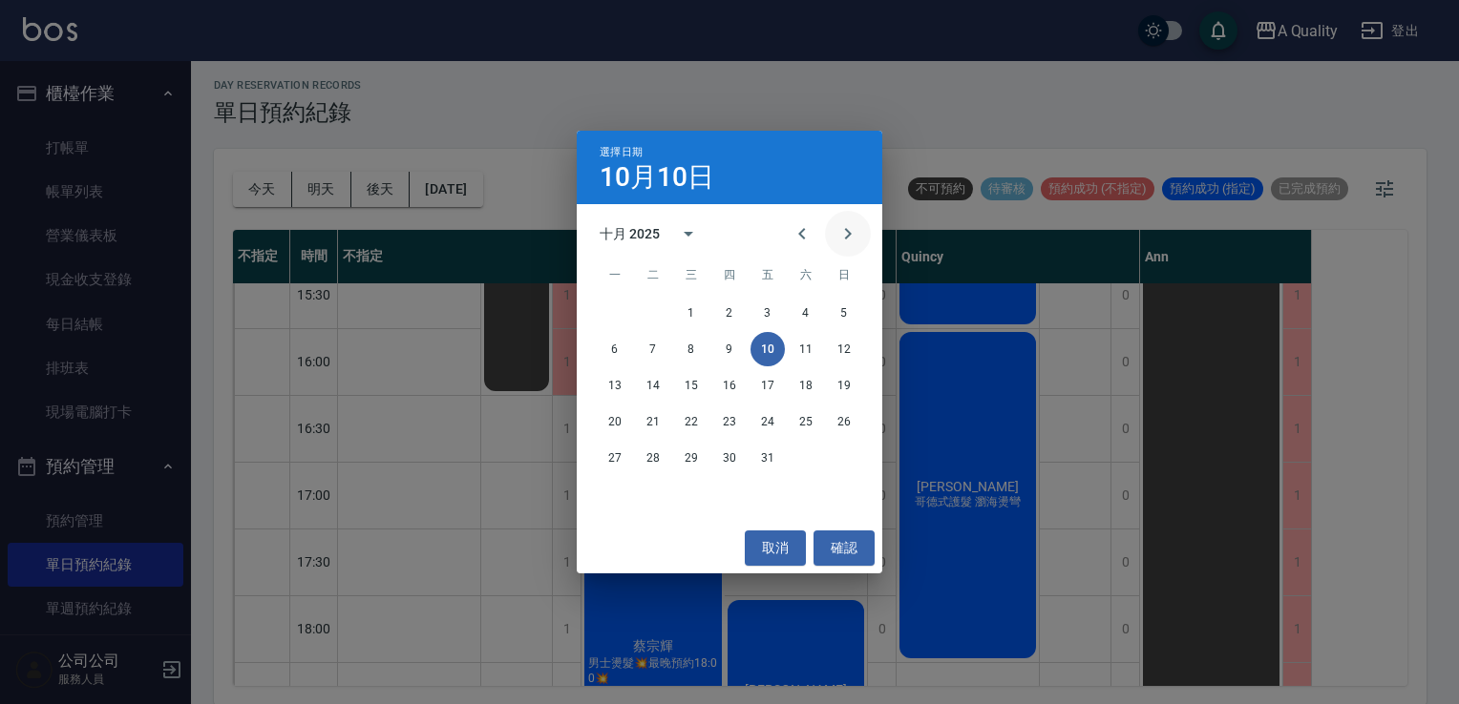
click at [847, 236] on icon "Next month" at bounding box center [848, 233] width 7 height 11
drag, startPoint x: 786, startPoint y: 239, endPoint x: 795, endPoint y: 243, distance: 10.7
click at [794, 243] on button "Previous month" at bounding box center [802, 234] width 46 height 46
click at [808, 353] on button "11" at bounding box center [805, 349] width 34 height 34
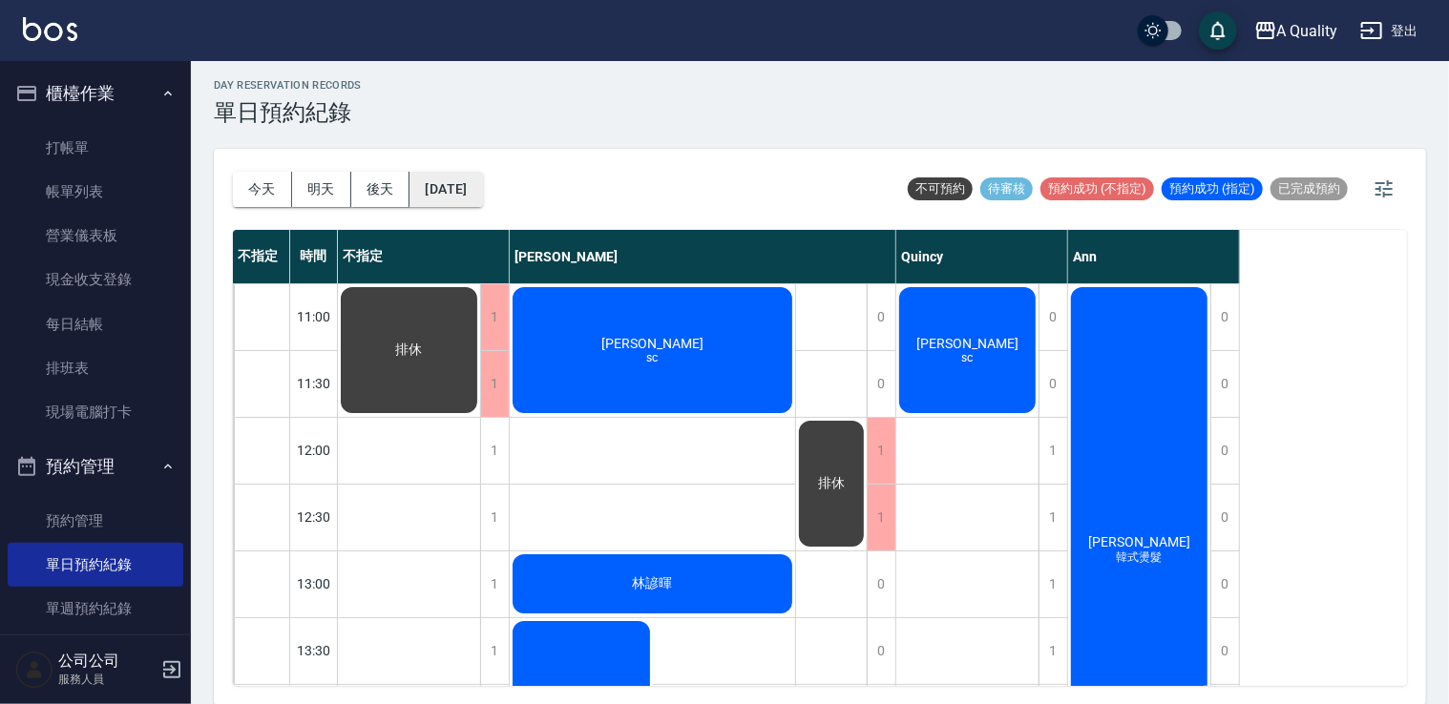
click at [462, 192] on button "[DATE]" at bounding box center [446, 189] width 73 height 35
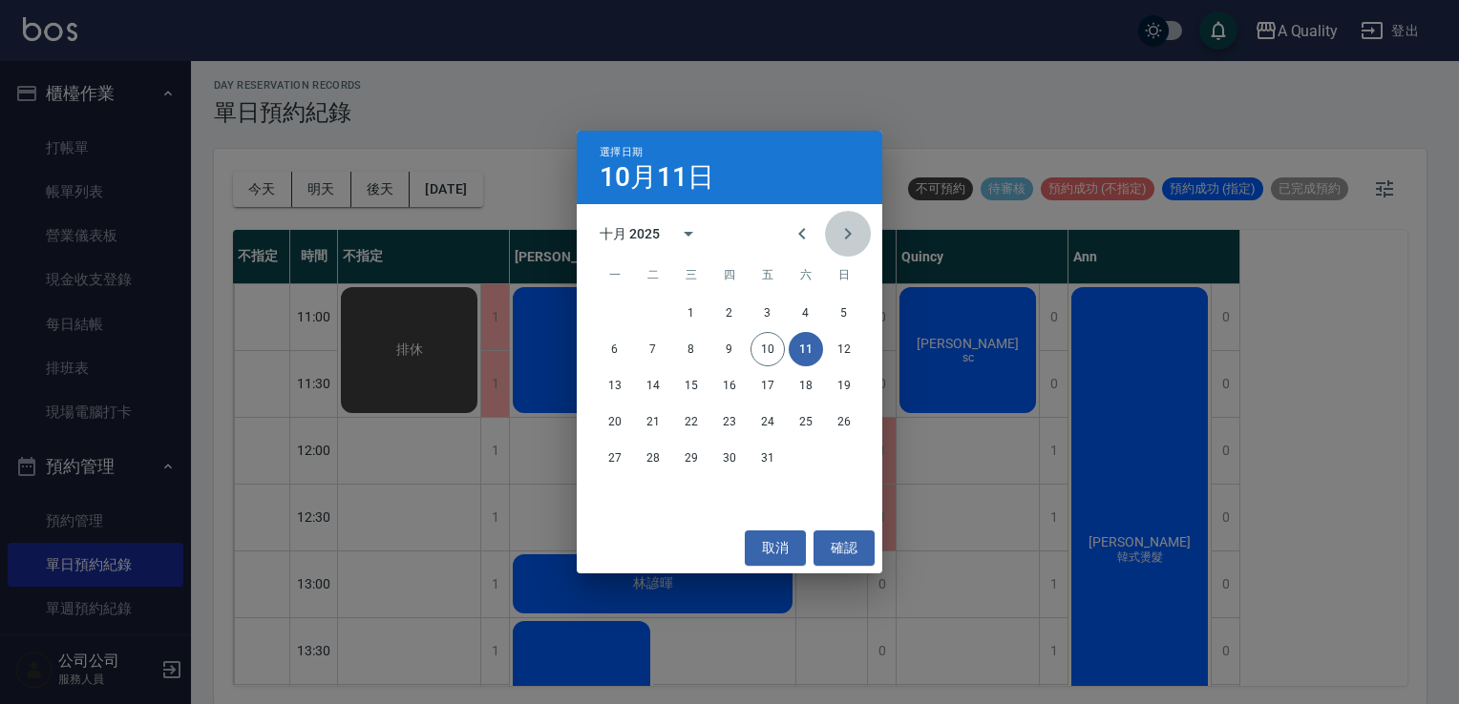
click at [846, 223] on icon "Next month" at bounding box center [847, 233] width 23 height 23
click at [805, 345] on button "8" at bounding box center [805, 349] width 34 height 34
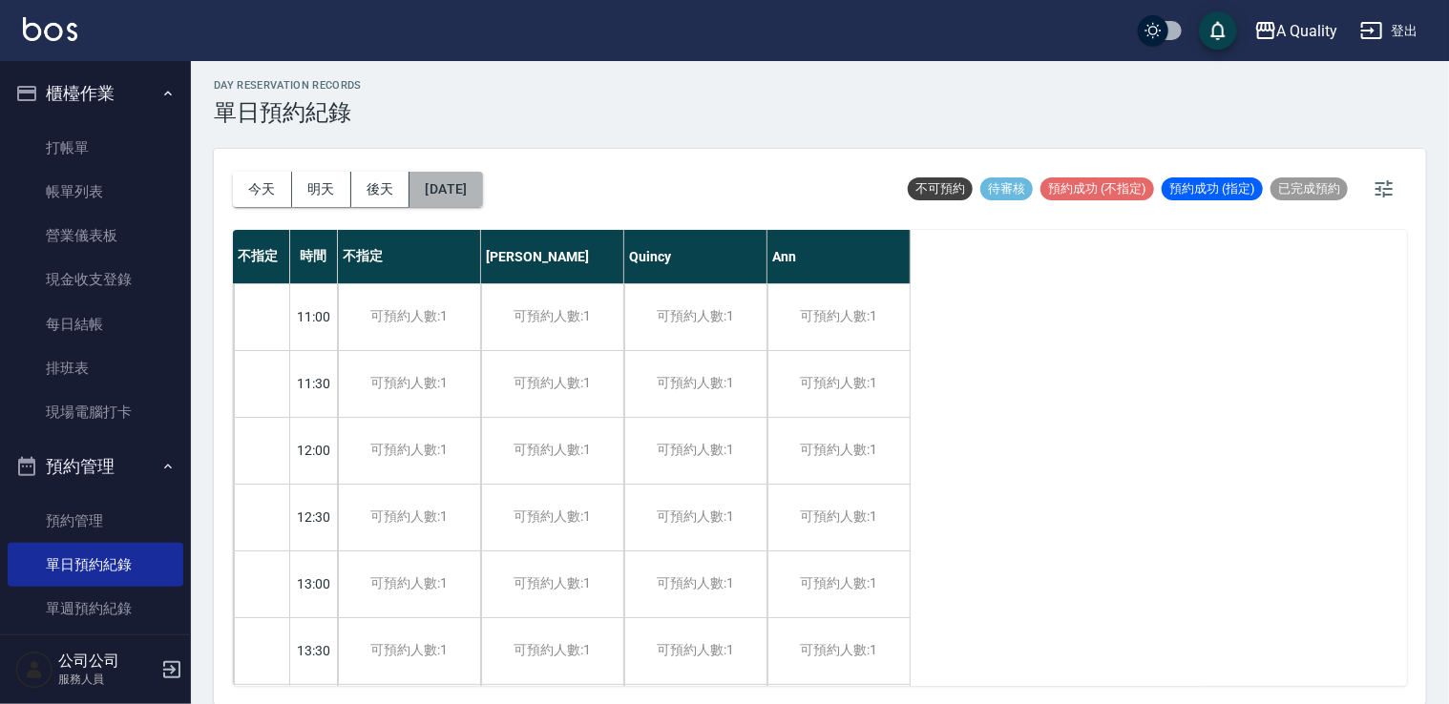
click at [473, 193] on button "[DATE]" at bounding box center [446, 189] width 73 height 35
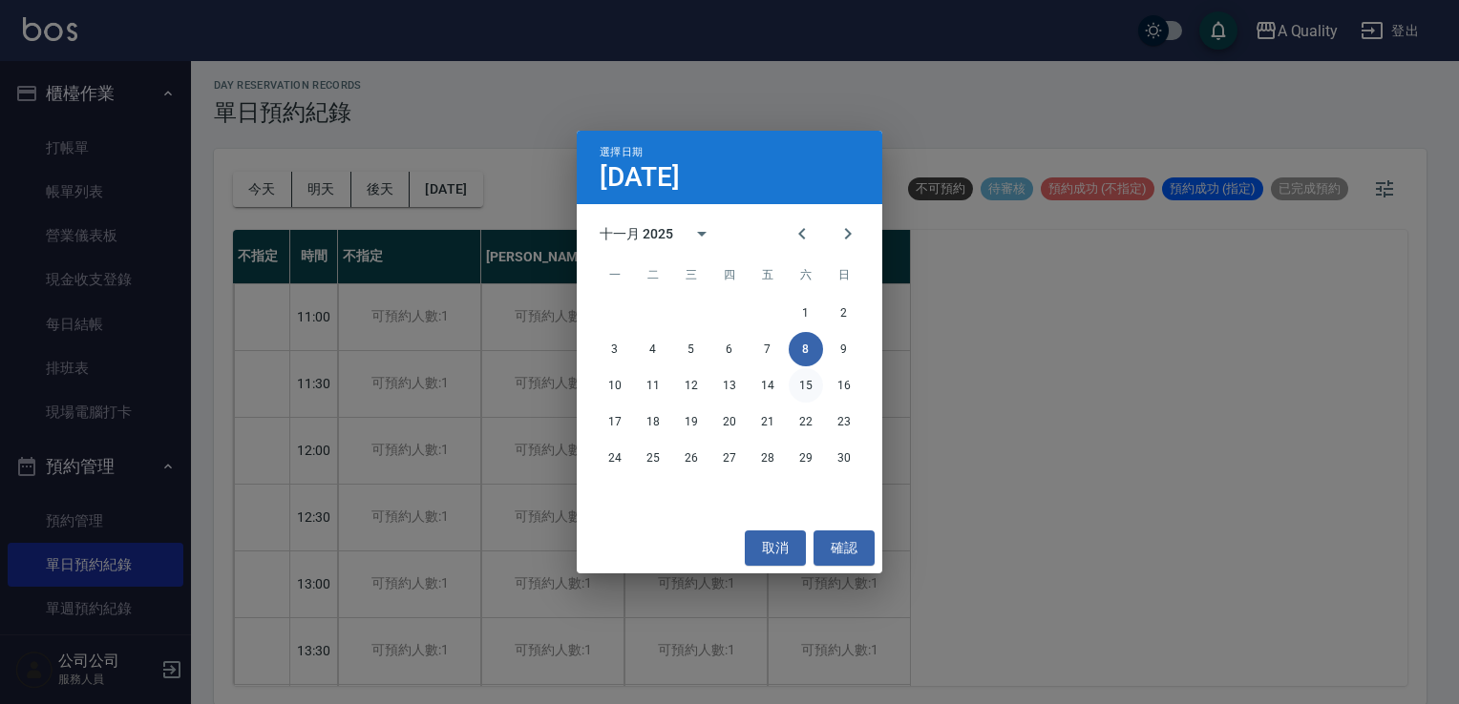
click at [809, 387] on button "15" at bounding box center [805, 385] width 34 height 34
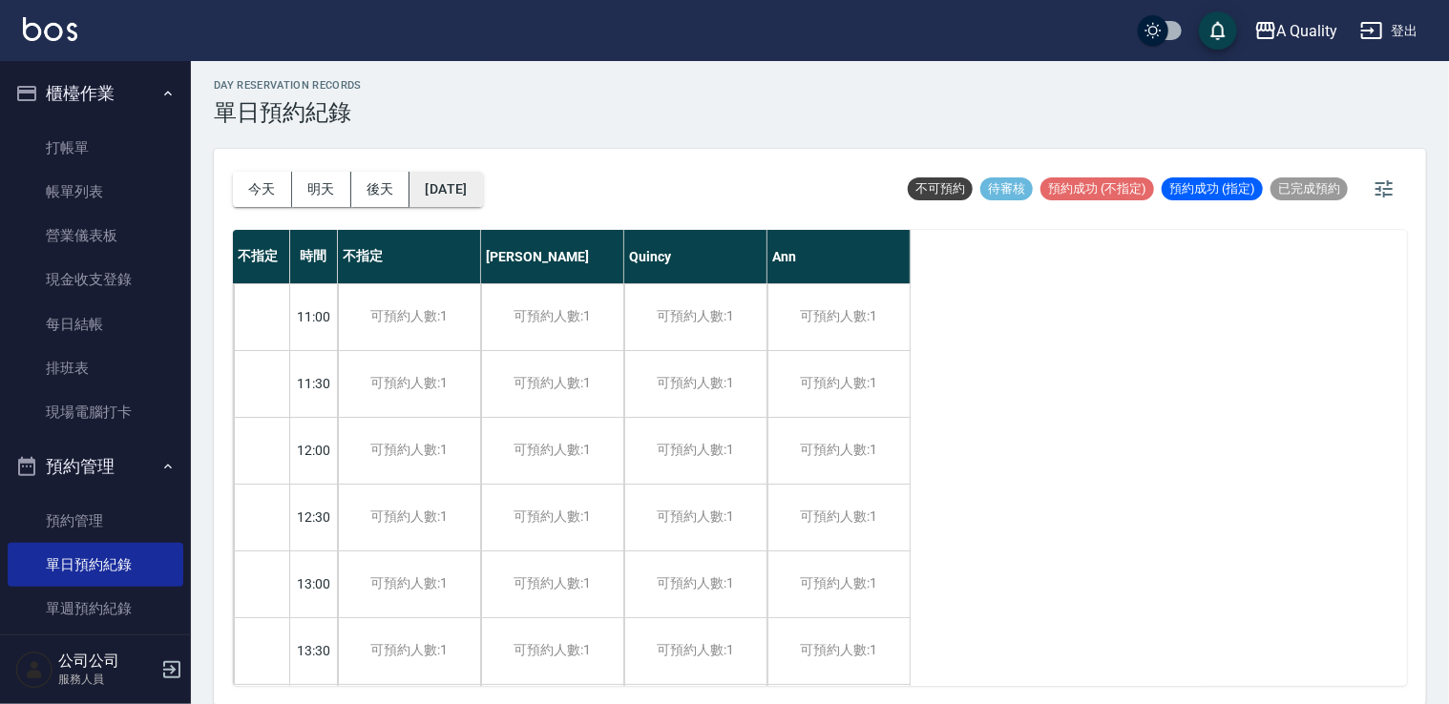
click at [482, 179] on button "[DATE]" at bounding box center [446, 189] width 73 height 35
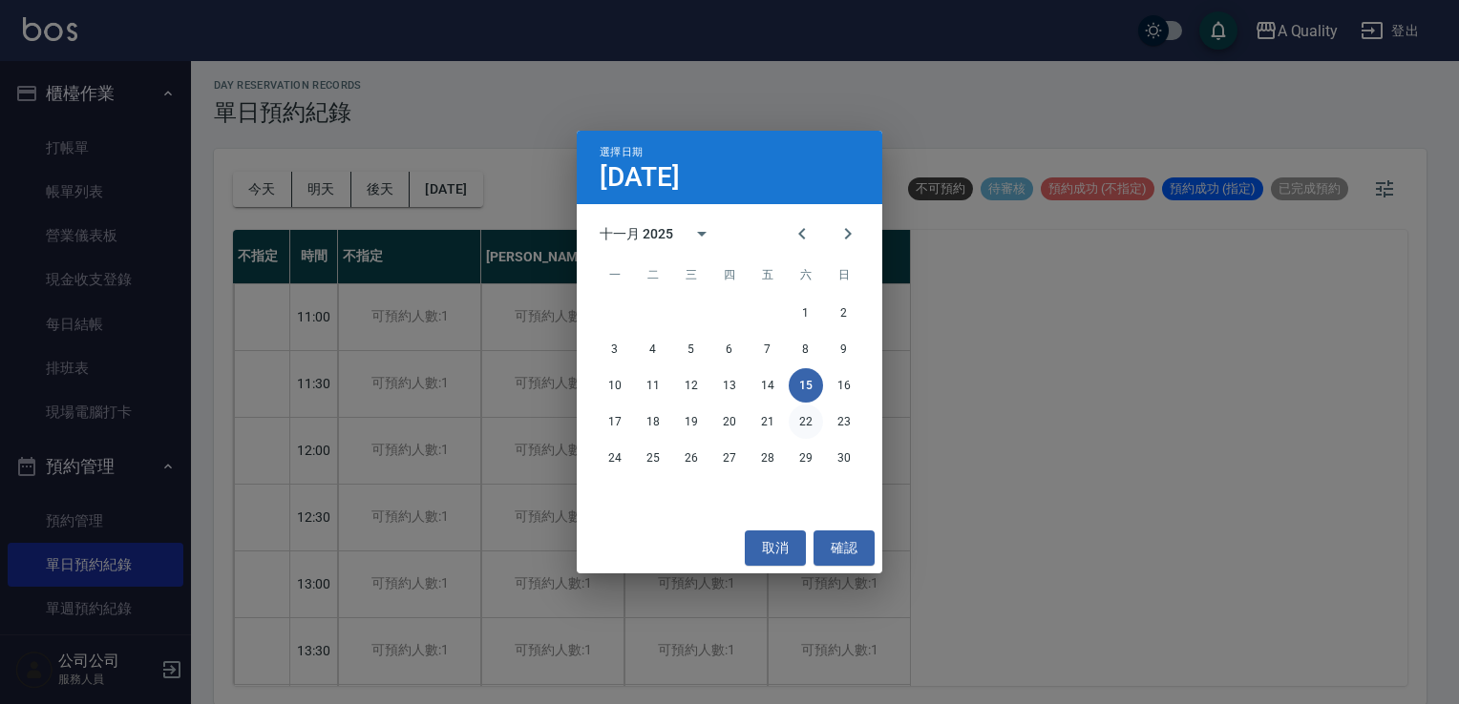
click at [805, 414] on button "22" at bounding box center [805, 422] width 34 height 34
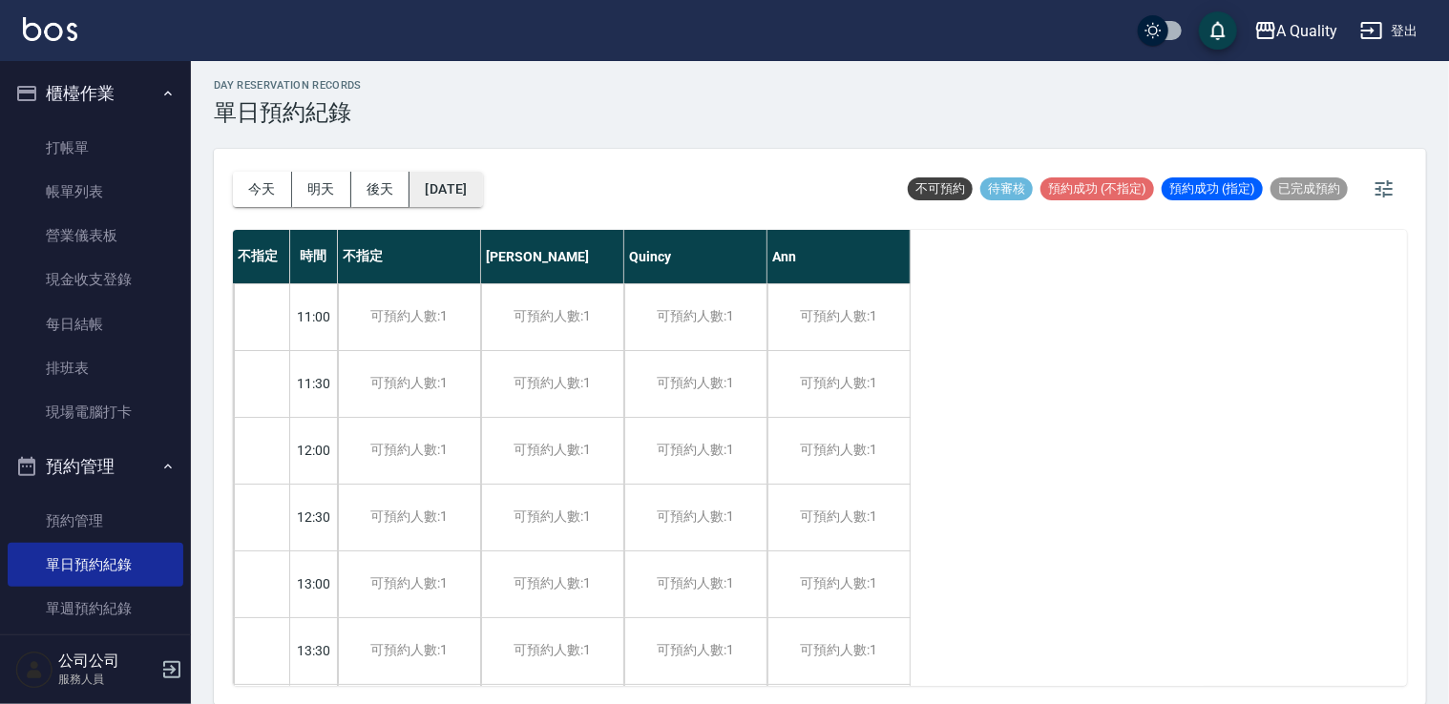
click at [482, 196] on button "[DATE]" at bounding box center [446, 189] width 73 height 35
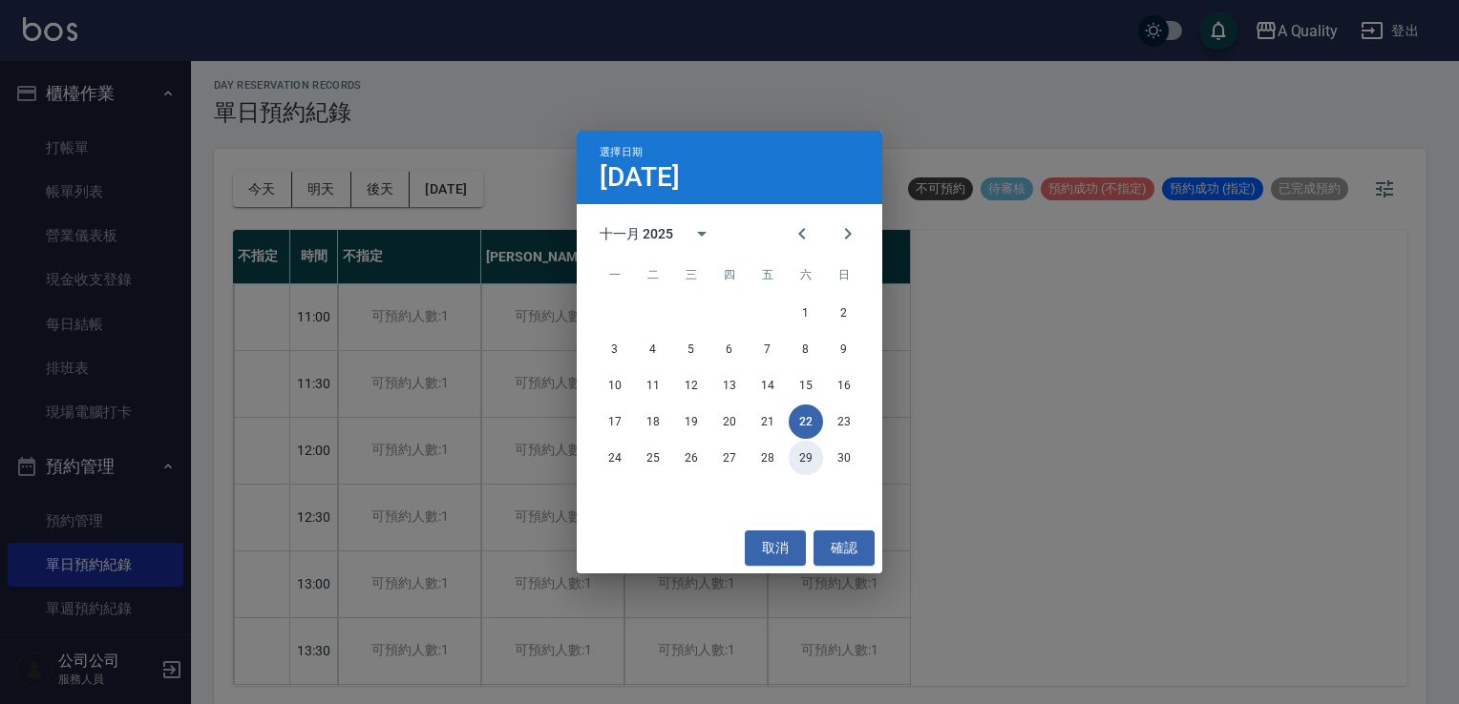
click at [811, 458] on button "29" at bounding box center [805, 458] width 34 height 34
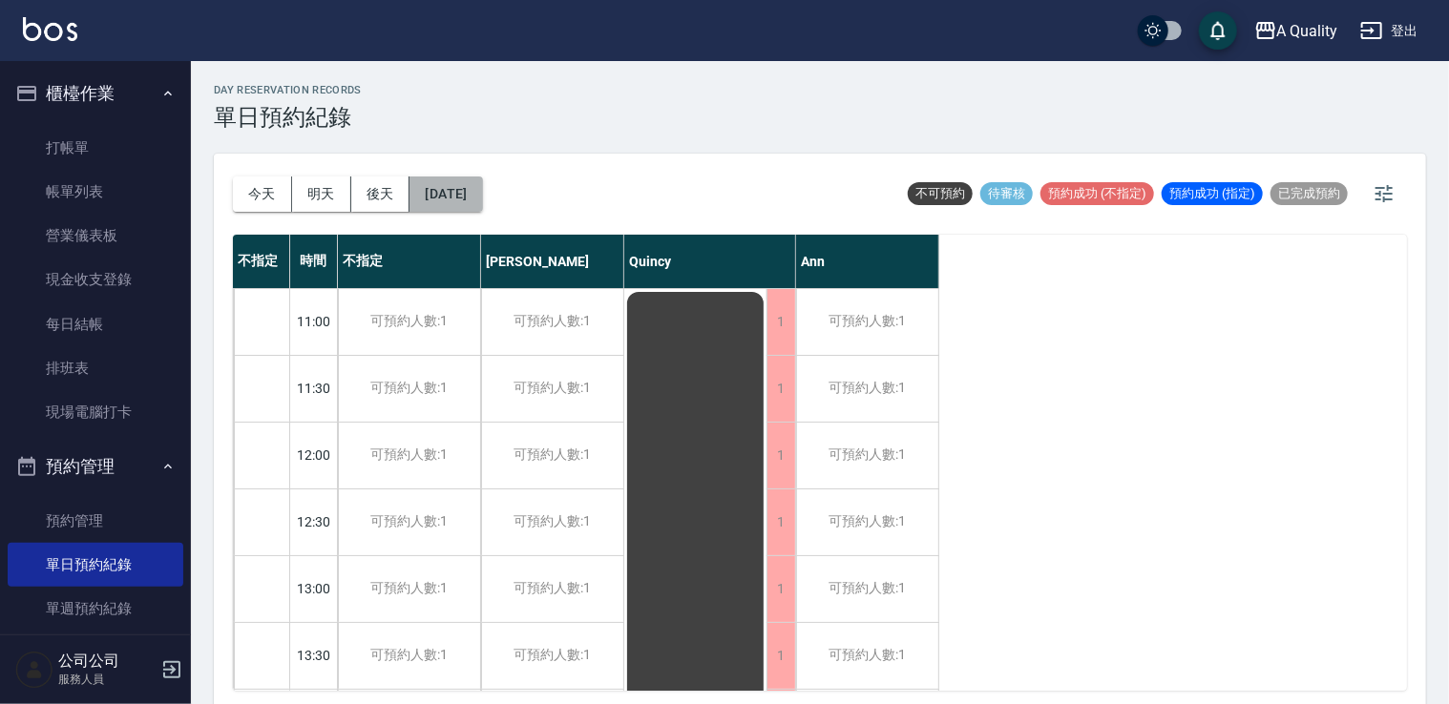
click at [477, 199] on button "[DATE]" at bounding box center [446, 194] width 73 height 35
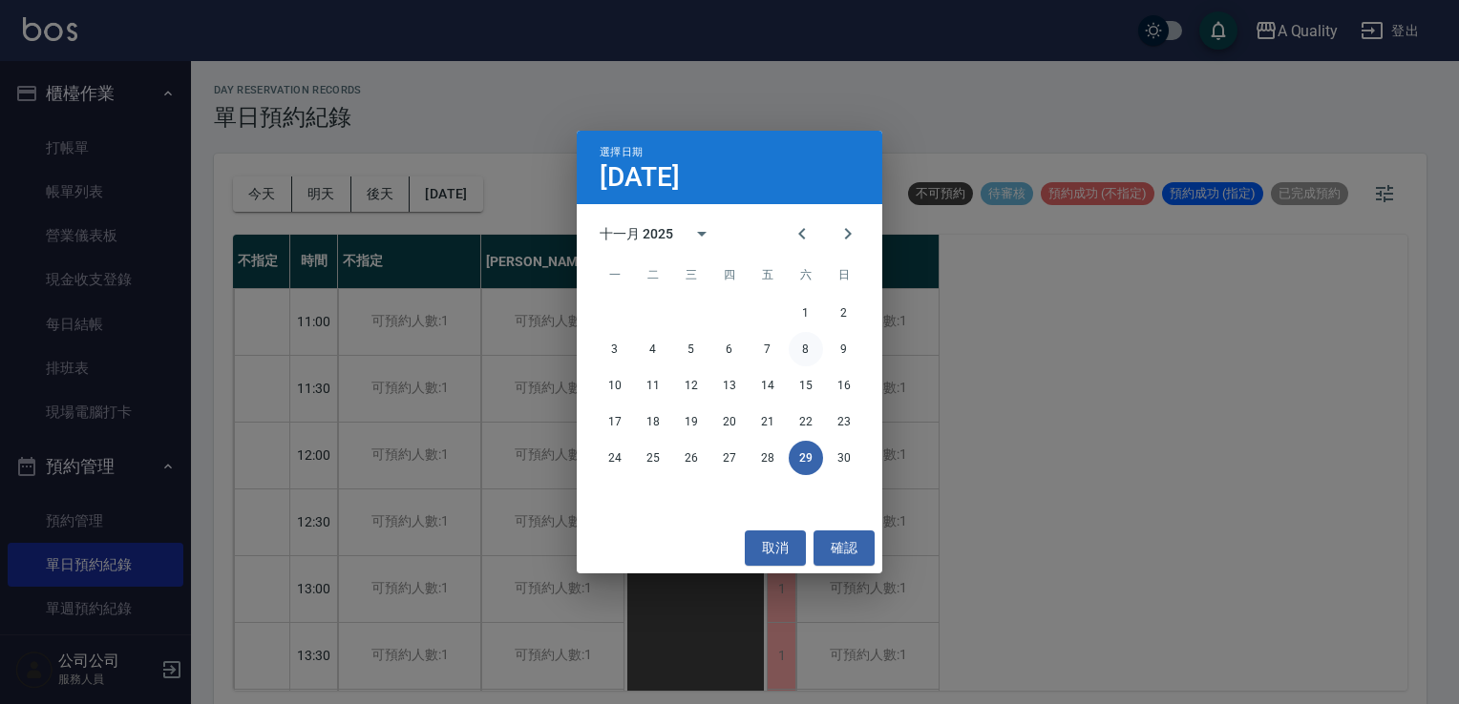
click at [811, 347] on button "8" at bounding box center [805, 349] width 34 height 34
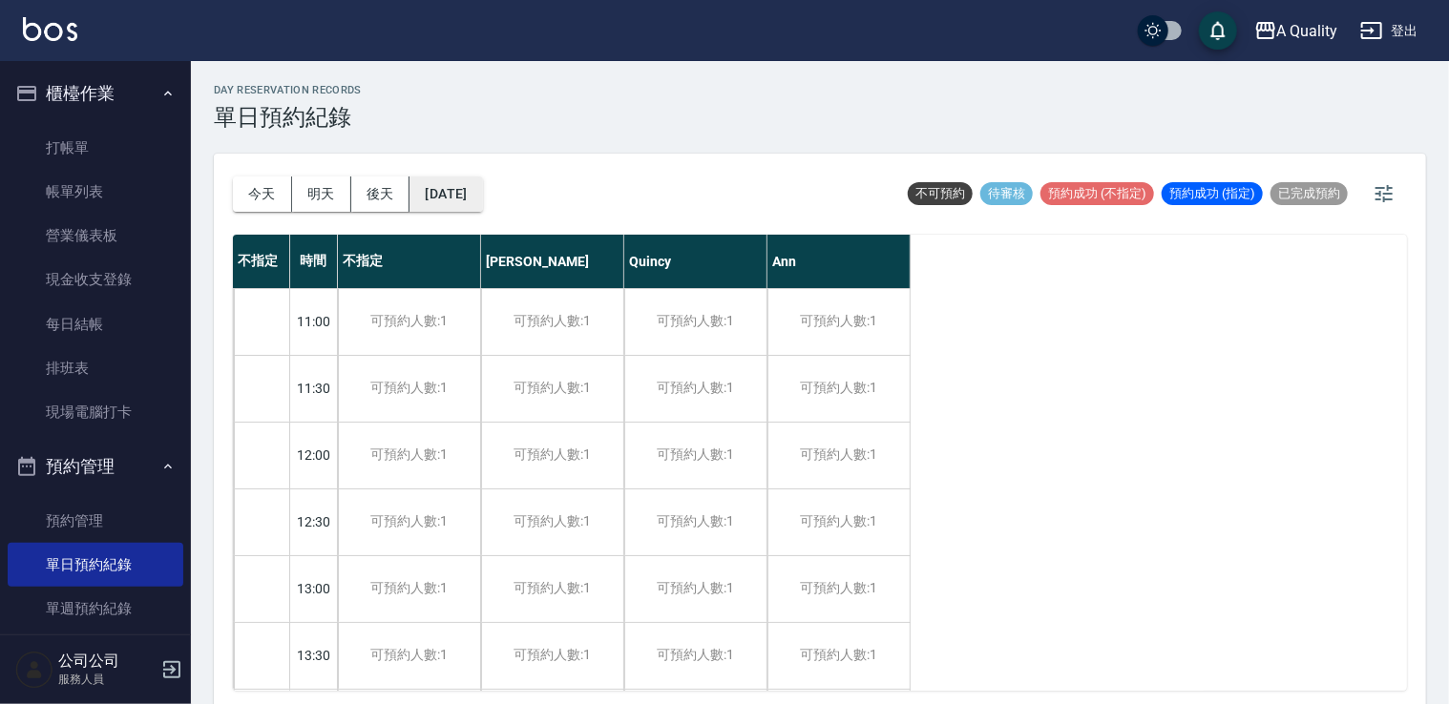
click at [482, 190] on button "[DATE]" at bounding box center [446, 194] width 73 height 35
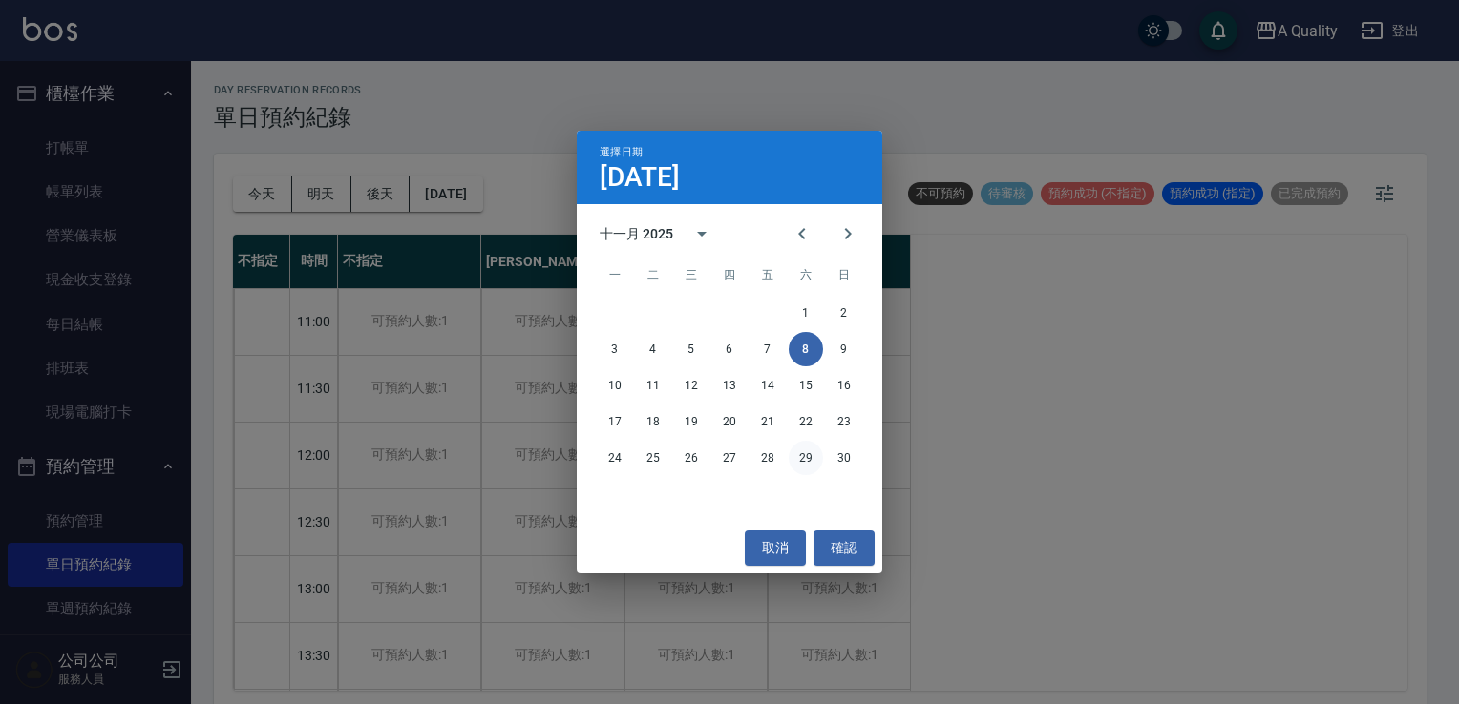
click at [809, 467] on button "29" at bounding box center [805, 458] width 34 height 34
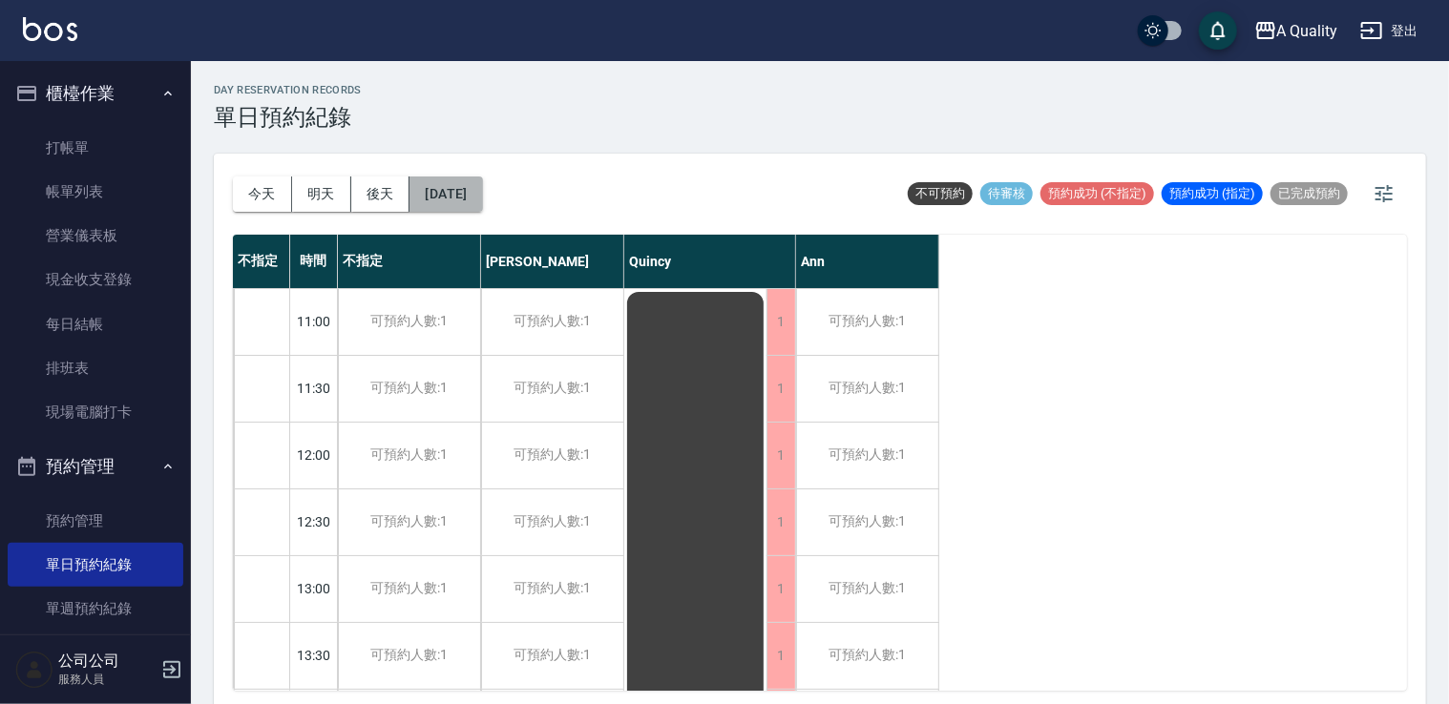
click at [481, 199] on button "[DATE]" at bounding box center [446, 194] width 73 height 35
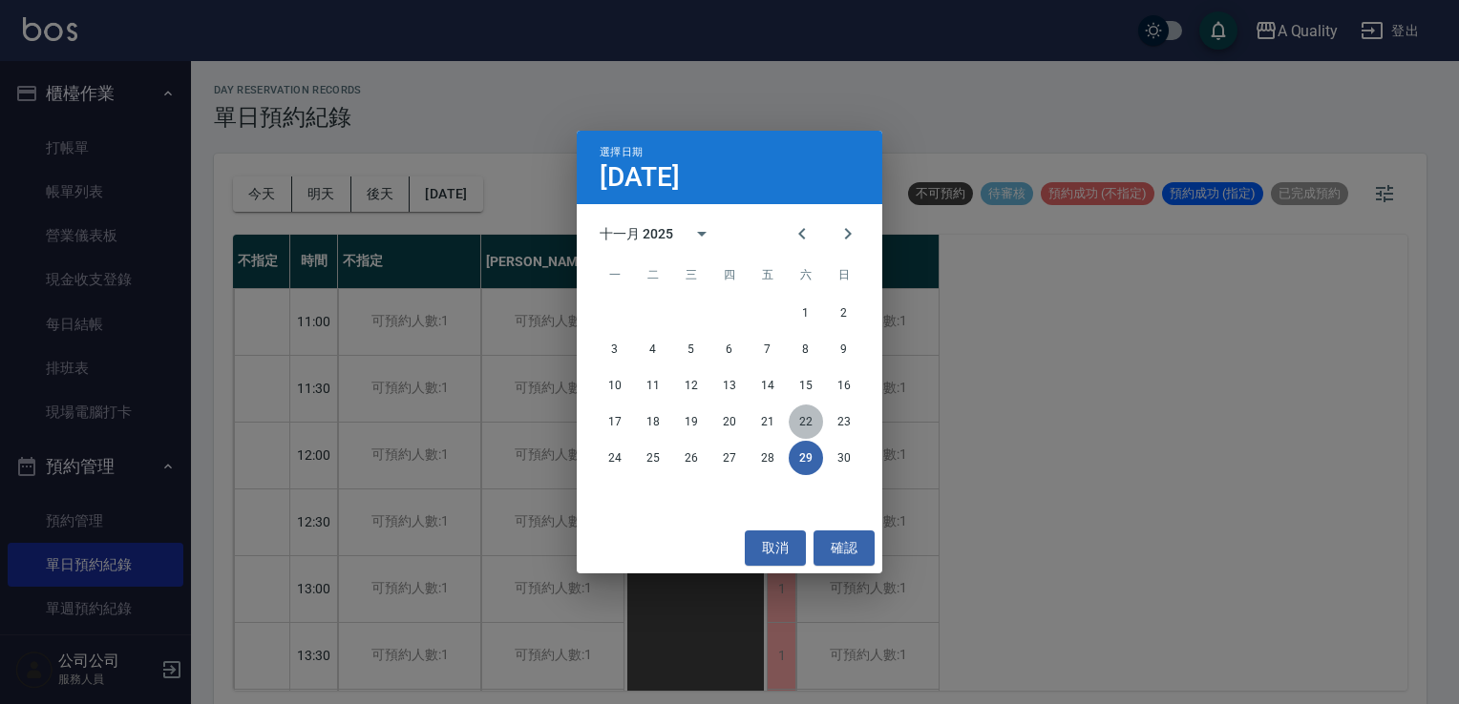
click at [808, 432] on button "22" at bounding box center [805, 422] width 34 height 34
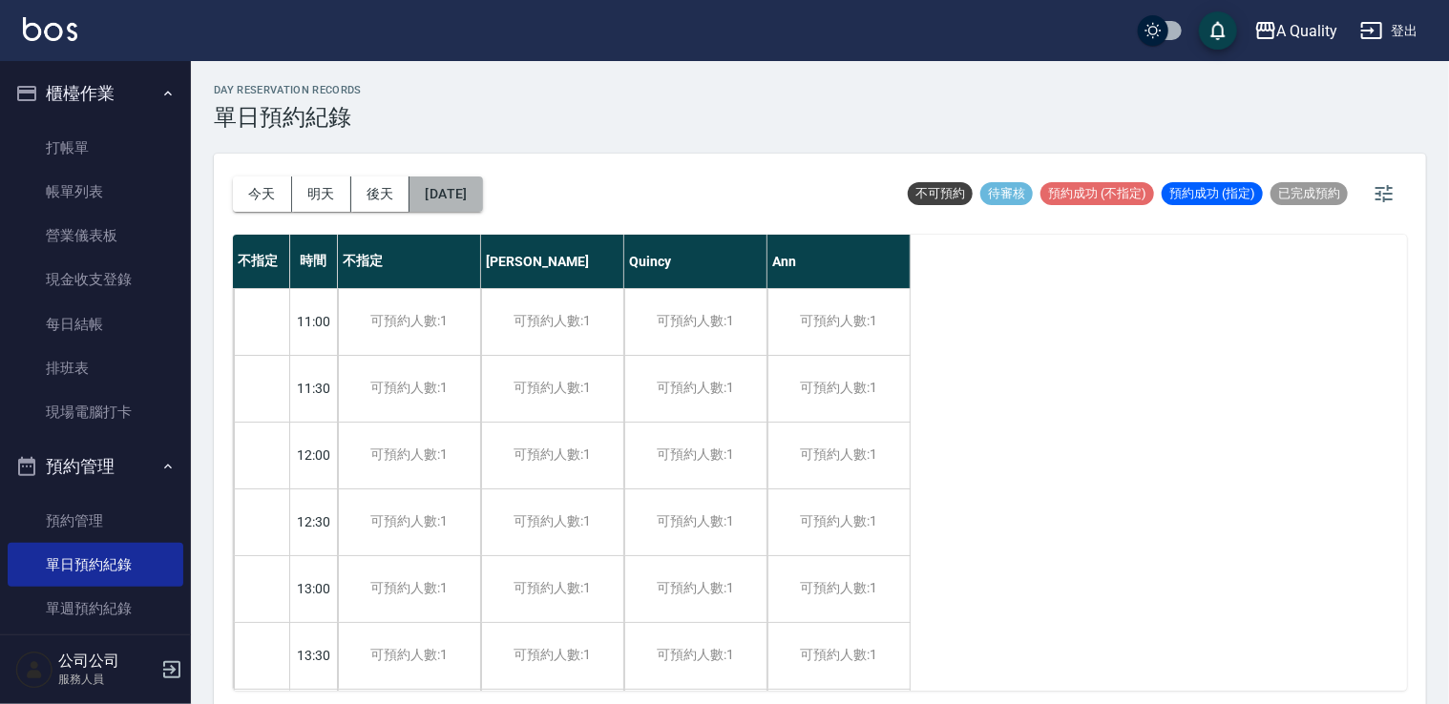
click at [482, 200] on button "2025/11/22" at bounding box center [446, 194] width 73 height 35
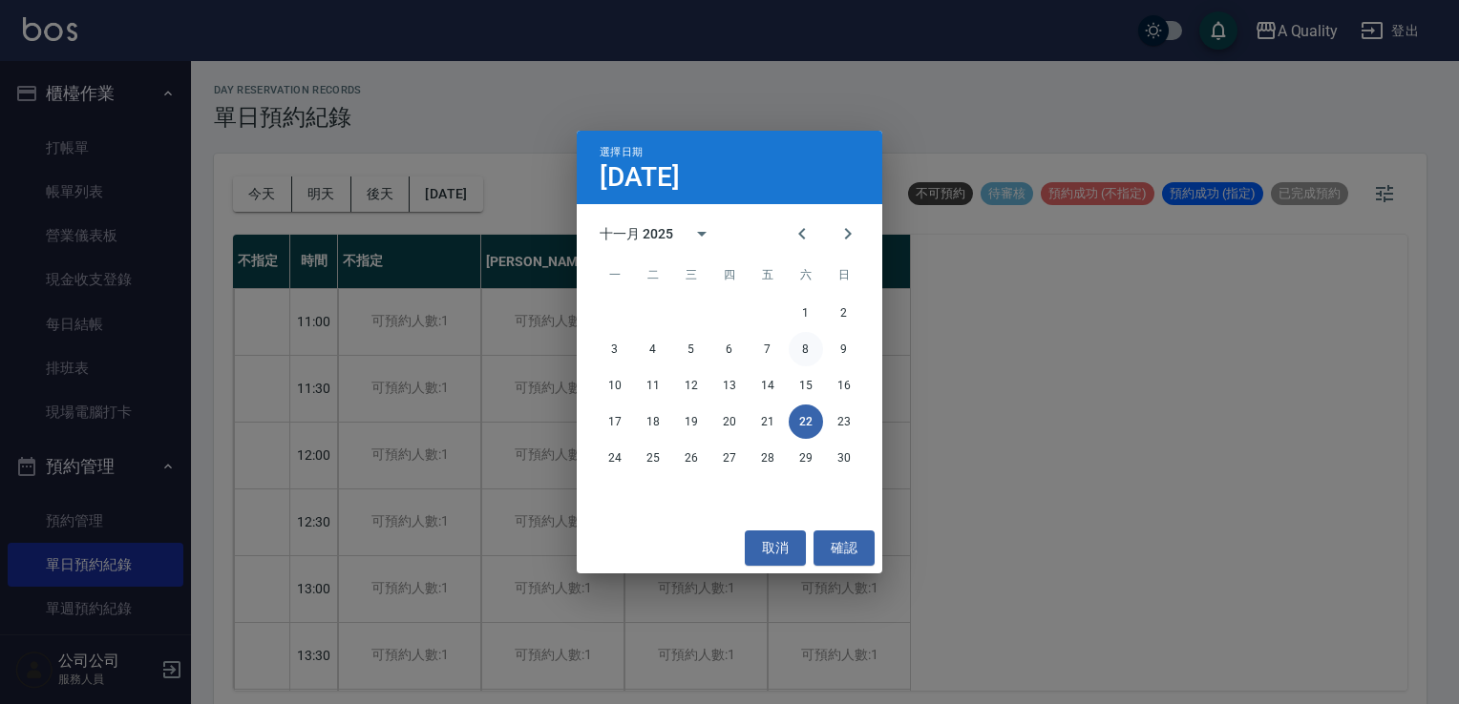
click at [812, 357] on button "8" at bounding box center [805, 349] width 34 height 34
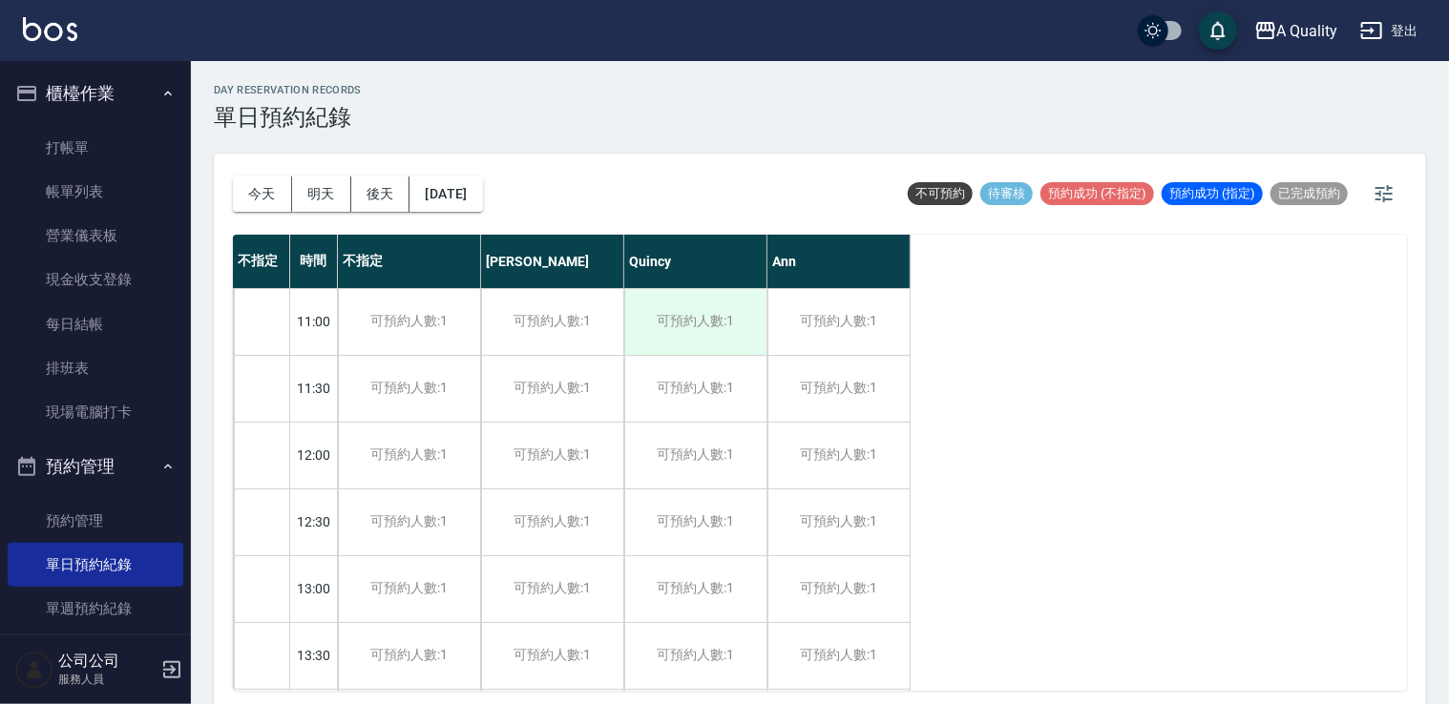
click at [728, 321] on div "可預約人數:1" at bounding box center [695, 322] width 142 height 66
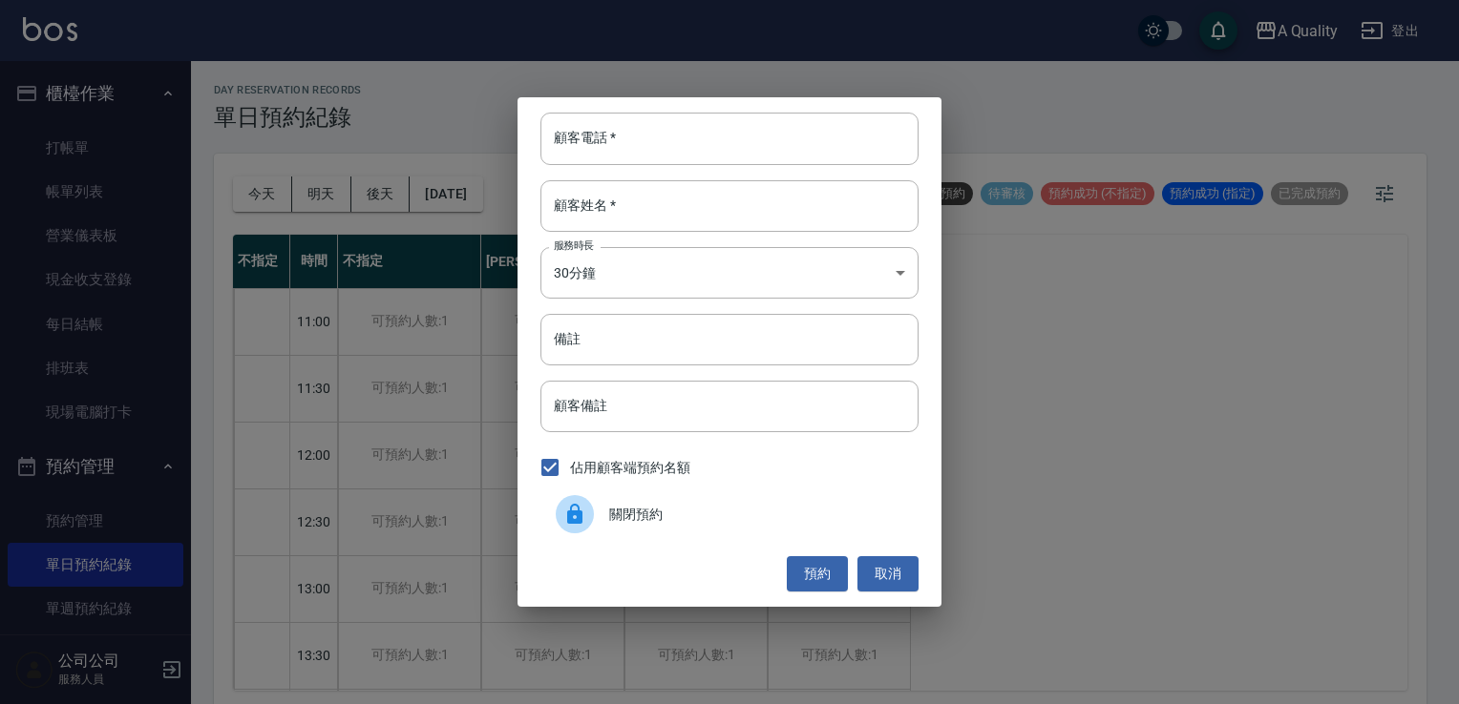
click at [699, 517] on span "關閉預約" at bounding box center [756, 515] width 294 height 20
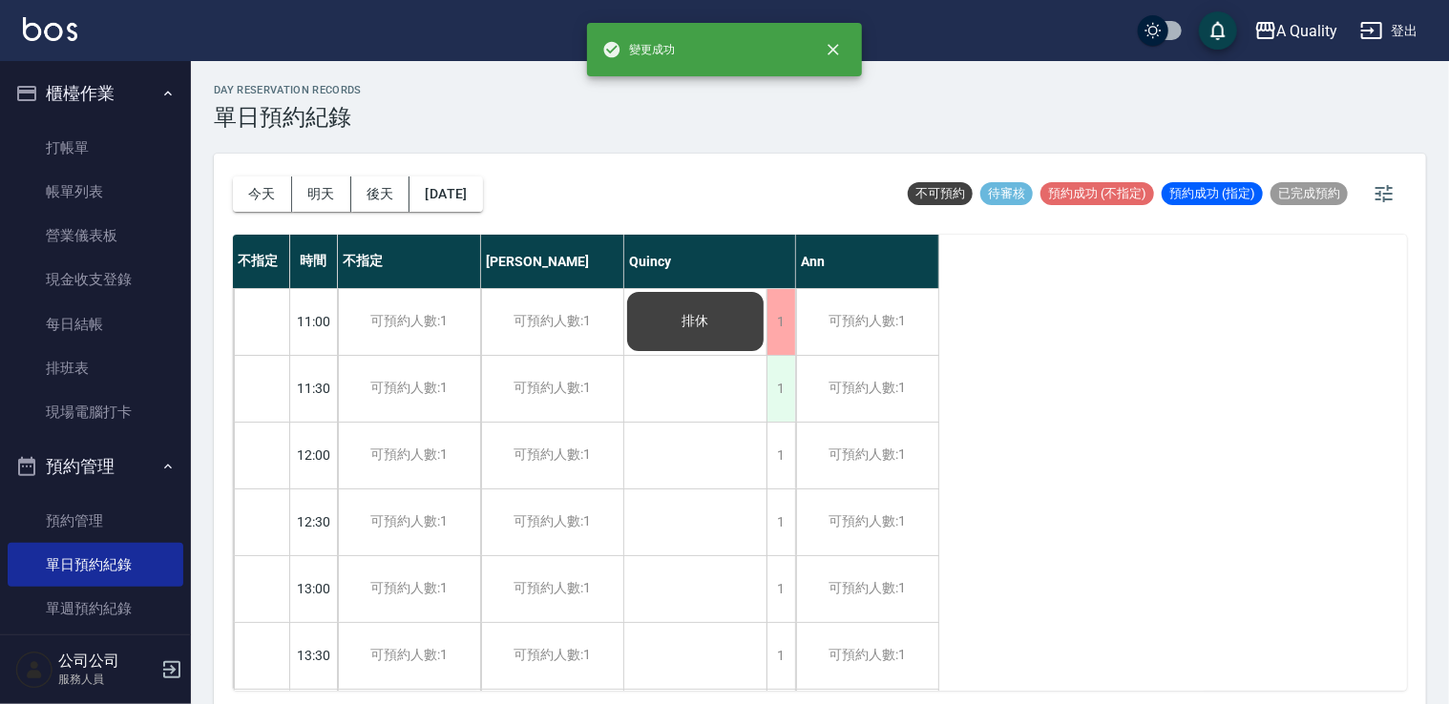
click at [781, 381] on div "1" at bounding box center [781, 389] width 29 height 66
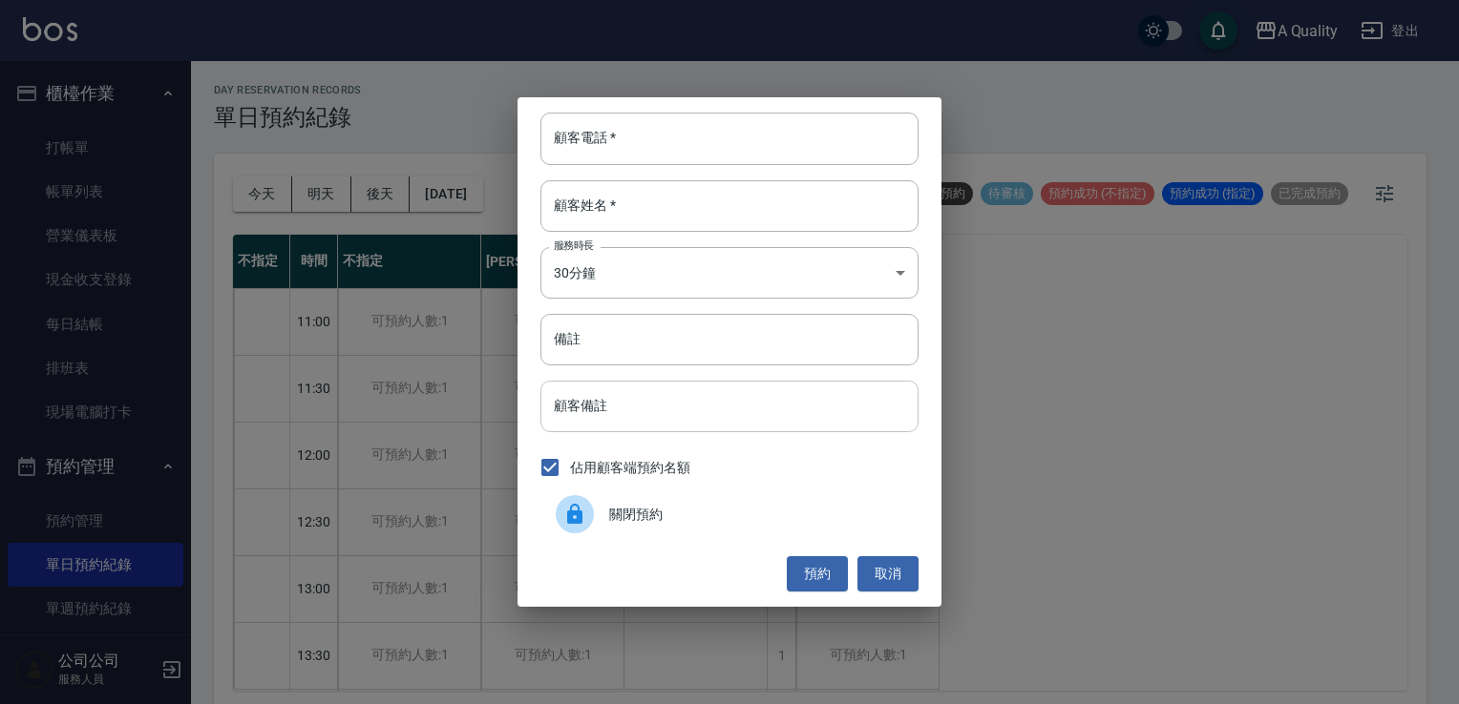
drag, startPoint x: 731, startPoint y: 434, endPoint x: 740, endPoint y: 418, distance: 18.4
click at [729, 427] on div "顧客電話   * 顧客電話   * 顧客姓名   * 顧客姓名   * 服務時長 30分鐘 1 服務時長 備註 備註 顧客備註 顧客備註 佔用顧客端預約名額 …" at bounding box center [729, 351] width 424 height 509
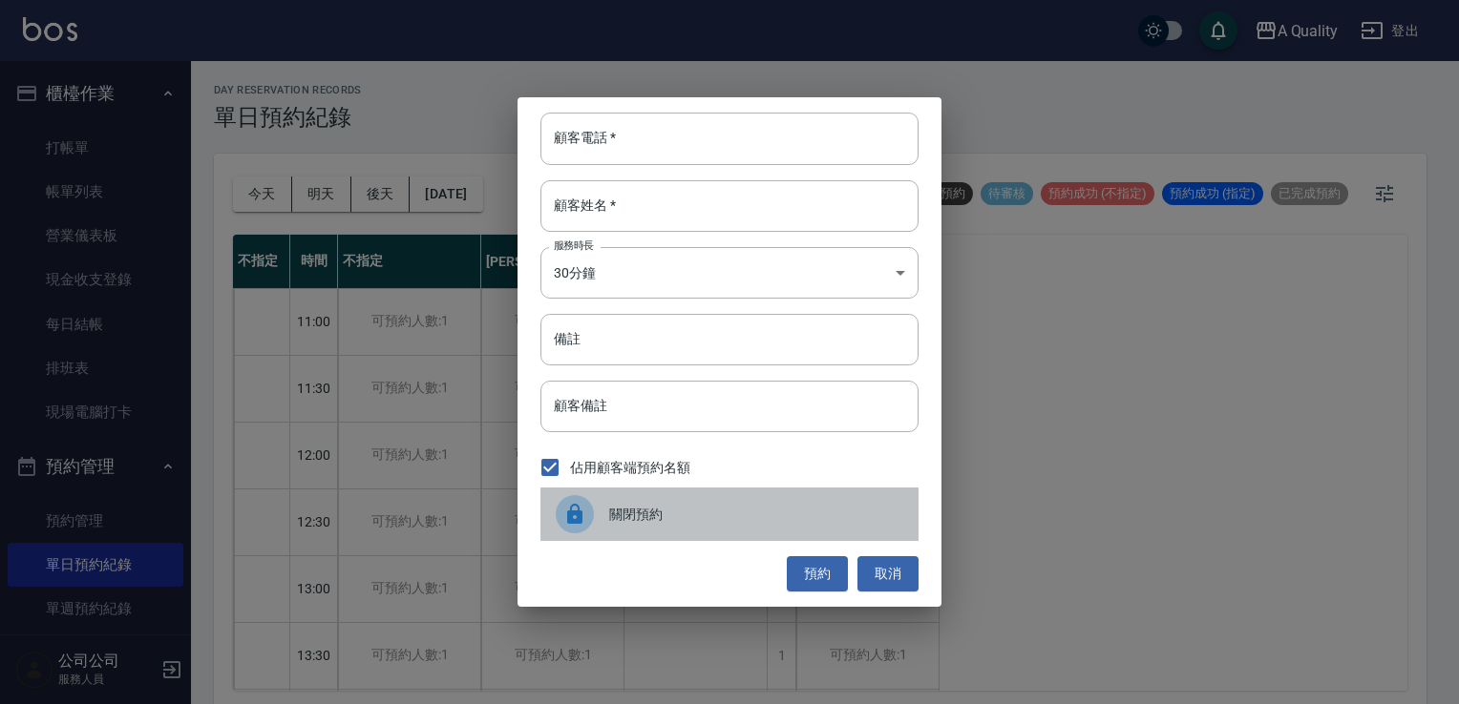
click at [657, 511] on span "關閉預約" at bounding box center [756, 515] width 294 height 20
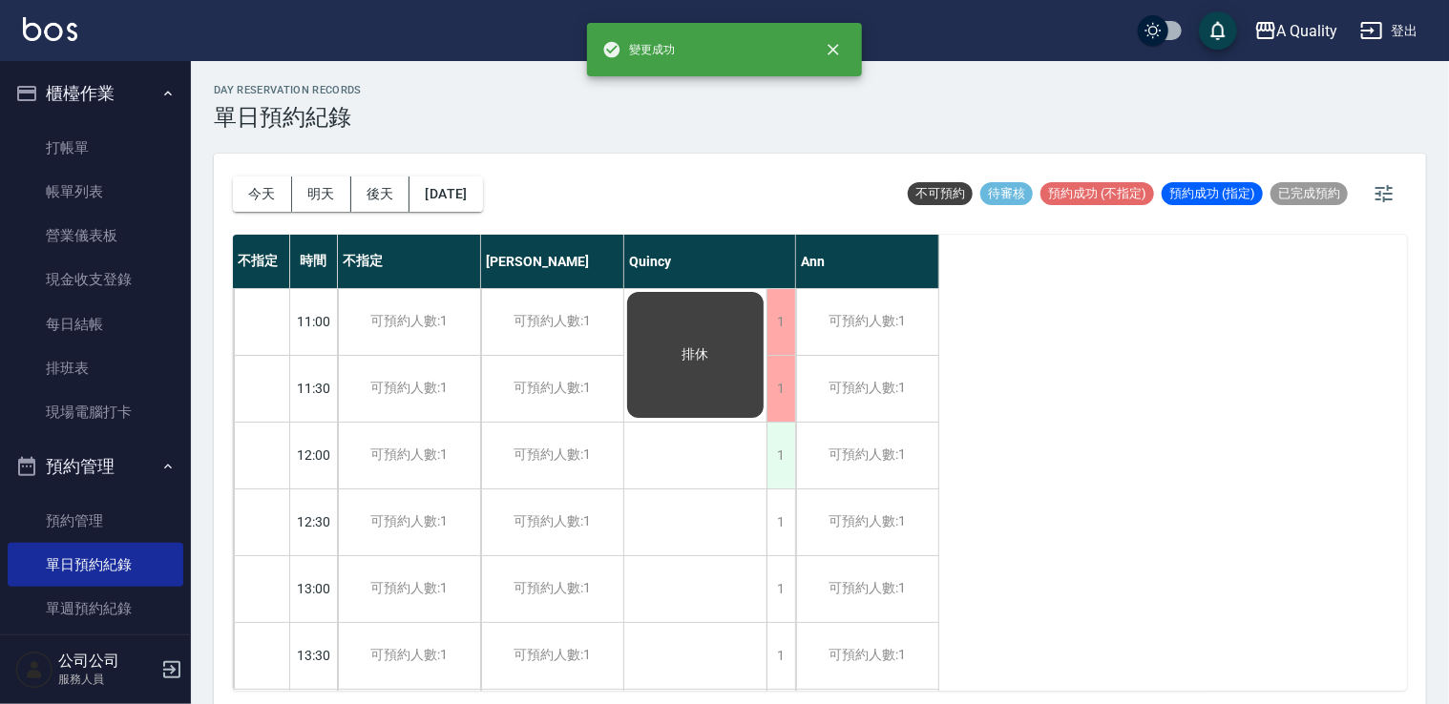
click at [784, 437] on div "1" at bounding box center [781, 456] width 29 height 66
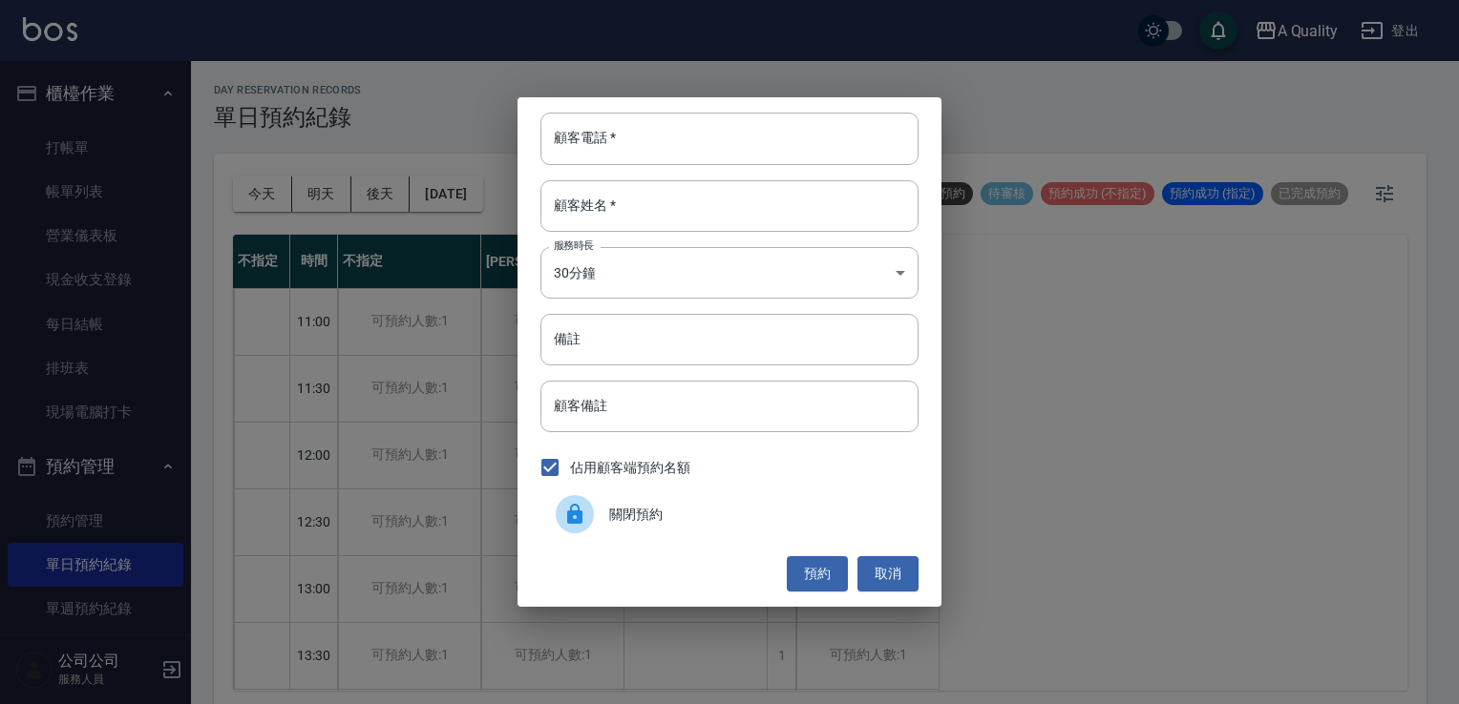
drag, startPoint x: 687, startPoint y: 523, endPoint x: 699, endPoint y: 518, distance: 12.4
click at [691, 523] on span "關閉預約" at bounding box center [756, 515] width 294 height 20
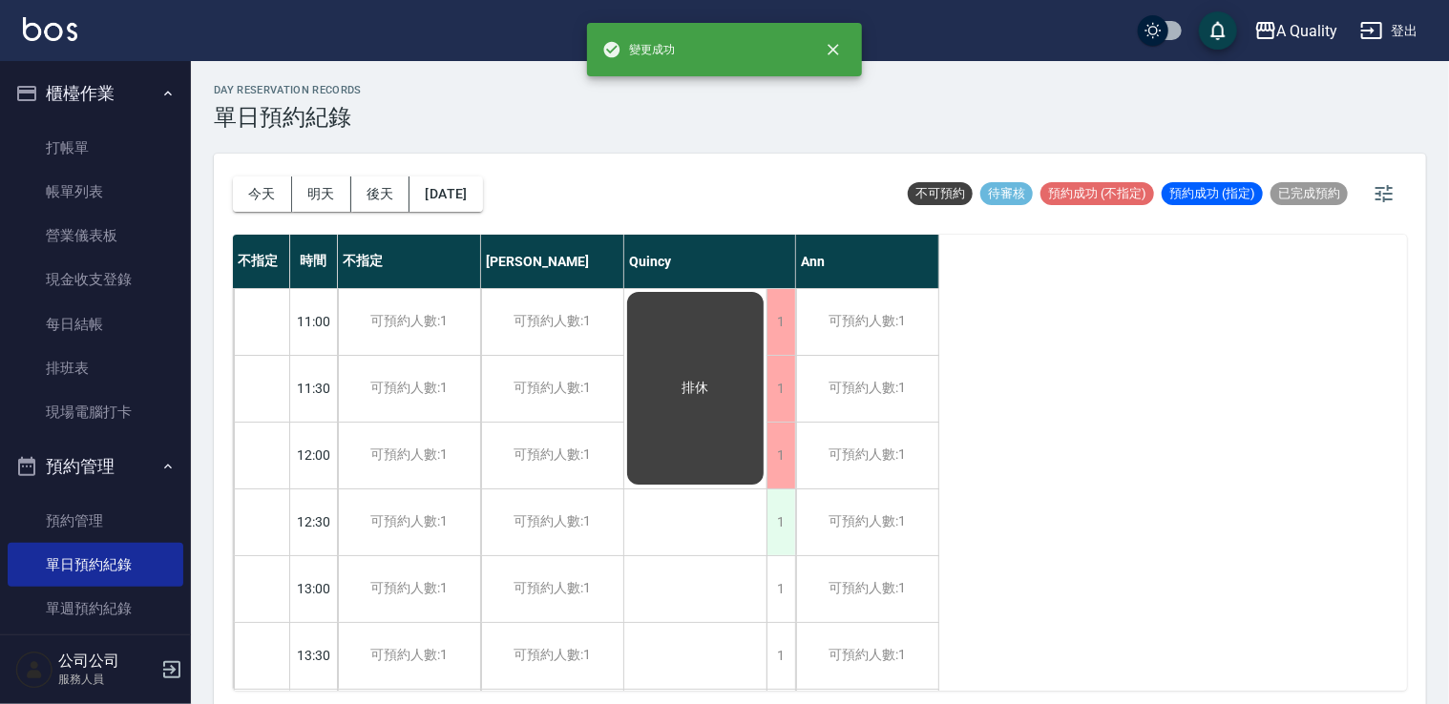
click at [778, 518] on div "1" at bounding box center [781, 523] width 29 height 66
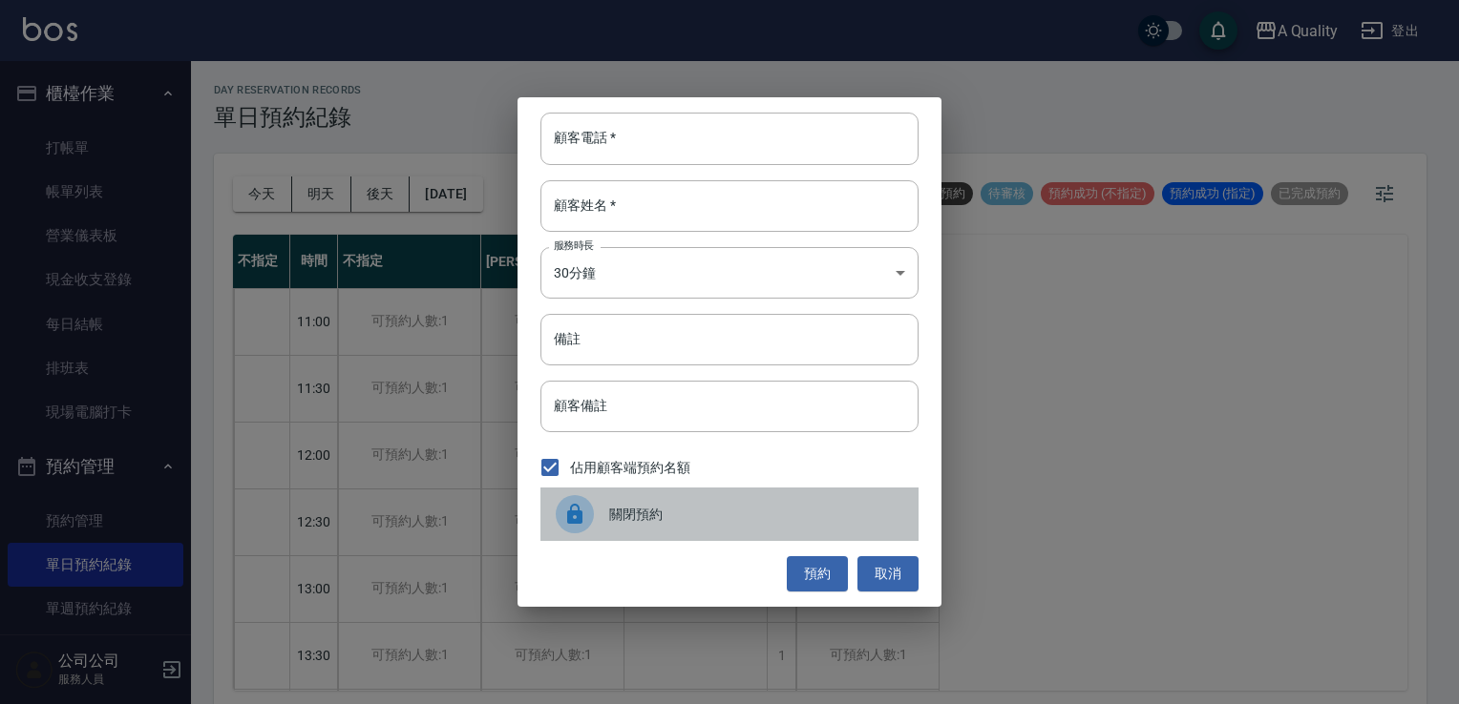
drag, startPoint x: 658, startPoint y: 509, endPoint x: 775, endPoint y: 556, distance: 126.4
click at [674, 513] on span "關閉預約" at bounding box center [756, 515] width 294 height 20
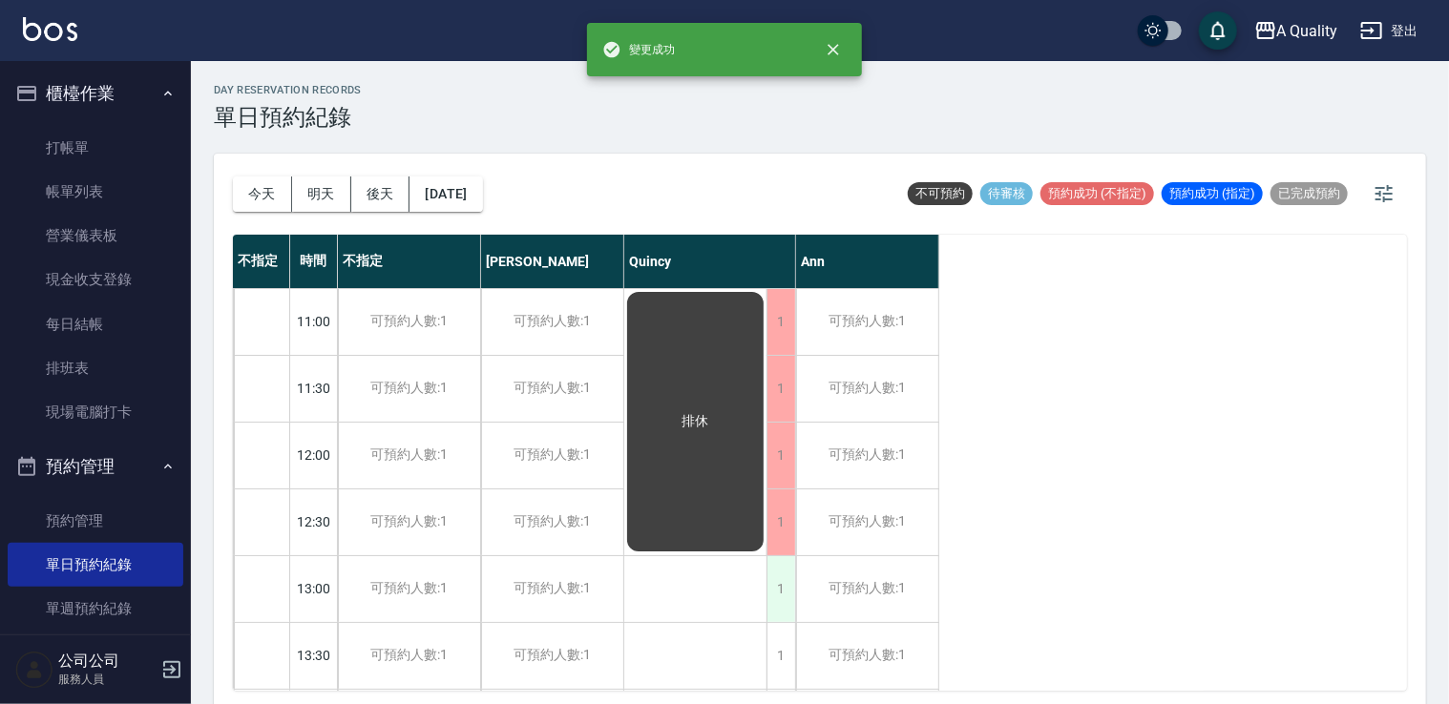
click at [774, 588] on div "1" at bounding box center [781, 590] width 29 height 66
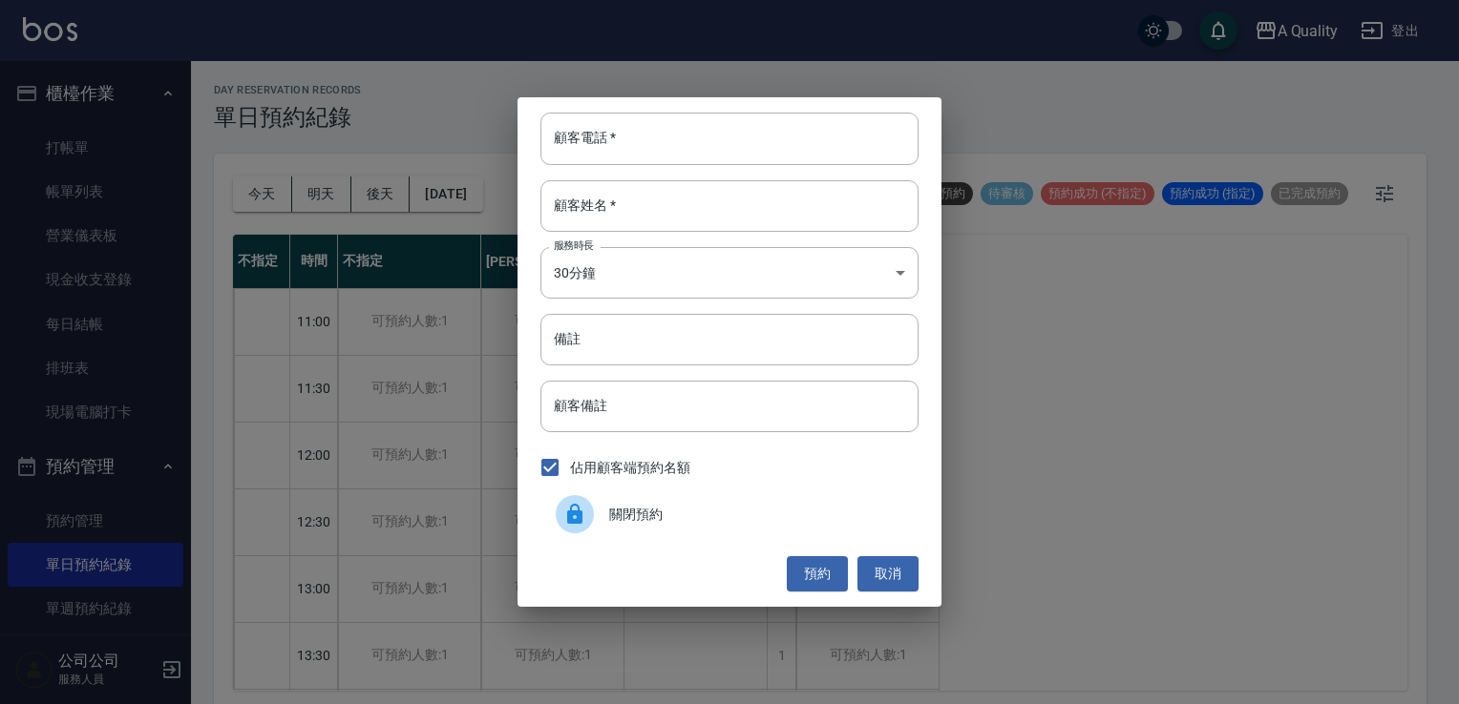
click at [667, 514] on span "關閉預約" at bounding box center [756, 515] width 294 height 20
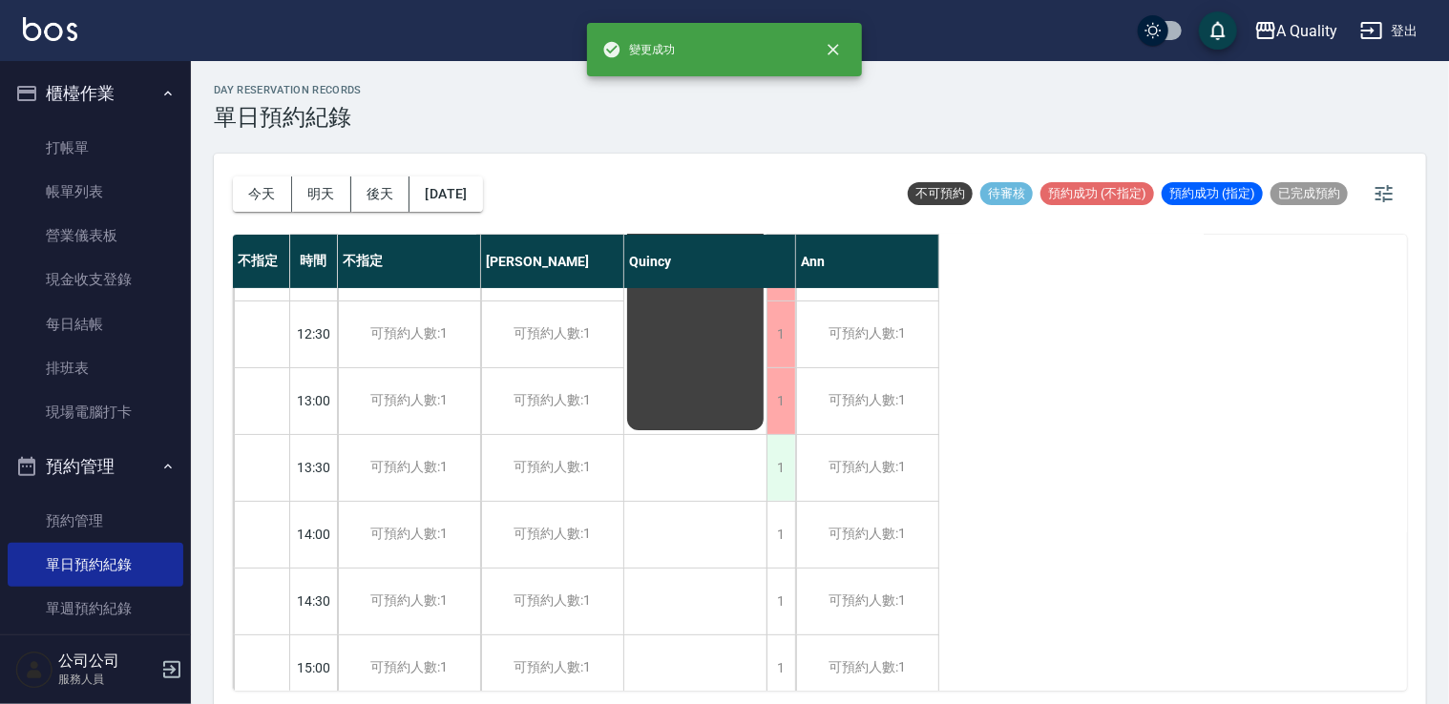
scroll to position [191, 0]
click at [782, 478] on div "1" at bounding box center [781, 465] width 29 height 66
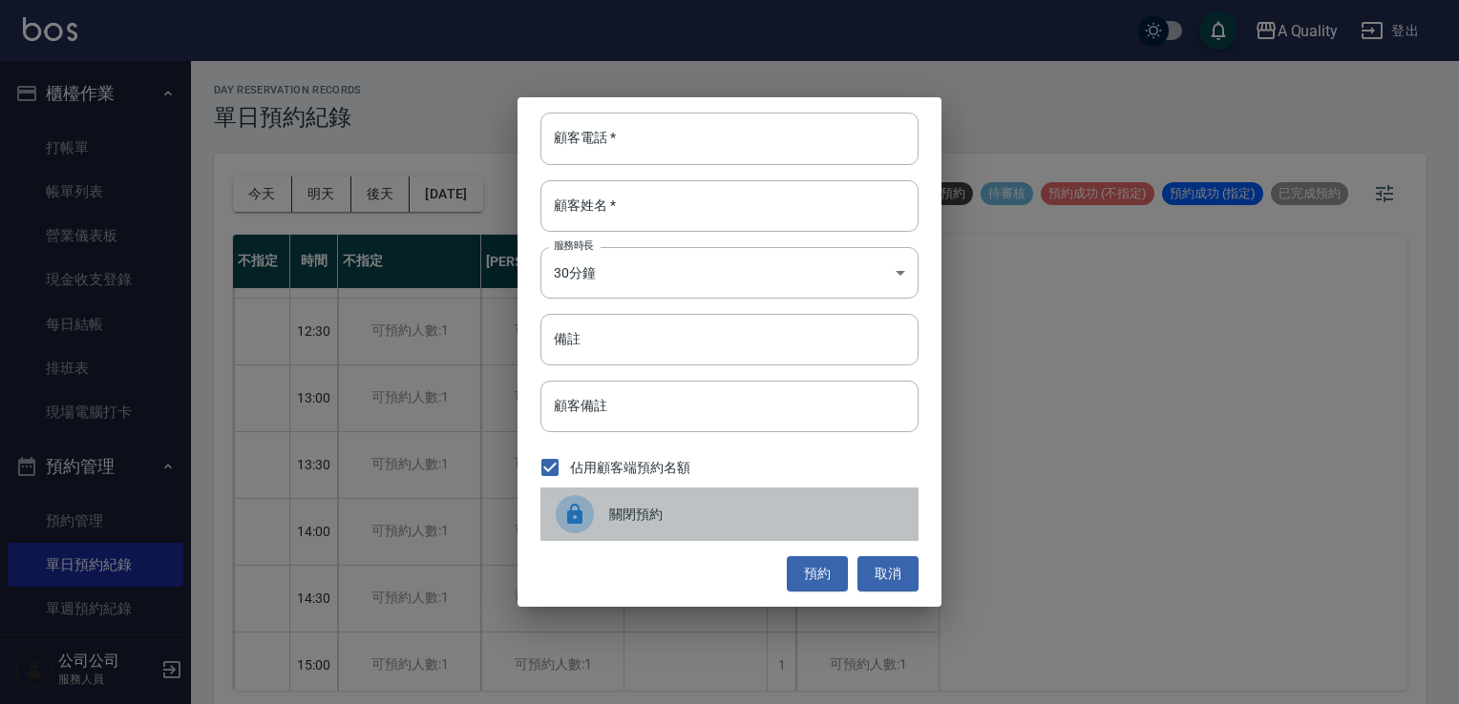
drag, startPoint x: 692, startPoint y: 534, endPoint x: 750, endPoint y: 536, distance: 58.3
click at [696, 534] on div "關閉預約" at bounding box center [729, 514] width 378 height 53
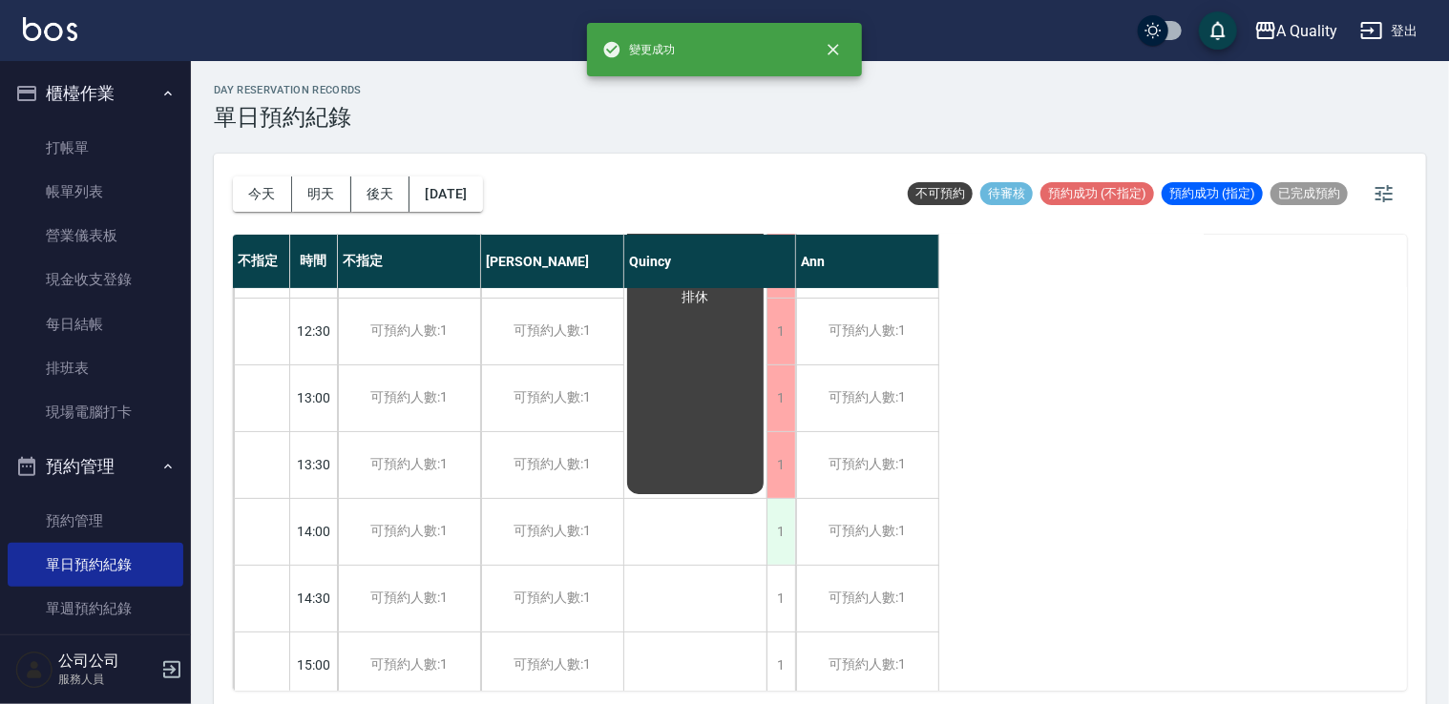
click at [780, 540] on div "1" at bounding box center [781, 532] width 29 height 66
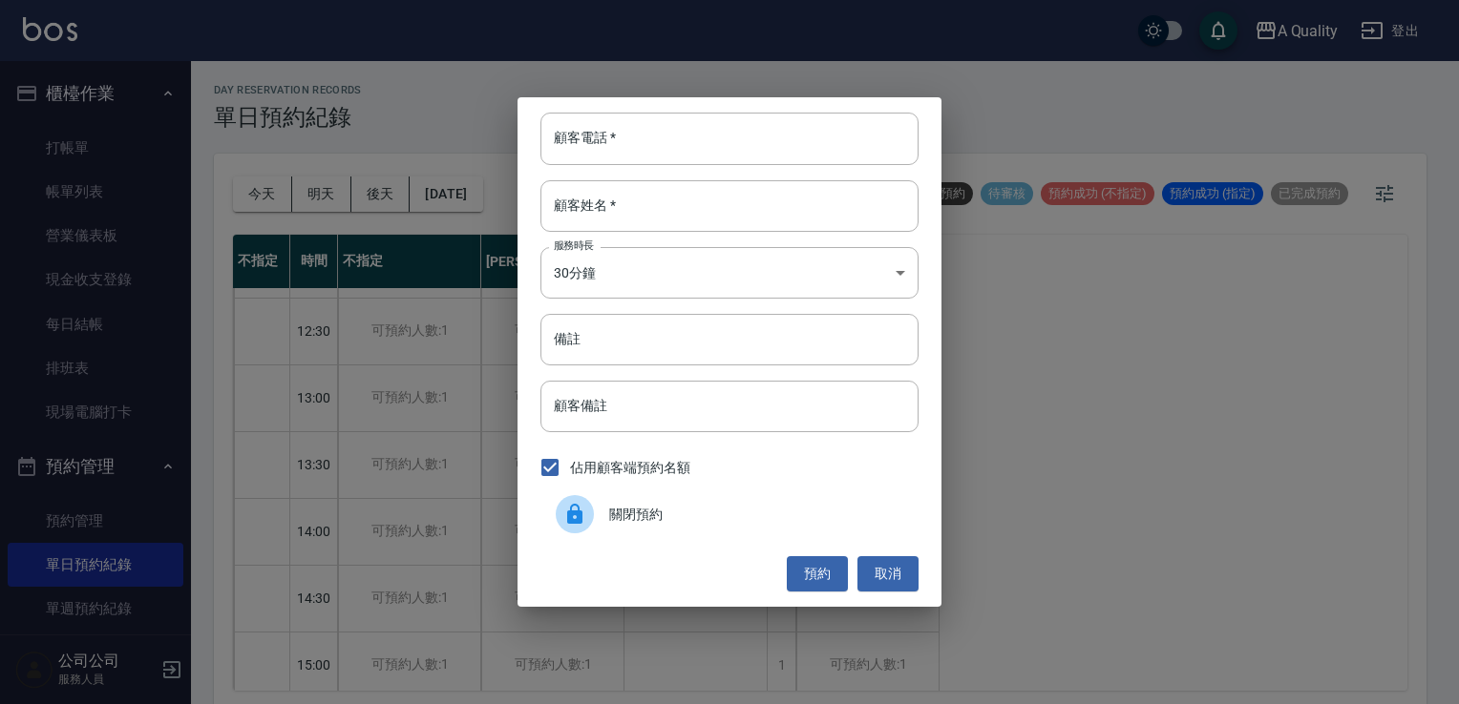
drag, startPoint x: 780, startPoint y: 540, endPoint x: 740, endPoint y: 524, distance: 43.3
click at [718, 522] on span "關閉預約" at bounding box center [756, 515] width 294 height 20
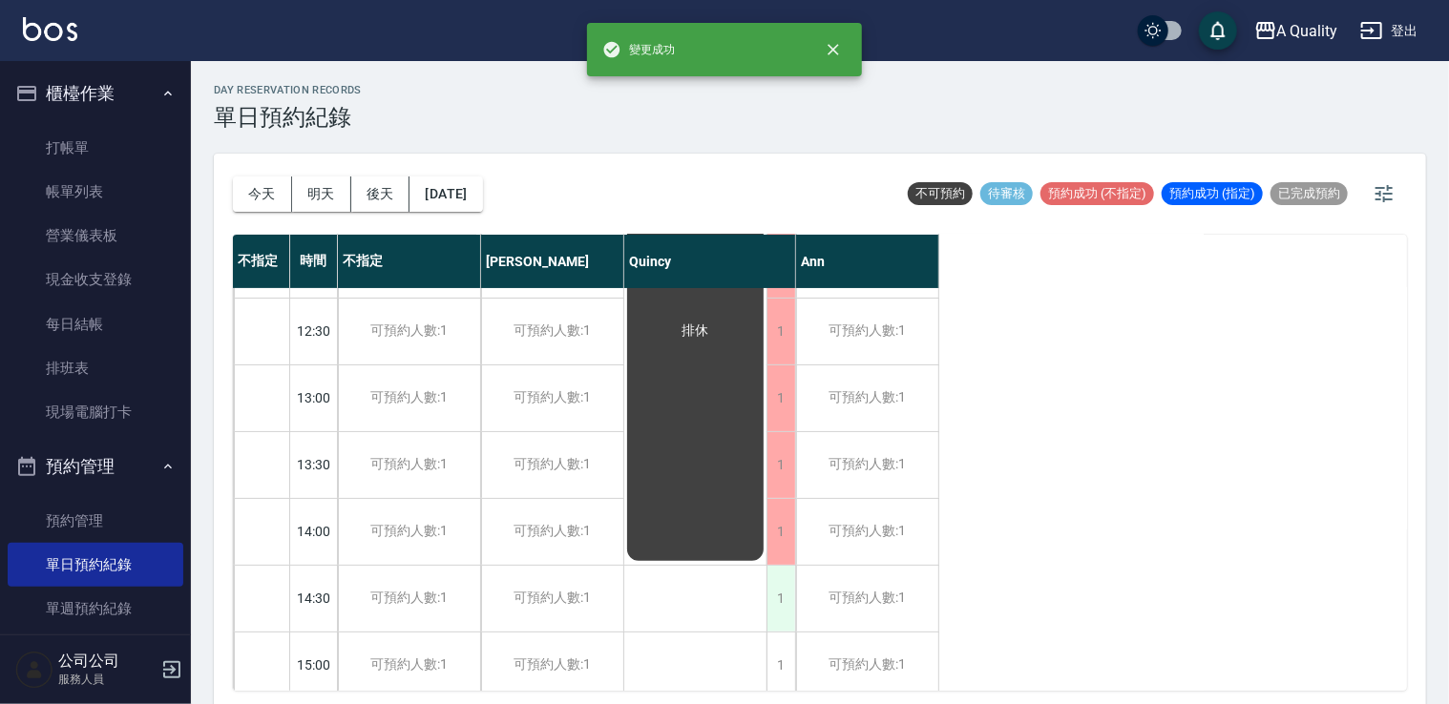
click at [779, 602] on div "1" at bounding box center [781, 599] width 29 height 66
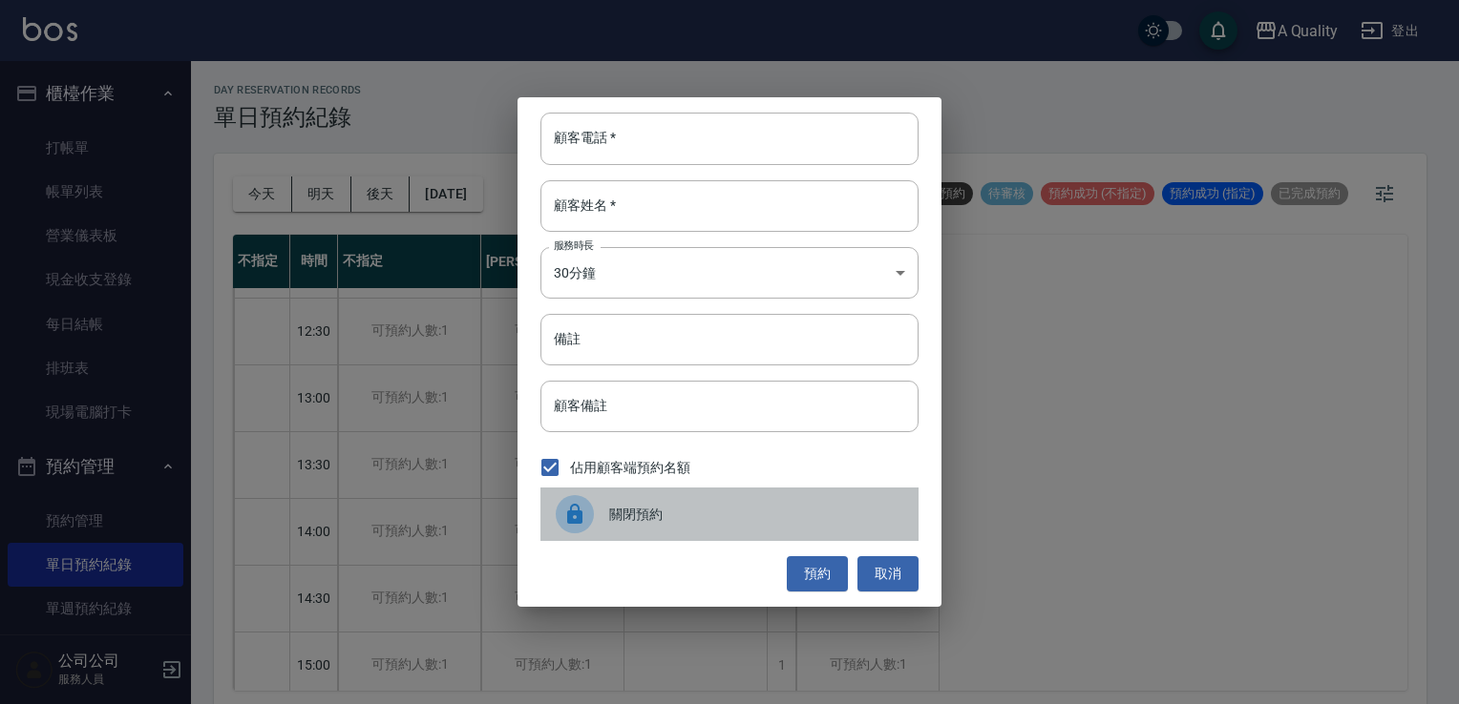
click at [655, 494] on div "關閉預約" at bounding box center [729, 514] width 378 height 53
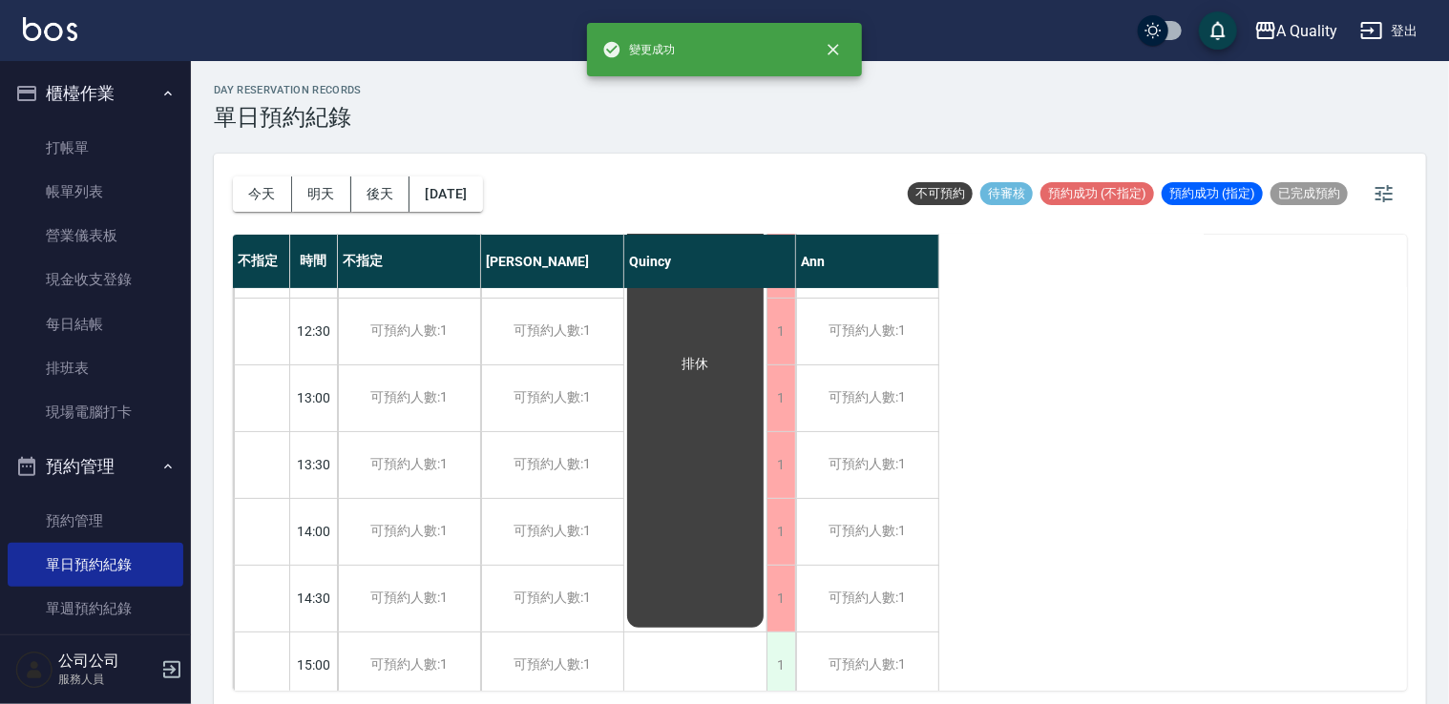
click at [772, 659] on div "1" at bounding box center [781, 666] width 29 height 66
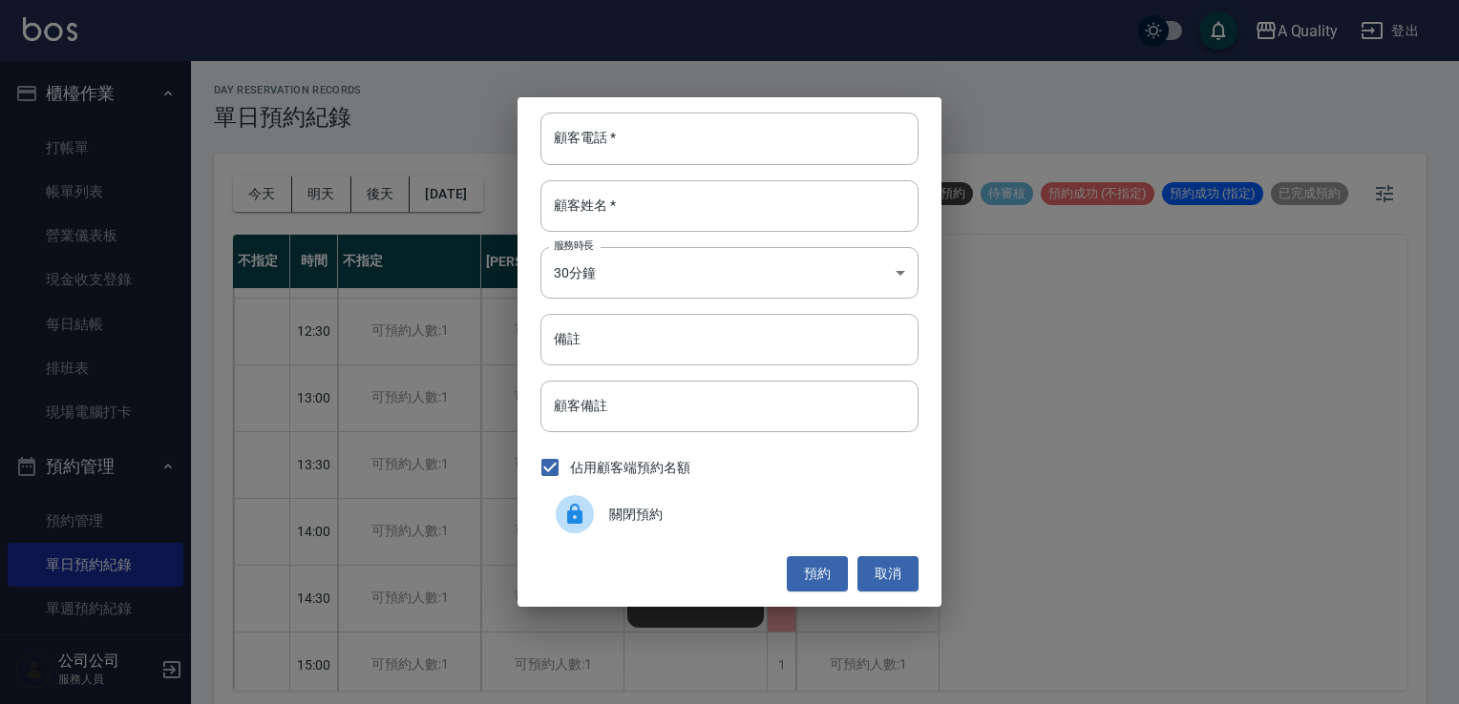
drag, startPoint x: 617, startPoint y: 505, endPoint x: 662, endPoint y: 494, distance: 47.0
click at [620, 505] on span "關閉預約" at bounding box center [756, 515] width 294 height 20
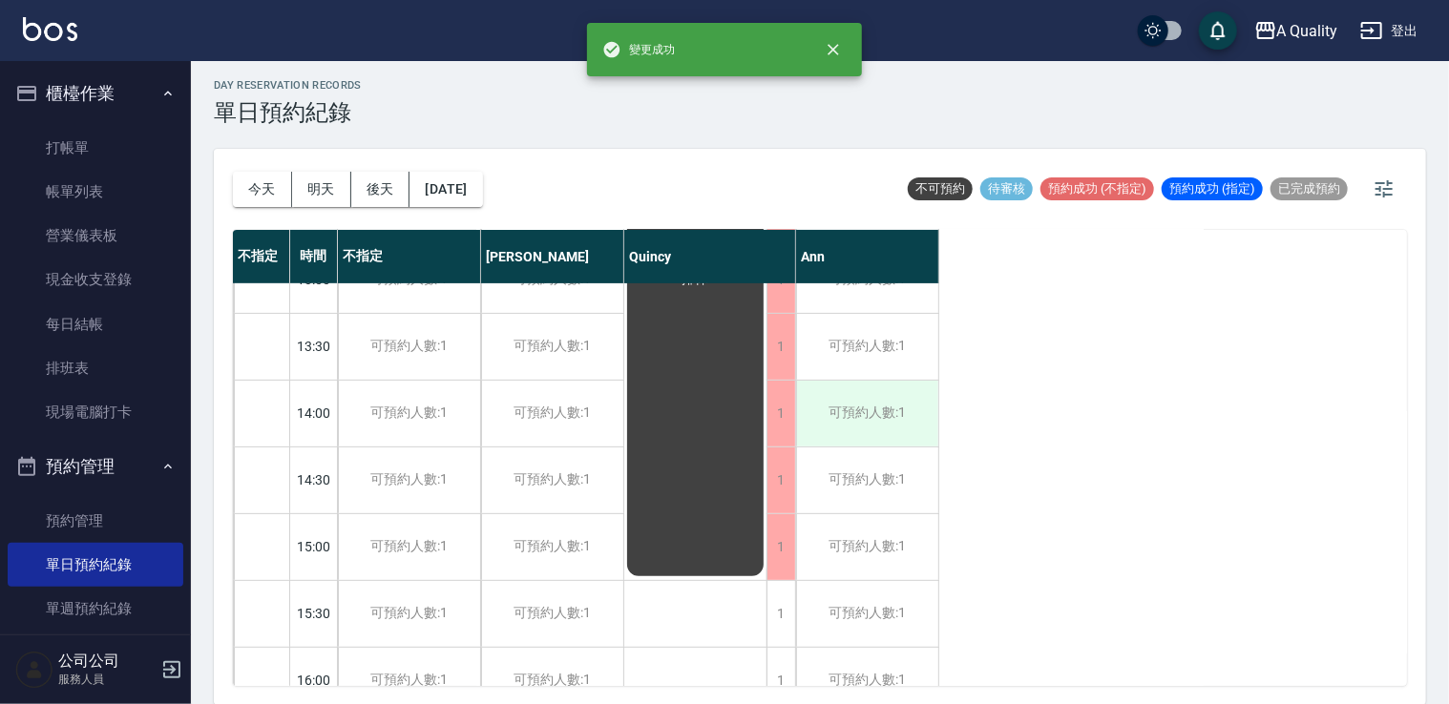
scroll to position [477, 0]
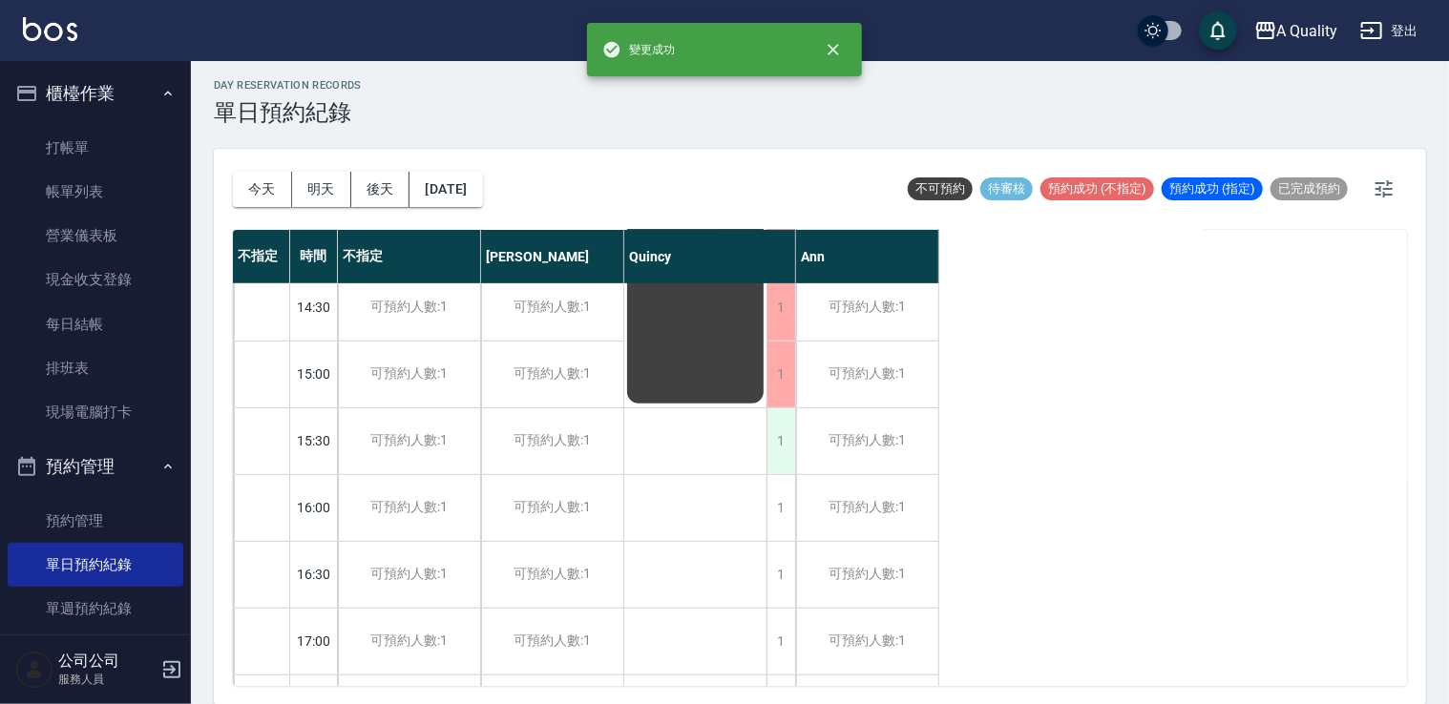
click at [780, 444] on div "1" at bounding box center [781, 442] width 29 height 66
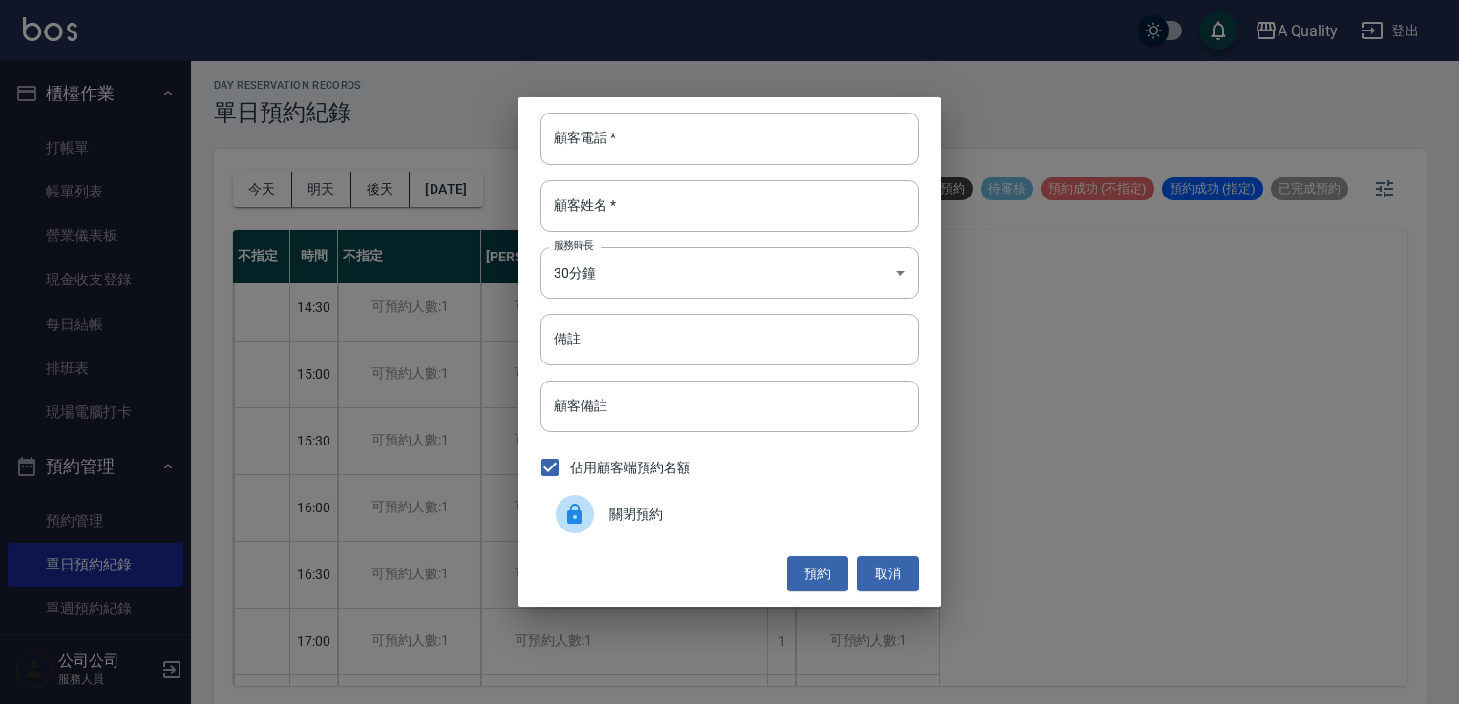
drag, startPoint x: 699, startPoint y: 527, endPoint x: 714, endPoint y: 520, distance: 16.7
click at [703, 526] on div "關閉預約" at bounding box center [729, 514] width 378 height 53
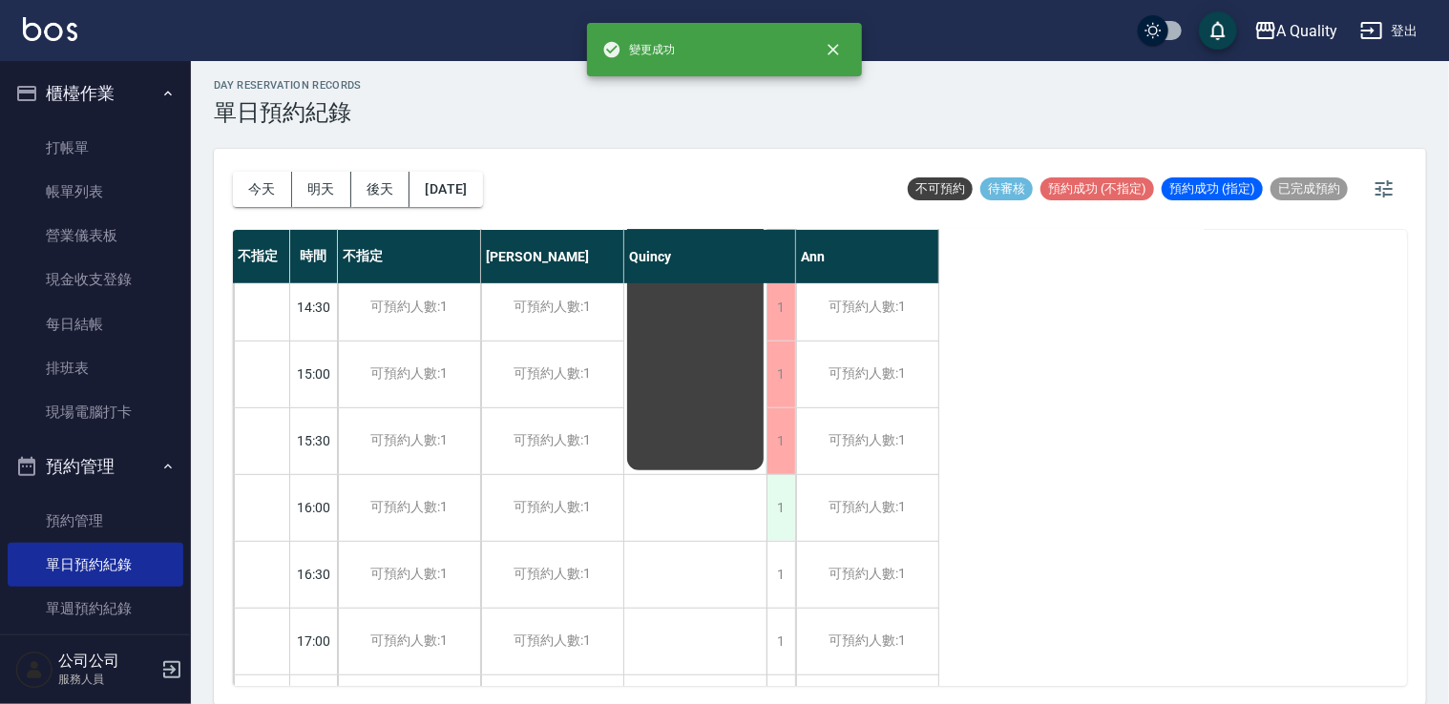
click at [775, 494] on div "1" at bounding box center [781, 508] width 29 height 66
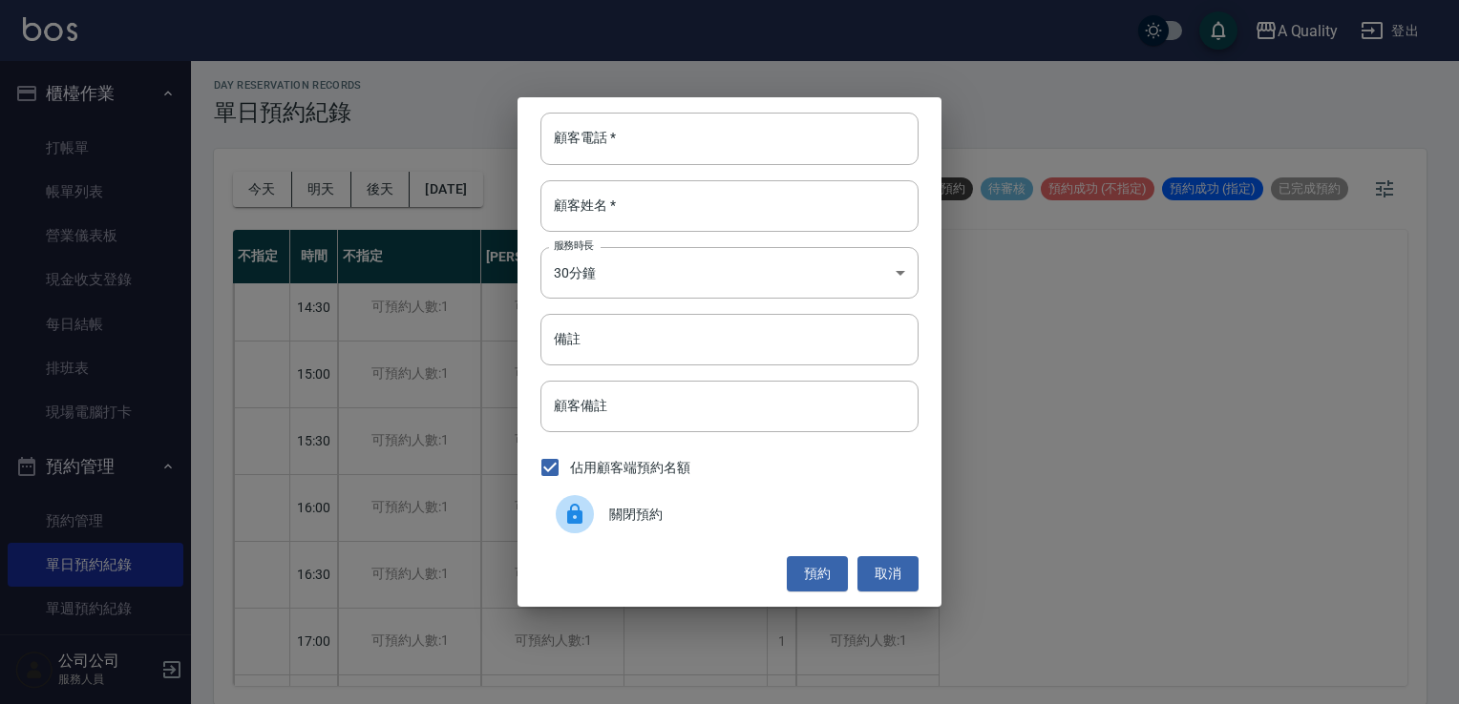
click at [738, 509] on span "關閉預約" at bounding box center [756, 515] width 294 height 20
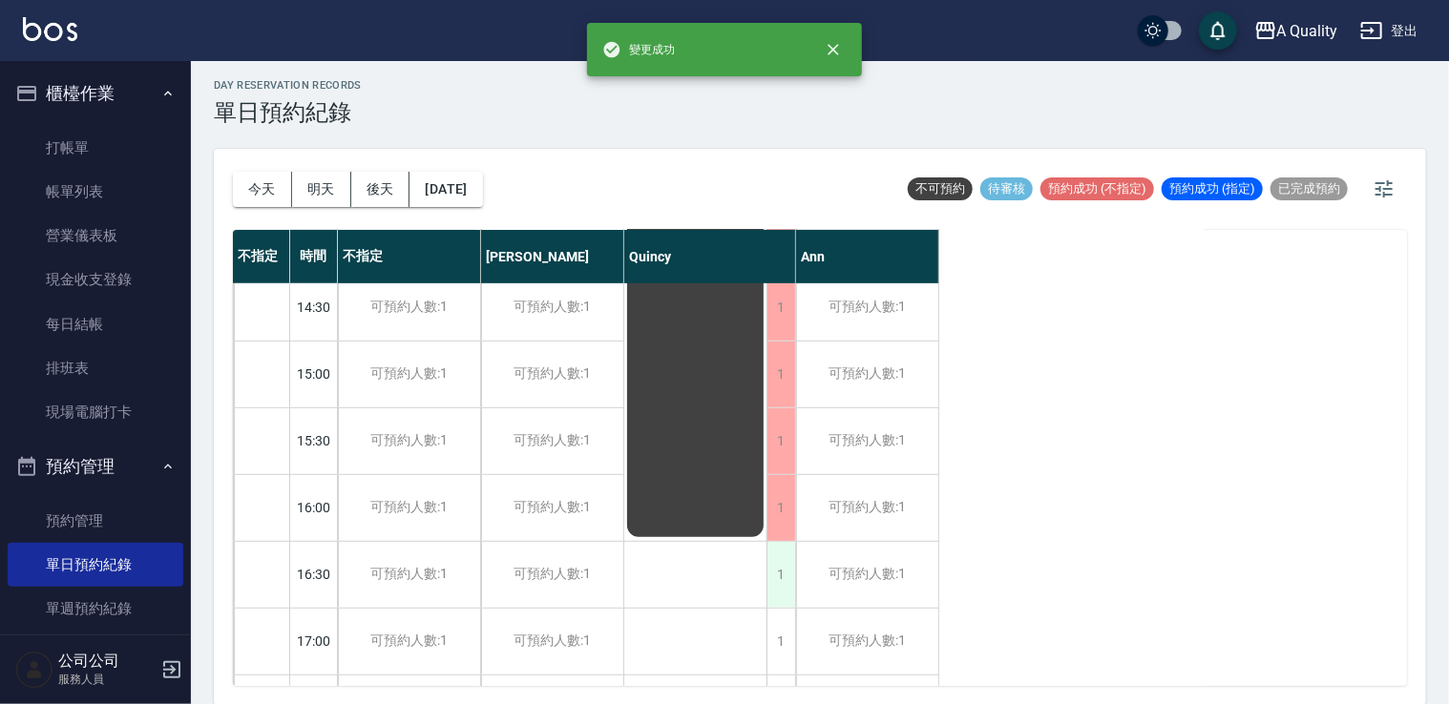
click at [777, 571] on div "1" at bounding box center [781, 575] width 29 height 66
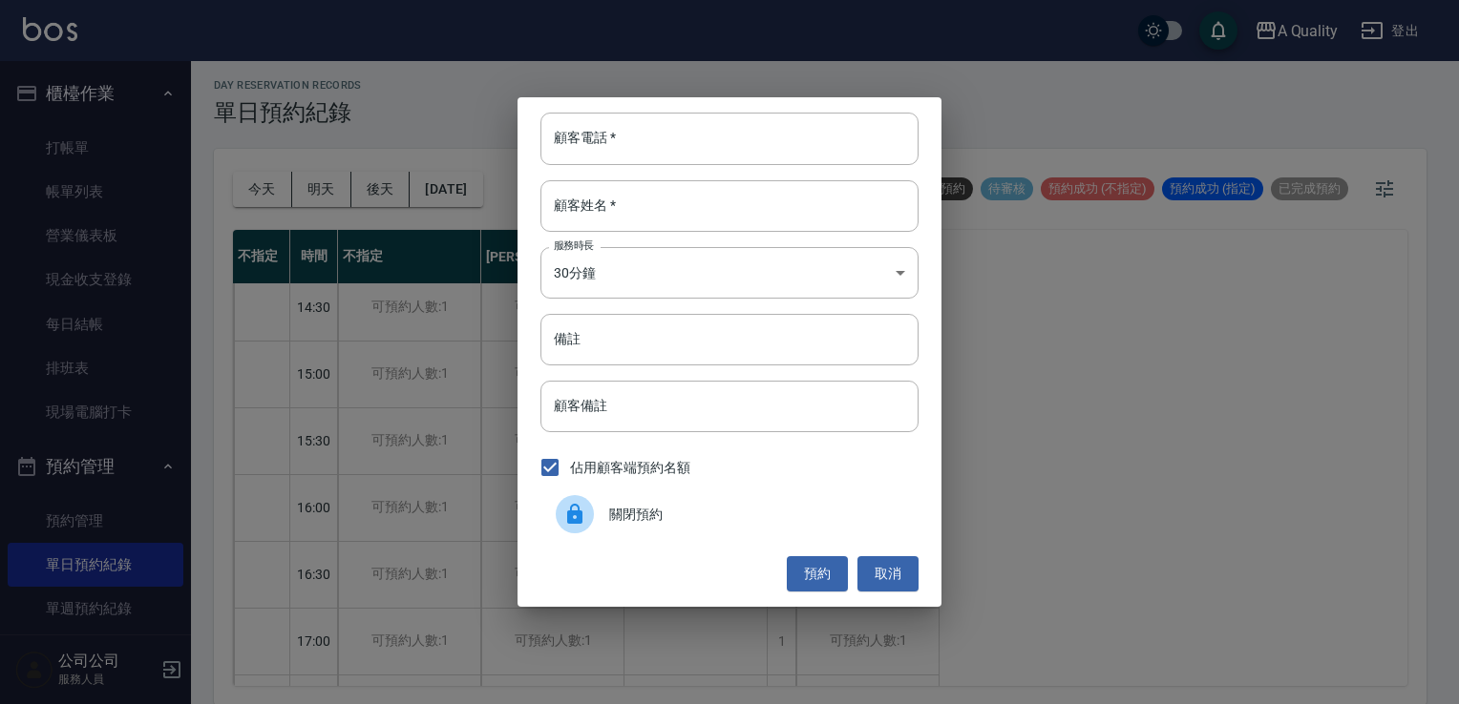
click at [752, 527] on div "關閉預約" at bounding box center [729, 514] width 378 height 53
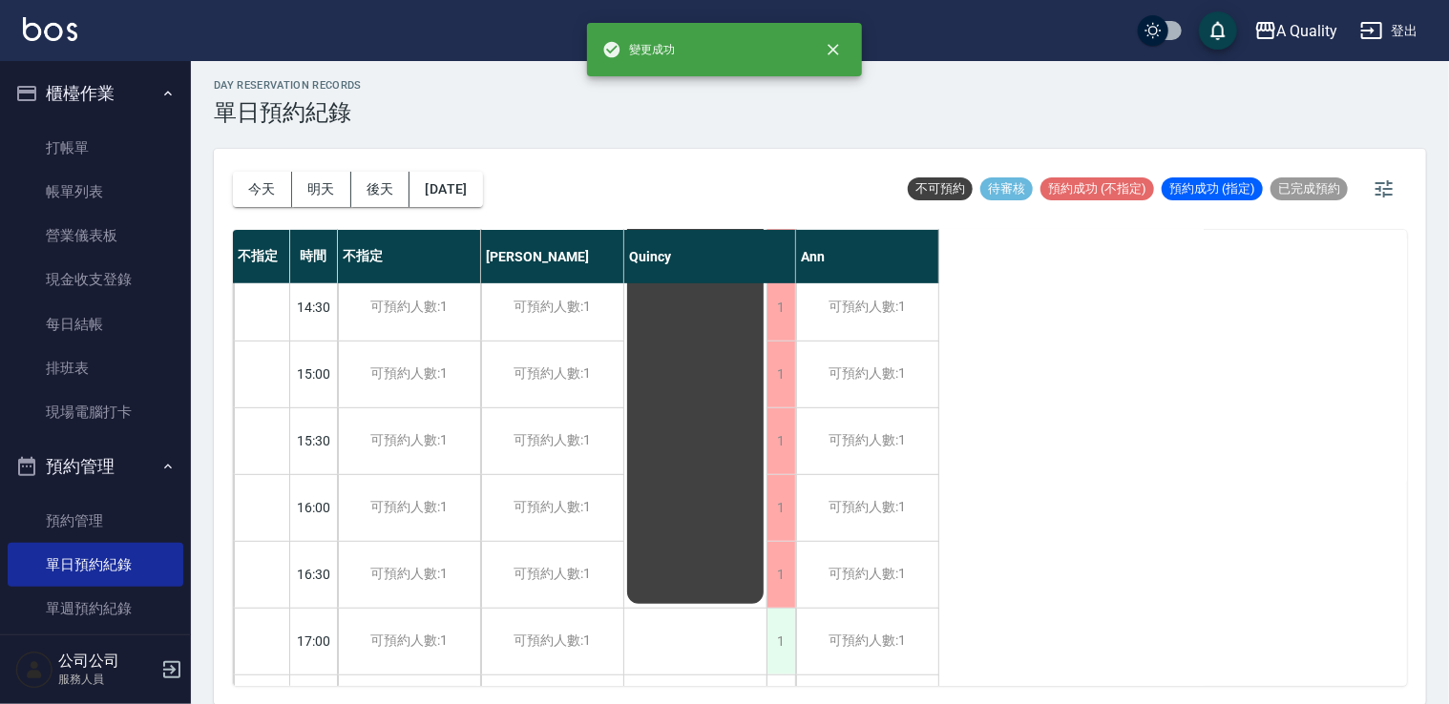
click at [780, 640] on div "1" at bounding box center [781, 642] width 29 height 66
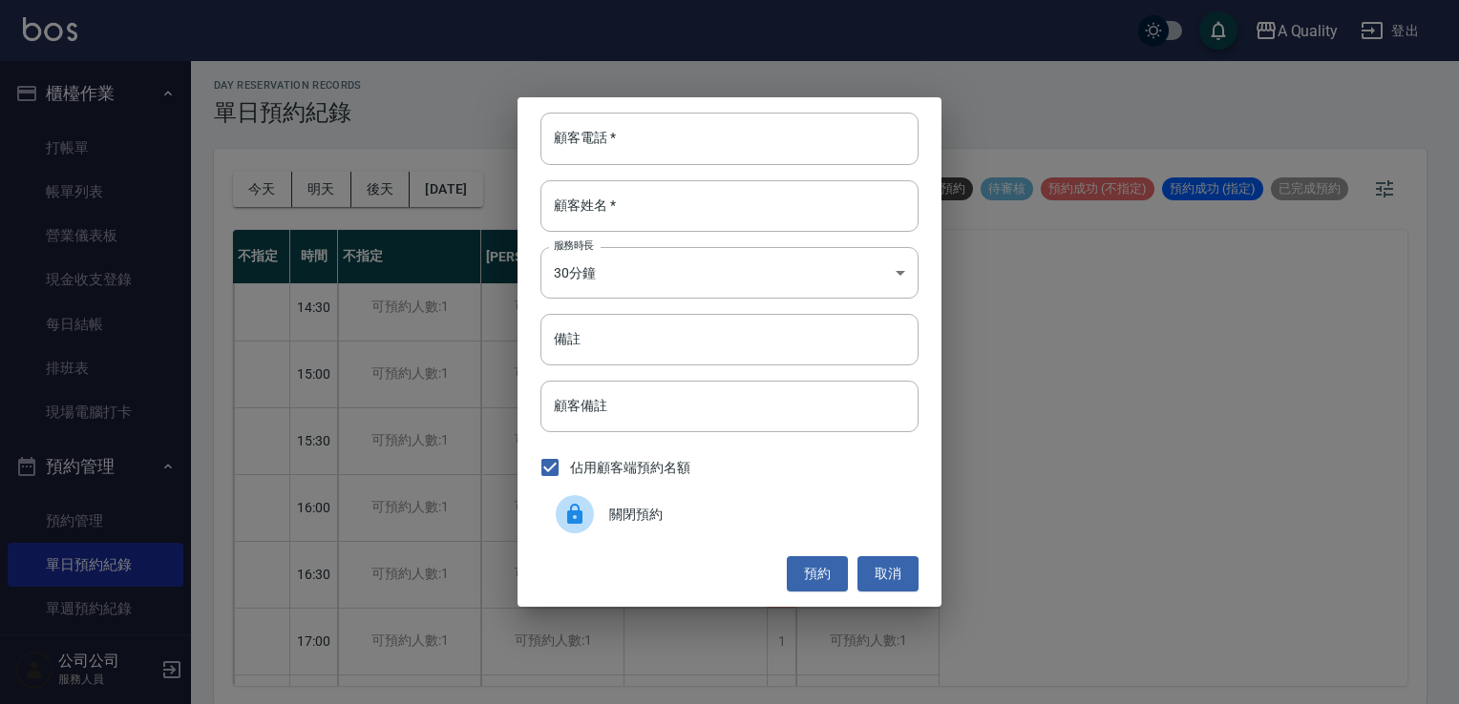
click at [704, 506] on span "關閉預約" at bounding box center [756, 515] width 294 height 20
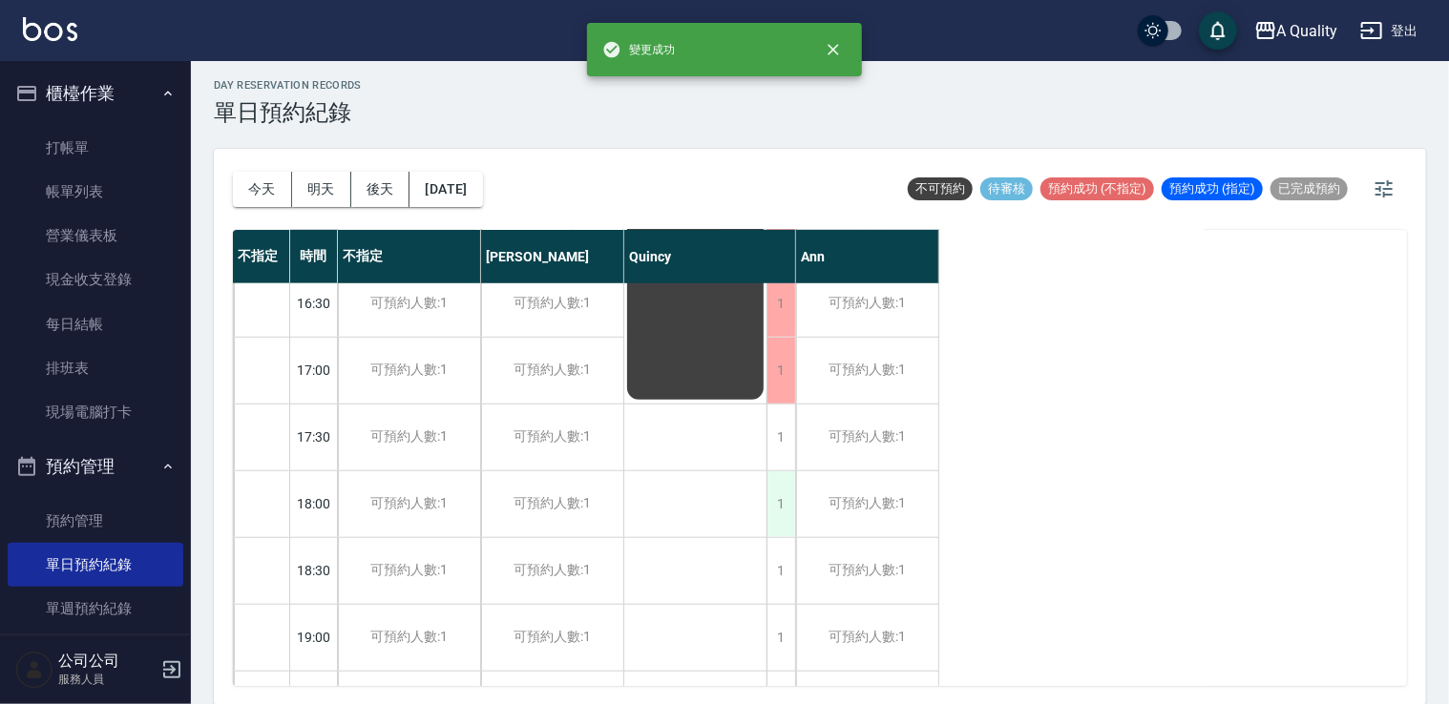
scroll to position [814, 0]
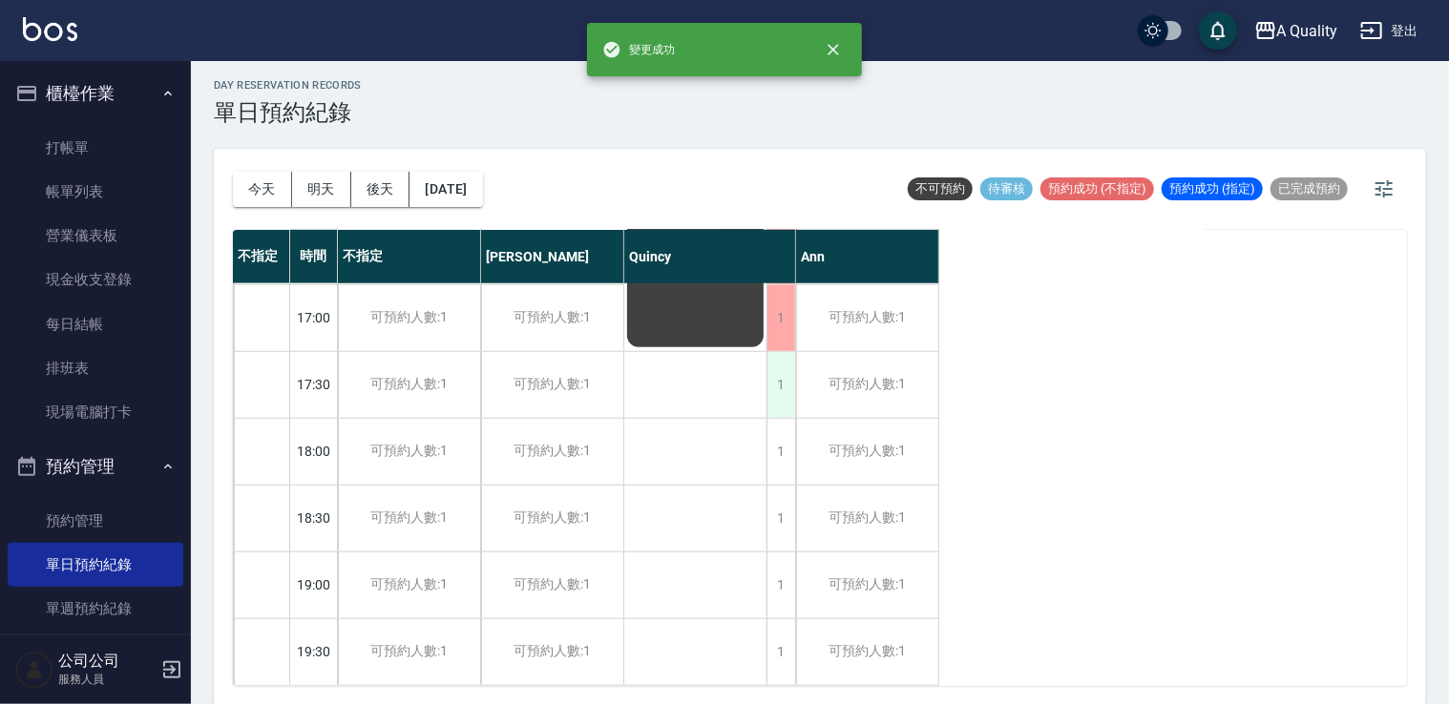
click at [784, 384] on div "1" at bounding box center [781, 385] width 29 height 66
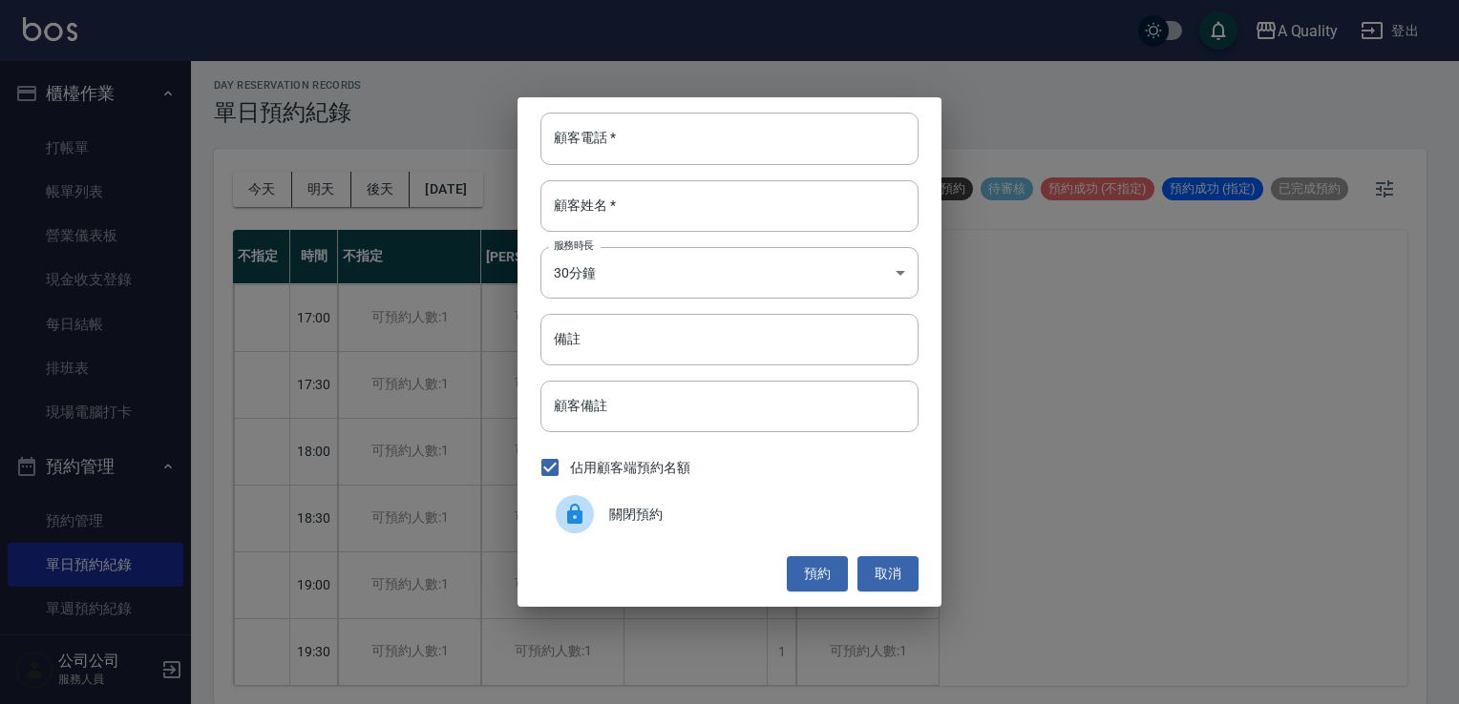
click at [679, 521] on span "關閉預約" at bounding box center [756, 515] width 294 height 20
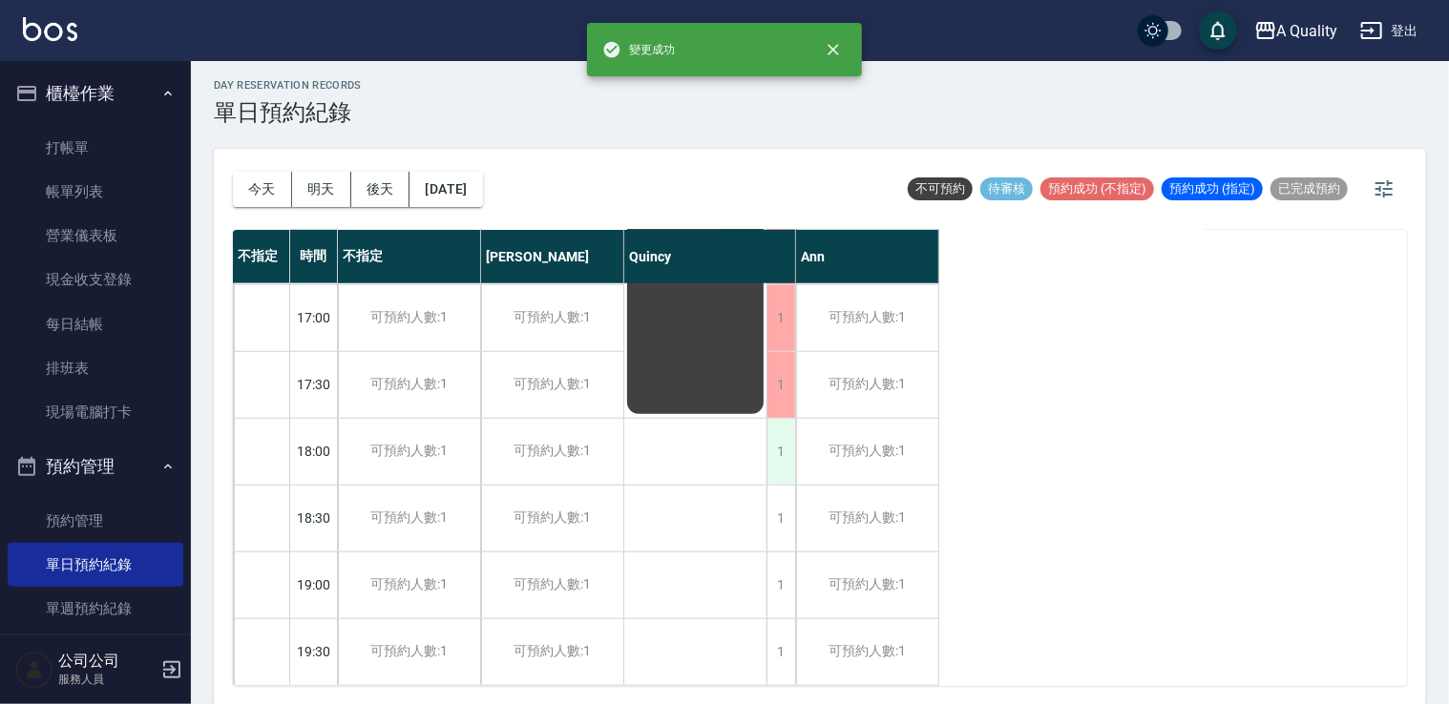
click at [777, 459] on div "1" at bounding box center [781, 452] width 29 height 66
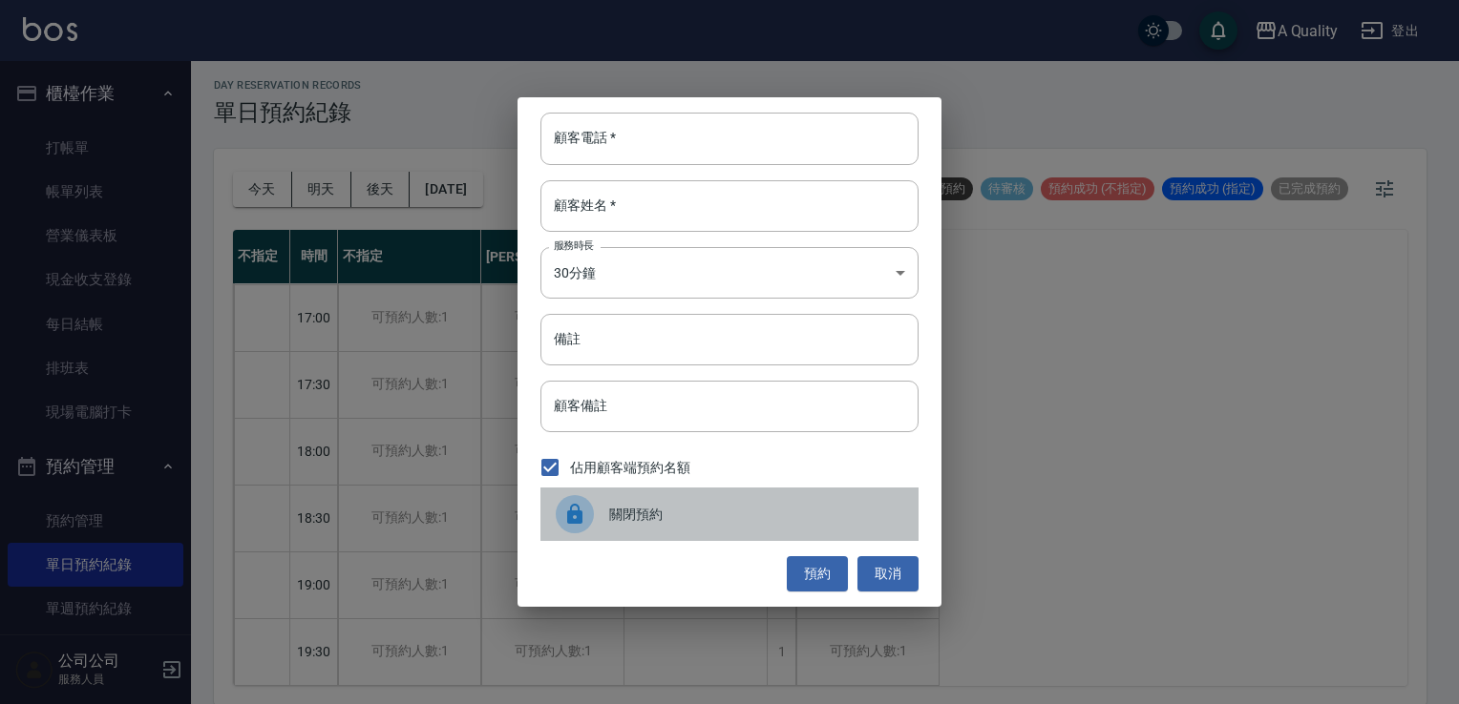
drag, startPoint x: 681, startPoint y: 510, endPoint x: 761, endPoint y: 500, distance: 80.7
click at [682, 510] on span "關閉預約" at bounding box center [756, 515] width 294 height 20
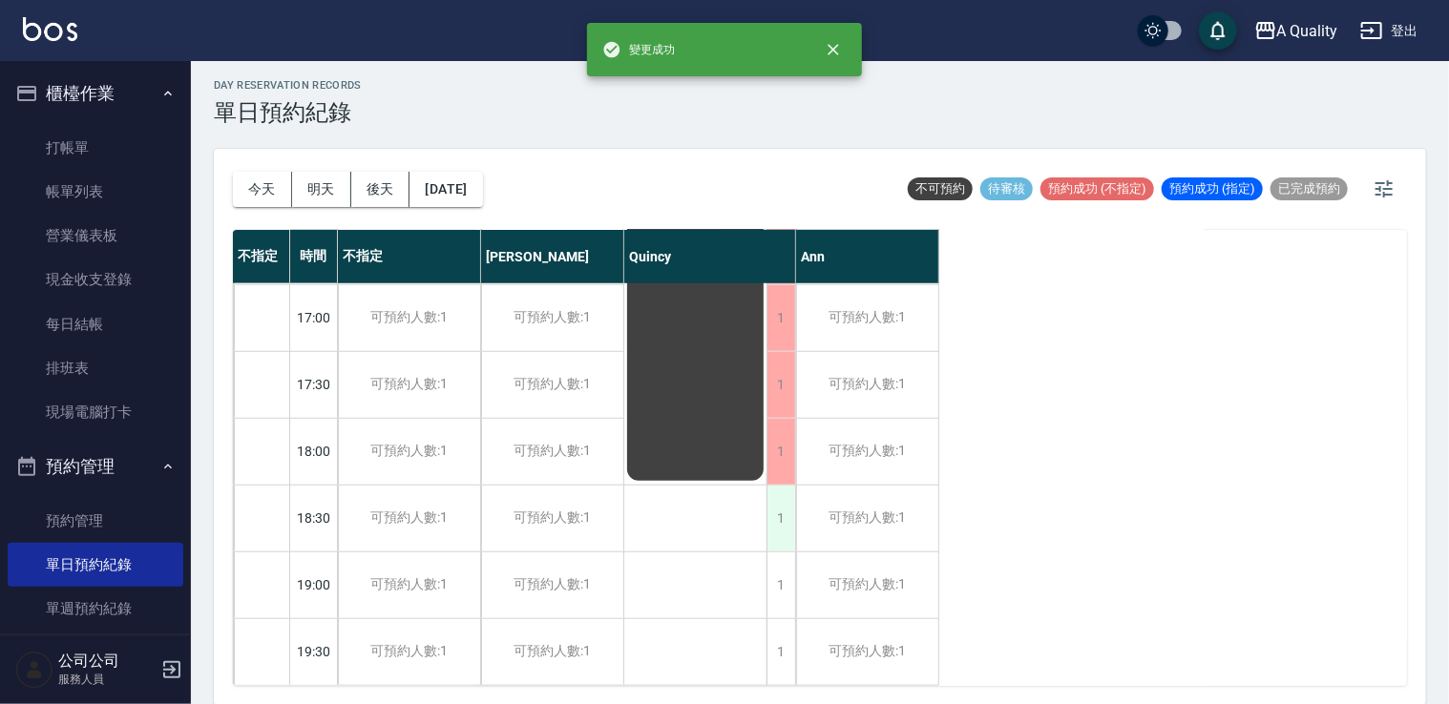
click at [781, 507] on div "1" at bounding box center [781, 519] width 29 height 66
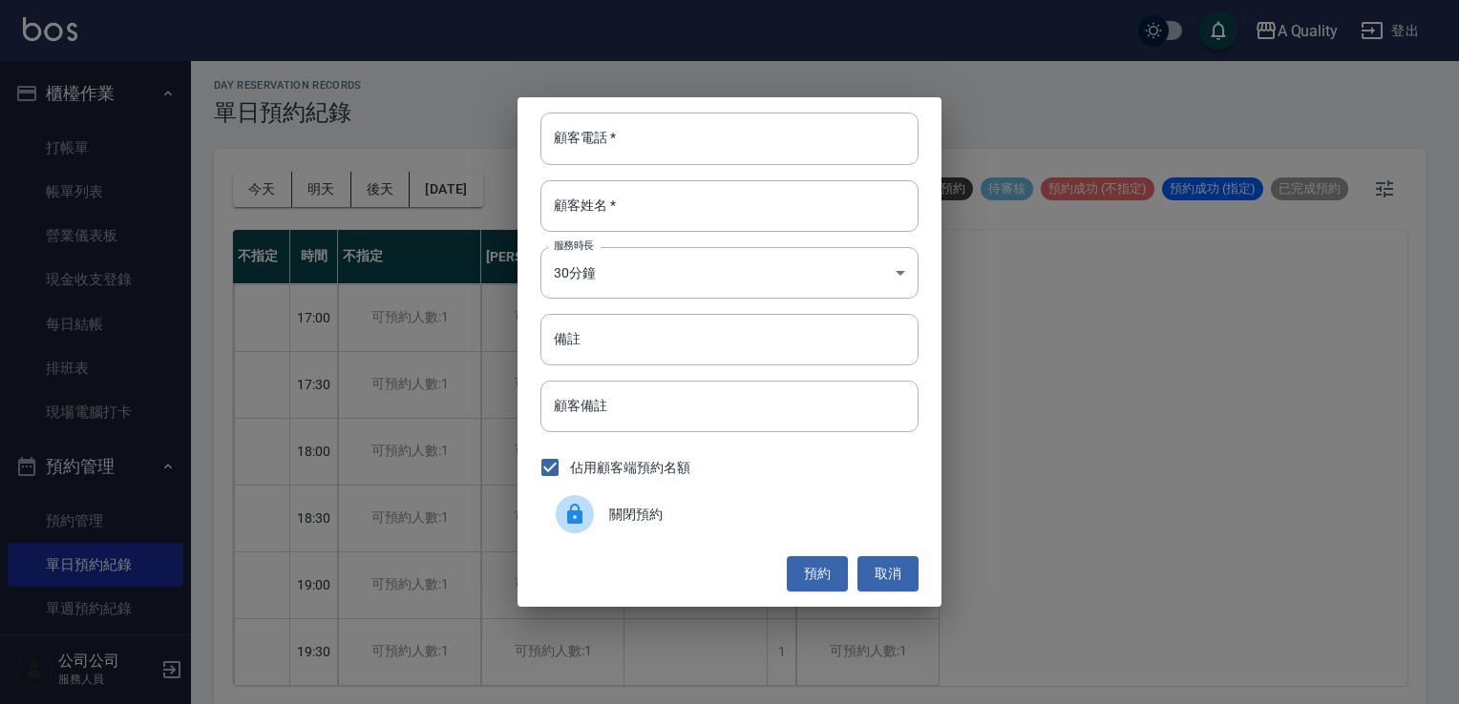
drag, startPoint x: 781, startPoint y: 507, endPoint x: 731, endPoint y: 506, distance: 49.6
click at [733, 502] on div "關閉預約" at bounding box center [729, 514] width 378 height 53
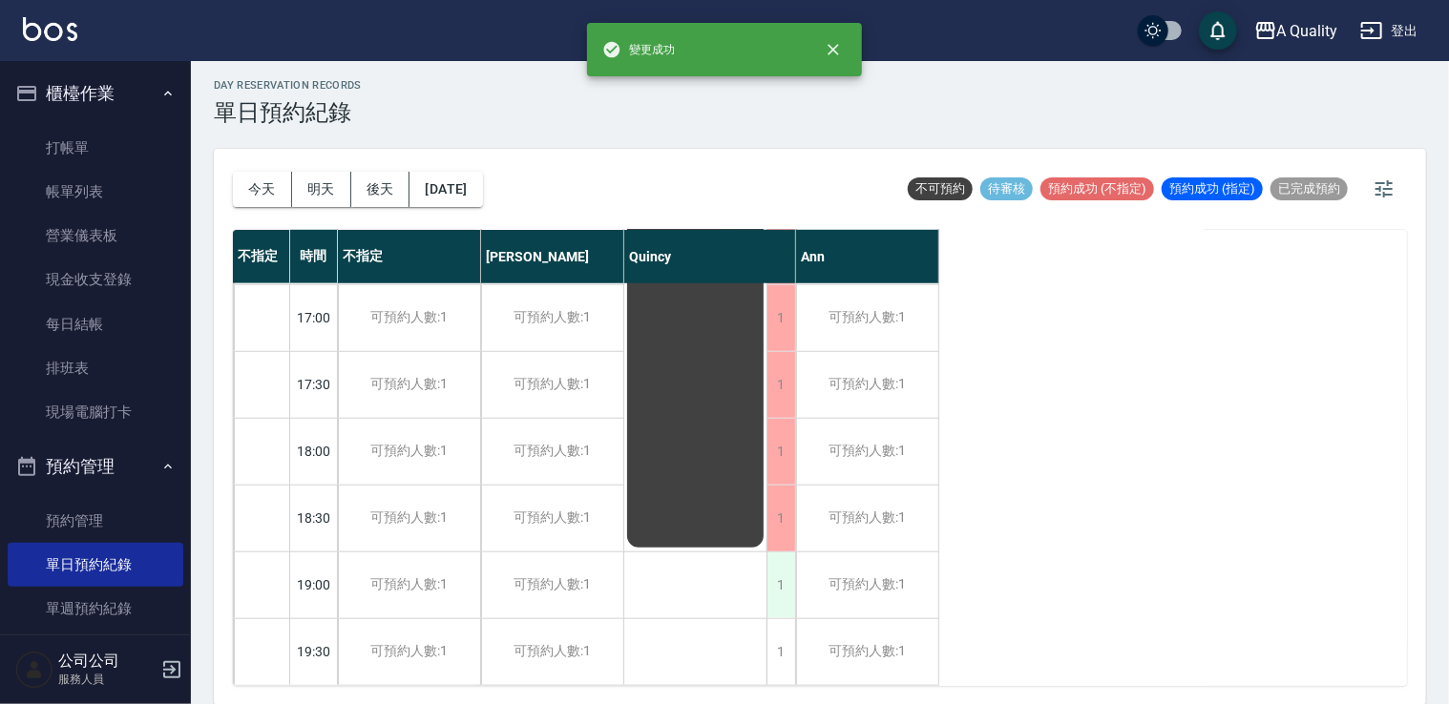
click at [787, 575] on div "1" at bounding box center [781, 586] width 29 height 66
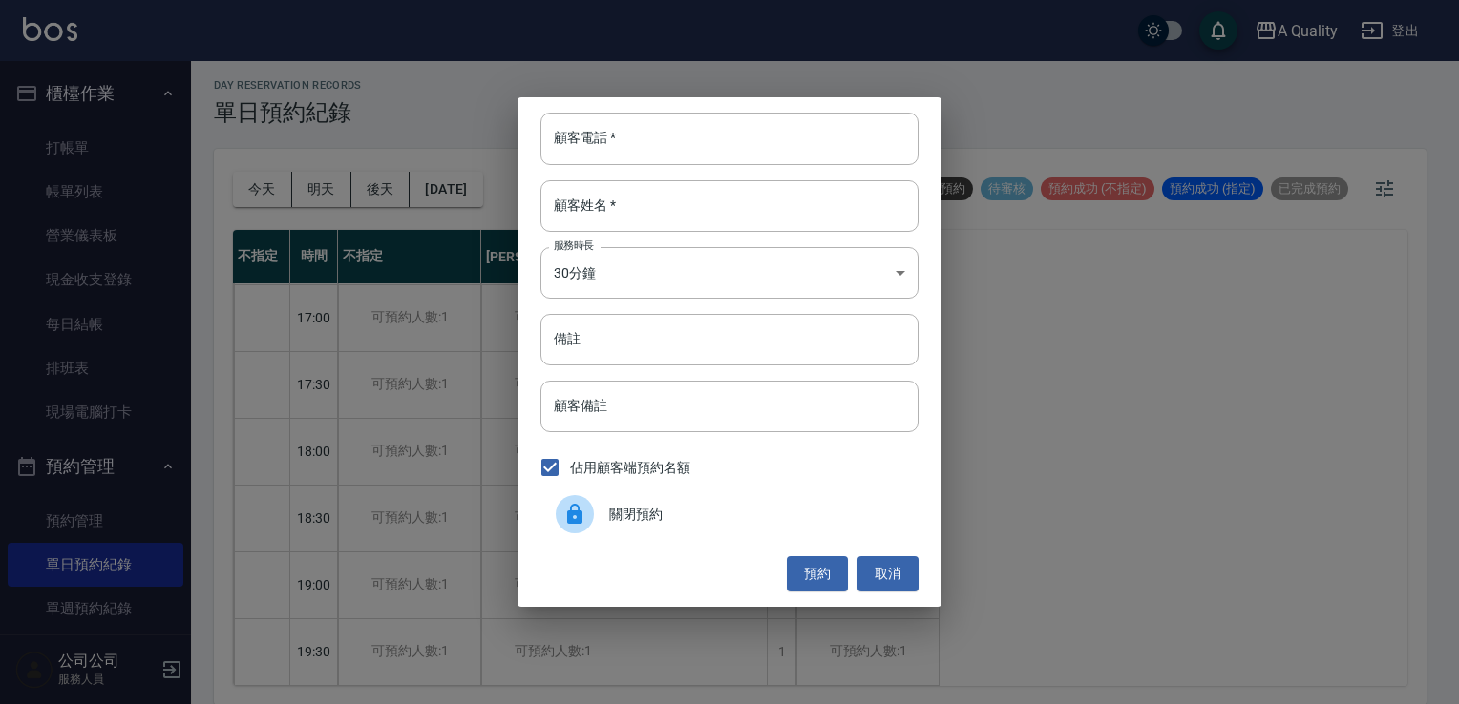
drag, startPoint x: 704, startPoint y: 525, endPoint x: 757, endPoint y: 554, distance: 59.8
click at [709, 526] on div "關閉預約" at bounding box center [729, 514] width 378 height 53
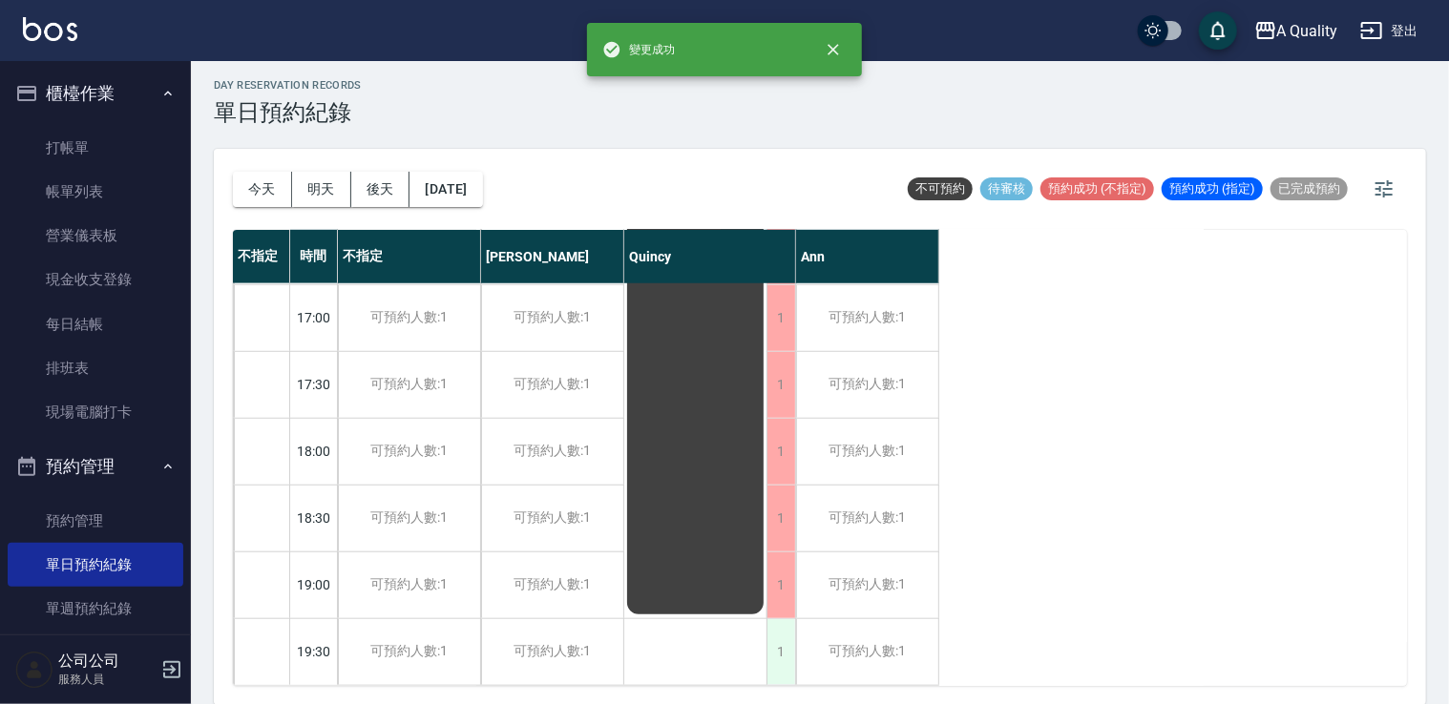
click at [777, 630] on div "1" at bounding box center [781, 653] width 29 height 66
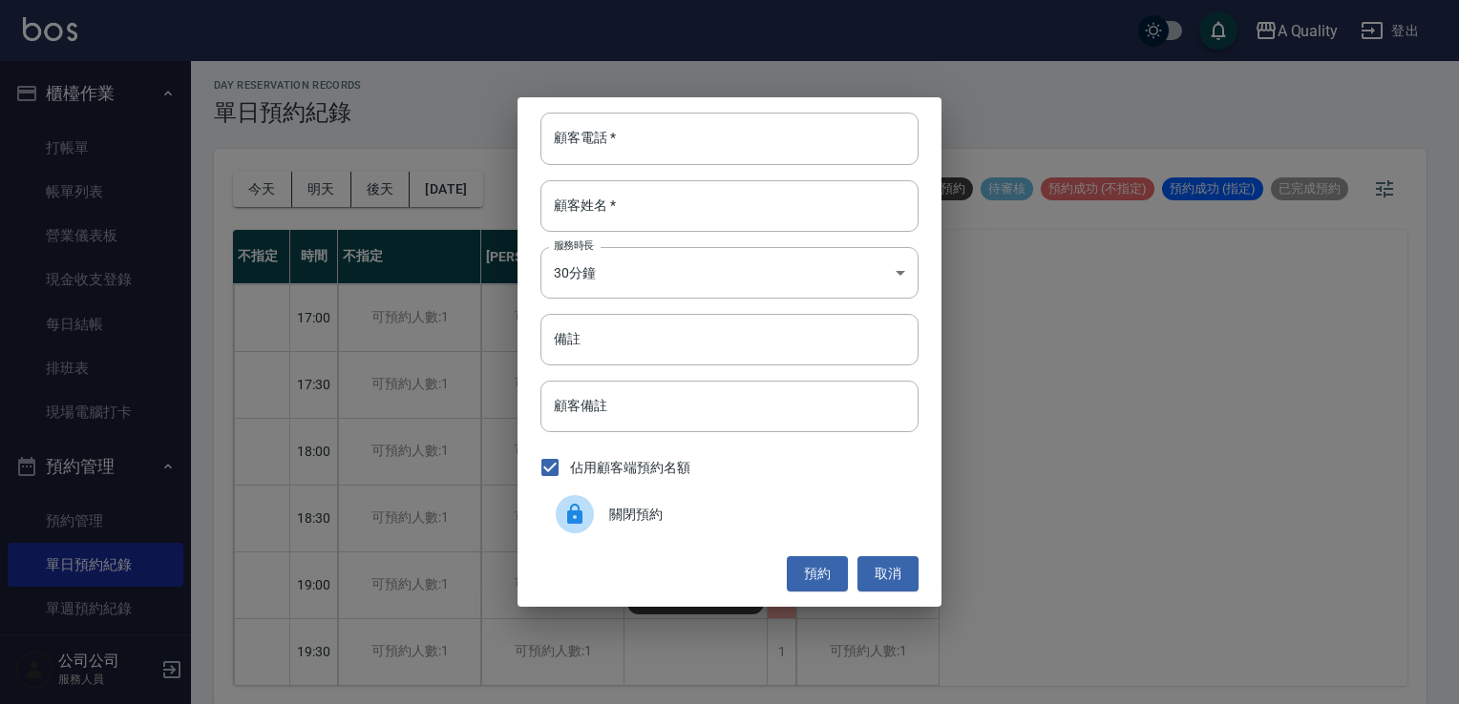
click at [661, 522] on span "關閉預約" at bounding box center [756, 515] width 294 height 20
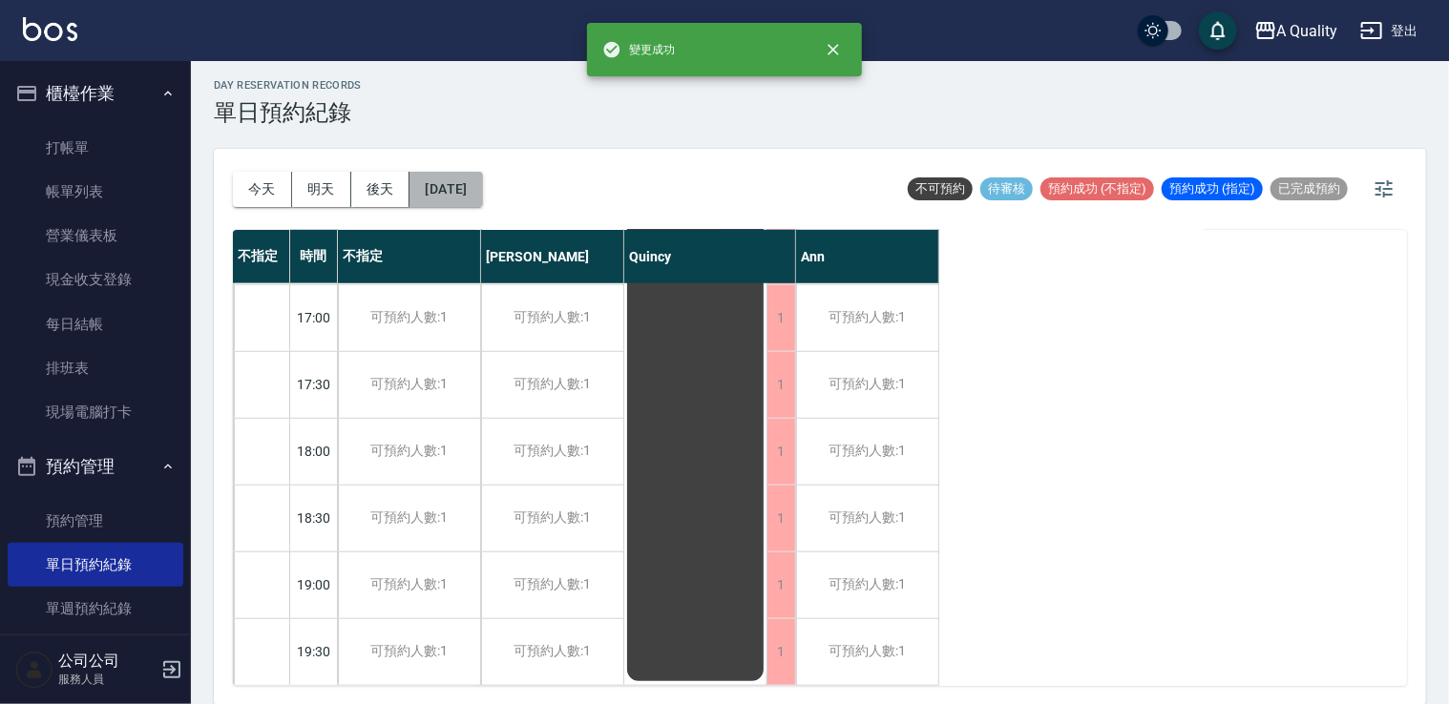
click at [482, 181] on button "[DATE]" at bounding box center [446, 189] width 73 height 35
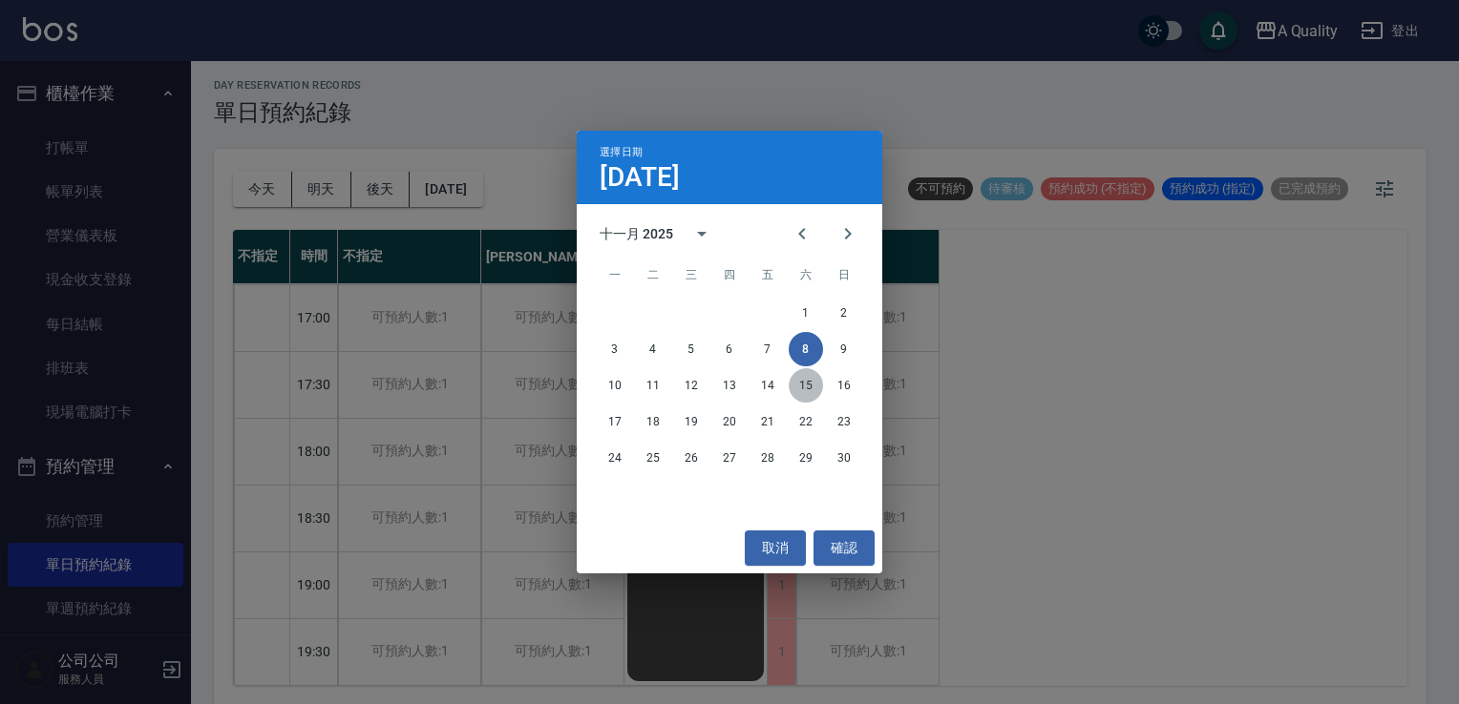
click at [800, 380] on button "15" at bounding box center [805, 385] width 34 height 34
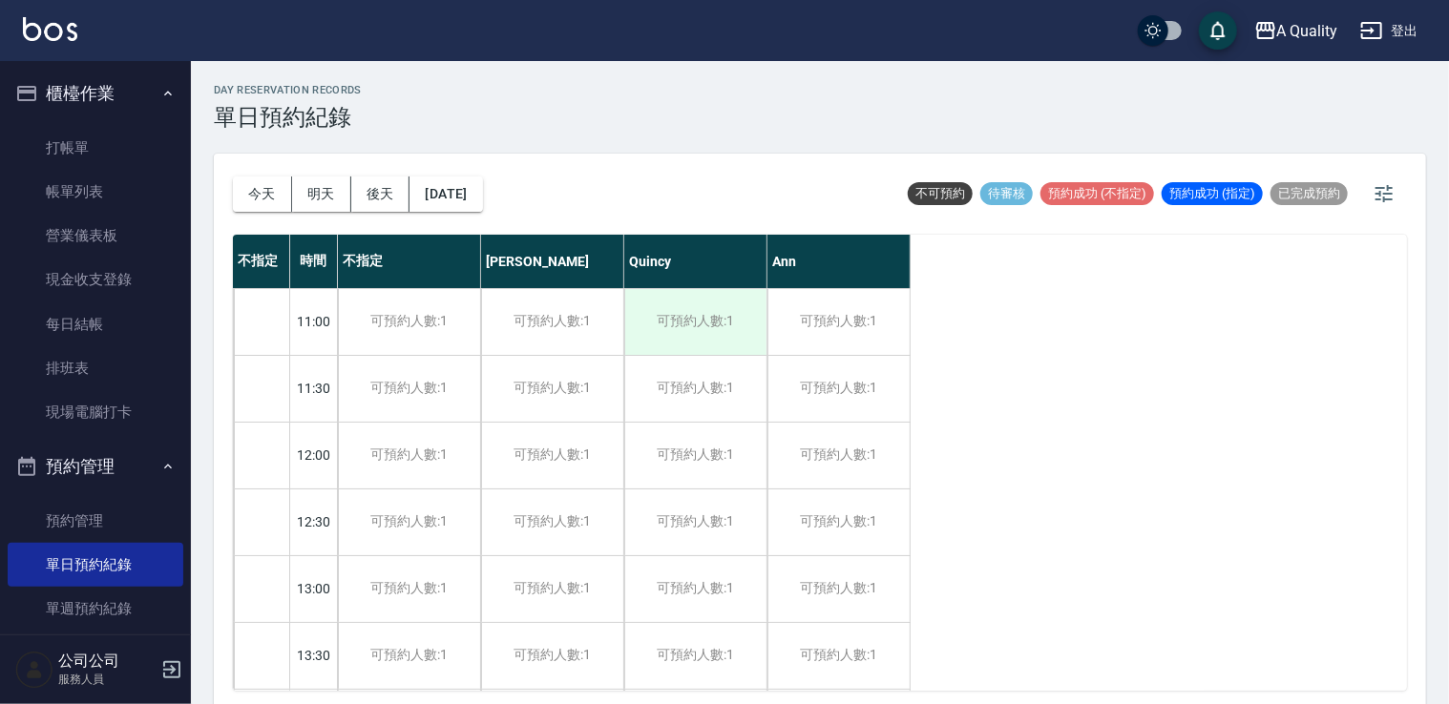
click at [735, 323] on div "可預約人數:1" at bounding box center [695, 322] width 142 height 66
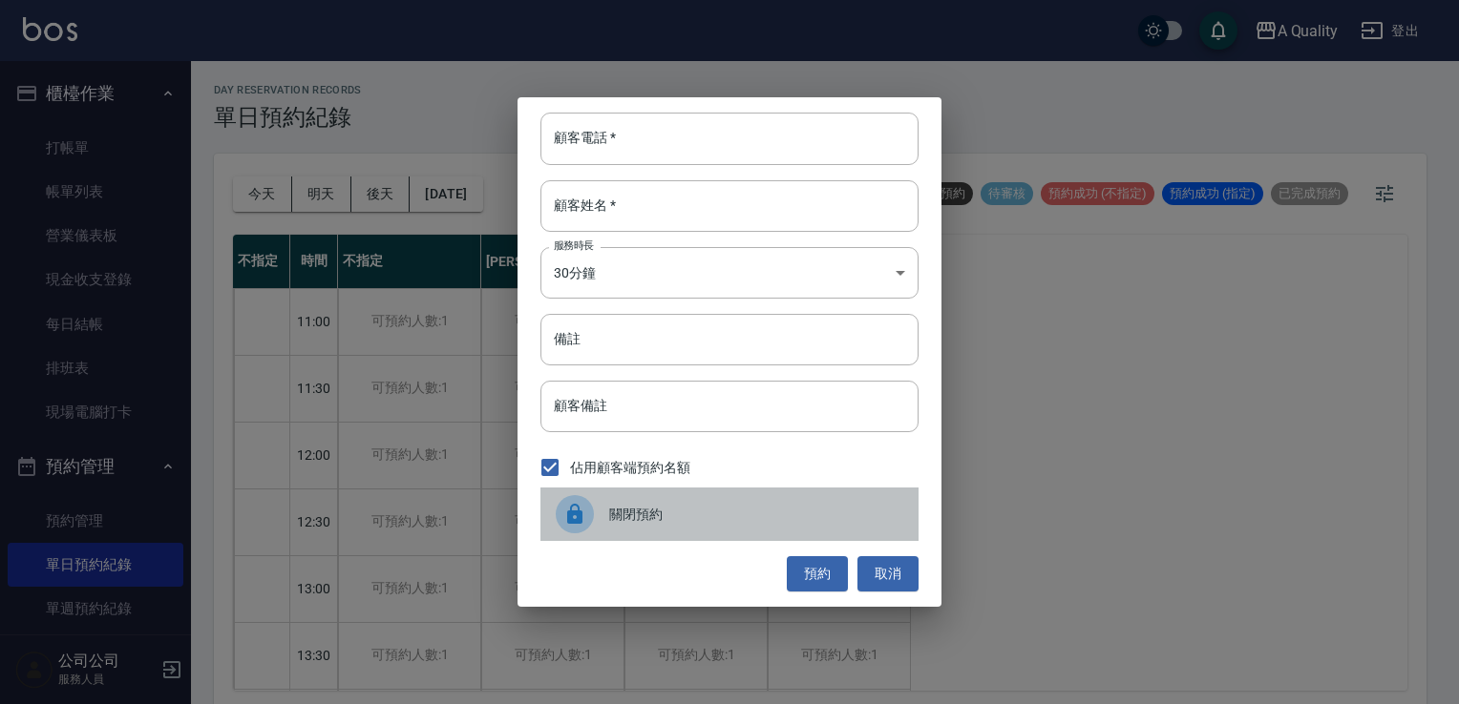
click at [746, 498] on div "關閉預約" at bounding box center [729, 514] width 378 height 53
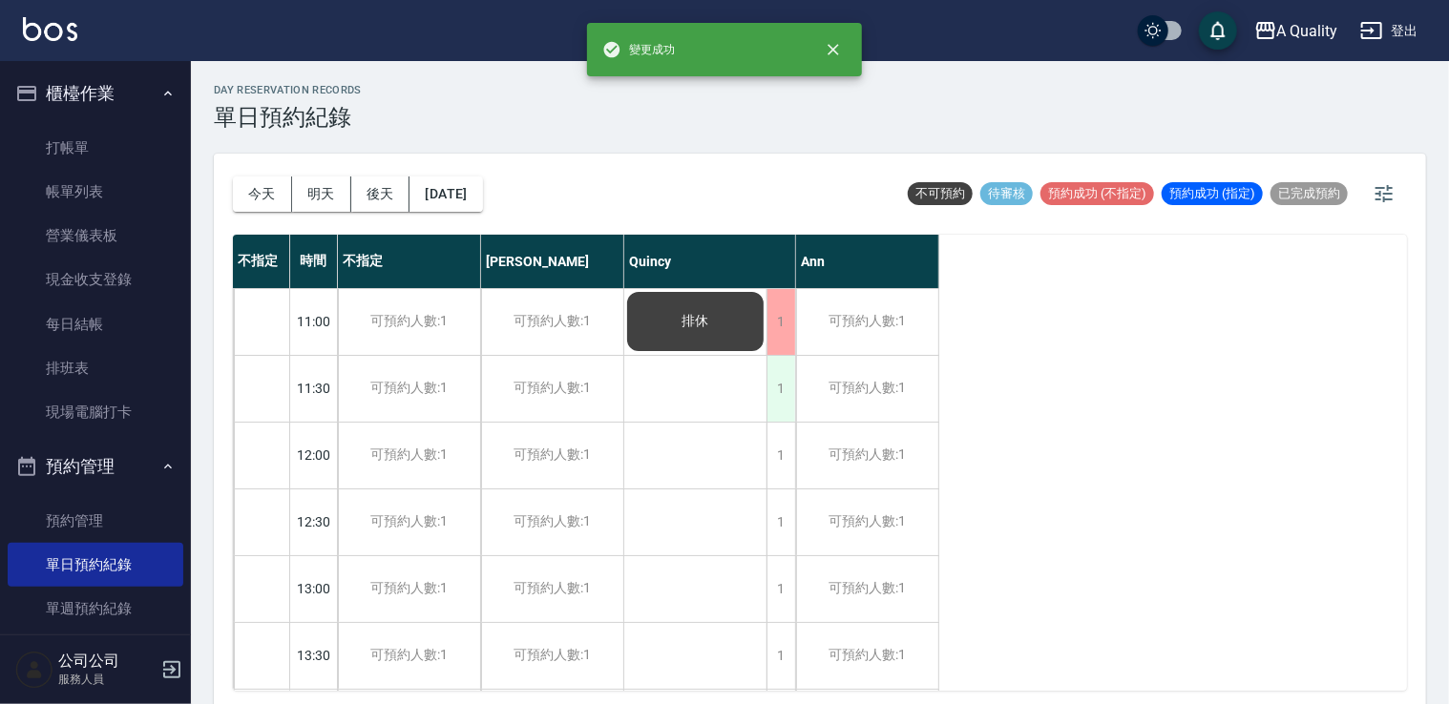
click at [781, 389] on div "1" at bounding box center [781, 389] width 29 height 66
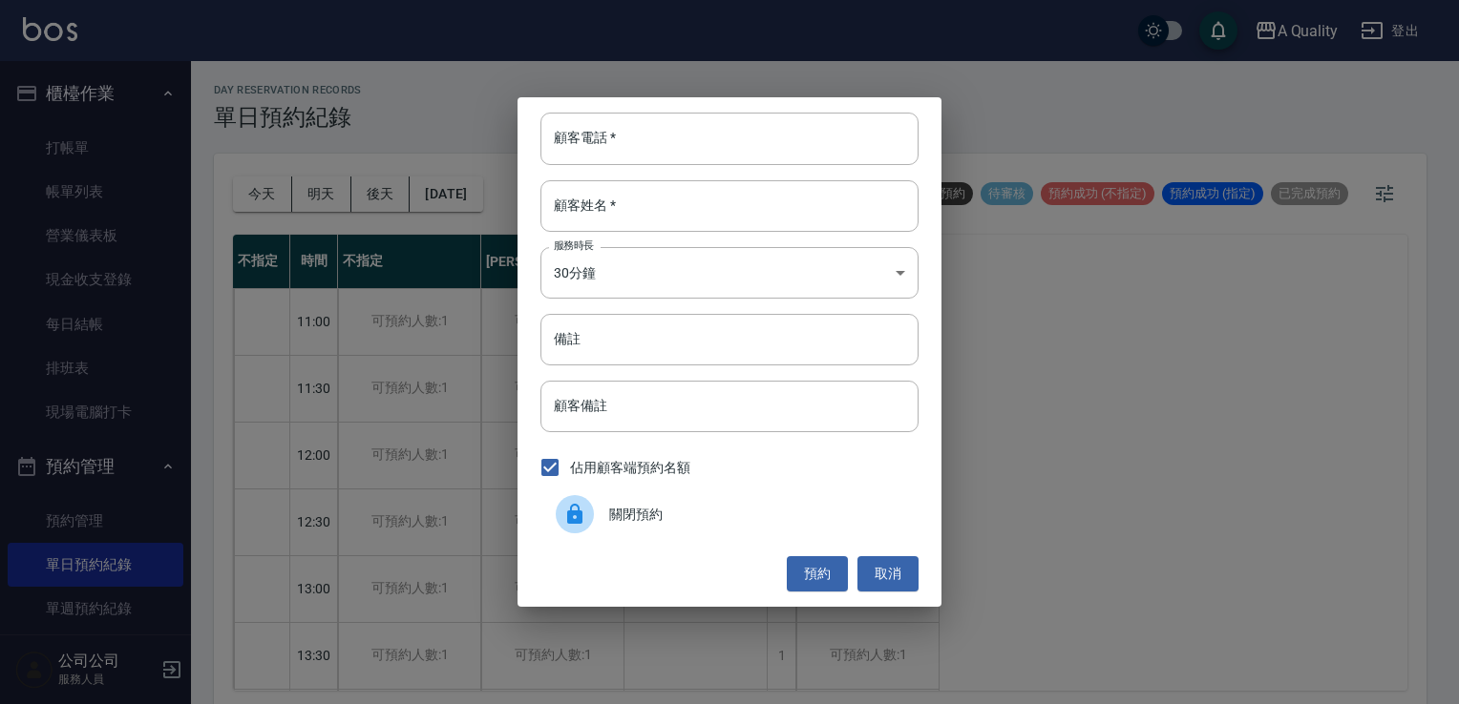
drag, startPoint x: 752, startPoint y: 473, endPoint x: 748, endPoint y: 483, distance: 10.3
click at [750, 477] on div "佔用顧客端預約名額" at bounding box center [729, 468] width 378 height 40
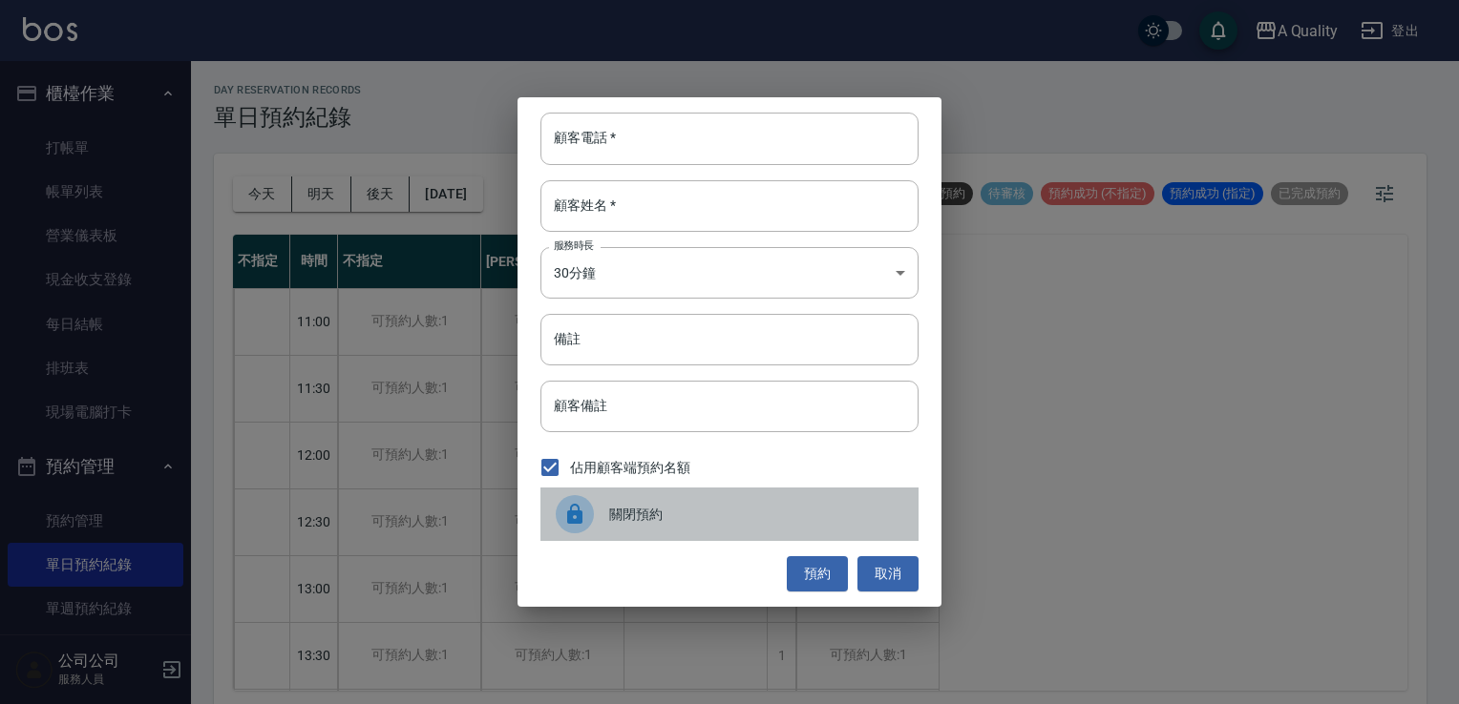
click at [741, 512] on span "關閉預約" at bounding box center [756, 515] width 294 height 20
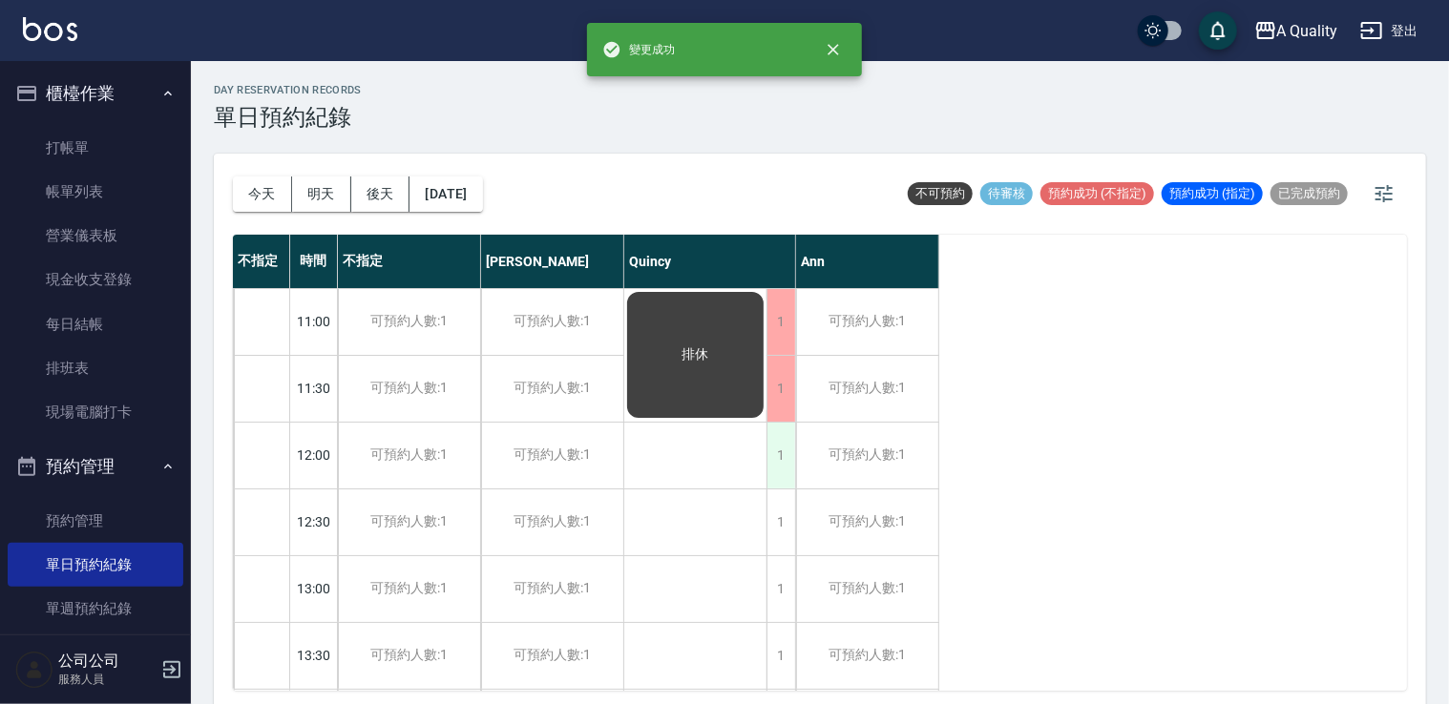
click at [772, 444] on div "1" at bounding box center [781, 456] width 29 height 66
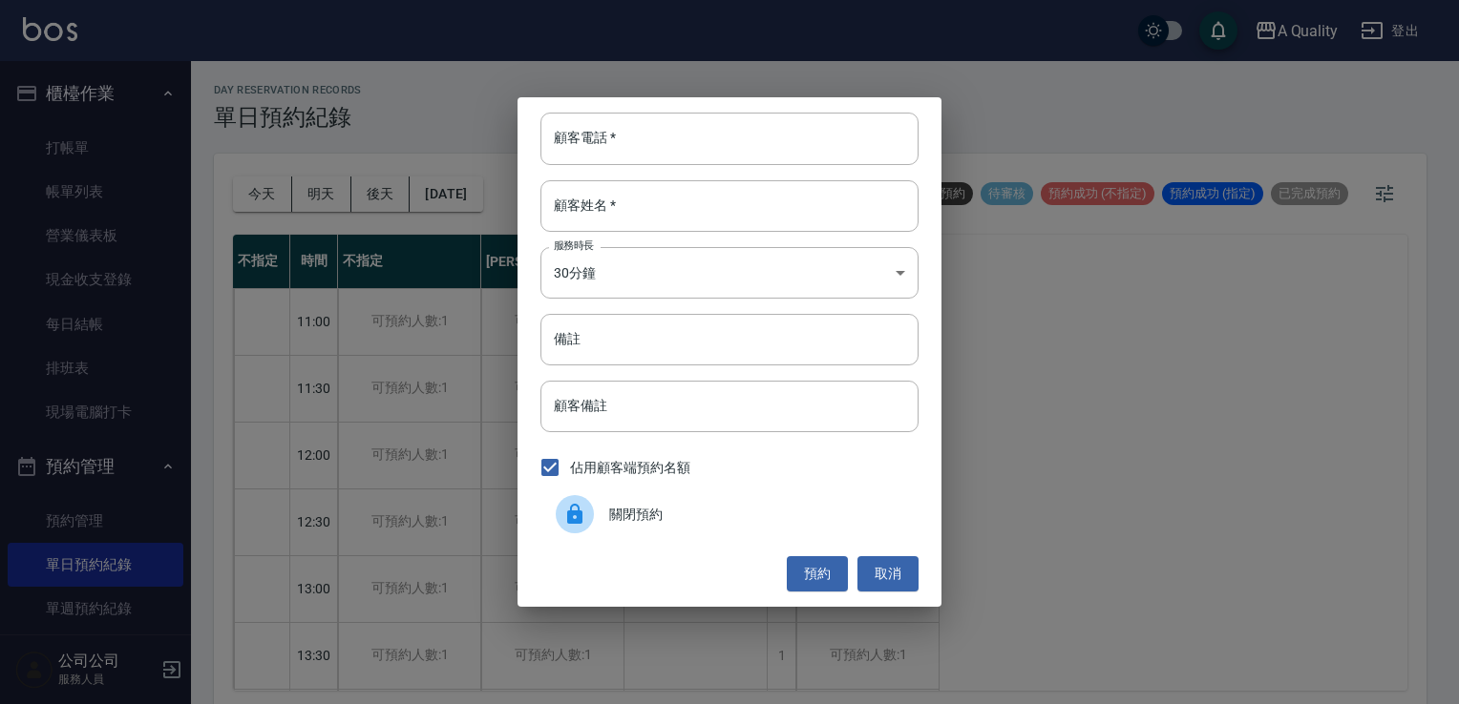
click at [720, 517] on span "關閉預約" at bounding box center [756, 515] width 294 height 20
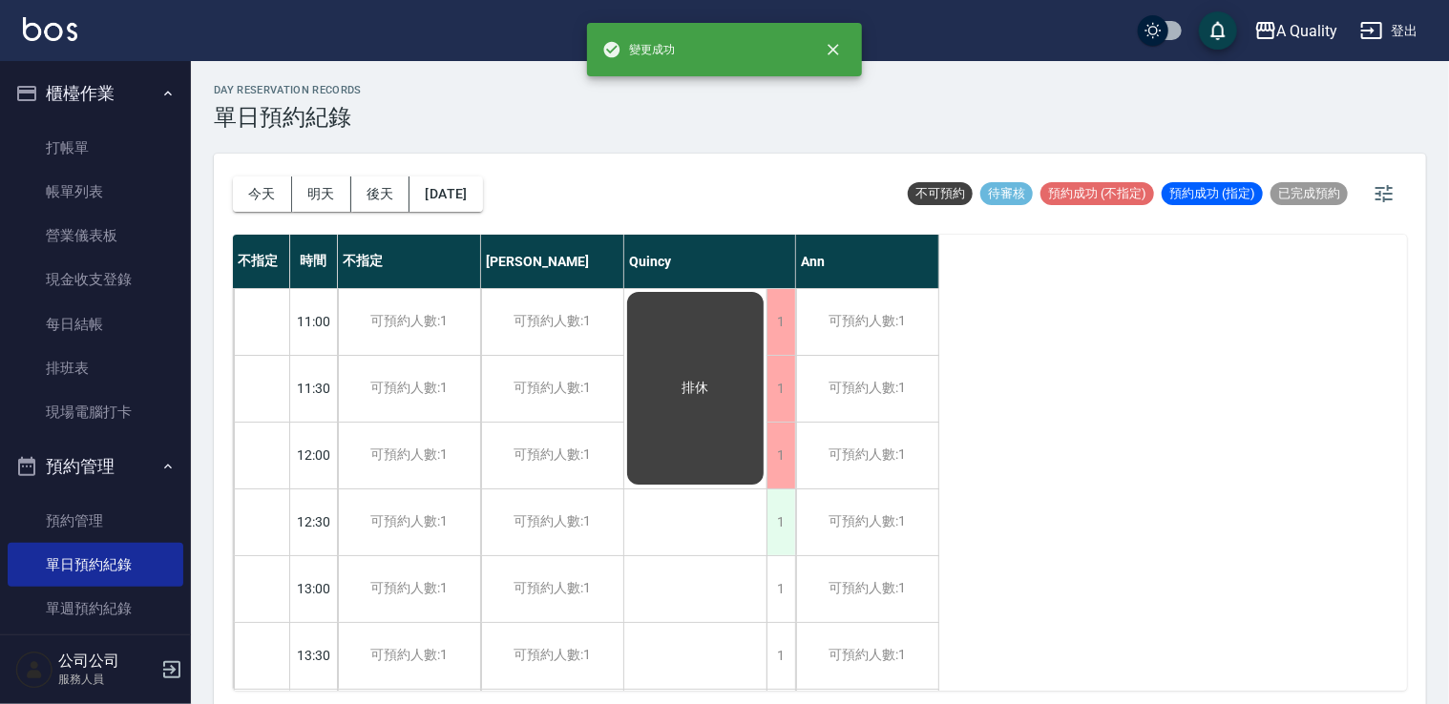
click at [780, 534] on div "1" at bounding box center [781, 523] width 29 height 66
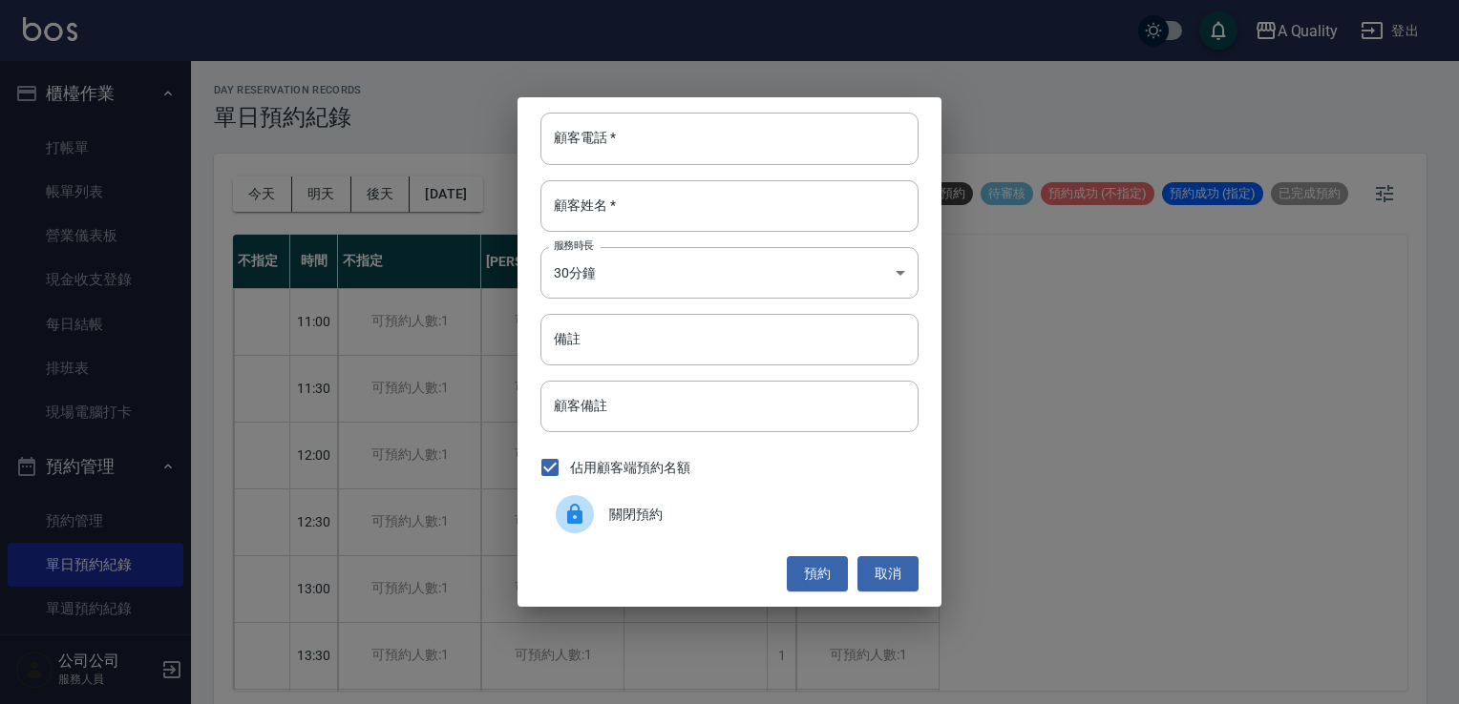
drag, startPoint x: 740, startPoint y: 524, endPoint x: 764, endPoint y: 543, distance: 30.6
click at [746, 528] on div "關閉預約" at bounding box center [729, 514] width 378 height 53
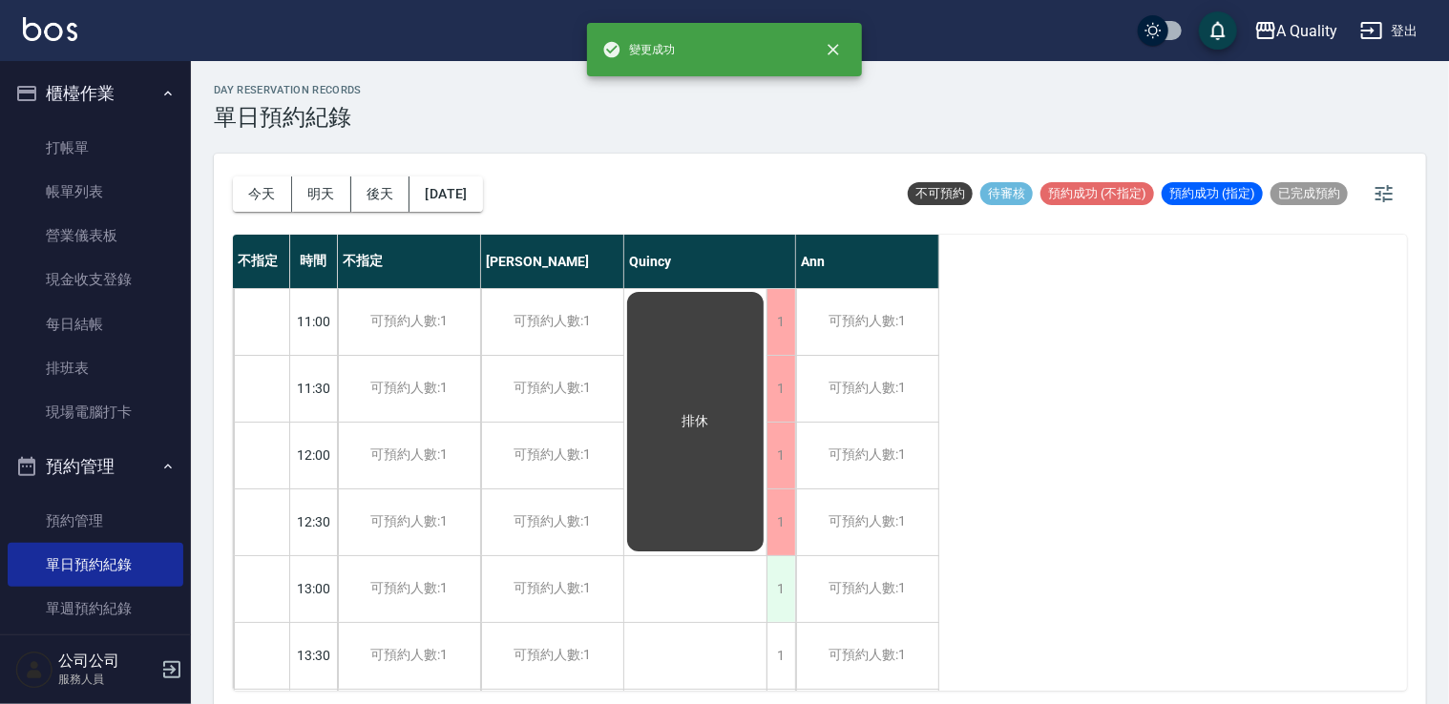
click at [779, 586] on div "1" at bounding box center [781, 590] width 29 height 66
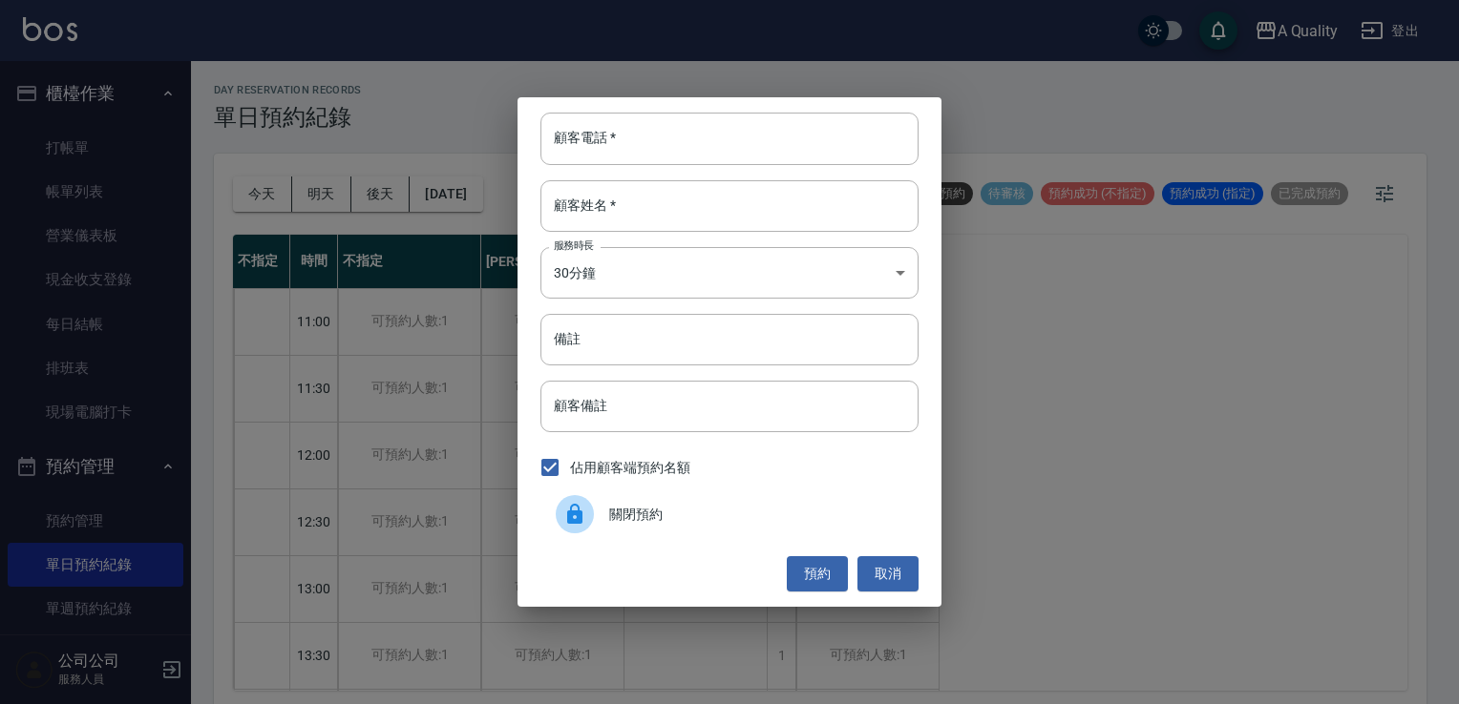
click at [691, 525] on div "關閉預約" at bounding box center [729, 514] width 378 height 53
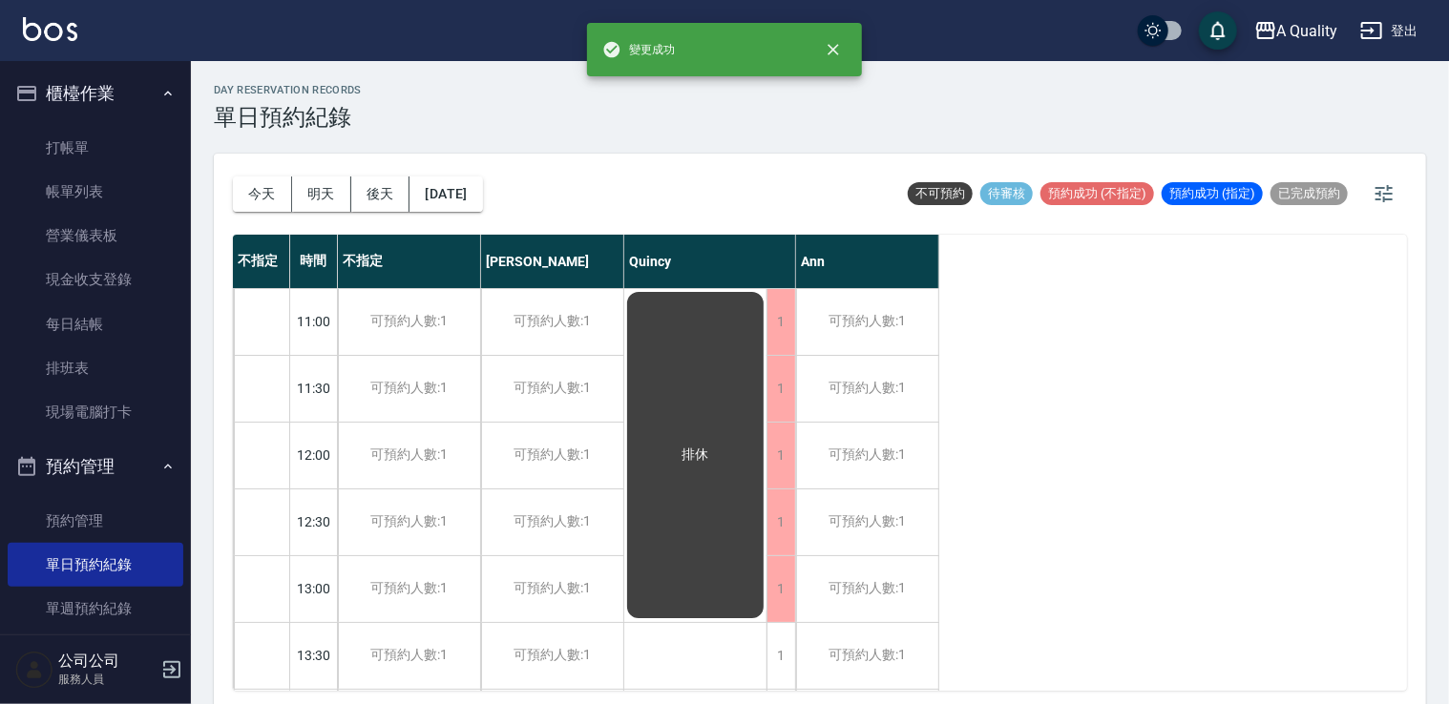
scroll to position [95, 0]
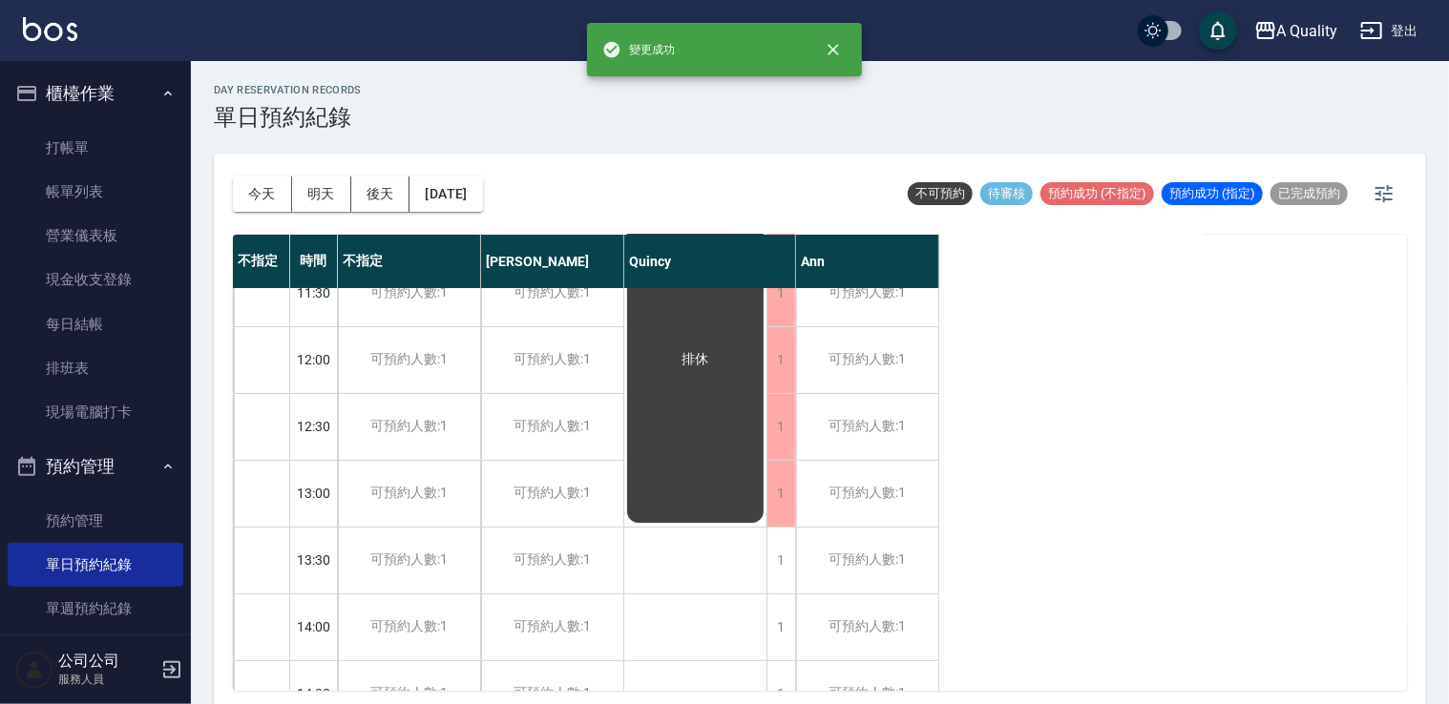
drag, startPoint x: 775, startPoint y: 551, endPoint x: 765, endPoint y: 546, distance: 11.5
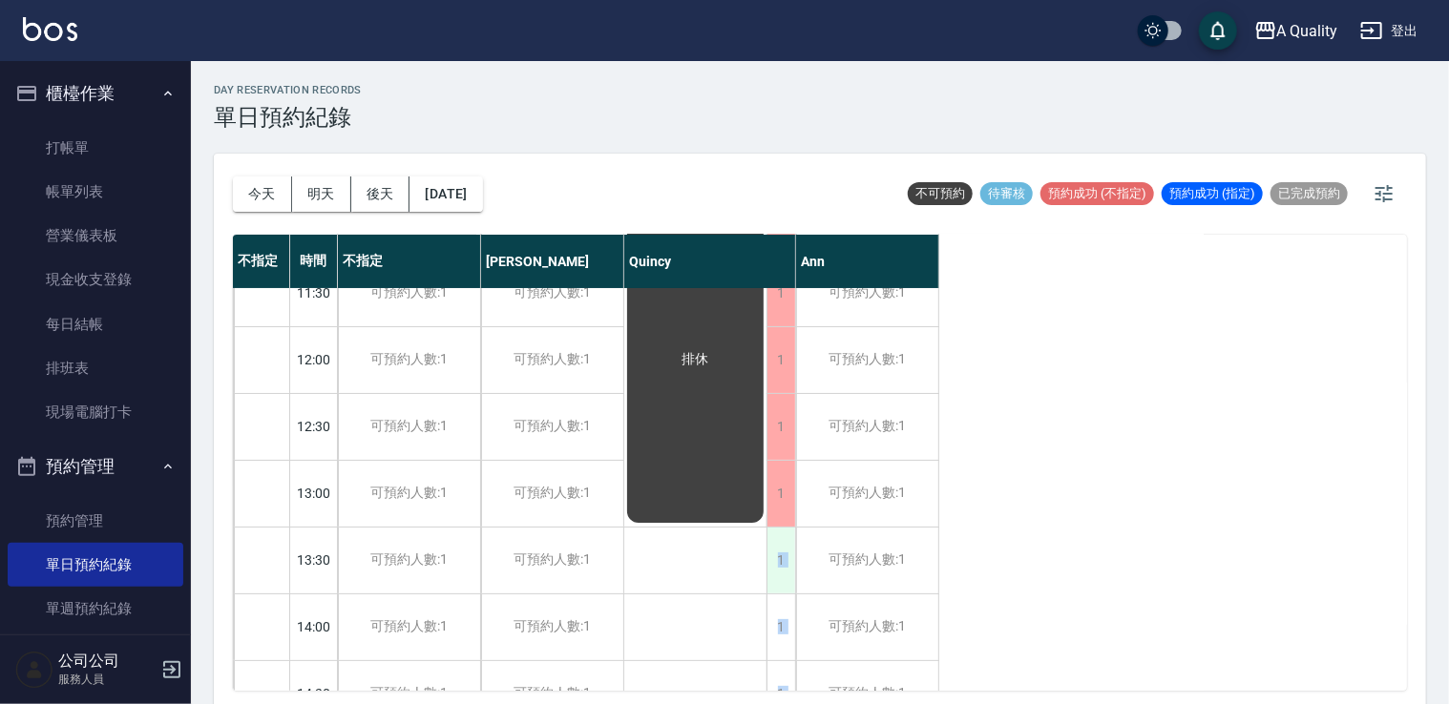
drag, startPoint x: 765, startPoint y: 546, endPoint x: 778, endPoint y: 565, distance: 23.3
click at [778, 565] on div "1" at bounding box center [781, 561] width 29 height 66
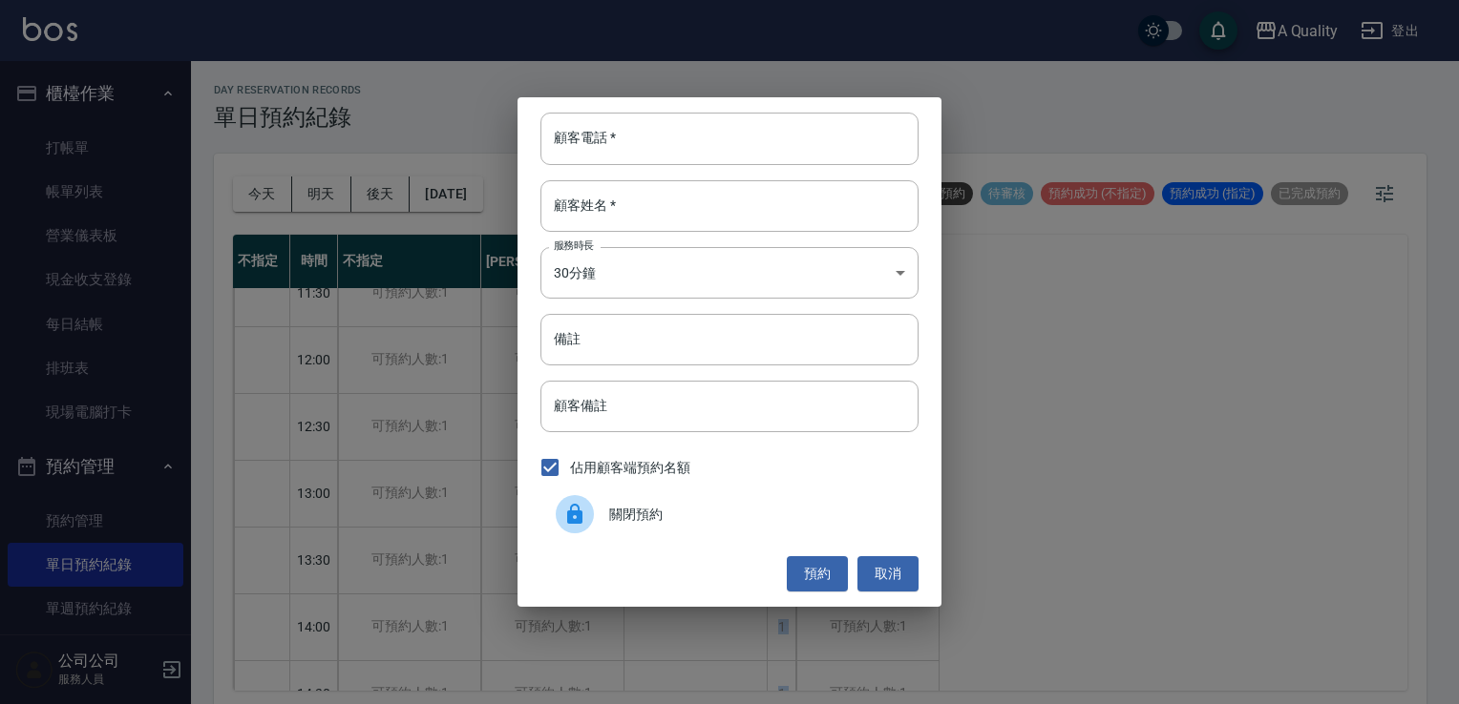
click at [718, 521] on span "關閉預約" at bounding box center [756, 515] width 294 height 20
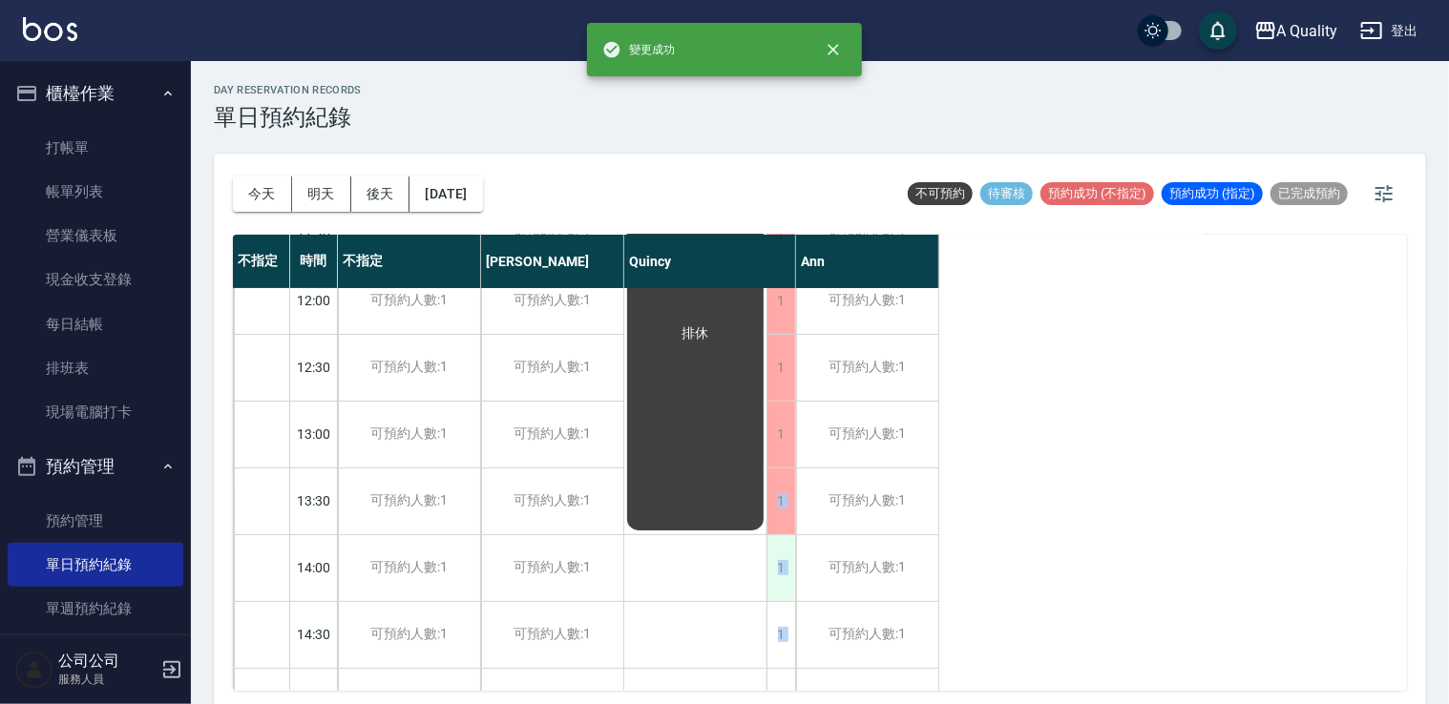
scroll to position [191, 0]
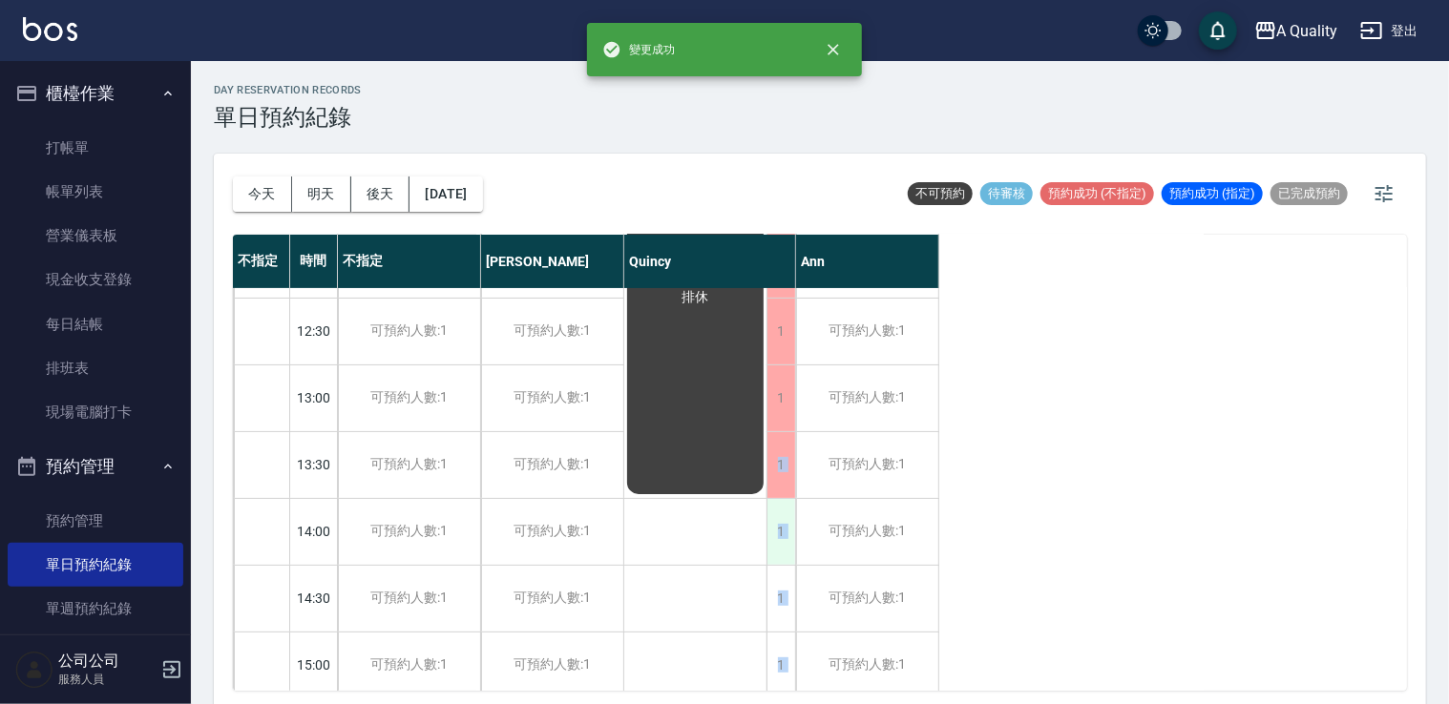
click at [784, 526] on div "1" at bounding box center [781, 532] width 29 height 66
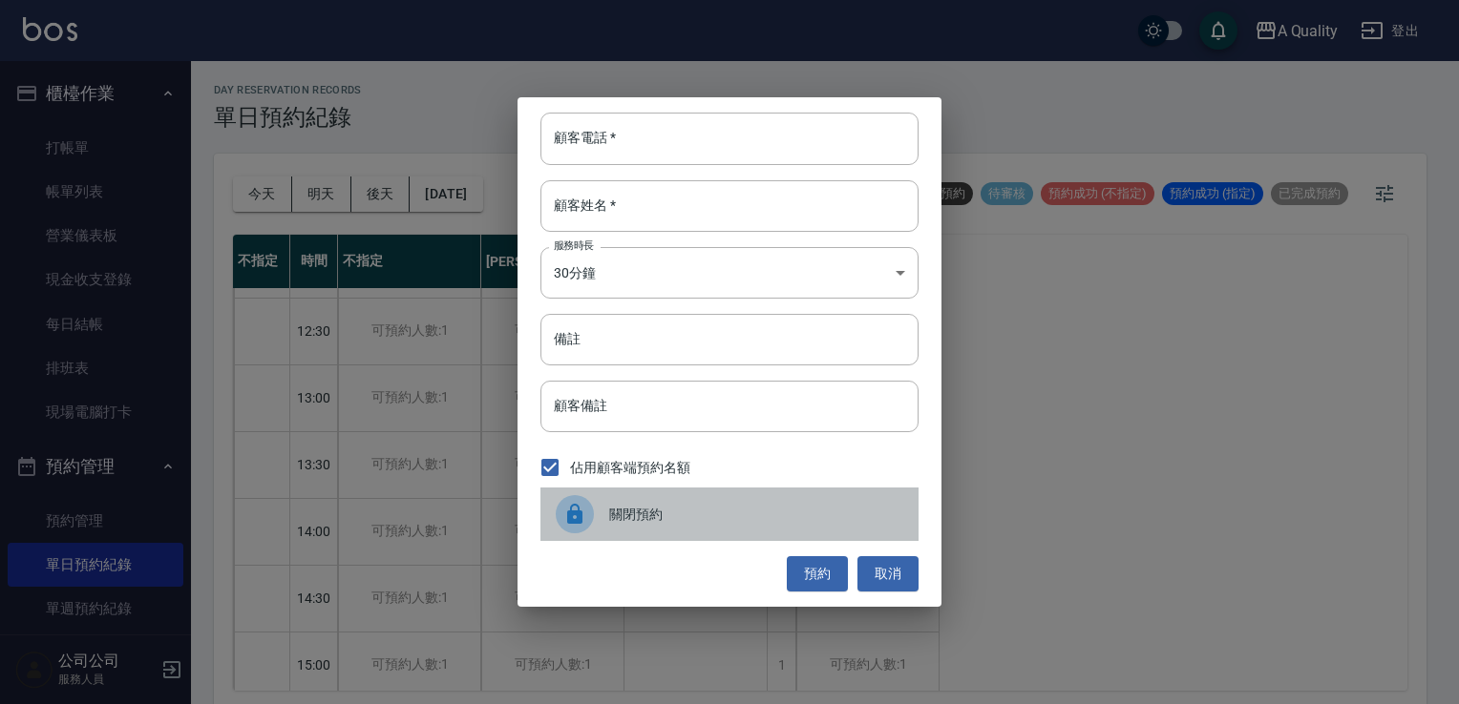
click at [724, 529] on div "關閉預約" at bounding box center [729, 514] width 378 height 53
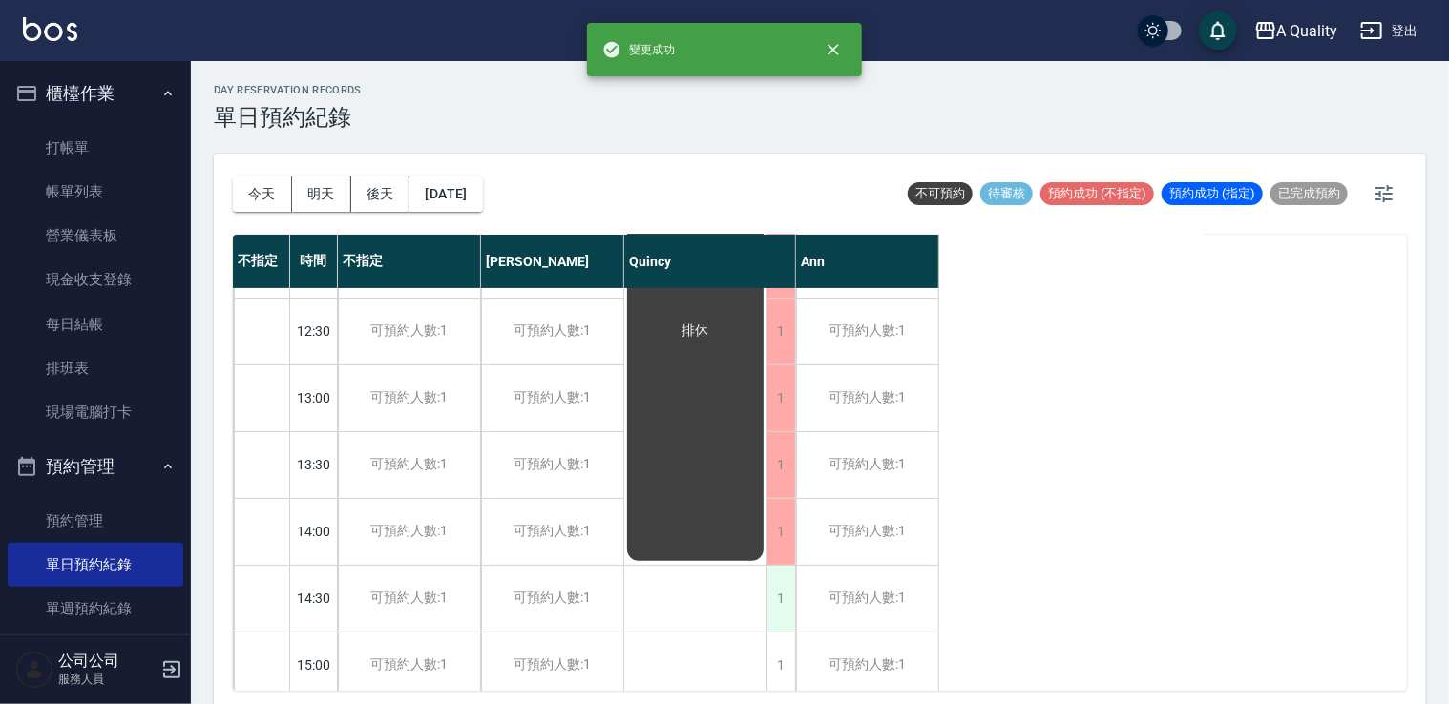
click at [772, 599] on div "1" at bounding box center [781, 599] width 29 height 66
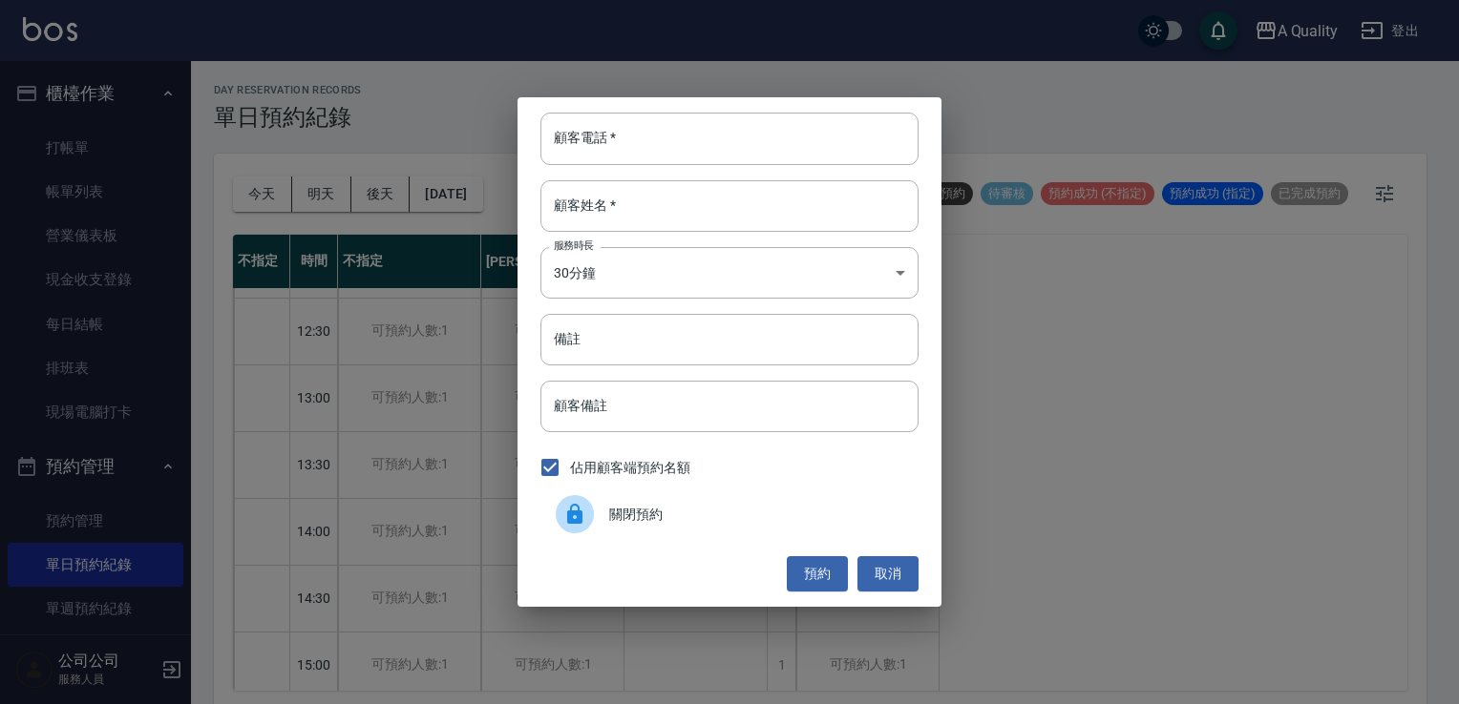
click at [692, 503] on div "關閉預約" at bounding box center [729, 514] width 378 height 53
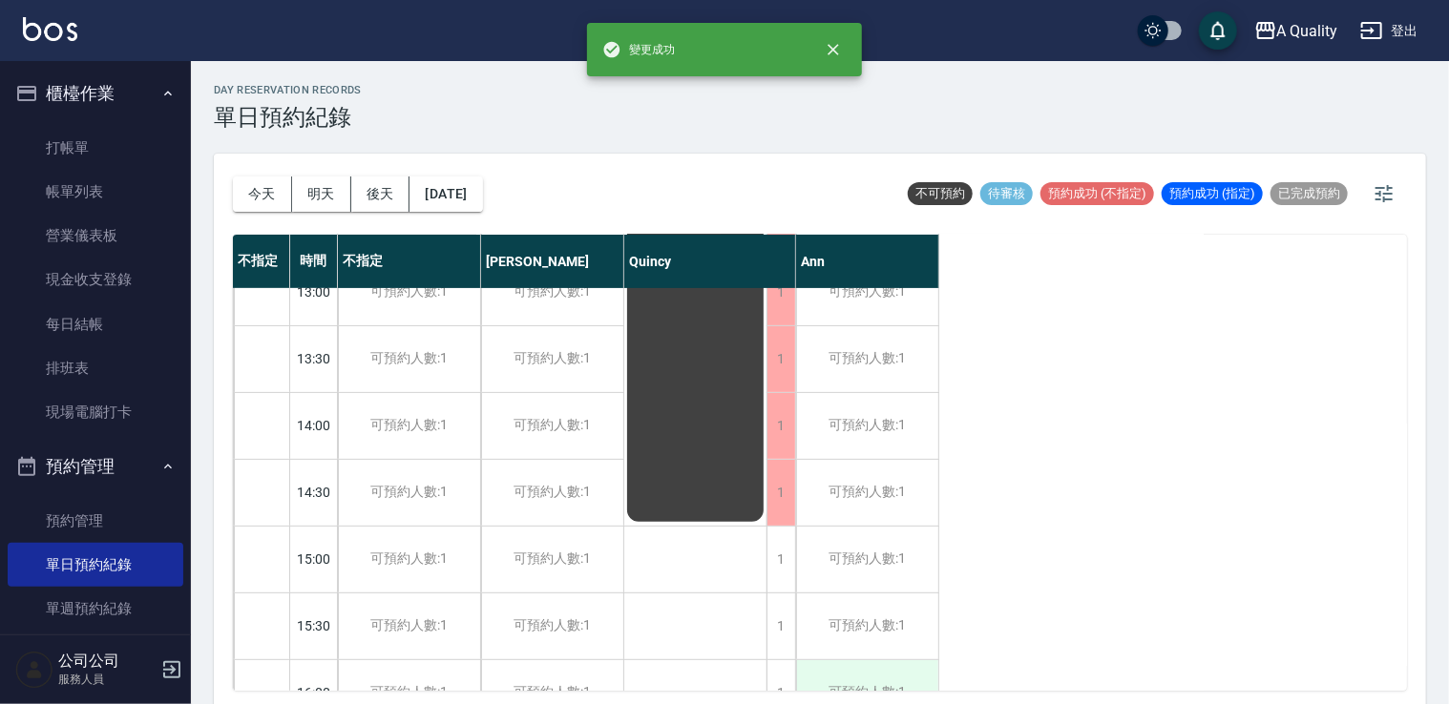
scroll to position [477, 0]
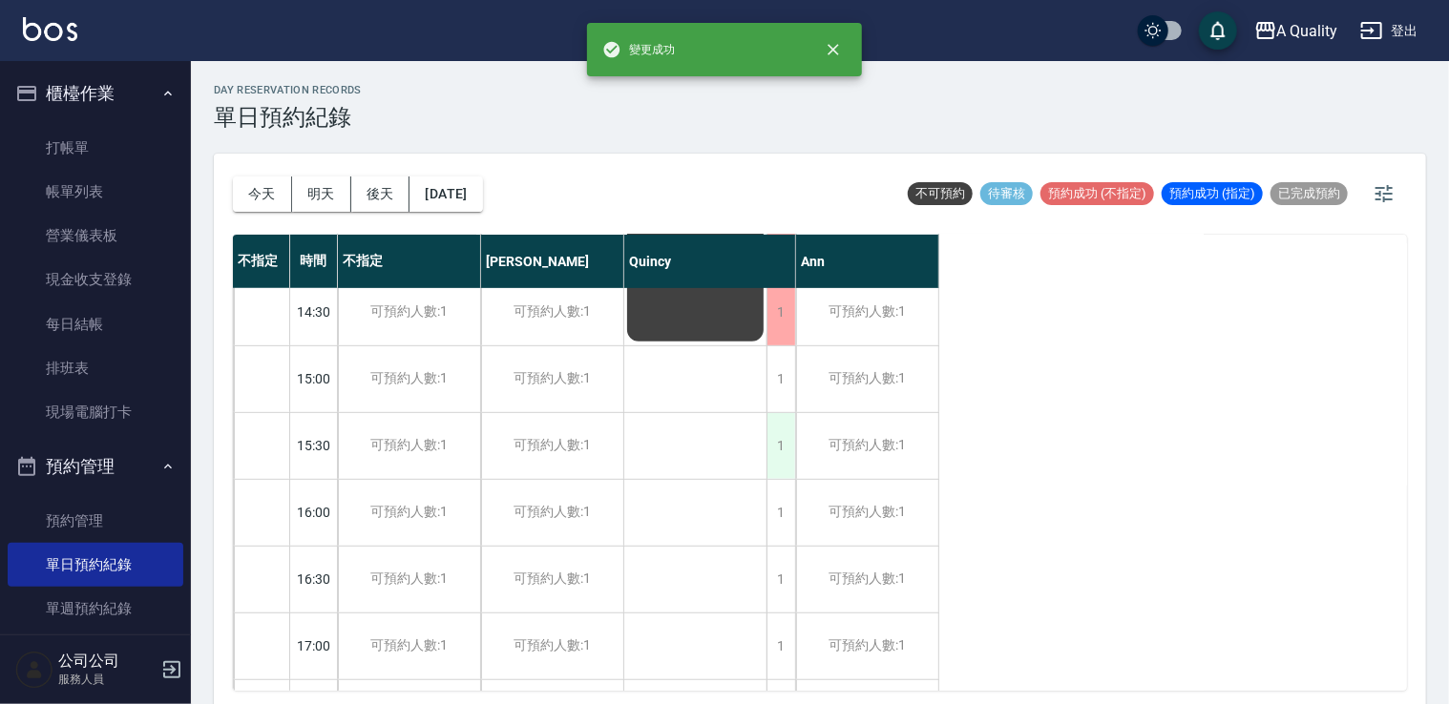
click at [788, 412] on div "1 1 1 1 1 1 1 1 1 1 1 1 1 1 1 1 1 1 排休" at bounding box center [710, 412] width 172 height 1203
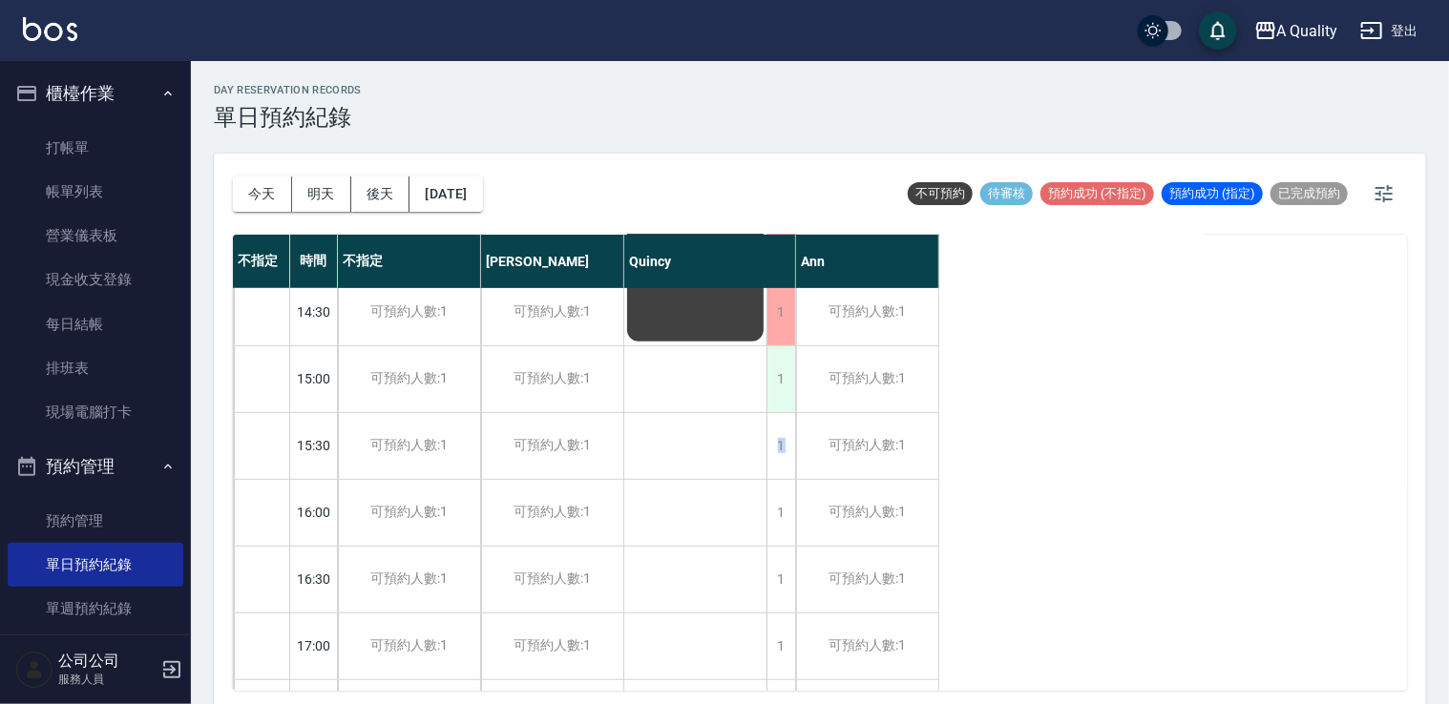
drag, startPoint x: 788, startPoint y: 412, endPoint x: 784, endPoint y: 389, distance: 24.2
click at [784, 389] on div "1" at bounding box center [781, 380] width 29 height 66
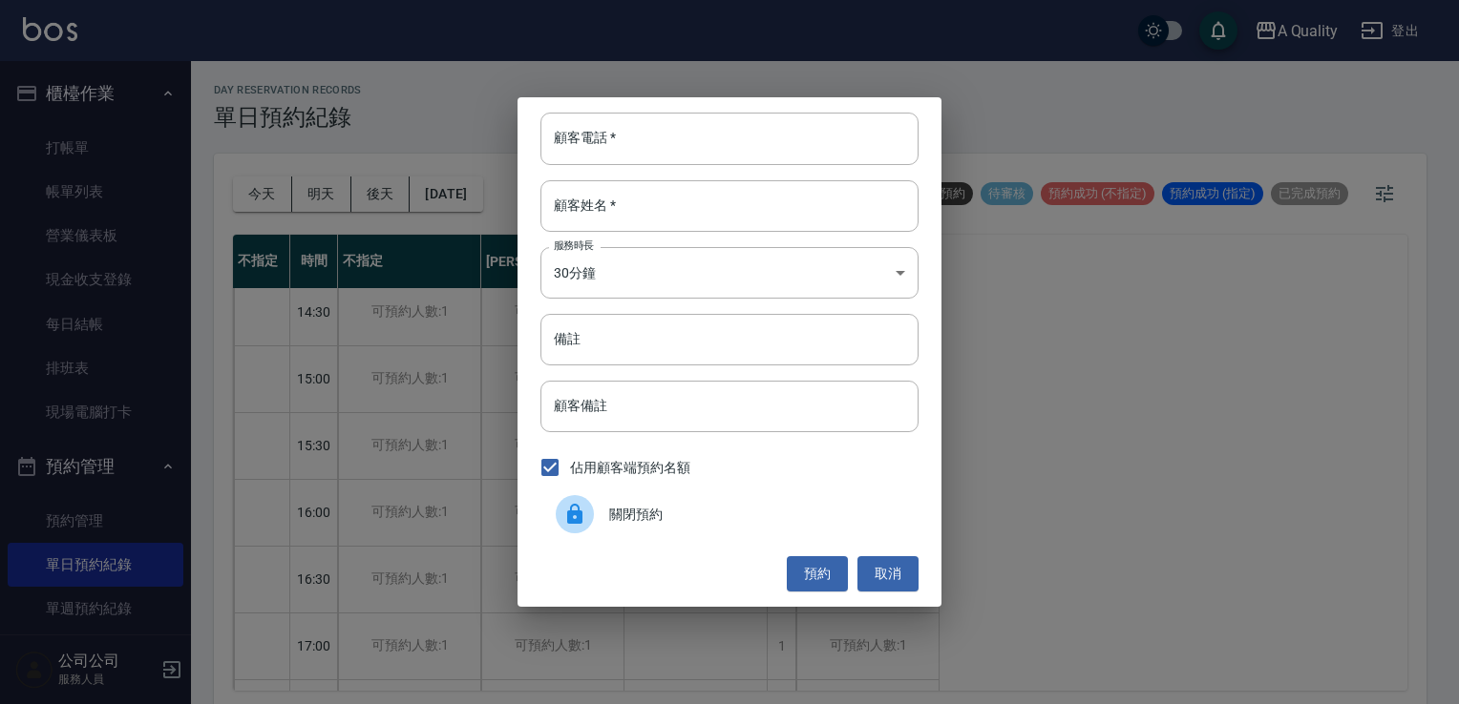
click at [742, 506] on span "關閉預約" at bounding box center [756, 515] width 294 height 20
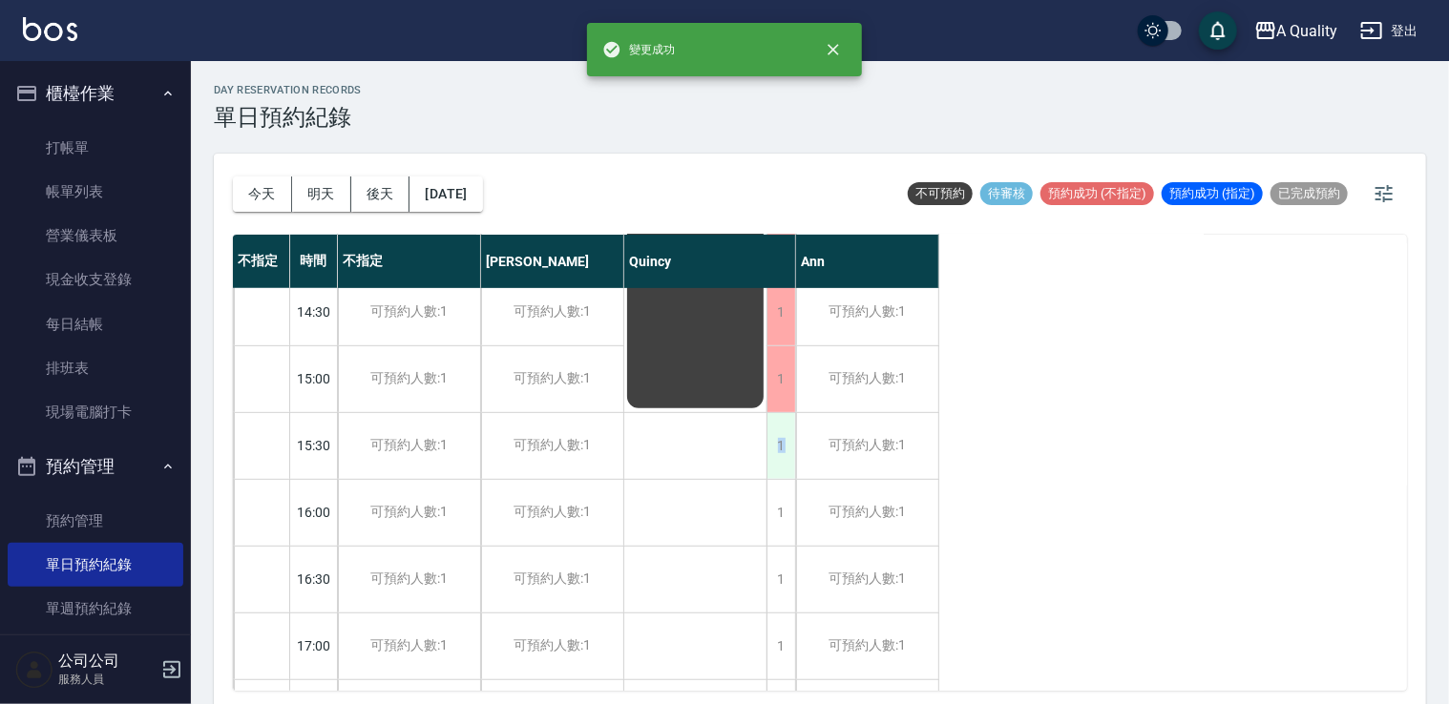
click at [788, 465] on div "1" at bounding box center [781, 446] width 29 height 66
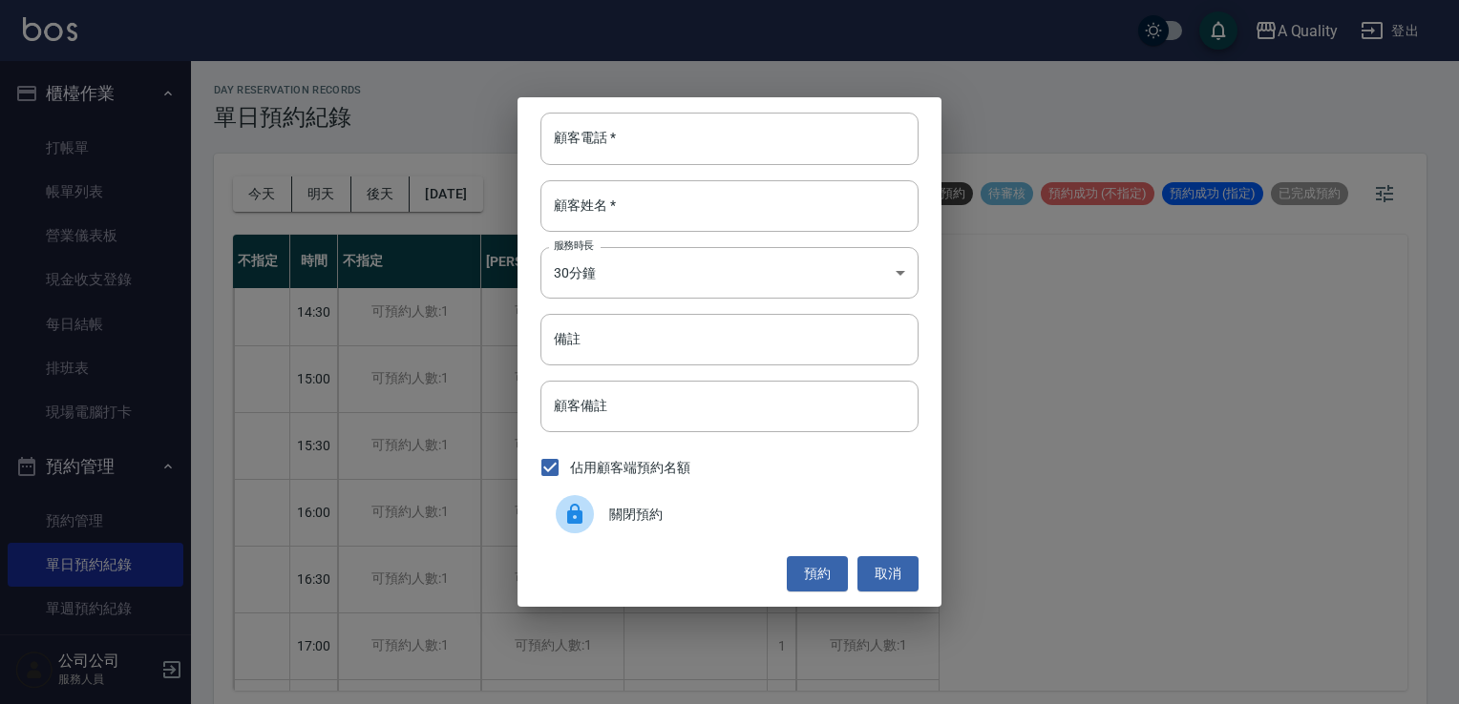
click at [717, 523] on div "關閉預約" at bounding box center [729, 514] width 378 height 53
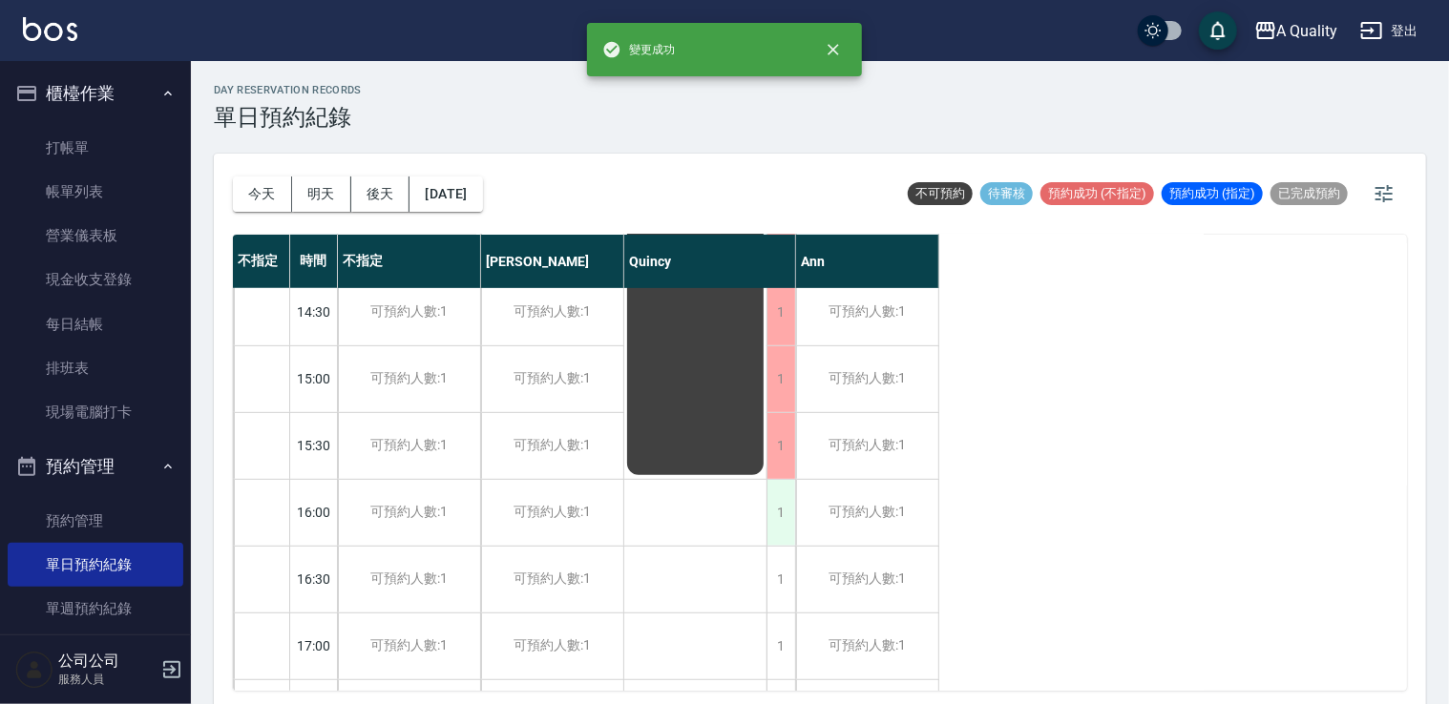
click at [783, 517] on div "1" at bounding box center [781, 513] width 29 height 66
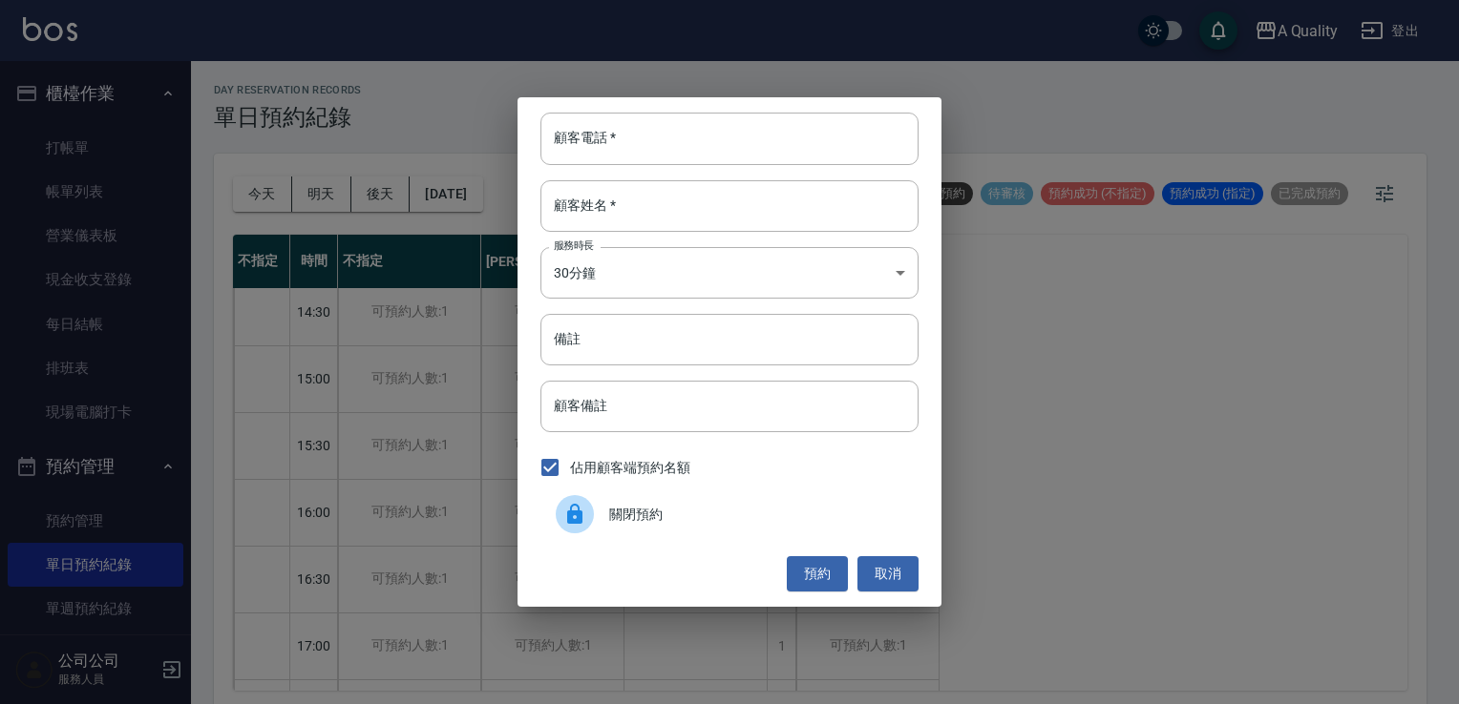
drag, startPoint x: 729, startPoint y: 544, endPoint x: 756, endPoint y: 535, distance: 28.4
click at [734, 540] on div "顧客電話   * 顧客電話   * 顧客姓名   * 顧客姓名   * 服務時長 30分鐘 1 服務時長 備註 備註 顧客備註 顧客備註 佔用顧客端預約名額 …" at bounding box center [729, 351] width 424 height 509
drag, startPoint x: 757, startPoint y: 525, endPoint x: 778, endPoint y: 525, distance: 21.0
click at [764, 525] on div "關閉預約" at bounding box center [729, 514] width 378 height 53
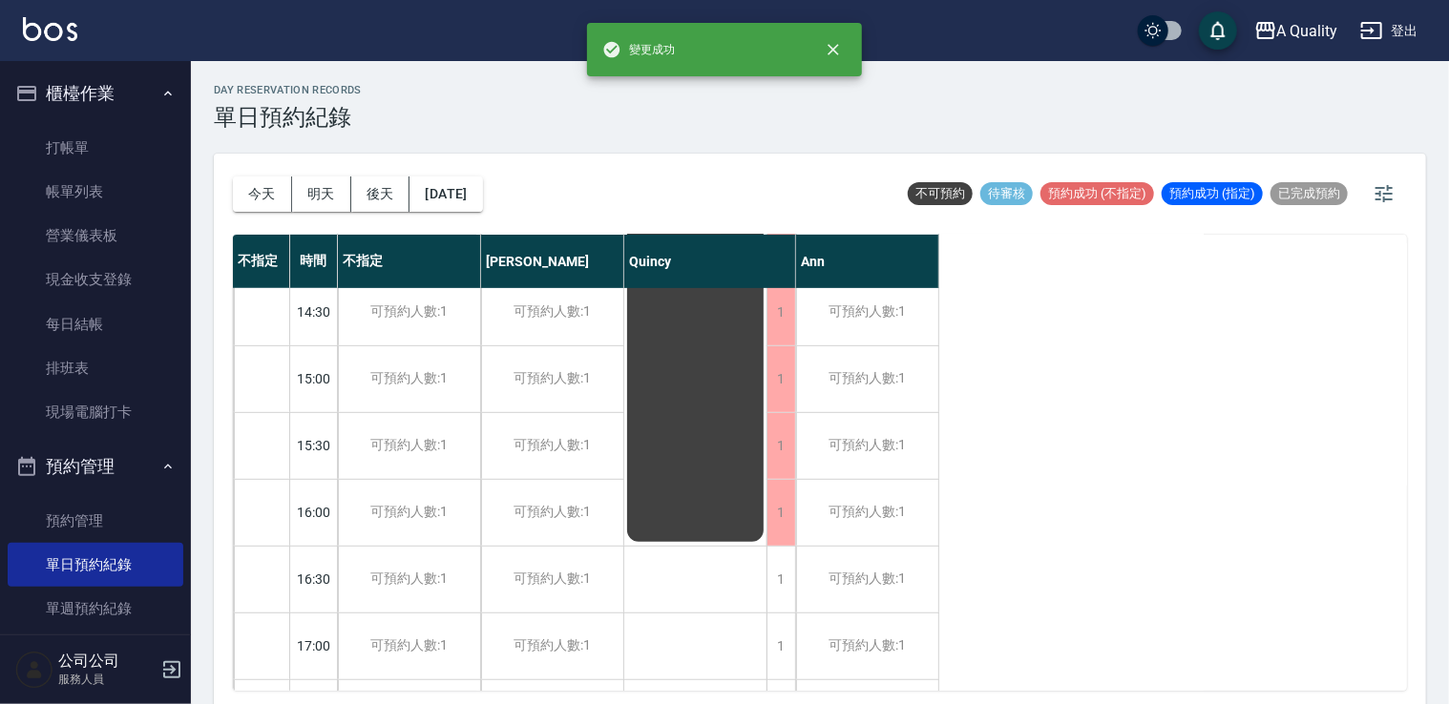
click at [783, 582] on div "1" at bounding box center [781, 580] width 29 height 66
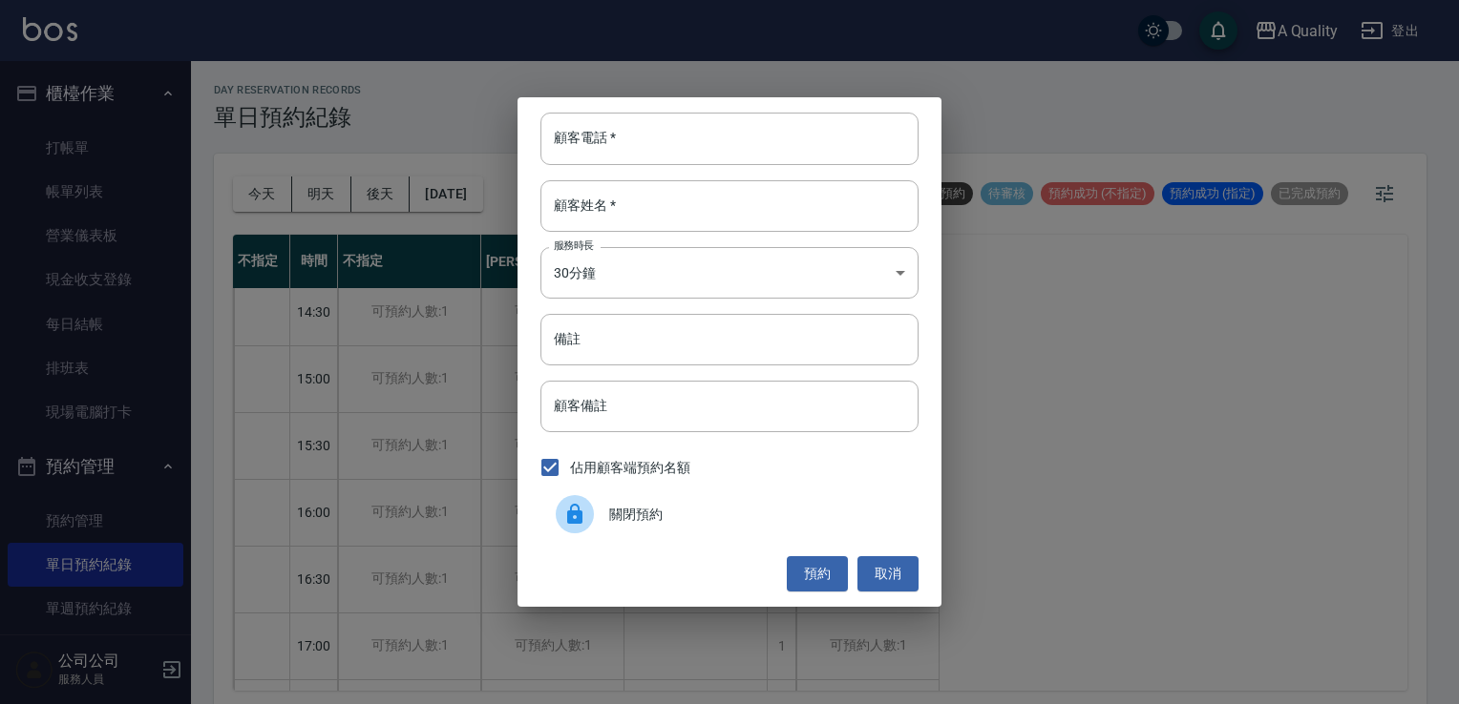
click at [712, 507] on span "關閉預約" at bounding box center [756, 515] width 294 height 20
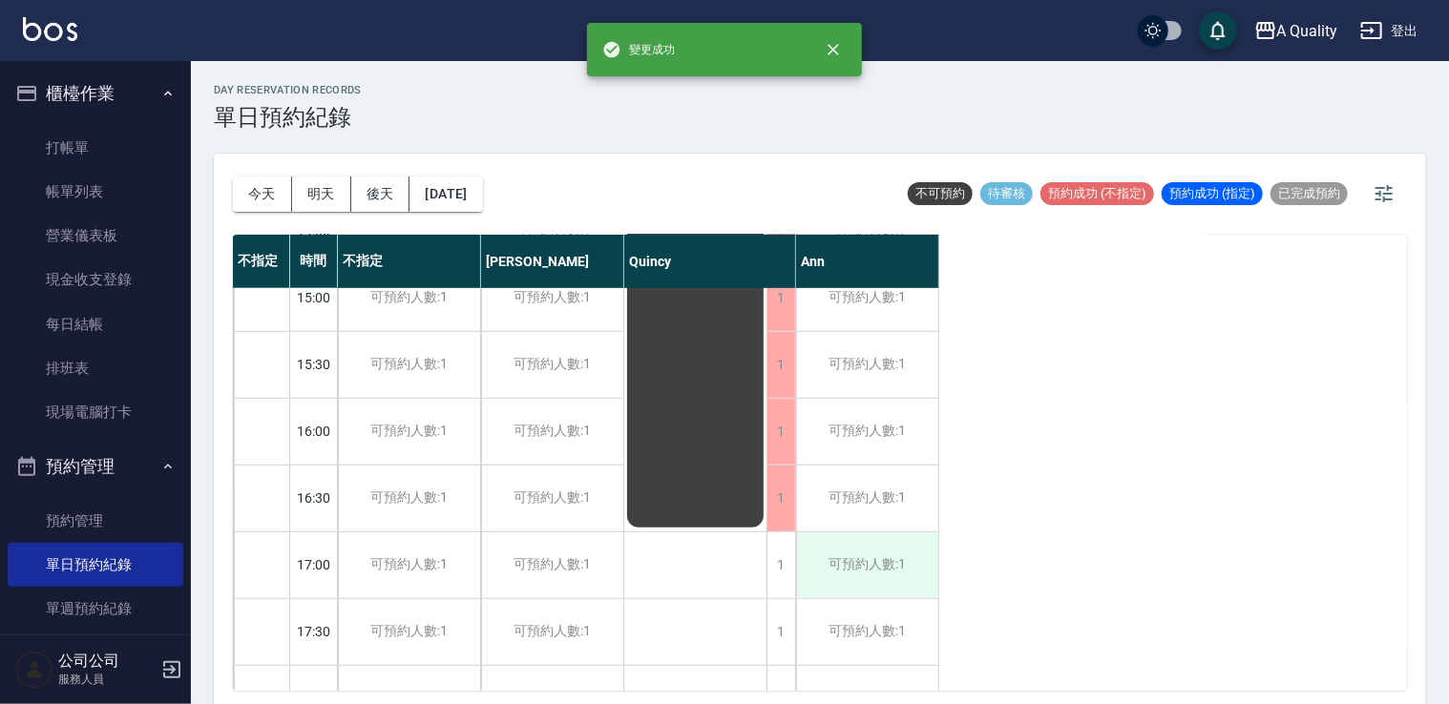
scroll to position [668, 0]
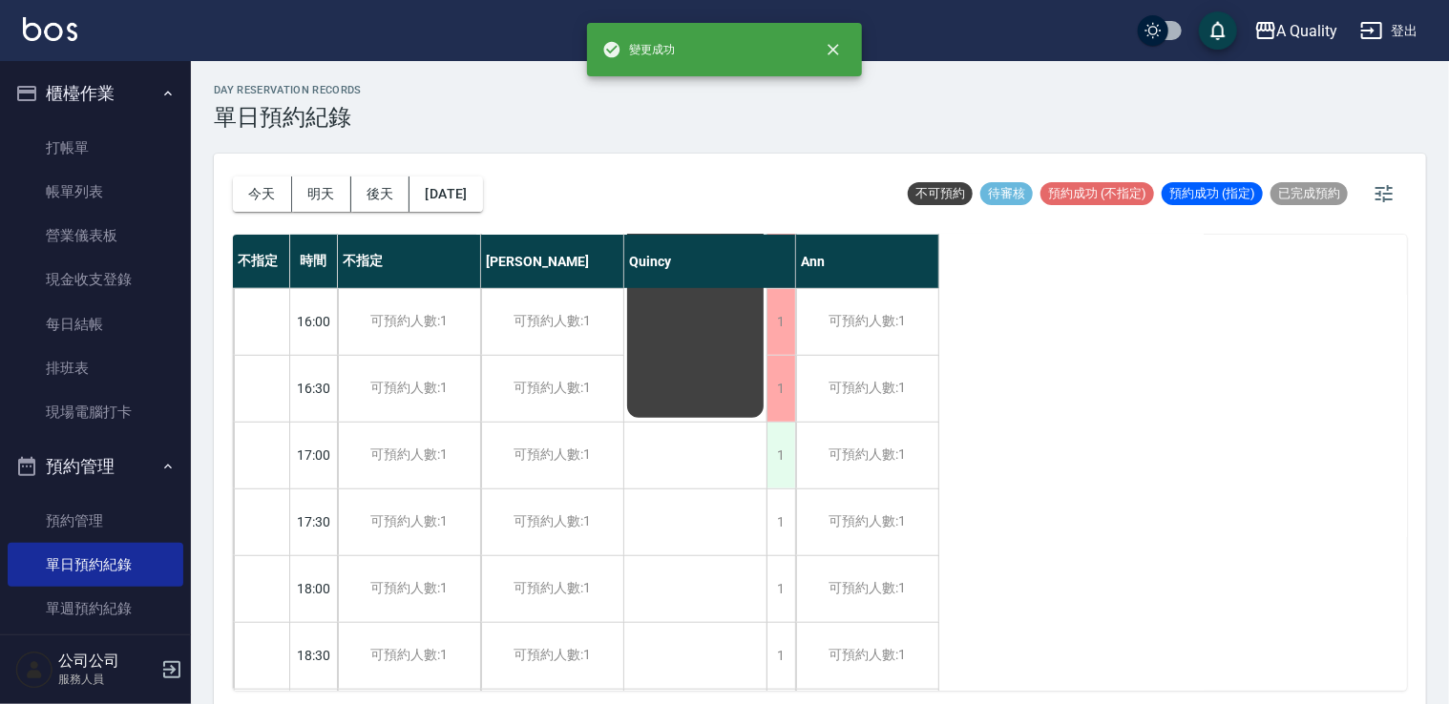
click at [782, 456] on div "1" at bounding box center [781, 456] width 29 height 66
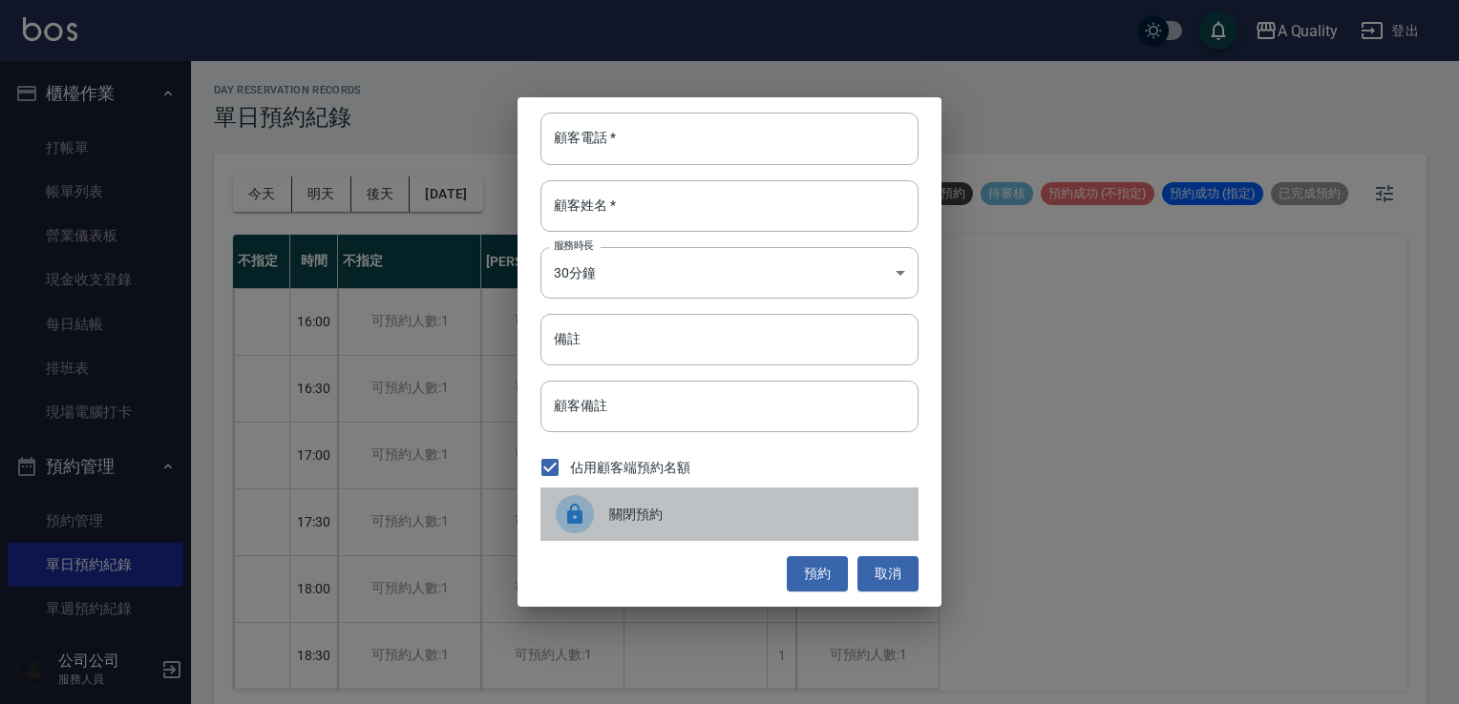
drag, startPoint x: 687, startPoint y: 524, endPoint x: 768, endPoint y: 522, distance: 81.2
click at [698, 524] on span "關閉預約" at bounding box center [756, 515] width 294 height 20
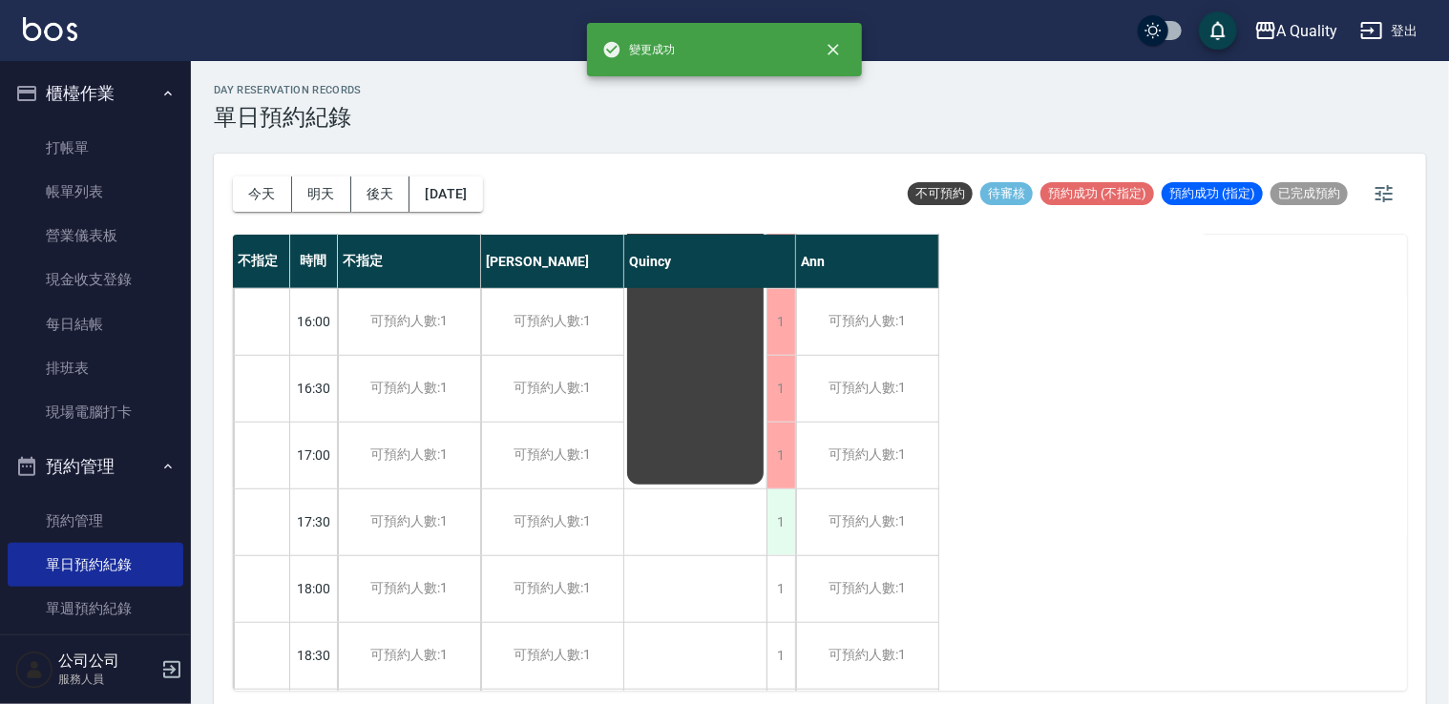
click at [788, 531] on div "1" at bounding box center [781, 523] width 29 height 66
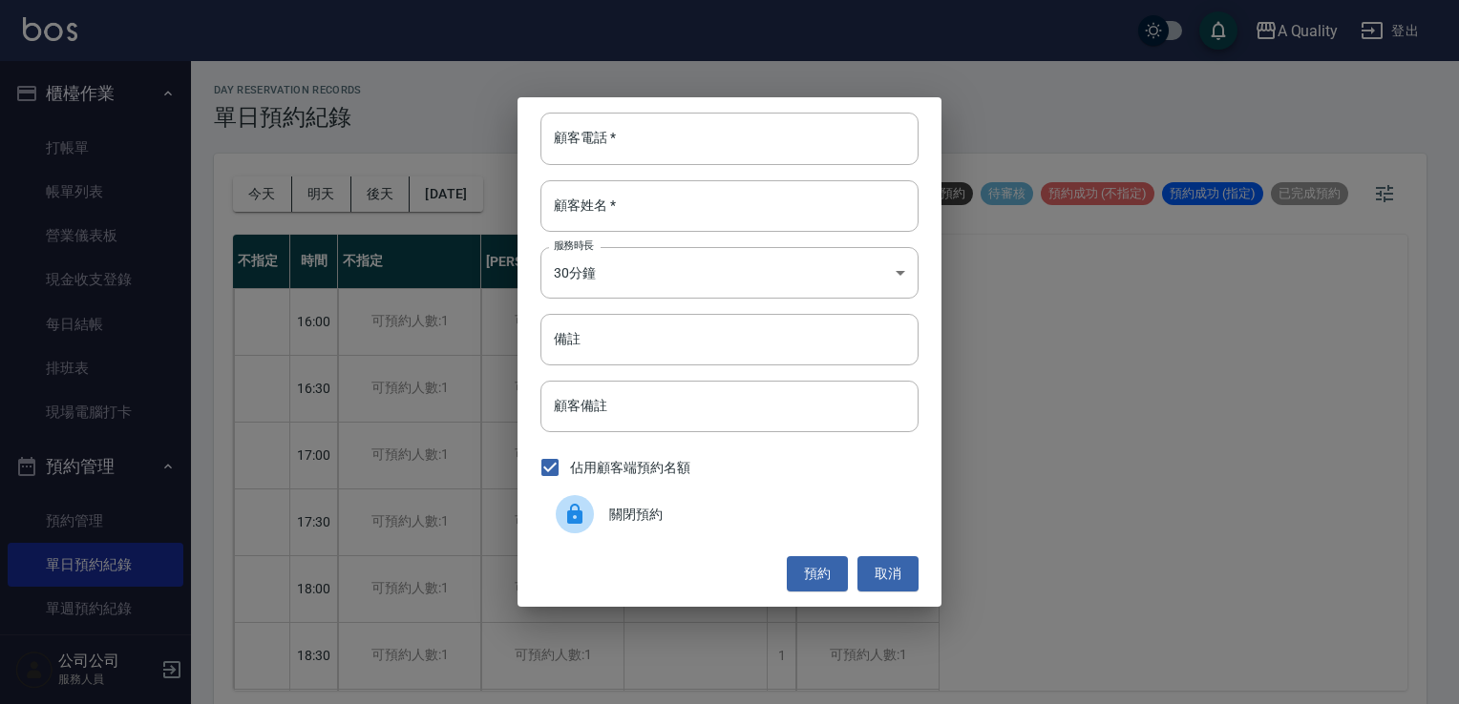
drag, startPoint x: 687, startPoint y: 533, endPoint x: 750, endPoint y: 553, distance: 66.1
click at [691, 533] on div "關閉預約" at bounding box center [729, 514] width 378 height 53
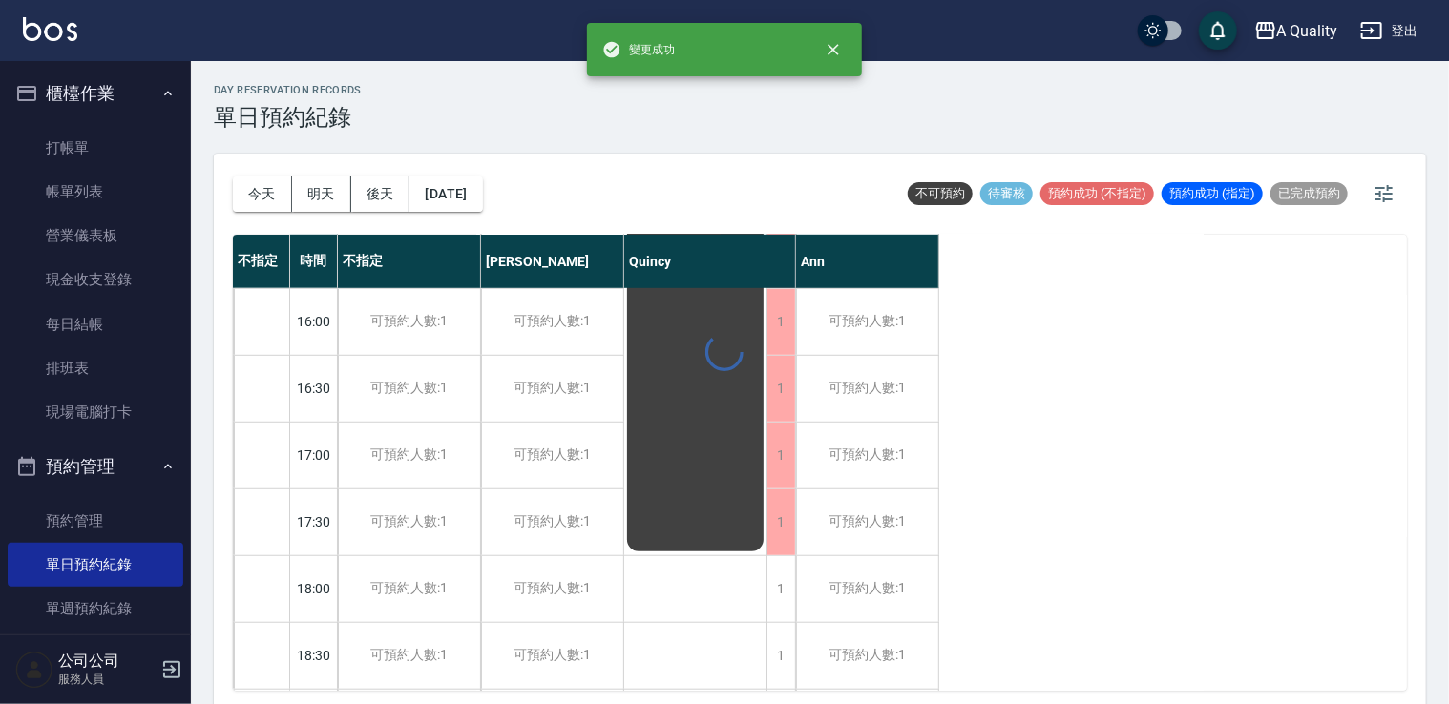
click at [781, 601] on div "1" at bounding box center [781, 590] width 29 height 66
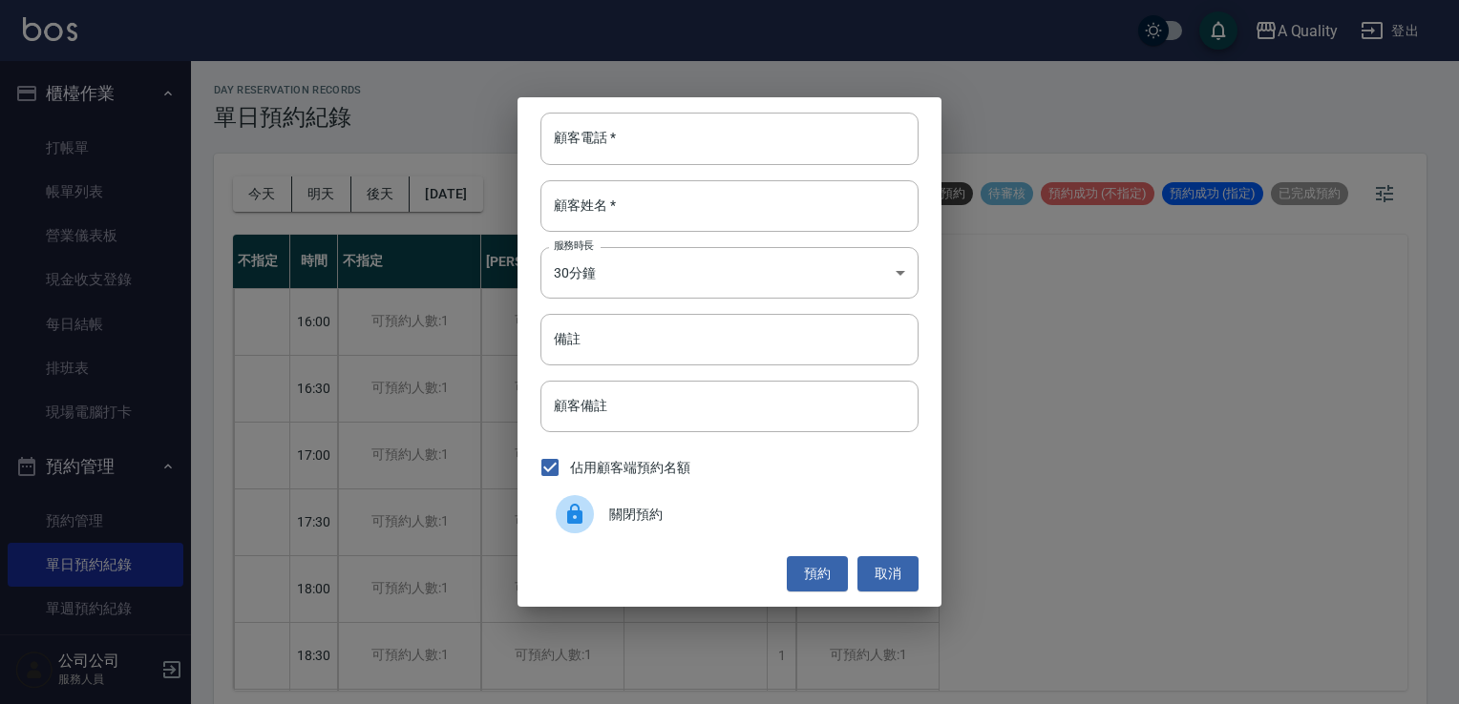
click at [693, 519] on span "關閉預約" at bounding box center [756, 515] width 294 height 20
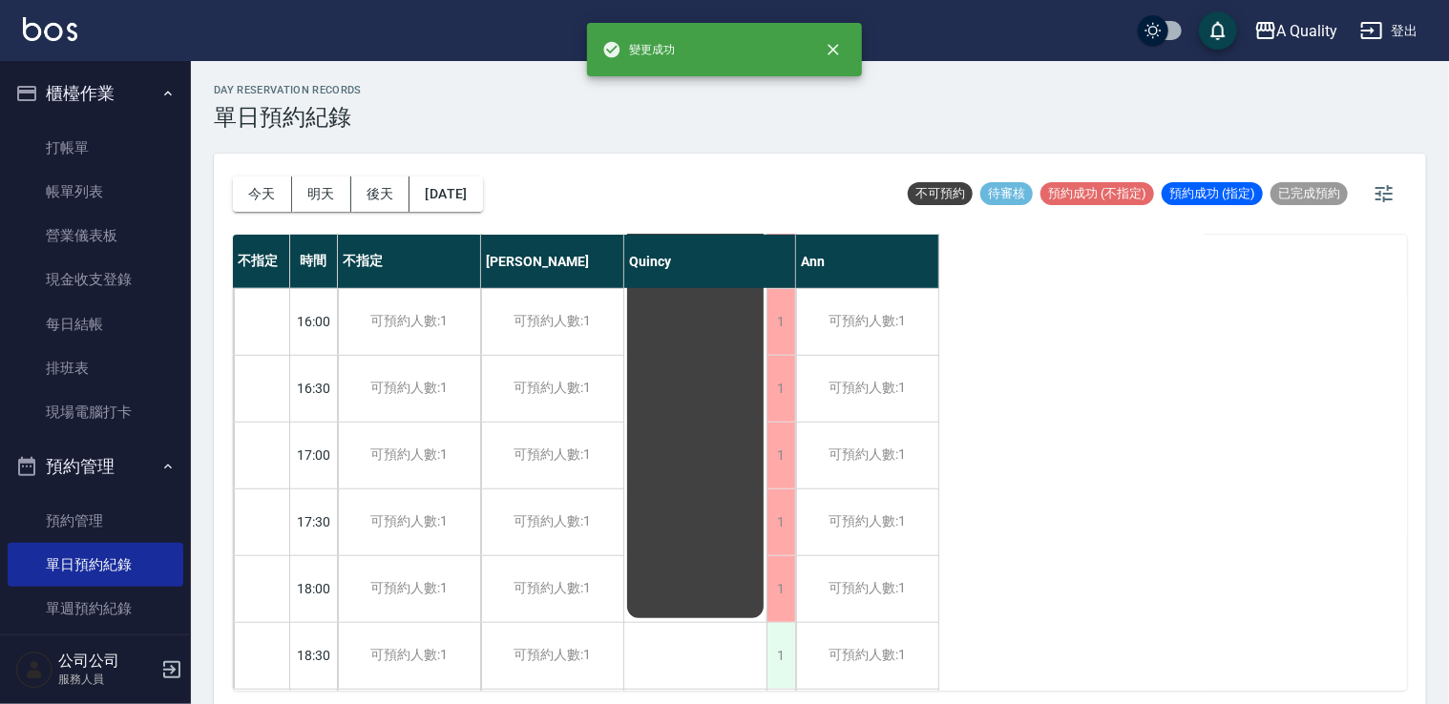
click at [782, 642] on div "1" at bounding box center [781, 656] width 29 height 66
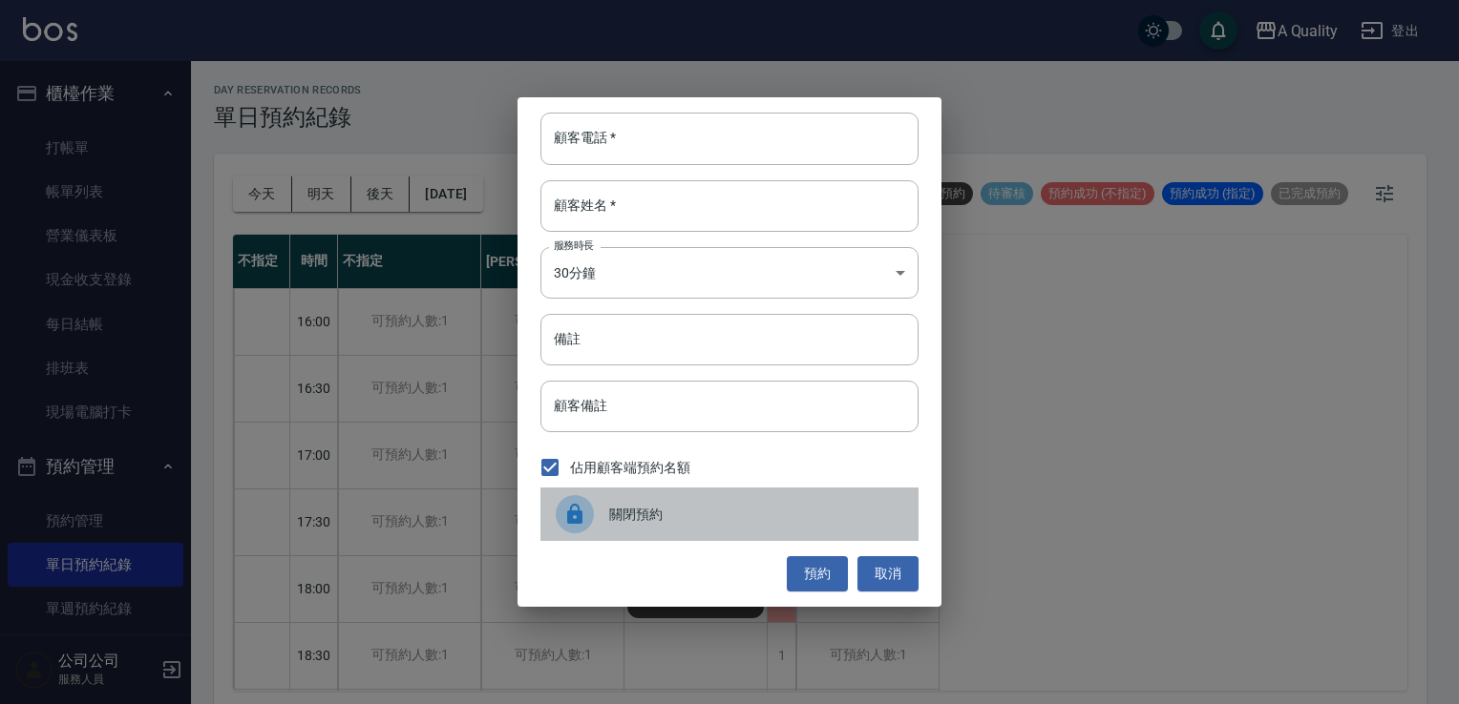
click at [683, 519] on span "關閉預約" at bounding box center [756, 515] width 294 height 20
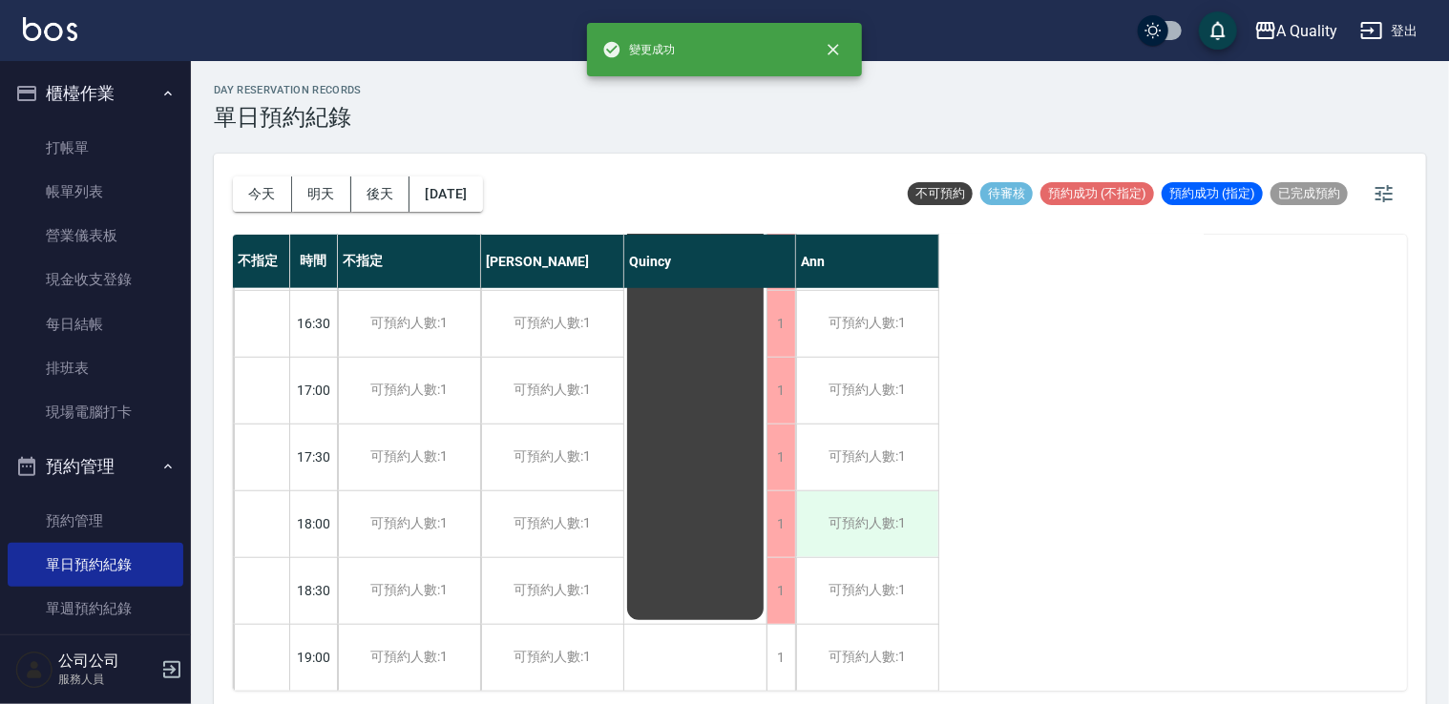
scroll to position [764, 0]
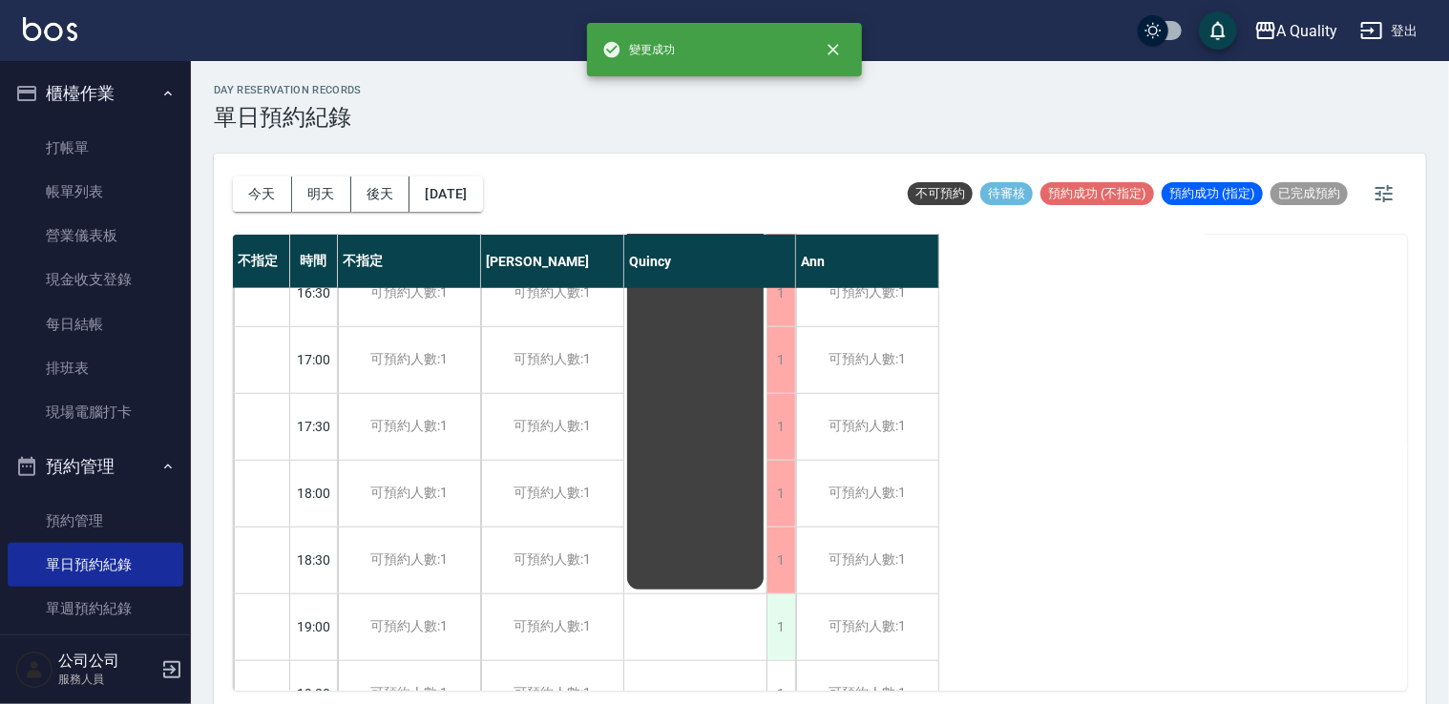
click at [780, 613] on div "1" at bounding box center [781, 628] width 29 height 66
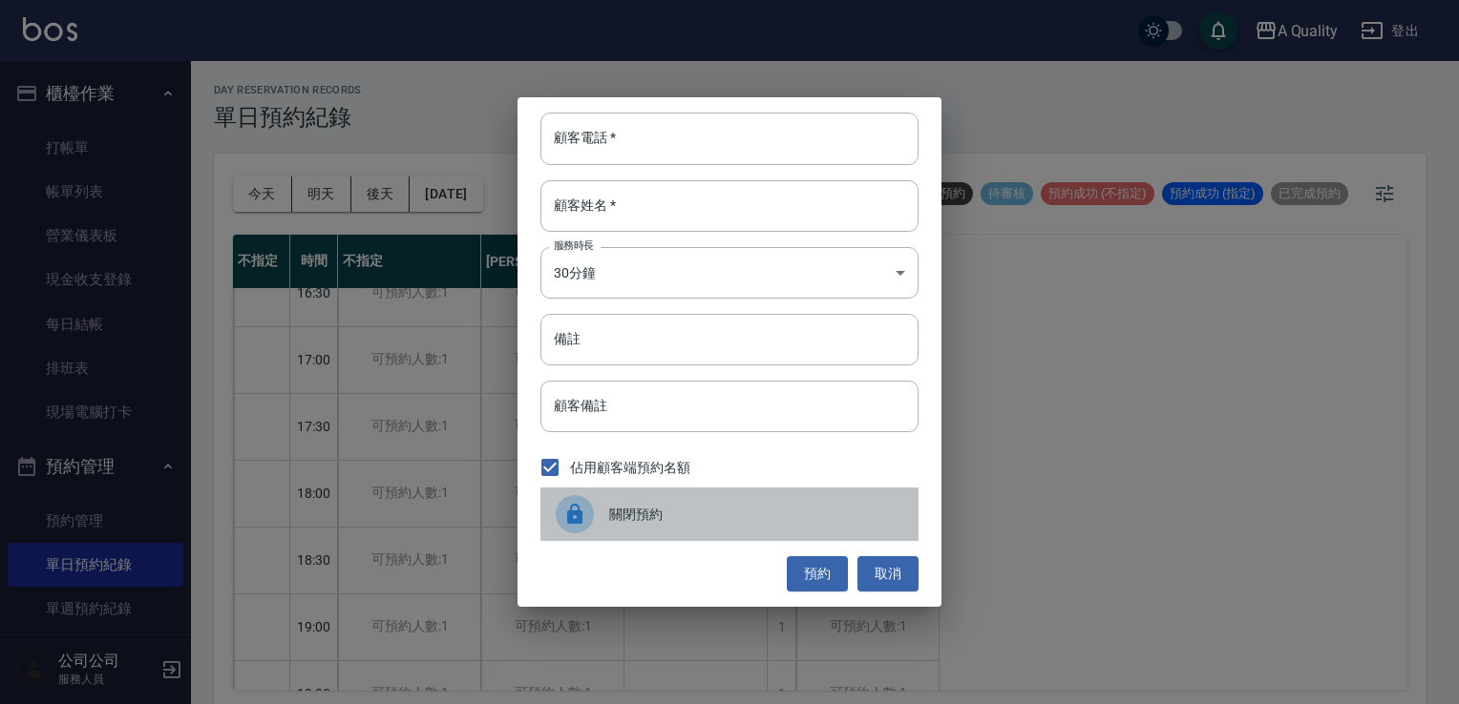
drag, startPoint x: 692, startPoint y: 517, endPoint x: 702, endPoint y: 504, distance: 16.4
click at [692, 516] on span "關閉預約" at bounding box center [756, 515] width 294 height 20
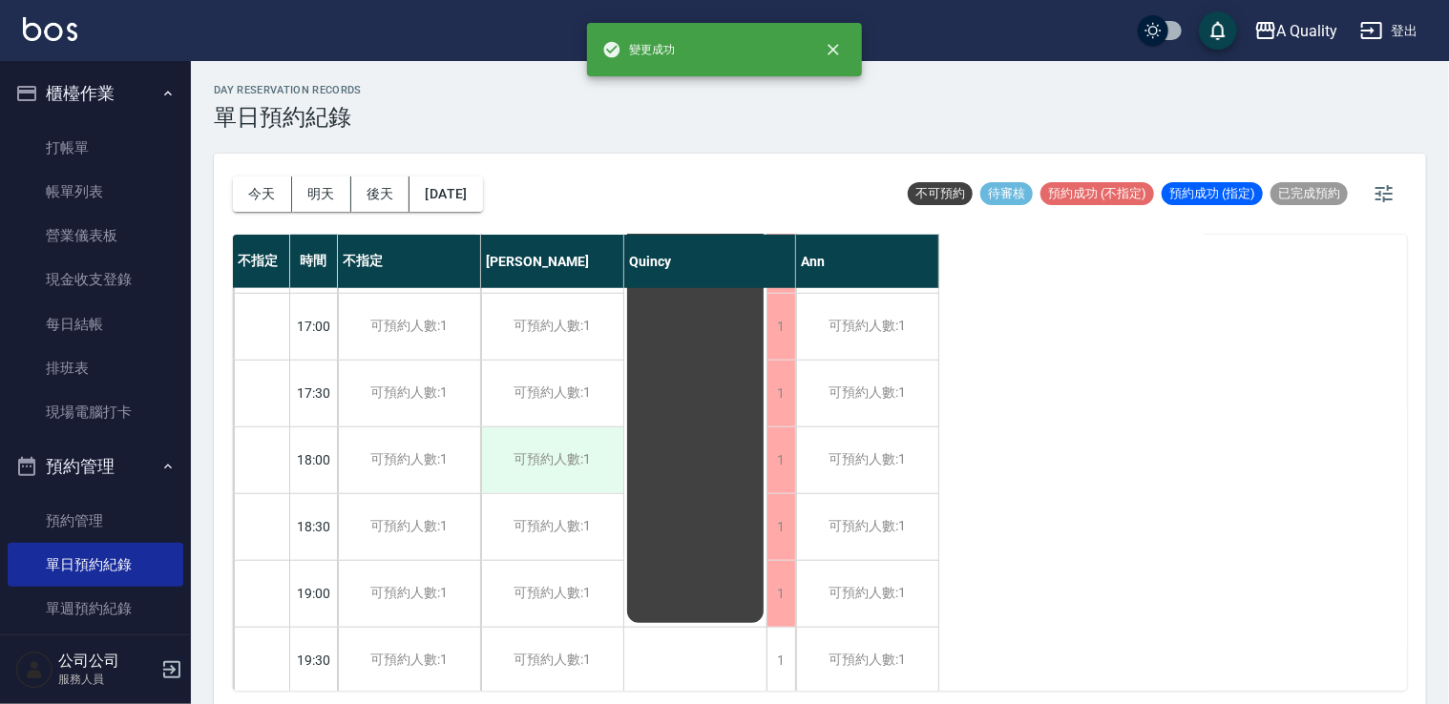
scroll to position [814, 0]
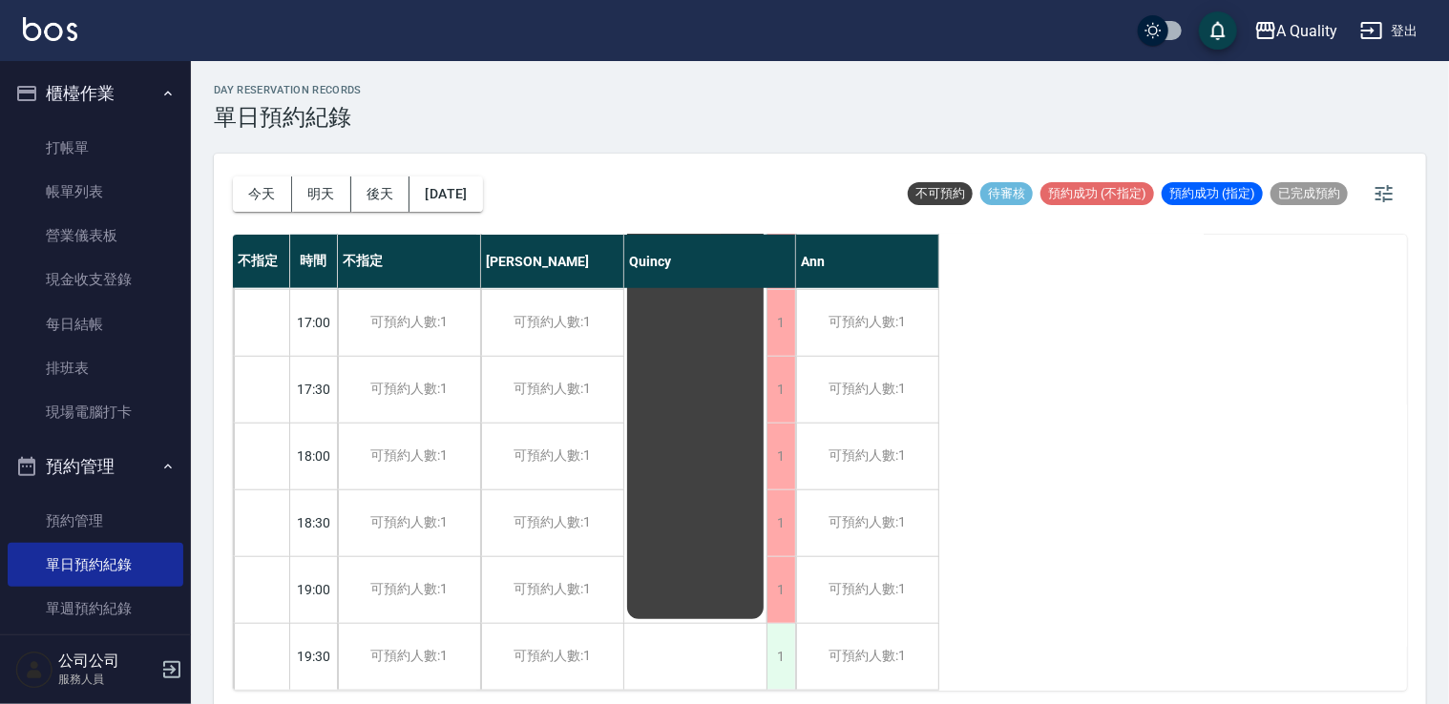
click at [774, 640] on div "1" at bounding box center [781, 657] width 29 height 66
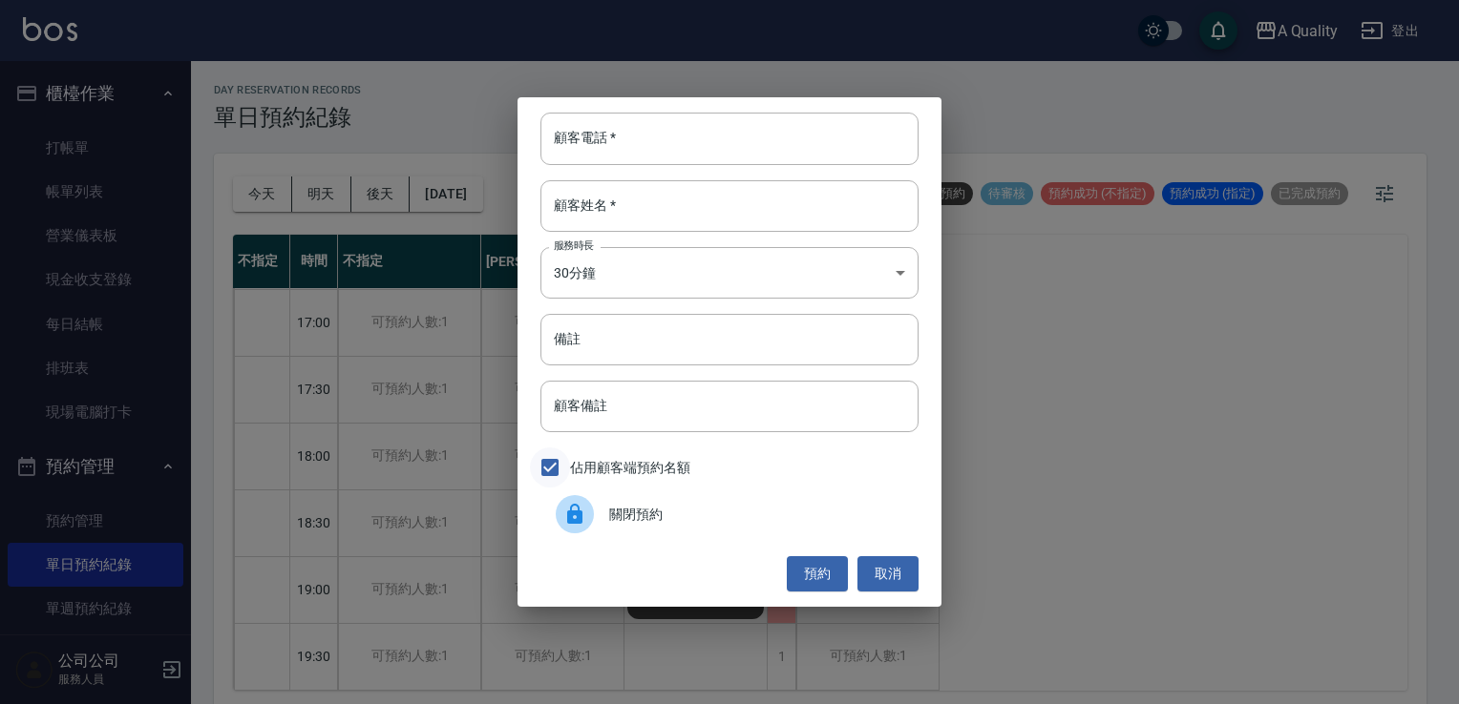
drag, startPoint x: 586, startPoint y: 499, endPoint x: 555, endPoint y: 473, distance: 40.7
click at [585, 500] on div at bounding box center [582, 514] width 53 height 38
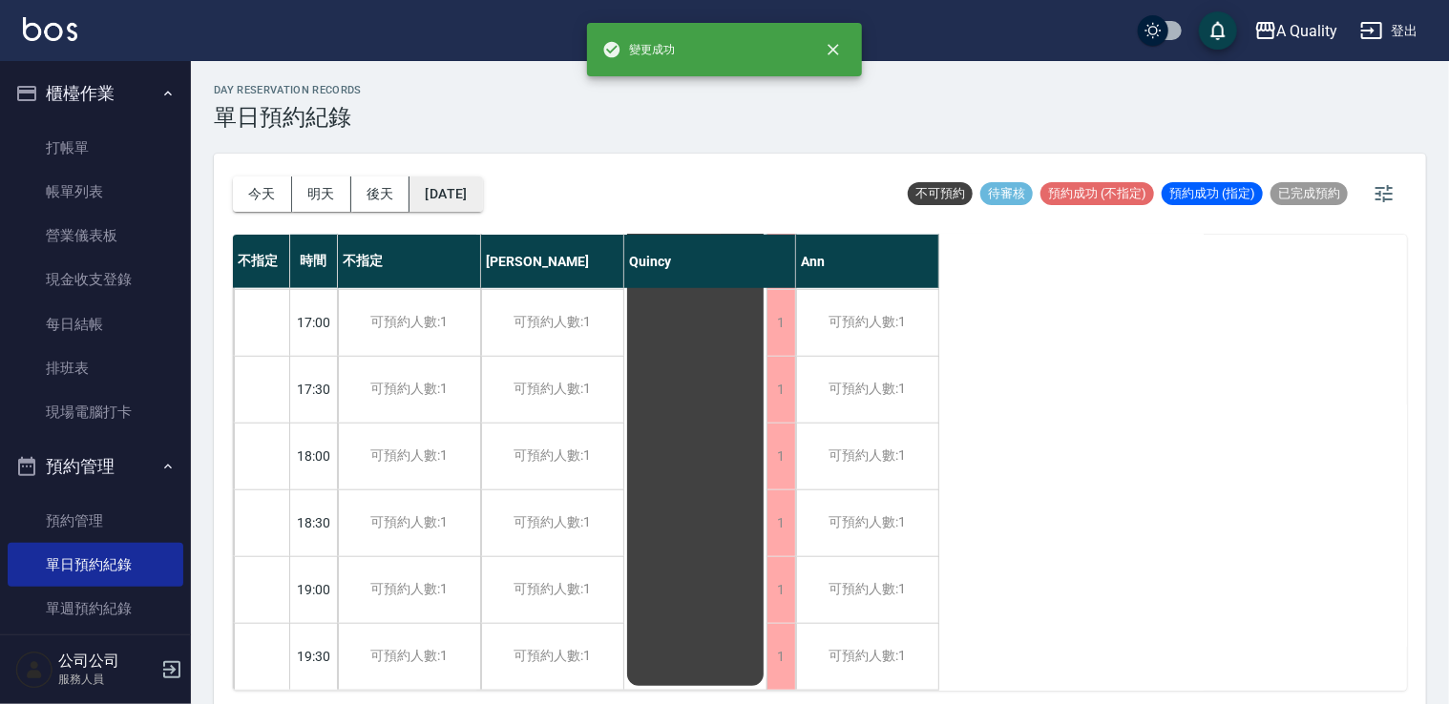
click at [481, 179] on button "[DATE]" at bounding box center [446, 194] width 73 height 35
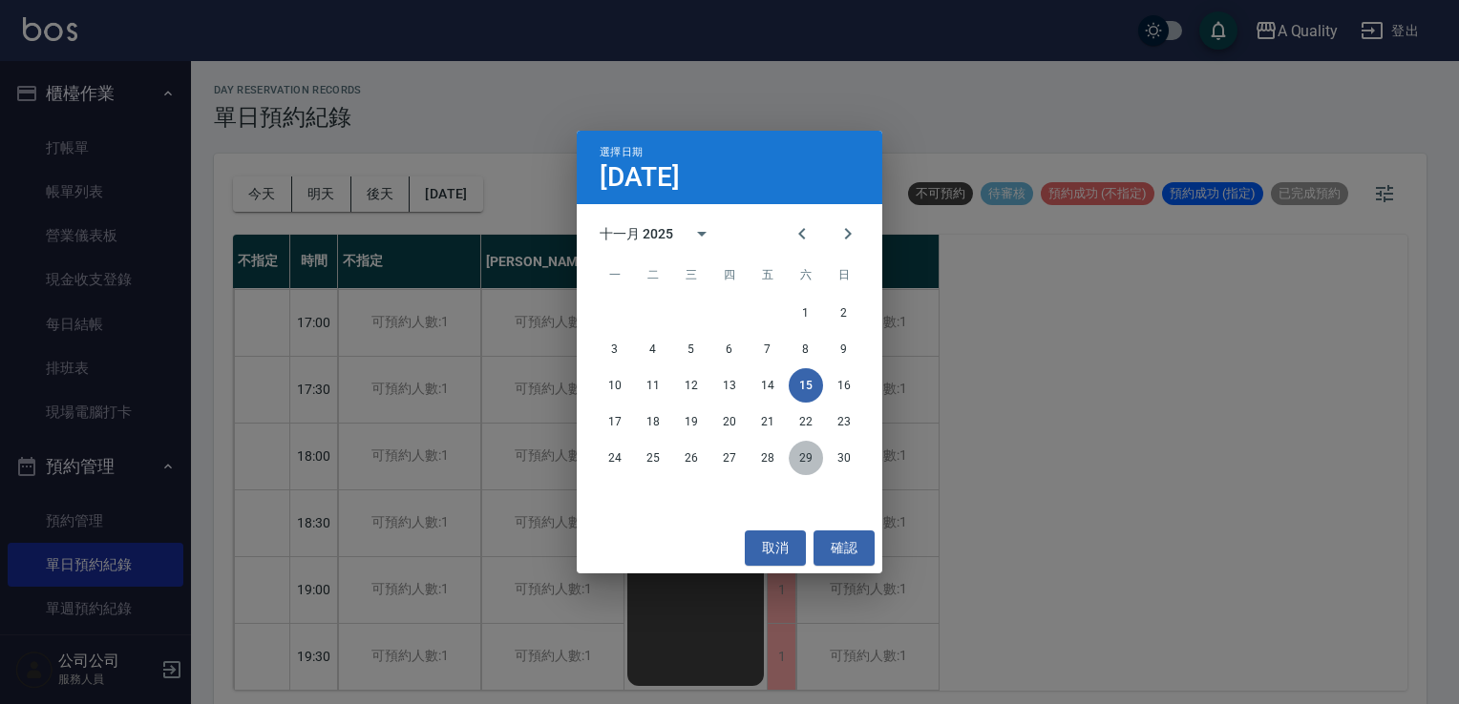
click at [808, 449] on button "29" at bounding box center [805, 458] width 34 height 34
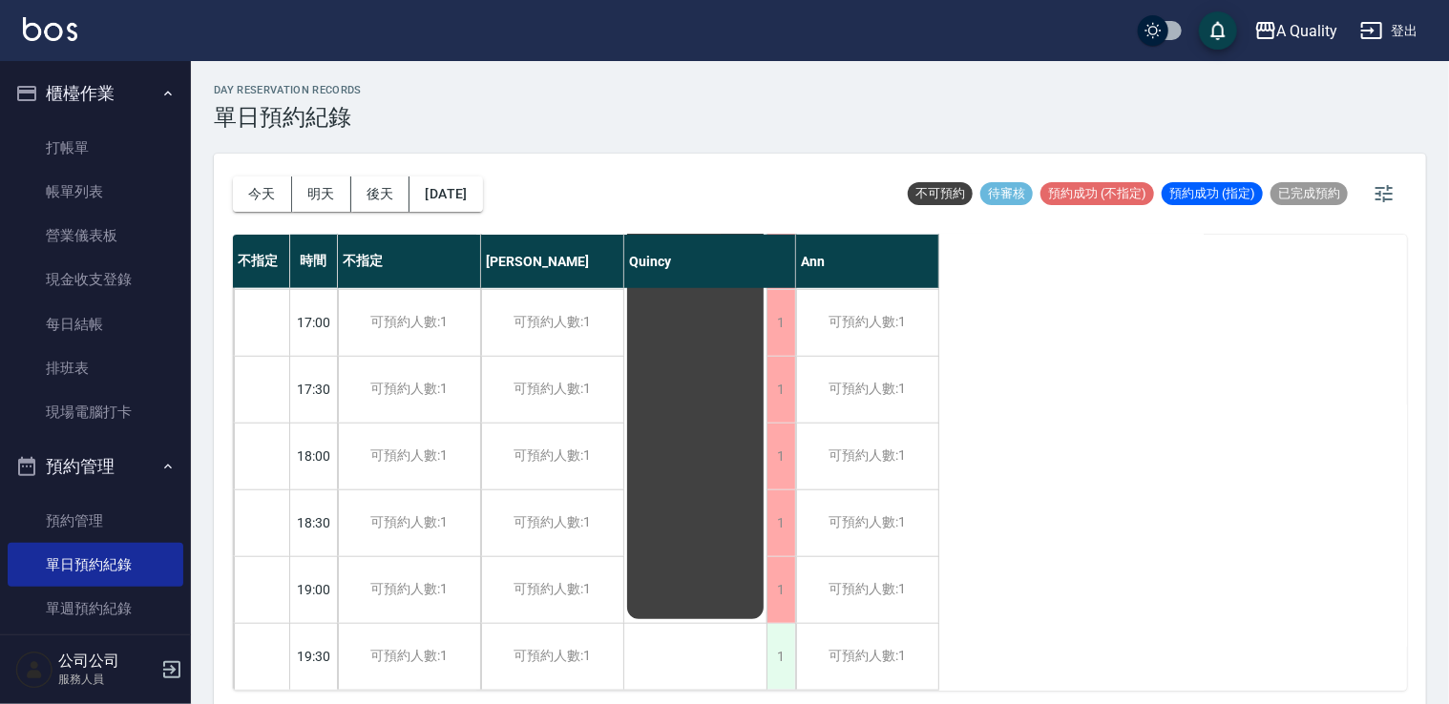
click at [775, 641] on div "1" at bounding box center [781, 657] width 29 height 66
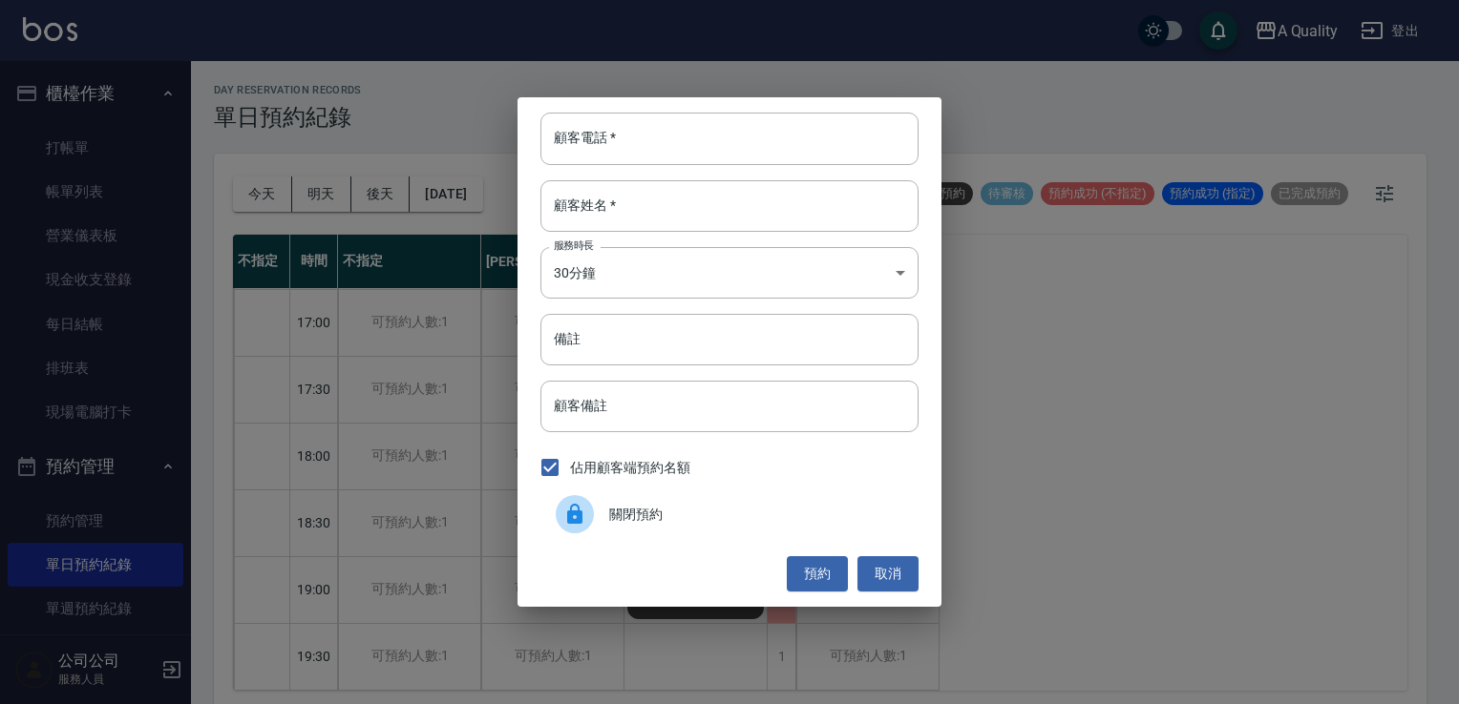
drag, startPoint x: 612, startPoint y: 515, endPoint x: 620, endPoint y: 504, distance: 13.0
click at [613, 514] on span "關閉預約" at bounding box center [756, 515] width 294 height 20
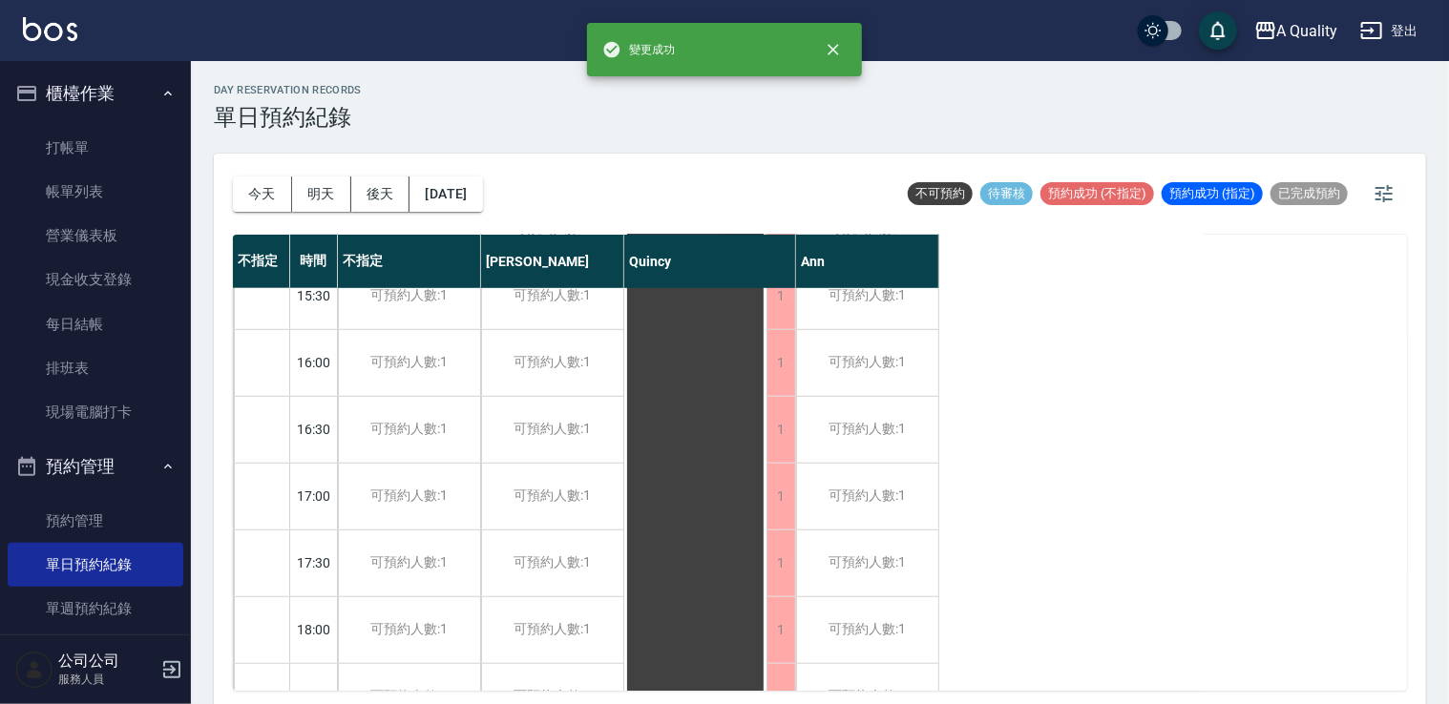
scroll to position [432, 0]
click at [467, 197] on button "[DATE]" at bounding box center [446, 194] width 73 height 35
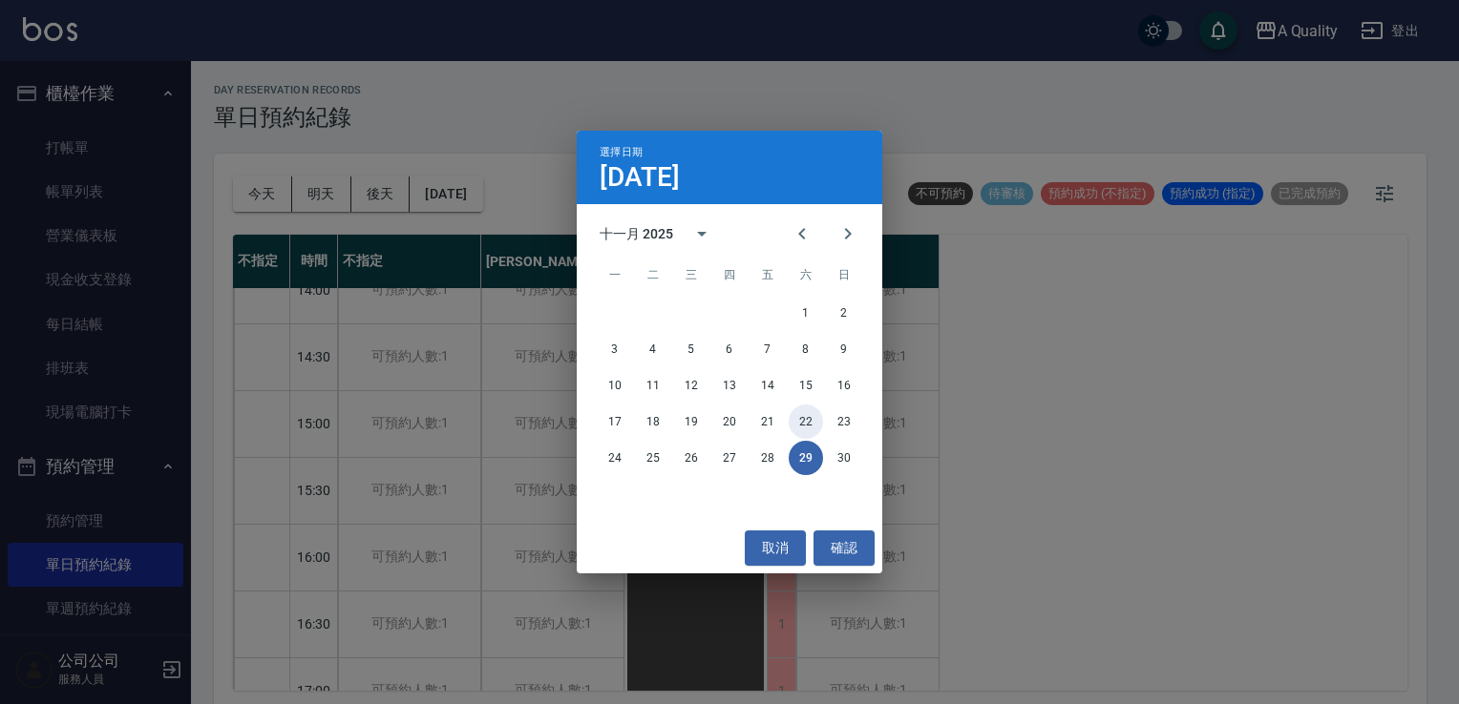
click at [809, 425] on button "22" at bounding box center [805, 422] width 34 height 34
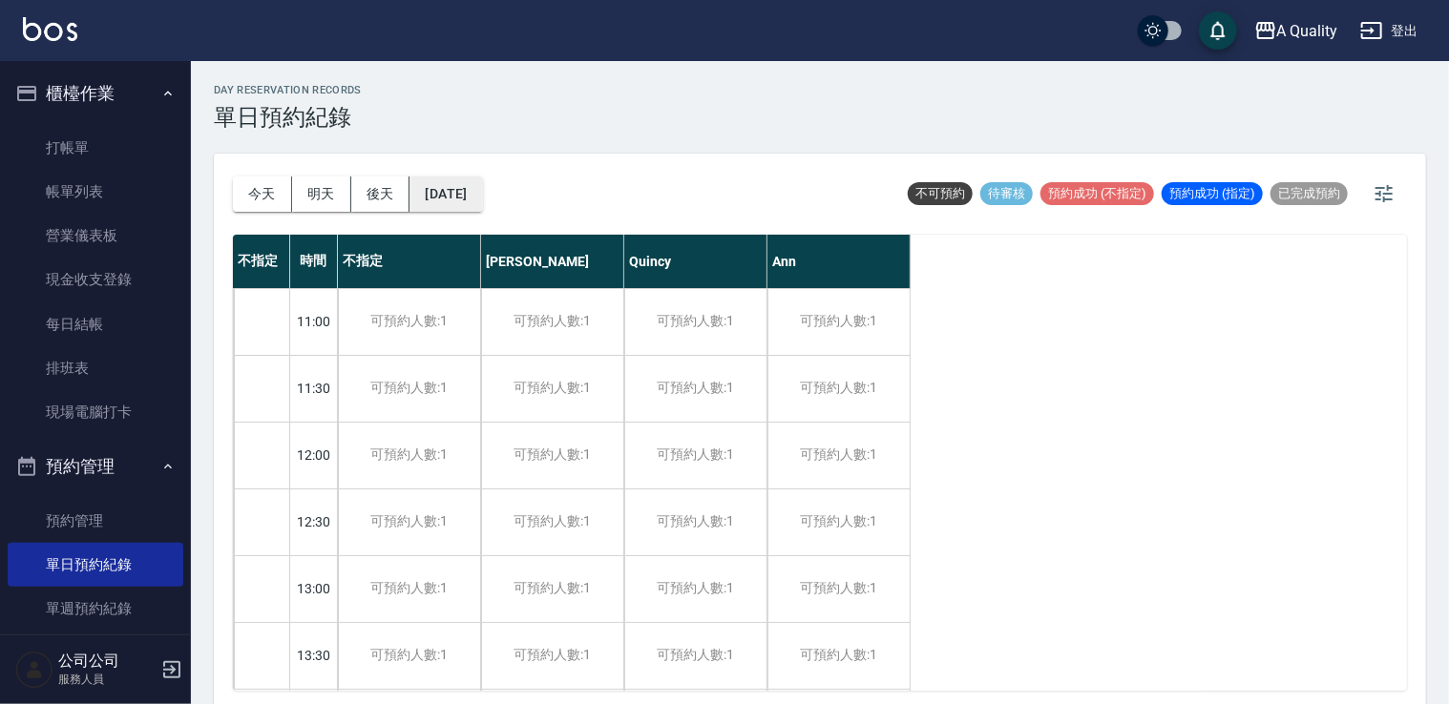
click at [436, 189] on button "[DATE]" at bounding box center [446, 194] width 73 height 35
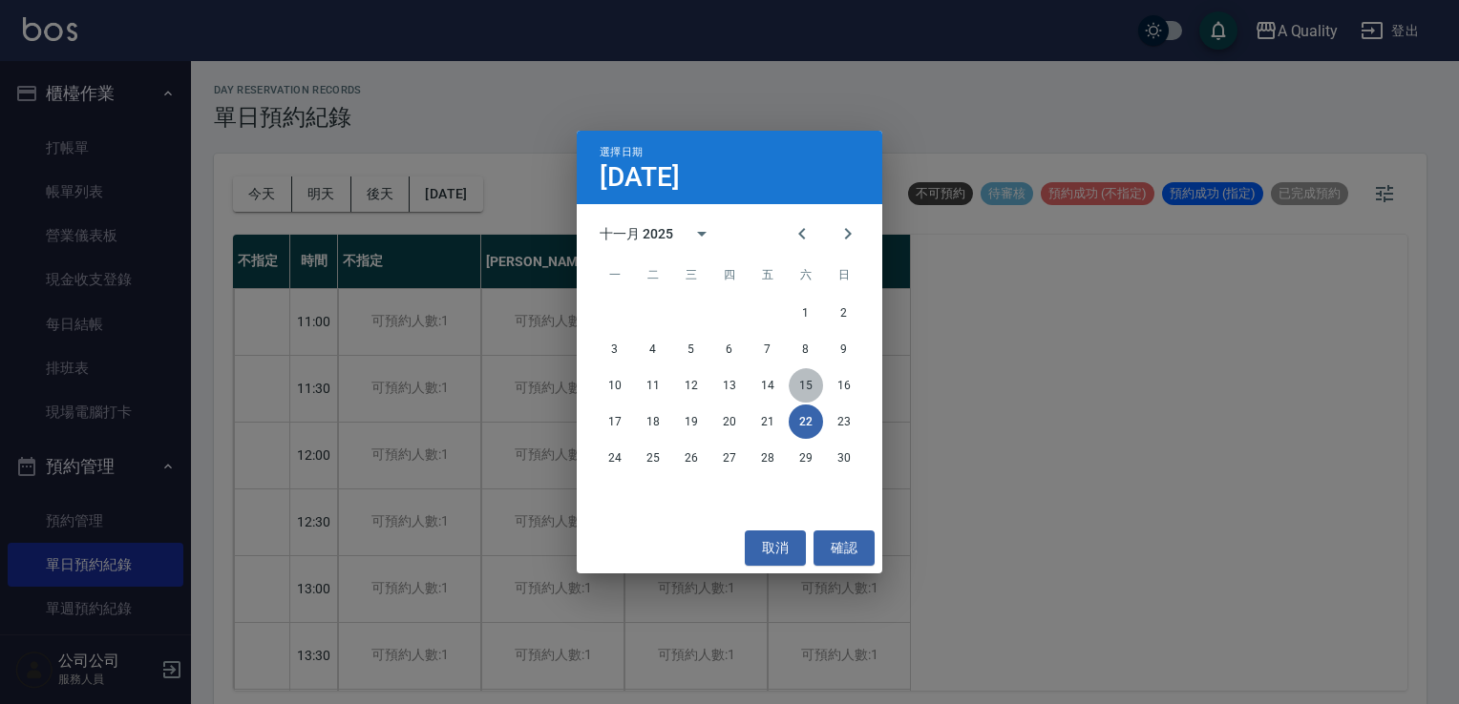
click at [803, 389] on button "15" at bounding box center [805, 385] width 34 height 34
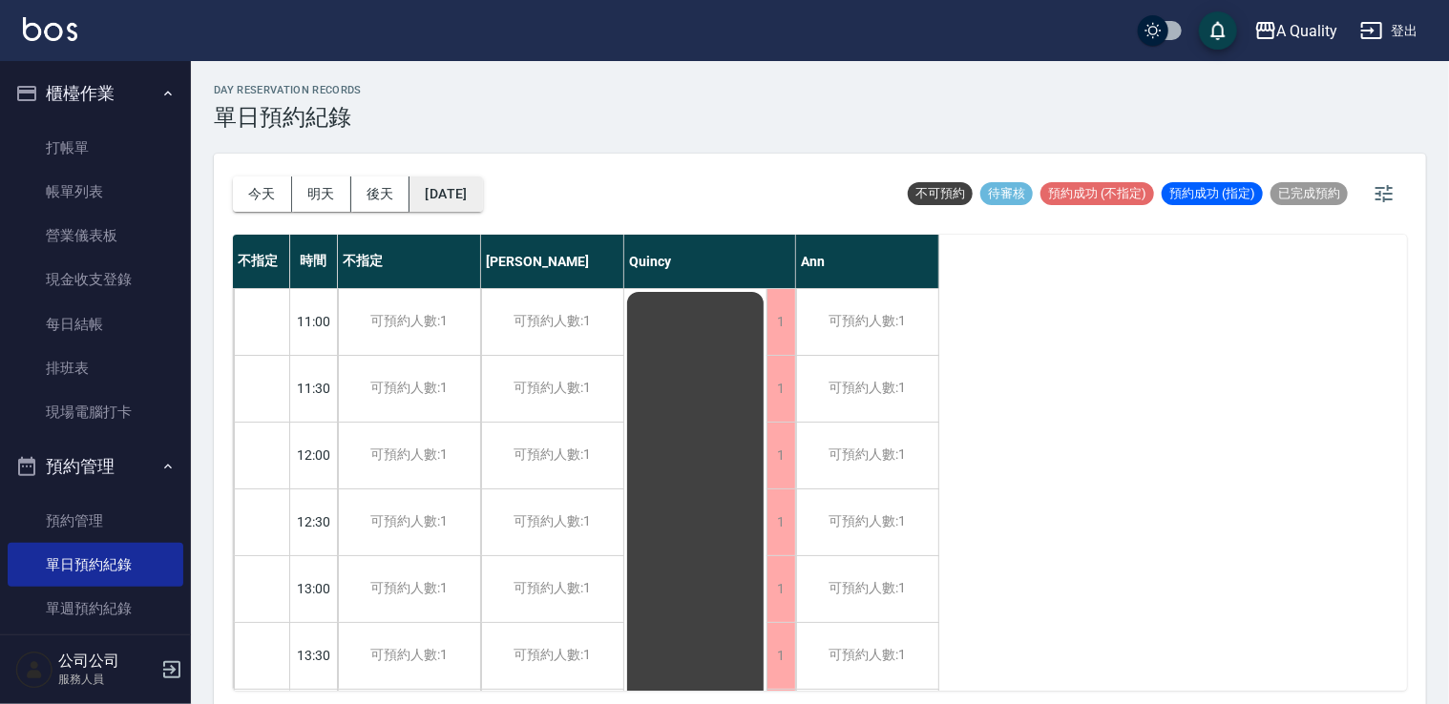
click at [482, 187] on button "[DATE]" at bounding box center [446, 194] width 73 height 35
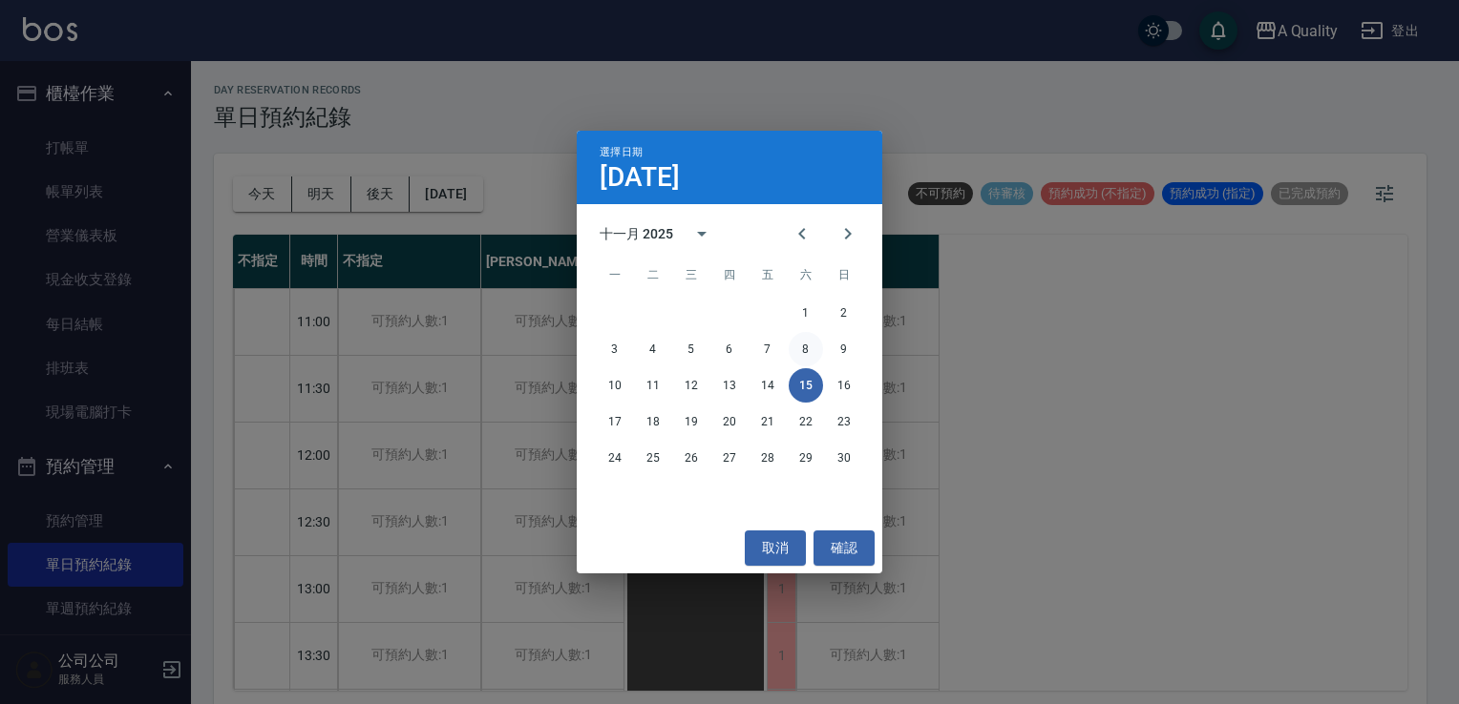
click at [816, 349] on button "8" at bounding box center [805, 349] width 34 height 34
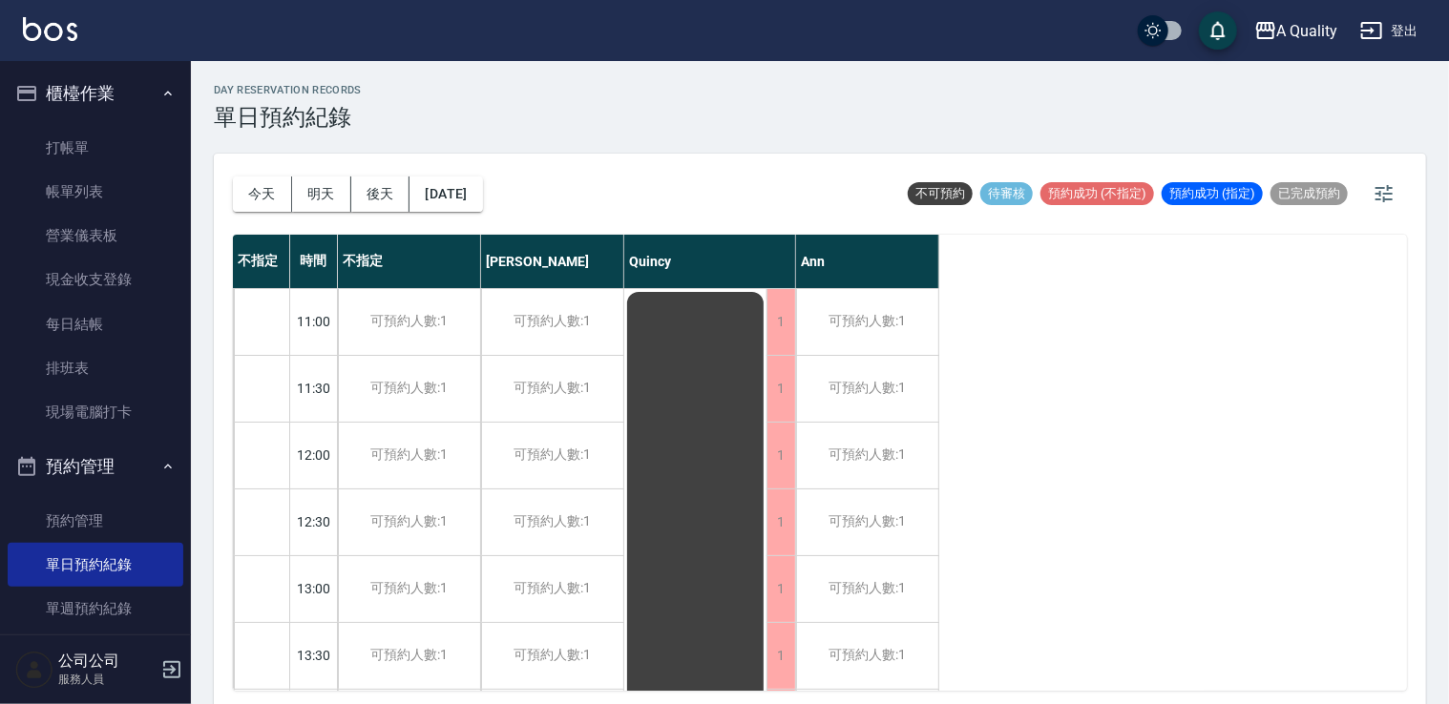
drag, startPoint x: 435, startPoint y: 174, endPoint x: 447, endPoint y: 187, distance: 17.6
click at [438, 174] on div "今天 明天 後天 2025/11/08" at bounding box center [358, 194] width 250 height 81
click at [449, 190] on button "[DATE]" at bounding box center [446, 194] width 73 height 35
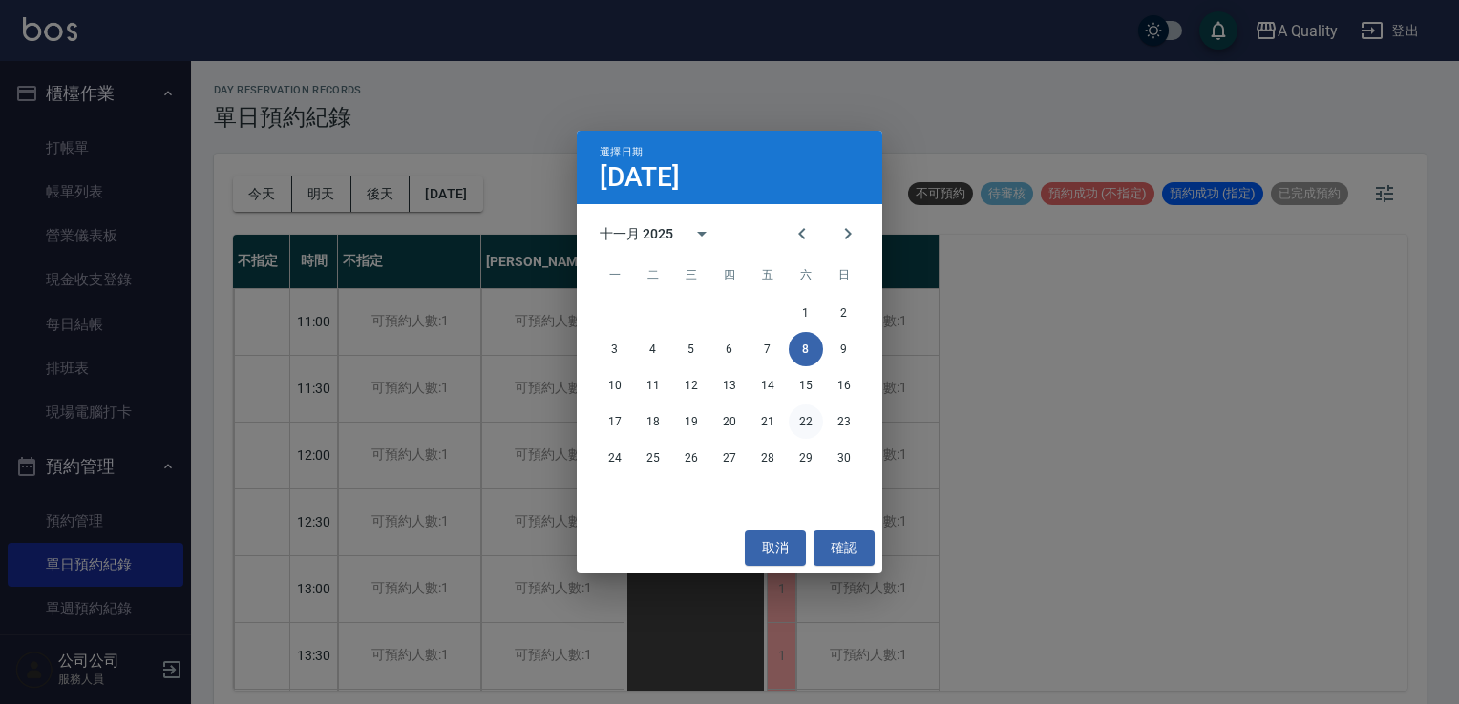
click at [809, 425] on button "22" at bounding box center [805, 422] width 34 height 34
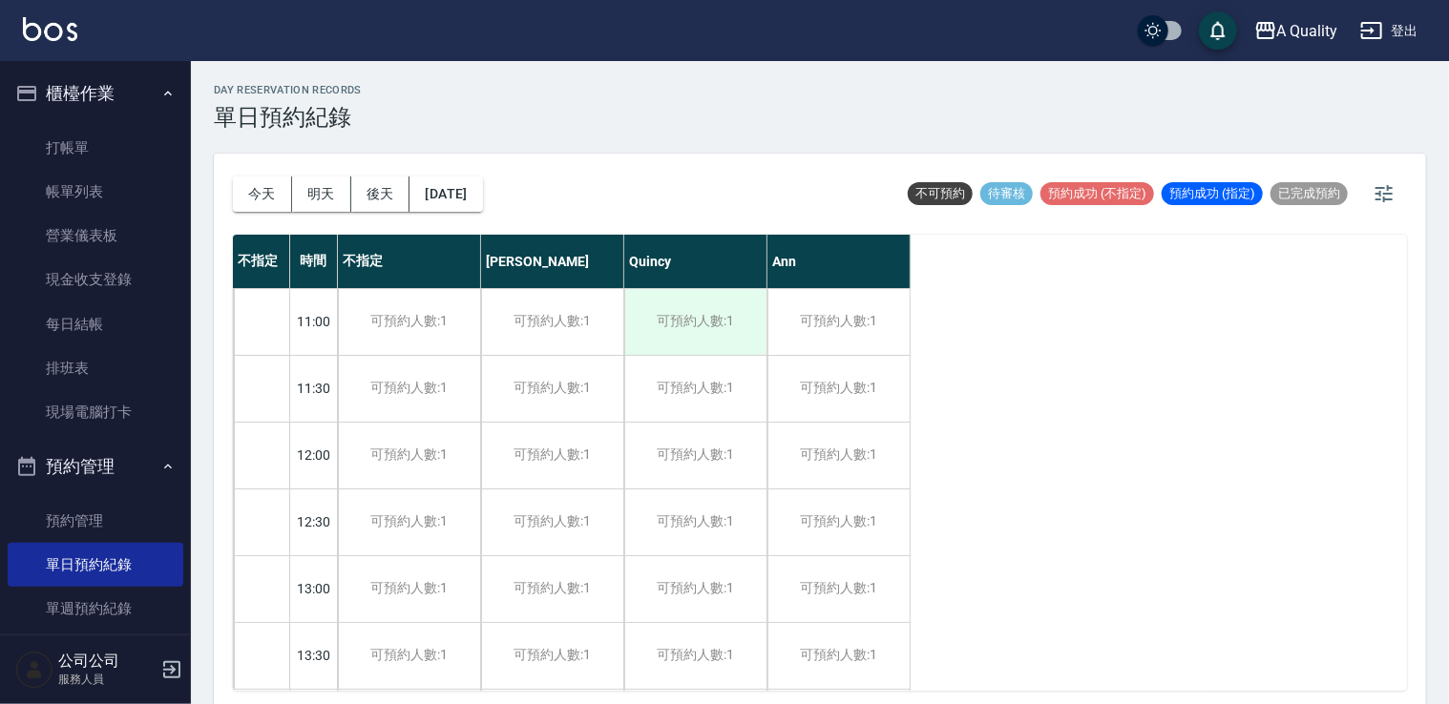
click at [755, 319] on div "可預約人數:1" at bounding box center [695, 322] width 142 height 66
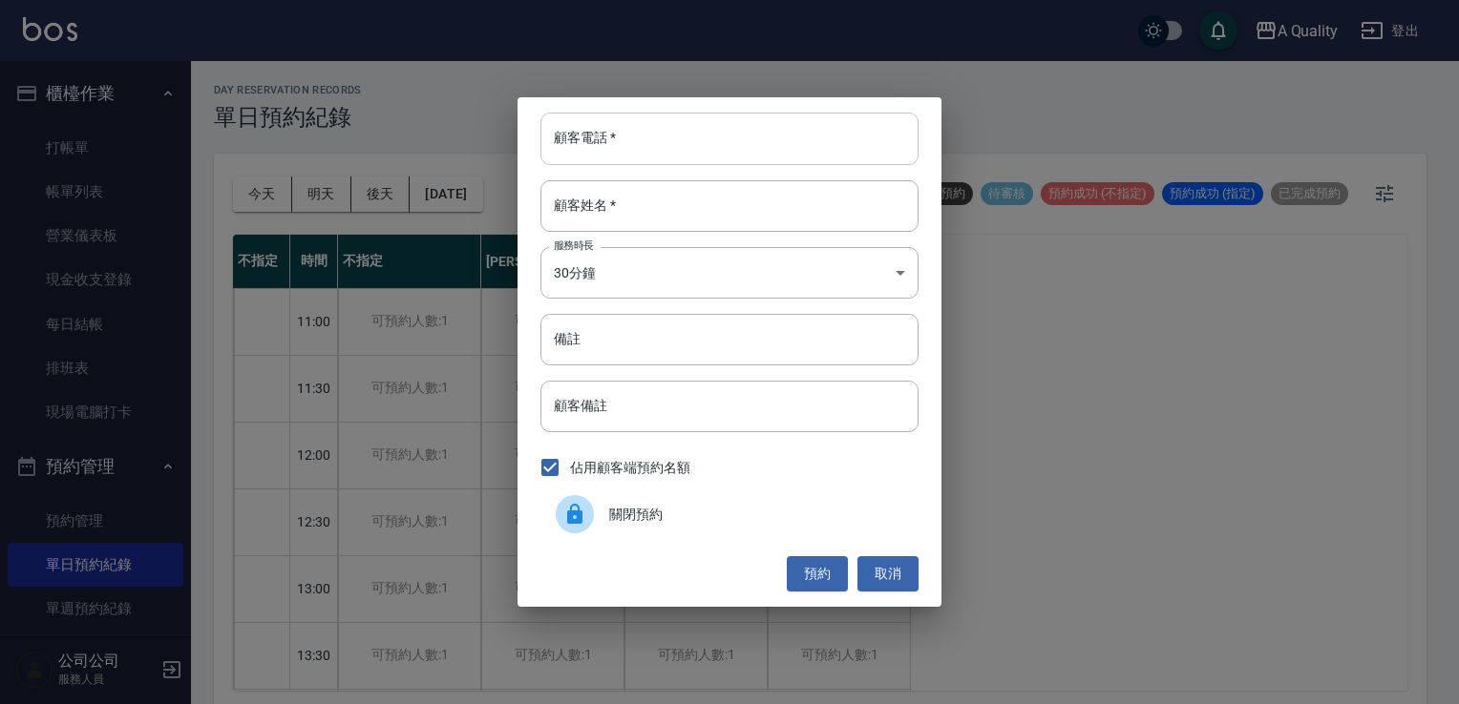
click at [661, 136] on input "顧客電話   *" at bounding box center [729, 139] width 378 height 52
type input "0984372010"
click at [646, 216] on input "顧客姓名   *" at bounding box center [729, 206] width 378 height 52
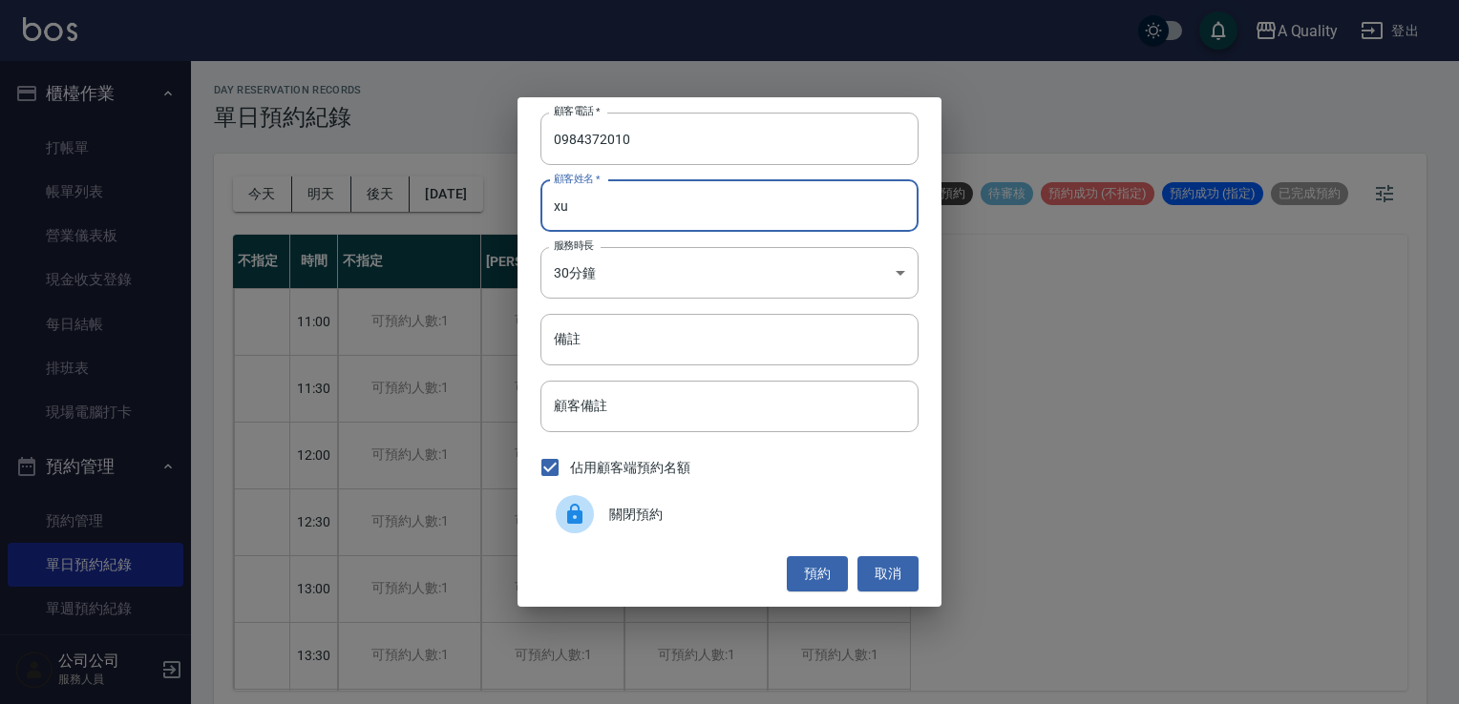
type input "x"
type input "劉S"
click at [718, 279] on body "A Quality 登出 櫃檯作業 打帳單 帳單列表 營業儀表板 現金收支登錄 每日結帳 排班表 現場電腦打卡 預約管理 預約管理 單日預約紀錄 單週預約紀錄…" at bounding box center [729, 355] width 1459 height 710
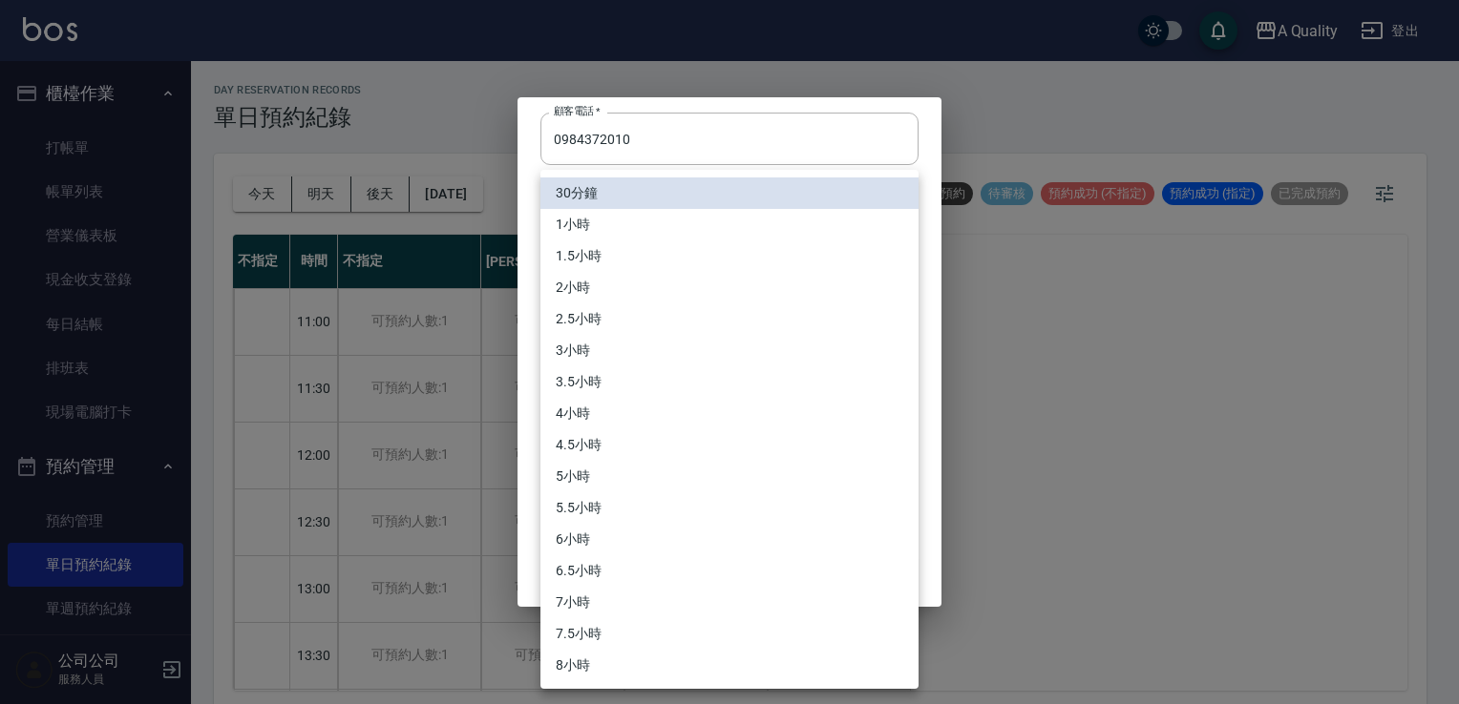
click at [614, 414] on li "4小時" at bounding box center [729, 414] width 378 height 32
type input "8"
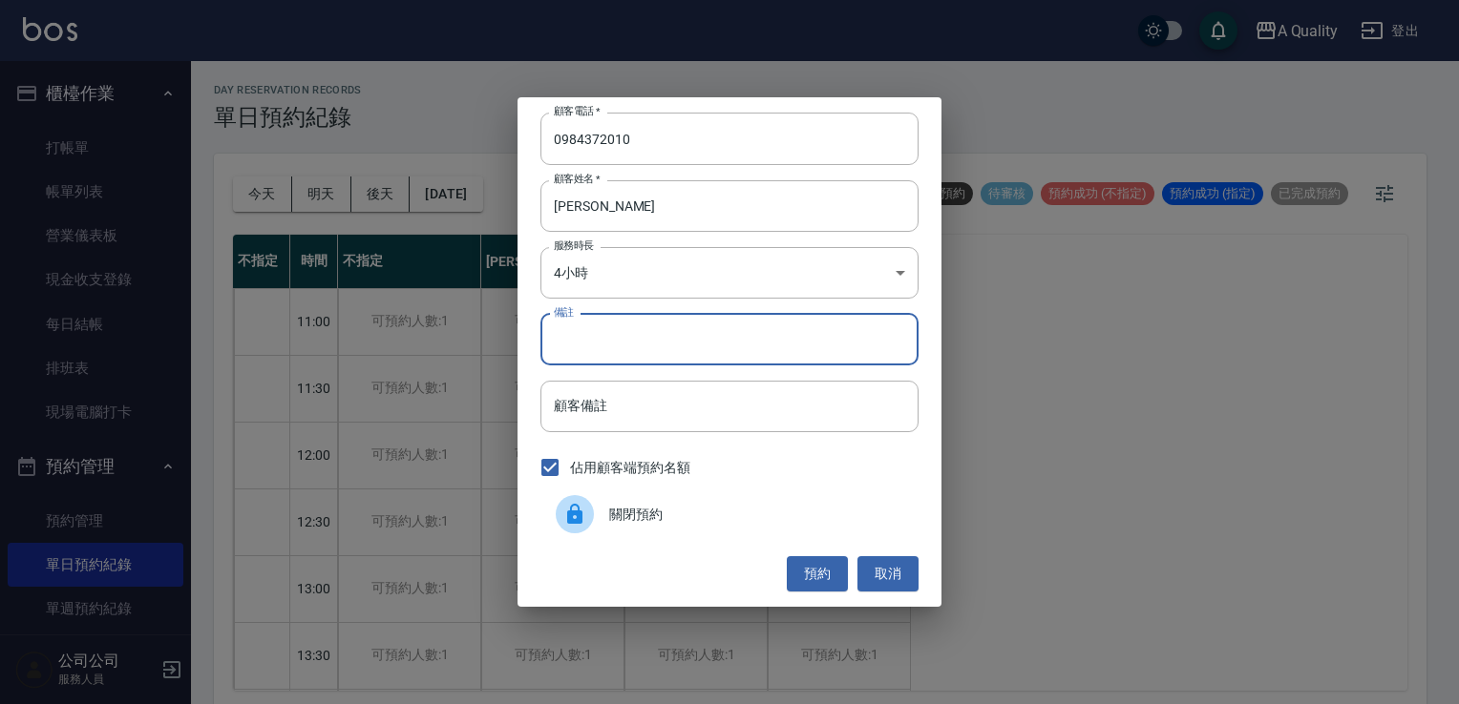
click at [615, 323] on input "備註" at bounding box center [729, 340] width 378 height 52
type input "p"
click at [832, 577] on button "預約" at bounding box center [817, 574] width 61 height 35
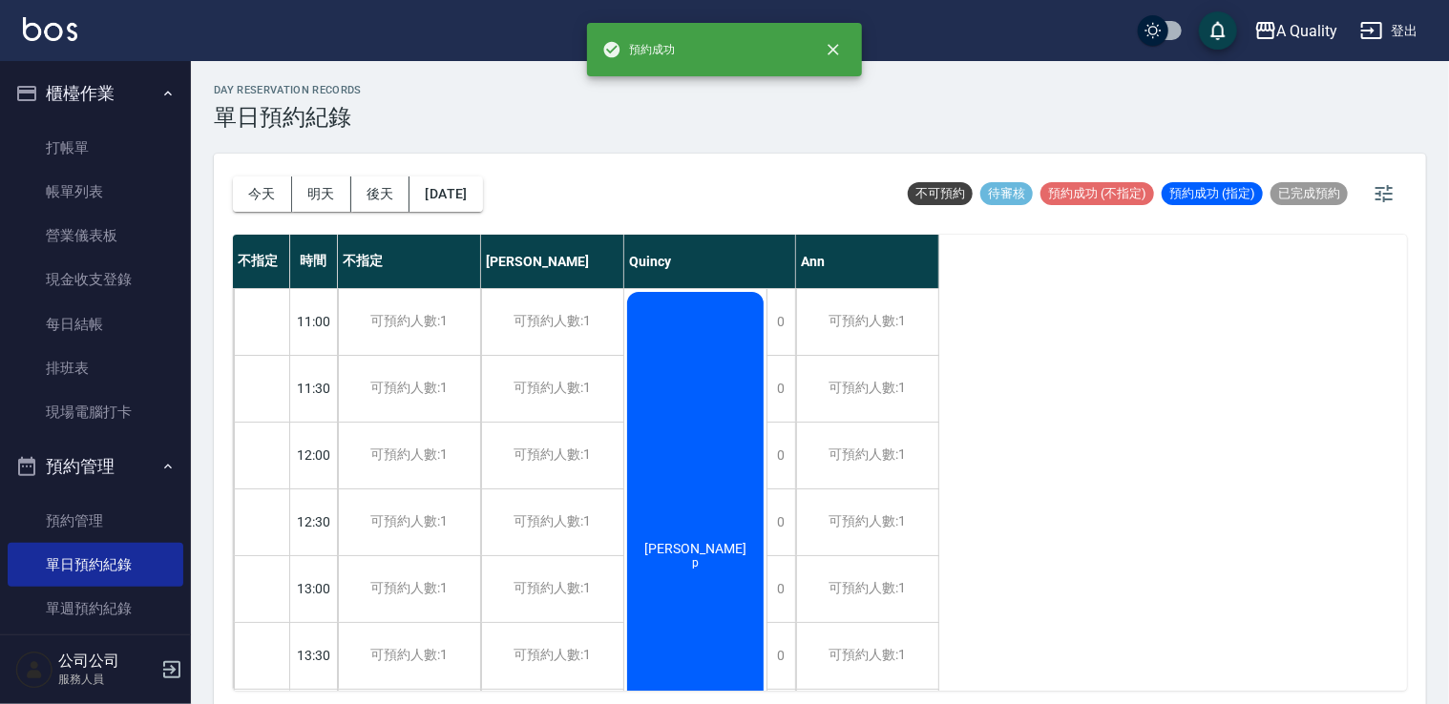
click at [697, 368] on div "劉佩玉 p" at bounding box center [695, 555] width 142 height 533
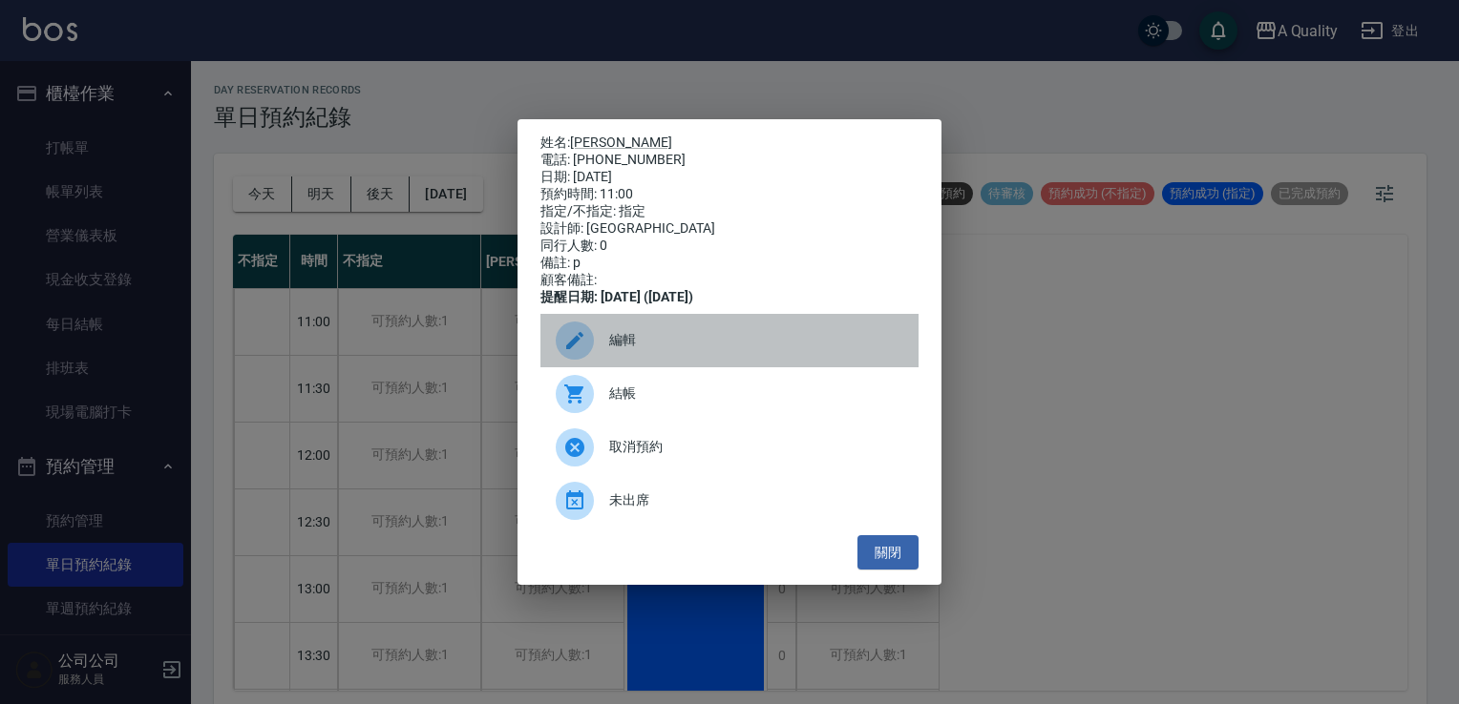
click at [610, 338] on div "編輯" at bounding box center [729, 340] width 378 height 53
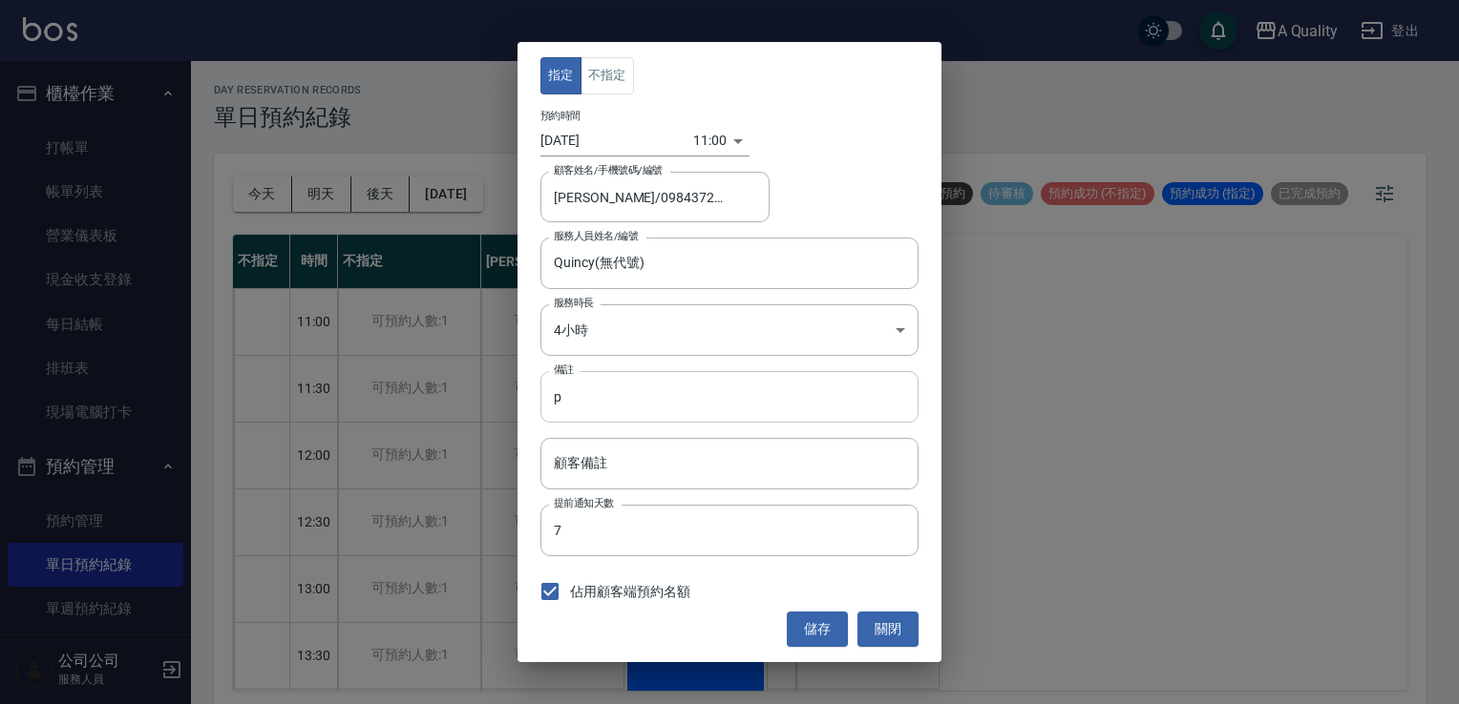
click at [594, 389] on input "p" at bounding box center [729, 397] width 378 height 52
type input "p k"
click at [593, 328] on body "A Quality 登出 櫃檯作業 打帳單 帳單列表 營業儀表板 現金收支登錄 每日結帳 排班表 現場電腦打卡 預約管理 預約管理 單日預約紀錄 單週預約紀錄…" at bounding box center [729, 355] width 1459 height 710
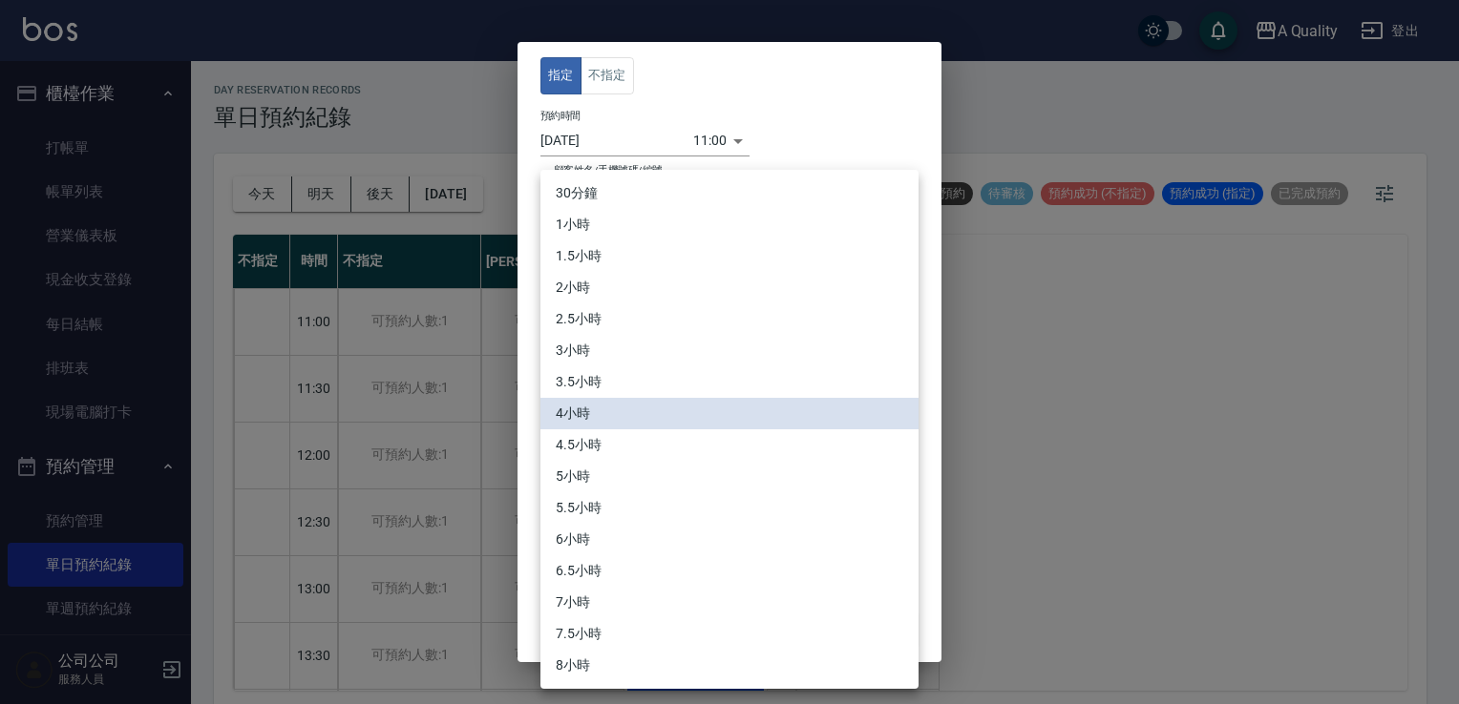
click at [605, 548] on li "6小時" at bounding box center [729, 540] width 378 height 32
type input "12"
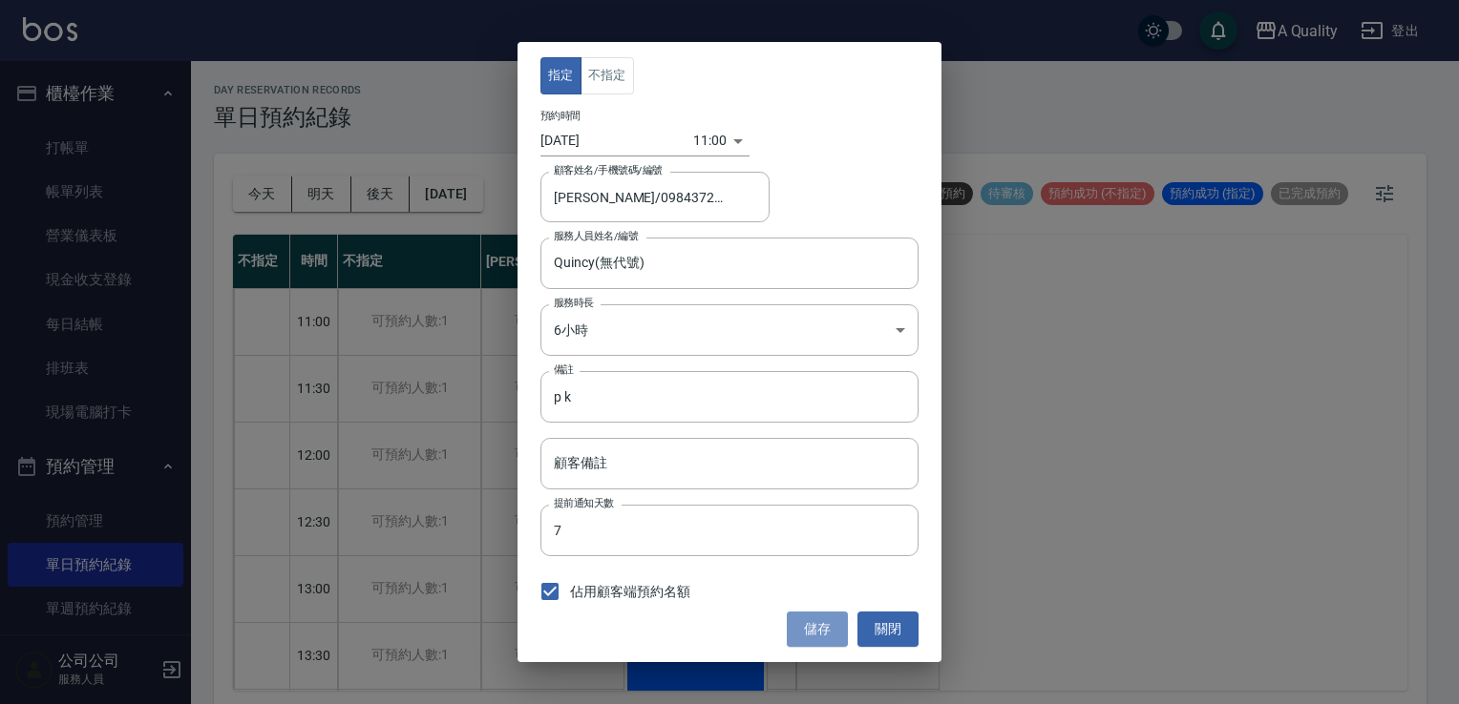
drag, startPoint x: 829, startPoint y: 628, endPoint x: 830, endPoint y: 575, distance: 53.5
click at [829, 628] on button "儲存" at bounding box center [817, 629] width 61 height 35
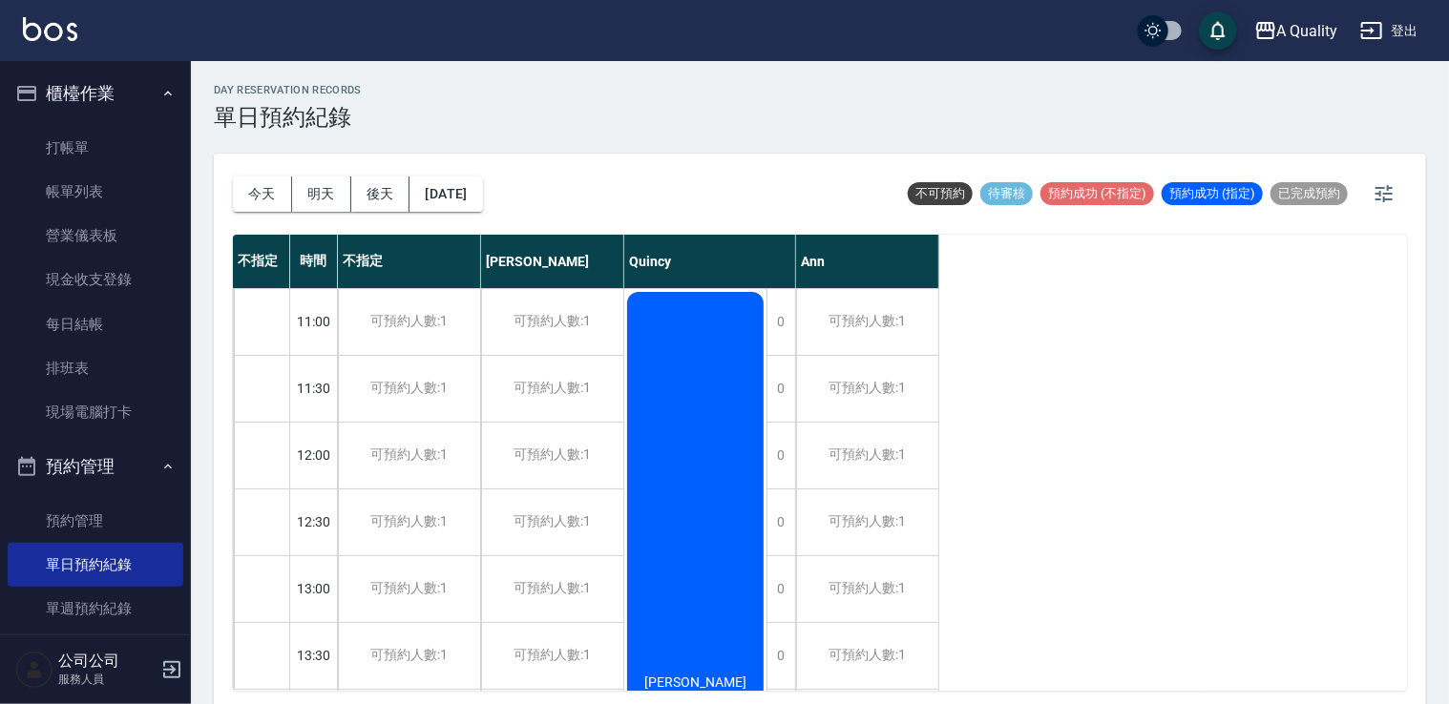
click at [682, 366] on div "劉佩玉 p k" at bounding box center [695, 689] width 142 height 800
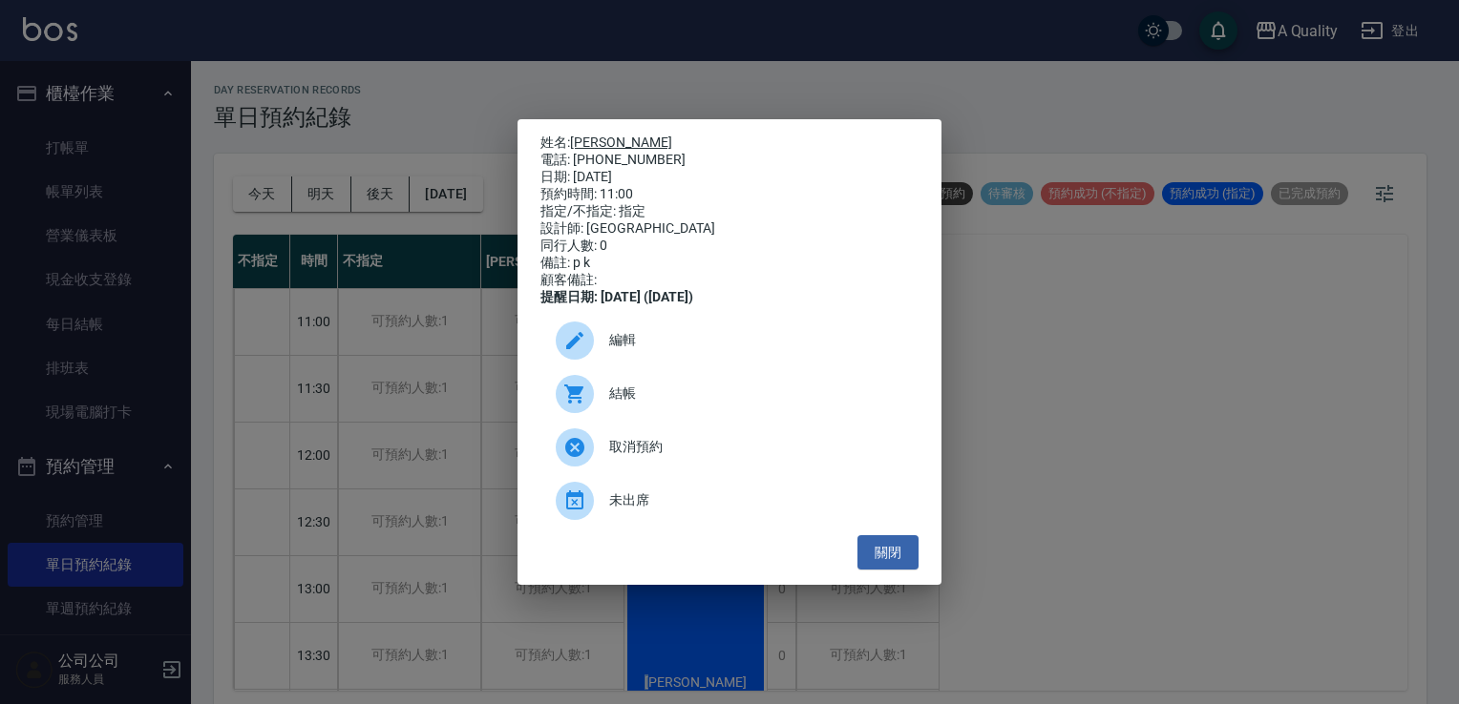
drag, startPoint x: 682, startPoint y: 366, endPoint x: 591, endPoint y: 141, distance: 242.0
click at [591, 141] on link "[PERSON_NAME]" at bounding box center [621, 142] width 102 height 15
click at [879, 557] on button "關閉" at bounding box center [887, 553] width 61 height 35
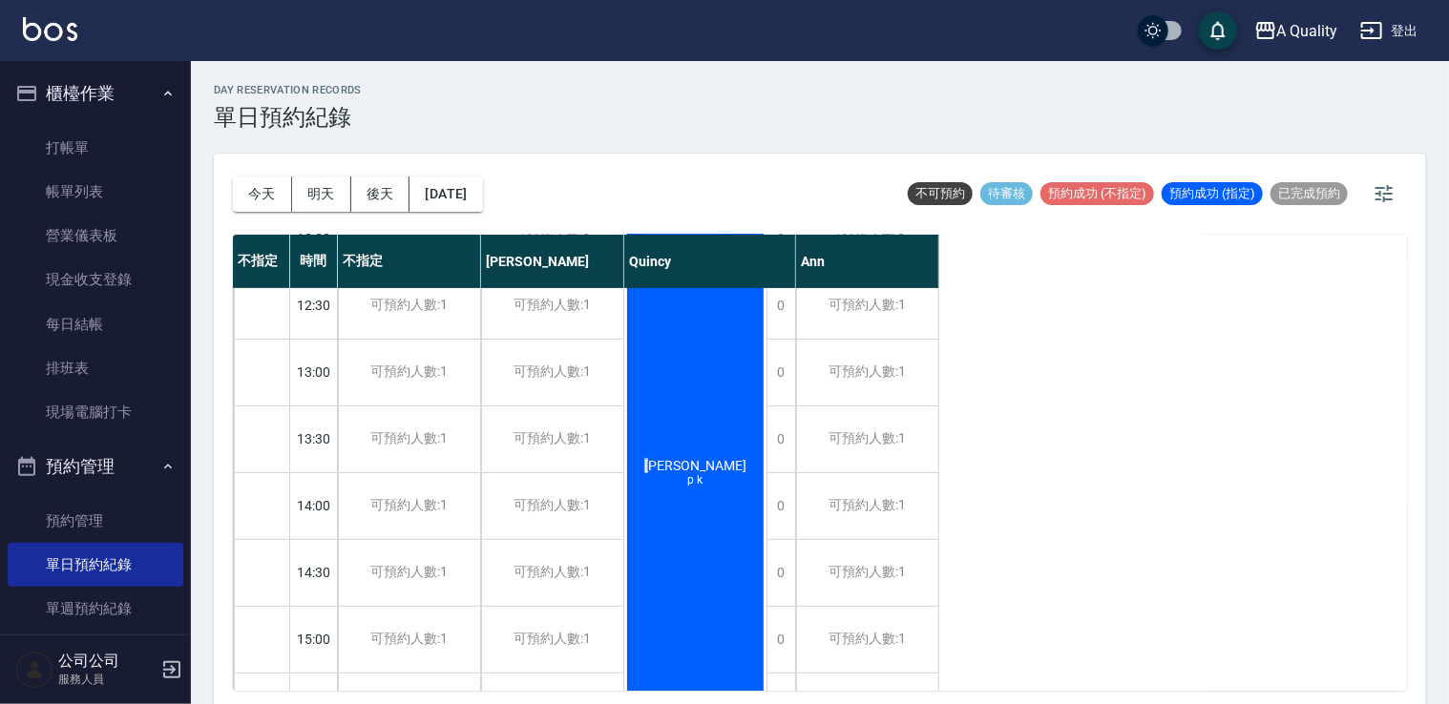
scroll to position [191, 0]
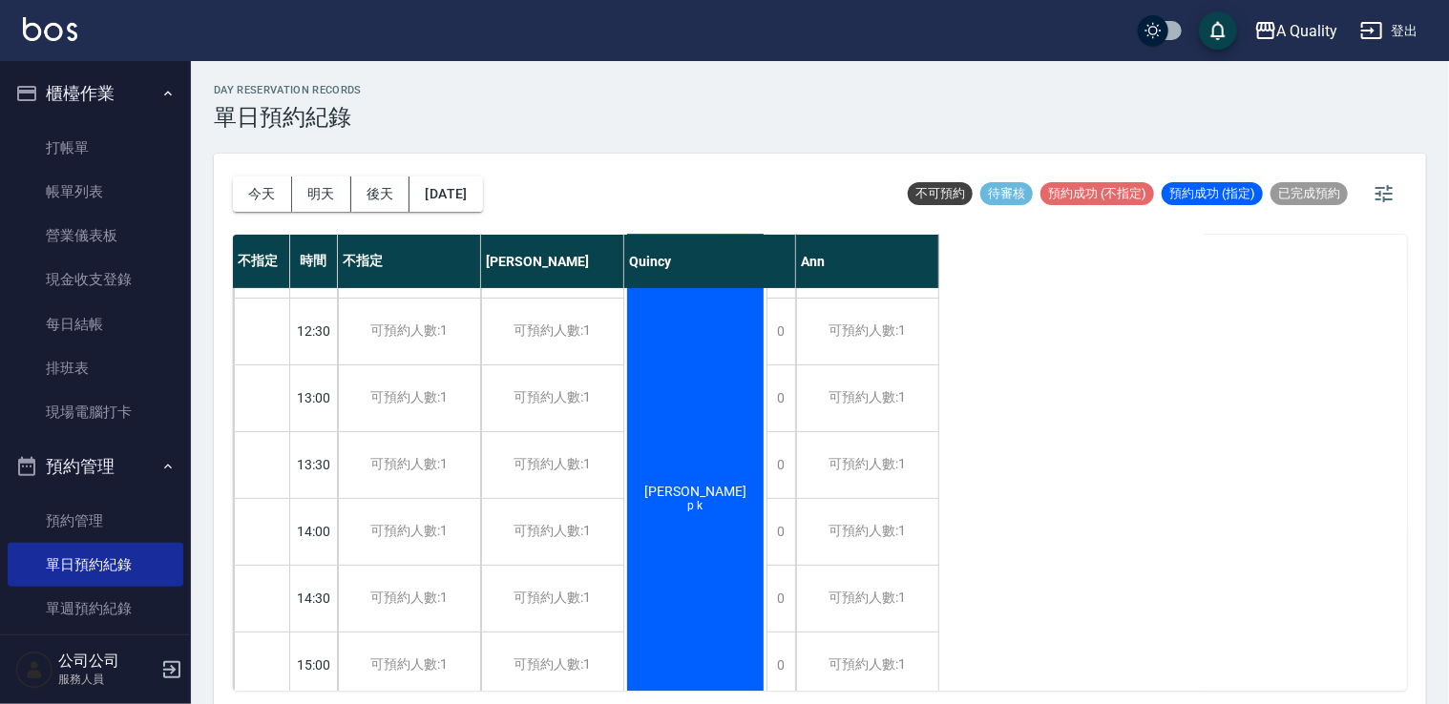
click at [573, 143] on div "day Reservation records 單日預約紀錄 今天 明天 後天 2025/11/22 不可預約 待審核 預約成功 (不指定) 預約成功 (指定…" at bounding box center [820, 385] width 1258 height 649
click at [144, 187] on link "帳單列表" at bounding box center [96, 192] width 176 height 44
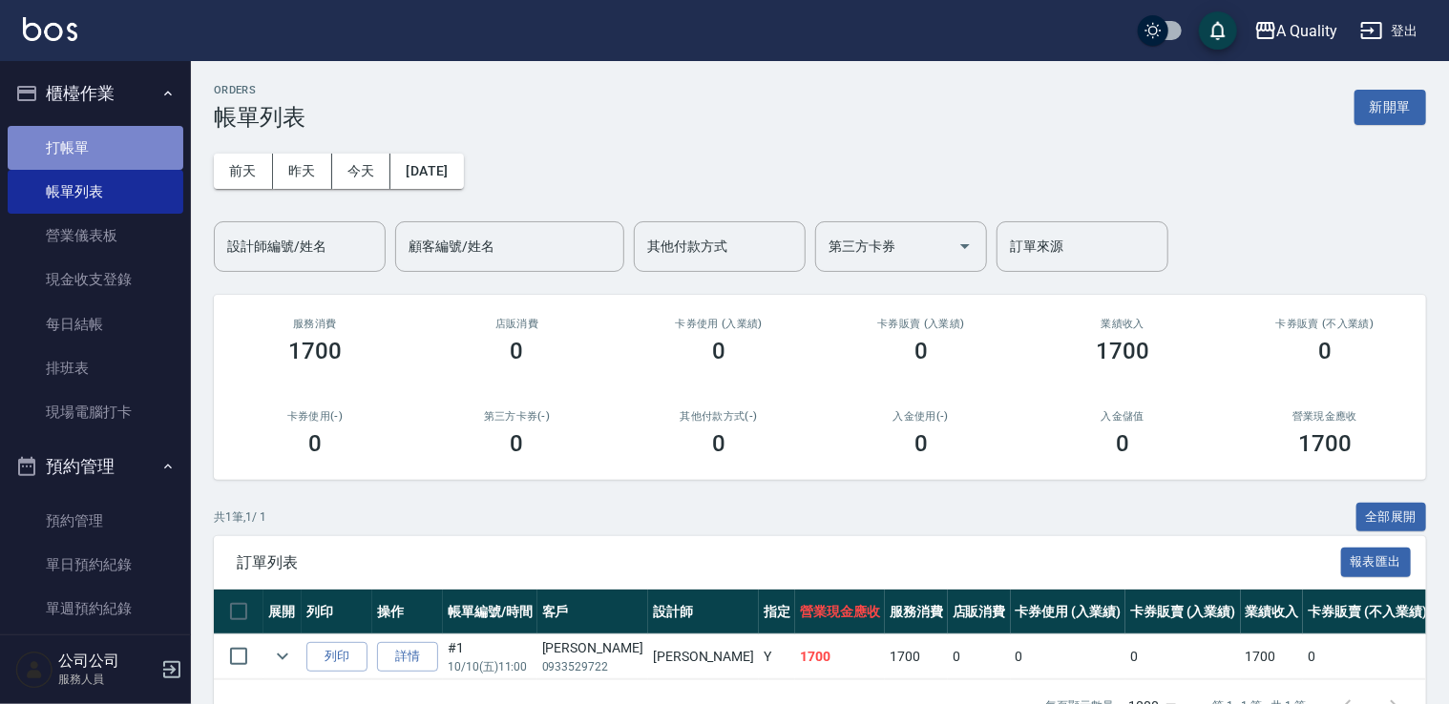
click at [102, 137] on link "打帳單" at bounding box center [96, 148] width 176 height 44
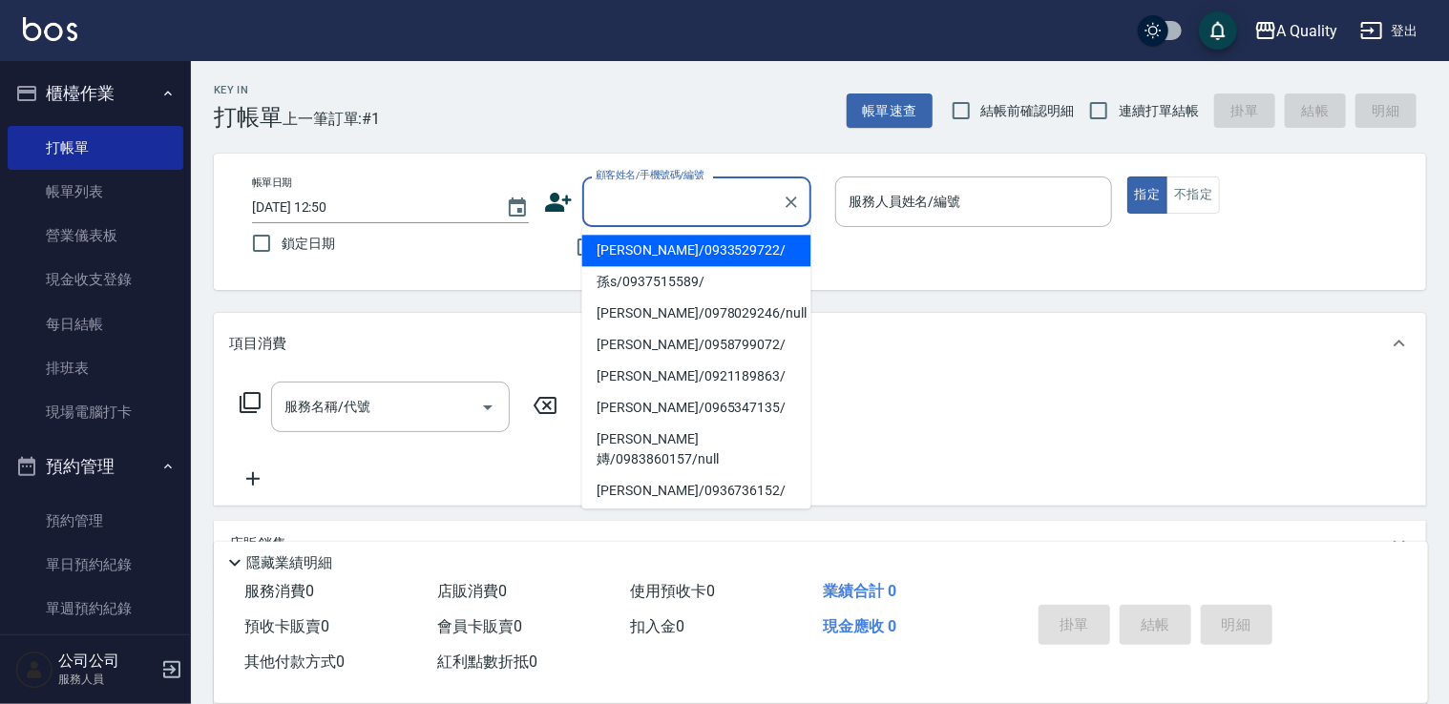
click at [638, 205] on input "顧客姓名/手機號碼/編號" at bounding box center [682, 201] width 183 height 33
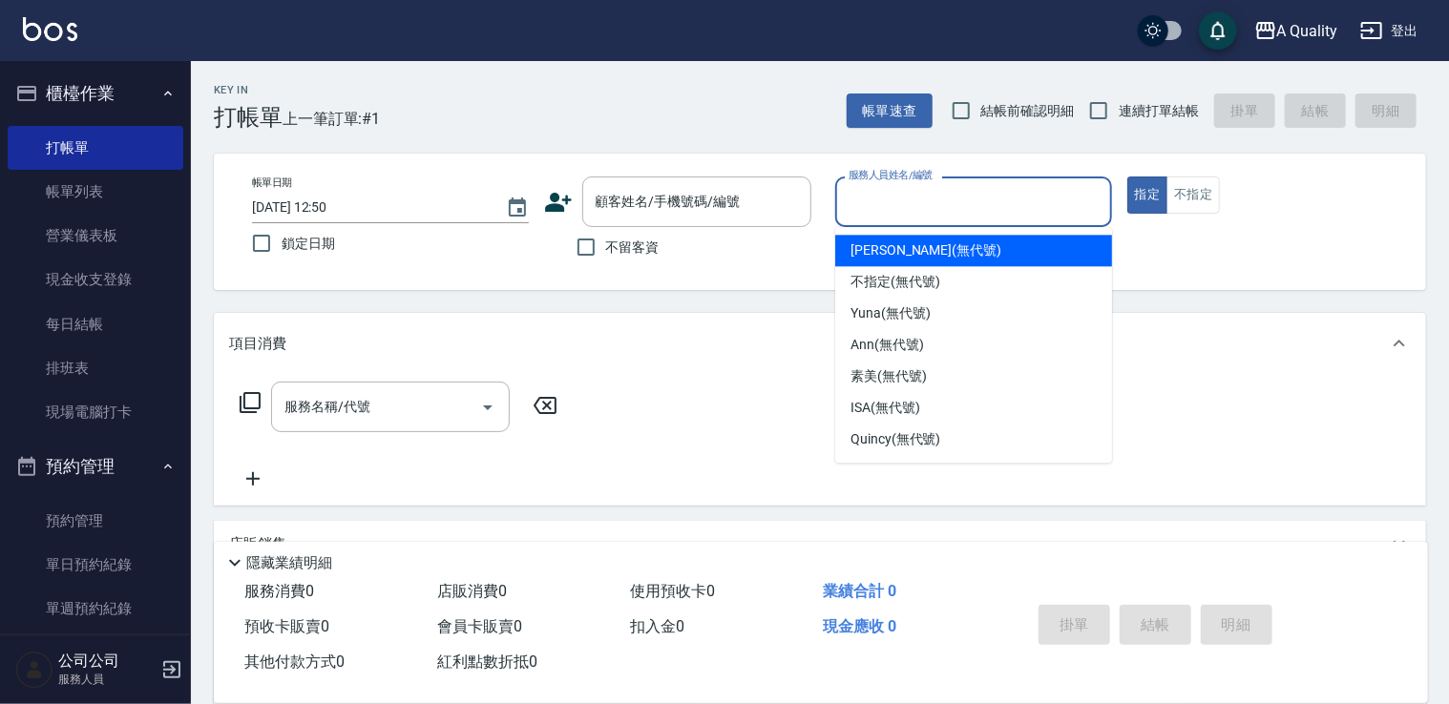
click at [966, 203] on input "服務人員姓名/編號" at bounding box center [974, 201] width 260 height 33
drag, startPoint x: 891, startPoint y: 248, endPoint x: 1058, endPoint y: 224, distance: 168.7
click at [913, 245] on span "Taylor (無代號)" at bounding box center [926, 251] width 151 height 20
type input "Taylor(無代號)"
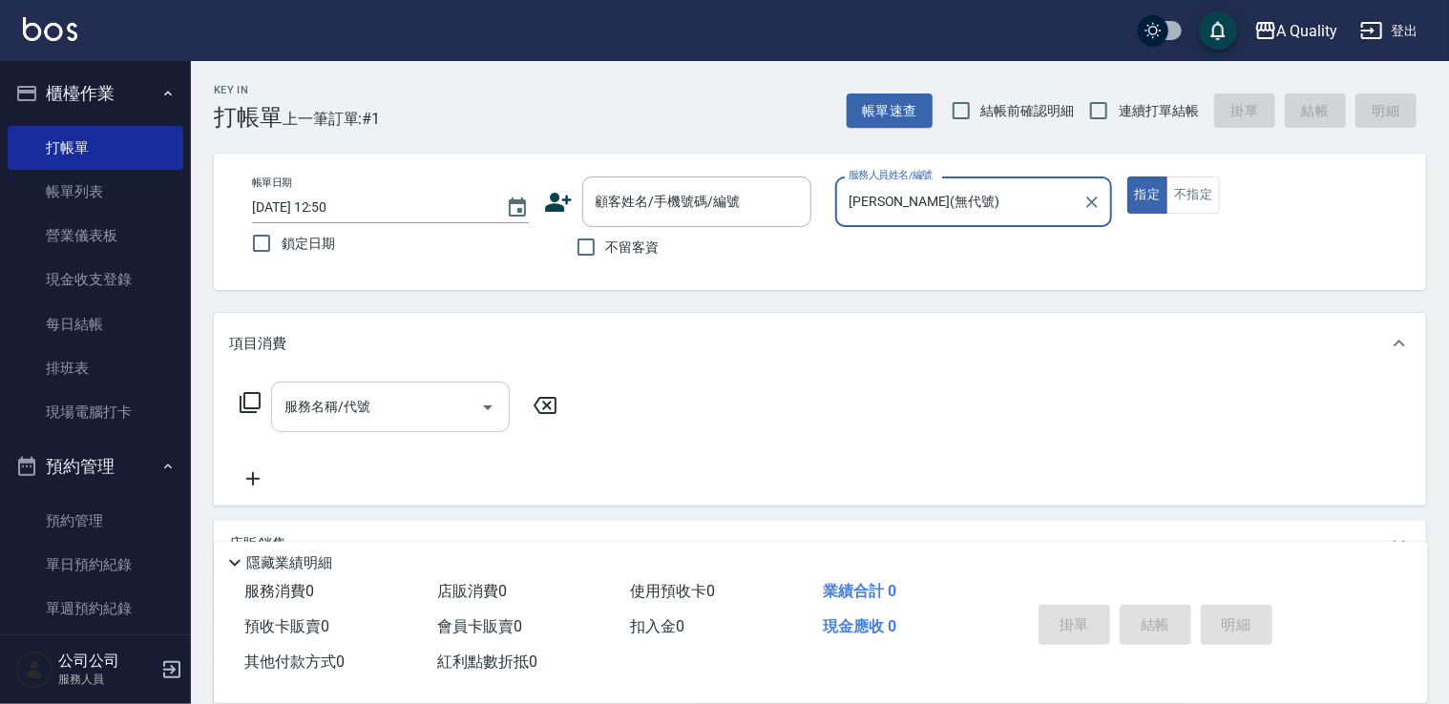
click at [382, 410] on input "服務名稱/代號" at bounding box center [376, 406] width 193 height 33
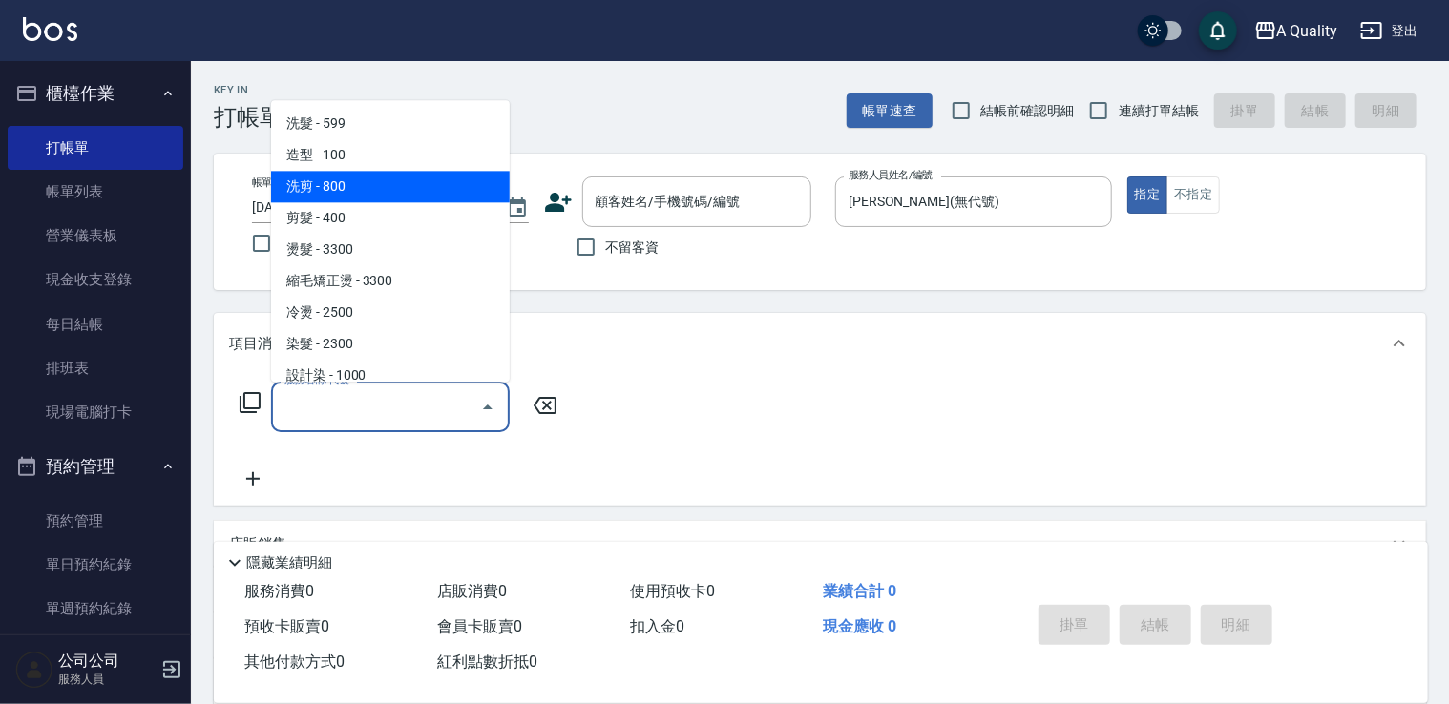
drag, startPoint x: 363, startPoint y: 194, endPoint x: 577, endPoint y: 320, distance: 248.2
click at [366, 197] on span "洗剪 - 800" at bounding box center [390, 187] width 239 height 32
type input "洗剪(103)"
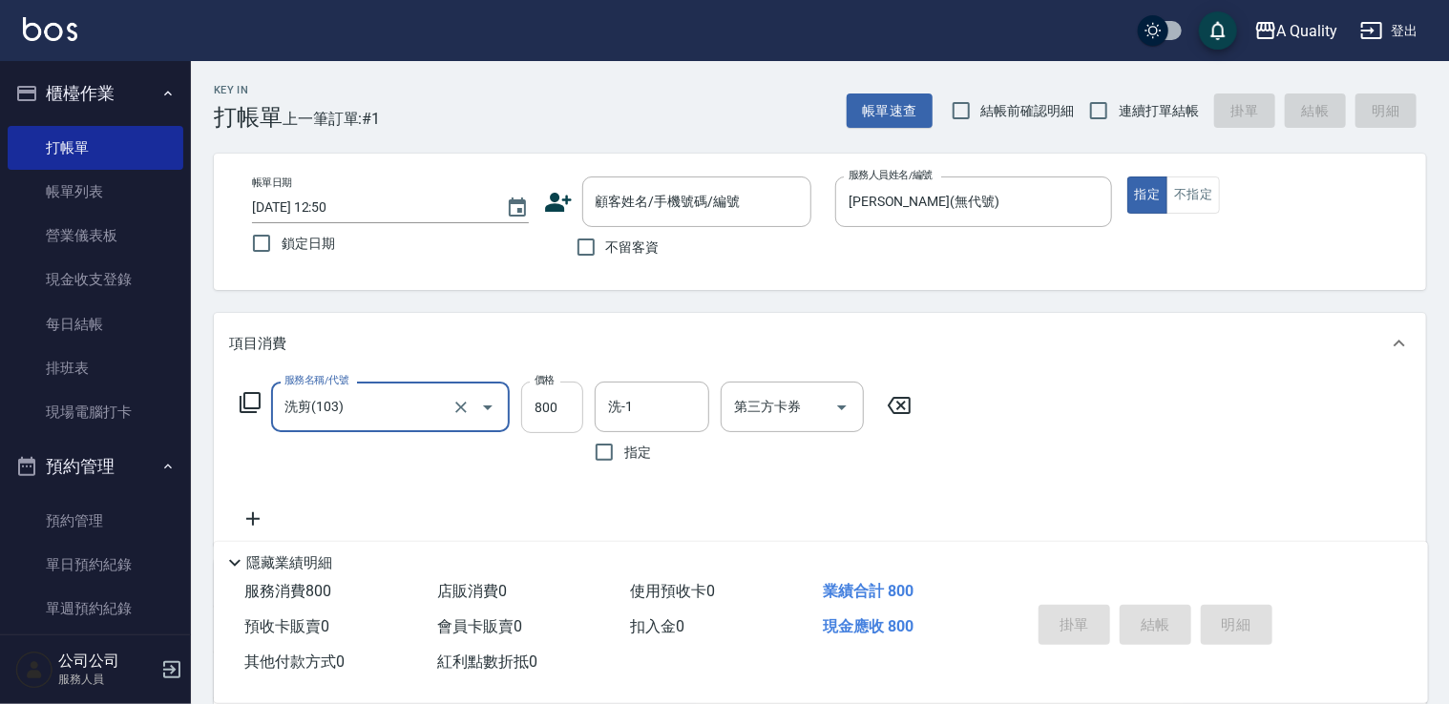
click at [552, 410] on input "800" at bounding box center [552, 408] width 62 height 52
type input "900"
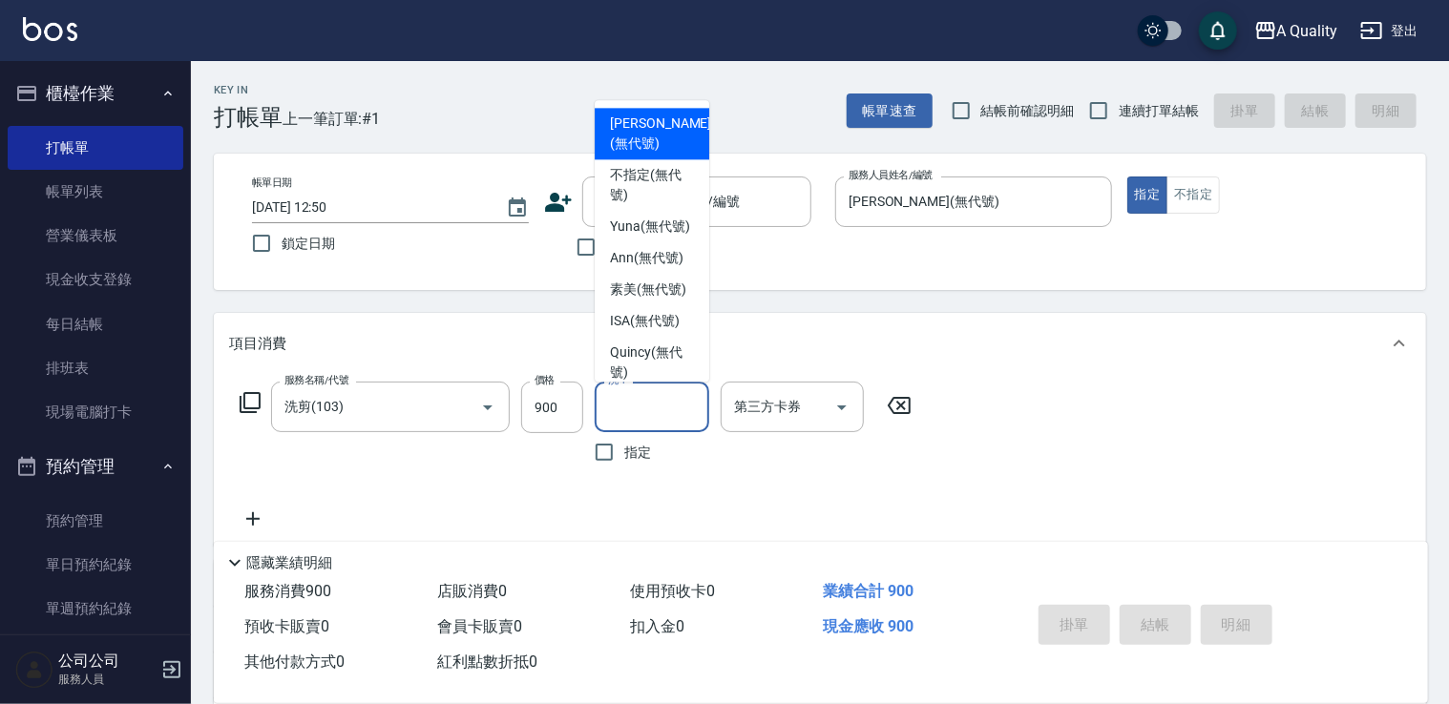
drag, startPoint x: 642, startPoint y: 403, endPoint x: 641, endPoint y: 376, distance: 26.7
click at [642, 401] on input "洗-1" at bounding box center [651, 406] width 97 height 33
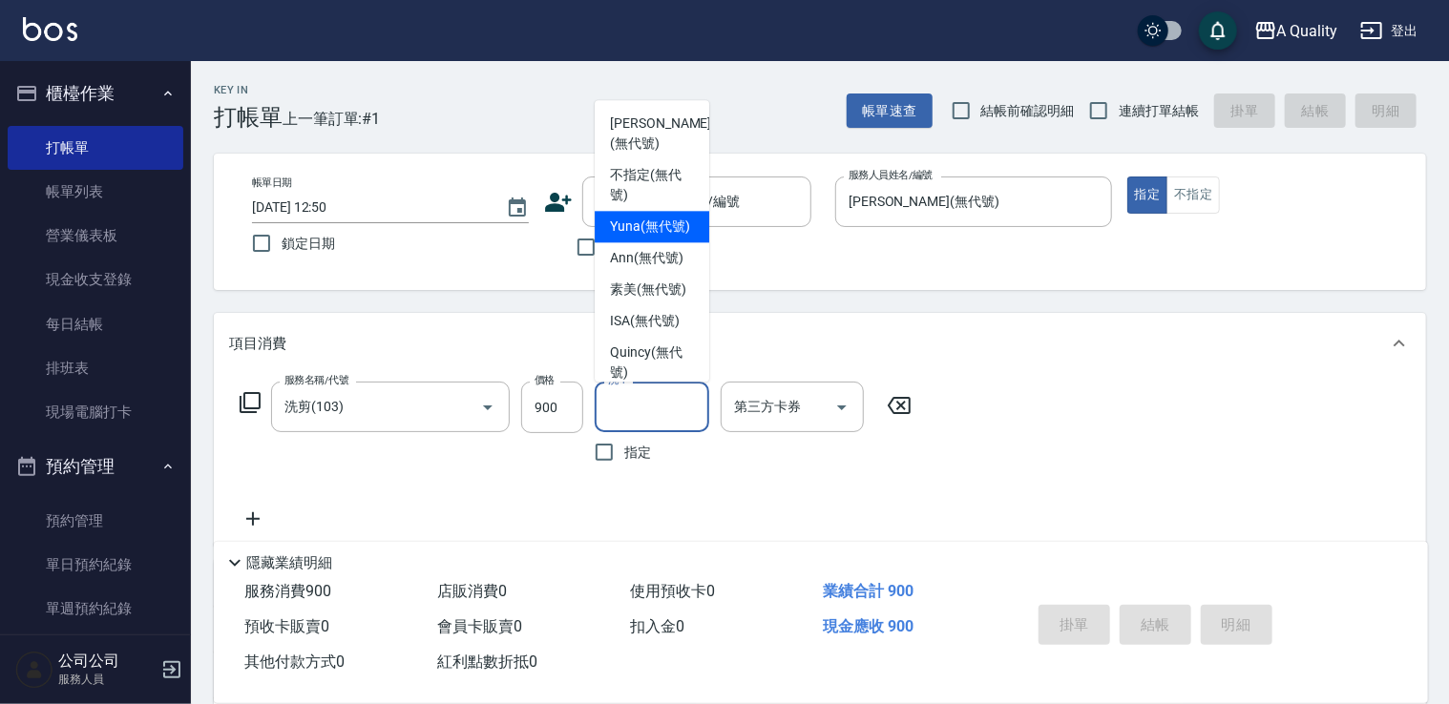
click at [647, 235] on span "Yuna (無代號)" at bounding box center [650, 227] width 80 height 20
type input "Yuna(無代號)"
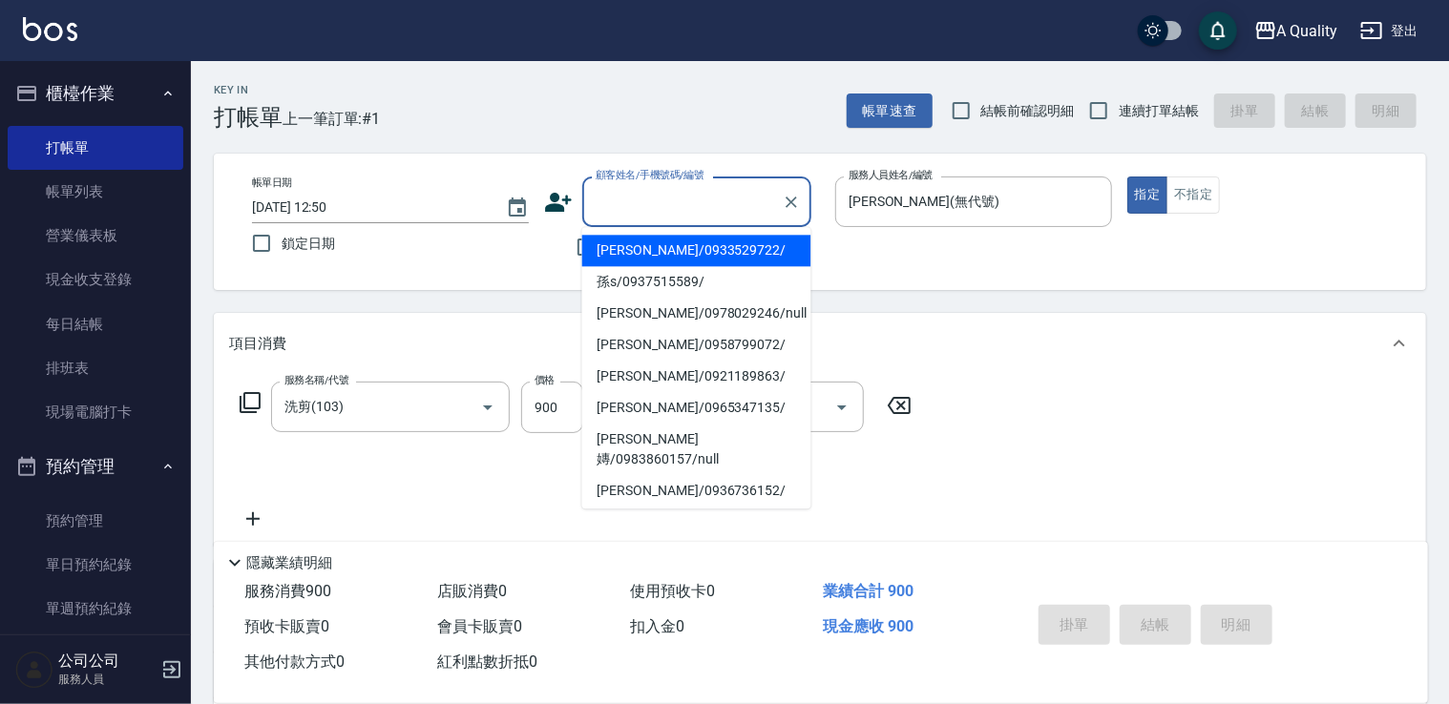
click at [646, 193] on div "顧客姓名/手機號碼/編號 顧客姓名/手機號碼/編號" at bounding box center [696, 202] width 229 height 51
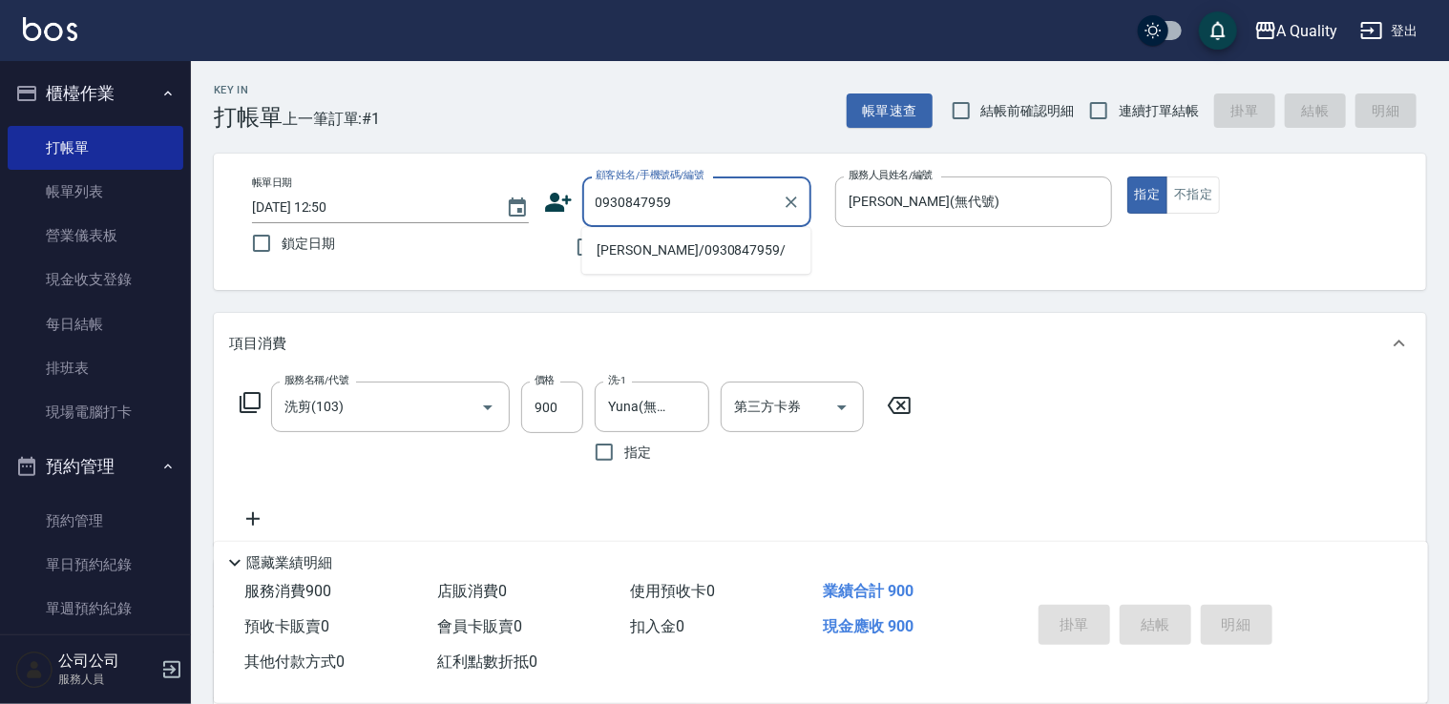
click at [688, 249] on li "陳東慶/0930847959/" at bounding box center [696, 251] width 229 height 32
type input "陳東慶/0930847959/"
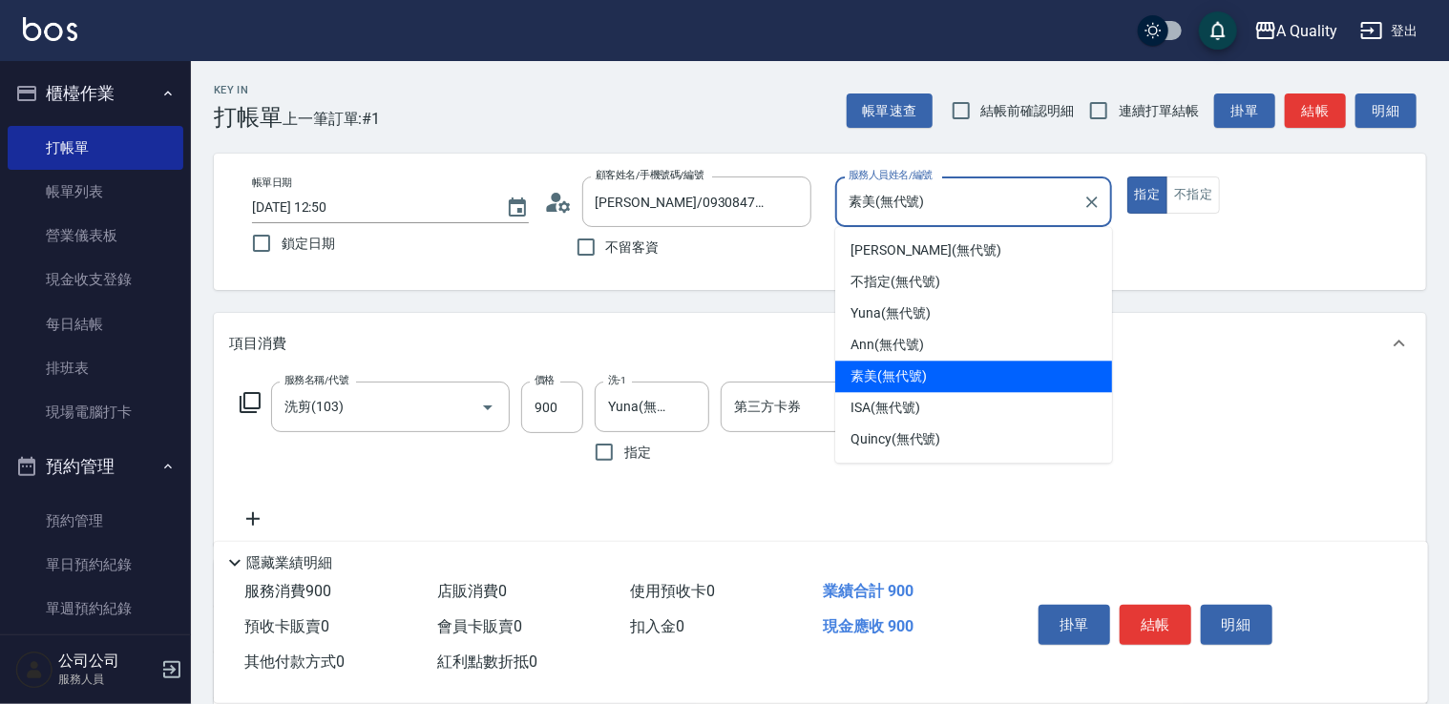
click at [906, 200] on input "素美(無代號)" at bounding box center [959, 201] width 231 height 33
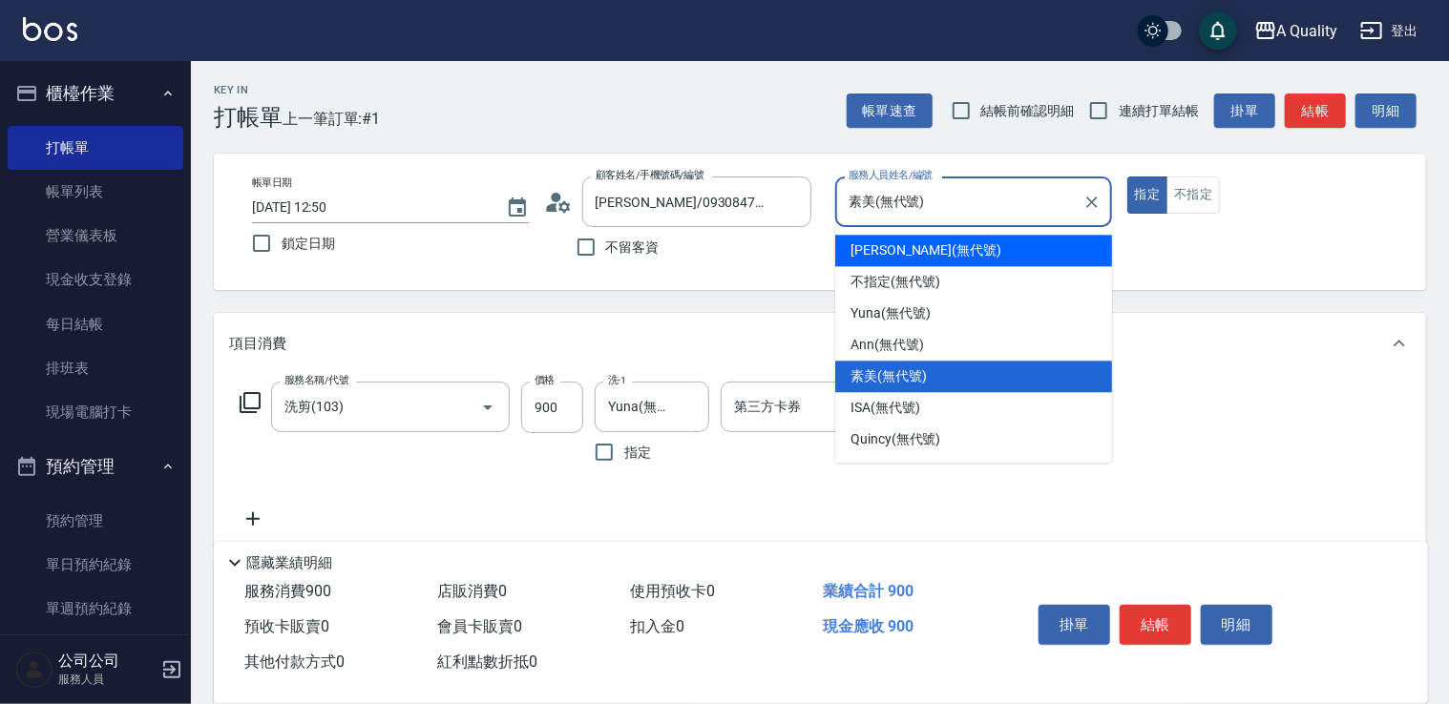
click at [895, 258] on span "Taylor (無代號)" at bounding box center [926, 251] width 151 height 20
type input "Taylor(無代號)"
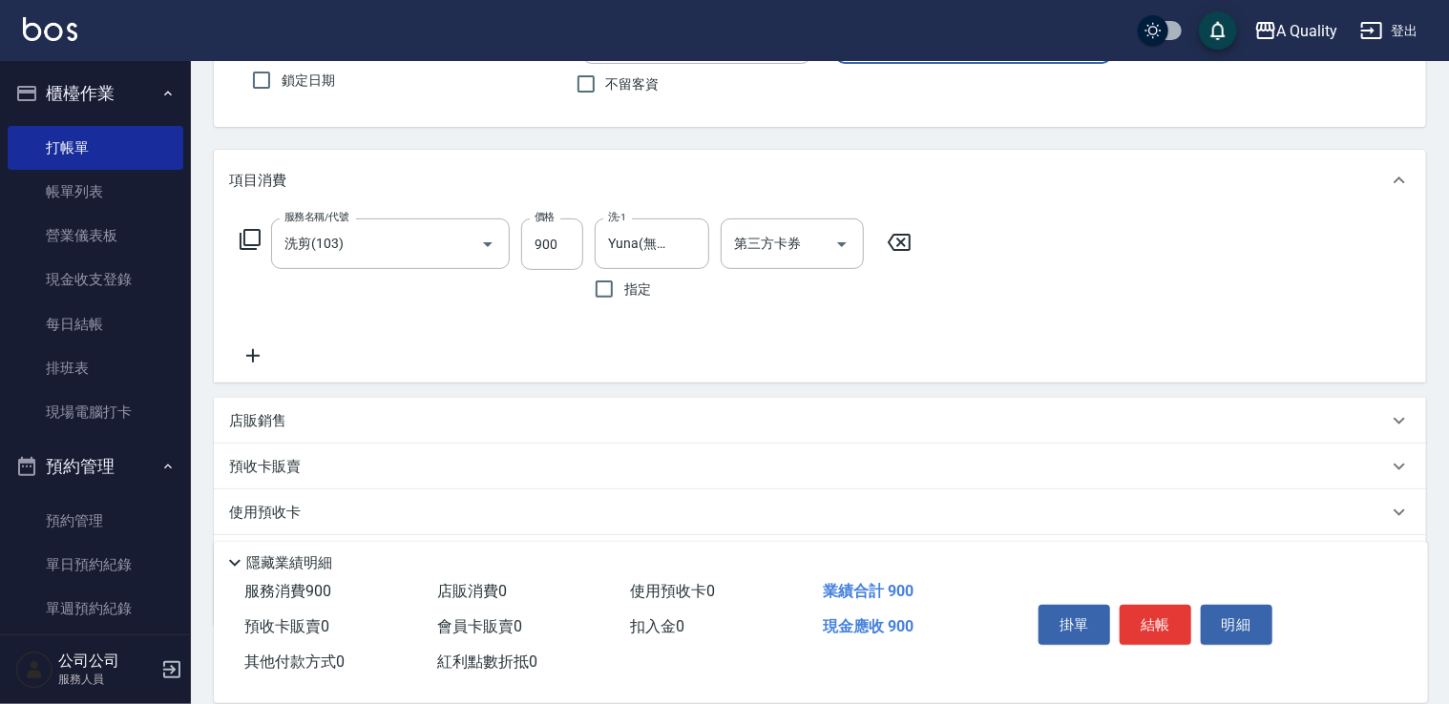
scroll to position [267, 0]
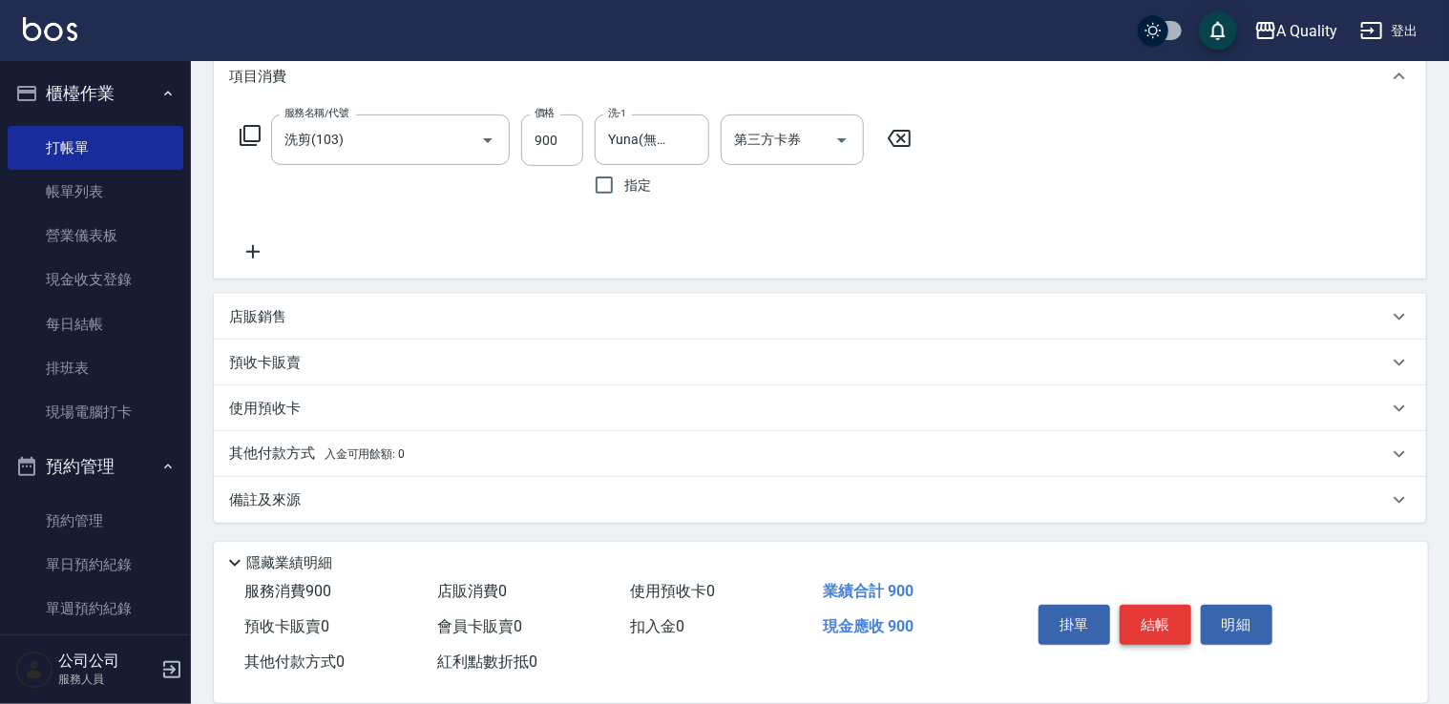
click at [1138, 605] on button "結帳" at bounding box center [1156, 625] width 72 height 40
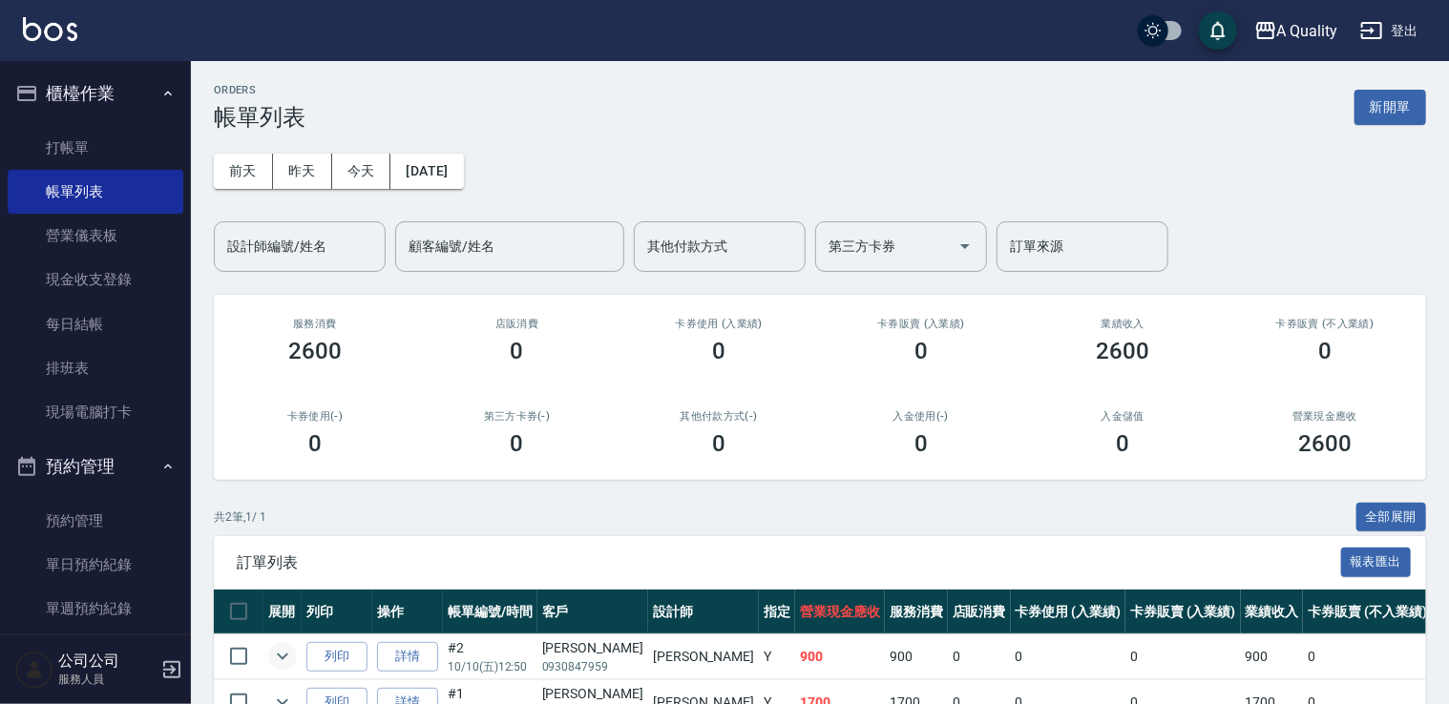
click at [293, 658] on icon "expand row" at bounding box center [282, 656] width 23 height 23
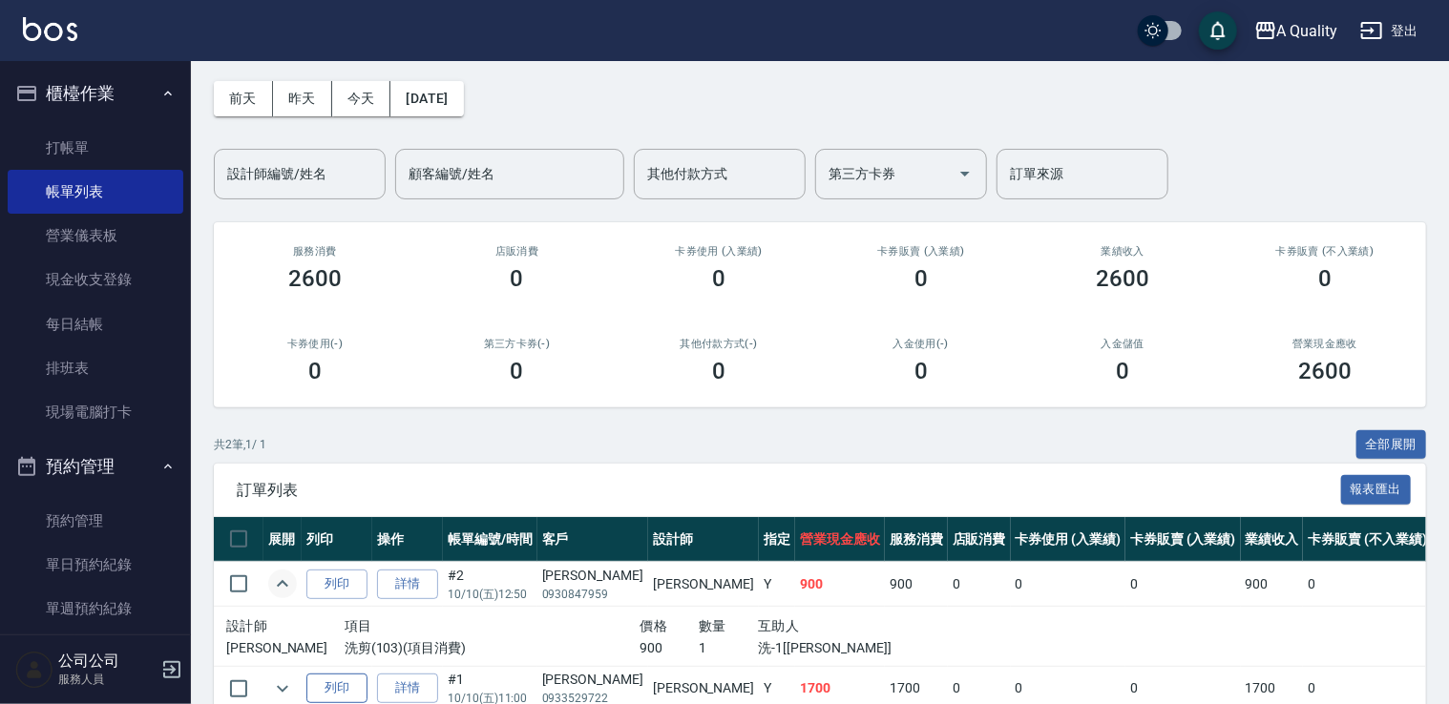
scroll to position [168, 0]
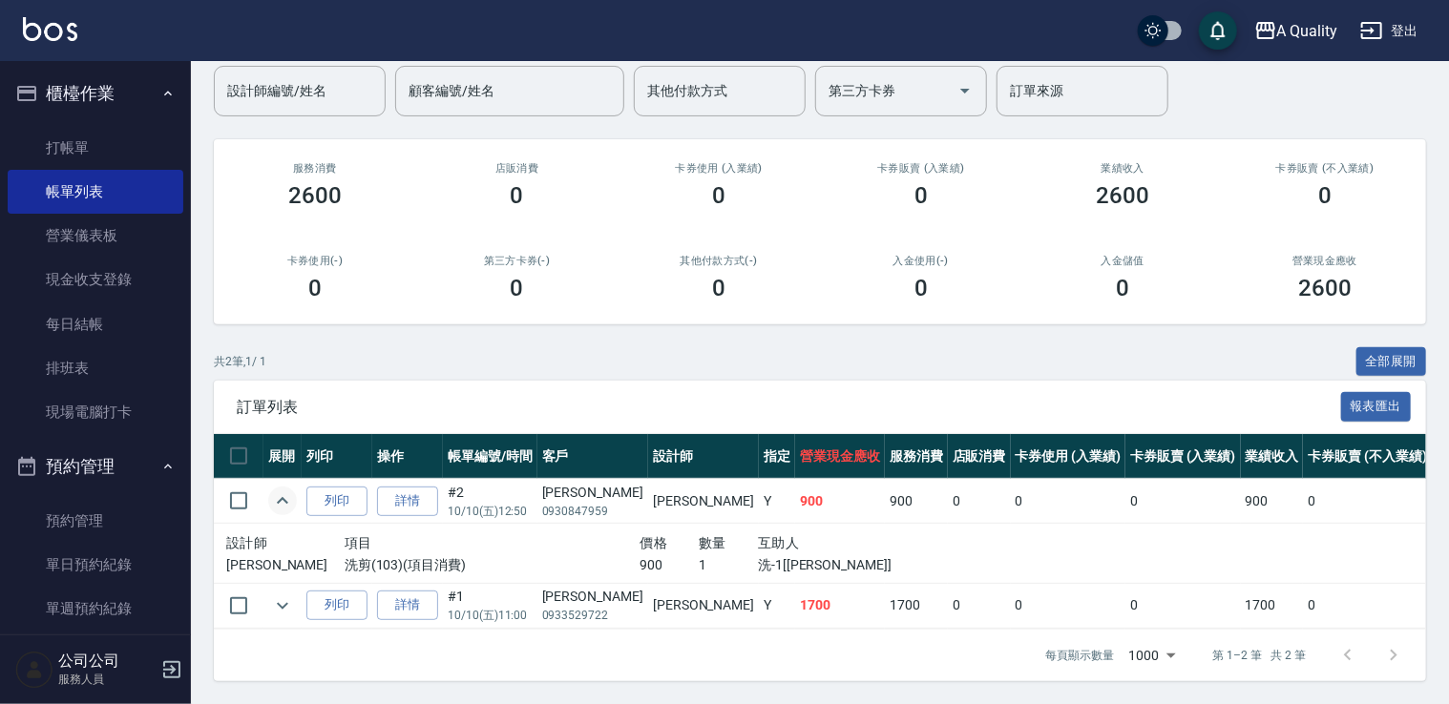
click at [284, 490] on icon "expand row" at bounding box center [282, 501] width 23 height 23
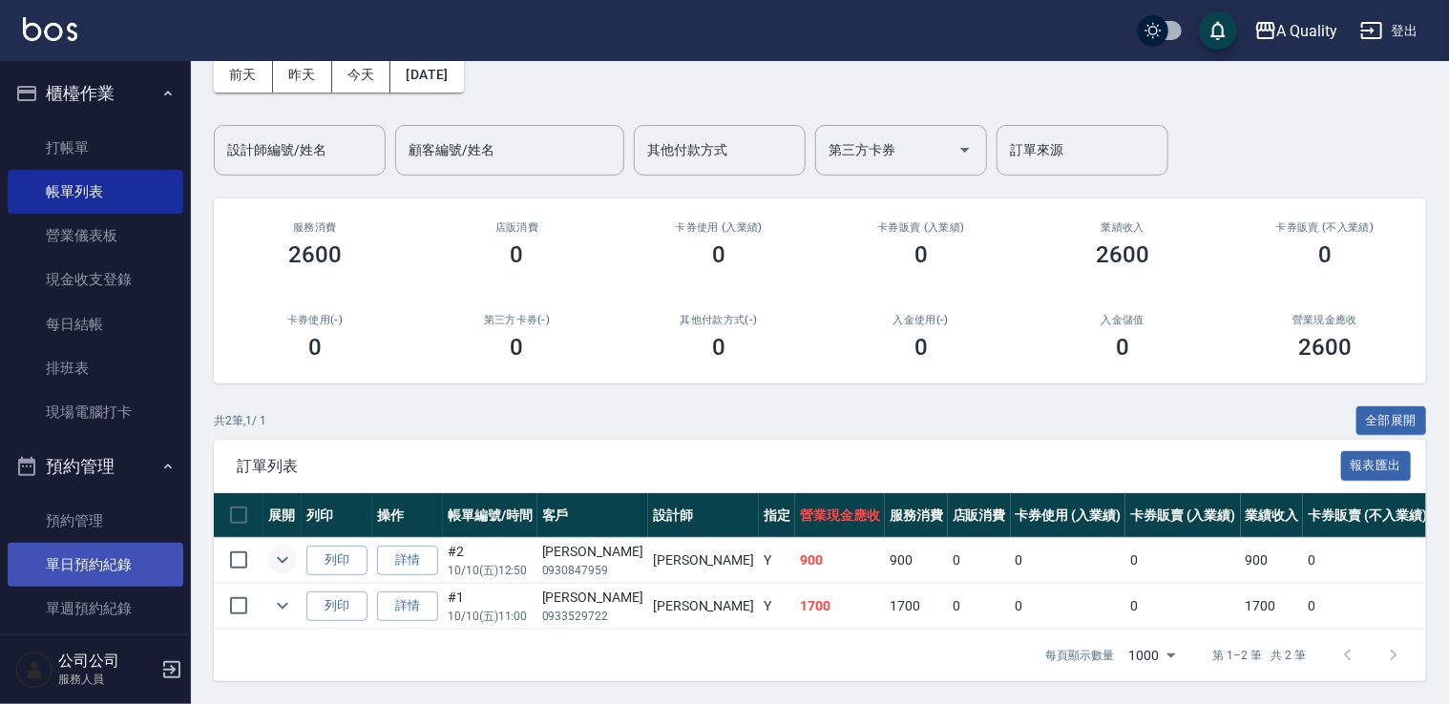
scroll to position [110, 0]
click at [95, 565] on link "單日預約紀錄" at bounding box center [96, 565] width 176 height 44
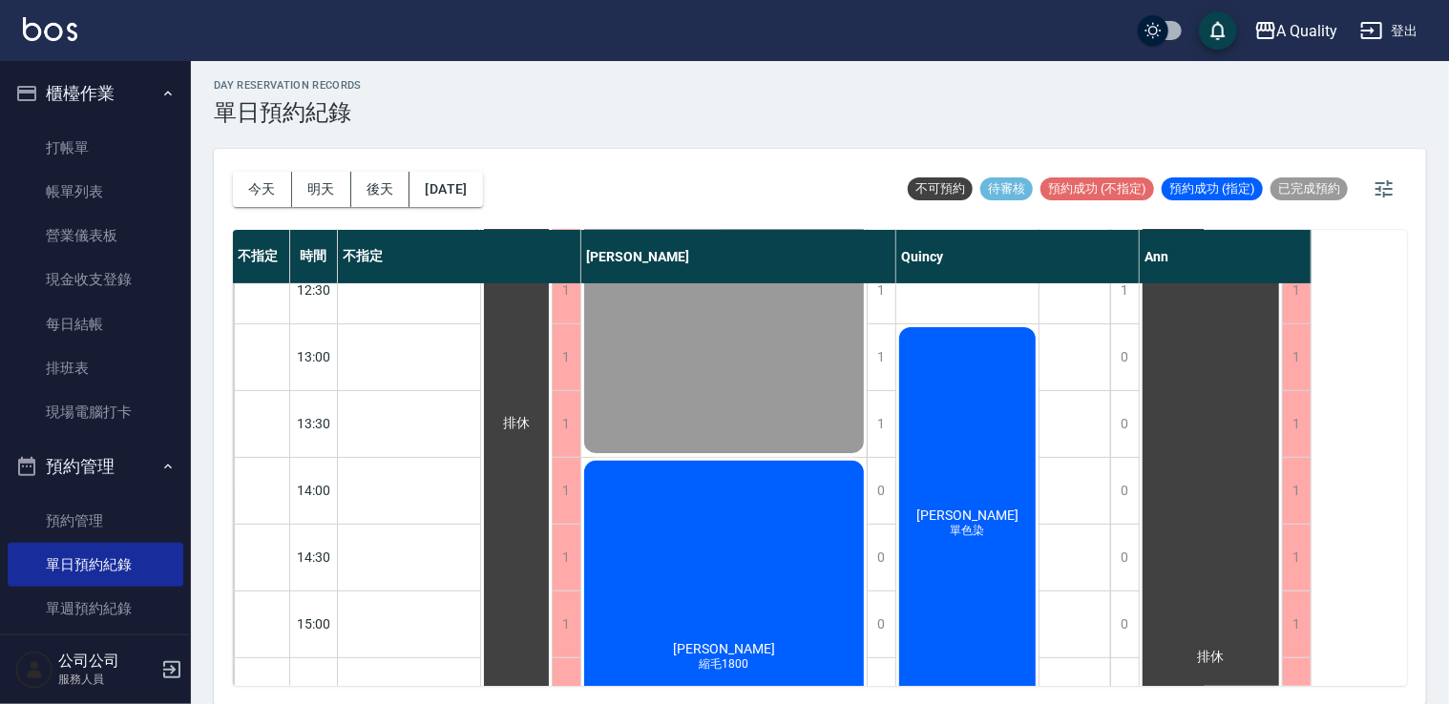
scroll to position [477, 0]
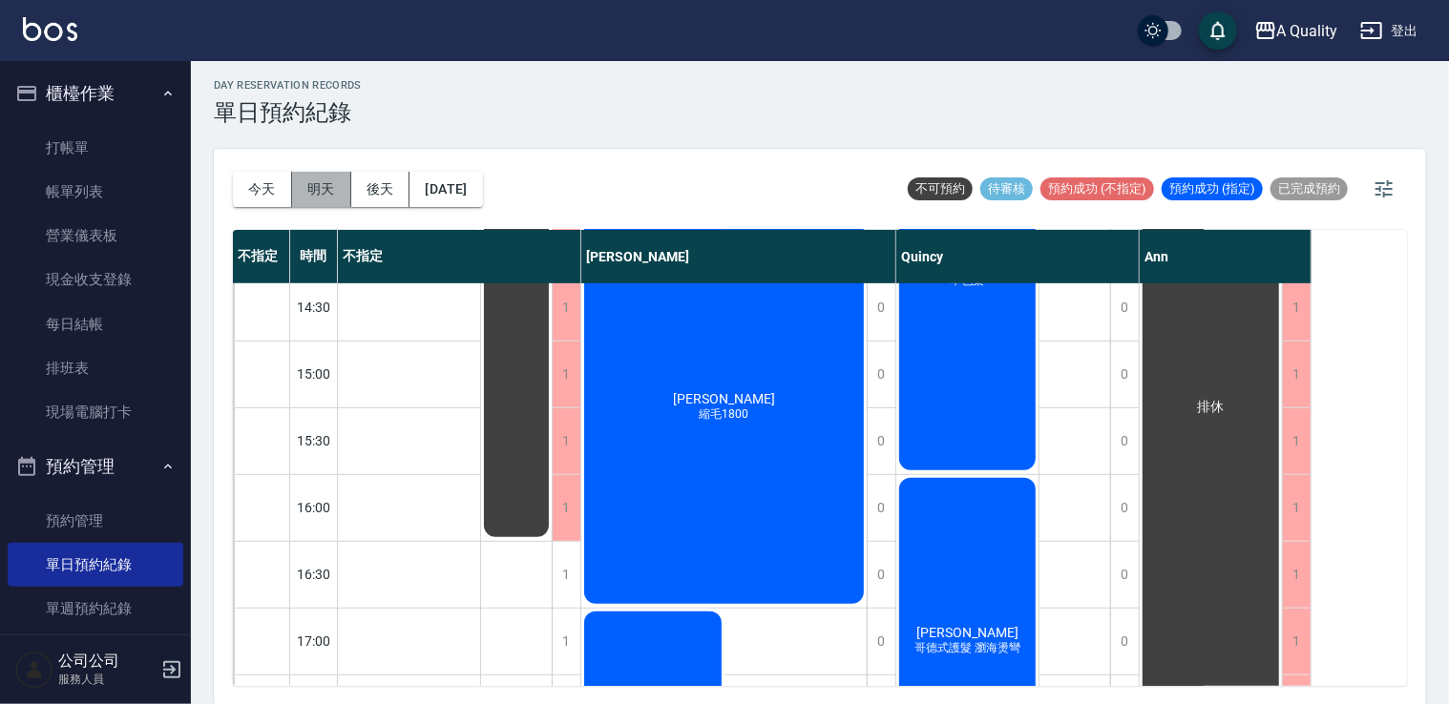
click at [311, 186] on button "明天" at bounding box center [321, 189] width 59 height 35
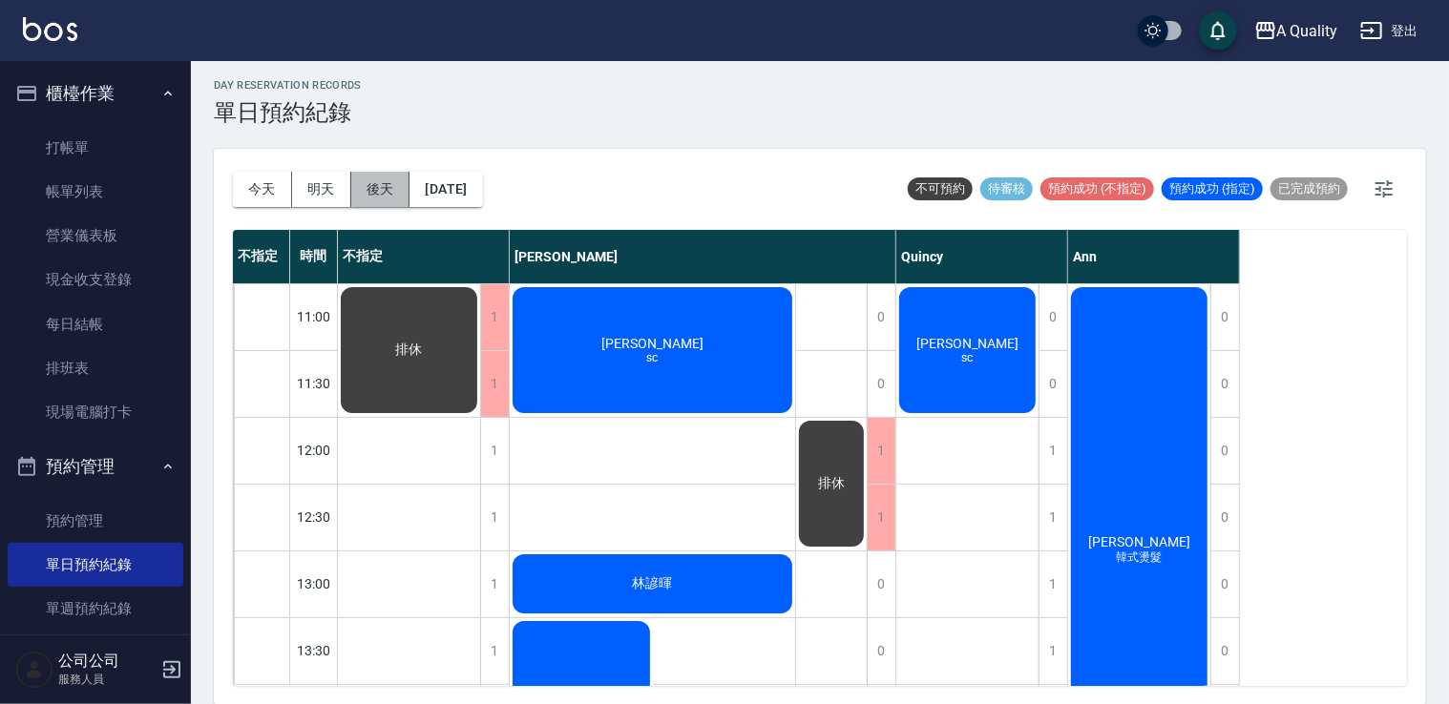
click at [371, 190] on button "後天" at bounding box center [380, 189] width 59 height 35
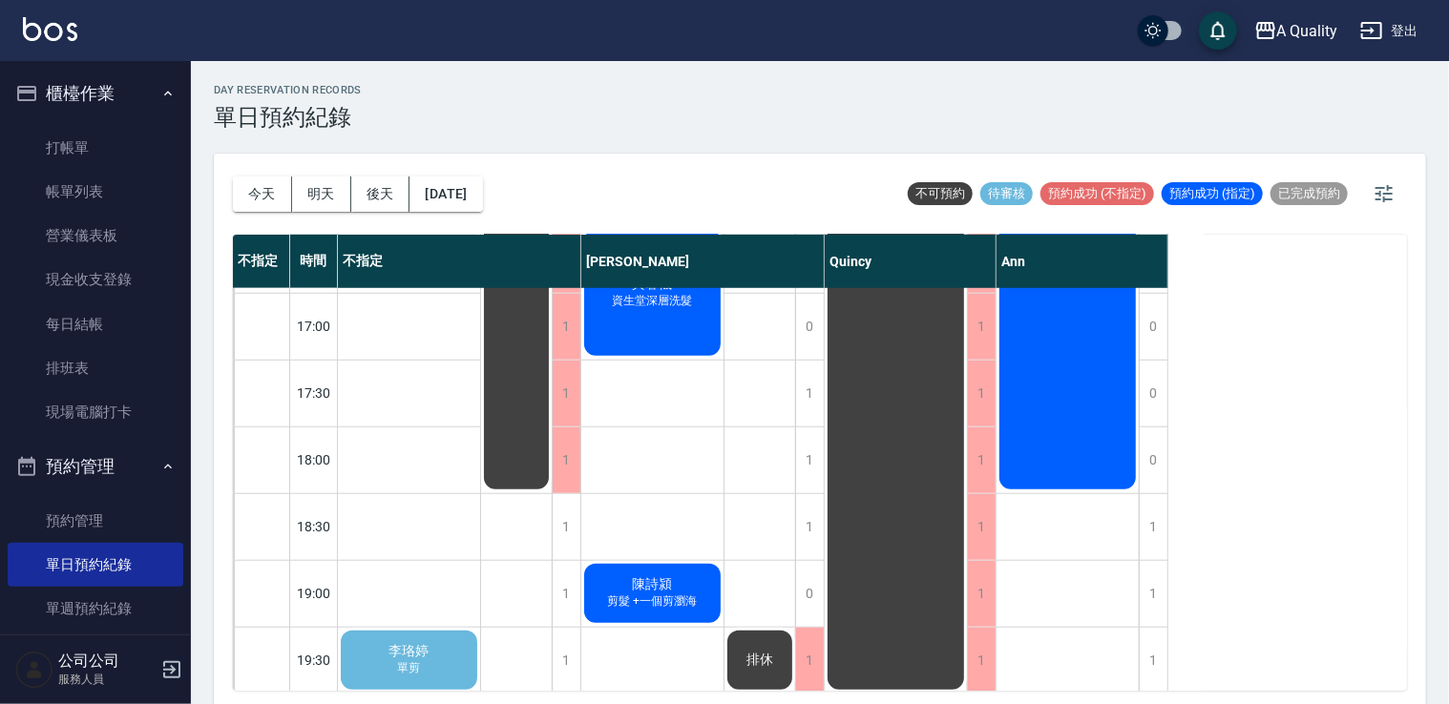
scroll to position [814, 0]
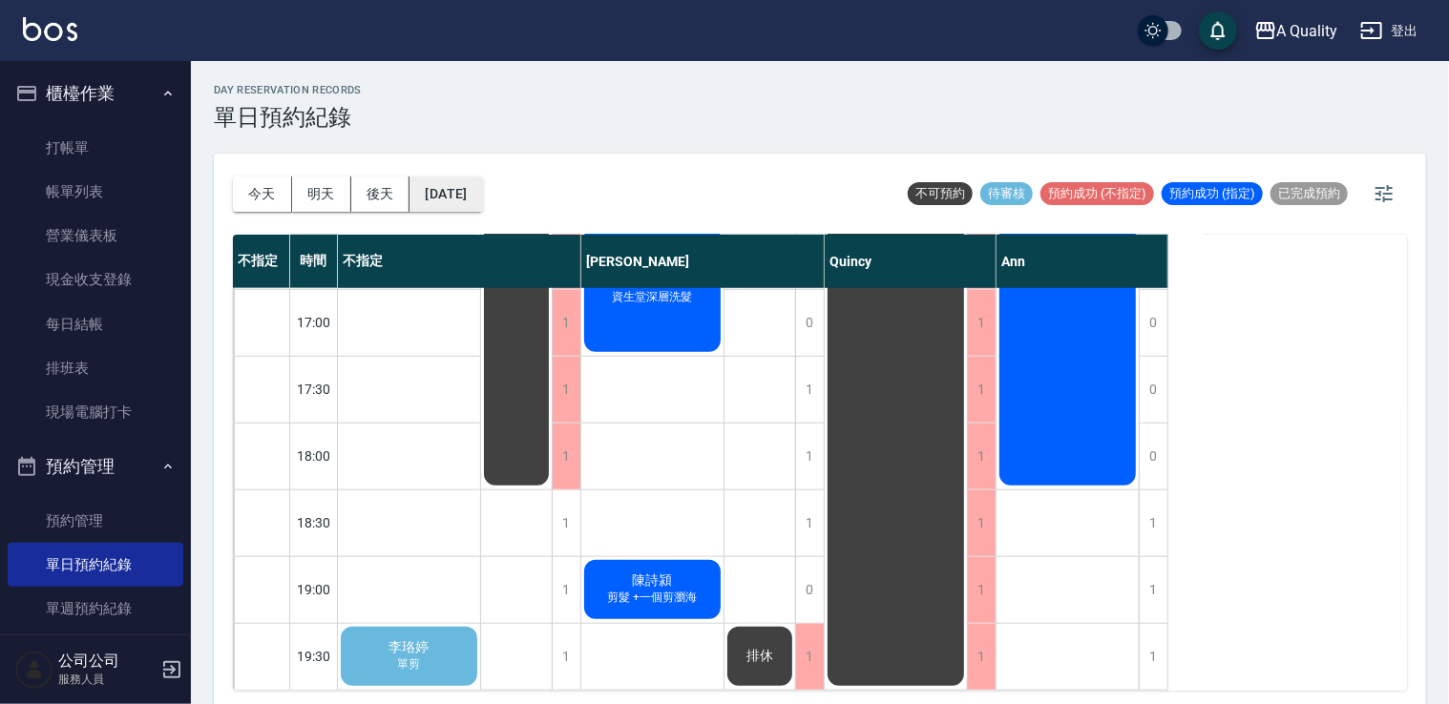
click at [431, 184] on button "2025/10/12" at bounding box center [446, 194] width 73 height 35
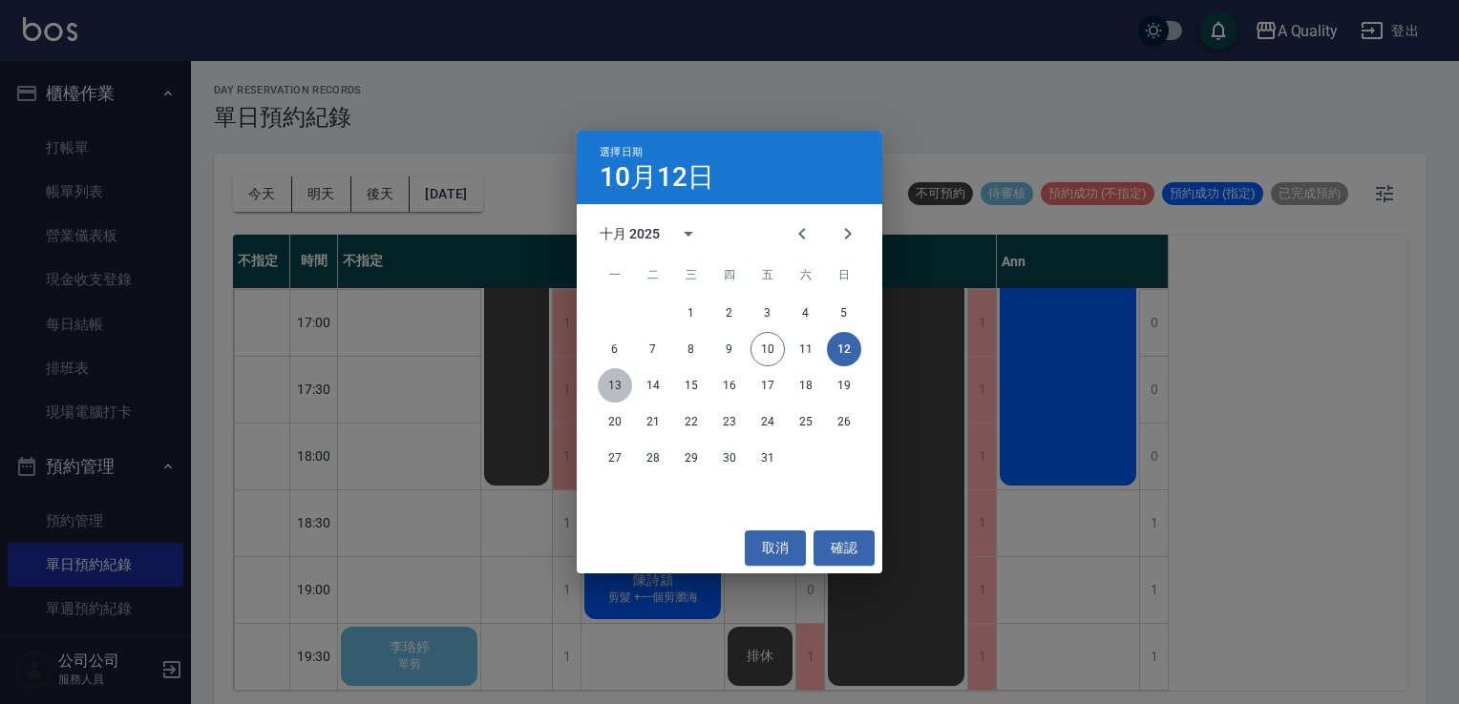
click at [616, 384] on button "13" at bounding box center [615, 385] width 34 height 34
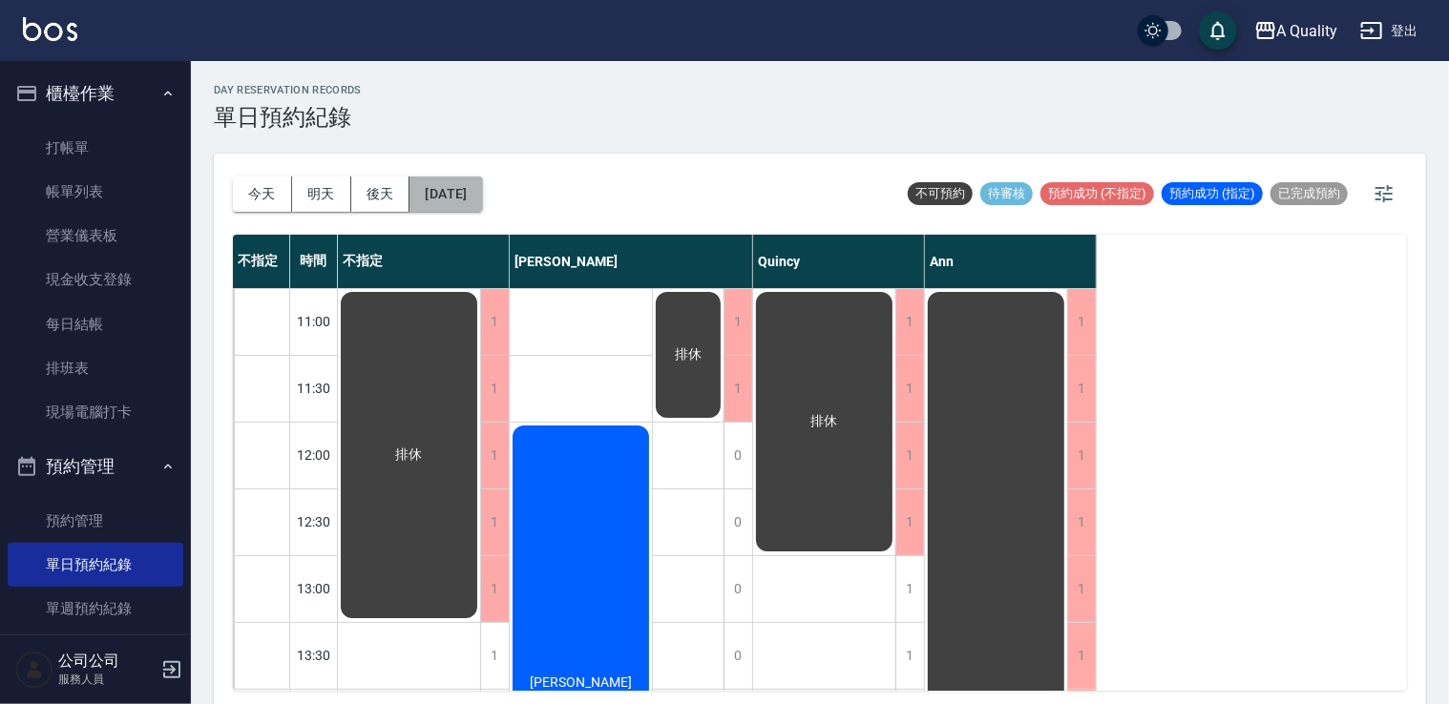
click at [482, 192] on button "2025/10/13" at bounding box center [446, 194] width 73 height 35
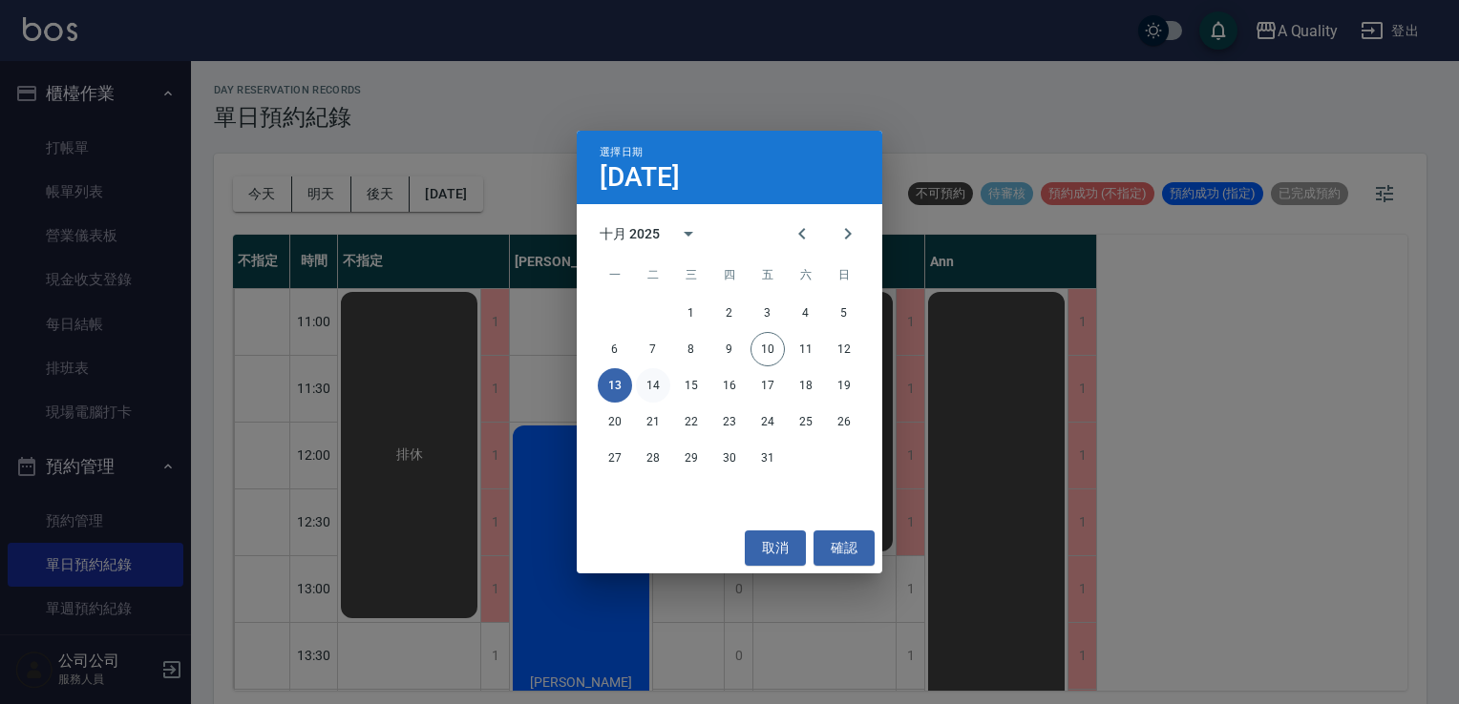
click at [656, 384] on button "14" at bounding box center [653, 385] width 34 height 34
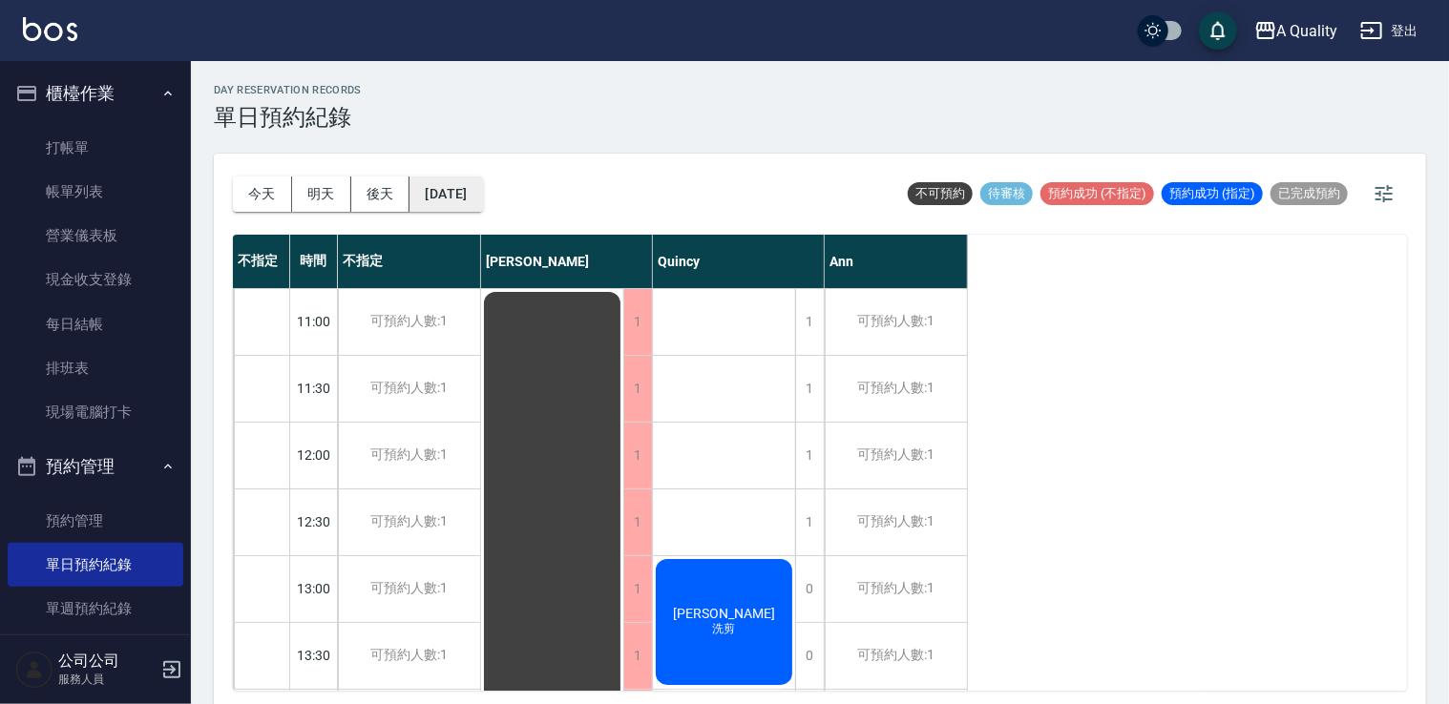
click at [471, 205] on button "2025/10/14" at bounding box center [446, 194] width 73 height 35
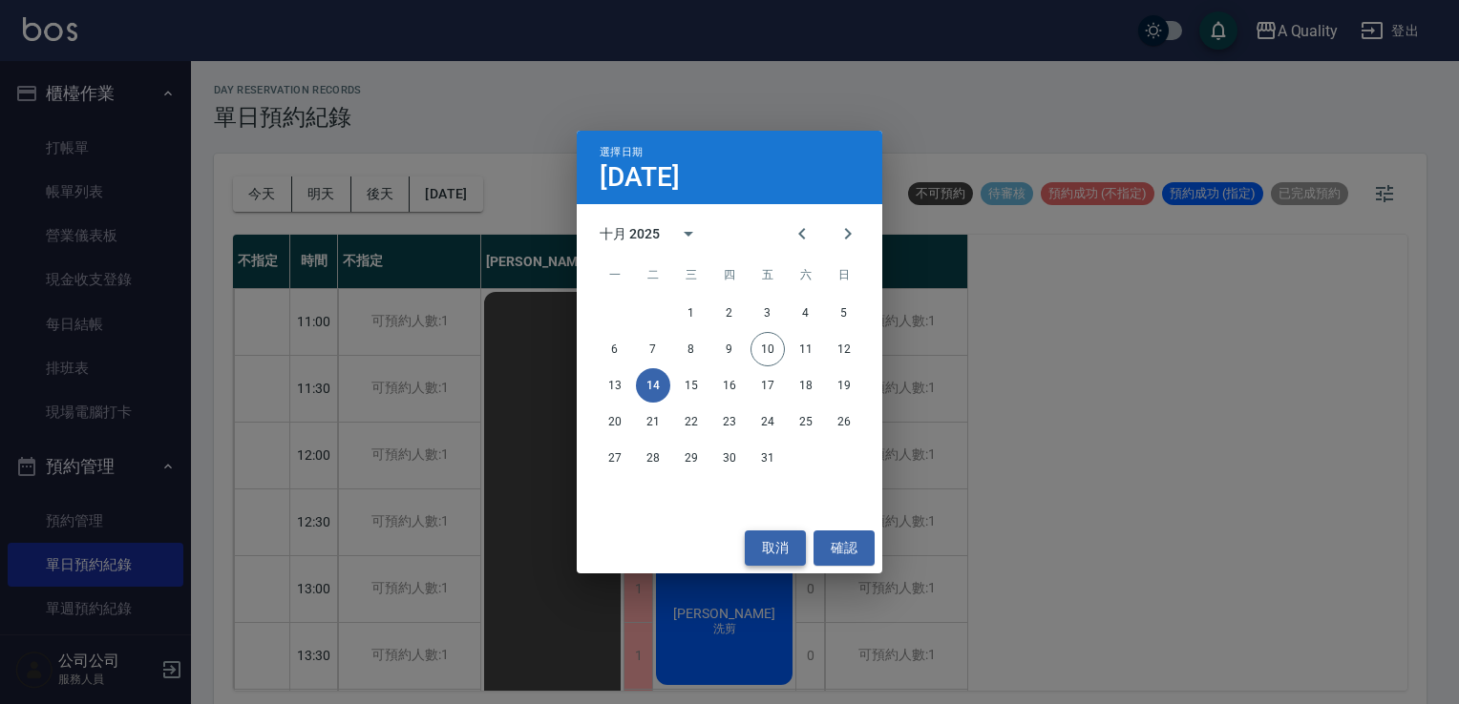
click at [764, 540] on button "取消" at bounding box center [775, 548] width 61 height 35
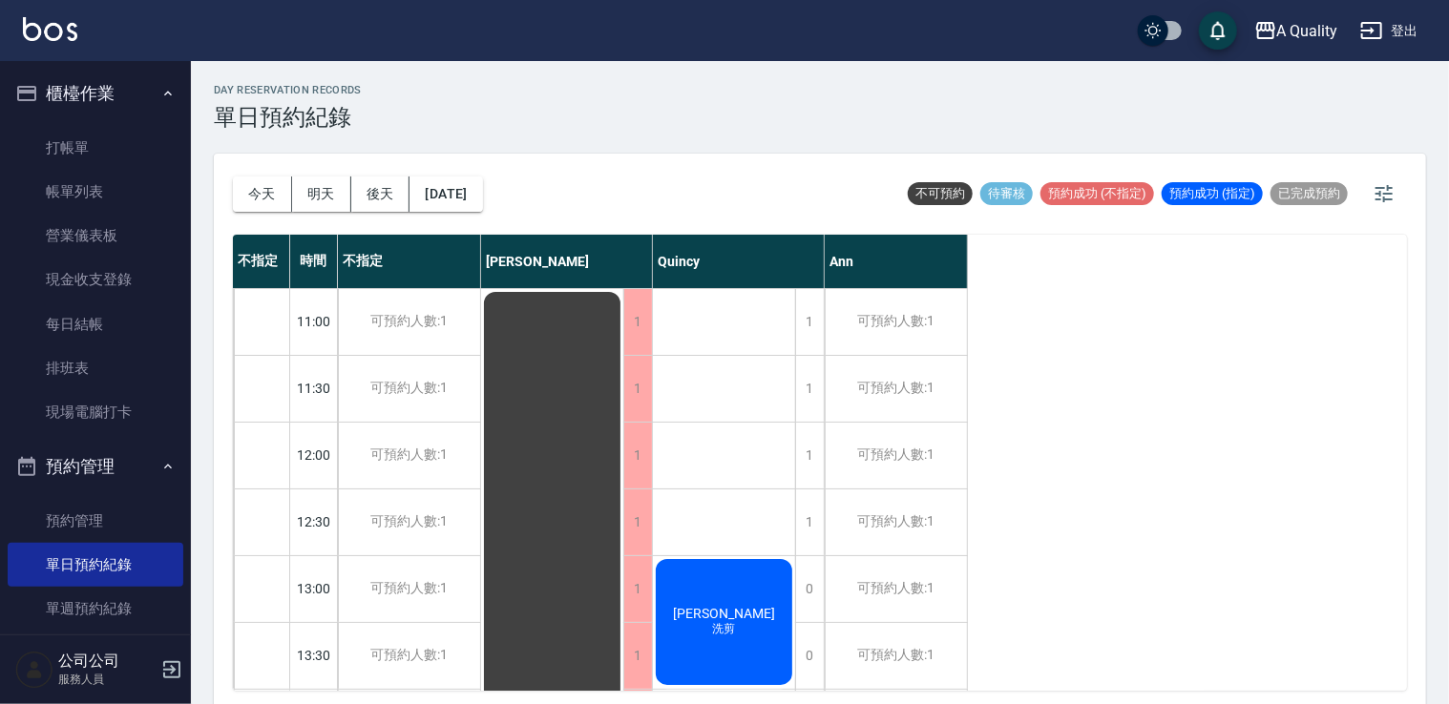
scroll to position [286, 0]
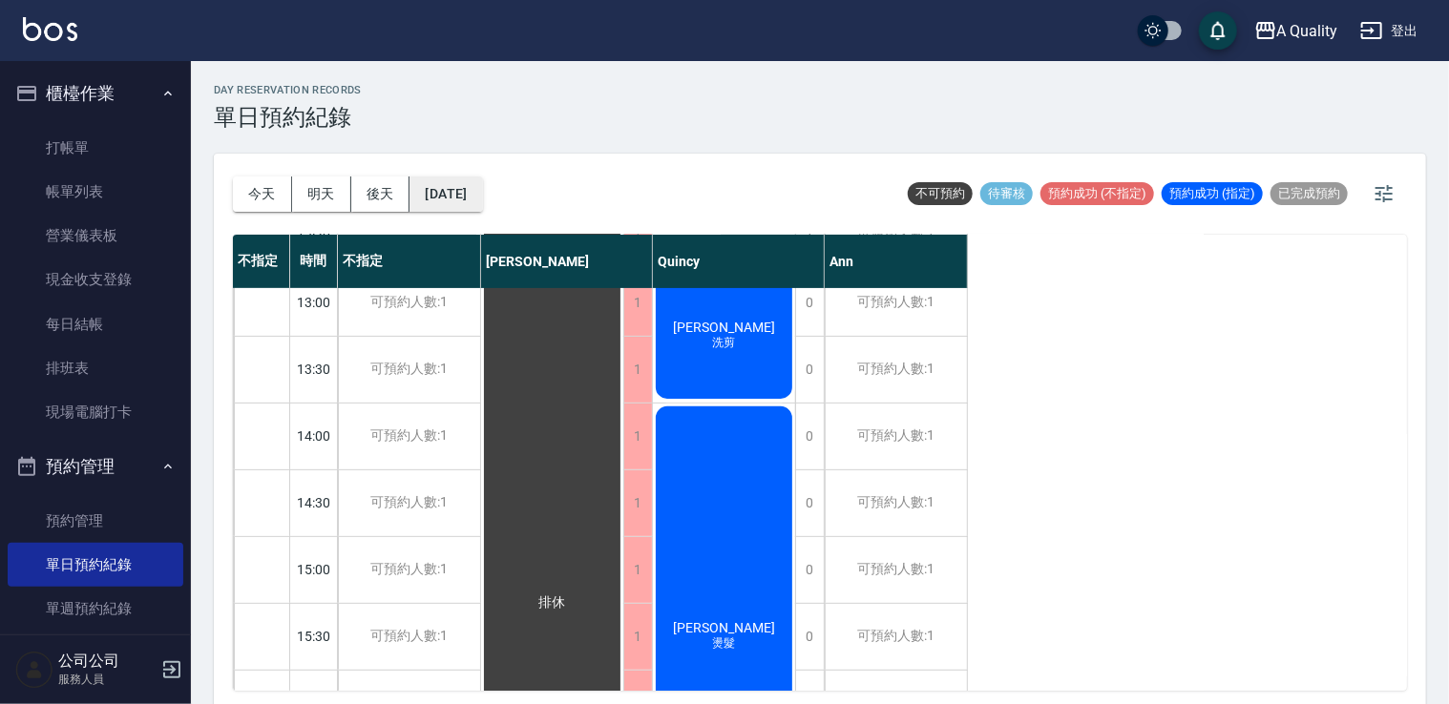
click at [473, 183] on button "2025/10/14" at bounding box center [446, 194] width 73 height 35
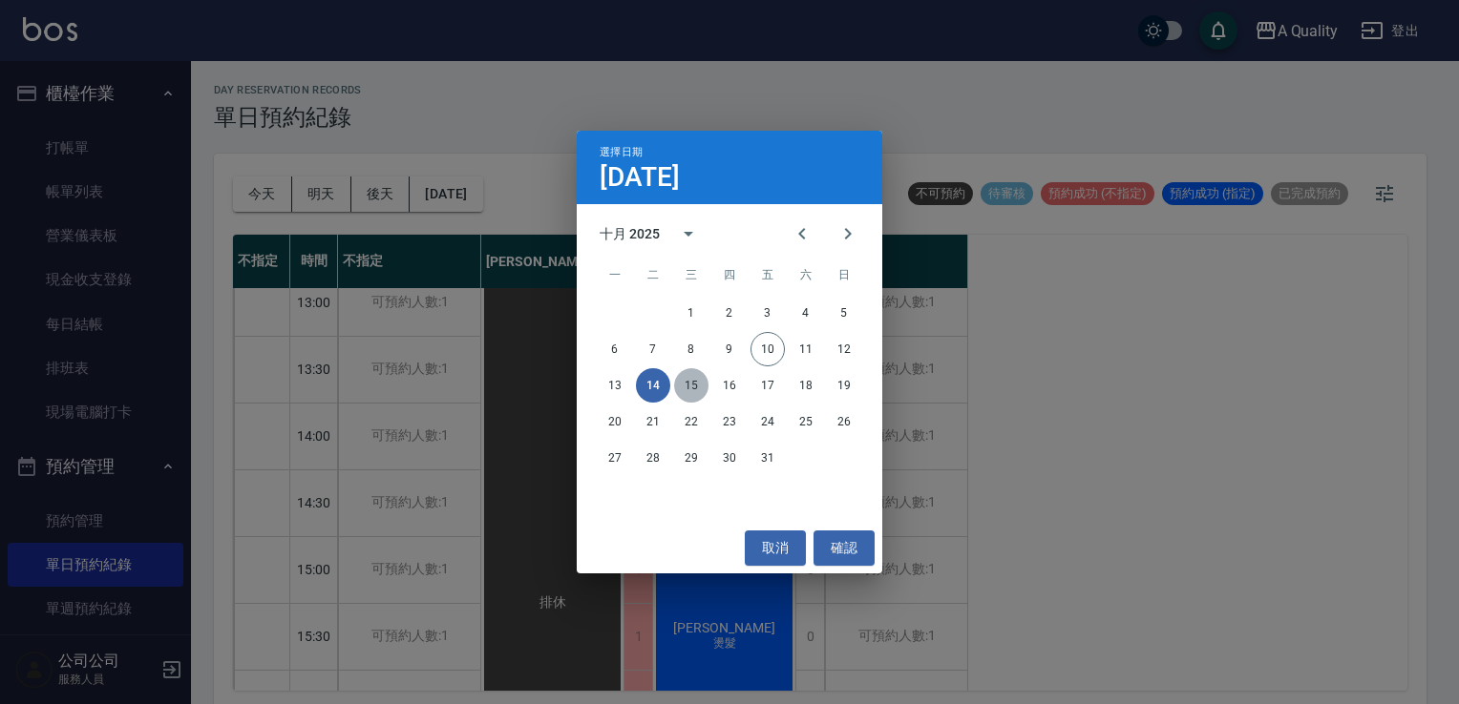
click at [692, 391] on button "15" at bounding box center [691, 385] width 34 height 34
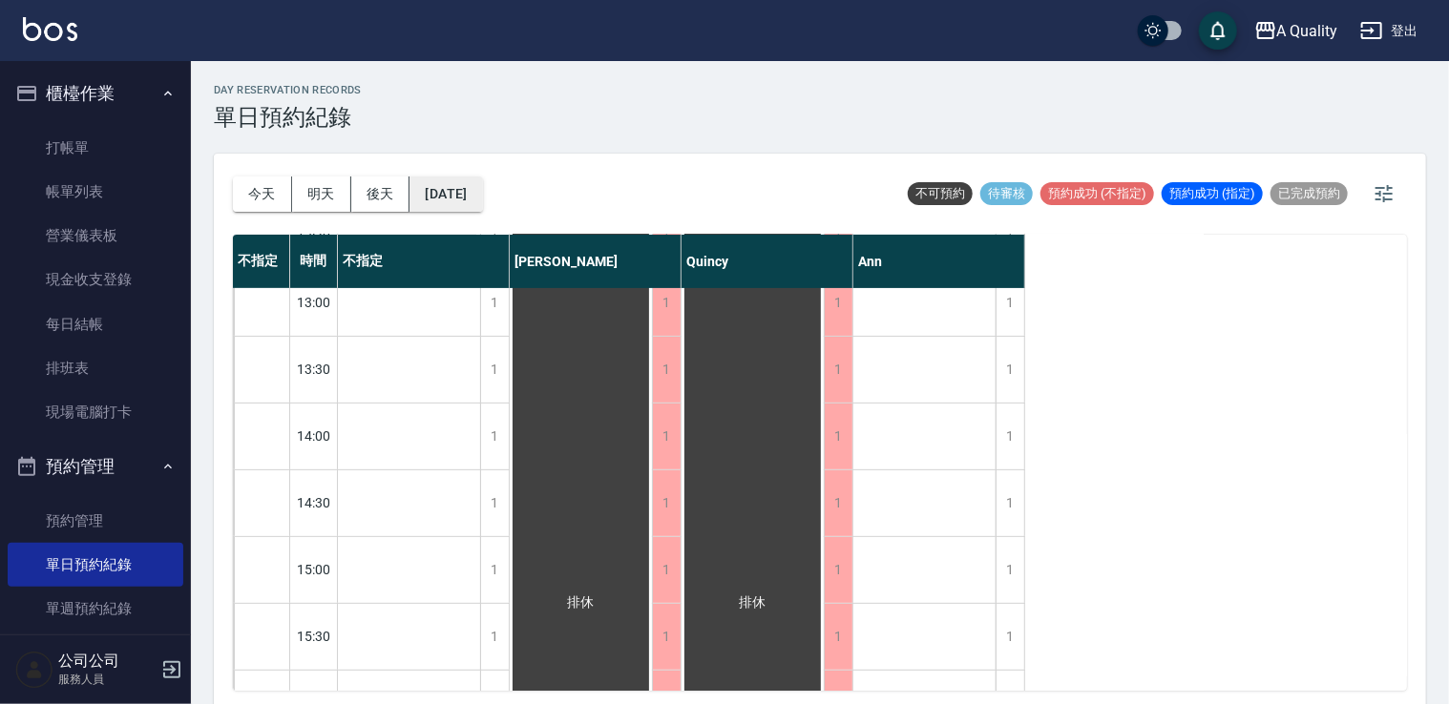
drag, startPoint x: 481, startPoint y: 174, endPoint x: 509, endPoint y: 183, distance: 29.3
click at [483, 176] on div "今天 明天 後天 2025/10/15" at bounding box center [358, 194] width 250 height 81
drag, startPoint x: 509, startPoint y: 183, endPoint x: 617, endPoint y: 217, distance: 112.9
click at [515, 184] on div "今天 明天 後天 2025/10/15 不可預約 待審核 預約成功 (不指定) 預約成功 (指定) 已完成預約" at bounding box center [820, 194] width 1174 height 81
click at [470, 189] on button "2025/10/15" at bounding box center [446, 194] width 73 height 35
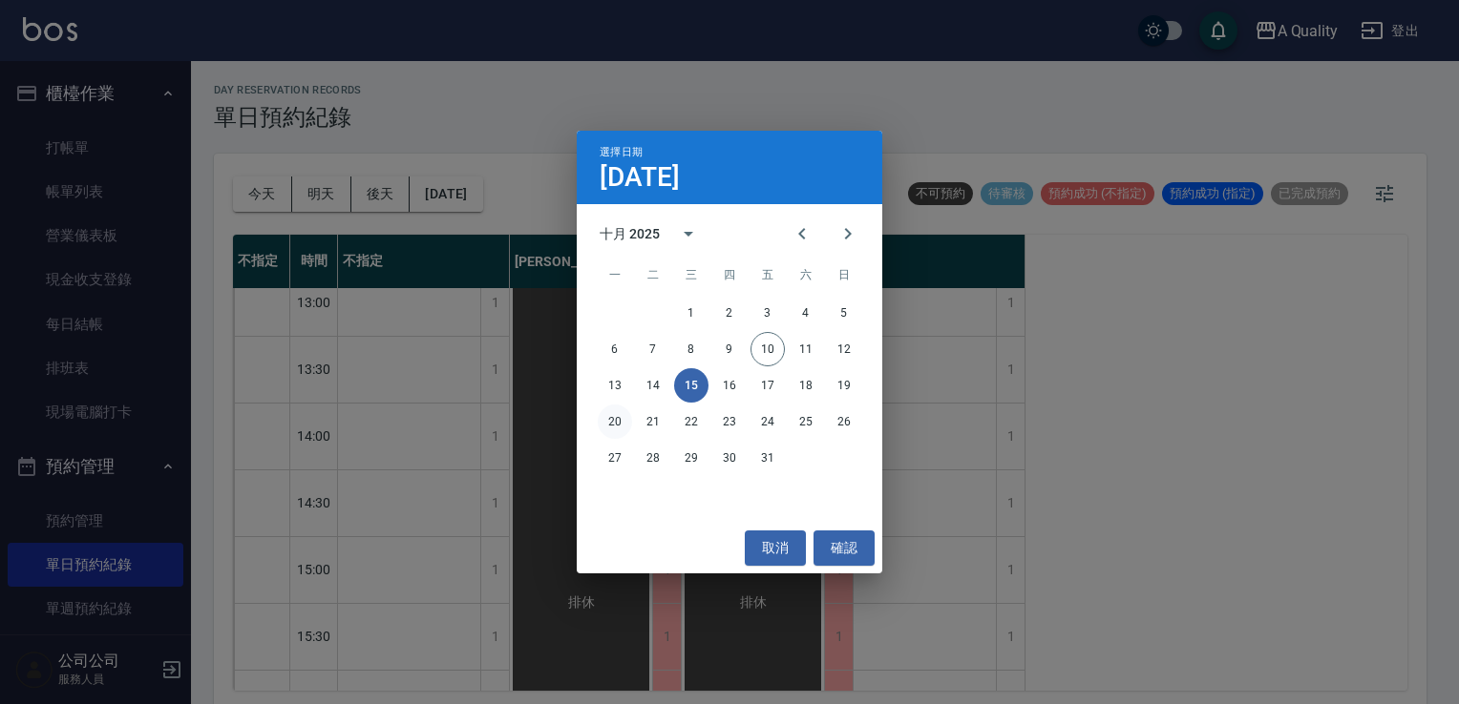
click at [621, 426] on button "20" at bounding box center [615, 422] width 34 height 34
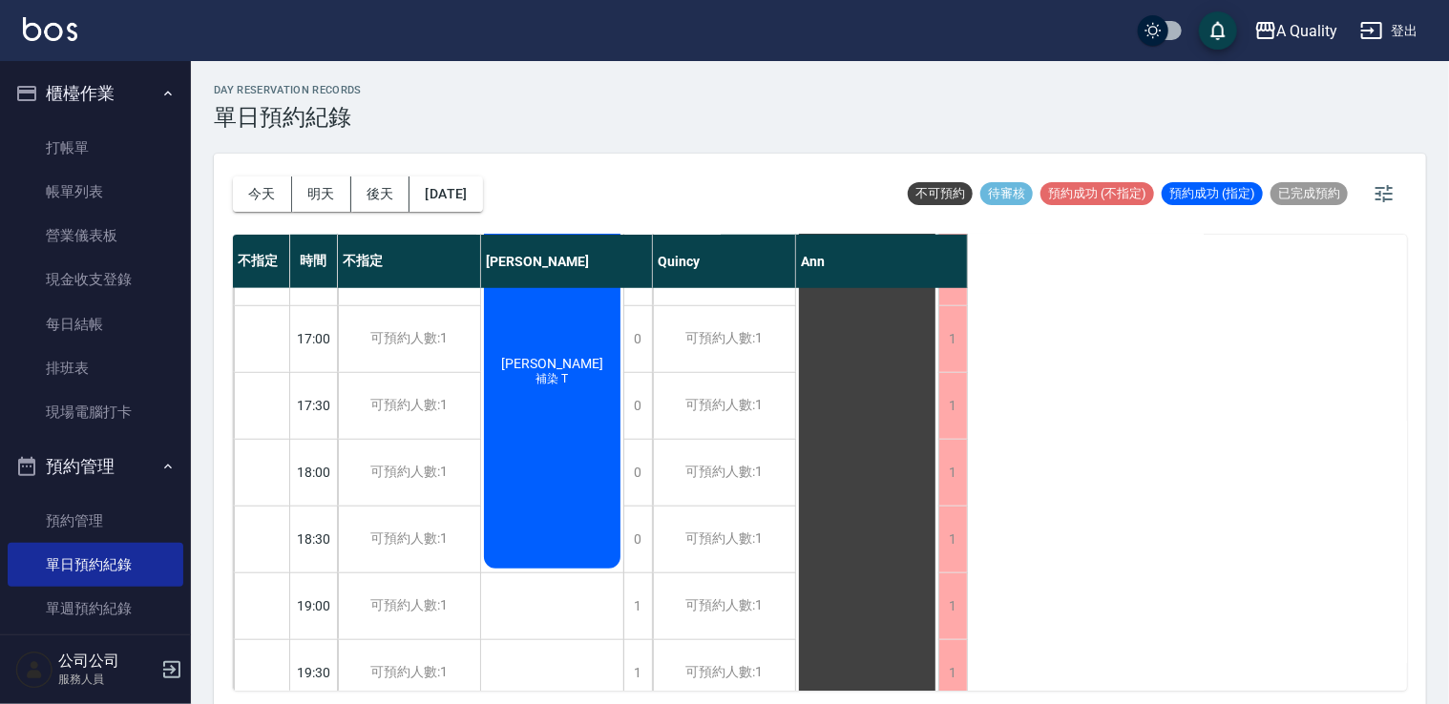
scroll to position [814, 0]
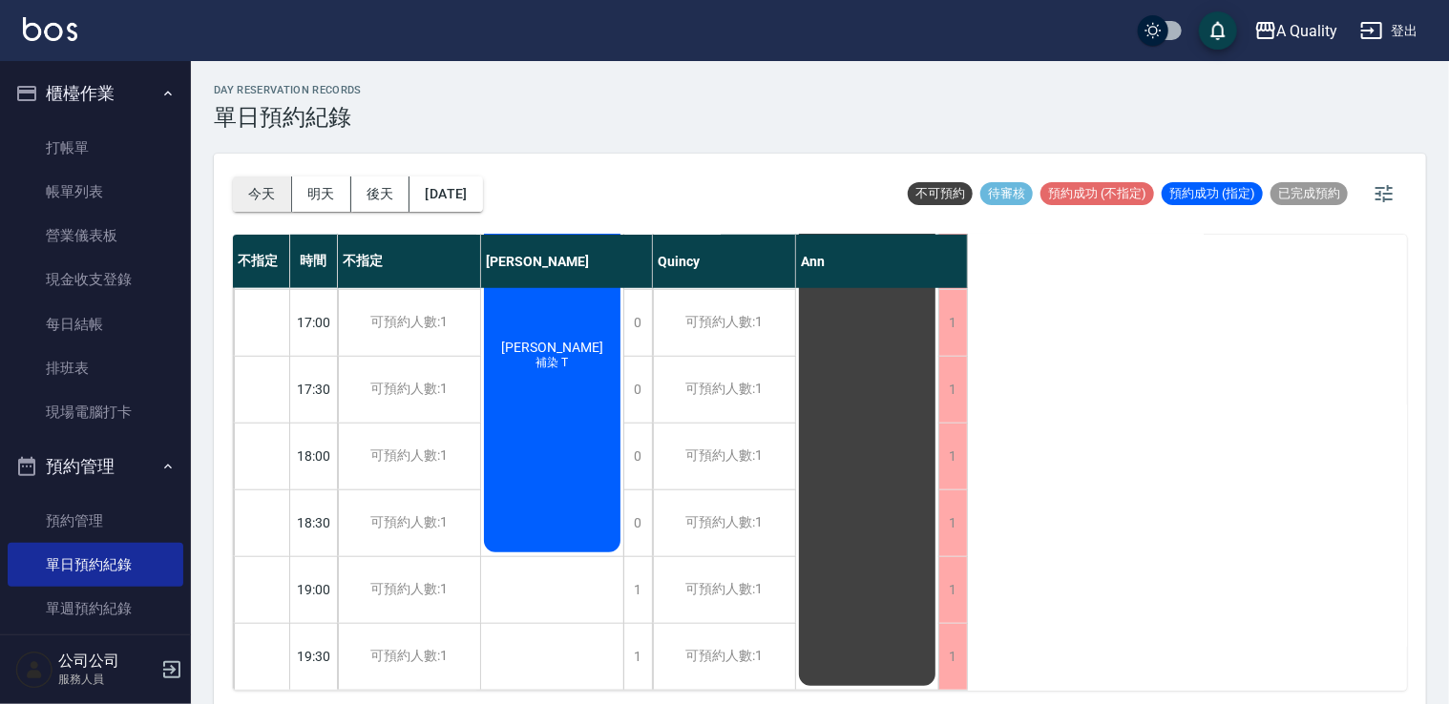
click at [284, 198] on button "今天" at bounding box center [262, 194] width 59 height 35
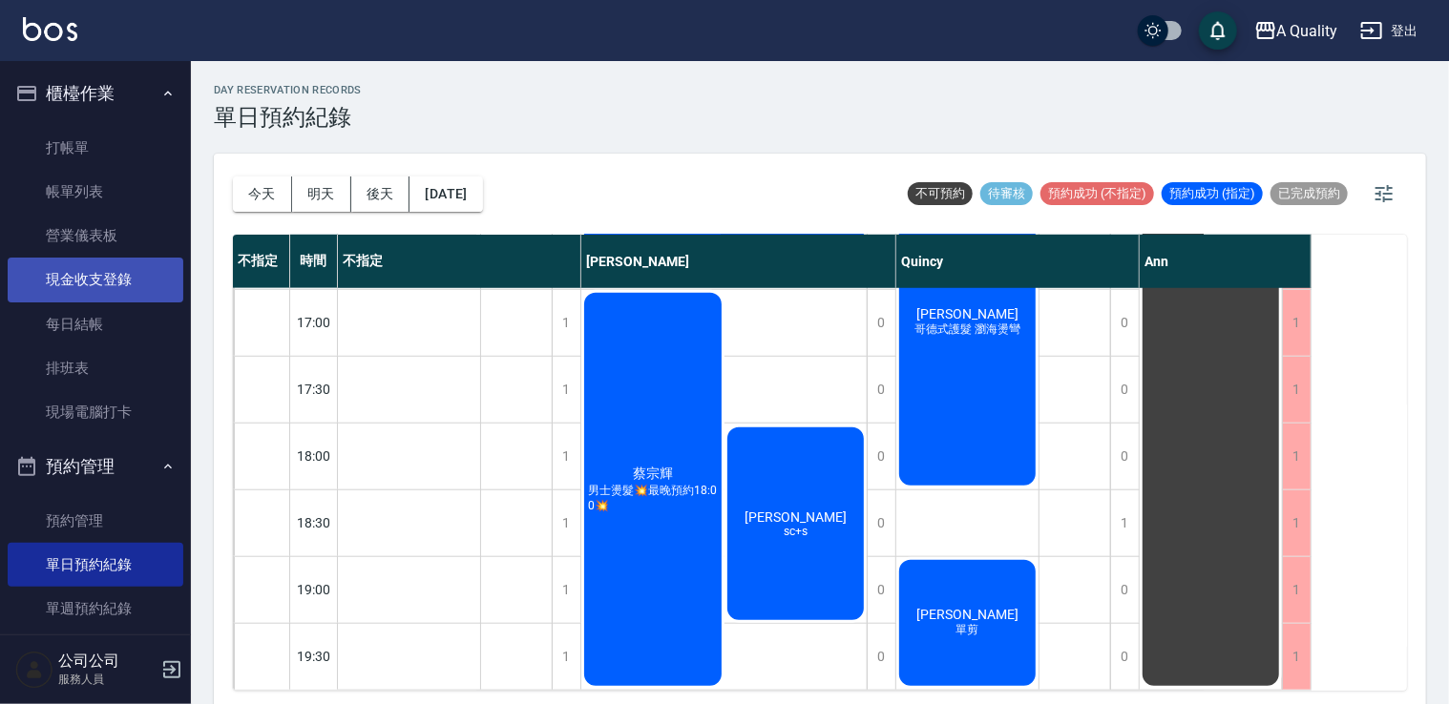
click at [93, 285] on link "現金收支登錄" at bounding box center [96, 280] width 176 height 44
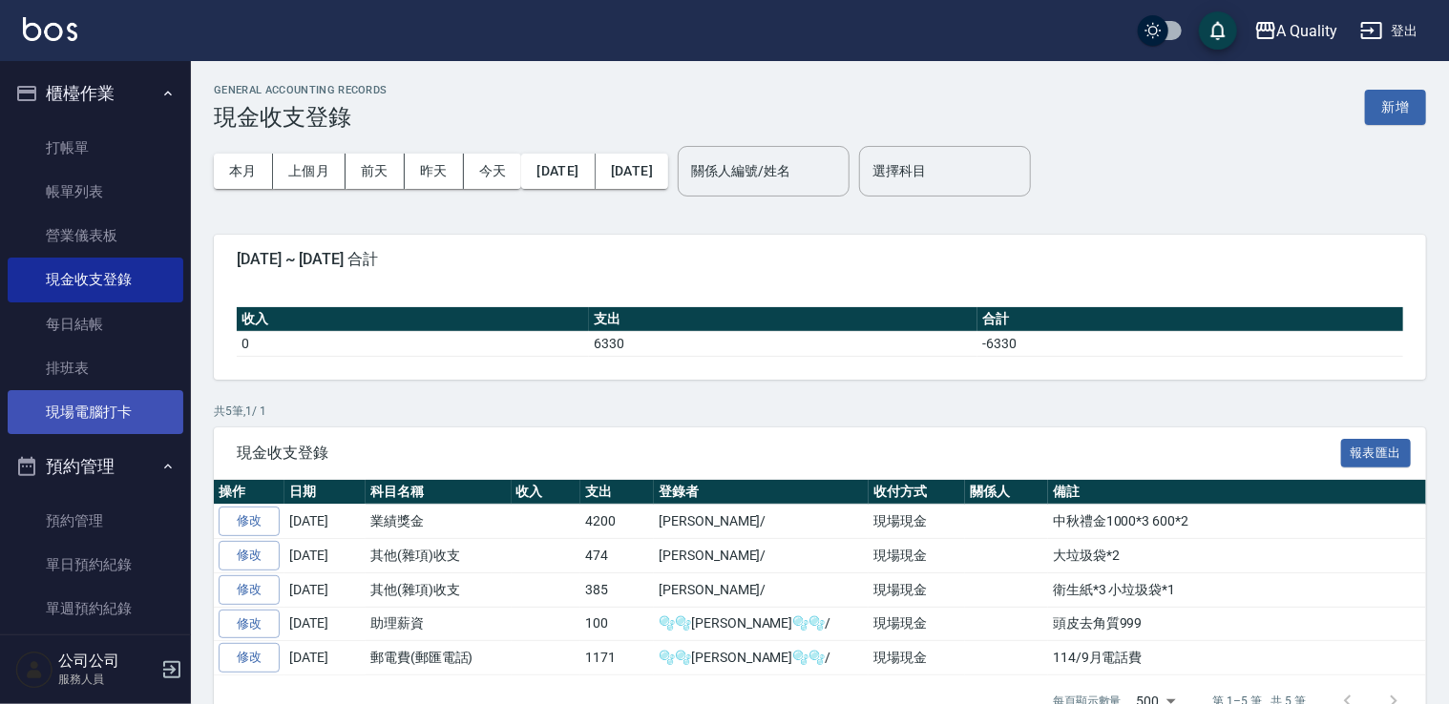
click at [110, 414] on link "現場電腦打卡" at bounding box center [96, 412] width 176 height 44
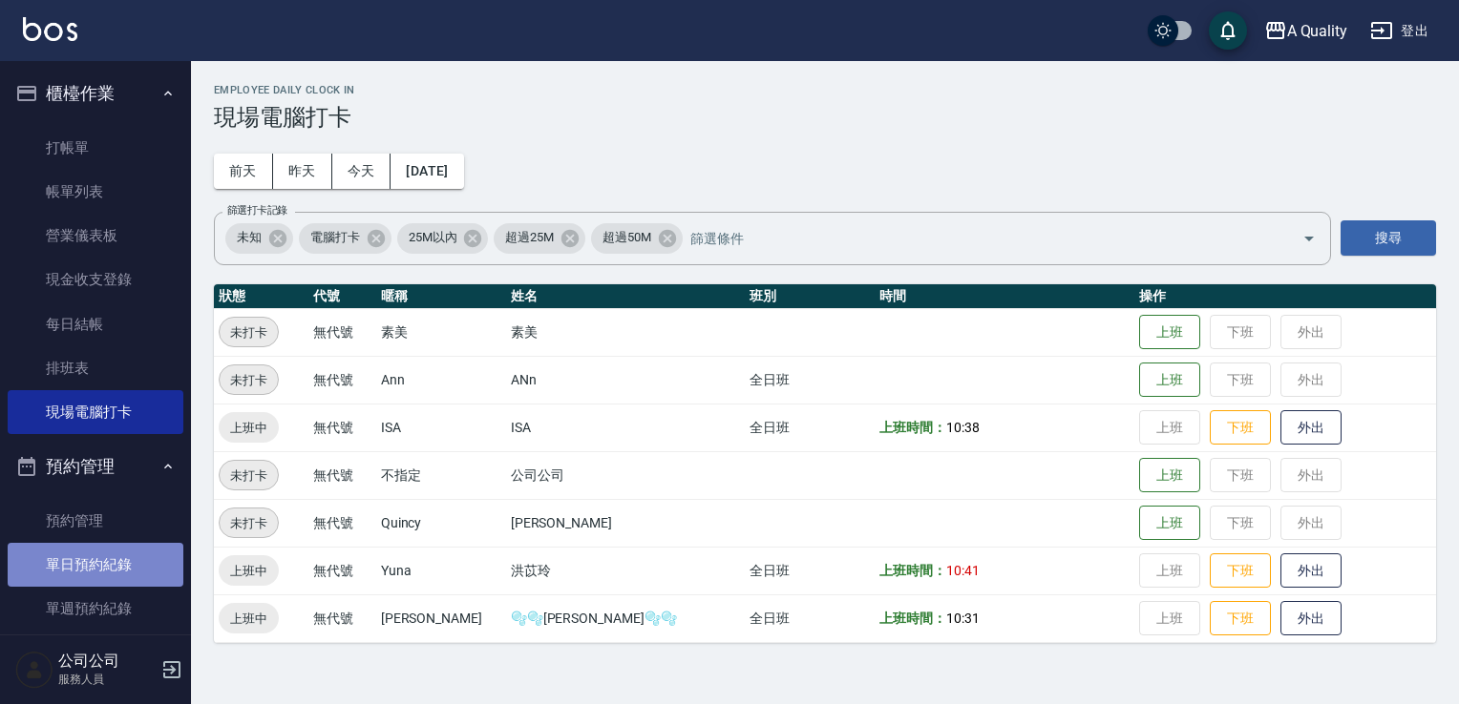
click at [107, 562] on link "單日預約紀錄" at bounding box center [96, 565] width 176 height 44
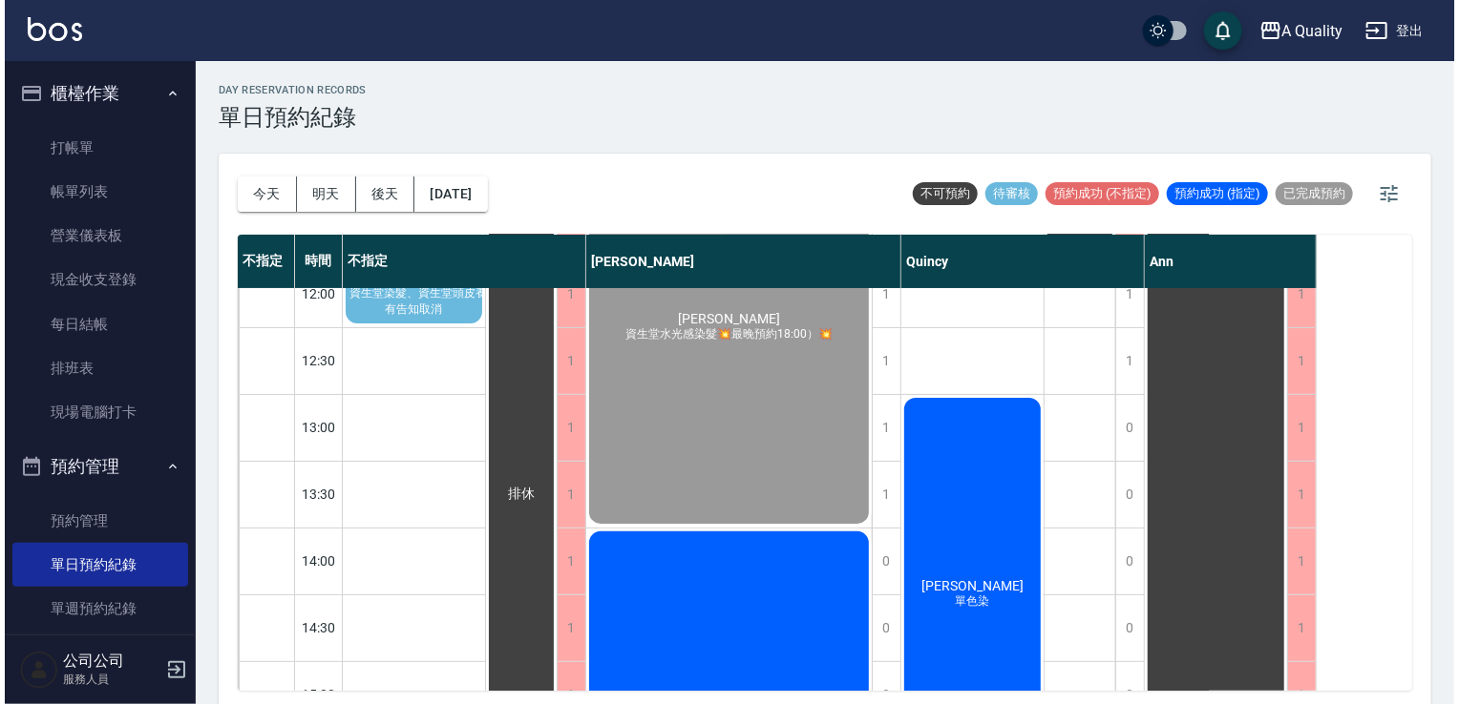
scroll to position [191, 0]
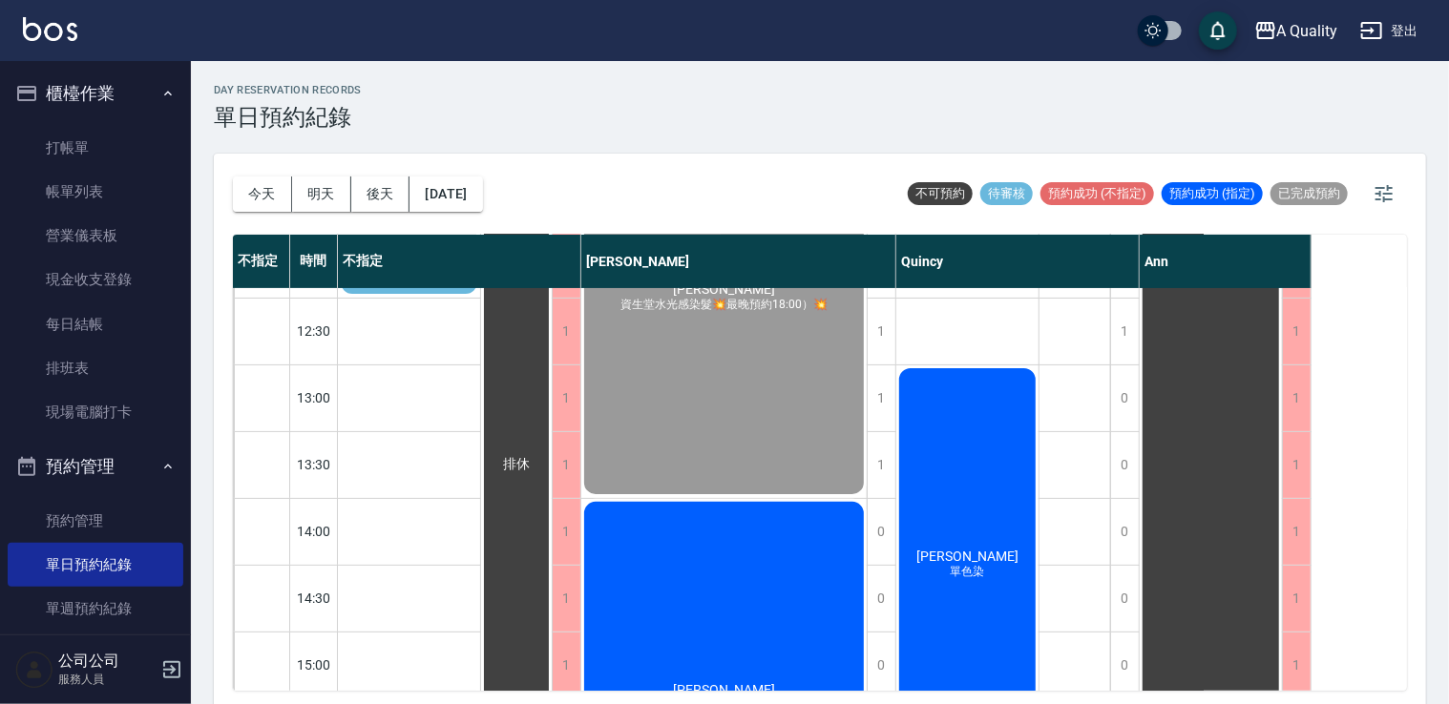
click at [1402, 29] on button "登出" at bounding box center [1390, 30] width 74 height 35
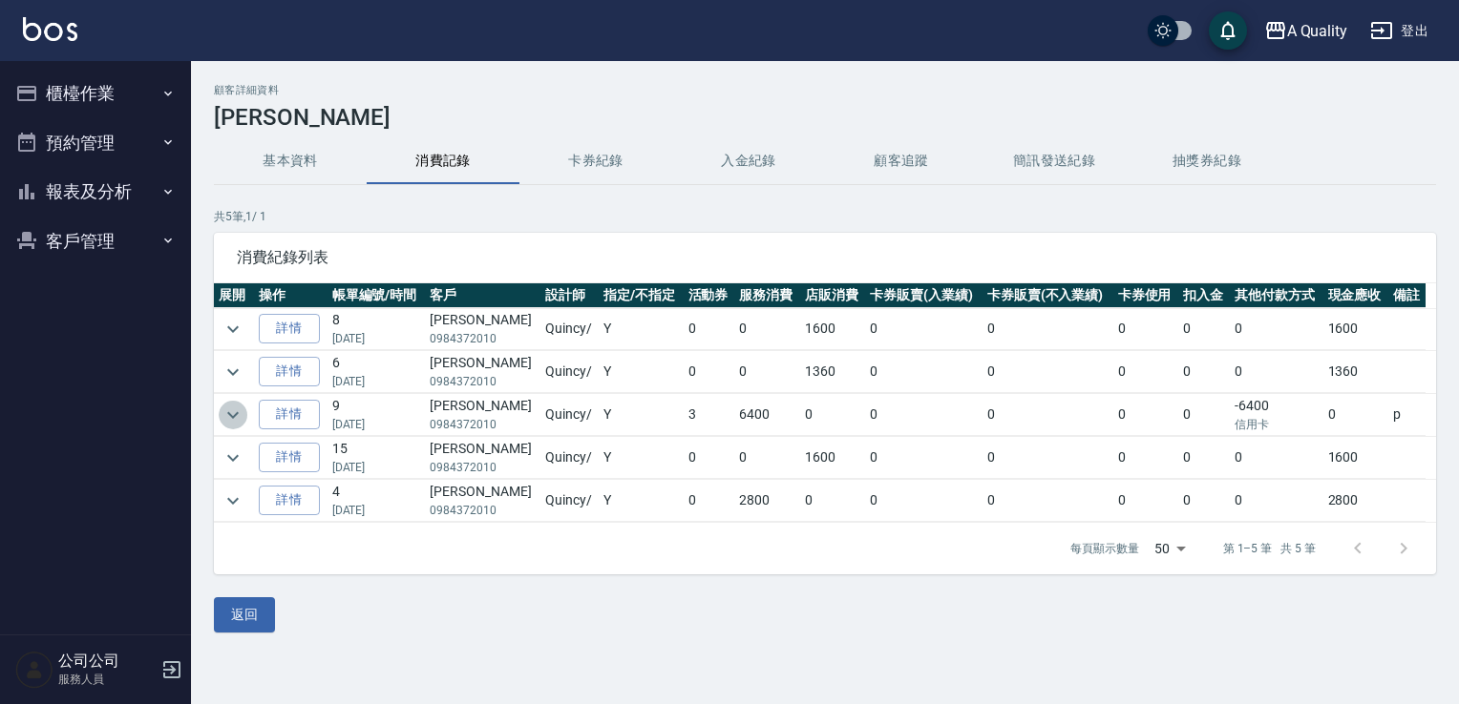
click at [228, 423] on icon "expand row" at bounding box center [232, 415] width 23 height 23
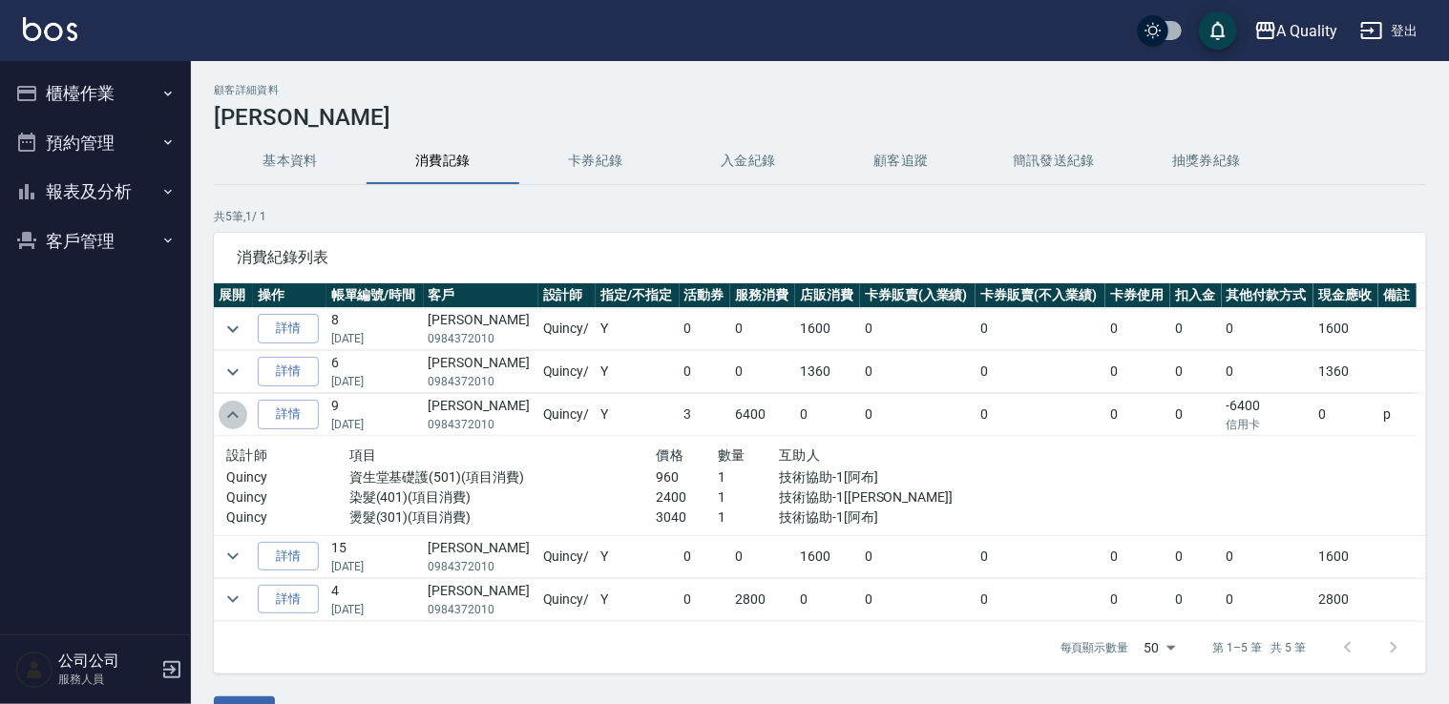
click at [229, 423] on icon "expand row" at bounding box center [232, 415] width 23 height 23
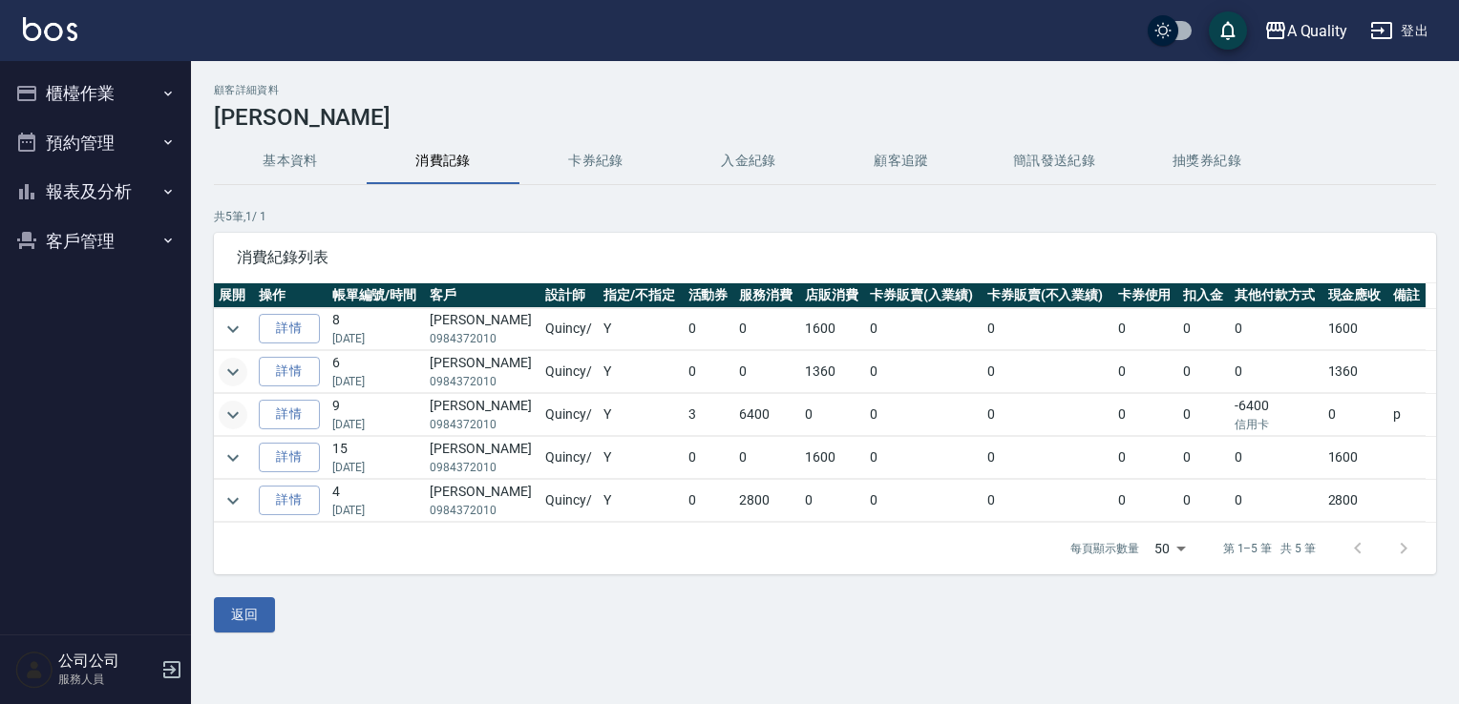
click at [230, 383] on button "expand row" at bounding box center [233, 372] width 29 height 29
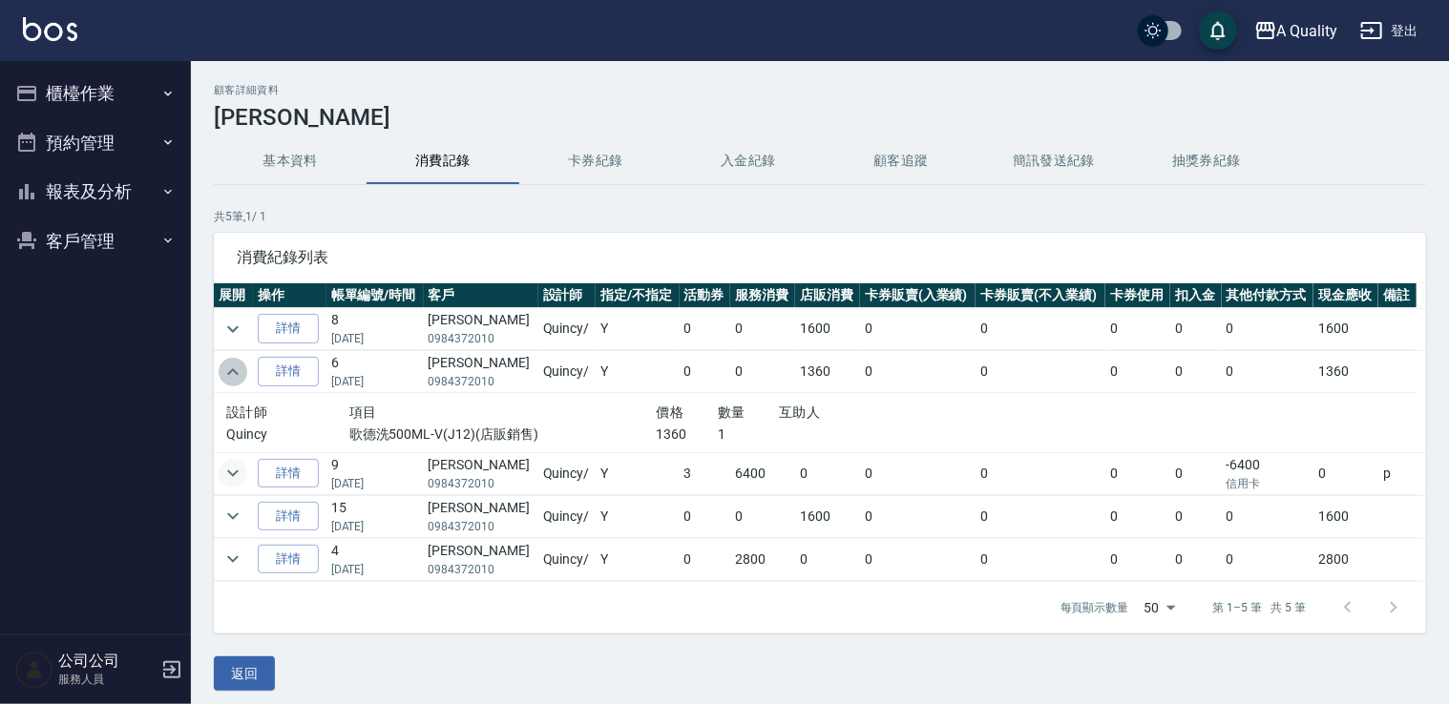
click at [230, 383] on button "expand row" at bounding box center [233, 372] width 29 height 29
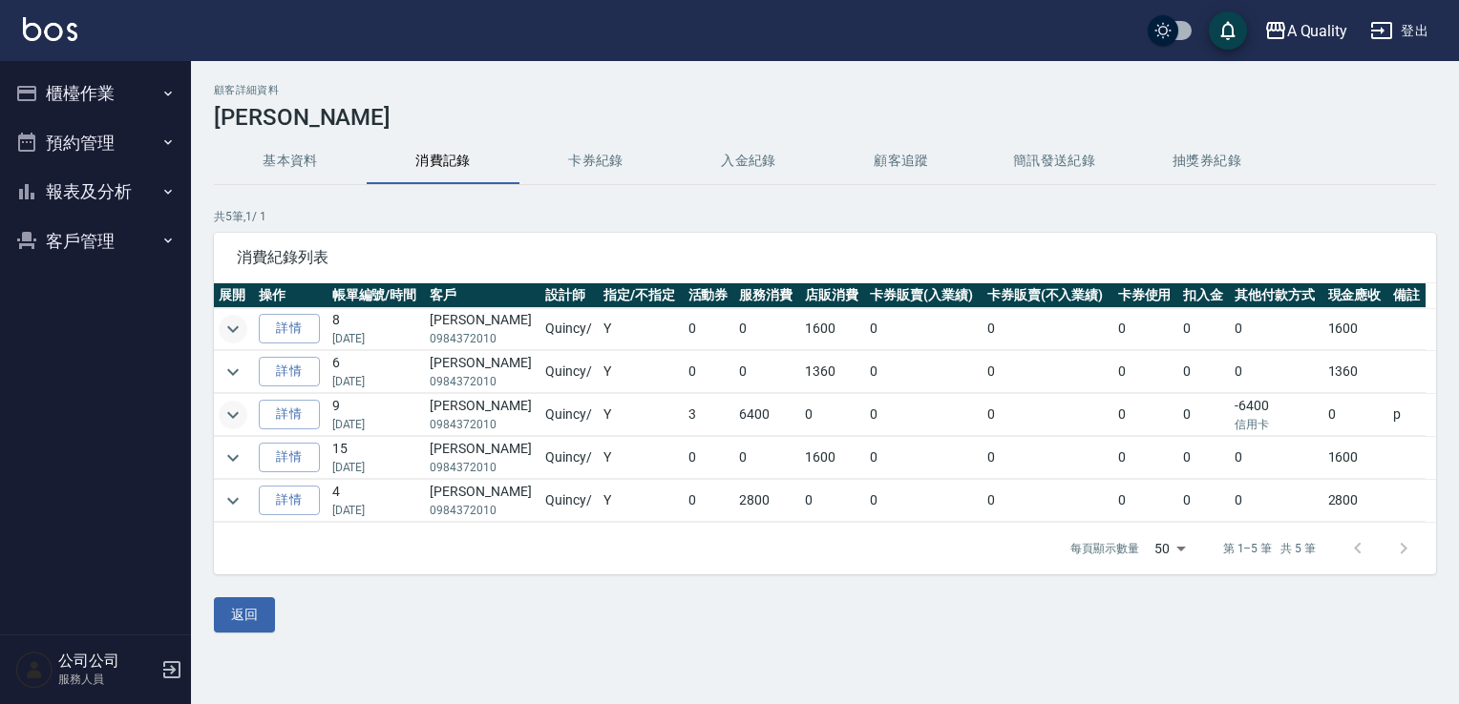
click at [237, 326] on icon "expand row" at bounding box center [232, 329] width 11 height 7
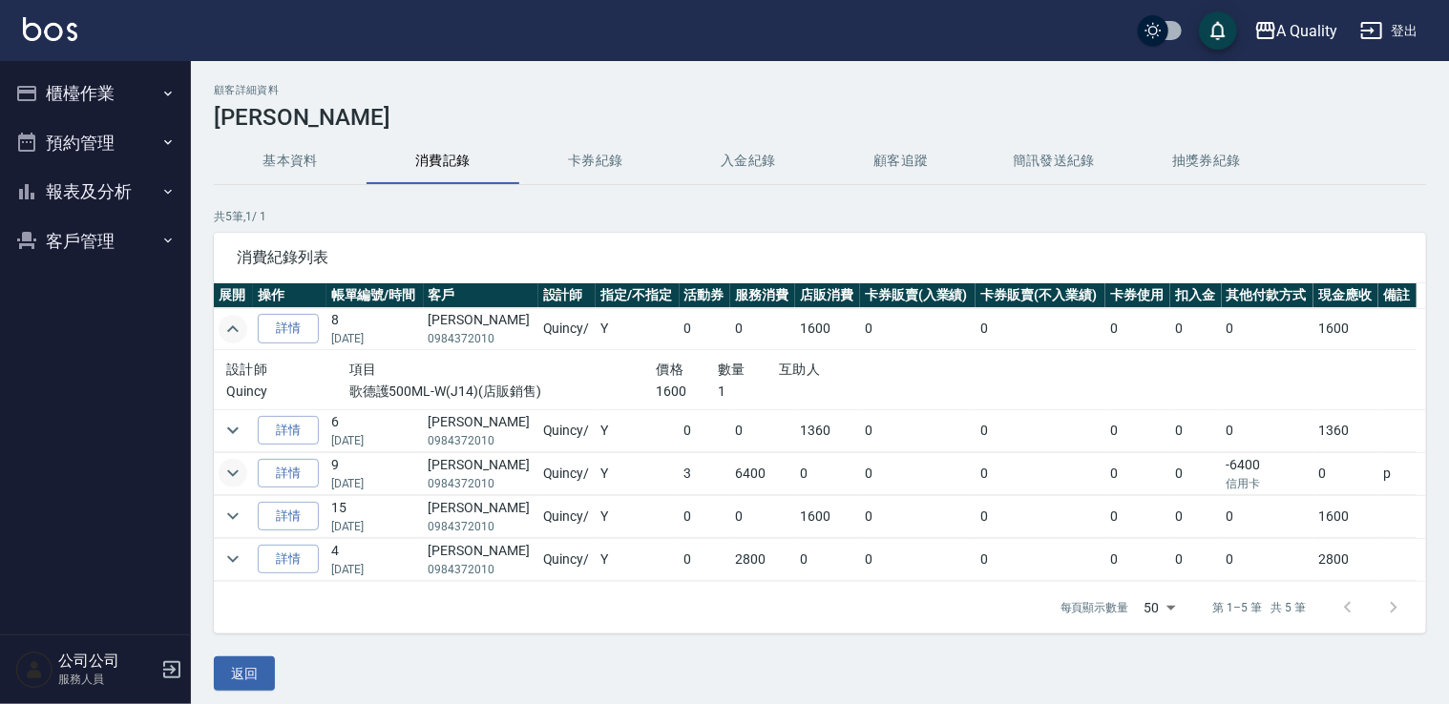
click at [237, 326] on icon "expand row" at bounding box center [232, 329] width 23 height 23
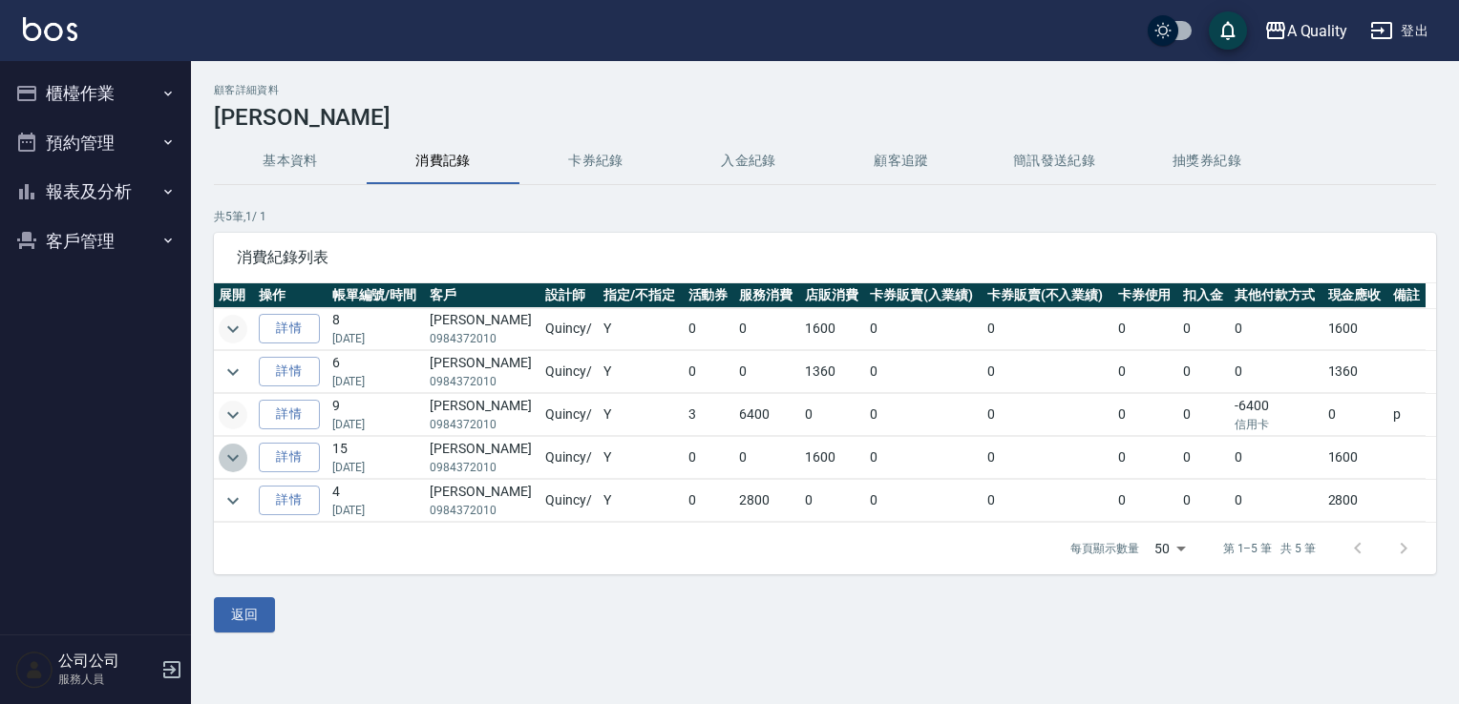
click at [233, 464] on icon "expand row" at bounding box center [232, 458] width 23 height 23
click at [230, 466] on icon "expand row" at bounding box center [232, 458] width 23 height 23
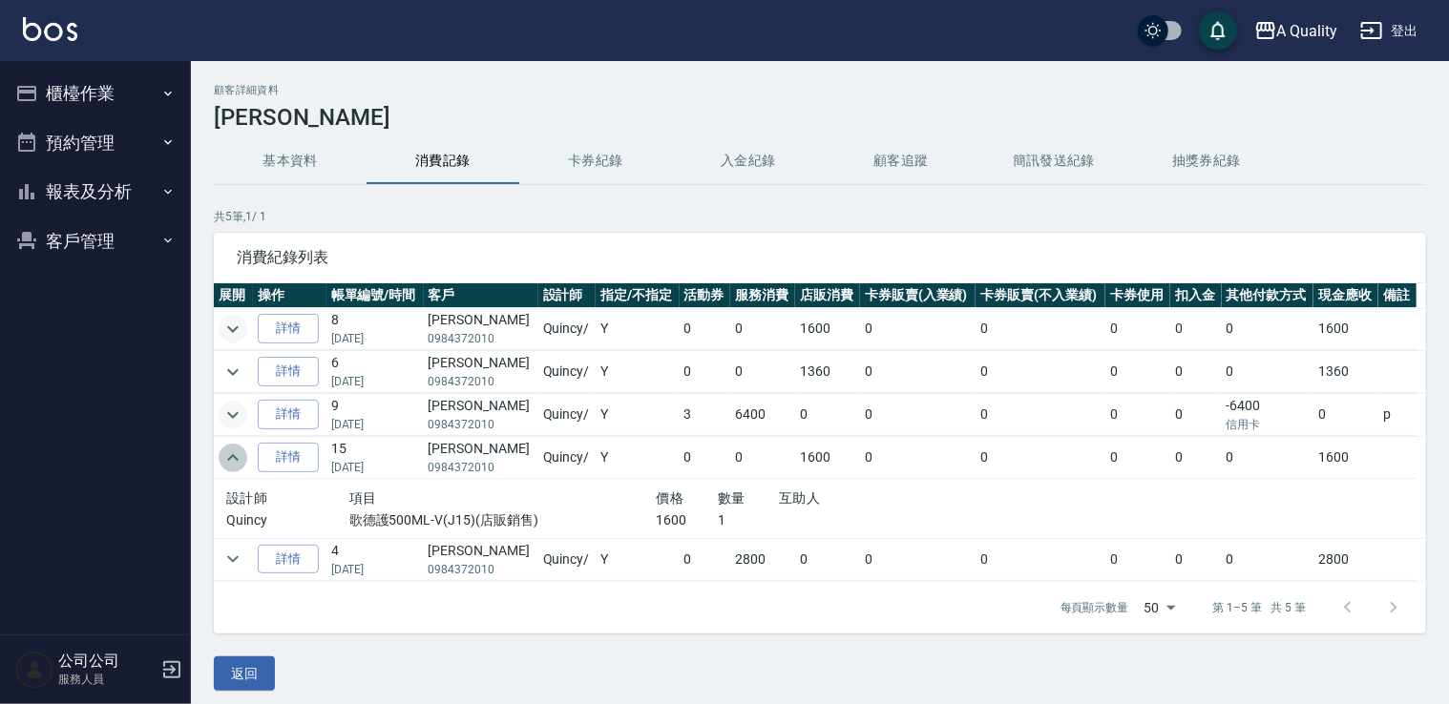
click at [230, 466] on icon "expand row" at bounding box center [232, 458] width 23 height 23
click at [236, 459] on icon "expand row" at bounding box center [232, 458] width 23 height 23
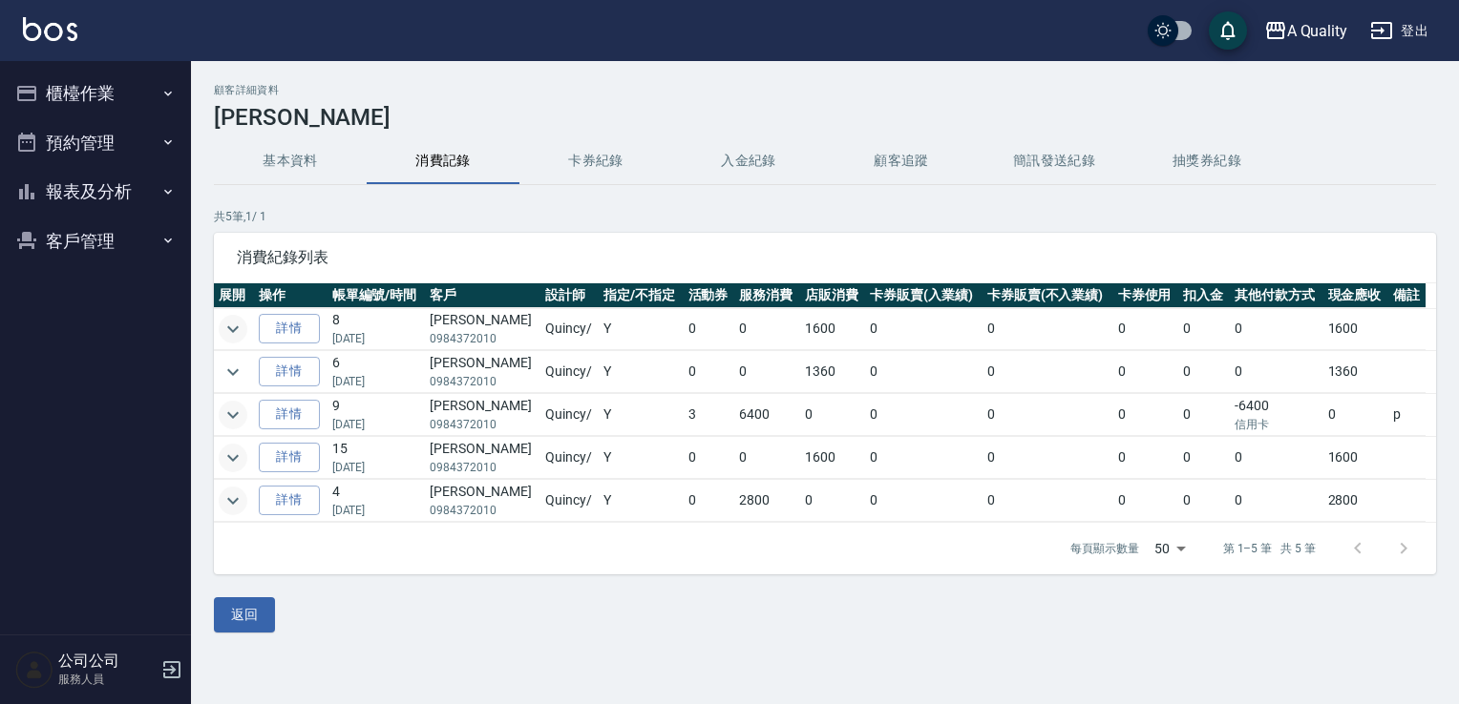
click at [228, 494] on icon "expand row" at bounding box center [232, 501] width 23 height 23
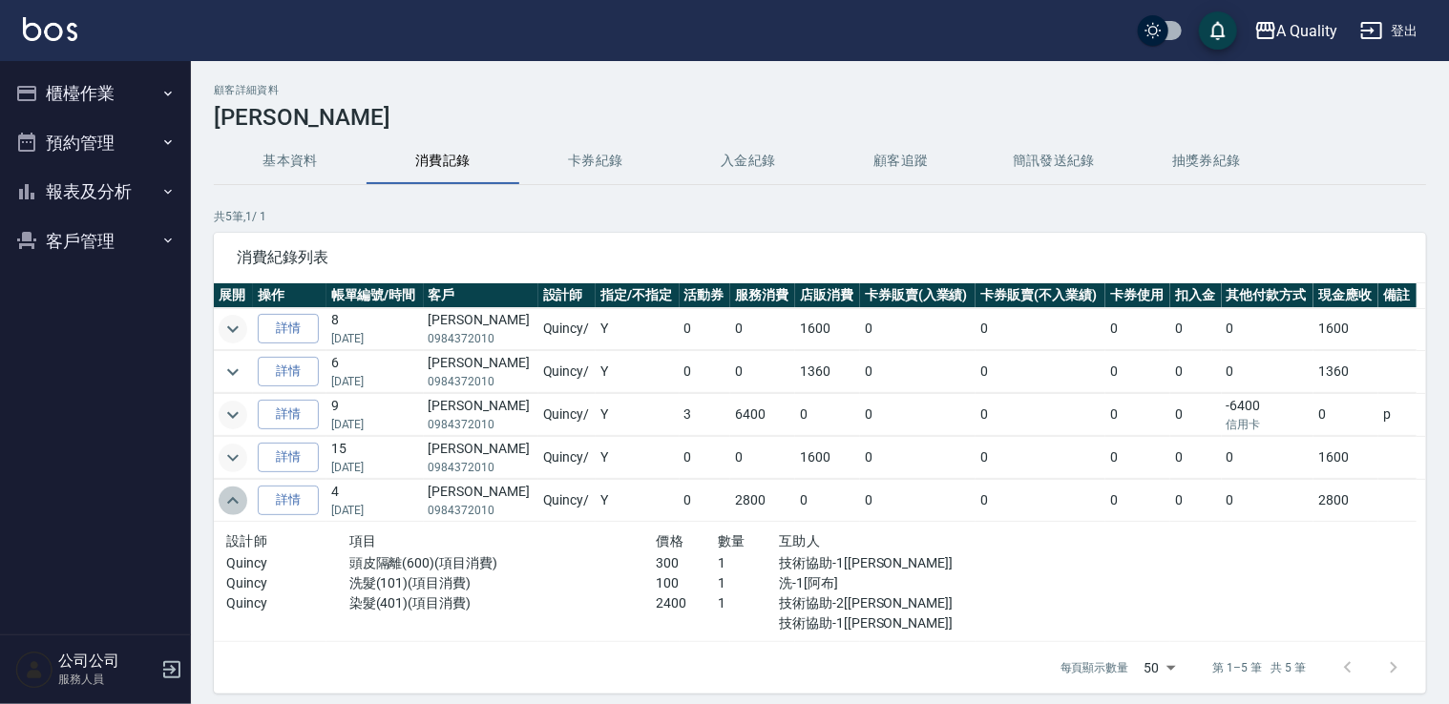
click at [228, 494] on icon "expand row" at bounding box center [232, 501] width 23 height 23
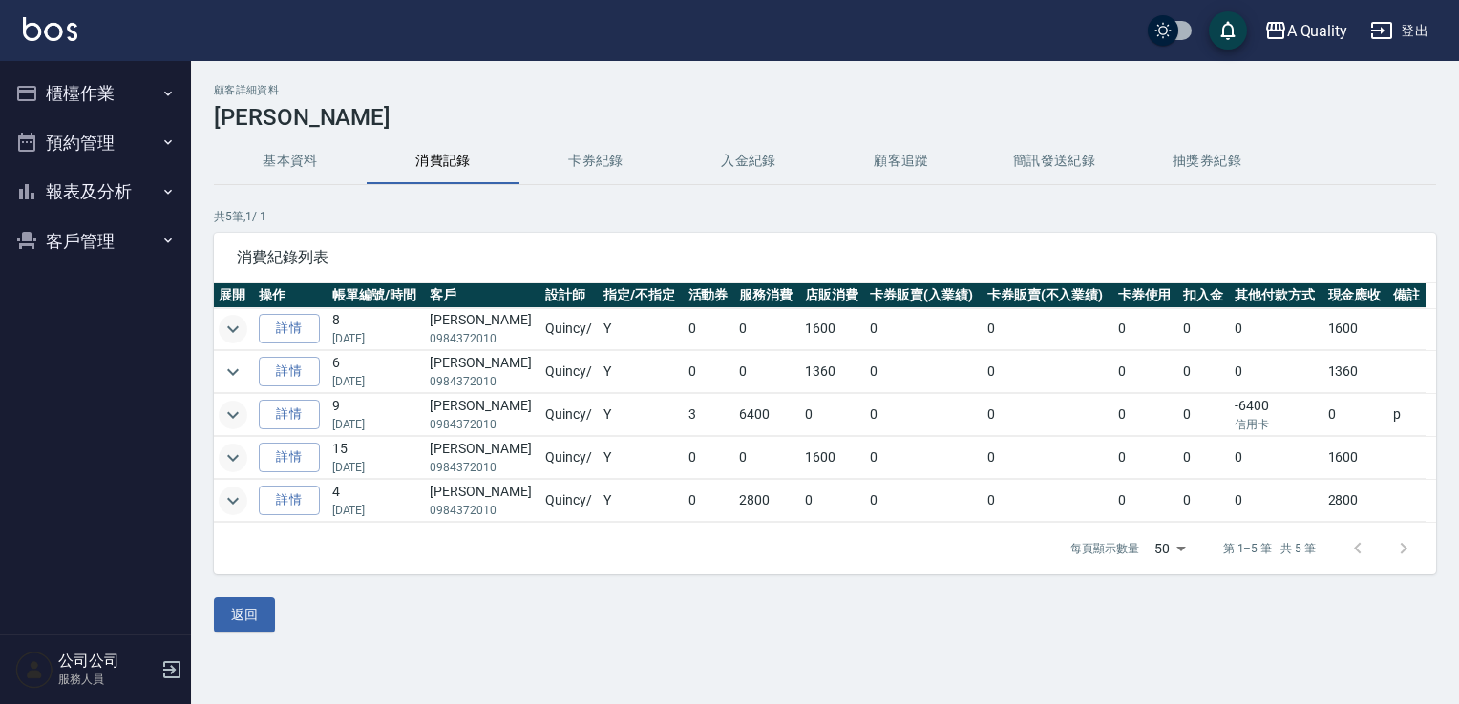
click at [126, 149] on button "預約管理" at bounding box center [96, 143] width 176 height 50
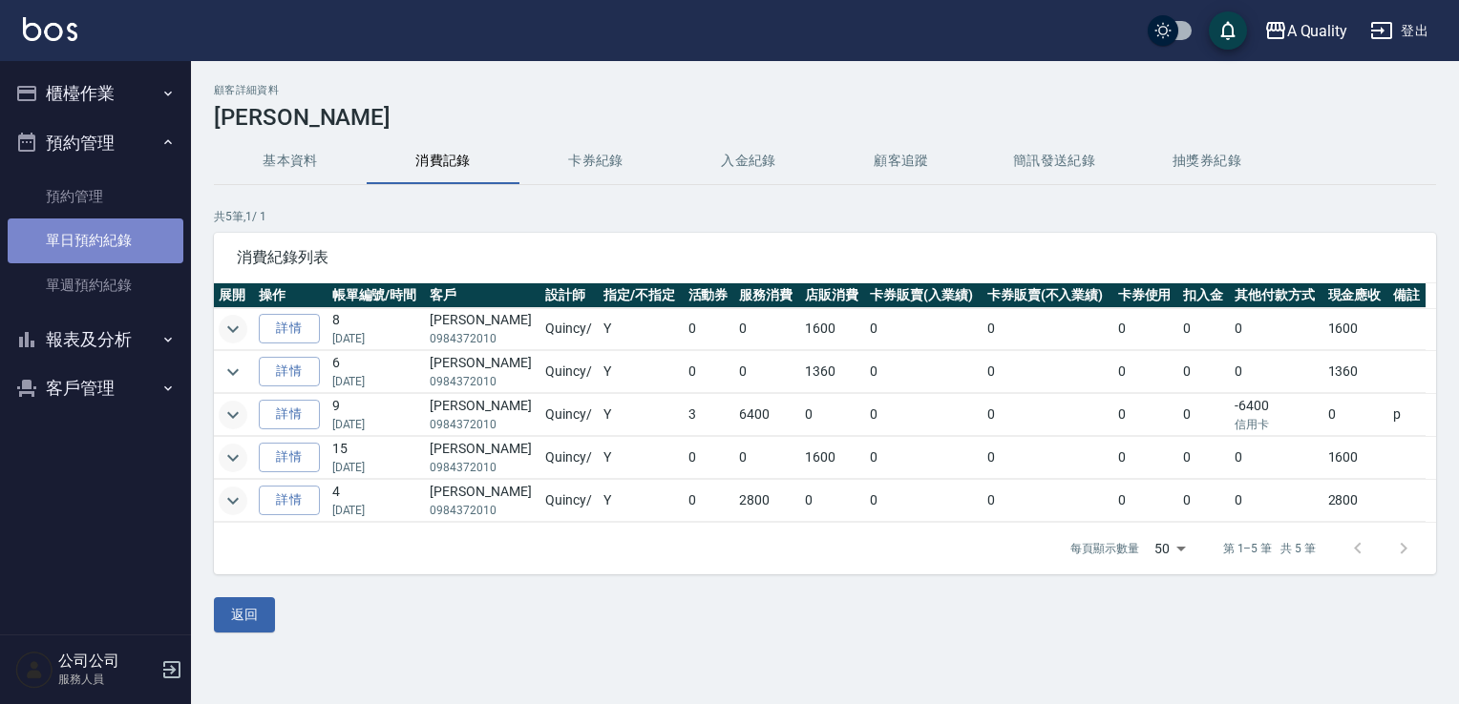
click at [107, 242] on link "單日預約紀錄" at bounding box center [96, 241] width 176 height 44
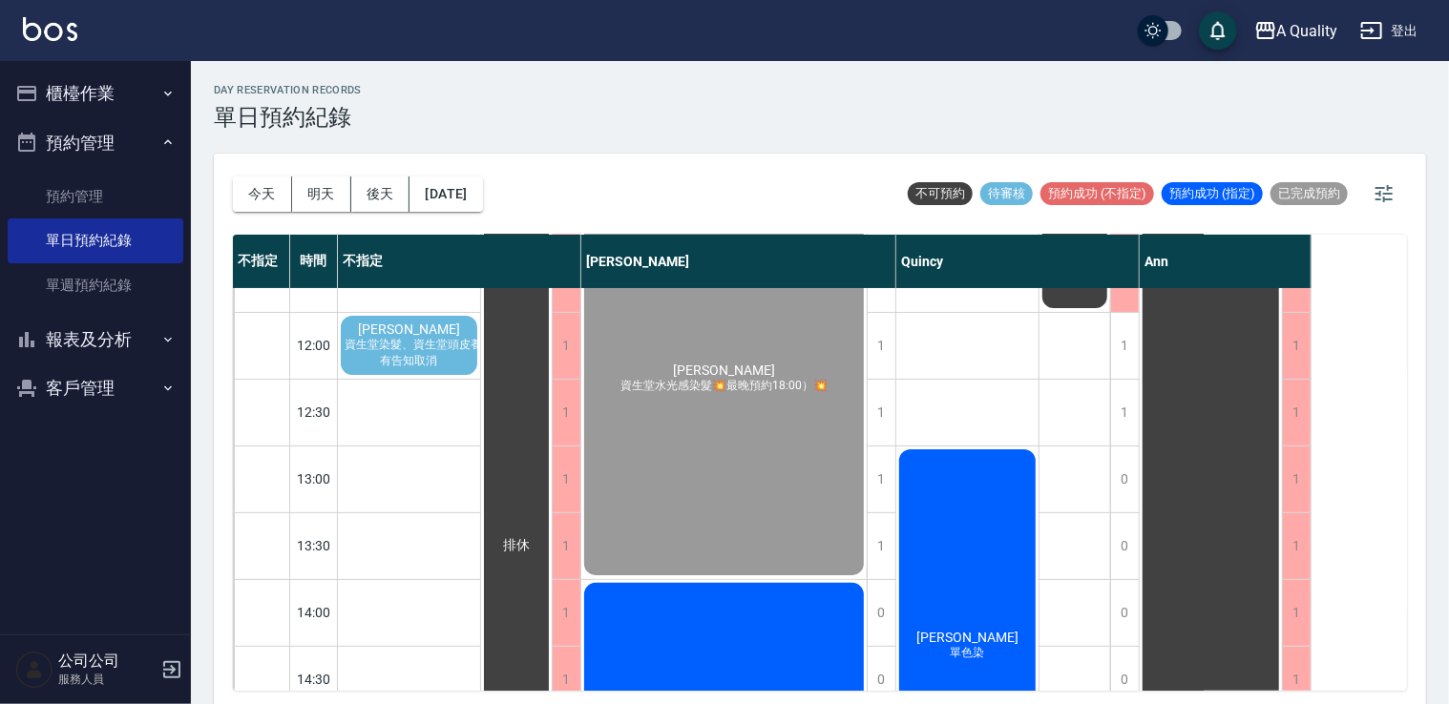
scroll to position [191, 0]
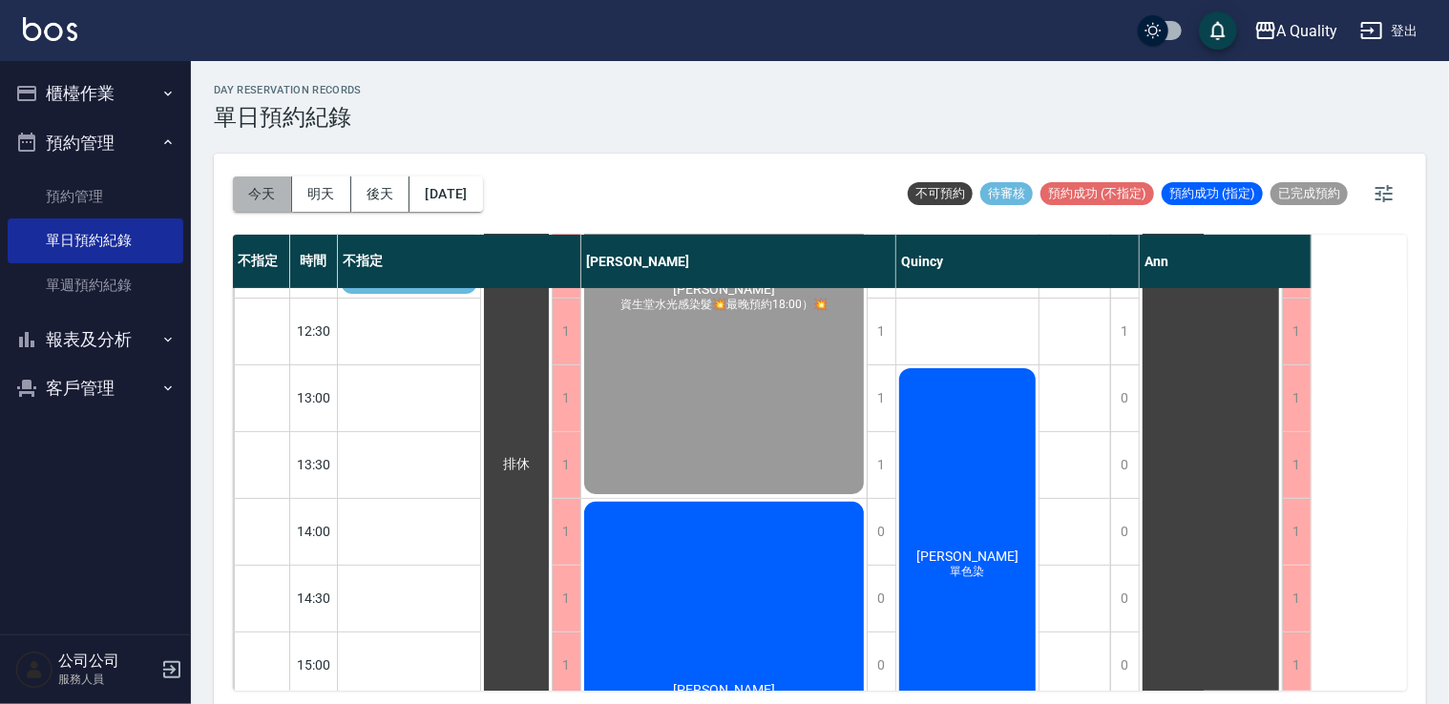
click at [254, 178] on button "今天" at bounding box center [262, 194] width 59 height 35
click at [433, 197] on button "[DATE]" at bounding box center [446, 194] width 73 height 35
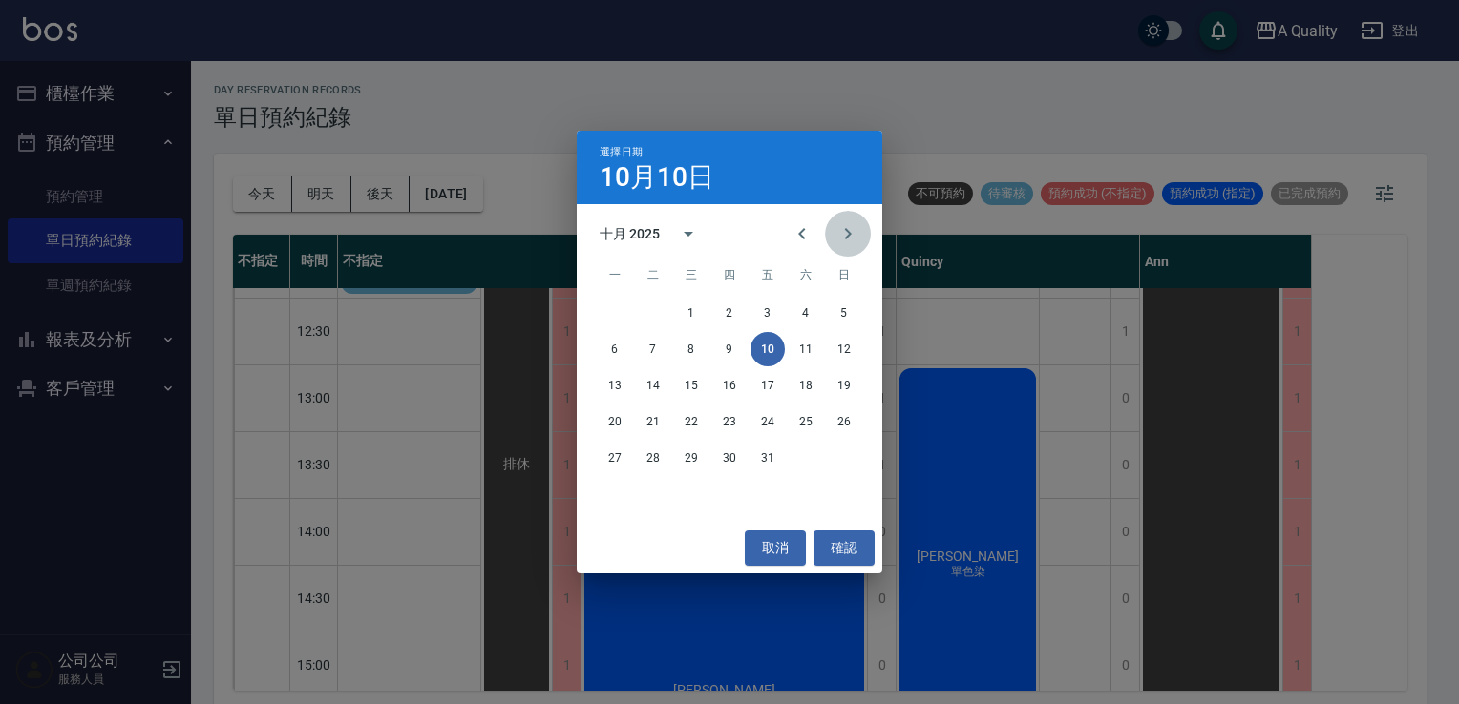
click at [841, 237] on icon "Next month" at bounding box center [847, 233] width 23 height 23
click at [759, 336] on button "7" at bounding box center [767, 349] width 34 height 34
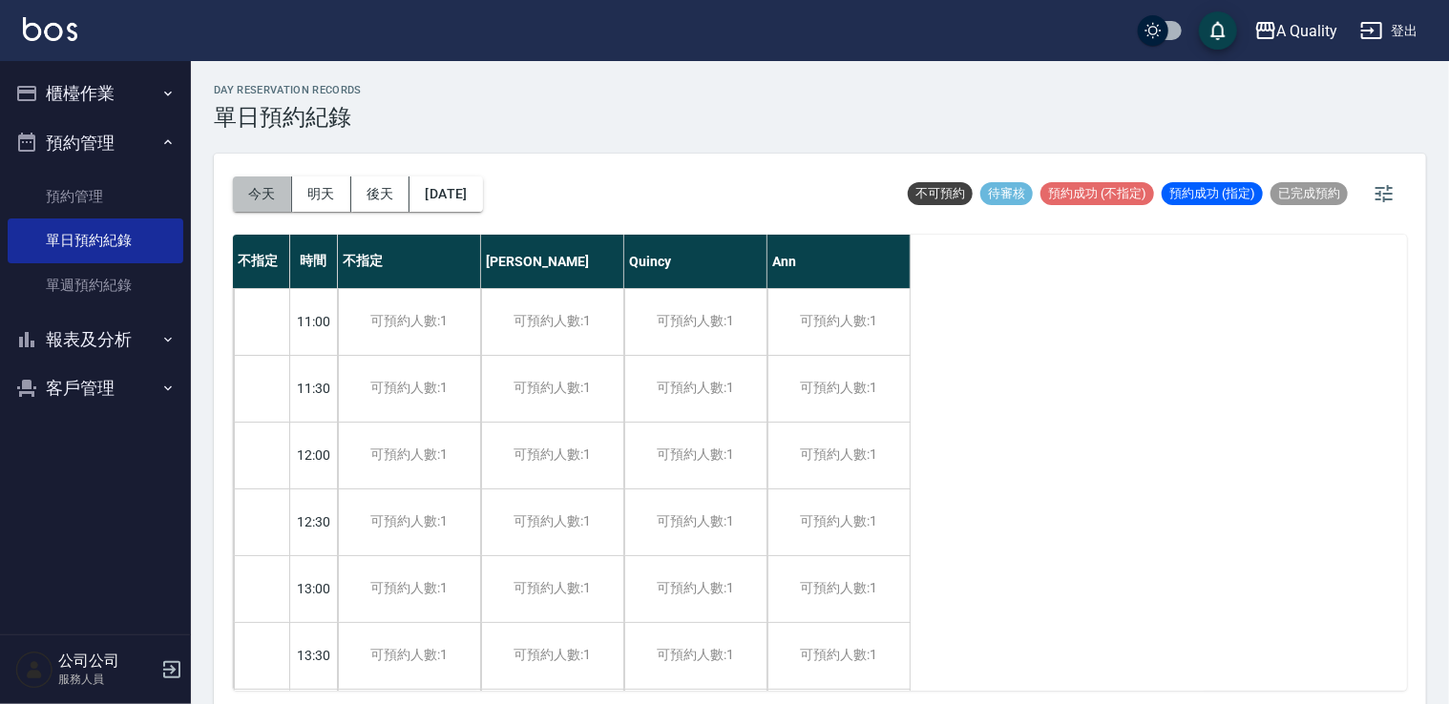
click at [263, 181] on button "今天" at bounding box center [262, 194] width 59 height 35
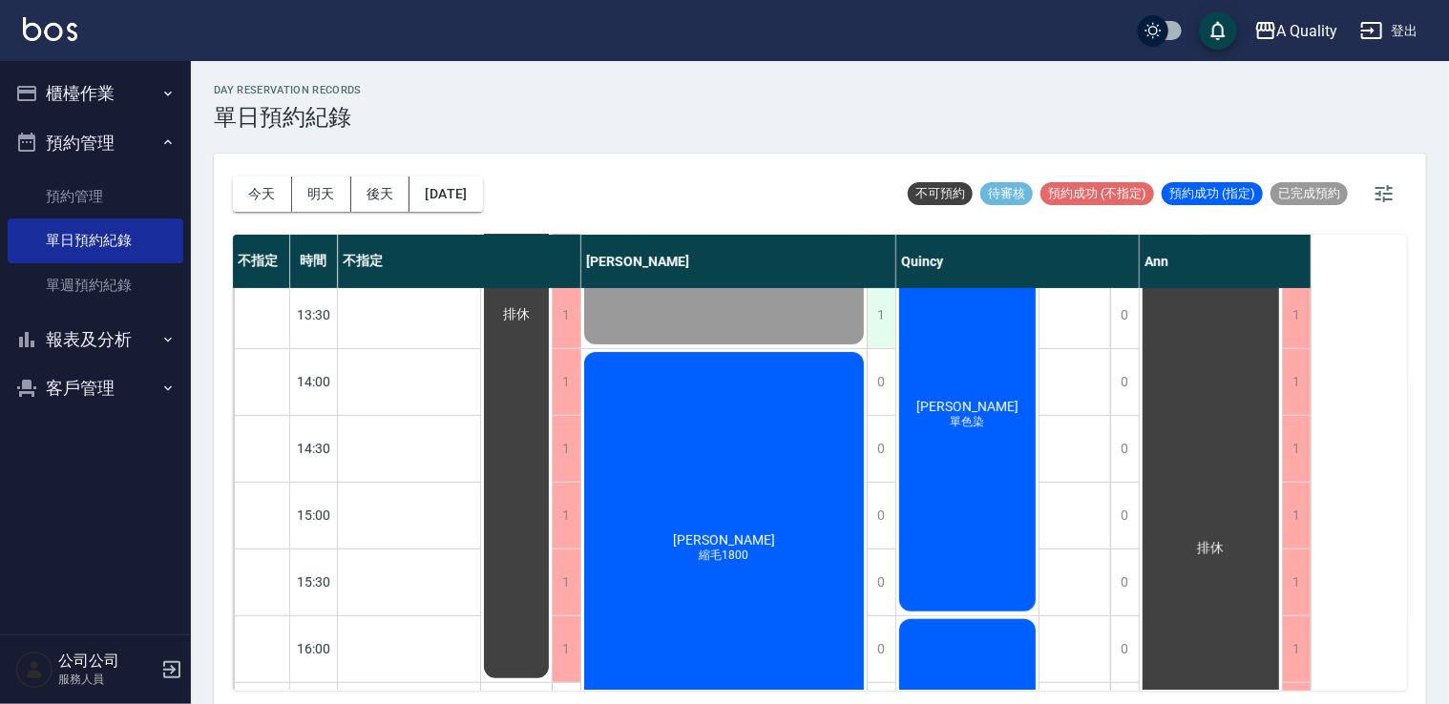
scroll to position [242, 0]
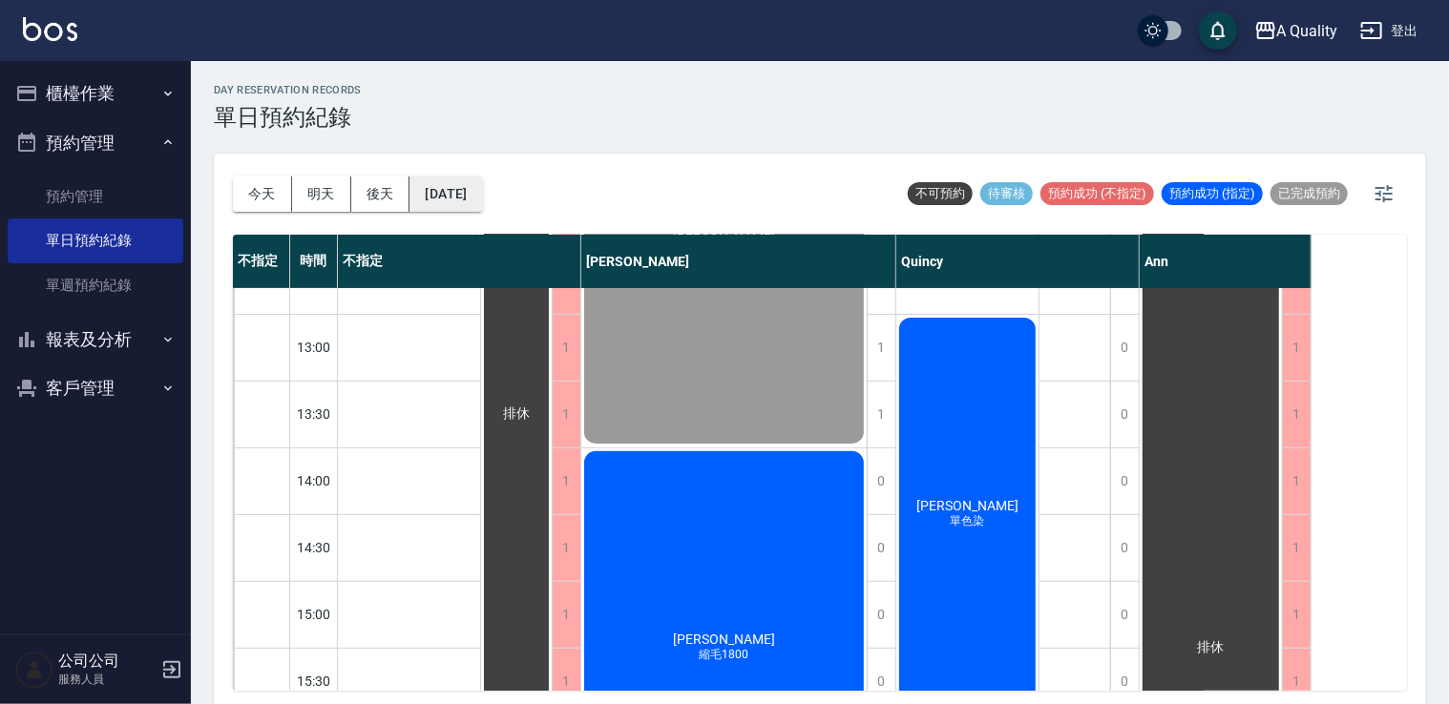
click at [458, 194] on button "[DATE]" at bounding box center [446, 194] width 73 height 35
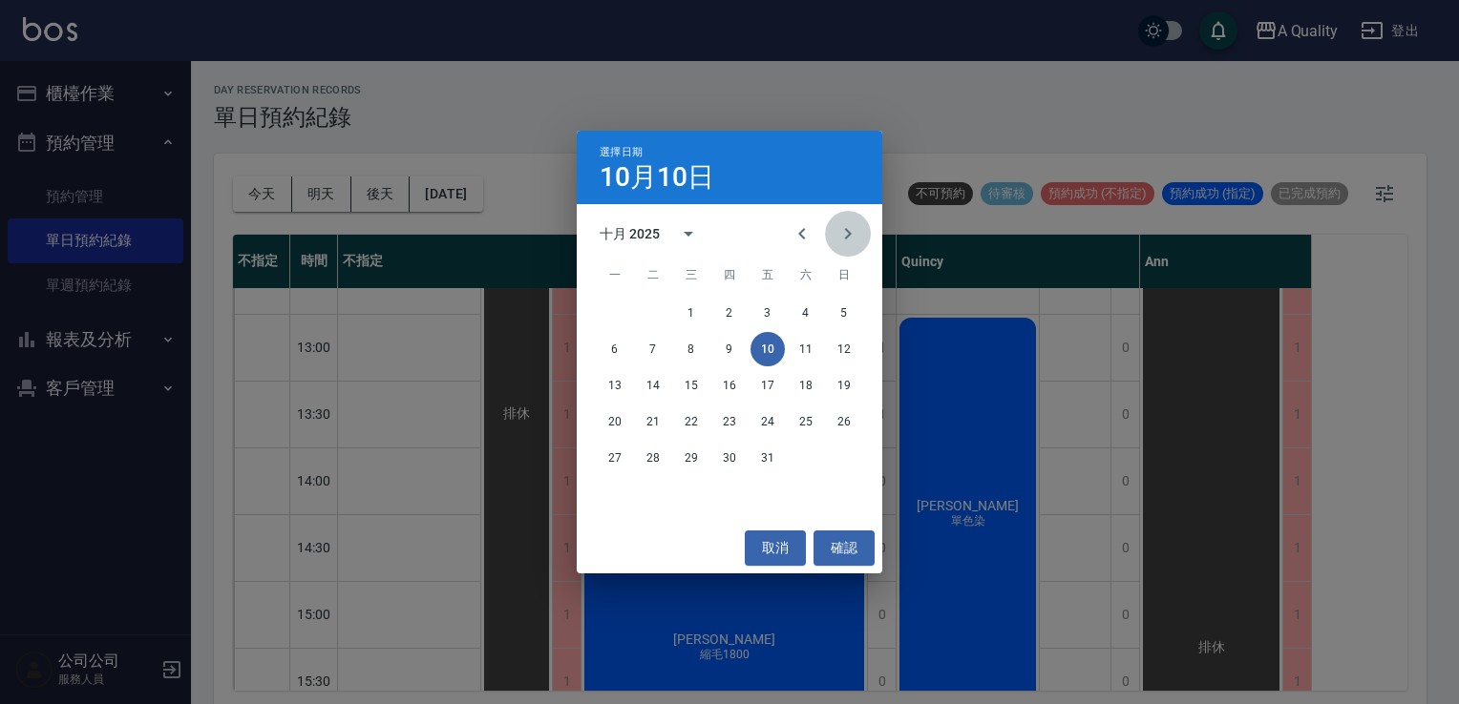
click at [847, 229] on icon "Next month" at bounding box center [847, 233] width 23 height 23
click at [802, 355] on button "8" at bounding box center [805, 349] width 34 height 34
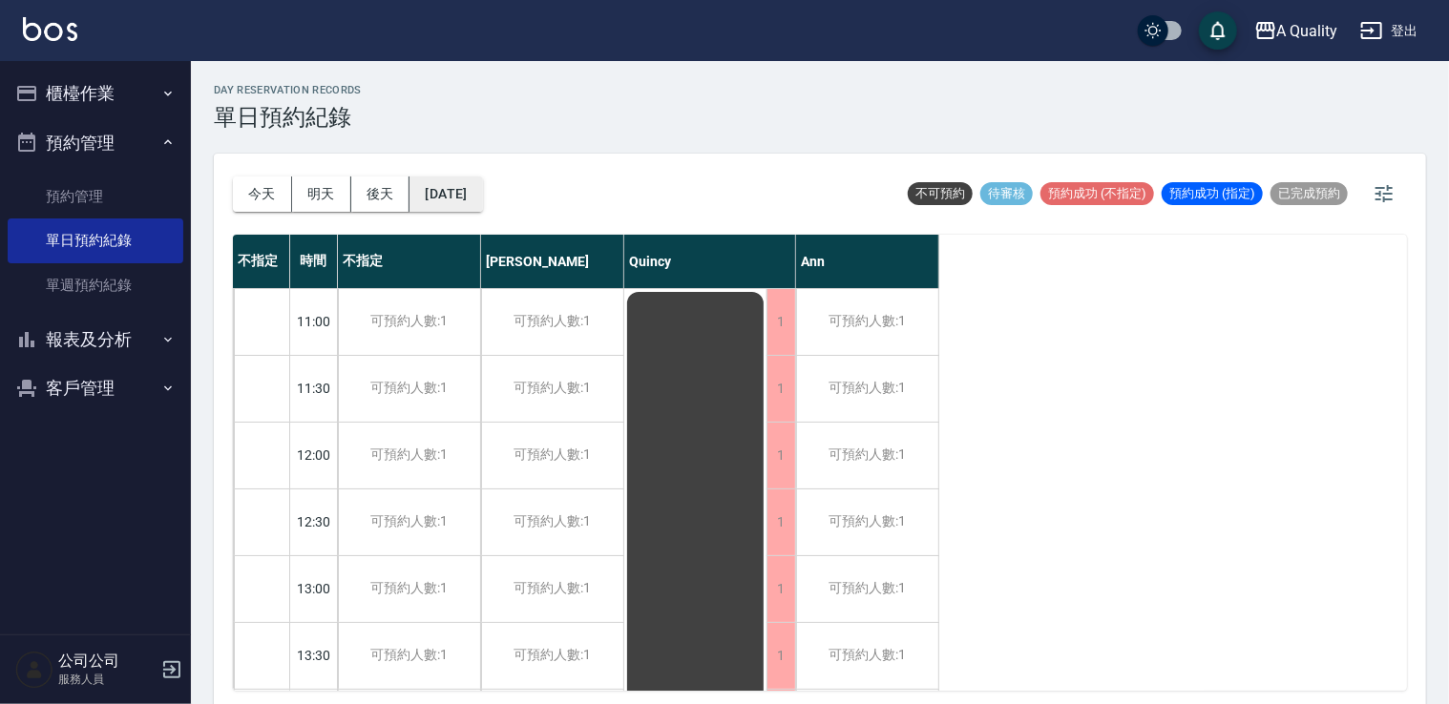
drag, startPoint x: 488, startPoint y: 200, endPoint x: 501, endPoint y: 198, distance: 13.7
click at [482, 198] on button "2025/11/08" at bounding box center [446, 194] width 73 height 35
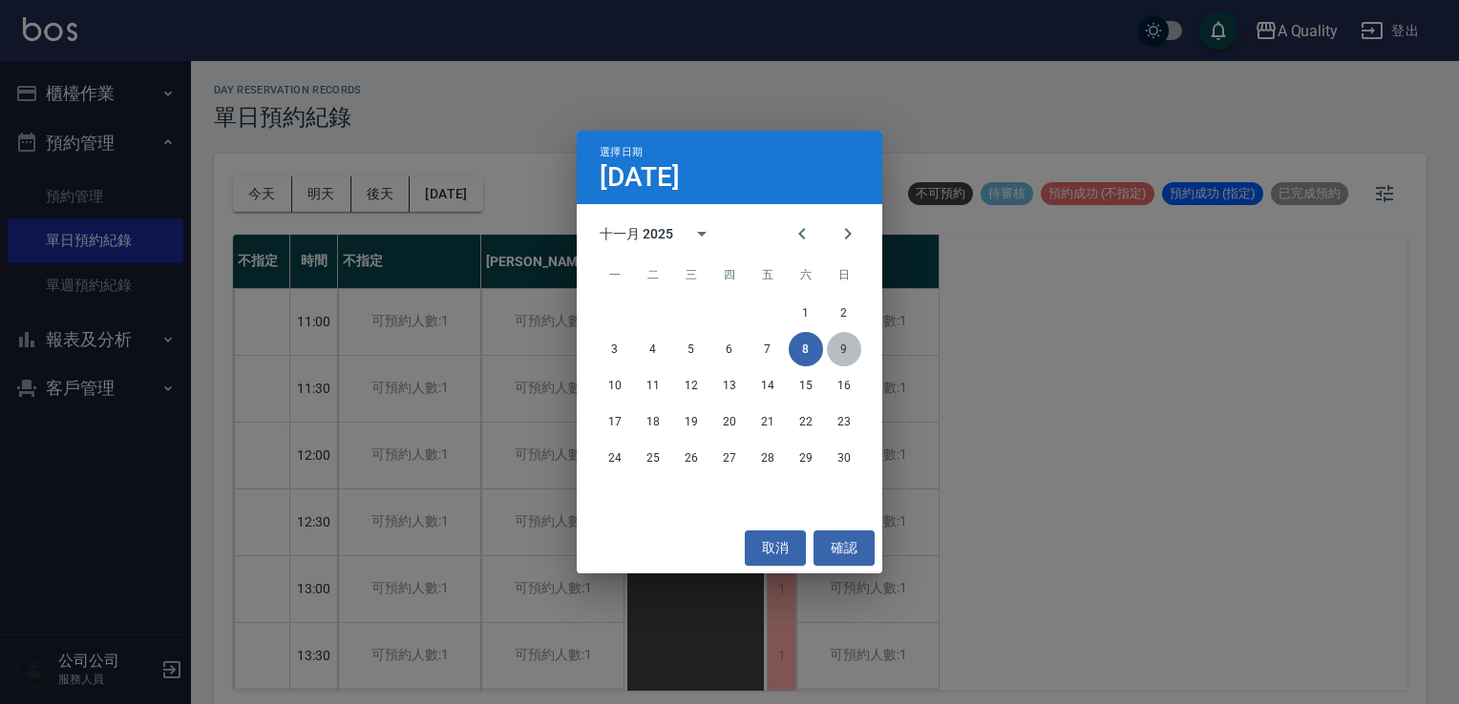
click at [842, 347] on button "9" at bounding box center [844, 349] width 34 height 34
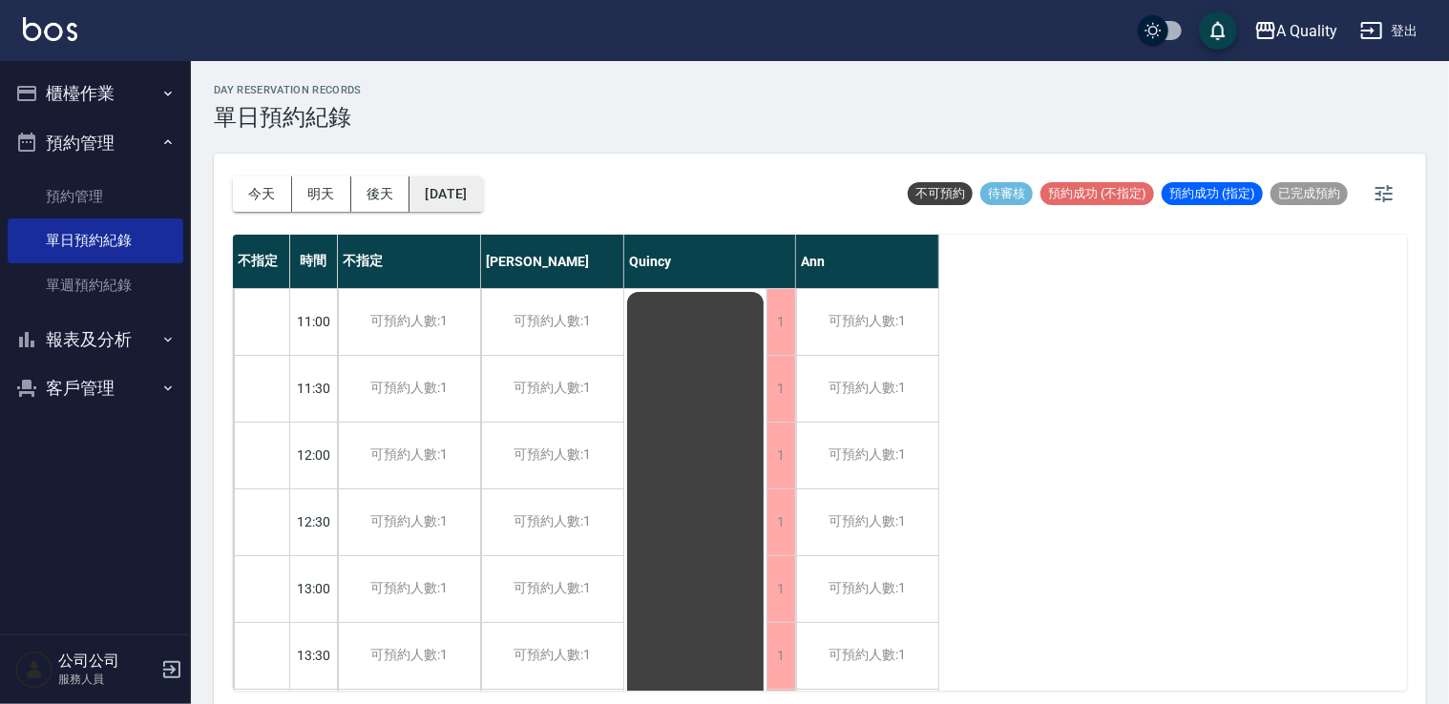
click at [482, 200] on button "2025/11/09" at bounding box center [446, 194] width 73 height 35
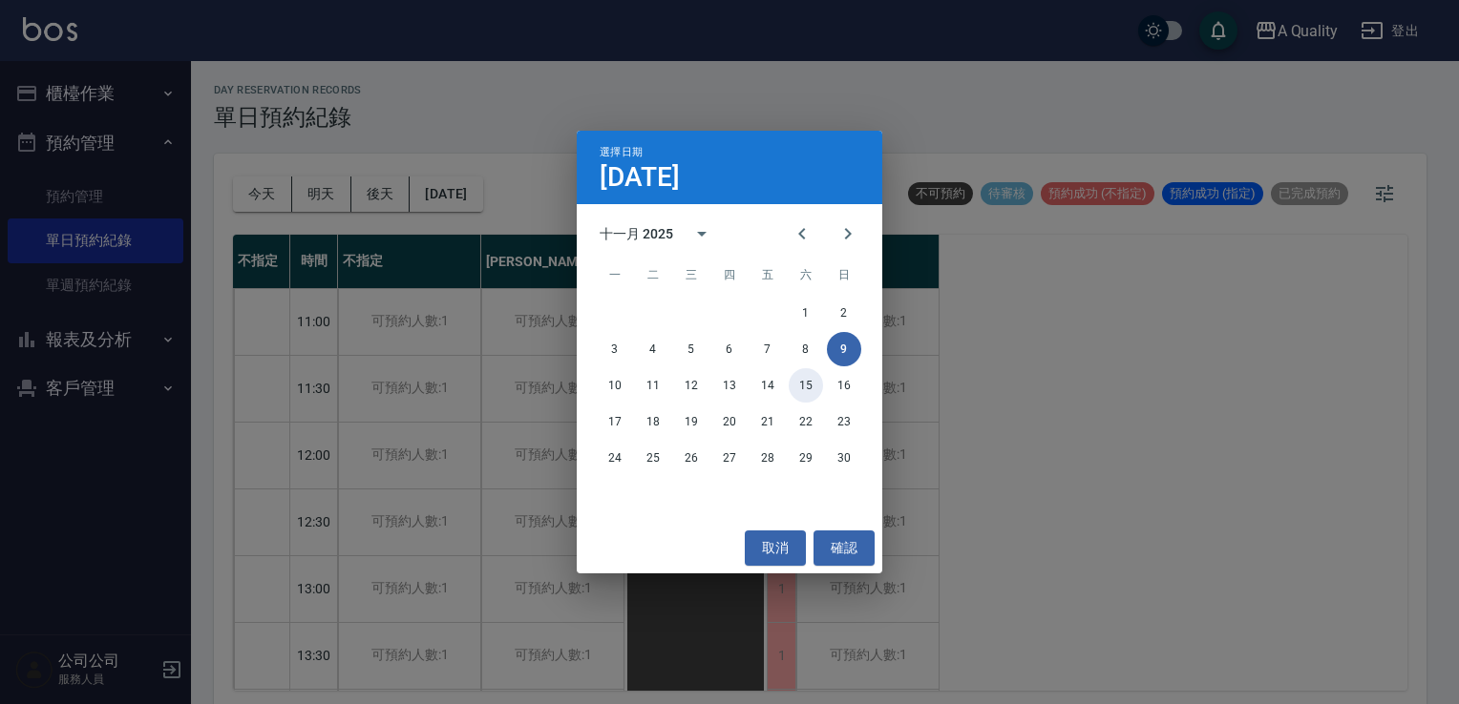
click at [806, 384] on button "15" at bounding box center [805, 385] width 34 height 34
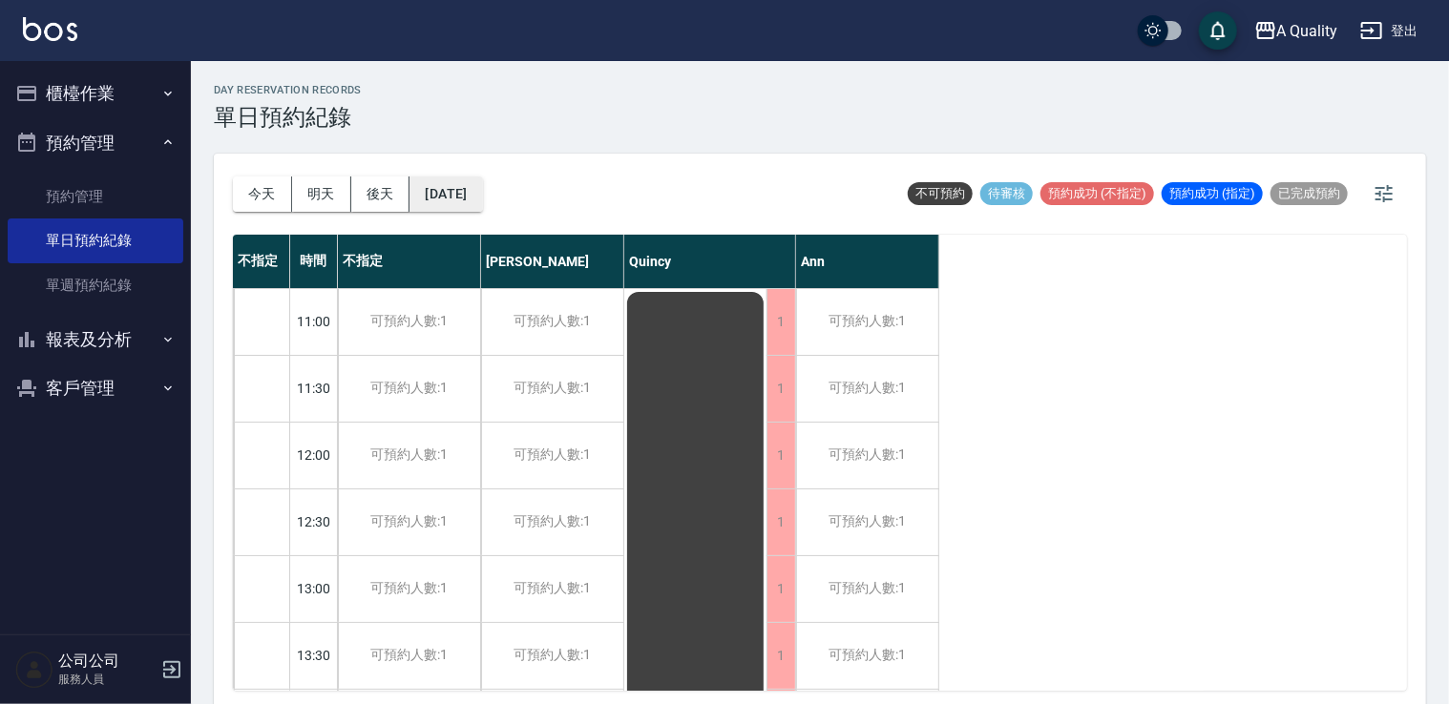
click at [465, 187] on button "2025/11/15" at bounding box center [446, 194] width 73 height 35
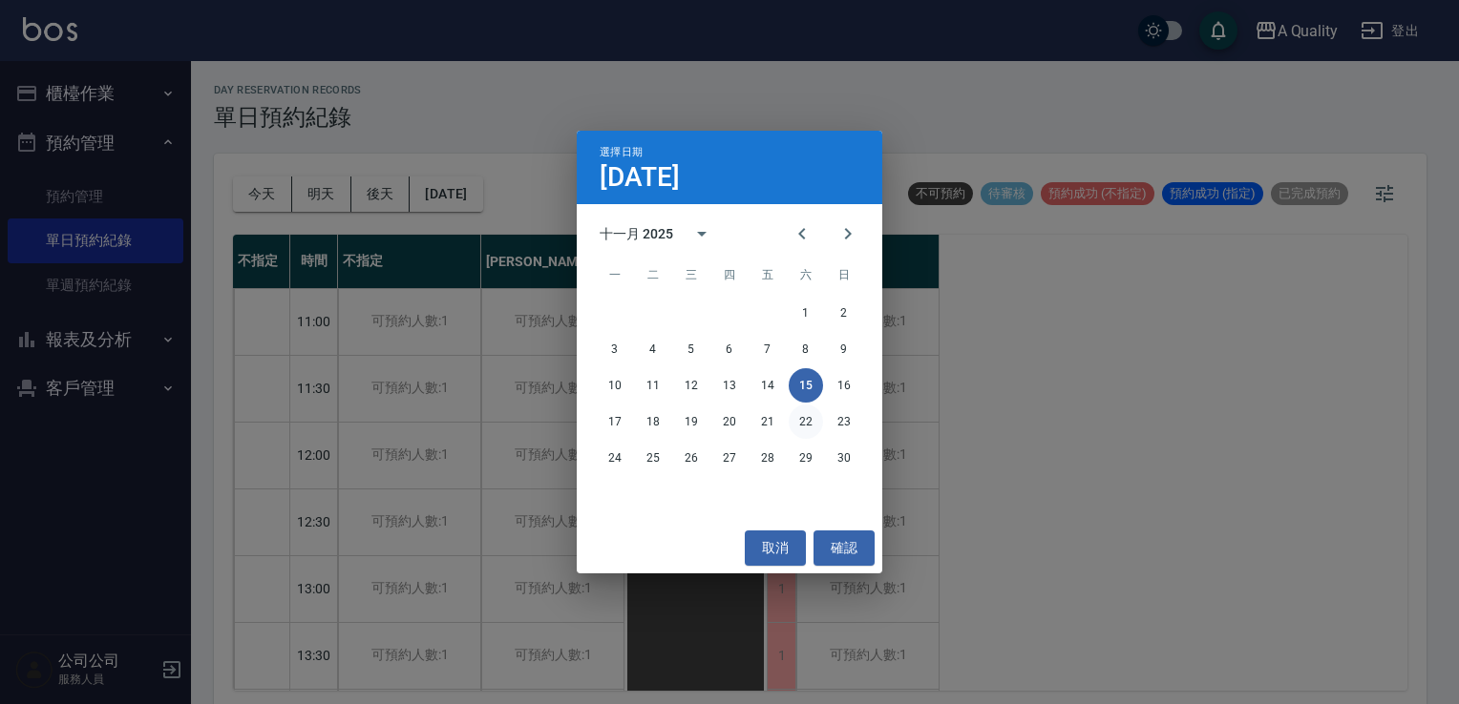
click at [801, 432] on button "22" at bounding box center [805, 422] width 34 height 34
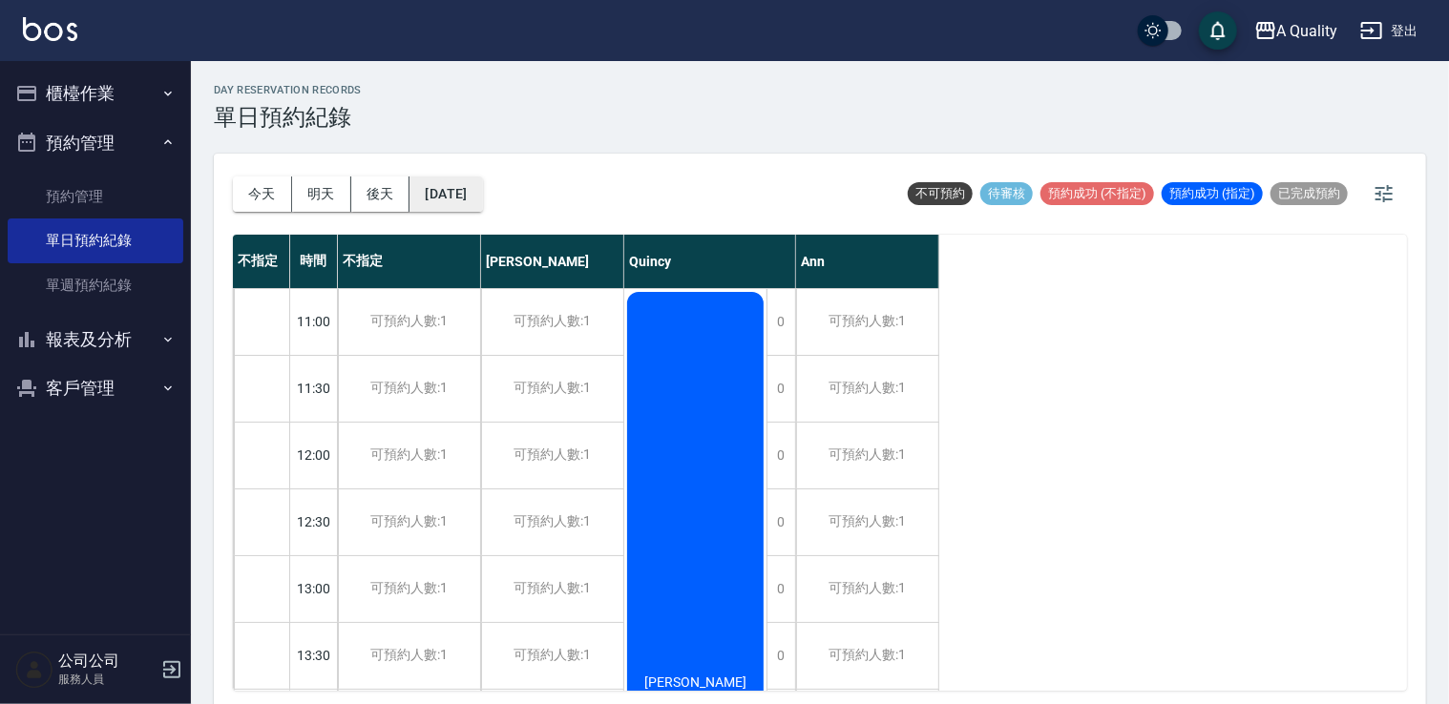
click at [482, 197] on button "2025/11/22" at bounding box center [446, 194] width 73 height 35
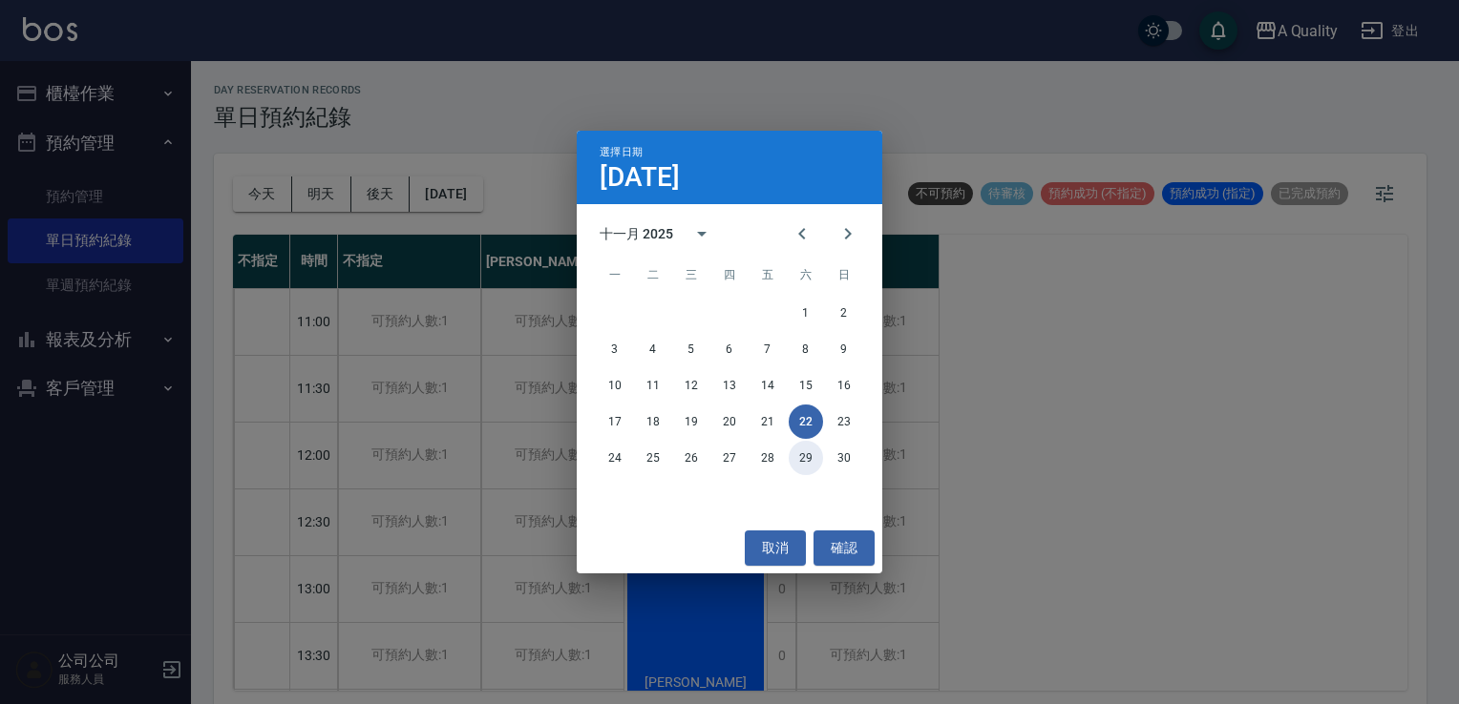
drag, startPoint x: 809, startPoint y: 455, endPoint x: 807, endPoint y: 445, distance: 10.9
click at [809, 455] on button "29" at bounding box center [805, 458] width 34 height 34
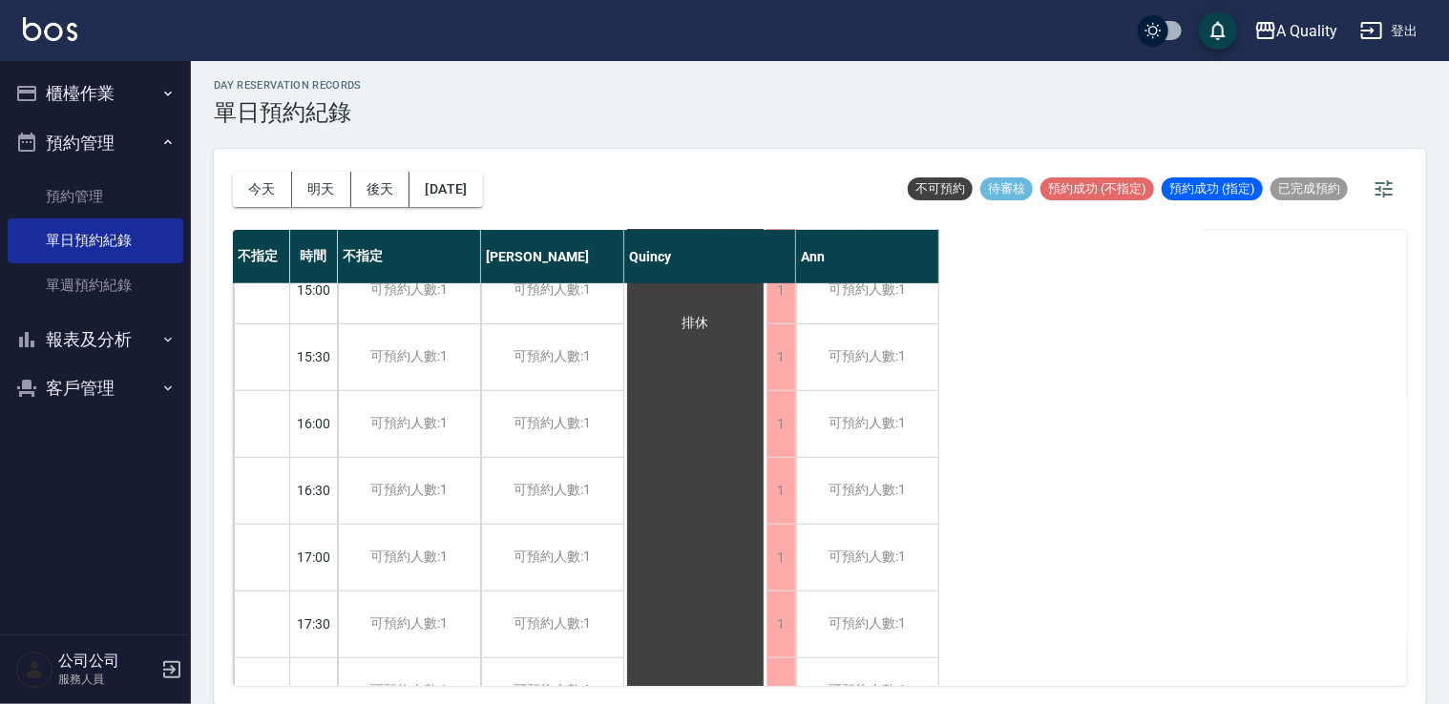
scroll to position [242, 0]
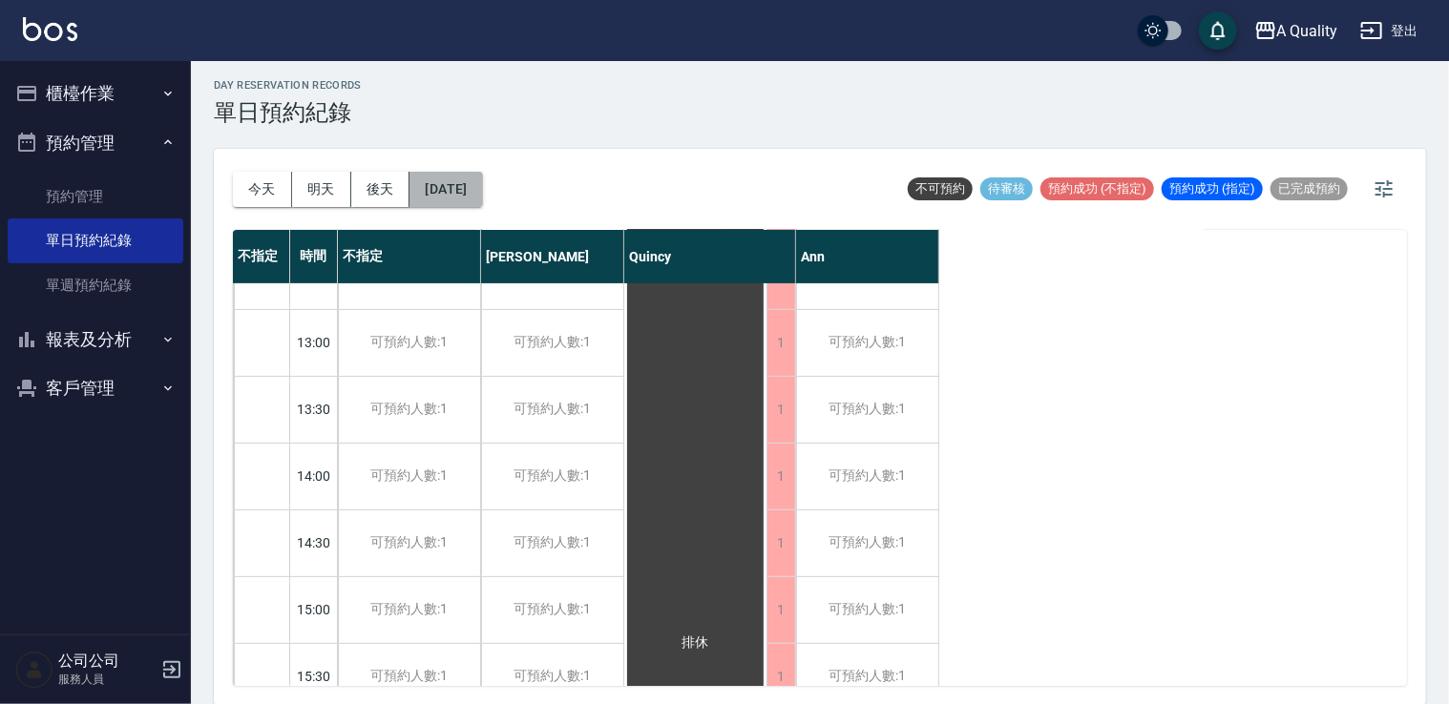
click at [462, 185] on button "2025/11/29" at bounding box center [446, 189] width 73 height 35
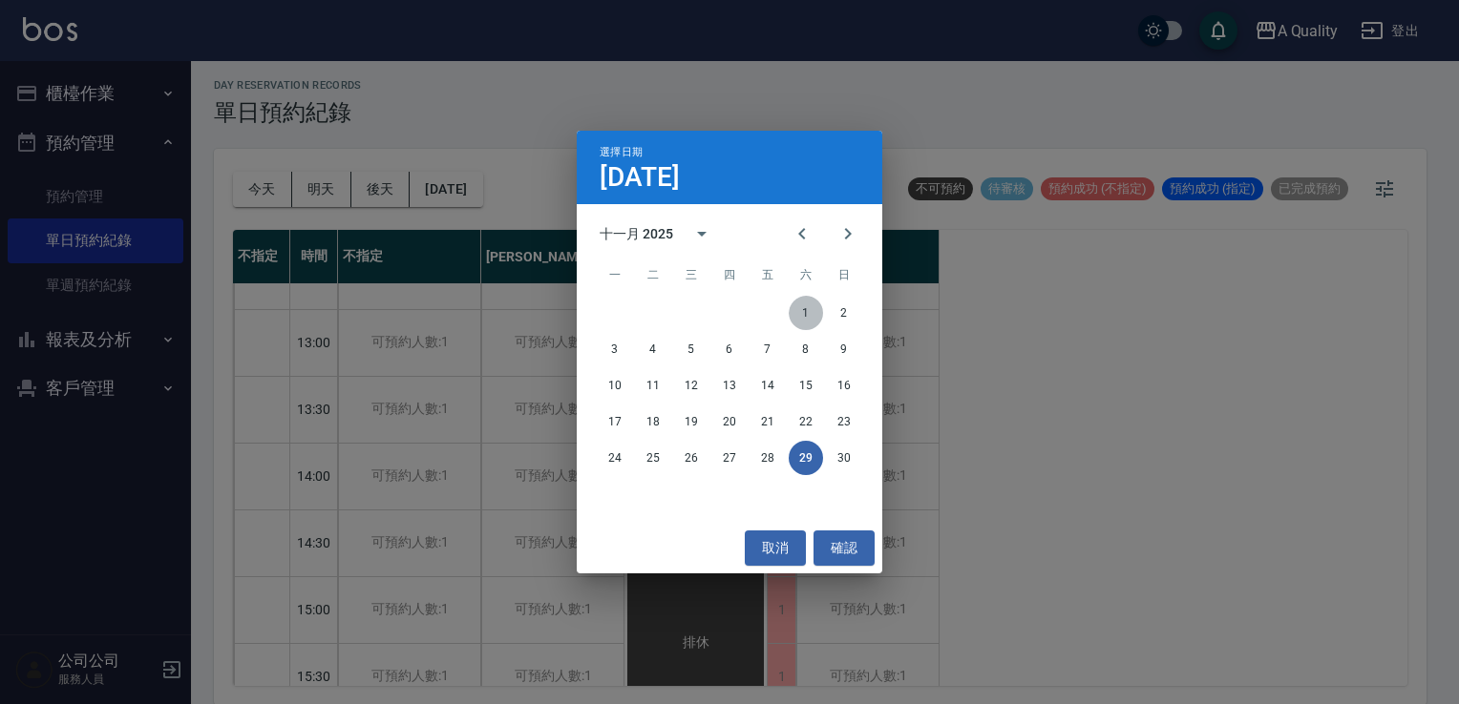
click at [806, 319] on button "1" at bounding box center [805, 313] width 34 height 34
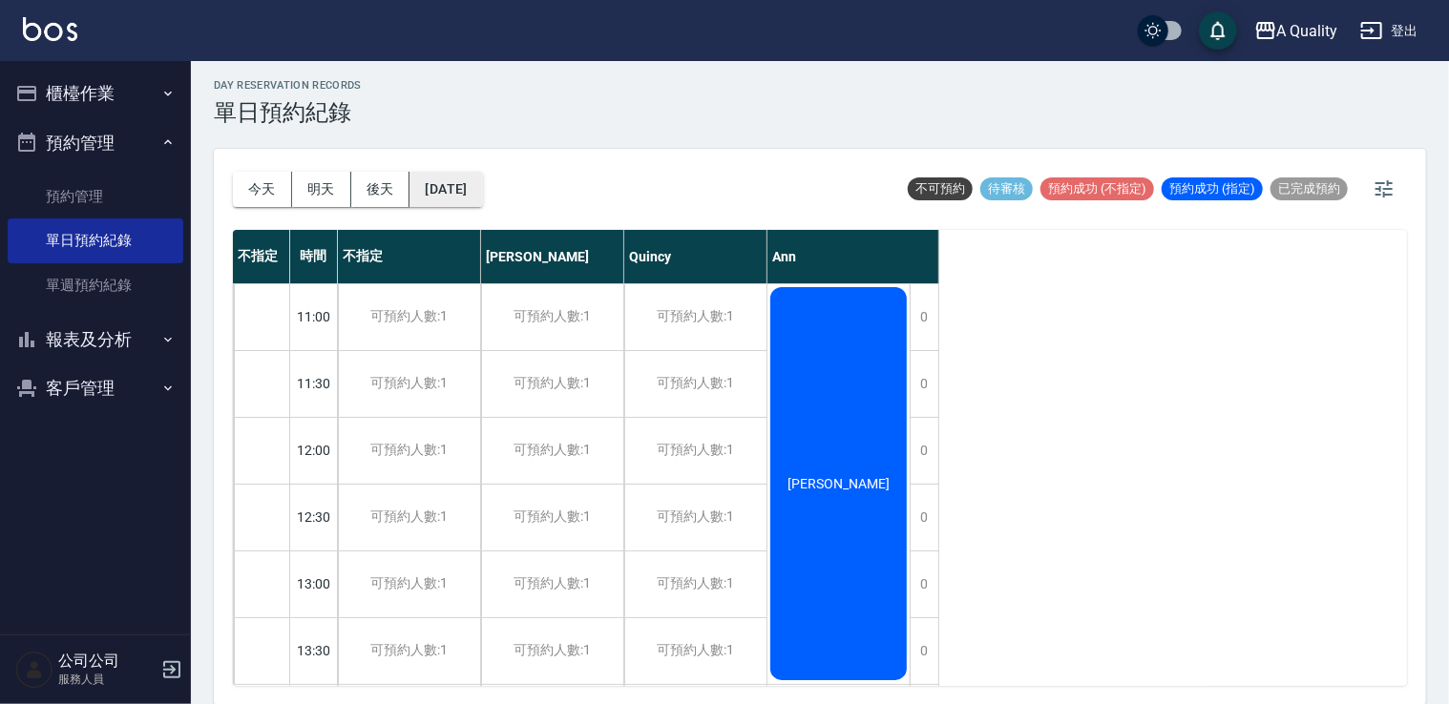
click at [457, 178] on button "2025/11/01" at bounding box center [446, 189] width 73 height 35
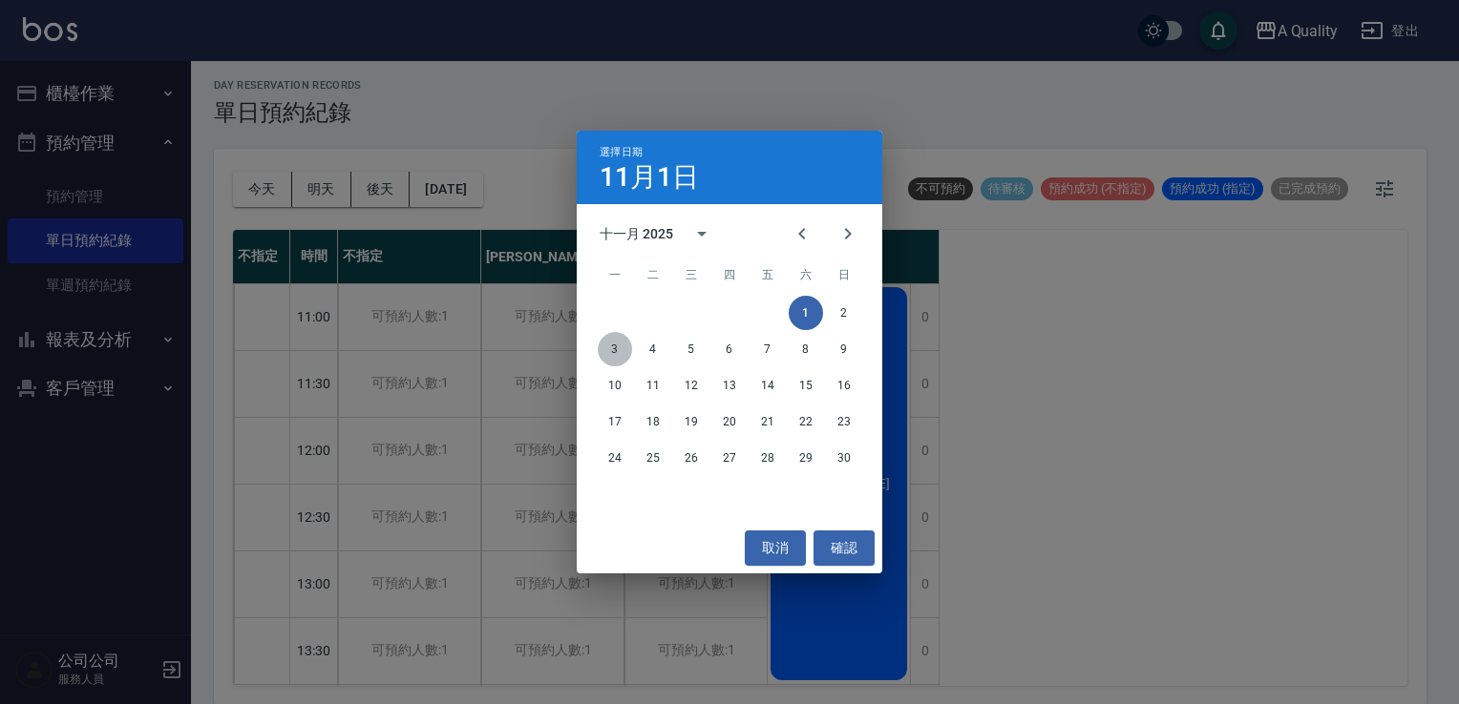
click at [611, 345] on button "3" at bounding box center [615, 349] width 34 height 34
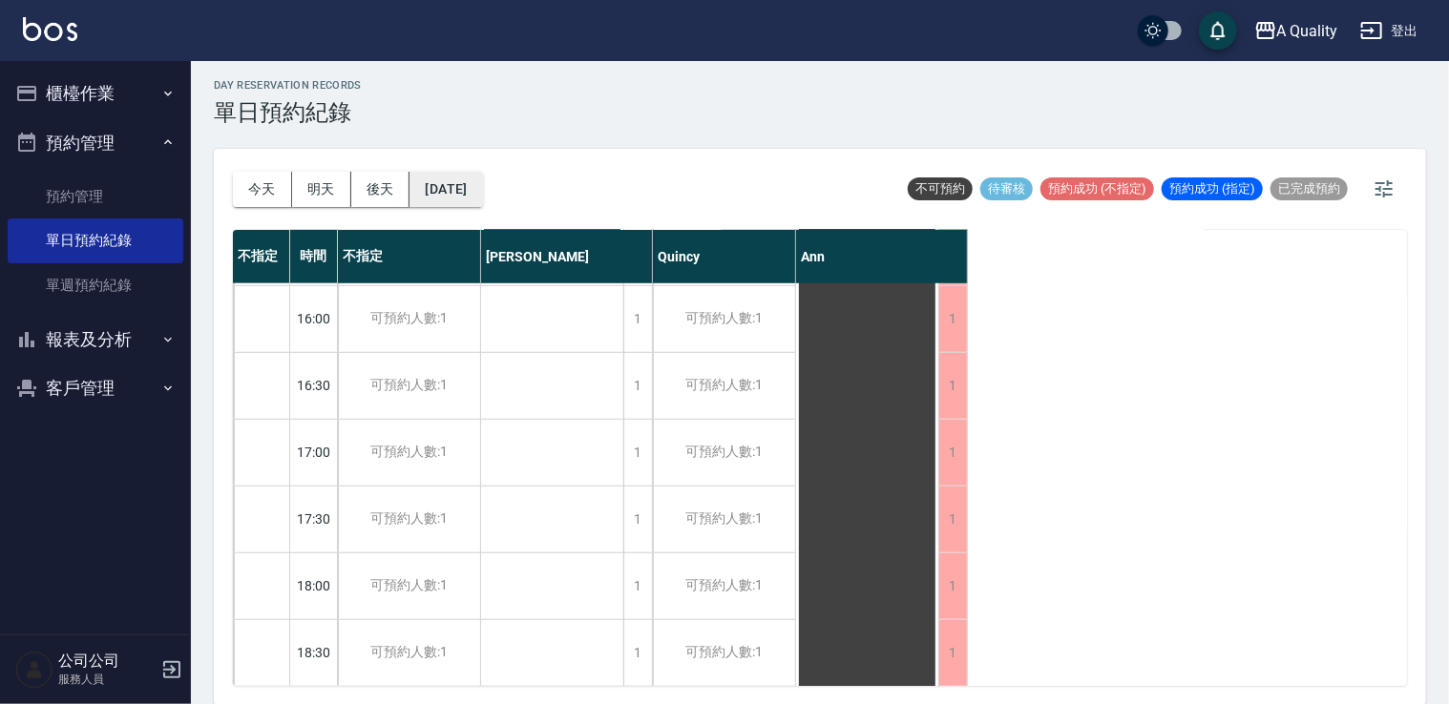
scroll to position [668, 0]
click at [454, 185] on button "2025/11/03" at bounding box center [446, 189] width 73 height 35
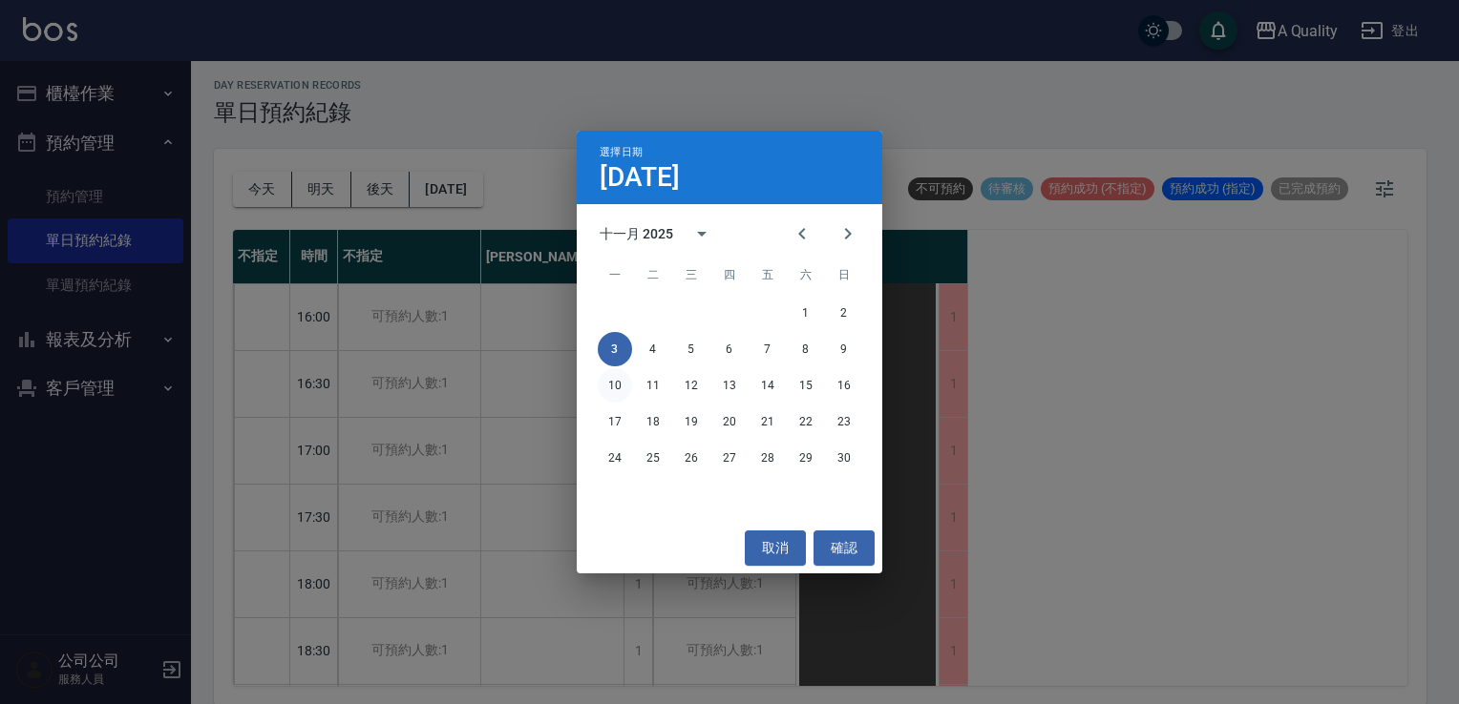
click at [611, 388] on button "10" at bounding box center [615, 385] width 34 height 34
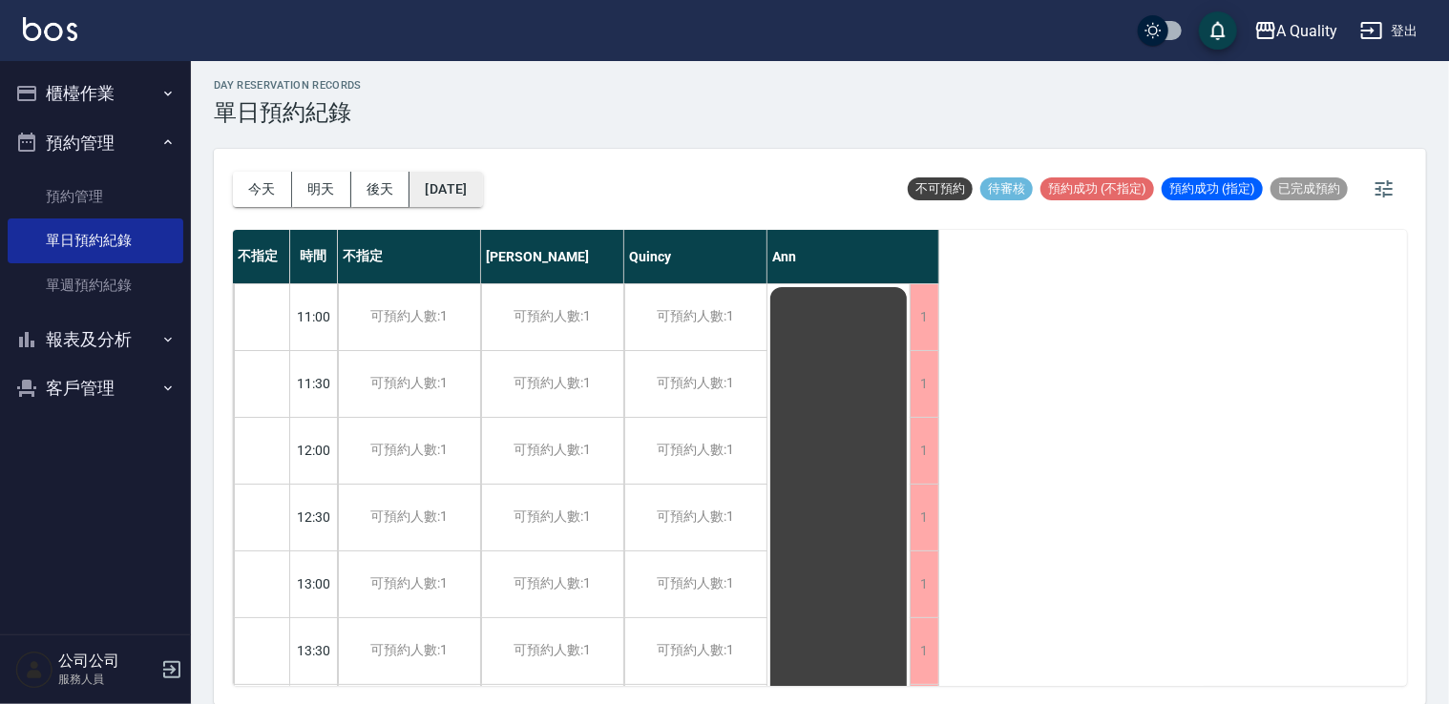
click at [466, 181] on button "2025/11/10" at bounding box center [446, 189] width 73 height 35
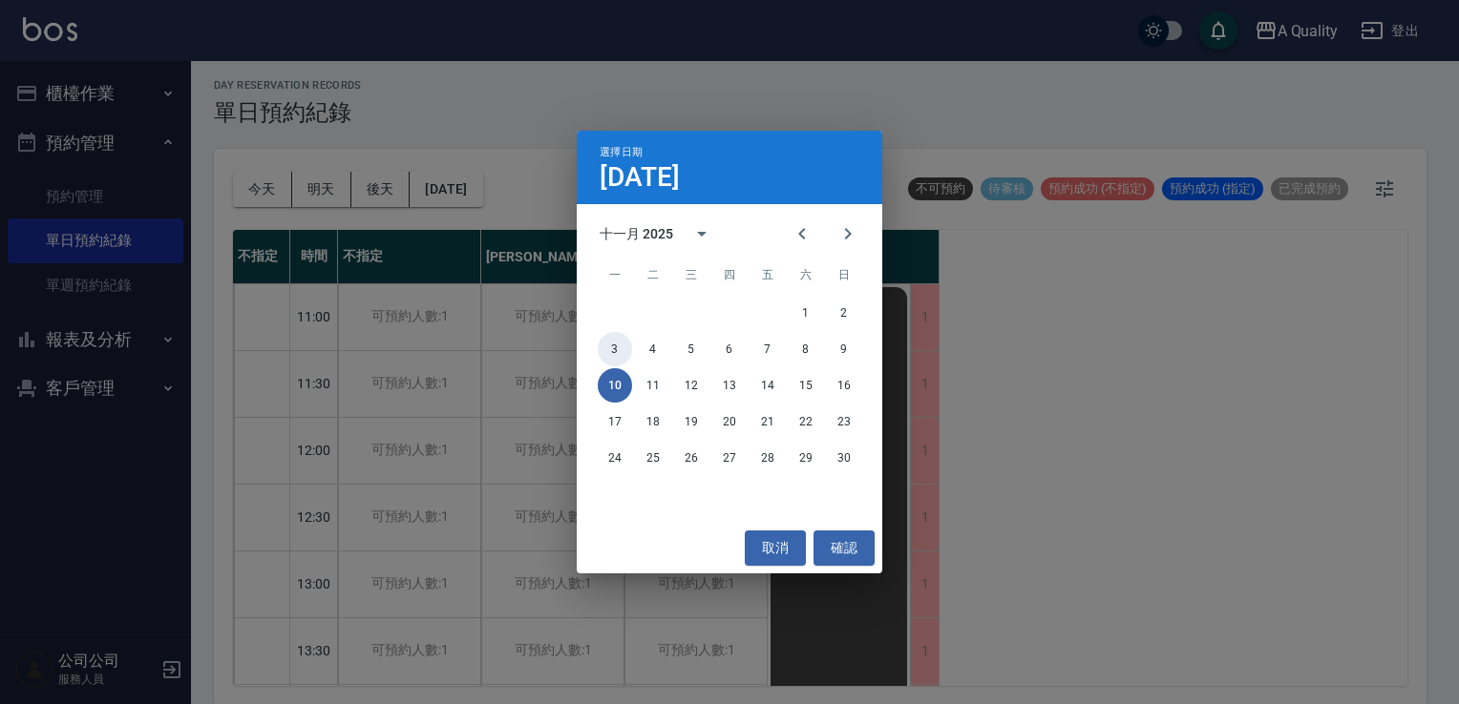
click at [613, 352] on button "3" at bounding box center [615, 349] width 34 height 34
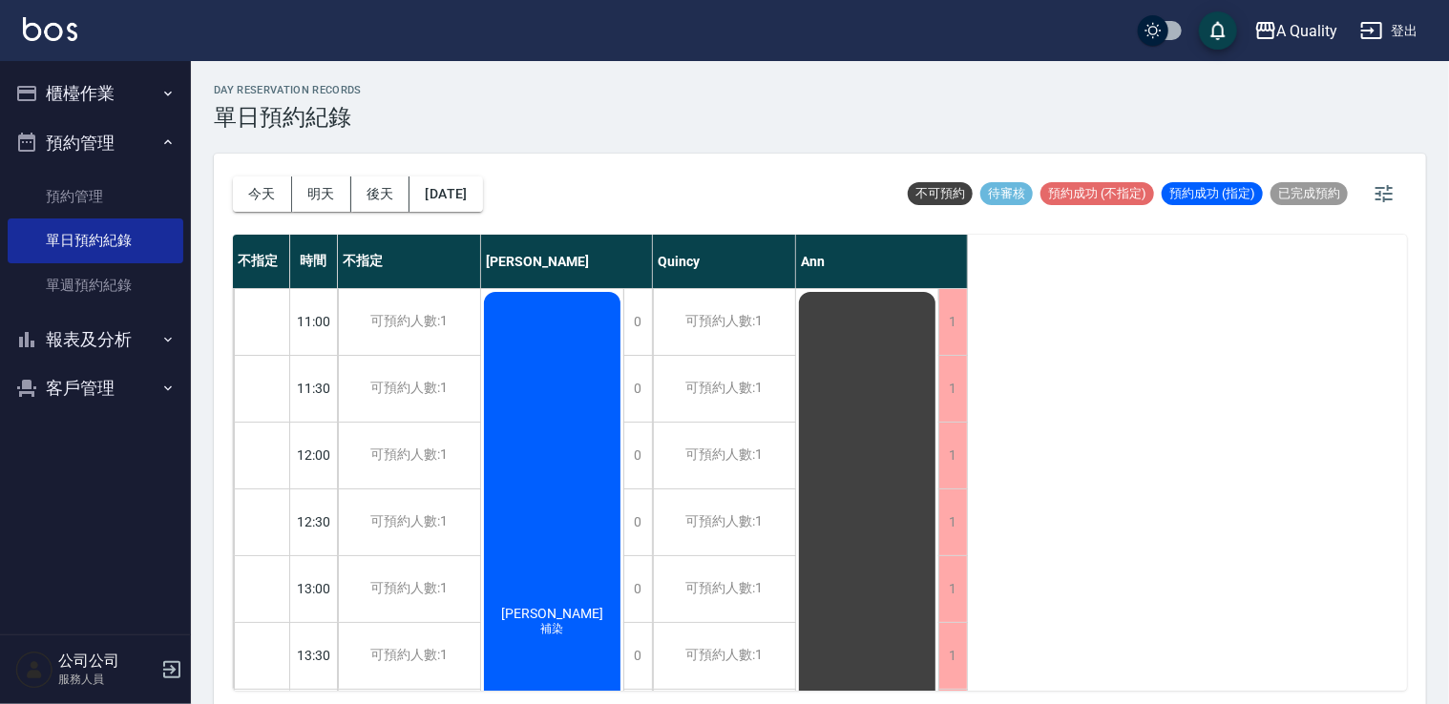
click at [483, 215] on div "今天 明天 後天 2025/11/03" at bounding box center [358, 194] width 250 height 81
click at [482, 197] on button "2025/11/03" at bounding box center [446, 194] width 73 height 35
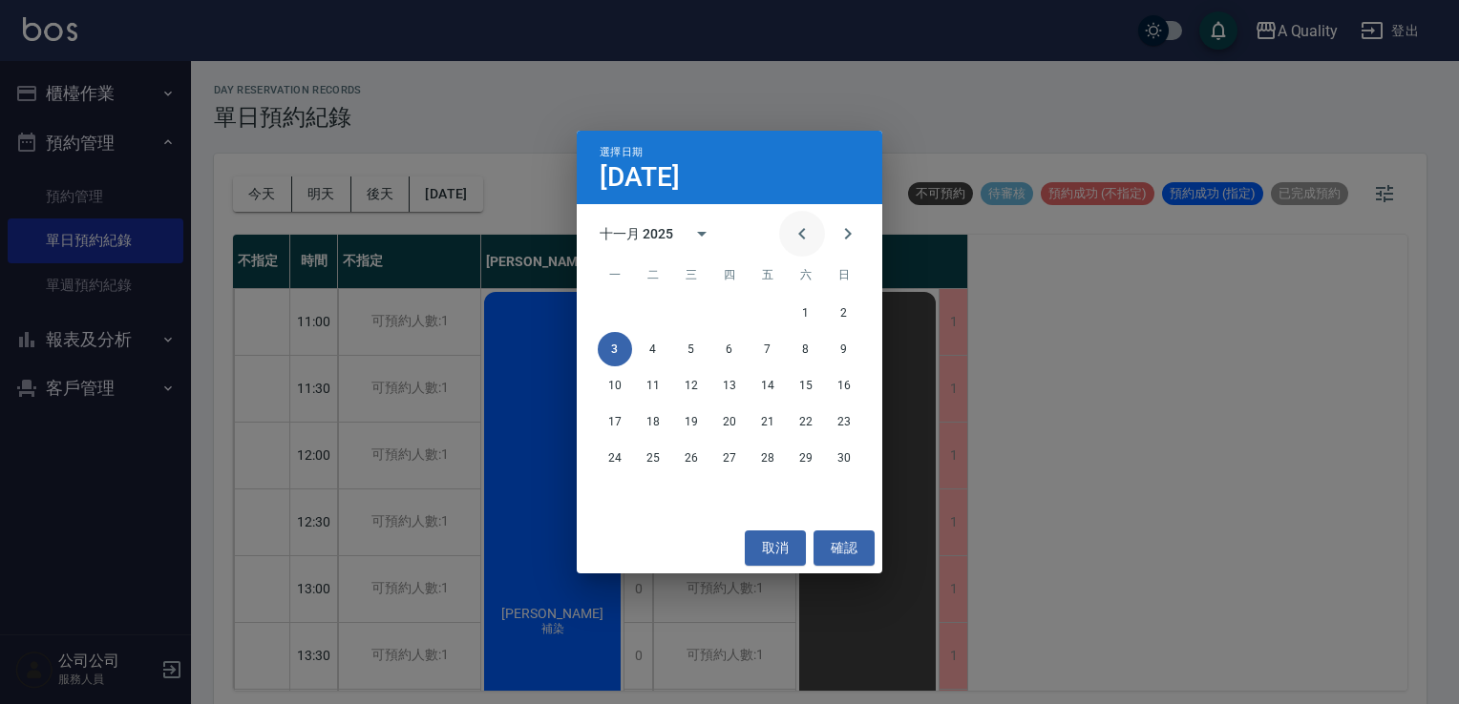
click at [792, 231] on icon "Previous month" at bounding box center [801, 233] width 23 height 23
click at [765, 427] on button "24" at bounding box center [767, 422] width 34 height 34
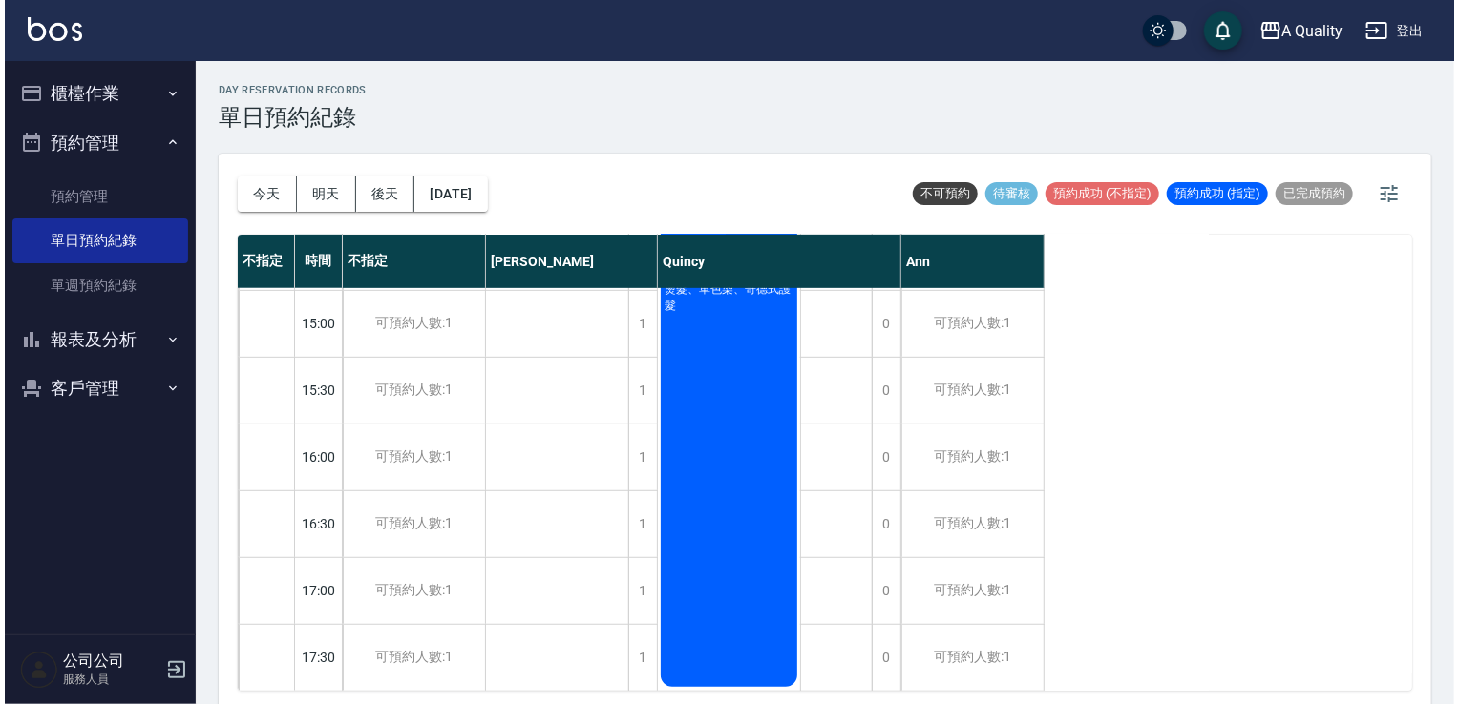
scroll to position [382, 0]
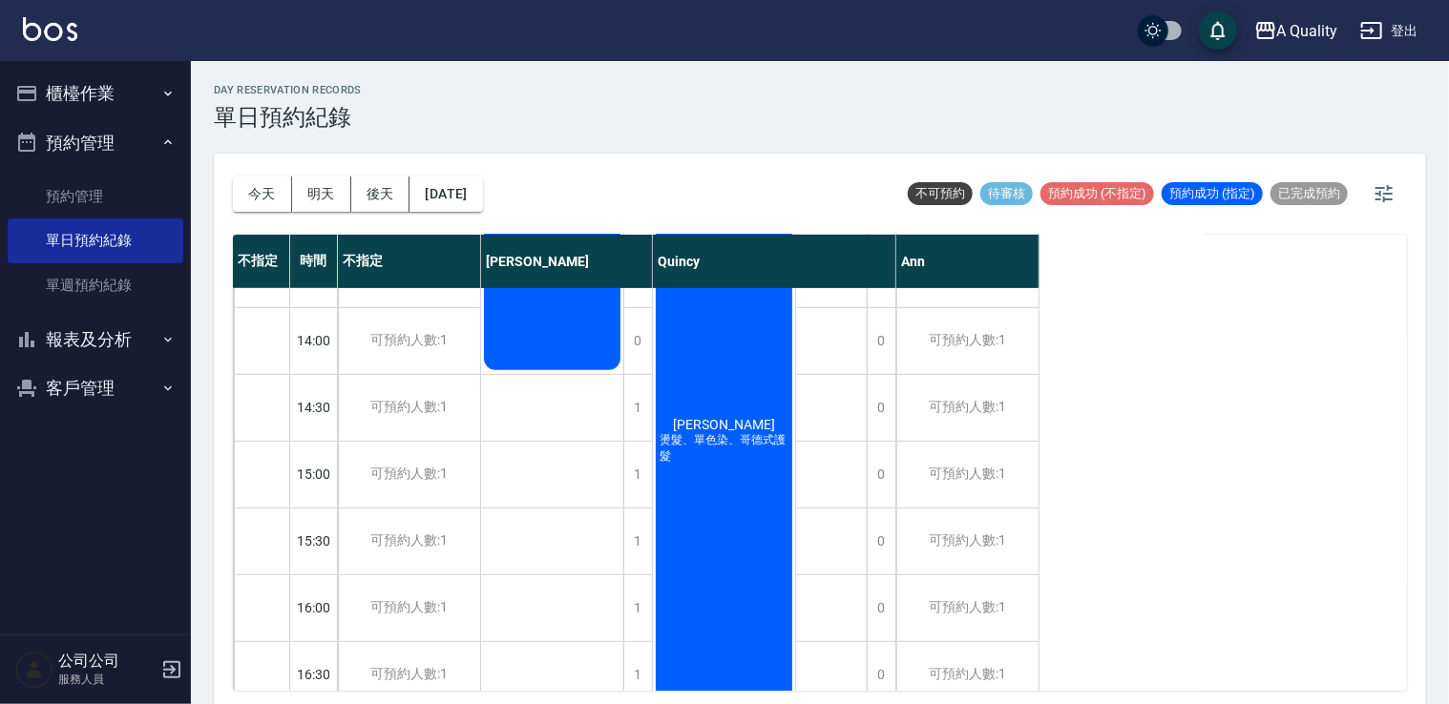
click at [717, 345] on div "劉宜欣 燙髮、單色染、哥德式護髮" at bounding box center [724, 441] width 142 height 800
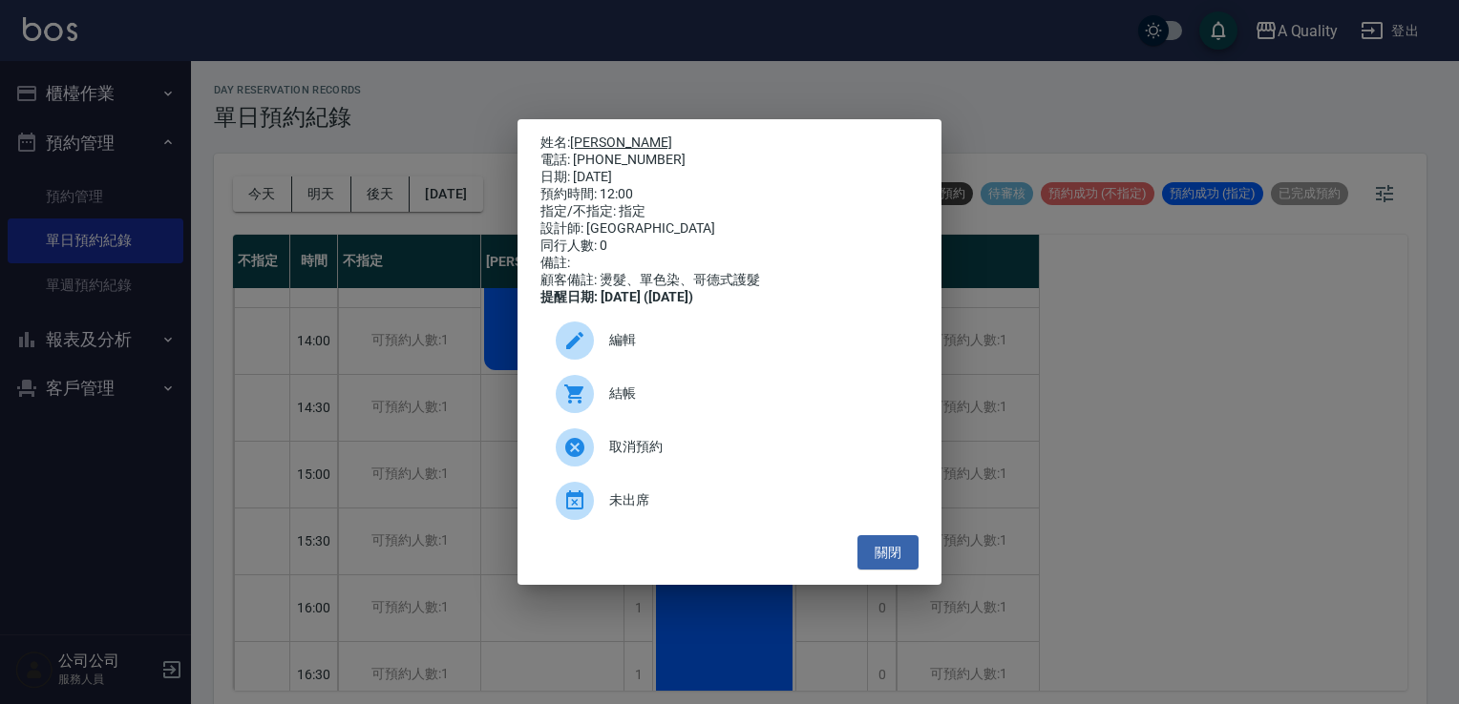
click at [594, 140] on link "劉宜欣" at bounding box center [621, 142] width 102 height 15
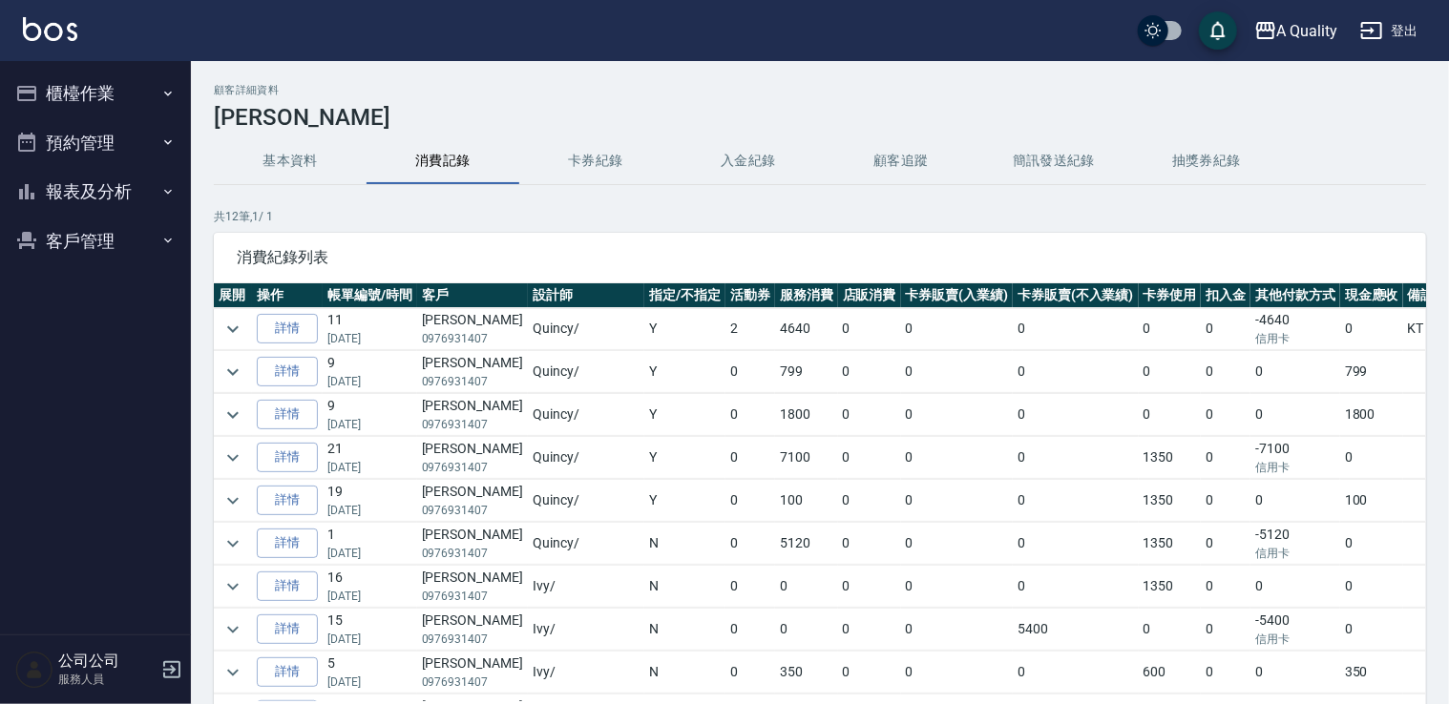
click at [76, 136] on button "預約管理" at bounding box center [96, 143] width 176 height 50
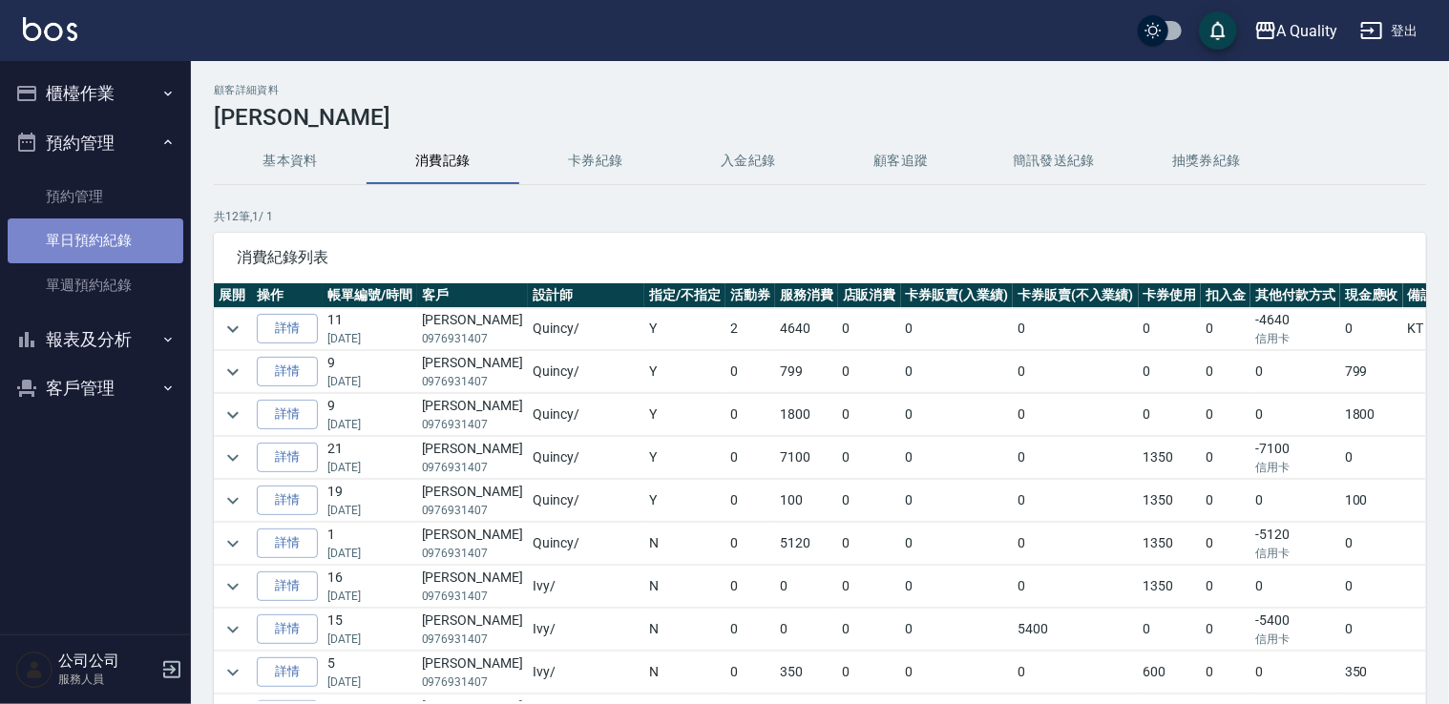
click at [92, 242] on link "單日預約紀錄" at bounding box center [96, 241] width 176 height 44
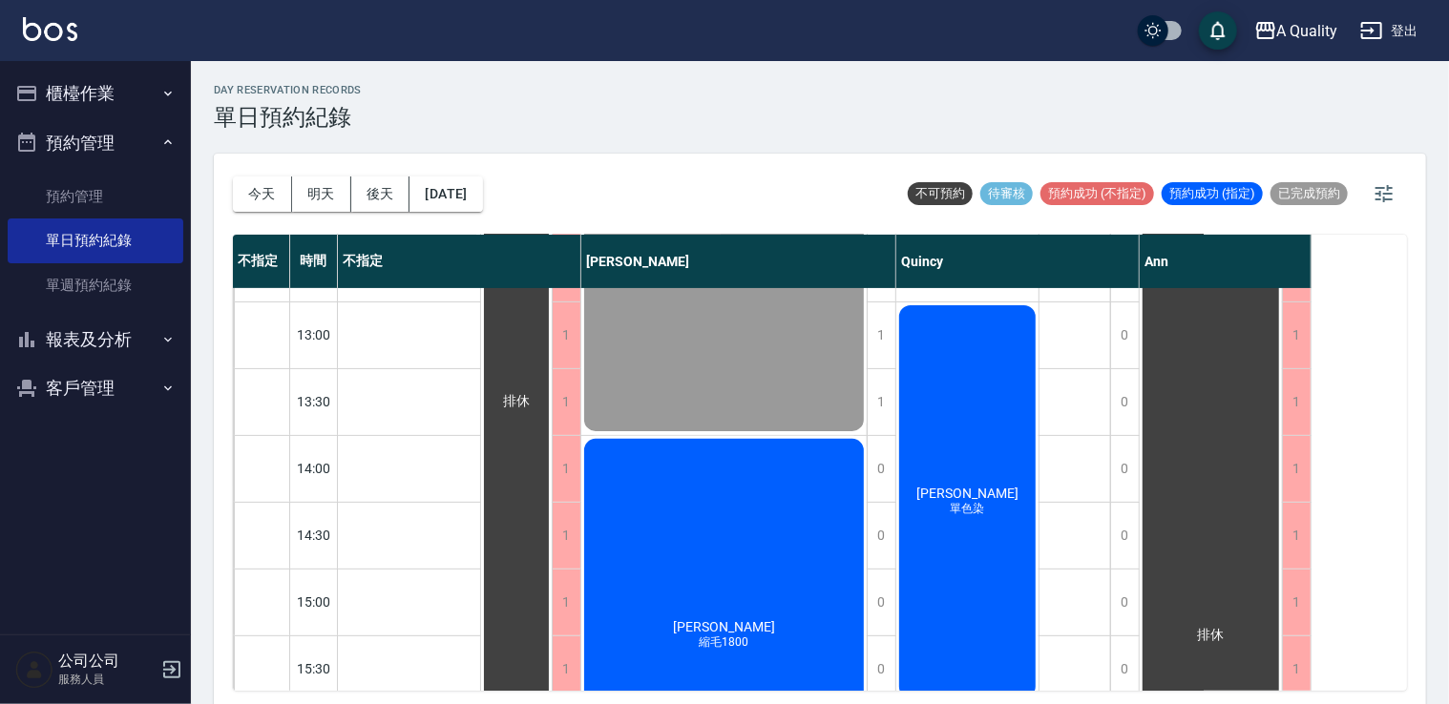
scroll to position [286, 0]
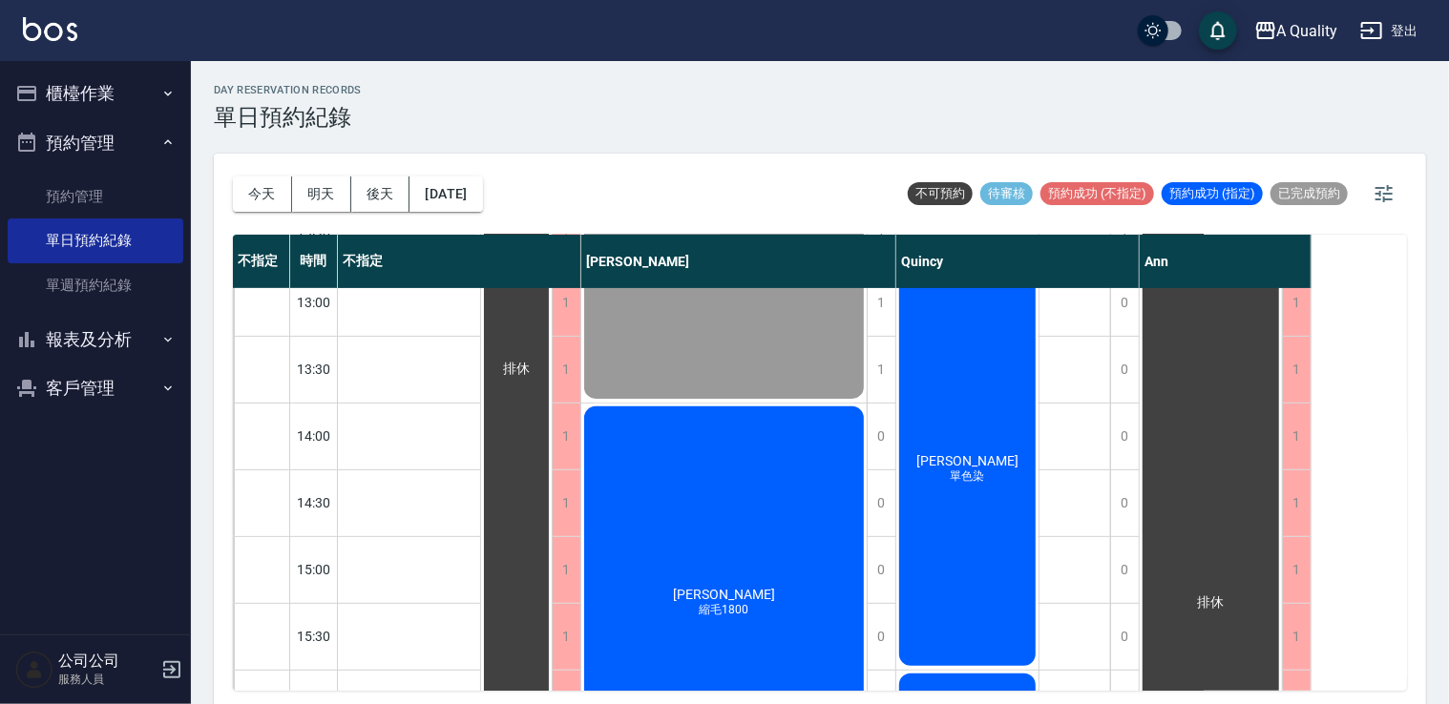
click at [89, 79] on button "櫃檯作業" at bounding box center [96, 94] width 176 height 50
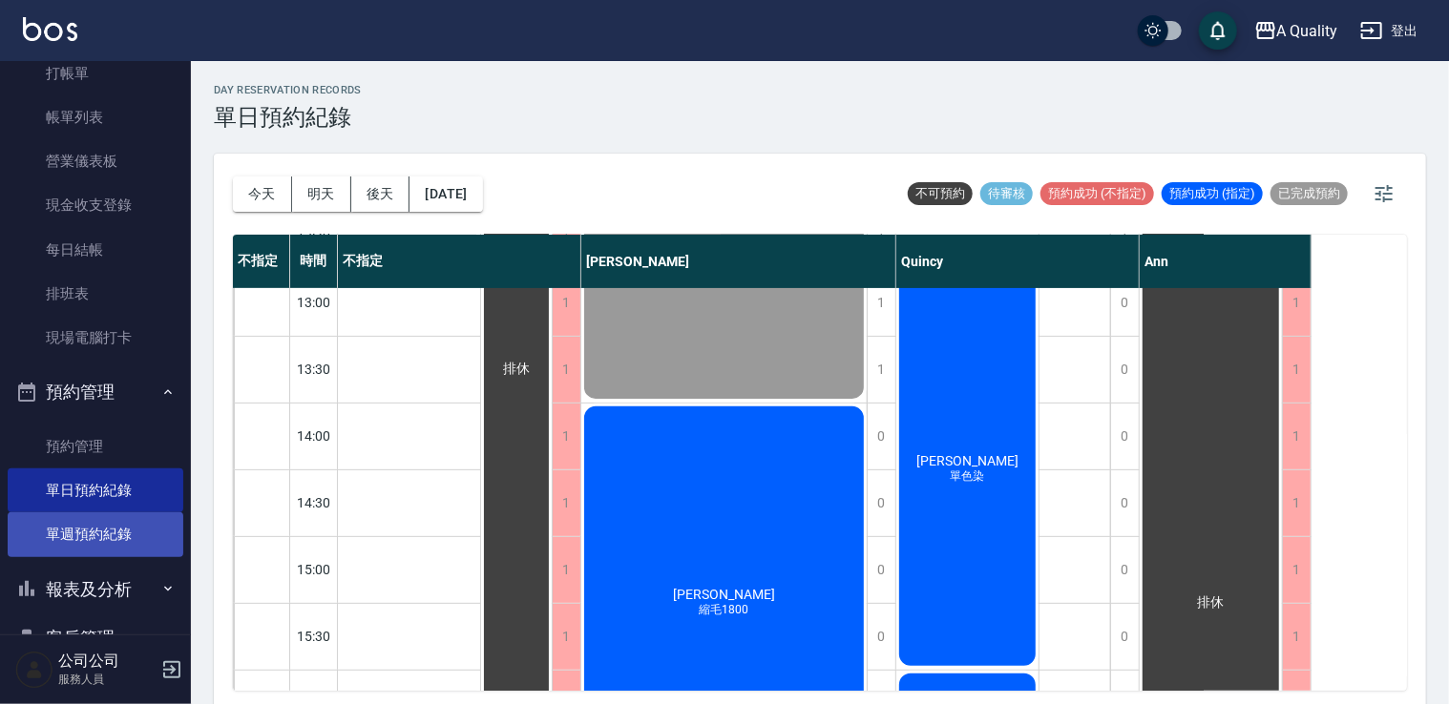
scroll to position [125, 0]
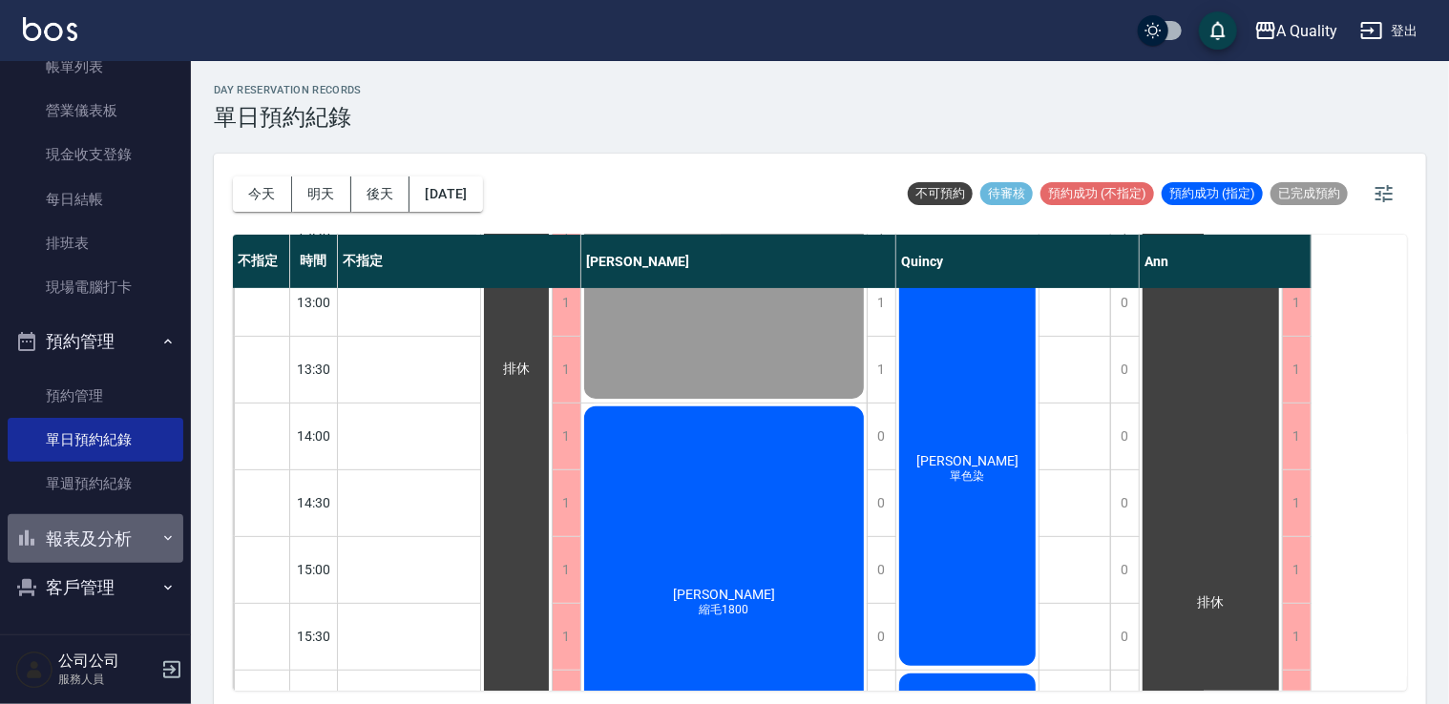
click at [95, 543] on button "報表及分析" at bounding box center [96, 540] width 176 height 50
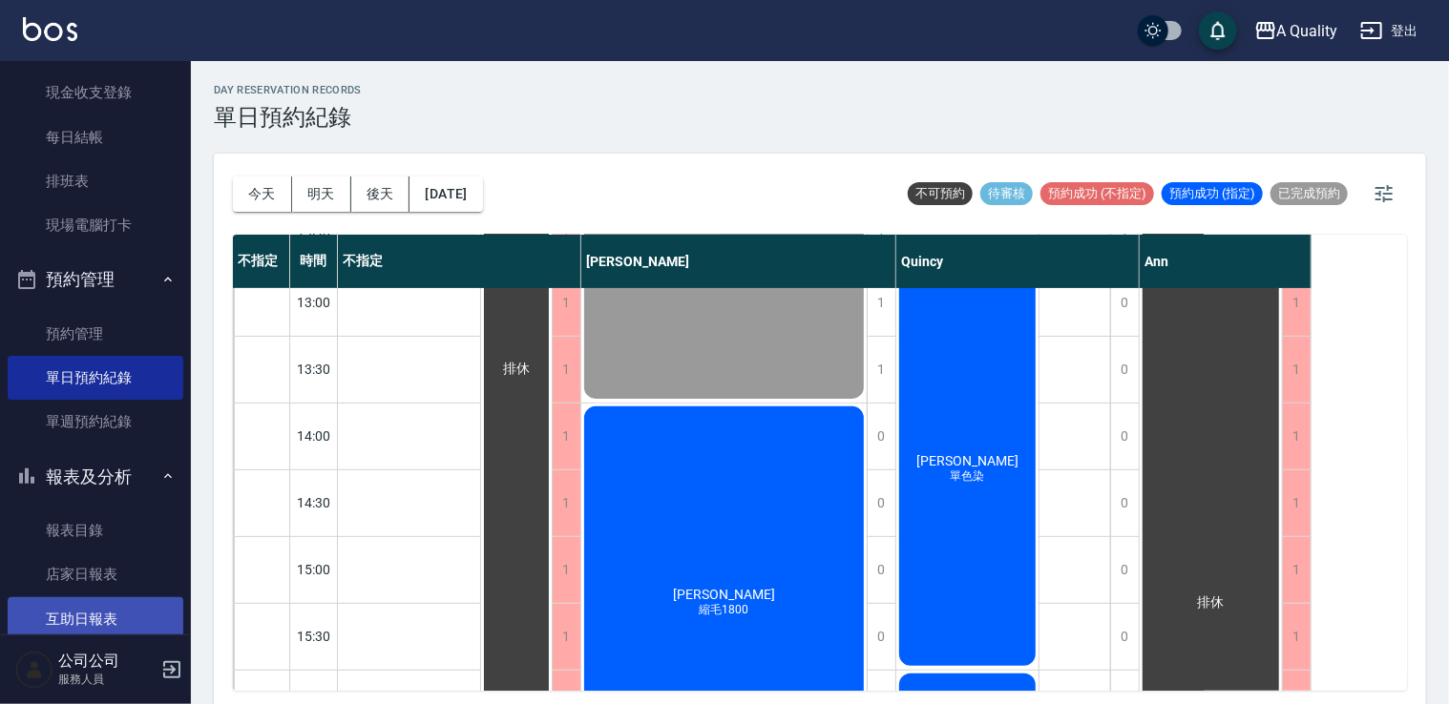
scroll to position [221, 0]
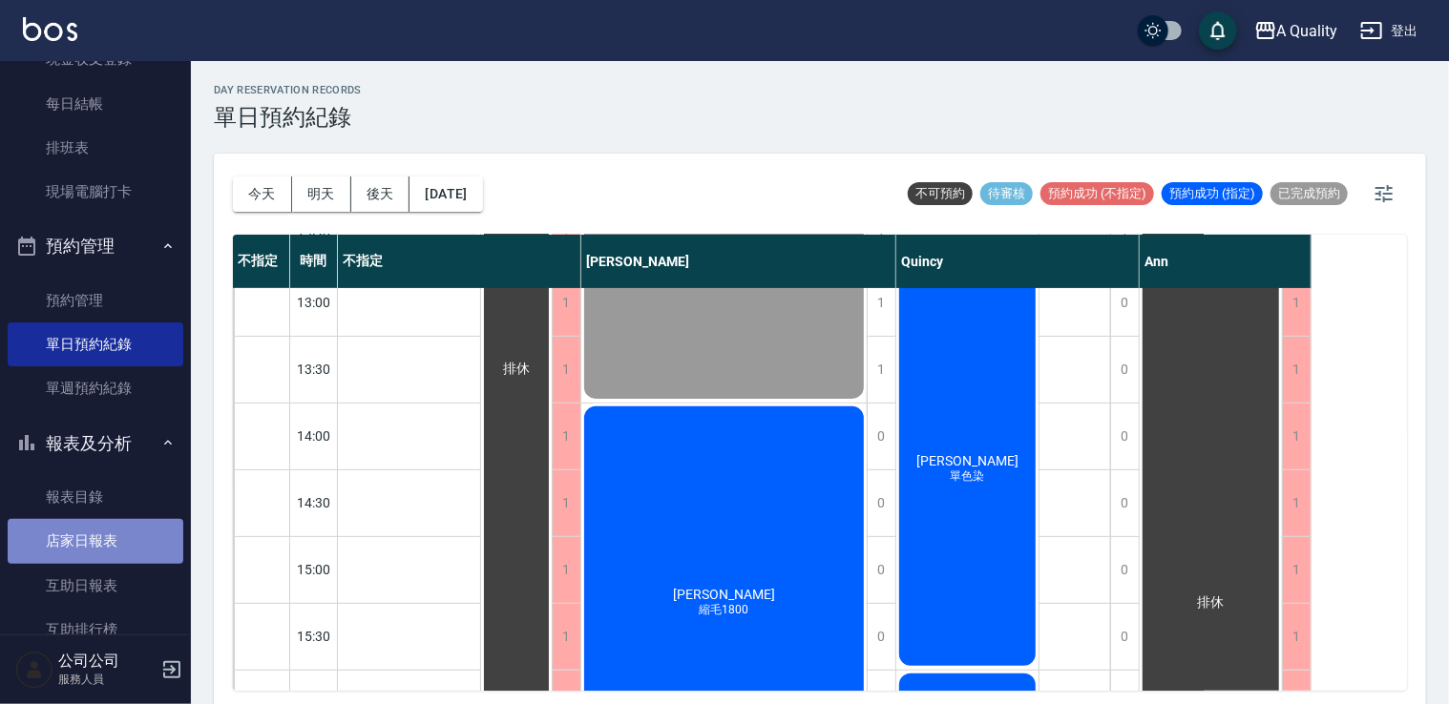
click at [111, 539] on link "店家日報表" at bounding box center [96, 541] width 176 height 44
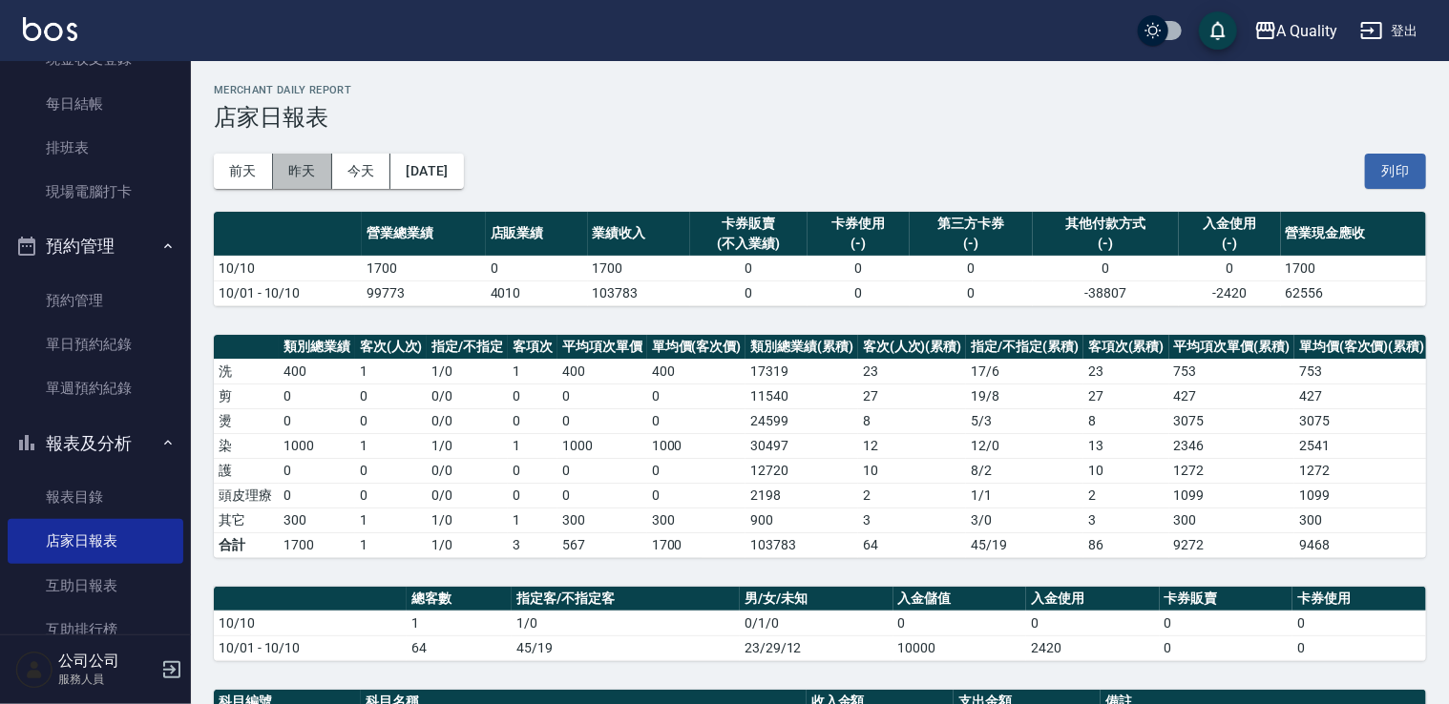
drag, startPoint x: 301, startPoint y: 182, endPoint x: 296, endPoint y: 191, distance: 9.8
click at [300, 183] on button "昨天" at bounding box center [302, 171] width 59 height 35
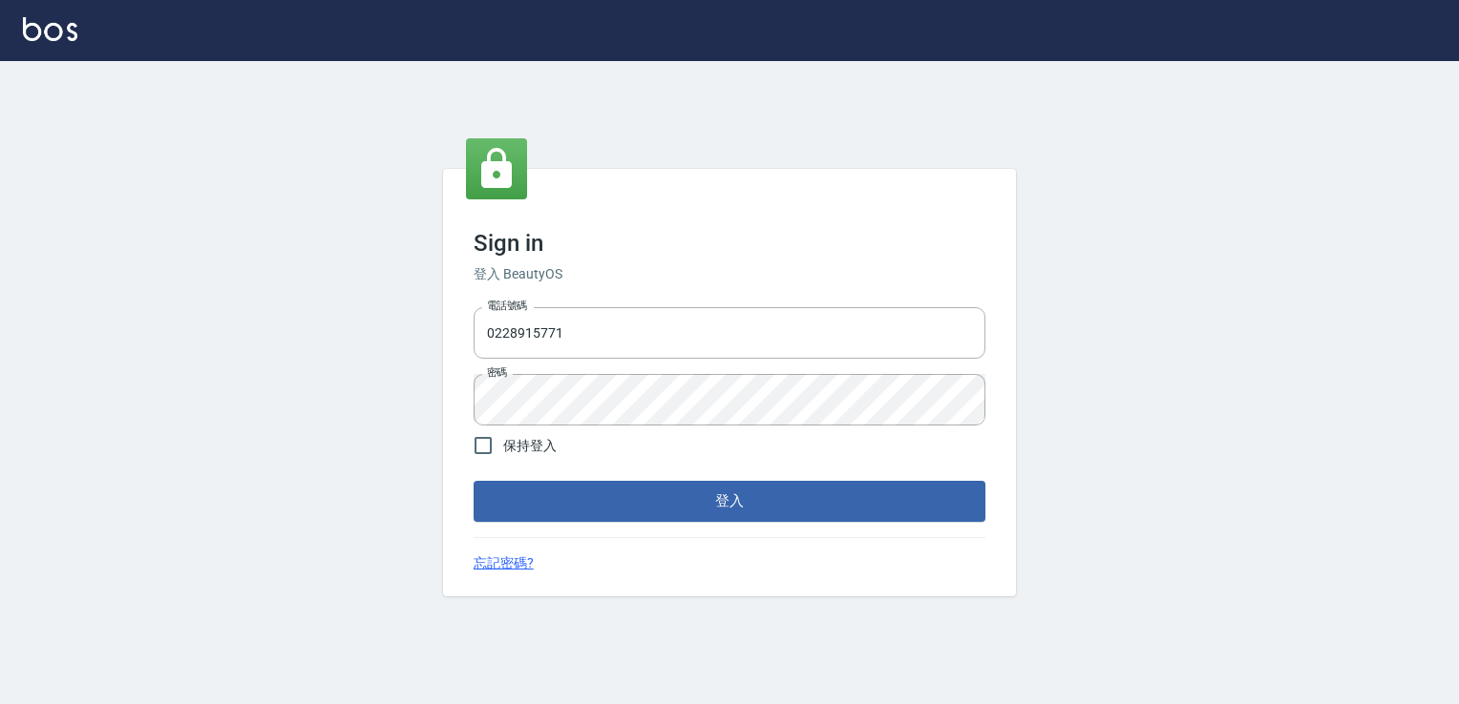
drag, startPoint x: 635, startPoint y: 328, endPoint x: 458, endPoint y: 339, distance: 176.9
click at [462, 339] on div "Sign in 登入 BeautyOS 電話號碼 [PHONE_NUMBER] 電話號碼 密碼 密碼 保持登入 登入 忘記密碼?" at bounding box center [729, 382] width 573 height 427
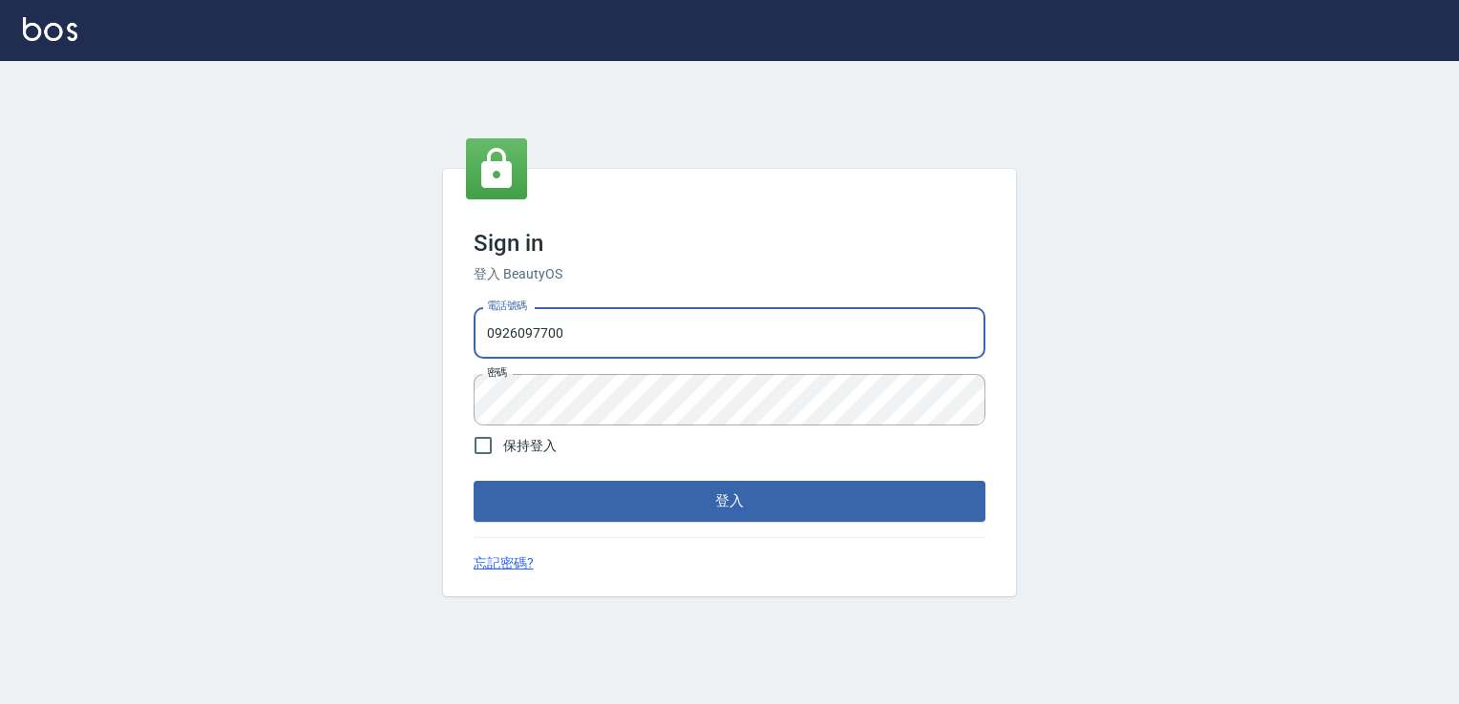
type input "0926097700"
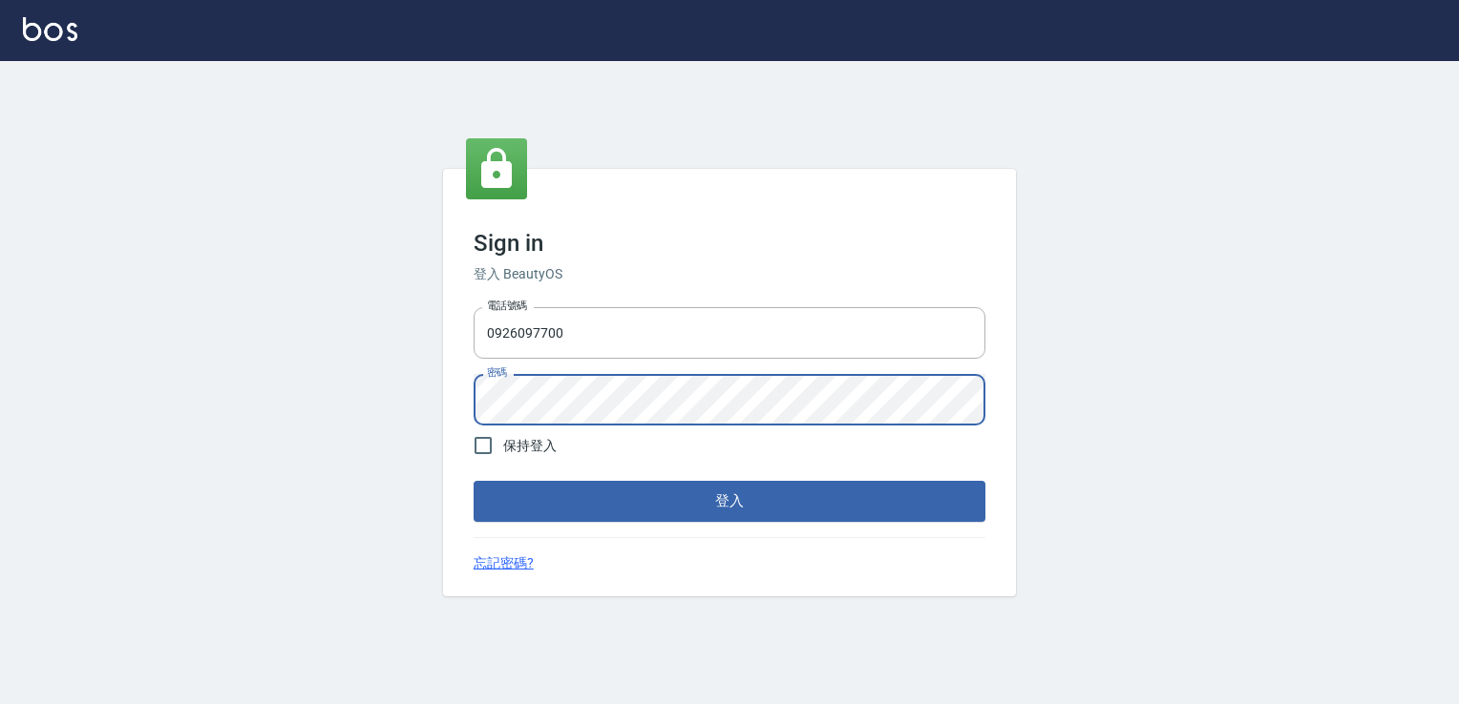
click at [309, 426] on div "Sign in 登入 BeautyOS 電話號碼 [PHONE_NUMBER] 電話號碼 密碼 密碼 保持登入 登入 忘記密碼?" at bounding box center [729, 382] width 1459 height 643
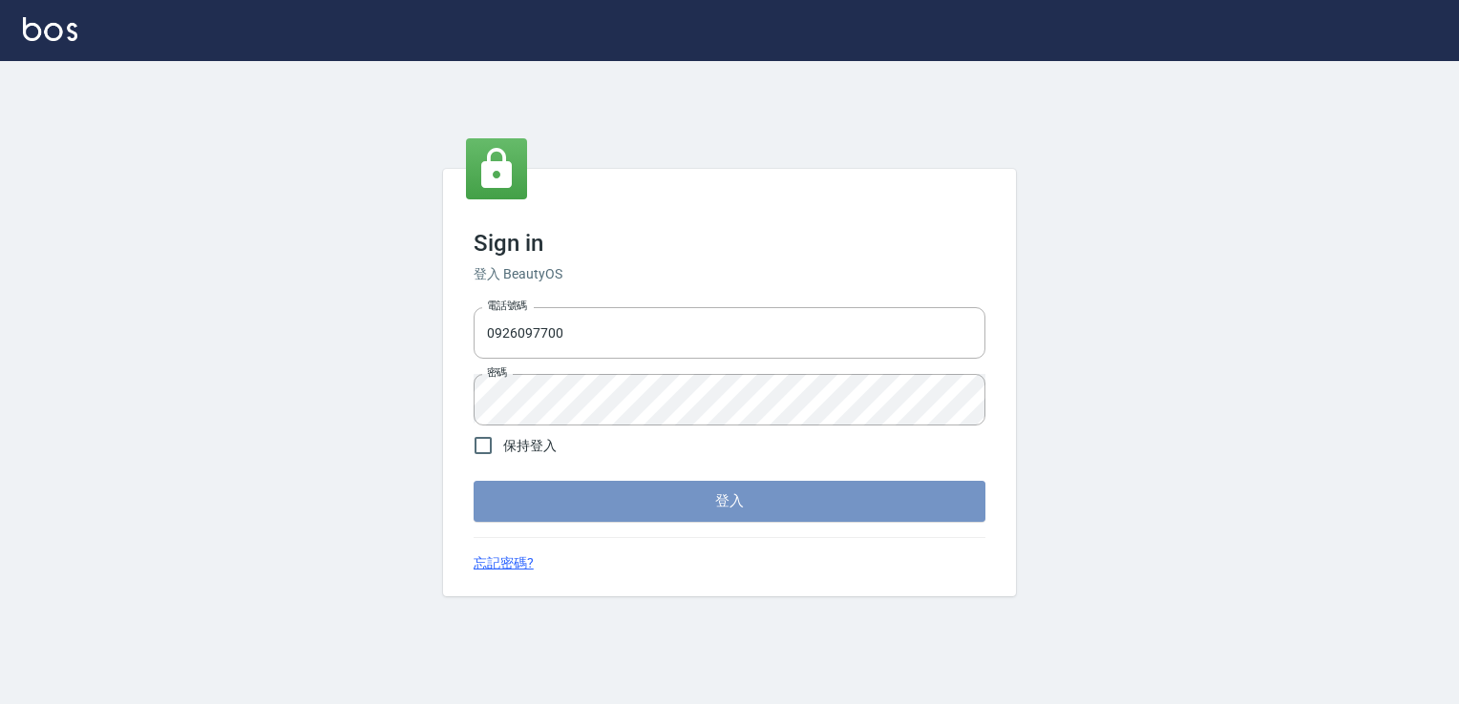
click at [898, 505] on button "登入" at bounding box center [729, 501] width 512 height 40
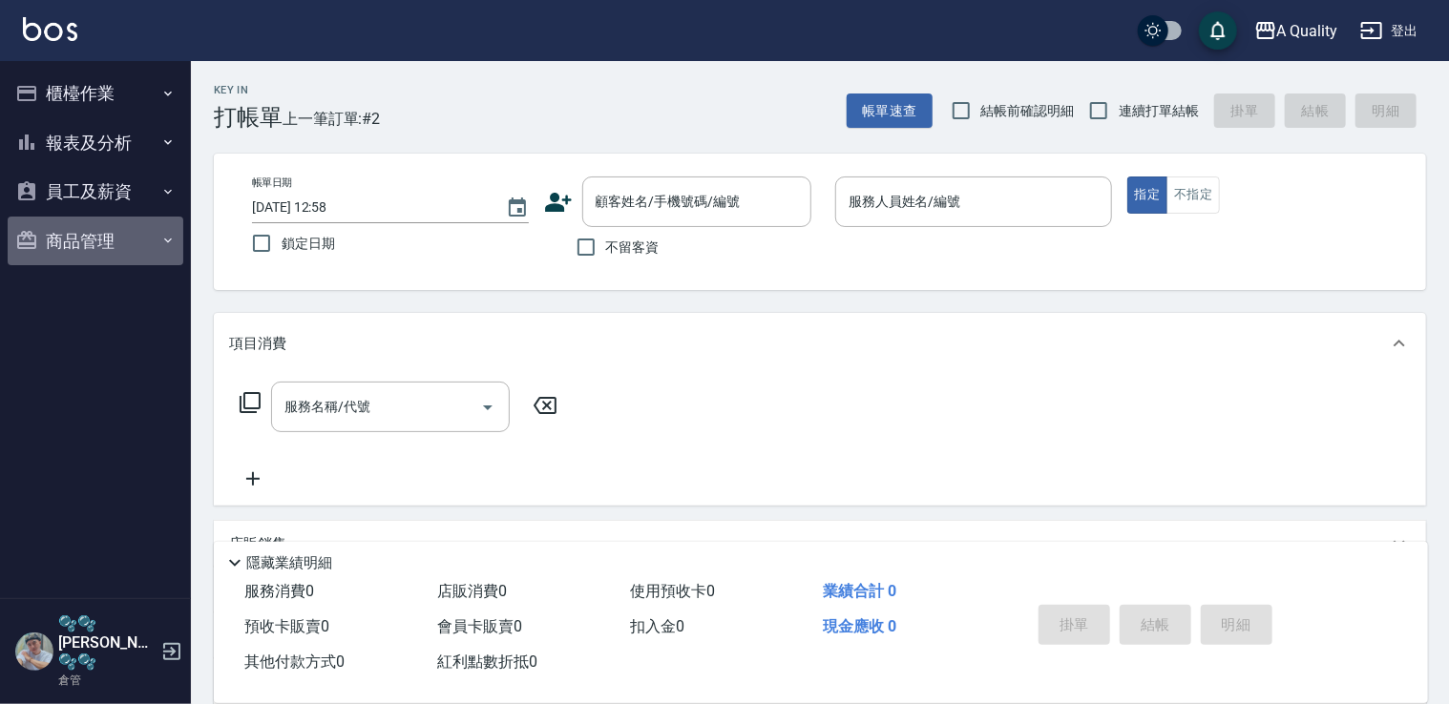
click at [57, 240] on button "商品管理" at bounding box center [96, 242] width 176 height 50
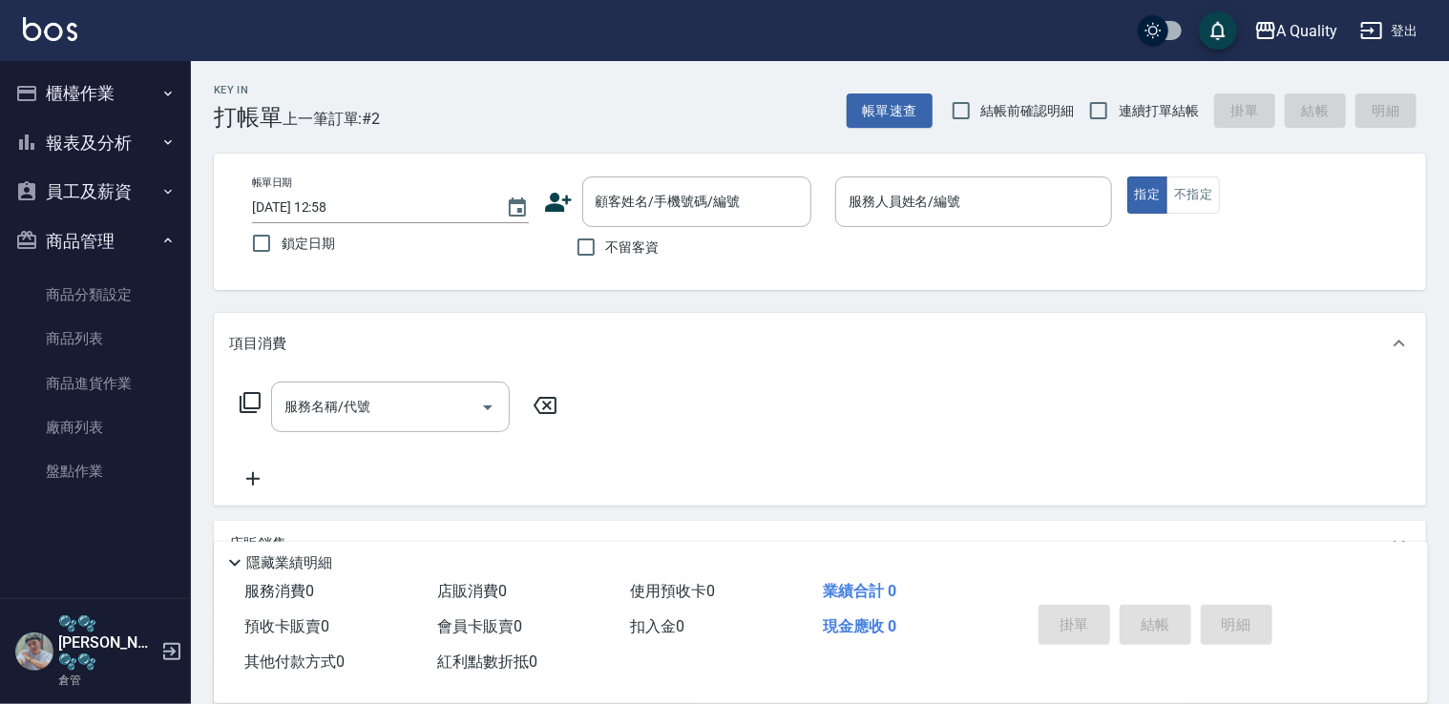
click at [92, 162] on button "報表及分析" at bounding box center [96, 143] width 176 height 50
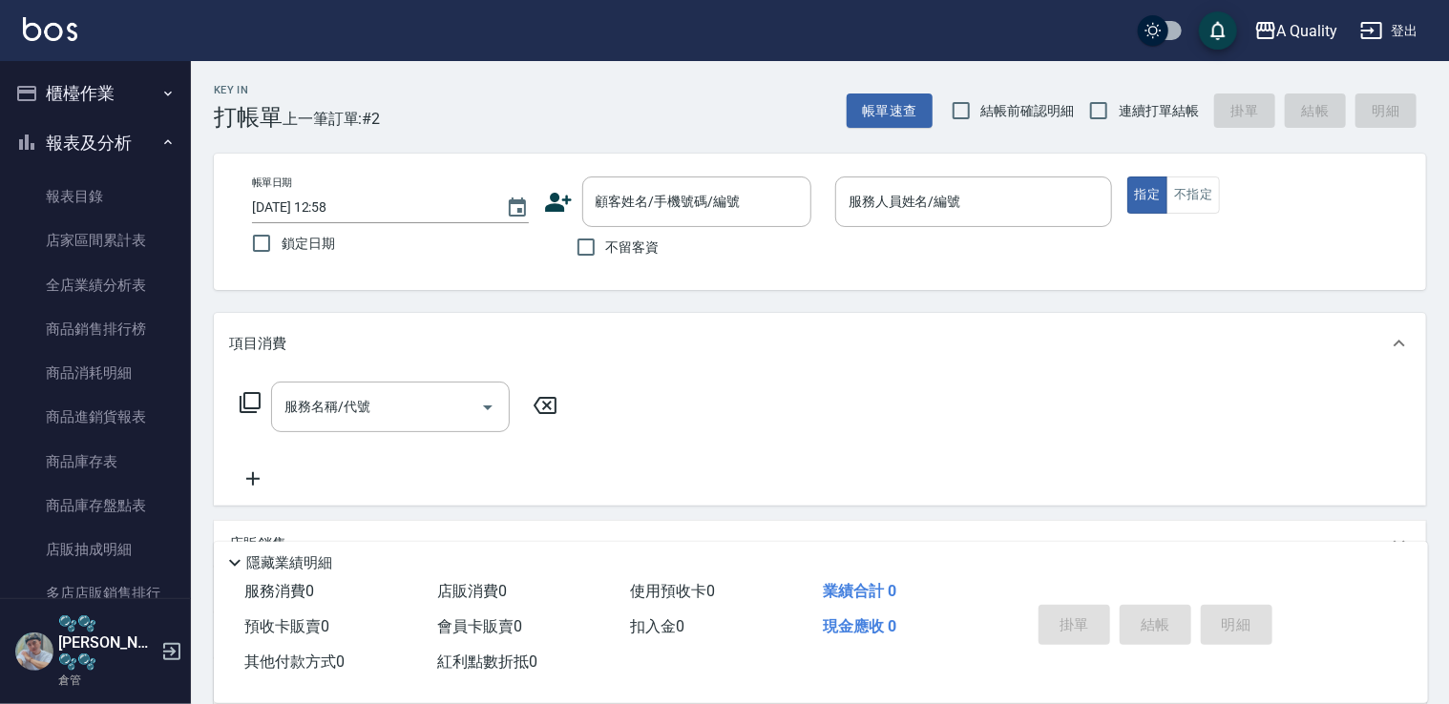
click at [83, 97] on button "櫃檯作業" at bounding box center [96, 94] width 176 height 50
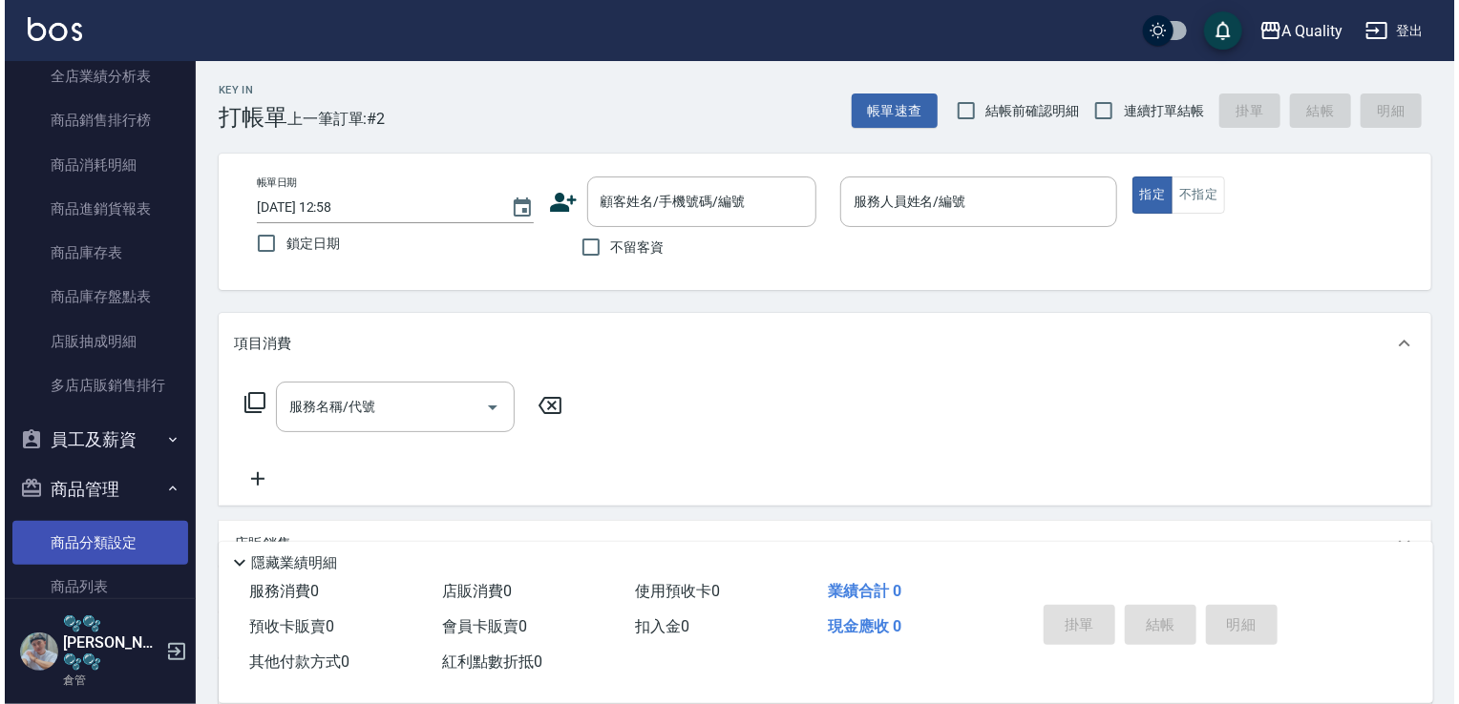
scroll to position [642, 0]
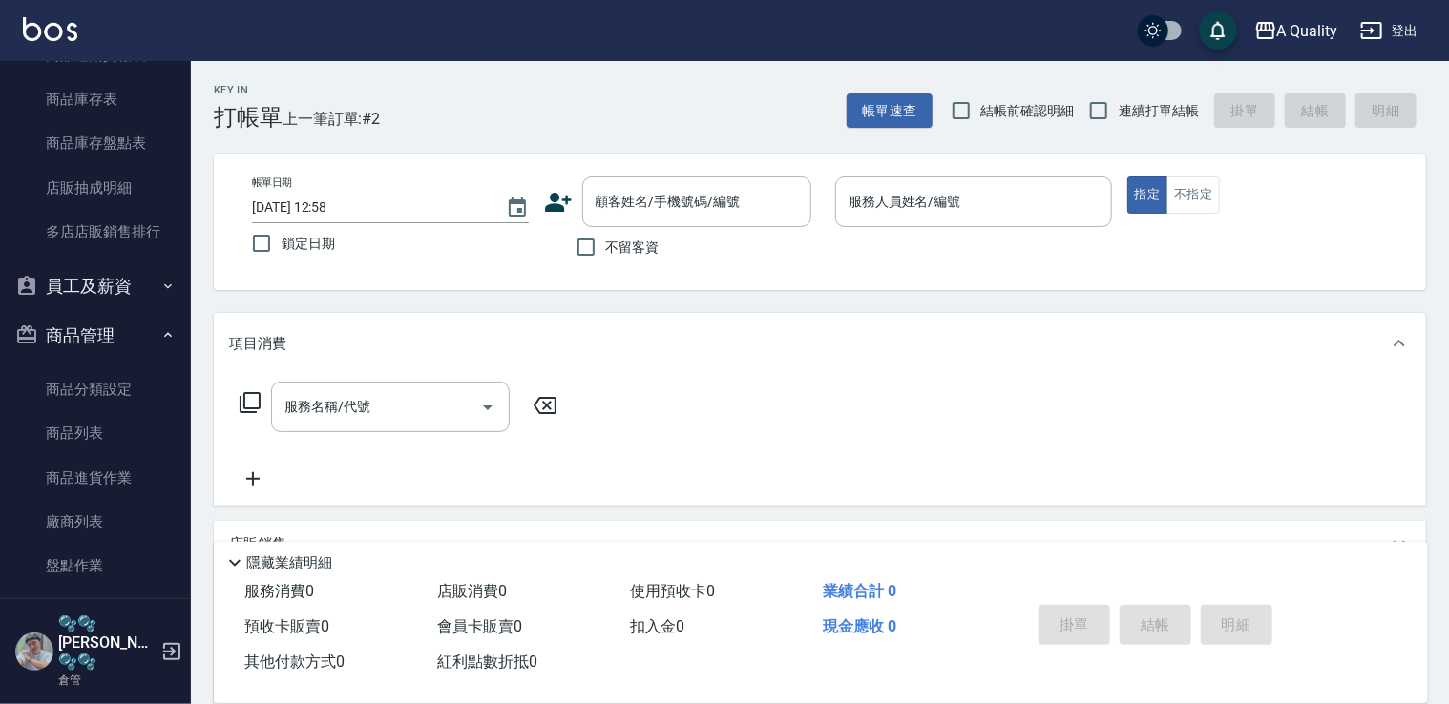
click at [105, 278] on button "員工及薪資" at bounding box center [96, 287] width 176 height 50
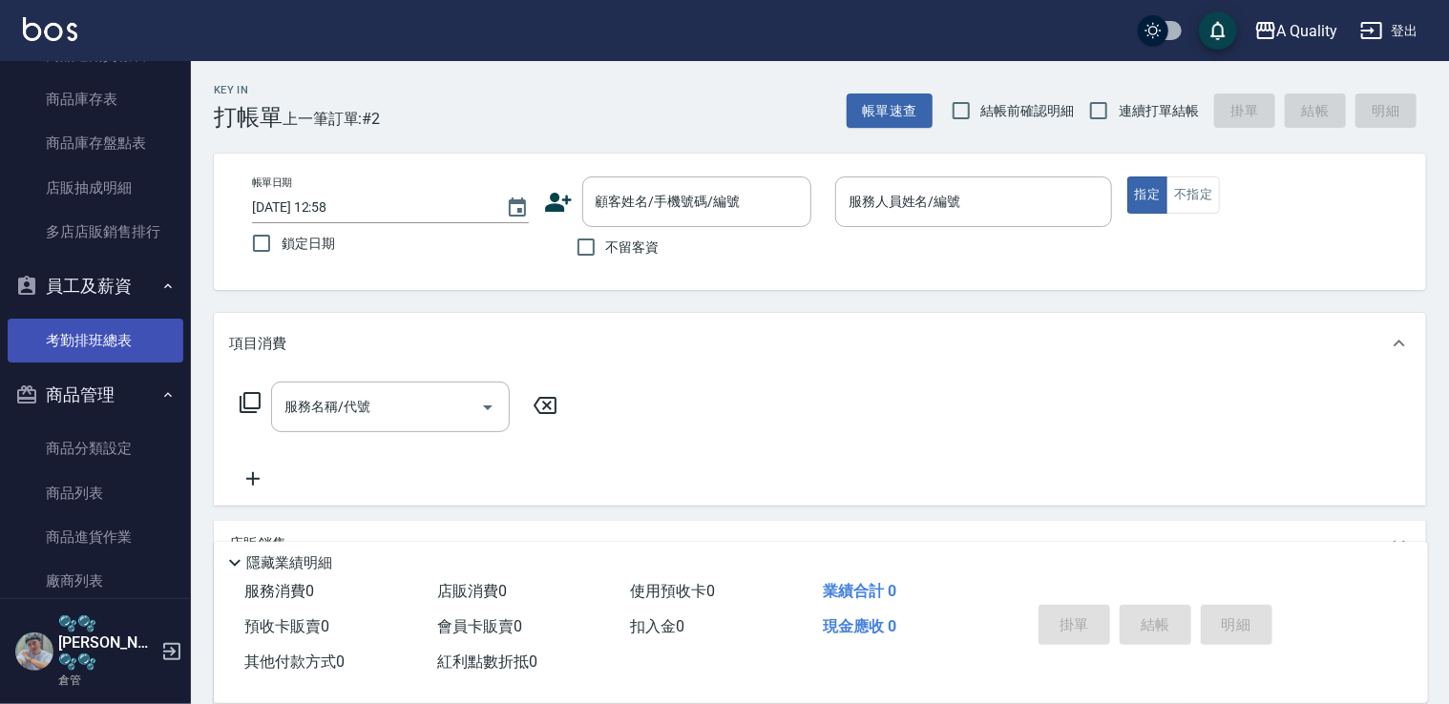
click at [106, 347] on link "考勤排班總表" at bounding box center [96, 341] width 176 height 44
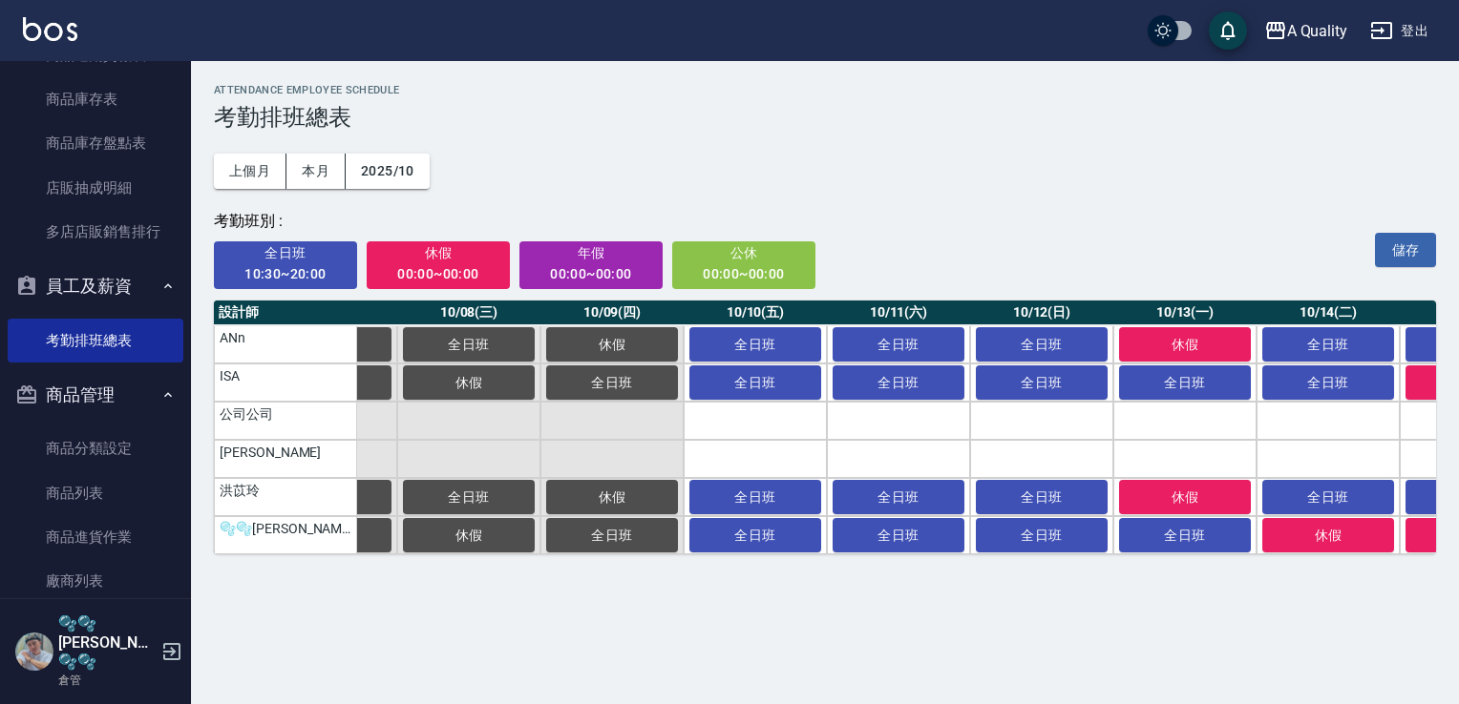
scroll to position [0, 936]
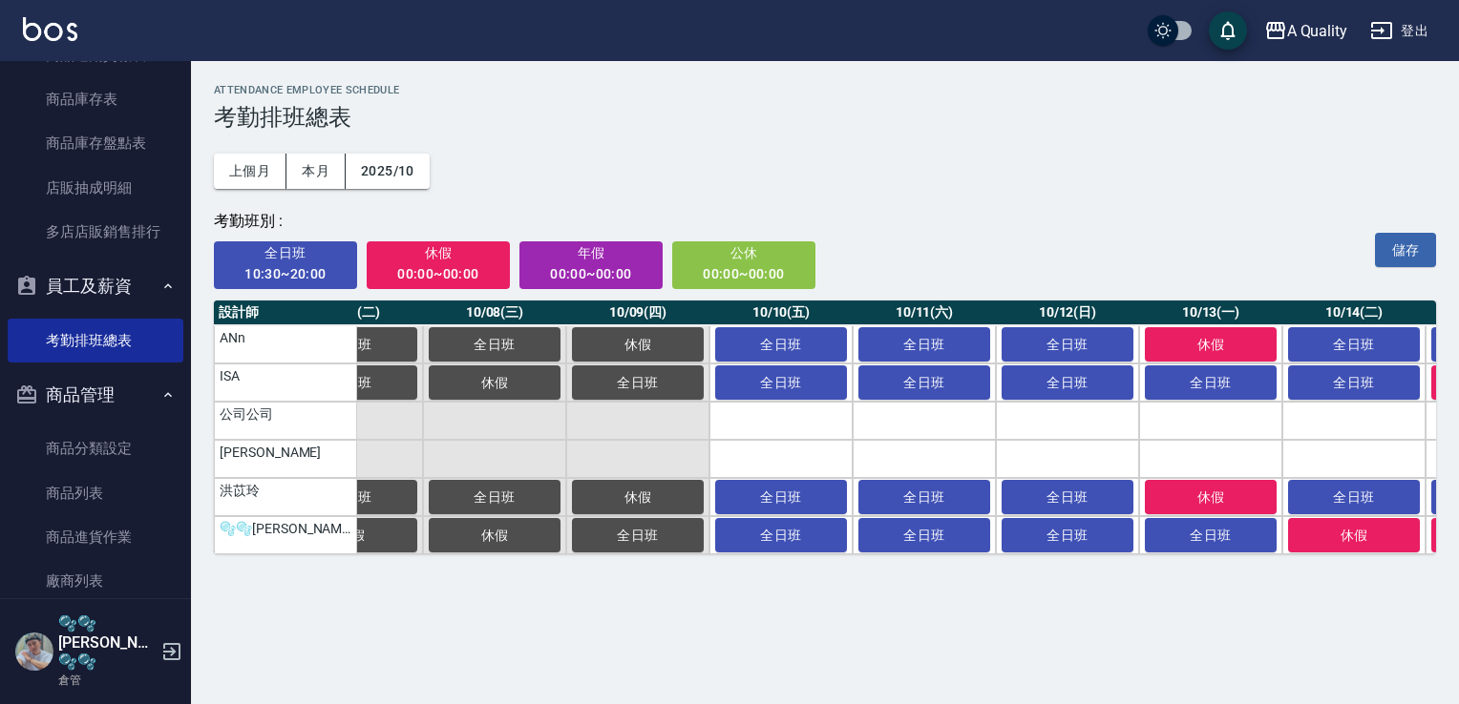
click at [464, 266] on div "00:00~00:00" at bounding box center [438, 275] width 117 height 24
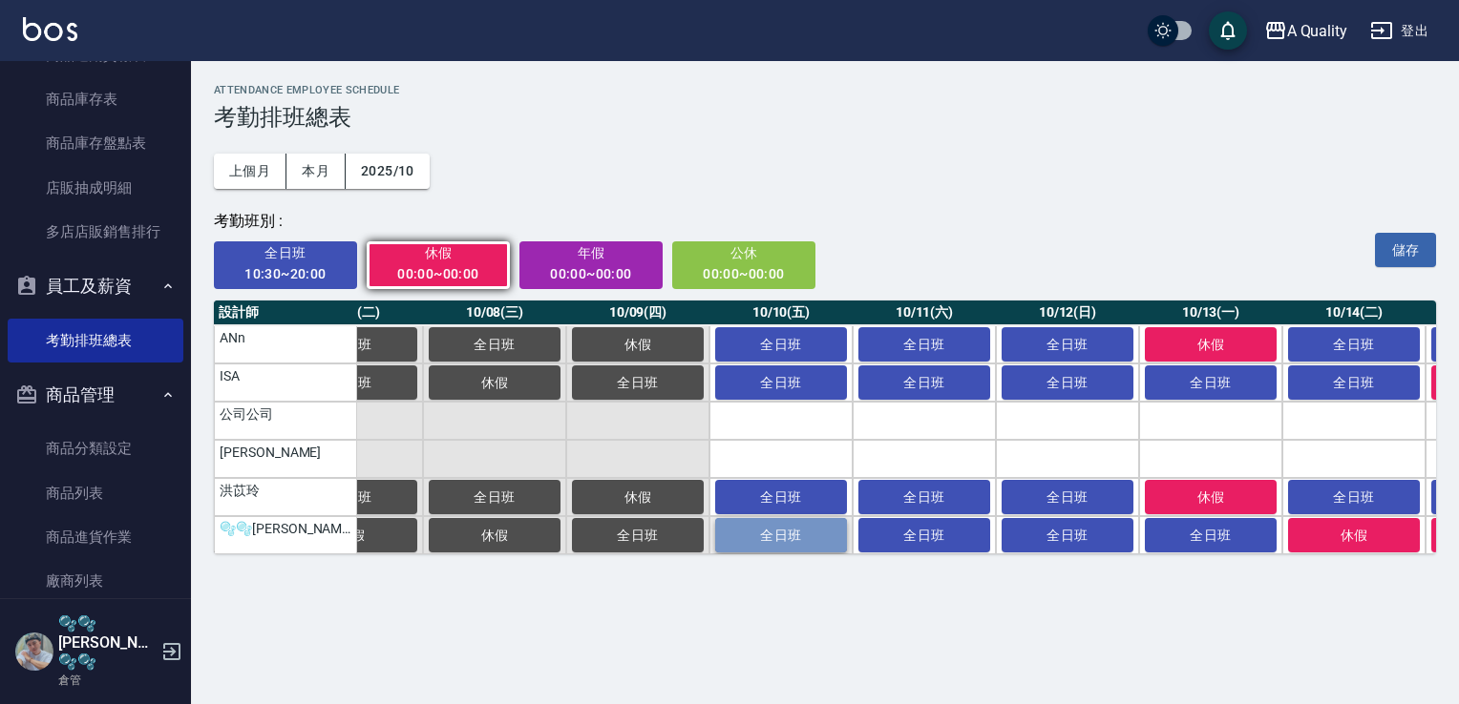
click at [772, 534] on span "全日班" at bounding box center [780, 535] width 95 height 15
click at [783, 527] on button "休假" at bounding box center [781, 535] width 132 height 34
click at [279, 263] on span "全日班" at bounding box center [285, 254] width 117 height 24
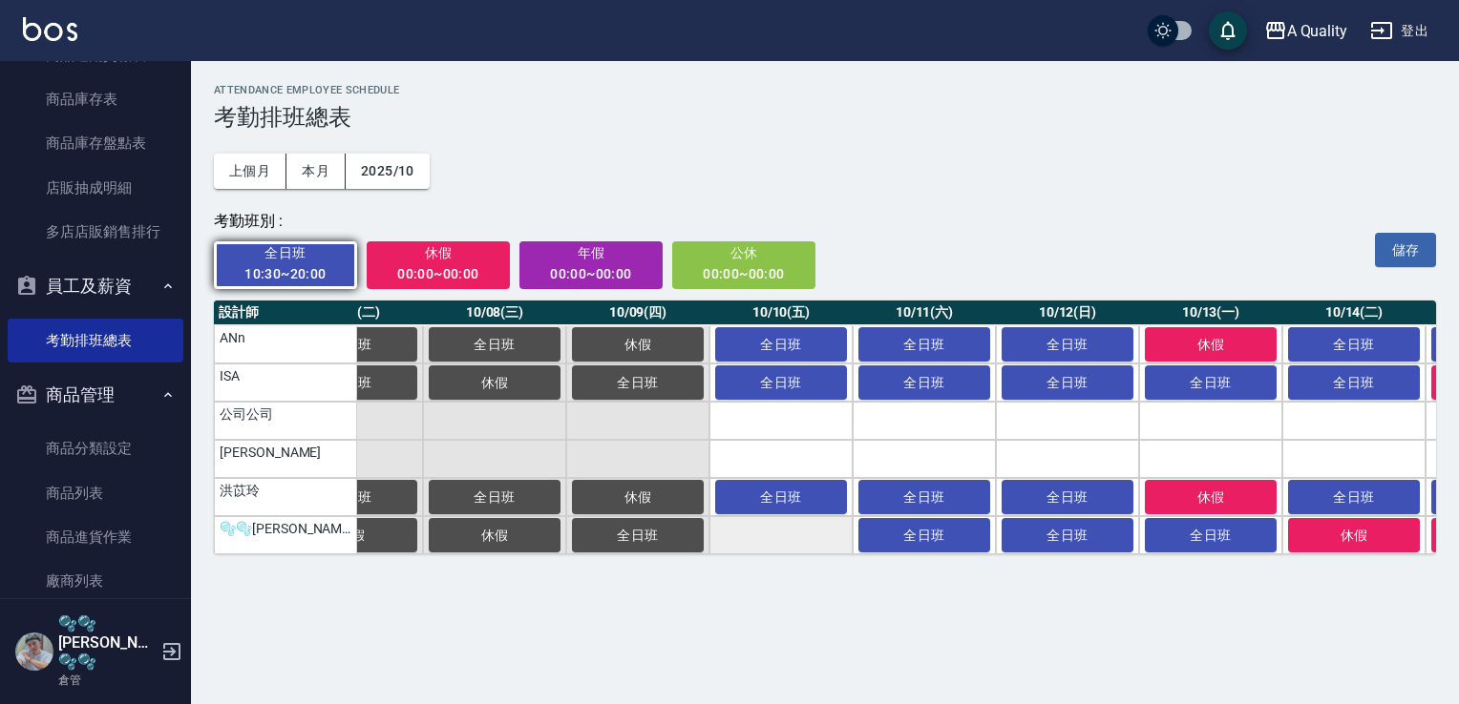
click at [774, 538] on td "a dense table" at bounding box center [780, 535] width 143 height 38
click at [760, 526] on td "a dense table" at bounding box center [780, 535] width 143 height 38
click at [493, 261] on span "休假" at bounding box center [438, 254] width 117 height 24
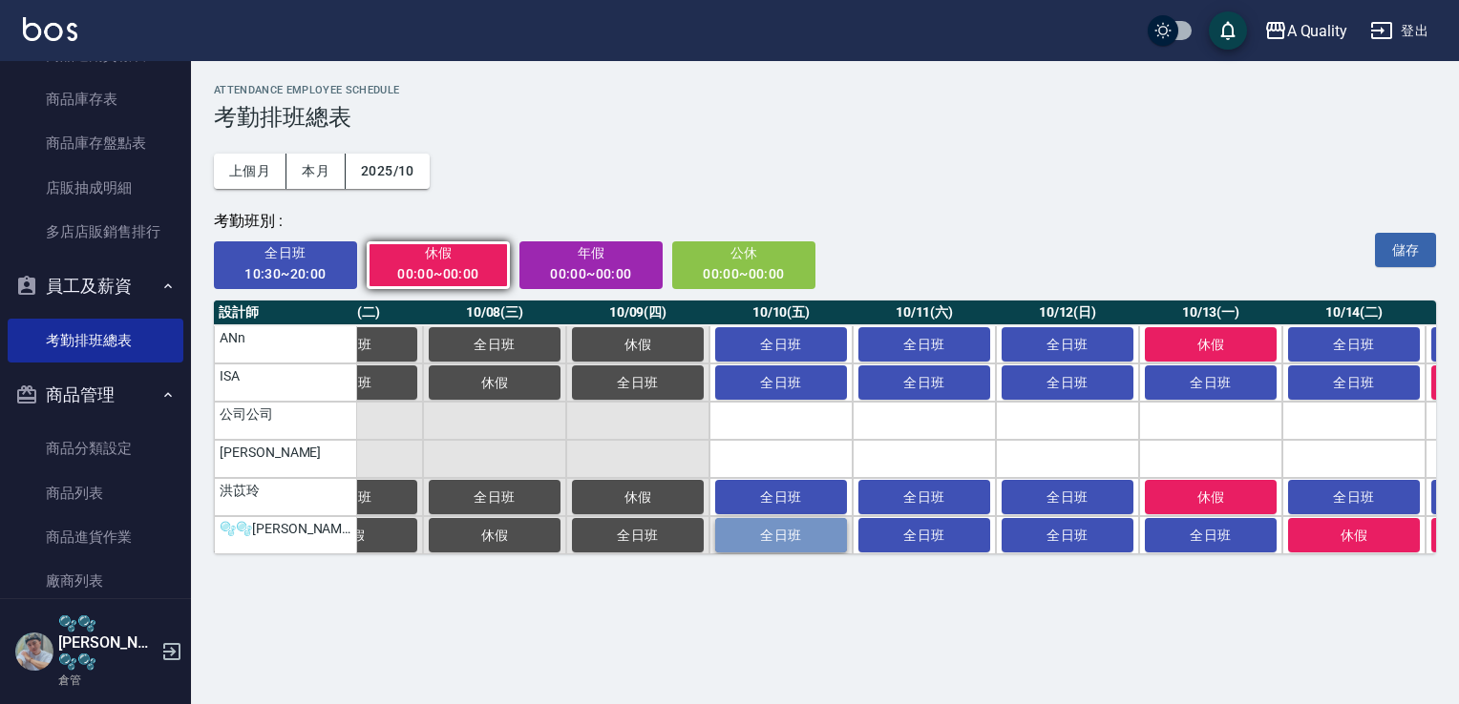
click at [810, 525] on button "全日班" at bounding box center [781, 535] width 132 height 34
click at [284, 258] on span "全日班" at bounding box center [285, 254] width 117 height 24
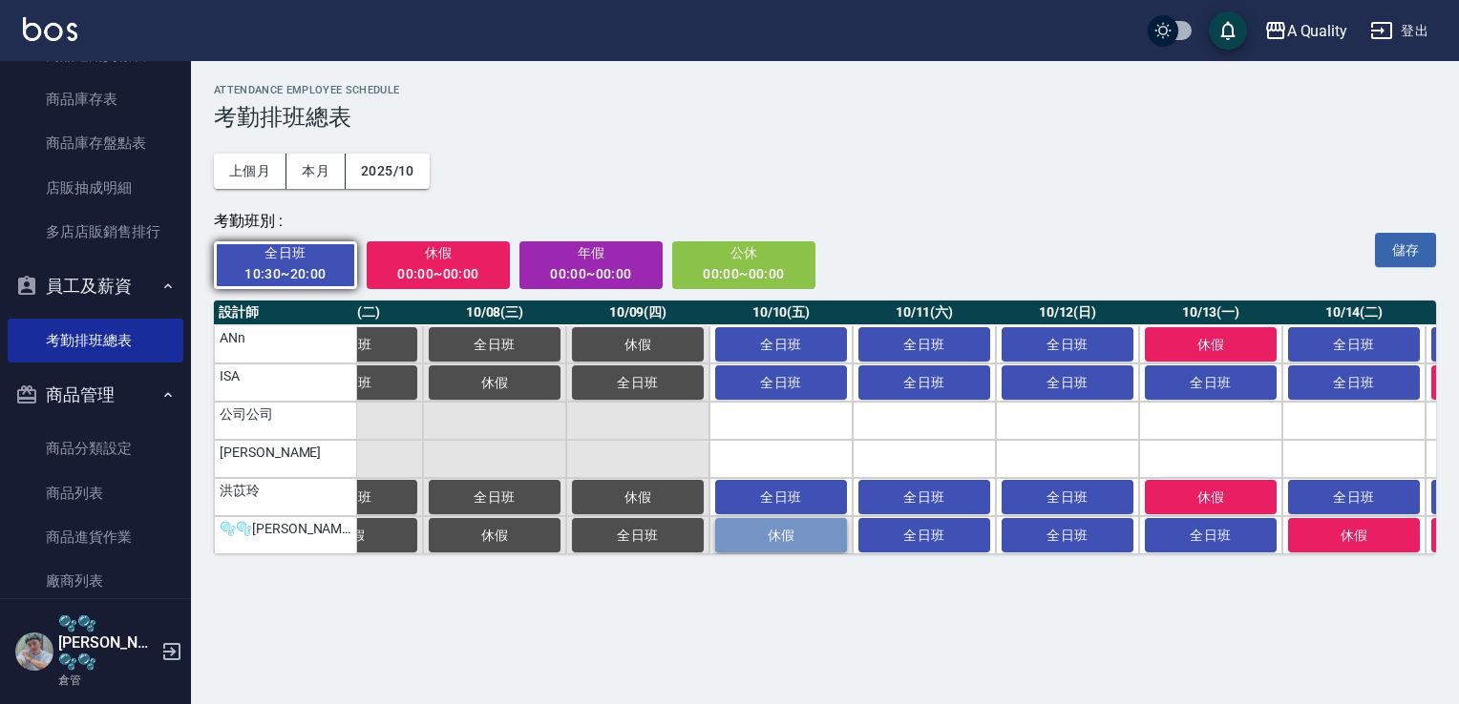
click at [791, 540] on span "休假" at bounding box center [780, 535] width 95 height 15
click at [458, 258] on span "休假" at bounding box center [438, 254] width 117 height 24
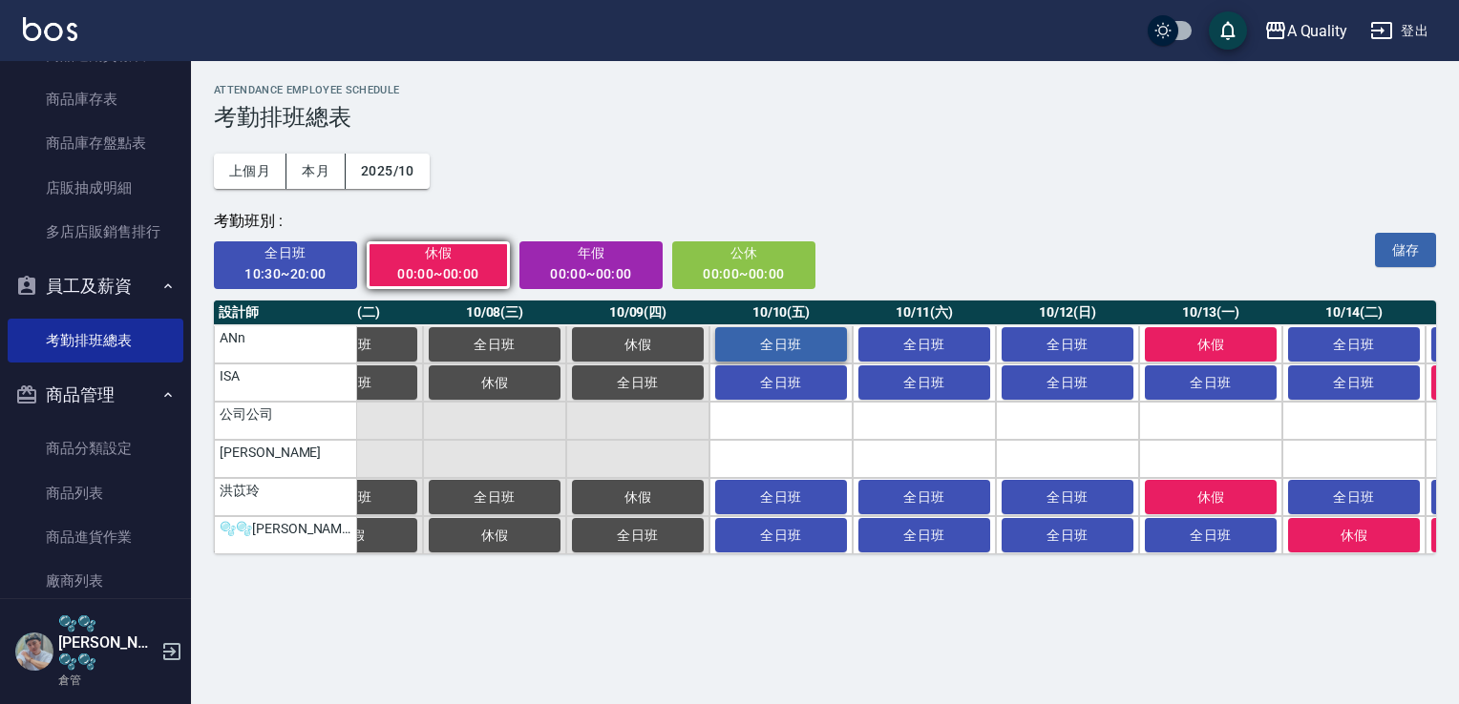
click at [802, 332] on button "全日班" at bounding box center [781, 344] width 132 height 34
click at [263, 248] on span "全日班" at bounding box center [285, 254] width 117 height 24
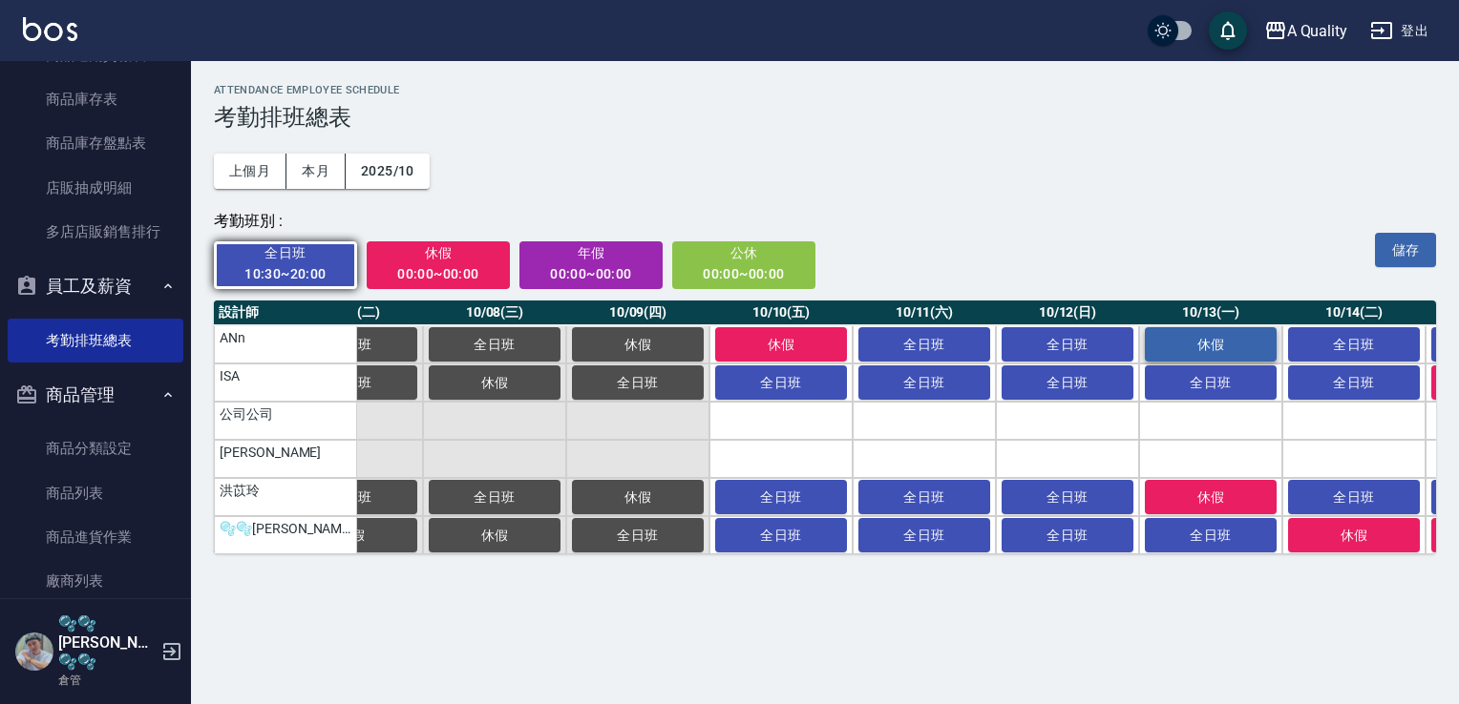
click at [1191, 345] on span "休假" at bounding box center [1210, 344] width 95 height 15
click at [1406, 247] on button "儲存" at bounding box center [1405, 250] width 61 height 35
click at [839, 50] on div "A Quality 登出" at bounding box center [729, 30] width 1459 height 61
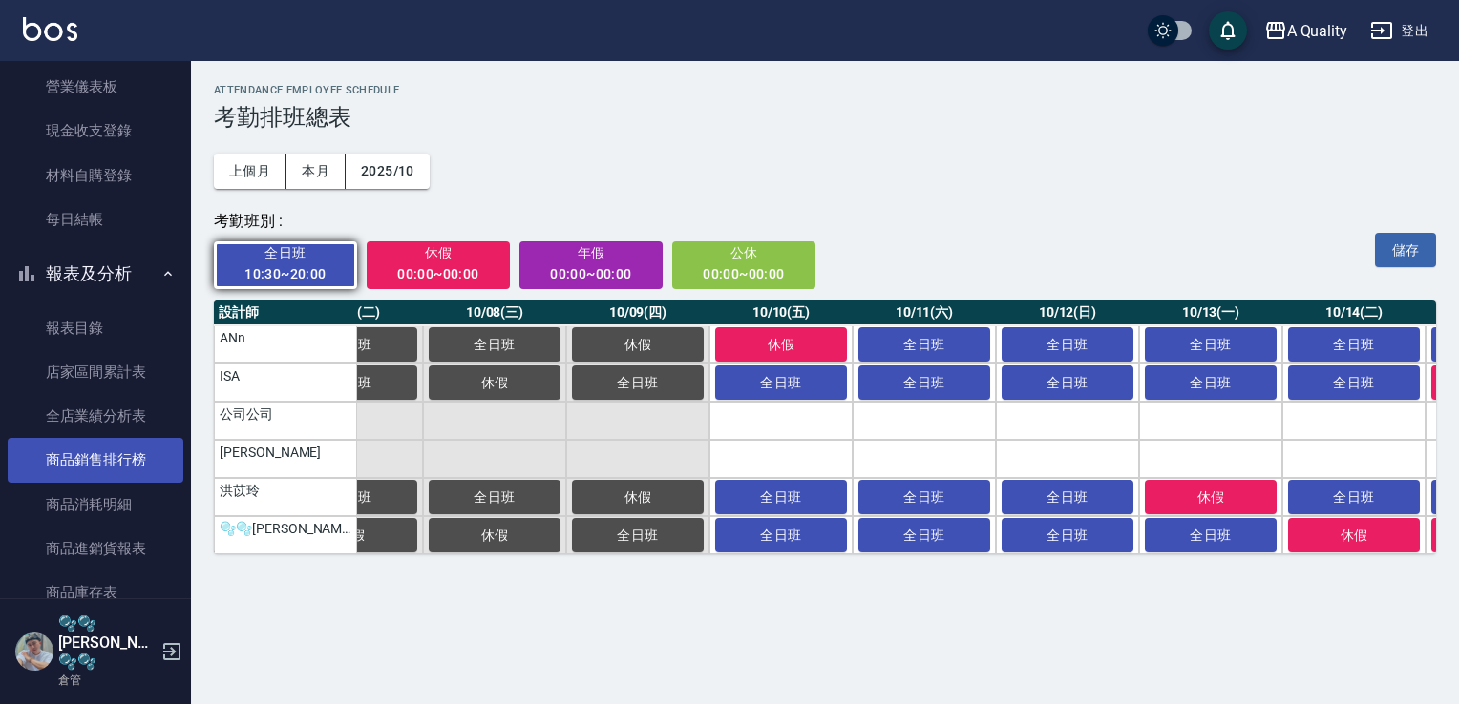
scroll to position [0, 0]
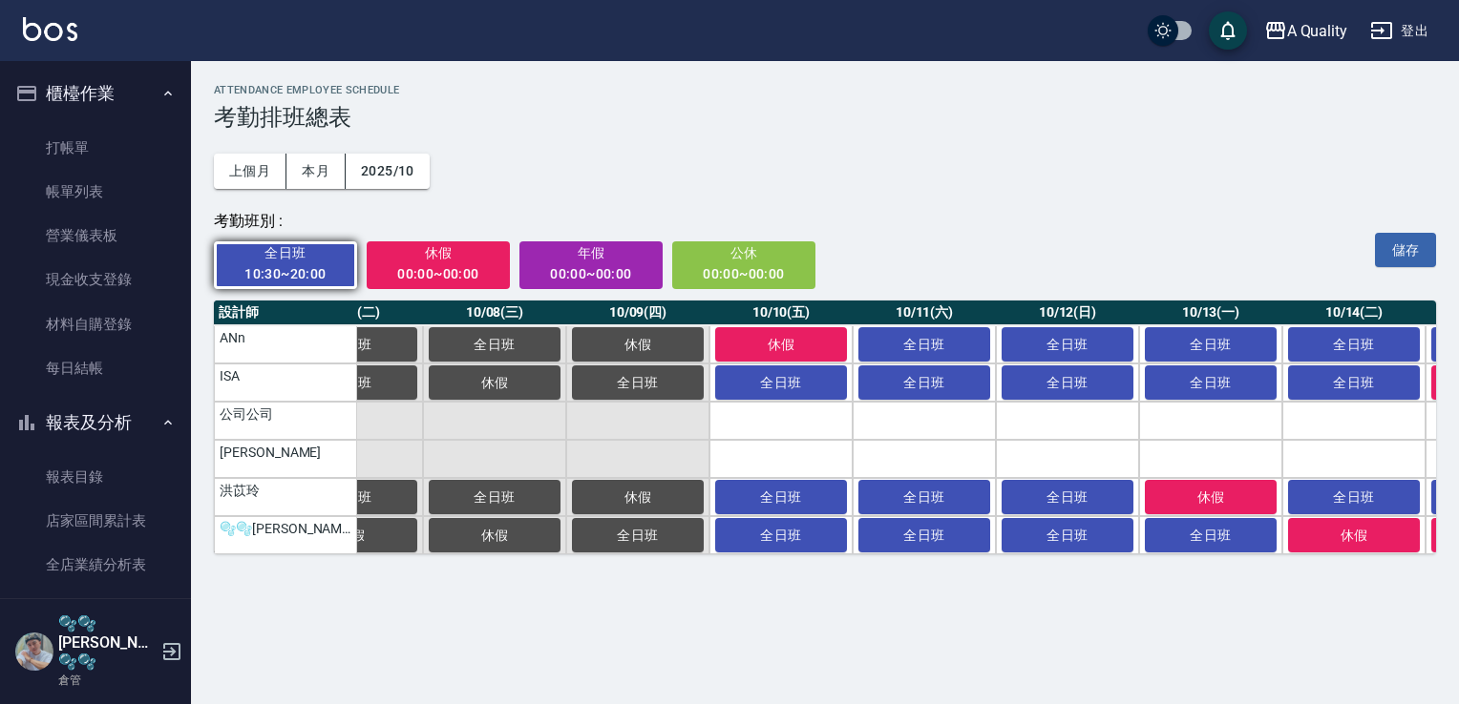
click at [150, 414] on button "報表及分析" at bounding box center [96, 423] width 176 height 50
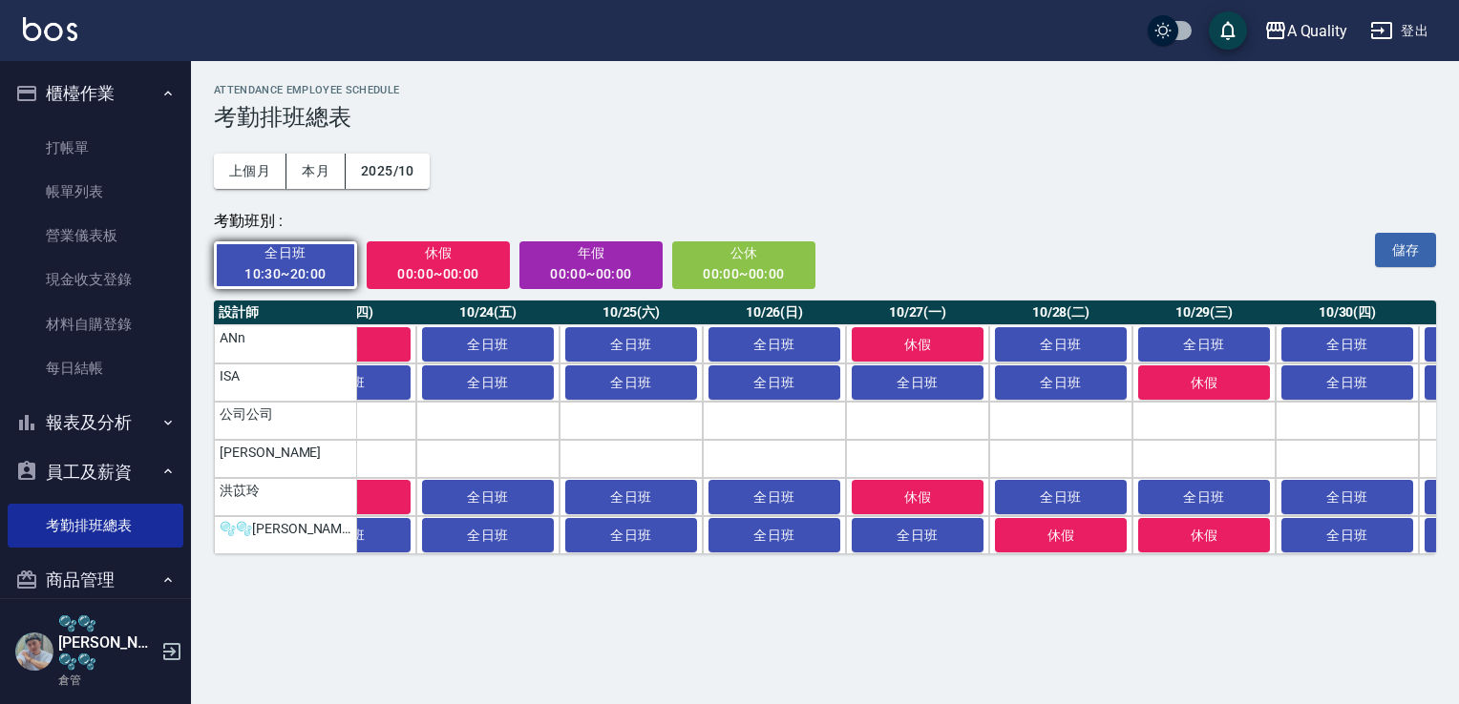
scroll to position [0, 3360]
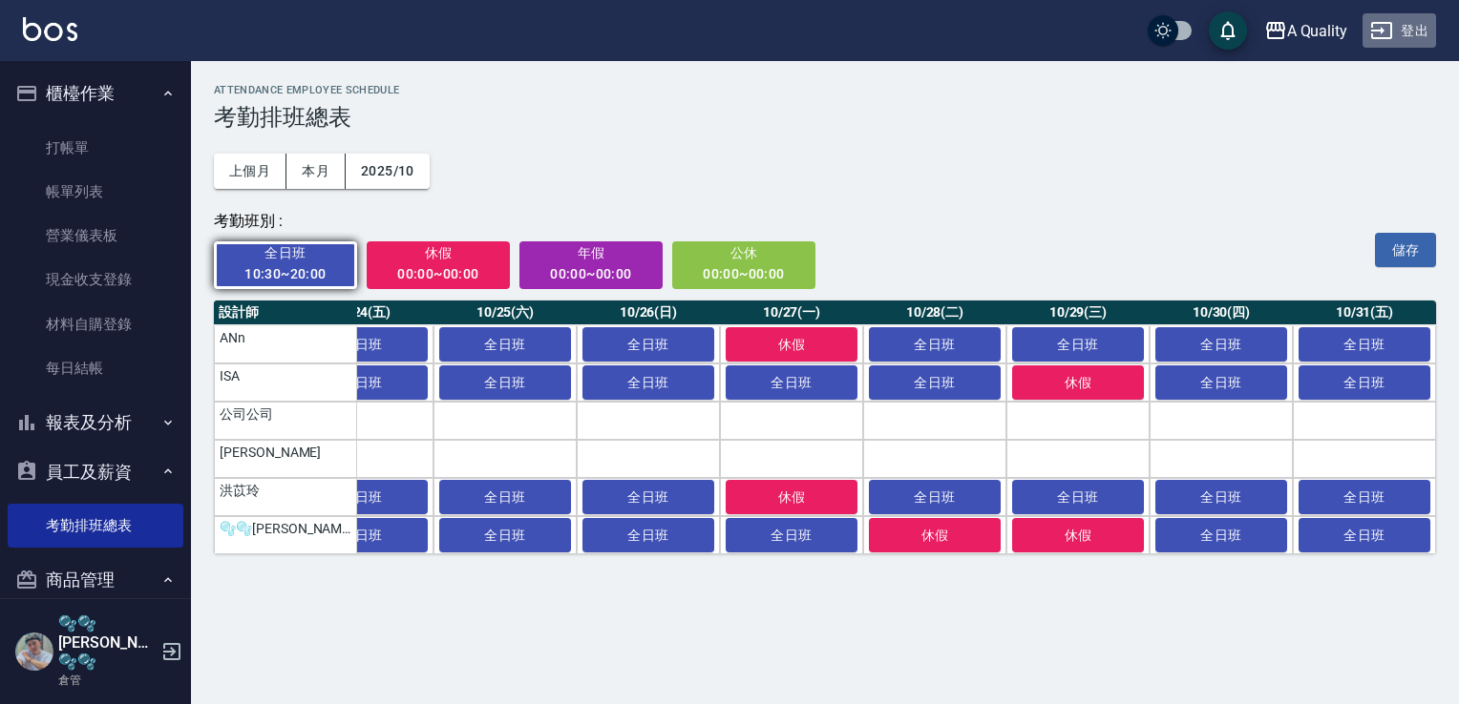
click at [1409, 32] on button "登出" at bounding box center [1399, 30] width 74 height 35
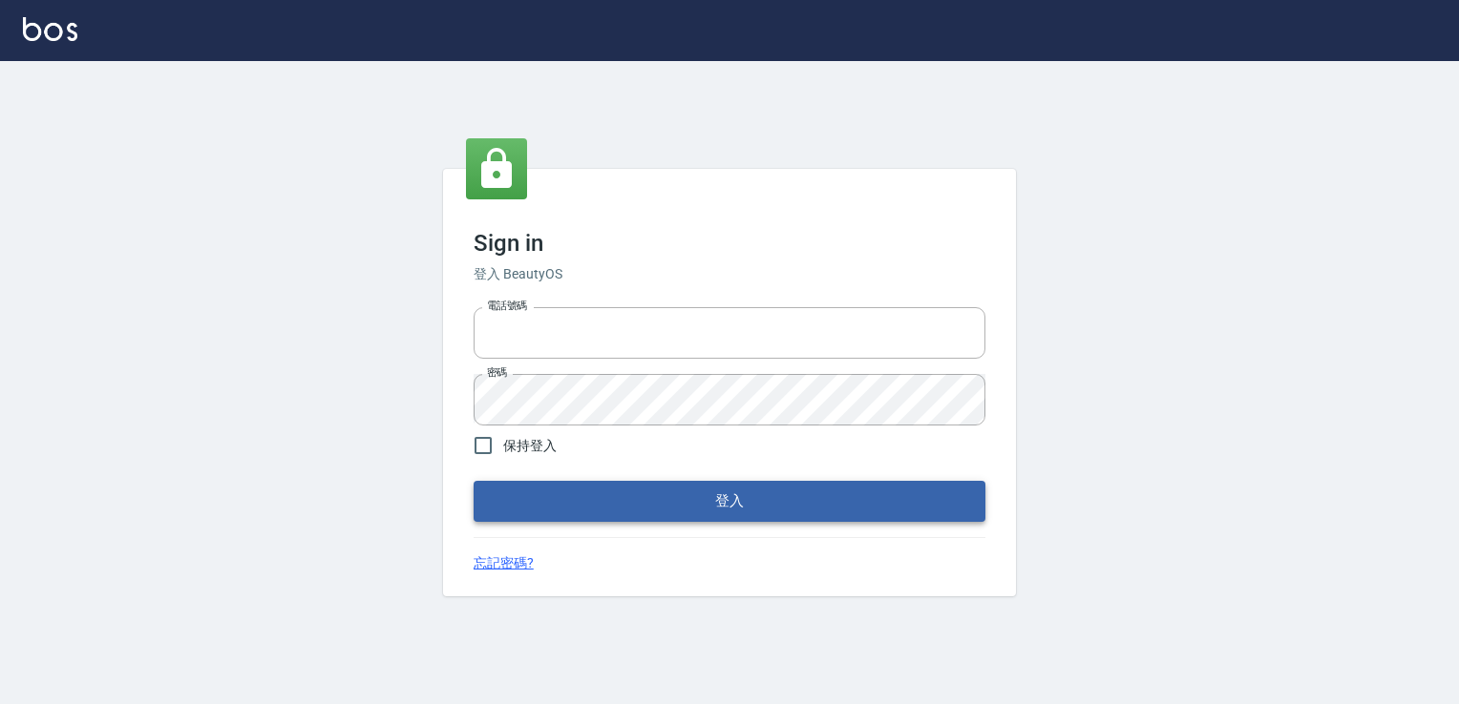
type input "0228915771"
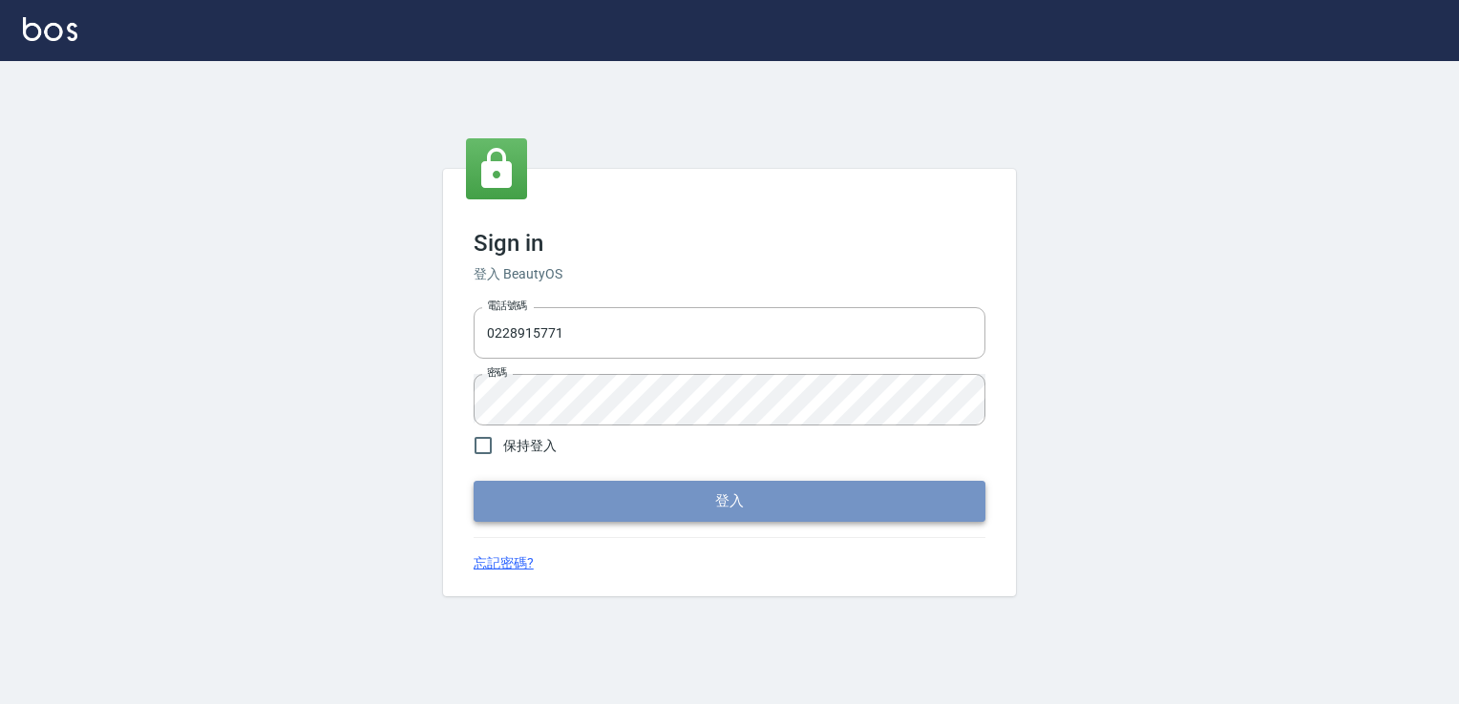
click at [715, 497] on button "登入" at bounding box center [729, 501] width 512 height 40
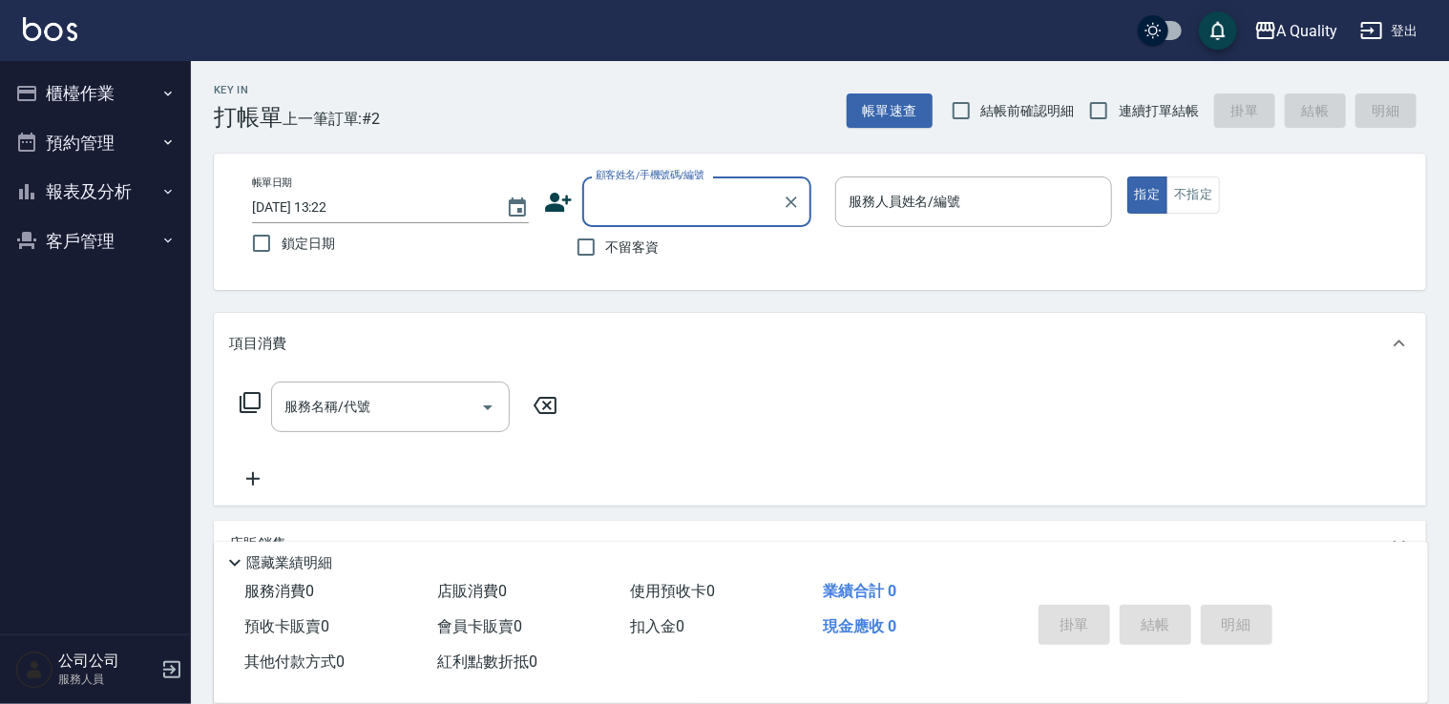
click at [78, 142] on button "預約管理" at bounding box center [96, 143] width 176 height 50
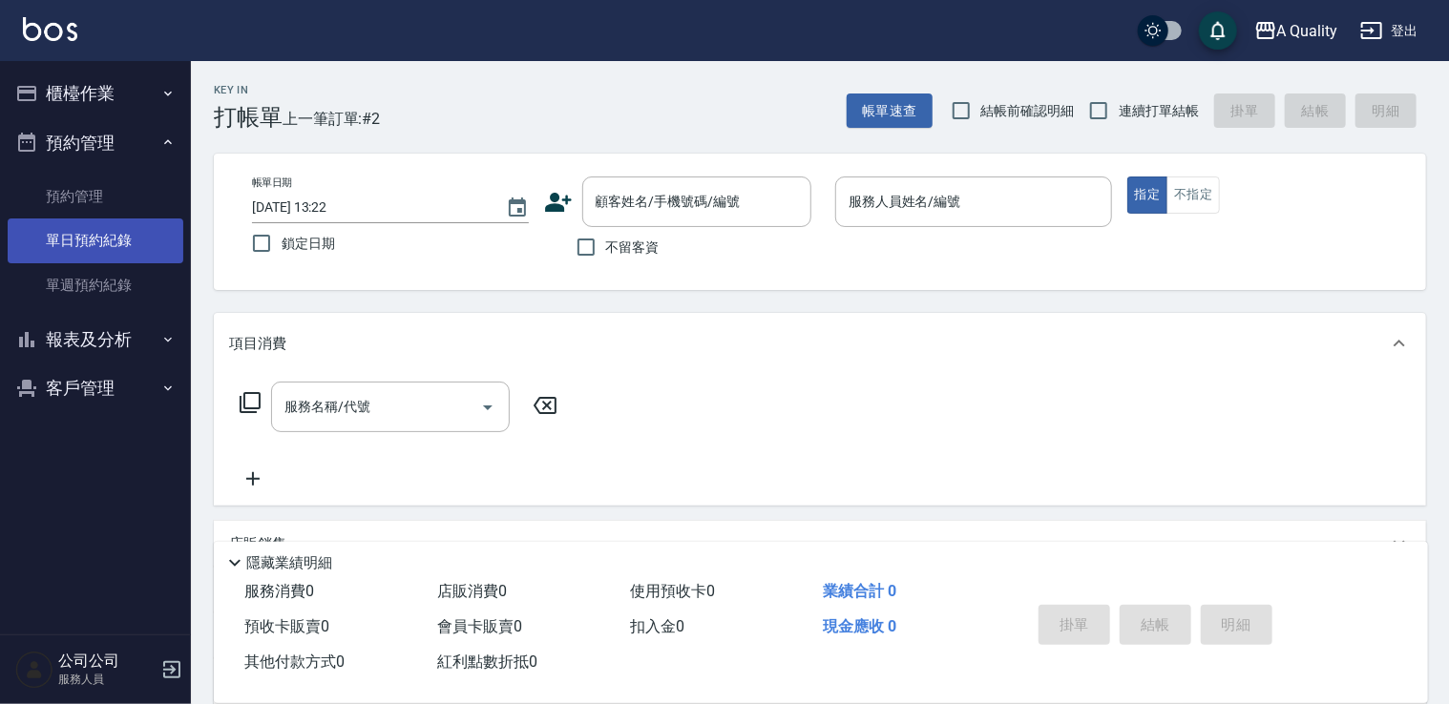
click at [120, 246] on link "單日預約紀錄" at bounding box center [96, 241] width 176 height 44
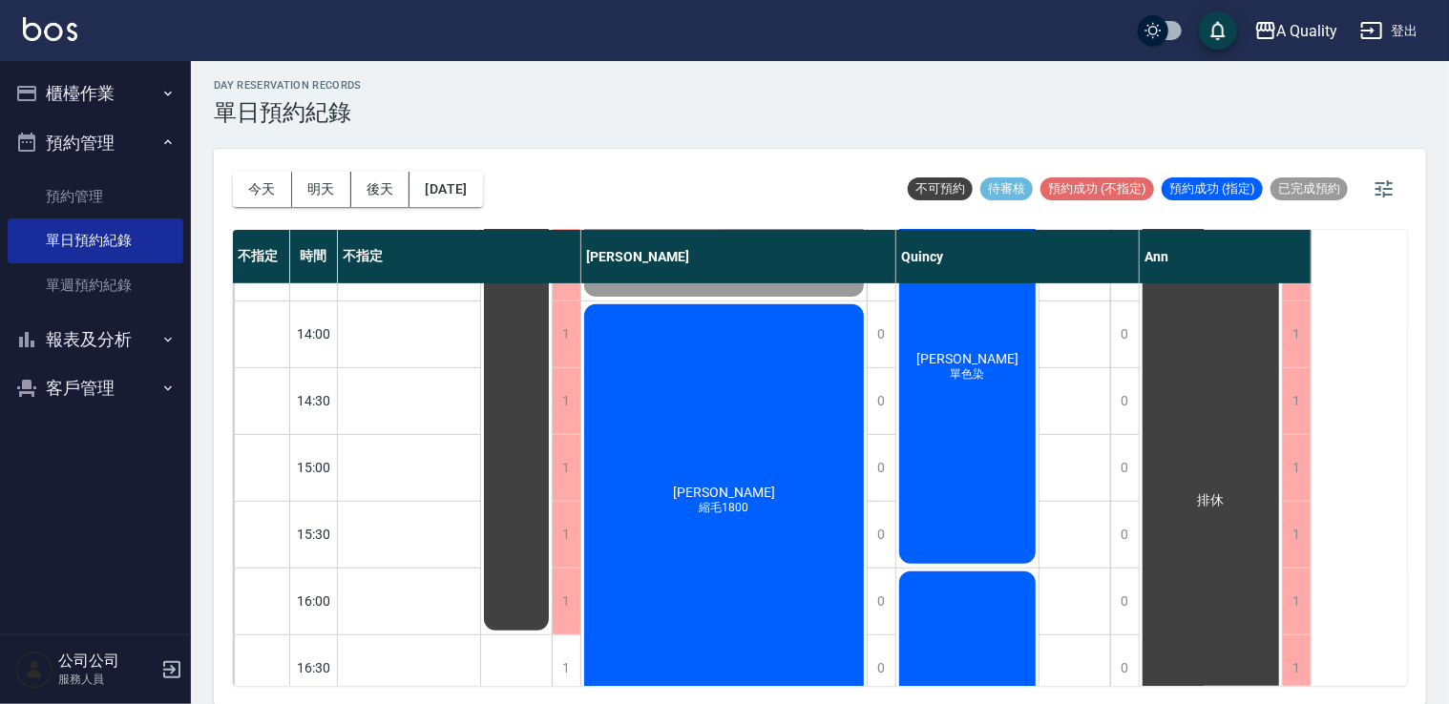
scroll to position [242, 0]
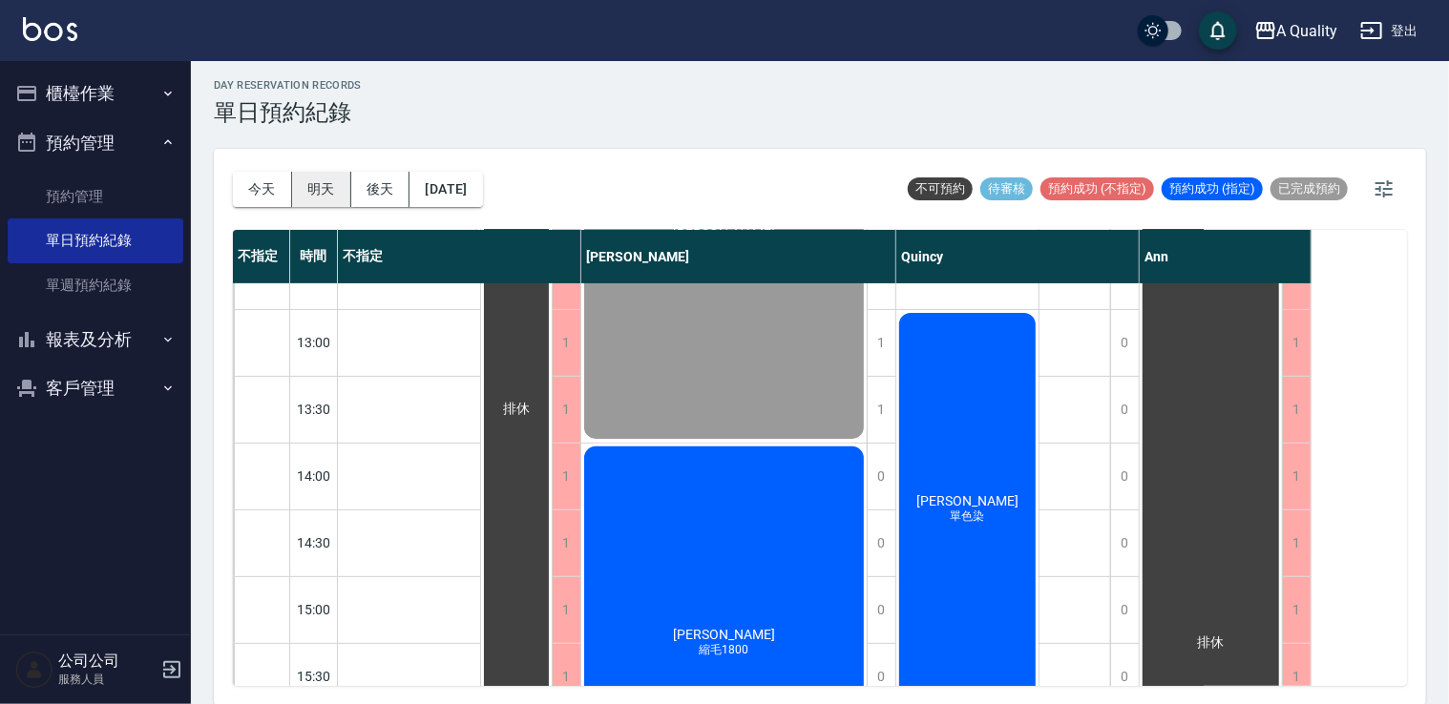
click at [302, 193] on button "明天" at bounding box center [321, 189] width 59 height 35
click at [302, 193] on div at bounding box center [724, 352] width 1449 height 704
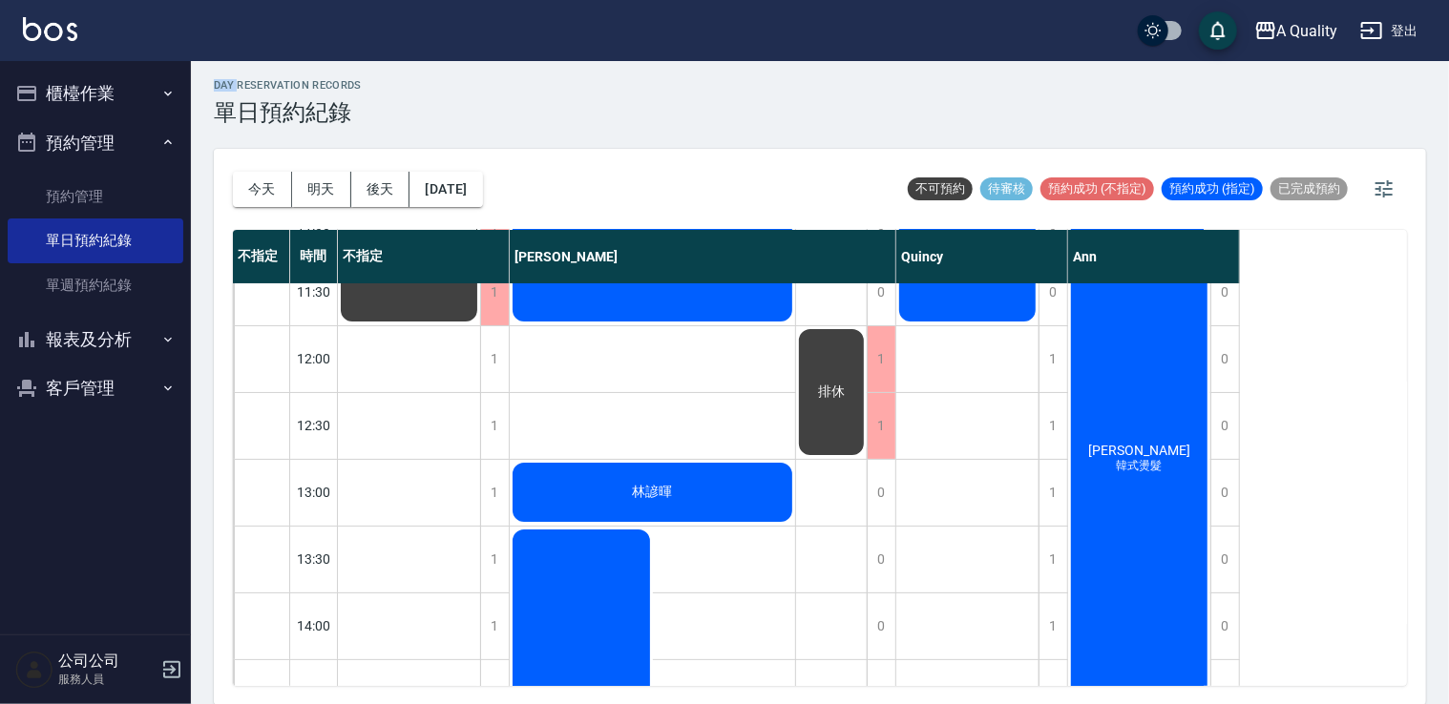
scroll to position [95, 0]
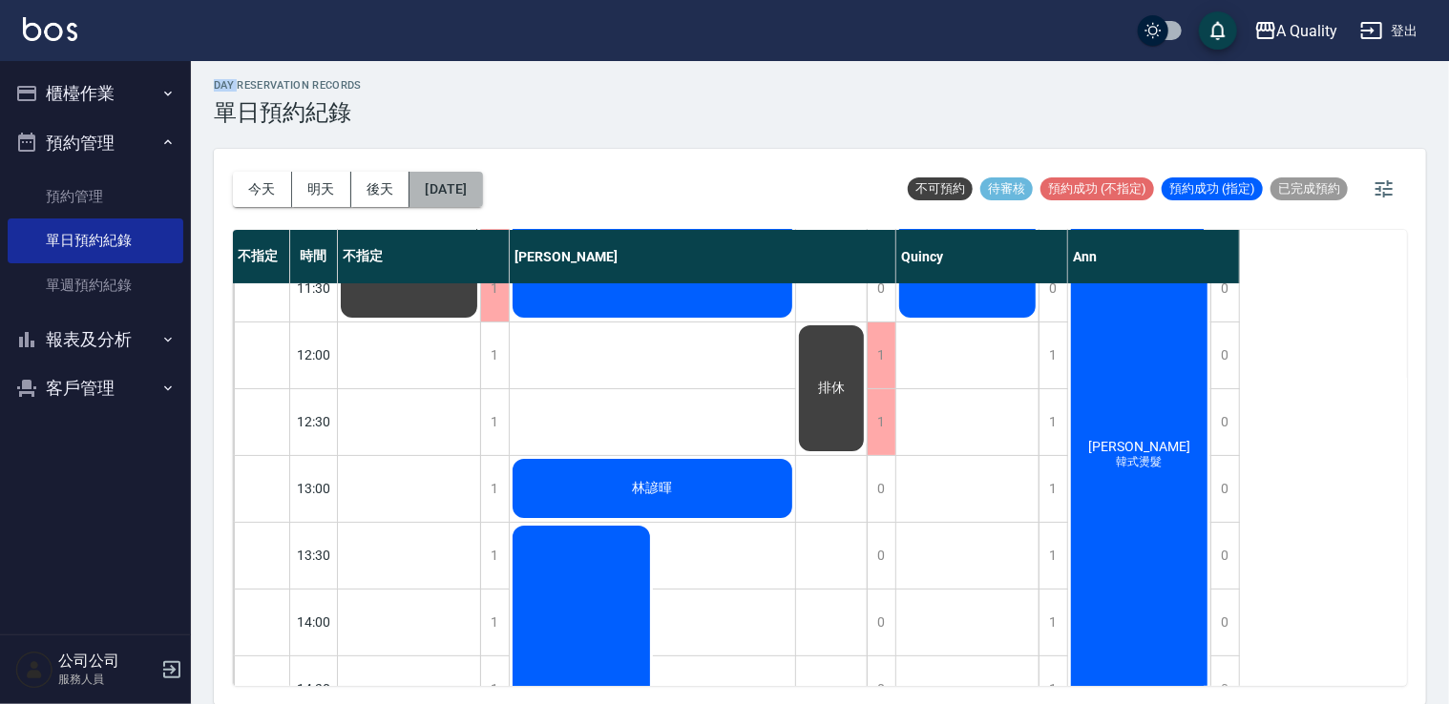
click at [460, 195] on button "[DATE]" at bounding box center [446, 189] width 73 height 35
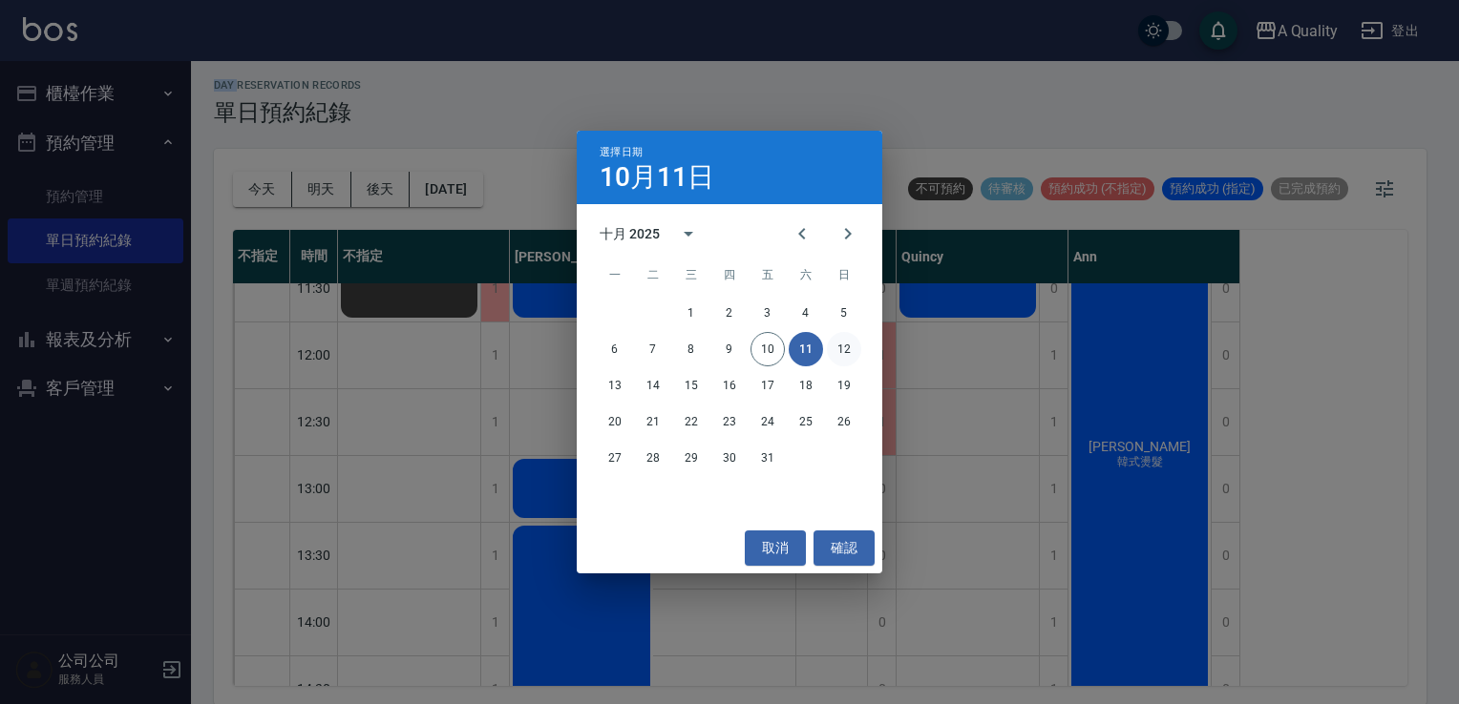
click at [832, 351] on button "12" at bounding box center [844, 349] width 34 height 34
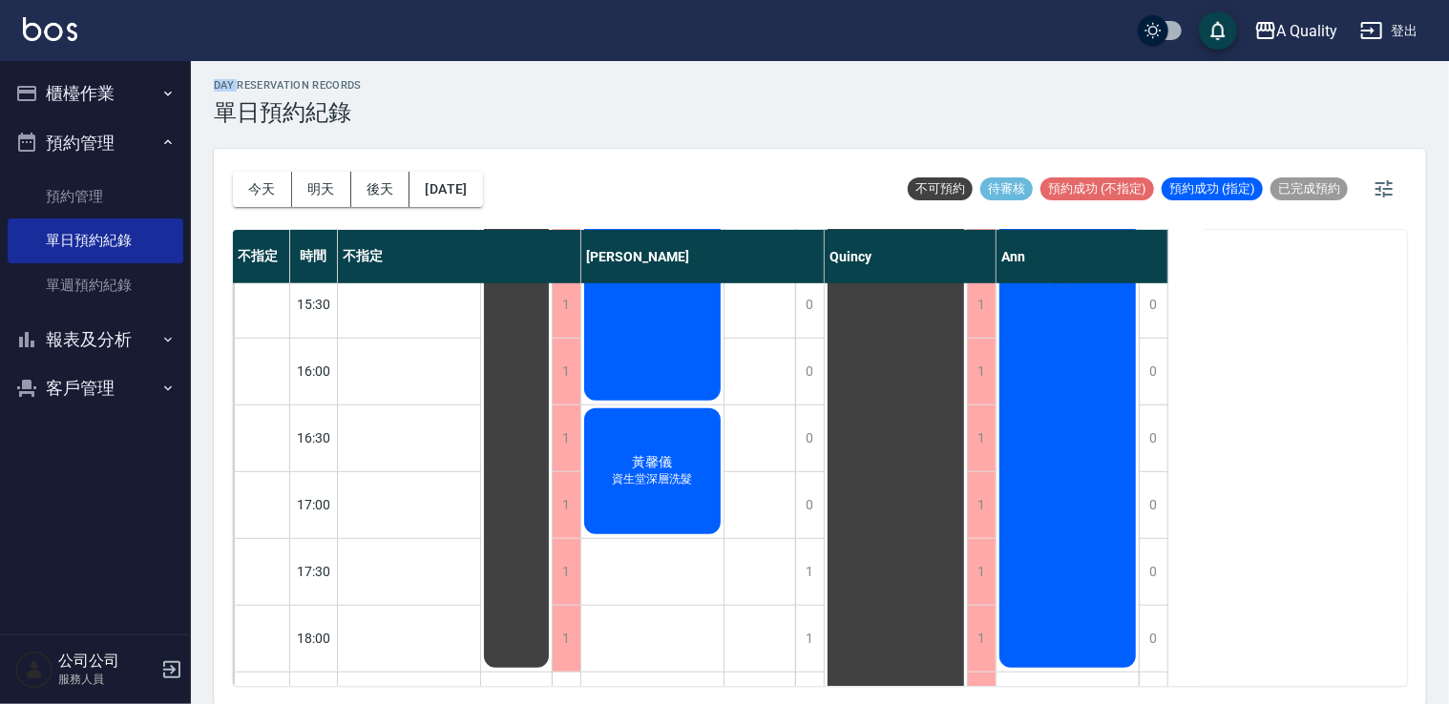
scroll to position [814, 0]
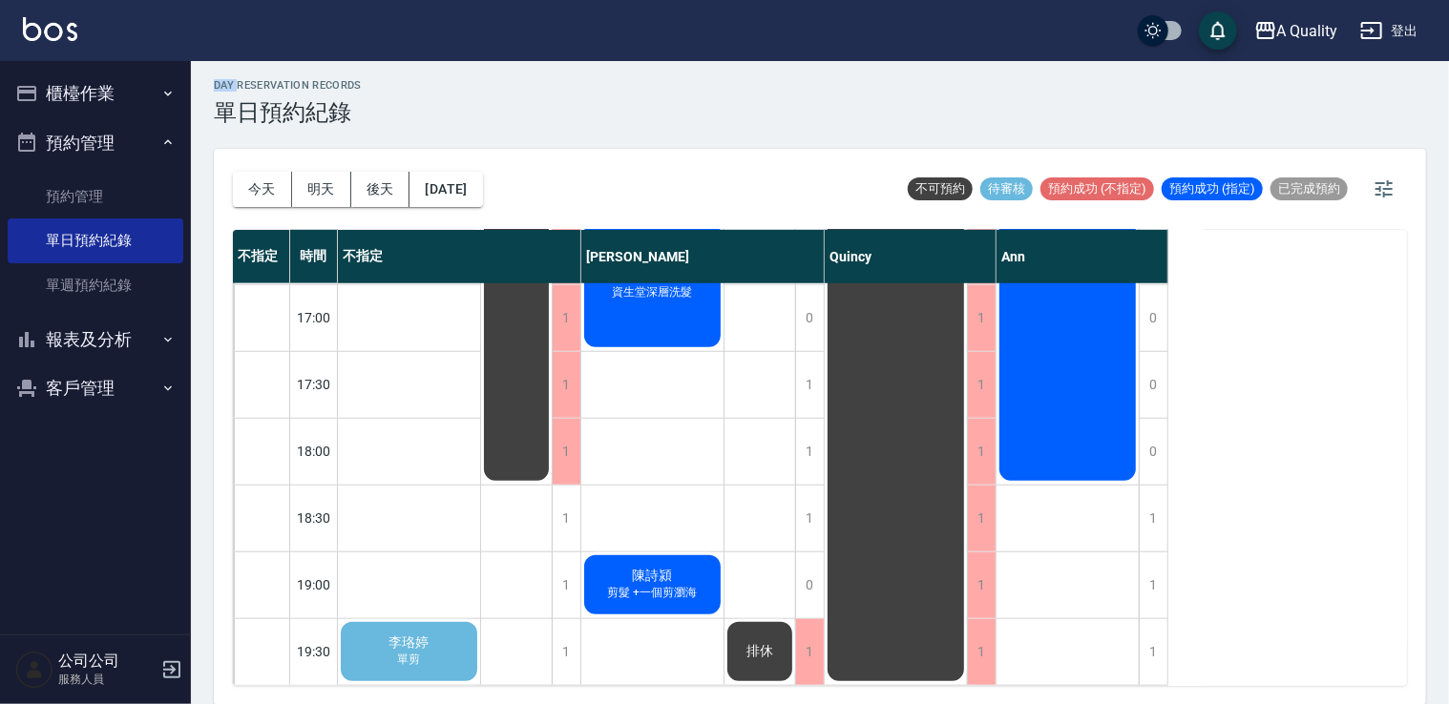
click at [116, 97] on button "櫃檯作業" at bounding box center [96, 94] width 176 height 50
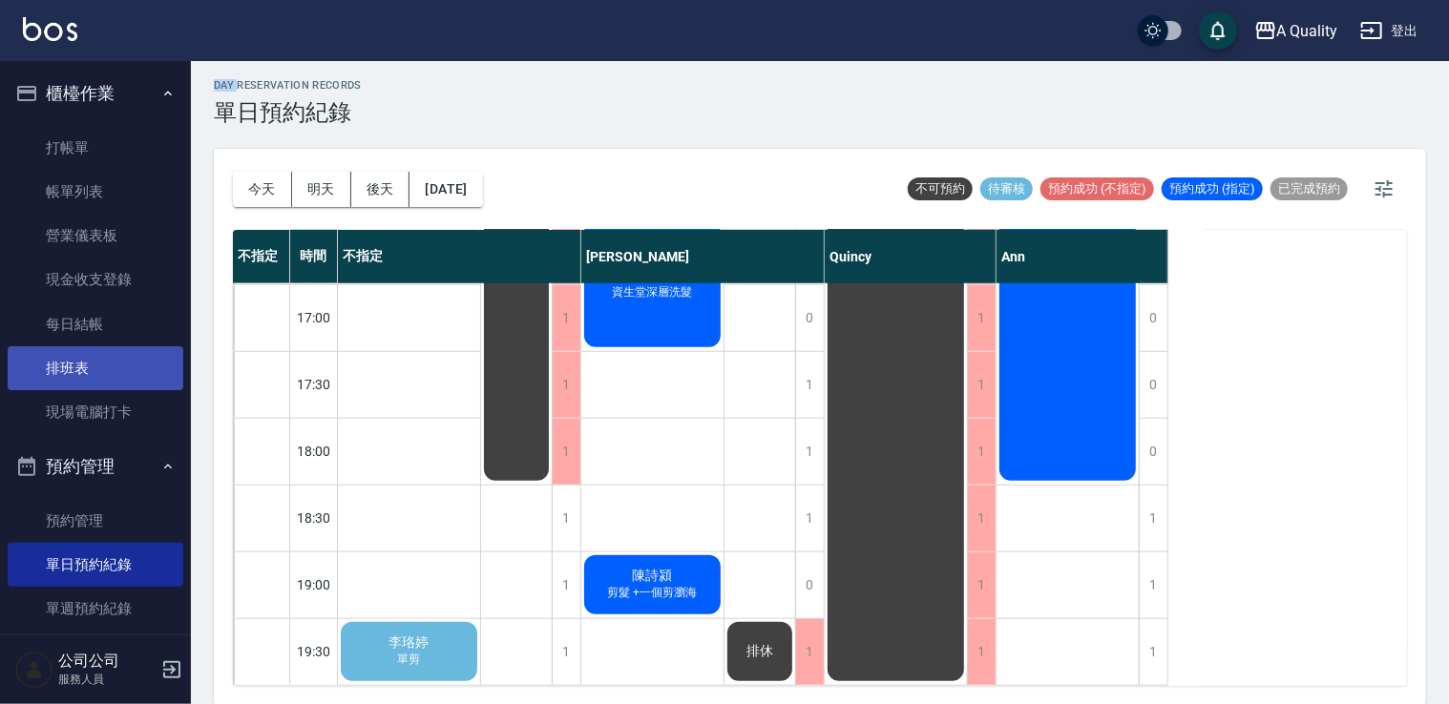
click at [116, 352] on link "排班表" at bounding box center [96, 369] width 176 height 44
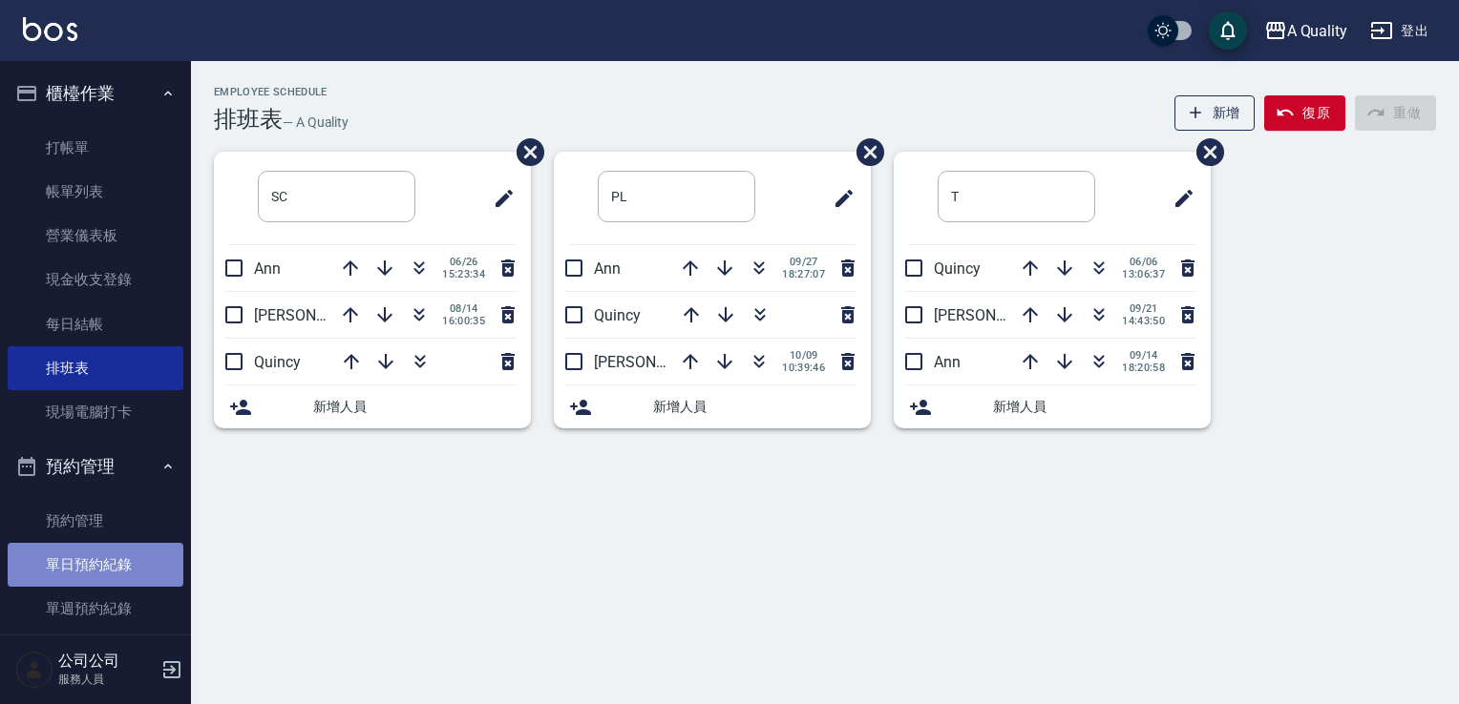
click at [116, 563] on link "單日預約紀錄" at bounding box center [96, 565] width 176 height 44
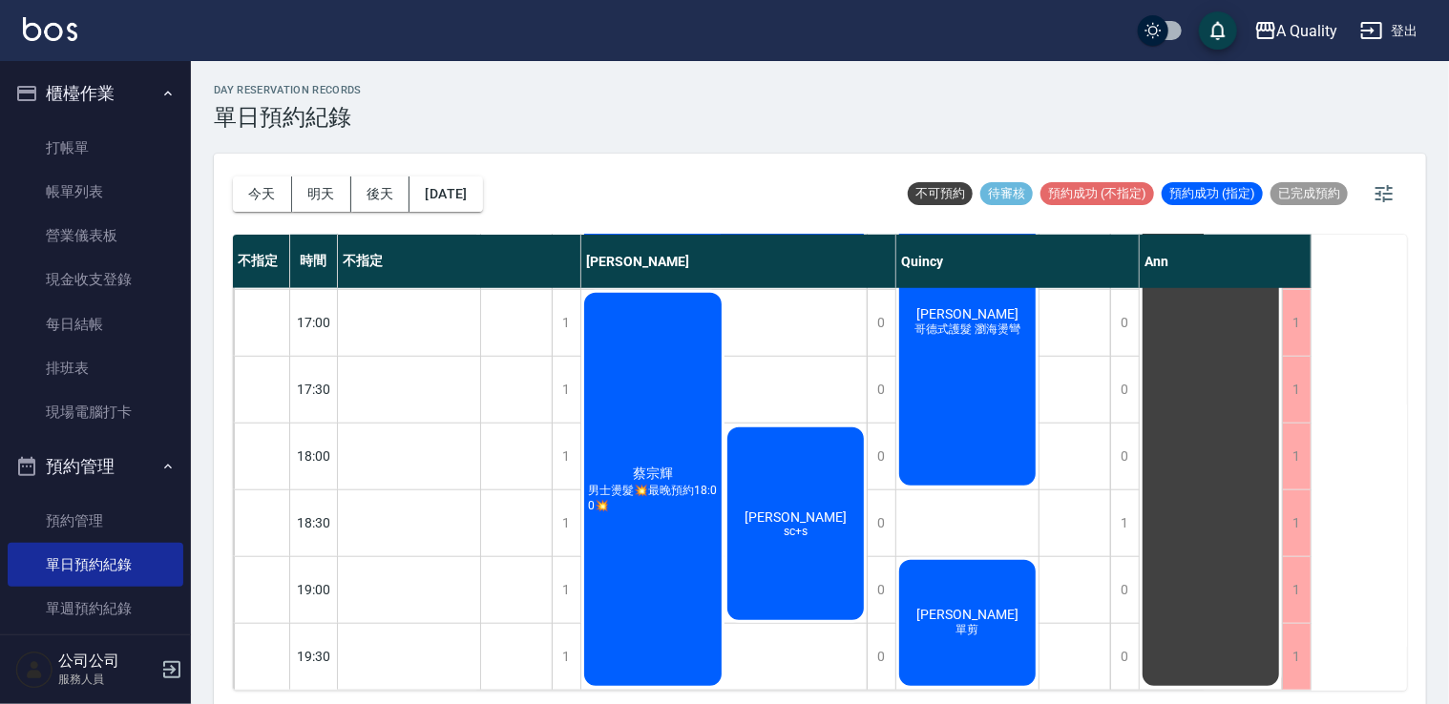
scroll to position [814, 0]
click at [475, 197] on button "[DATE]" at bounding box center [446, 194] width 73 height 35
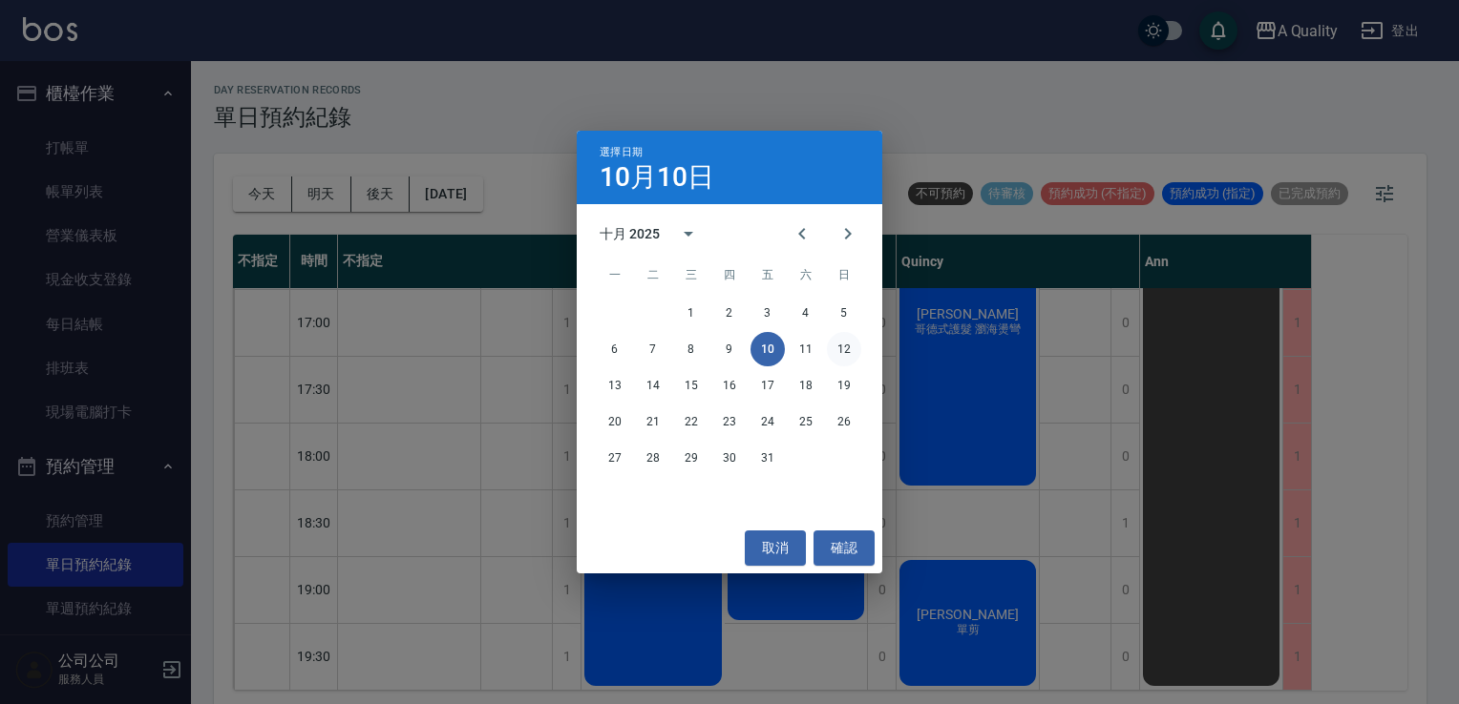
click at [840, 352] on button "12" at bounding box center [844, 349] width 34 height 34
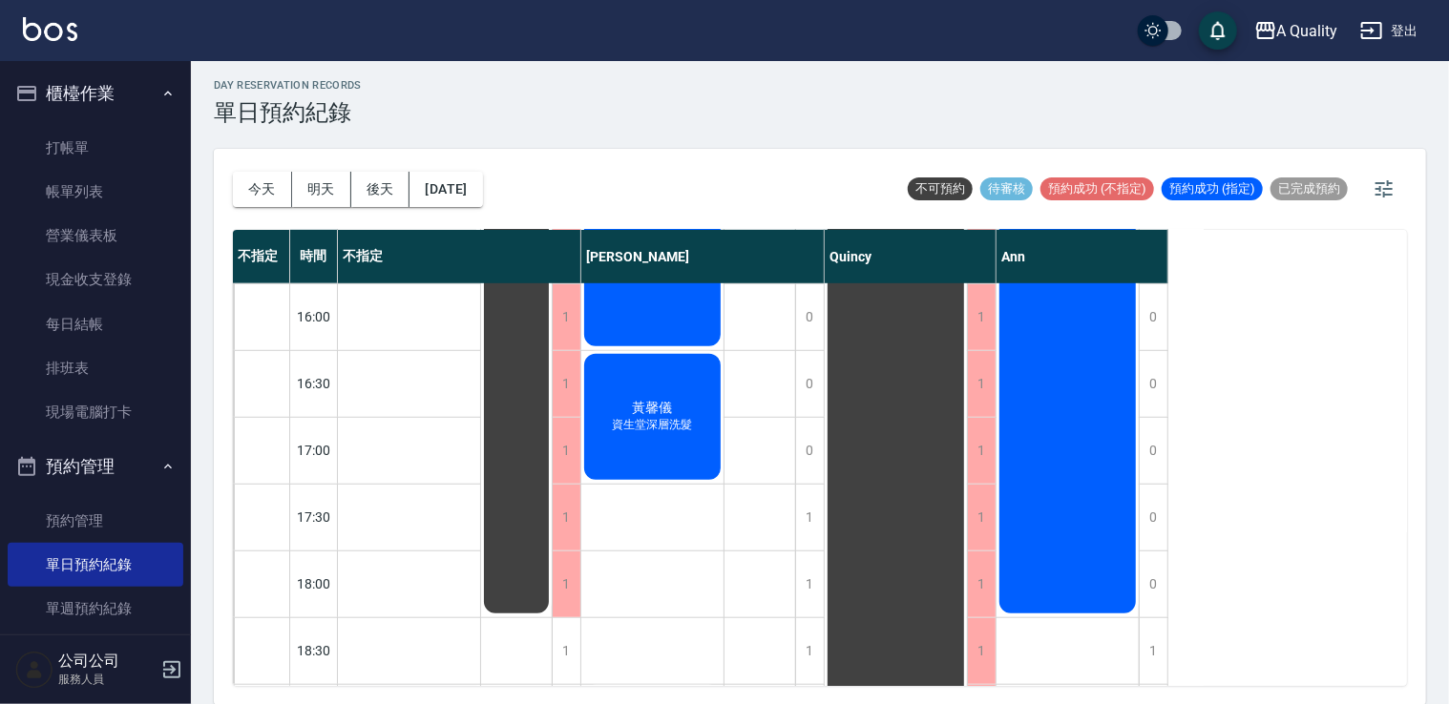
scroll to position [814, 0]
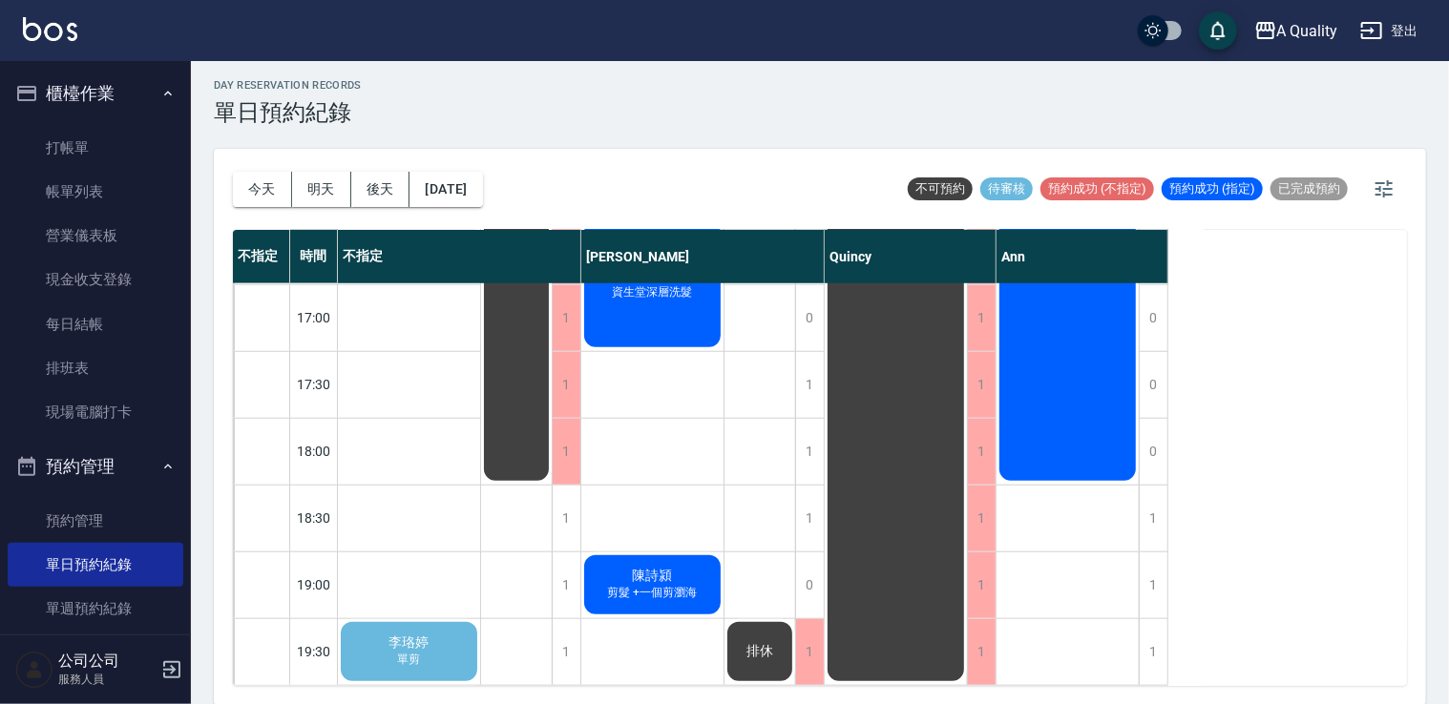
click at [292, 188] on button "明天" at bounding box center [321, 189] width 59 height 35
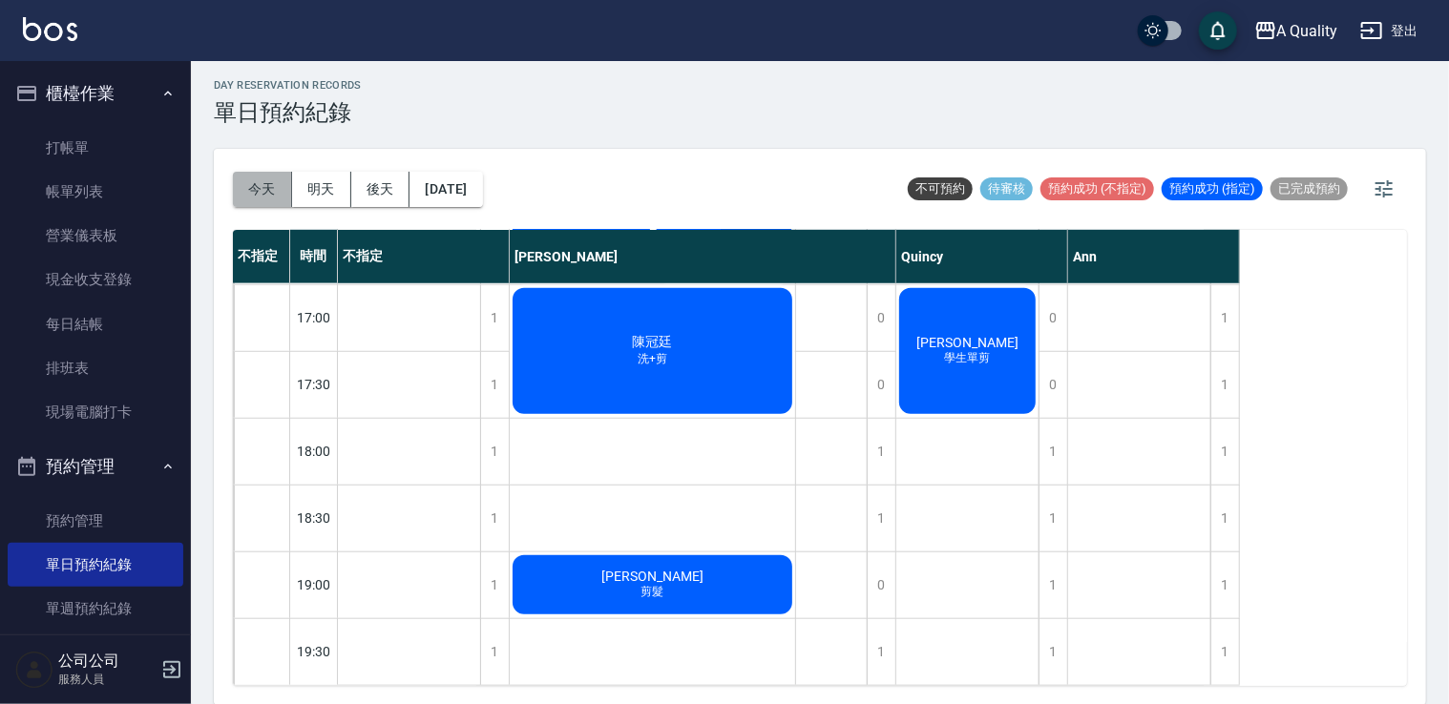
click at [278, 190] on button "今天" at bounding box center [262, 189] width 59 height 35
